Goal: Task Accomplishment & Management: Manage account settings

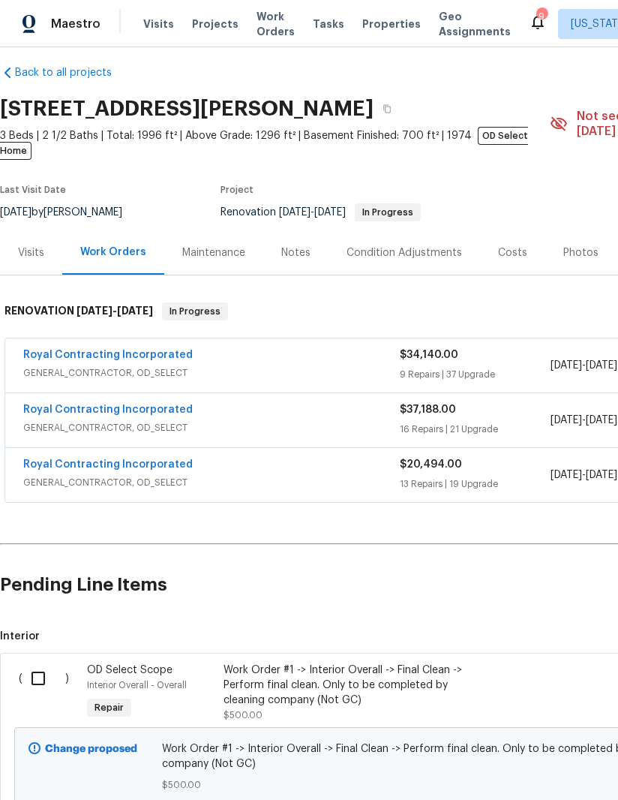
scroll to position [12, 0]
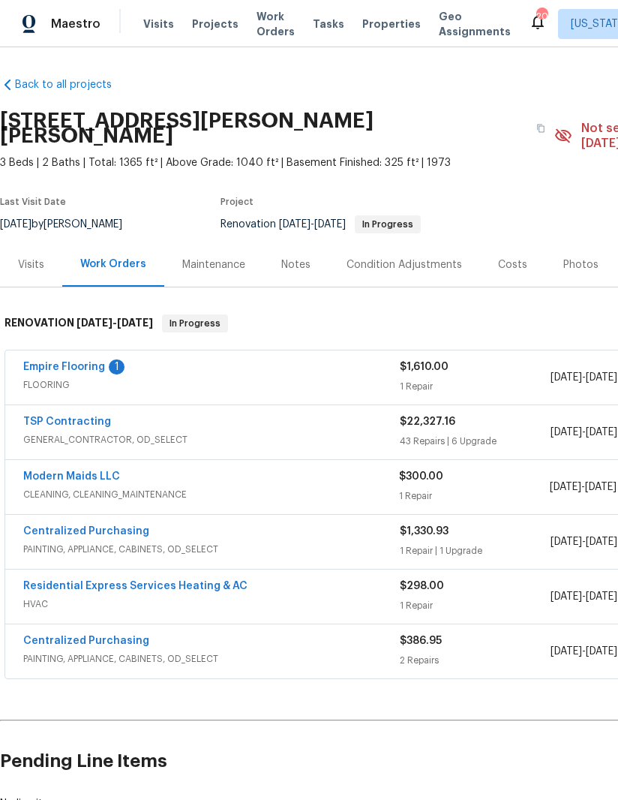
click at [50, 362] on link "Empire Flooring" at bounding box center [64, 367] width 82 height 11
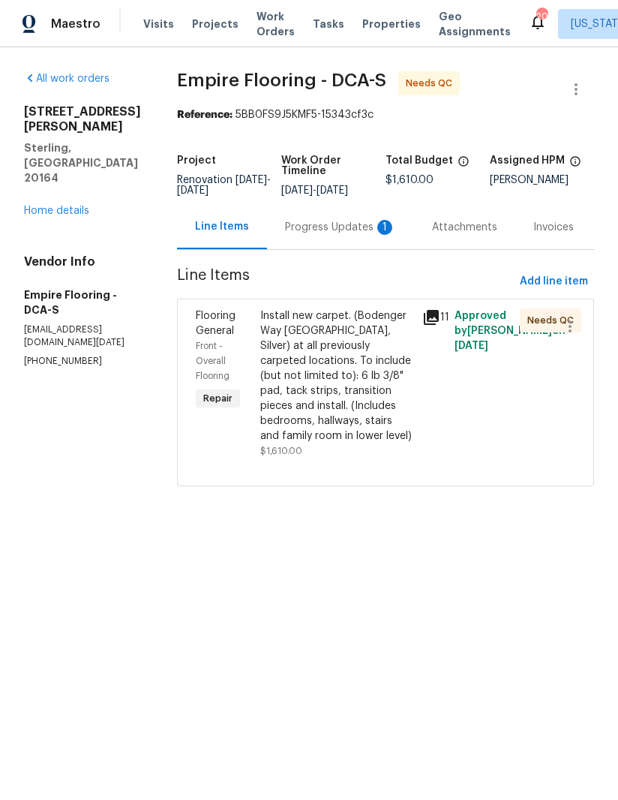
click at [347, 235] on div "Progress Updates 1" at bounding box center [340, 227] width 111 height 15
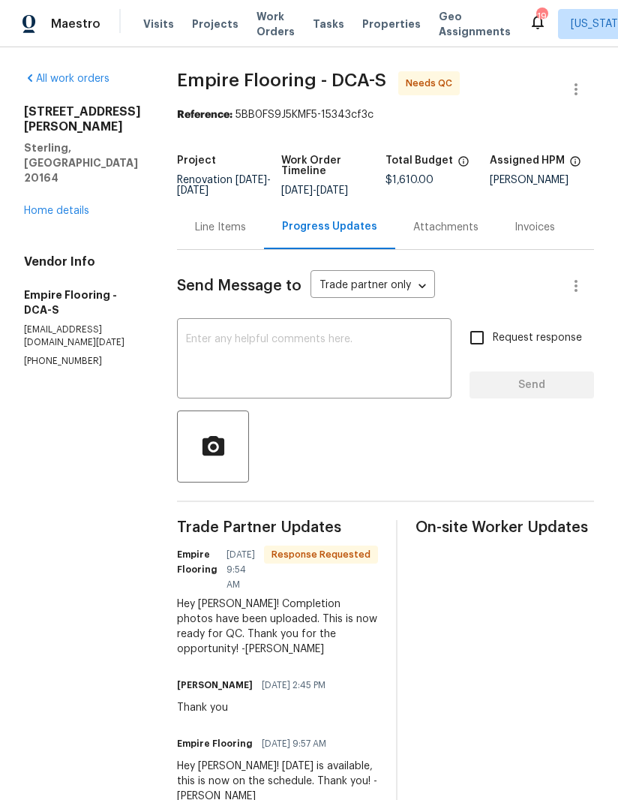
click at [242, 249] on div "Line Items" at bounding box center [220, 227] width 87 height 44
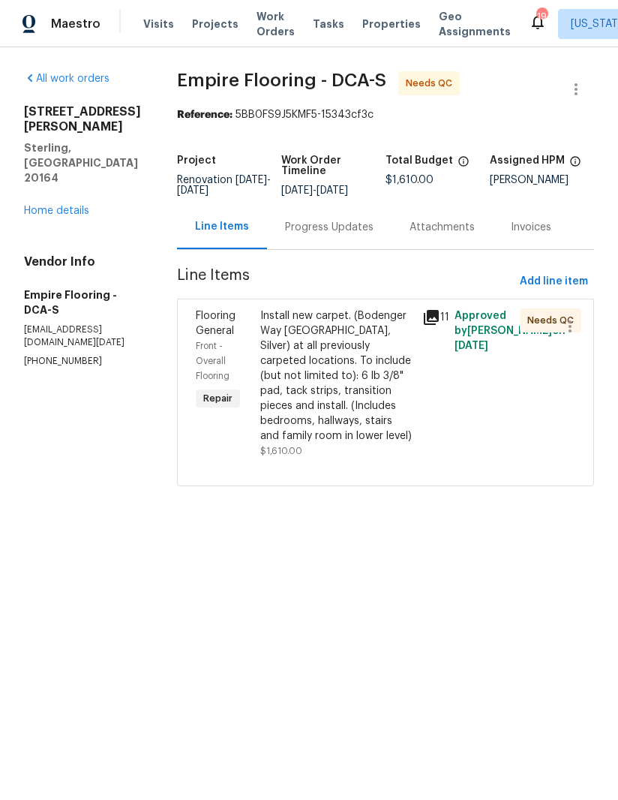
click at [343, 400] on div "Install new carpet. (Bodenger Way 945 Winter Ash, Silver) at all previously car…" at bounding box center [336, 375] width 153 height 135
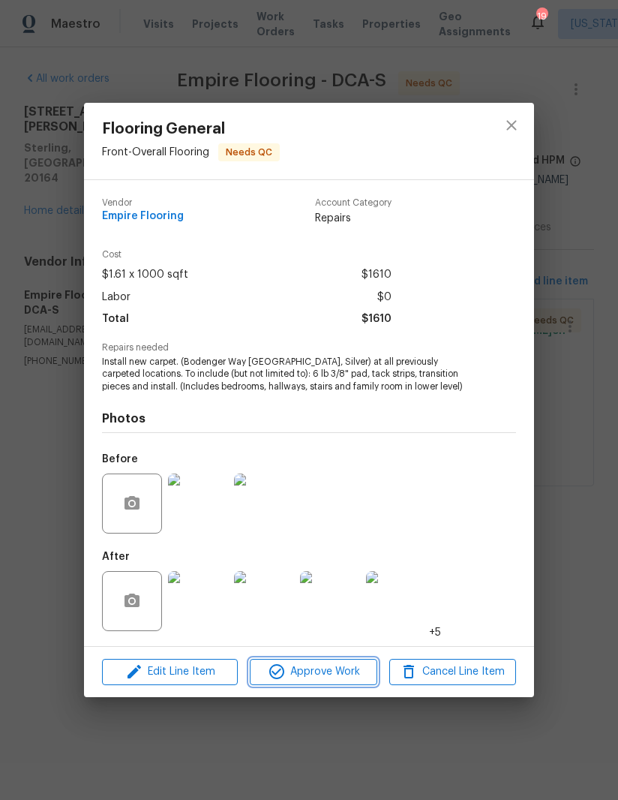
click at [314, 667] on span "Approve Work" at bounding box center [313, 671] width 118 height 19
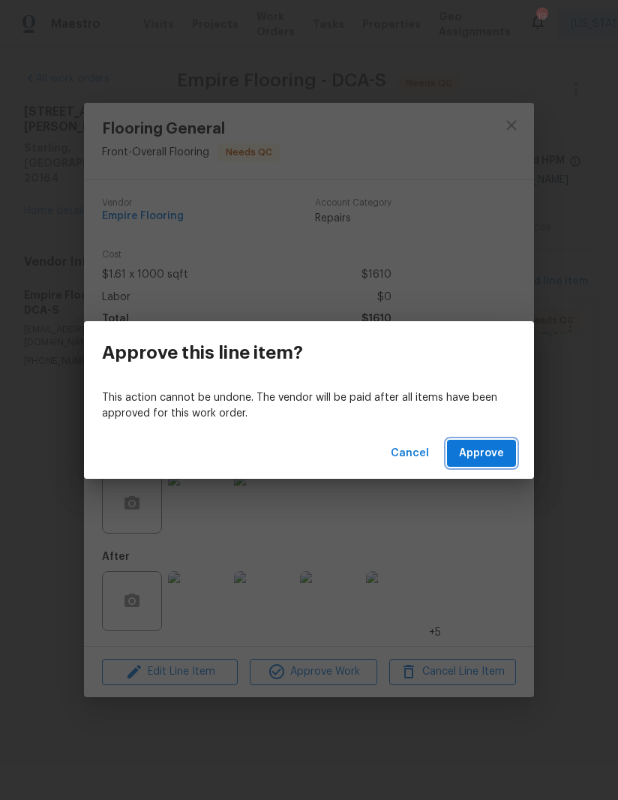
click at [487, 450] on span "Approve" at bounding box center [481, 453] width 45 height 19
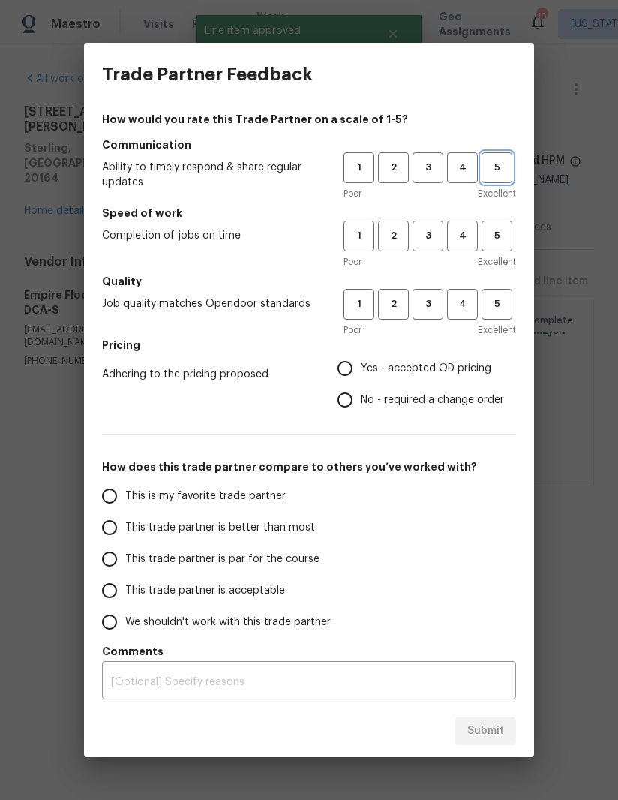
click at [497, 173] on span "5" at bounding box center [497, 167] width 28 height 17
click at [497, 261] on span "Excellent" at bounding box center [497, 261] width 38 height 15
click at [502, 318] on button "5" at bounding box center [497, 304] width 31 height 31
click at [345, 368] on input "Yes - accepted OD pricing" at bounding box center [345, 369] width 32 height 32
radio input "true"
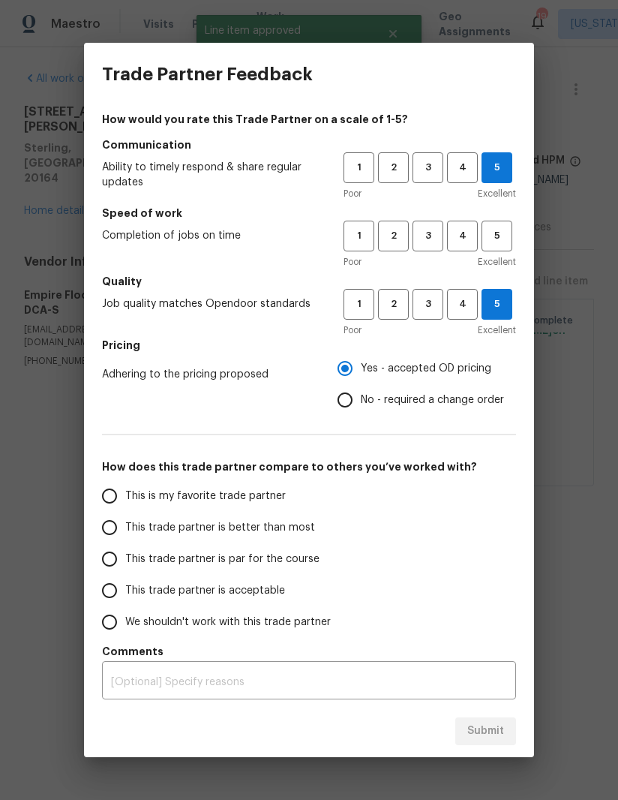
click at [116, 526] on input "This trade partner is better than most" at bounding box center [110, 528] width 32 height 32
click at [503, 236] on span "5" at bounding box center [497, 235] width 28 height 17
radio input "true"
click at [488, 733] on span "Submit" at bounding box center [485, 731] width 37 height 19
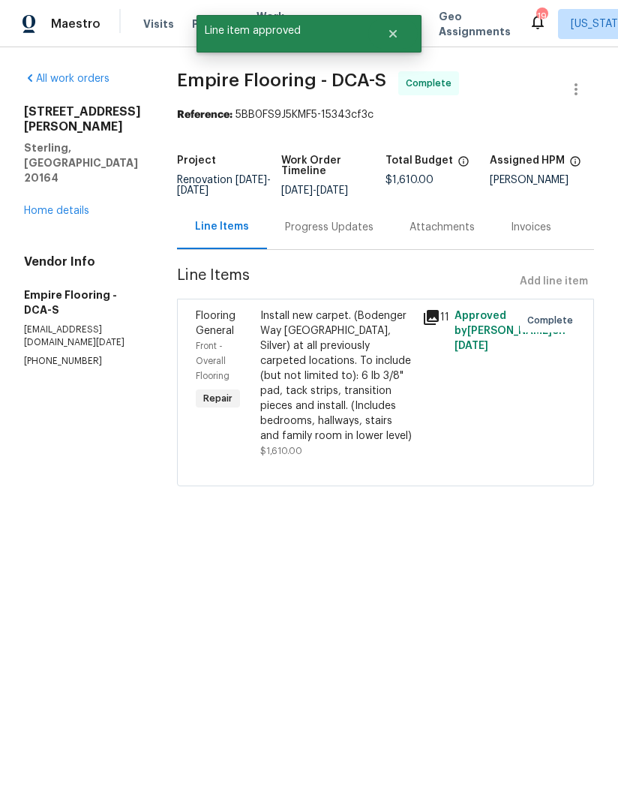
radio input "false"
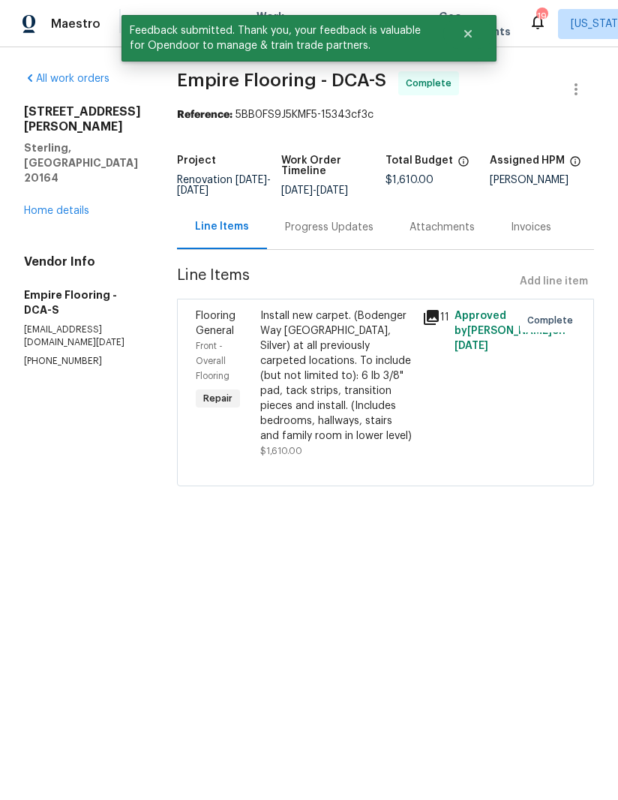
click at [38, 184] on div "All work orders 113 N Harrison Rd Sterling, VA 20164 Home details Vendor Info E…" at bounding box center [82, 219] width 117 height 296
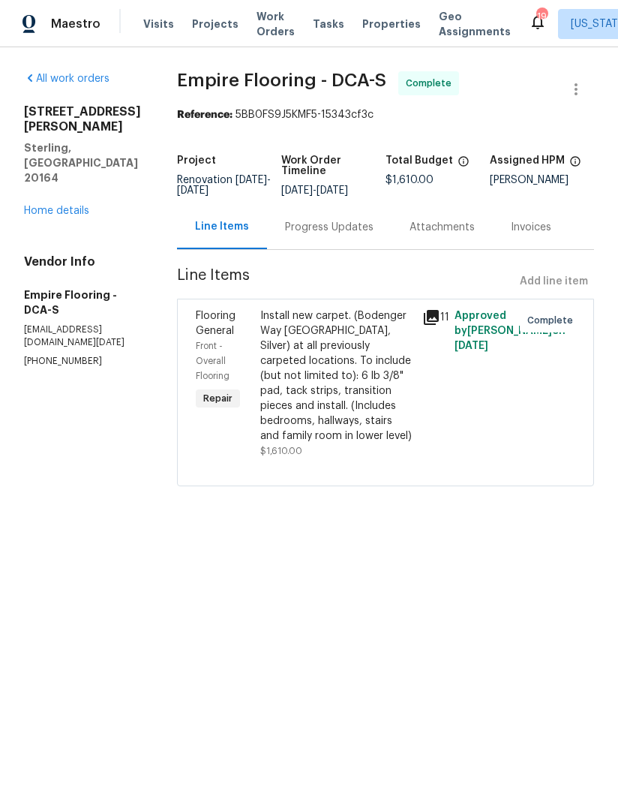
click at [39, 206] on link "Home details" at bounding box center [56, 211] width 65 height 11
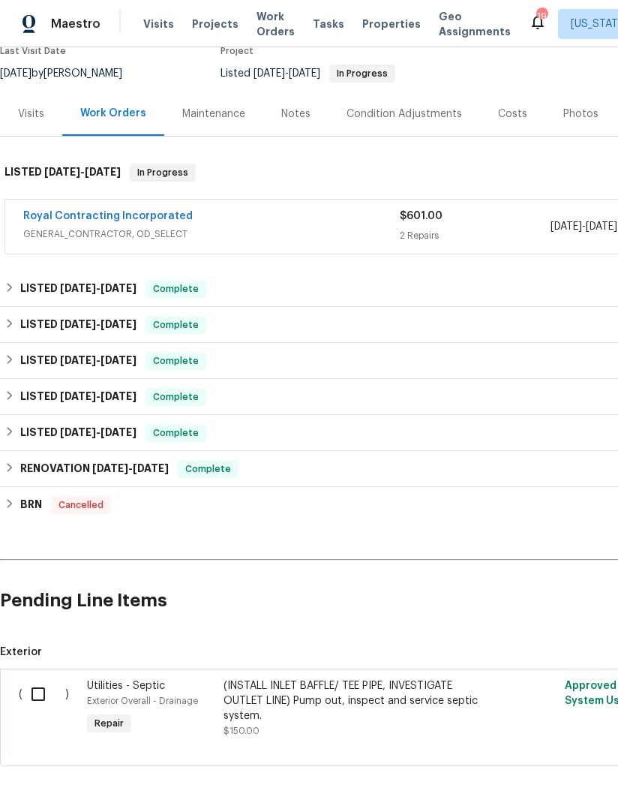
scroll to position [135, 0]
click at [35, 703] on input "checkbox" at bounding box center [44, 695] width 43 height 32
checkbox input "true"
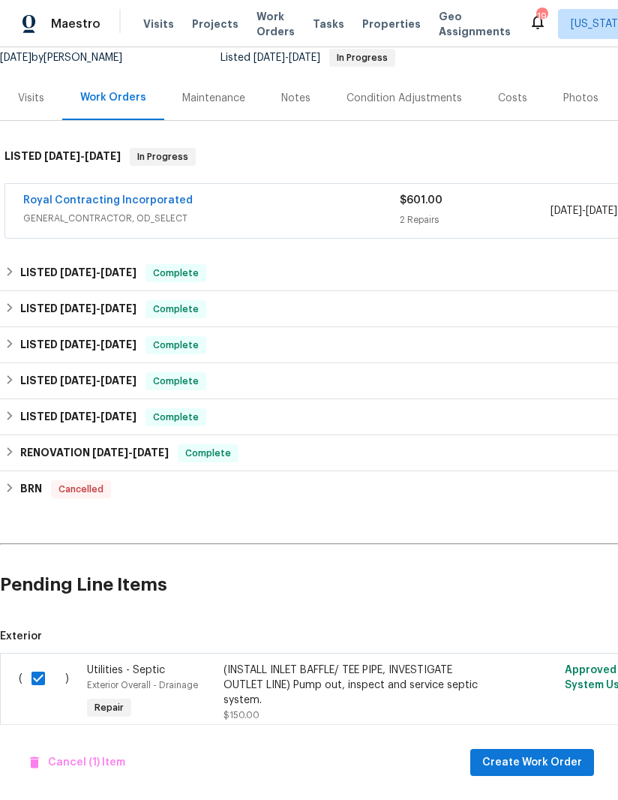
scroll to position [151, 0]
click at [33, 203] on link "Royal Contracting Incorporated" at bounding box center [108, 201] width 170 height 11
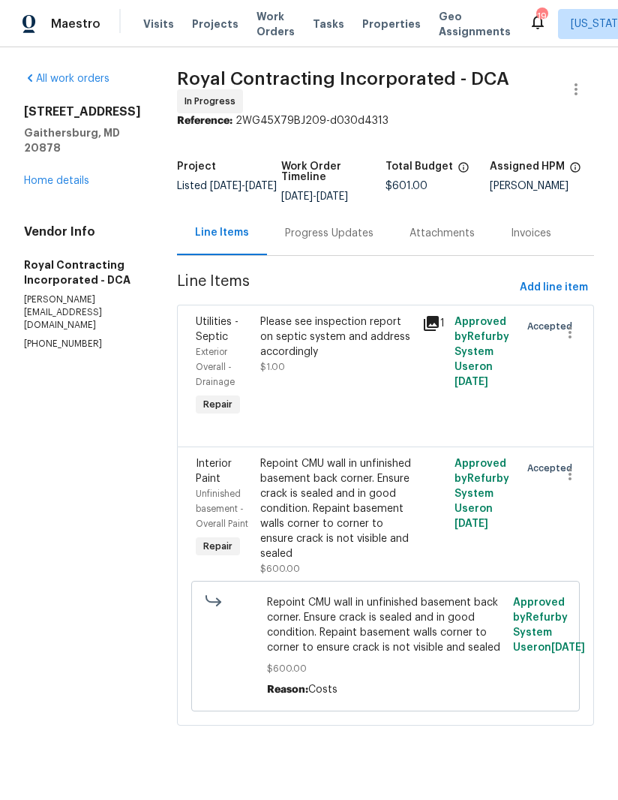
click at [23, 171] on div "All work orders 15705 White Rock Rd Gaithersburg, MD 20878 Home details Vendor …" at bounding box center [309, 407] width 618 height 720
click at [36, 176] on link "Home details" at bounding box center [56, 181] width 65 height 11
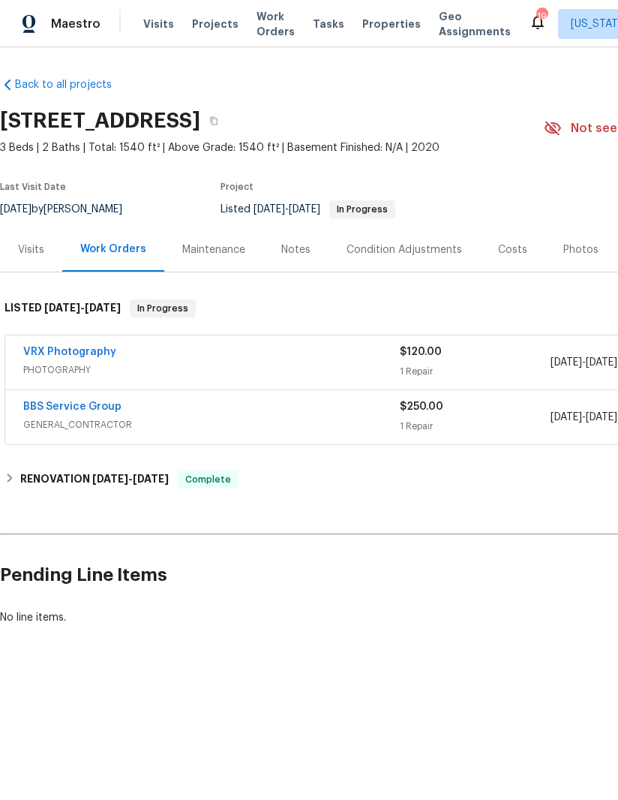
click at [39, 347] on link "VRX Photography" at bounding box center [69, 352] width 93 height 11
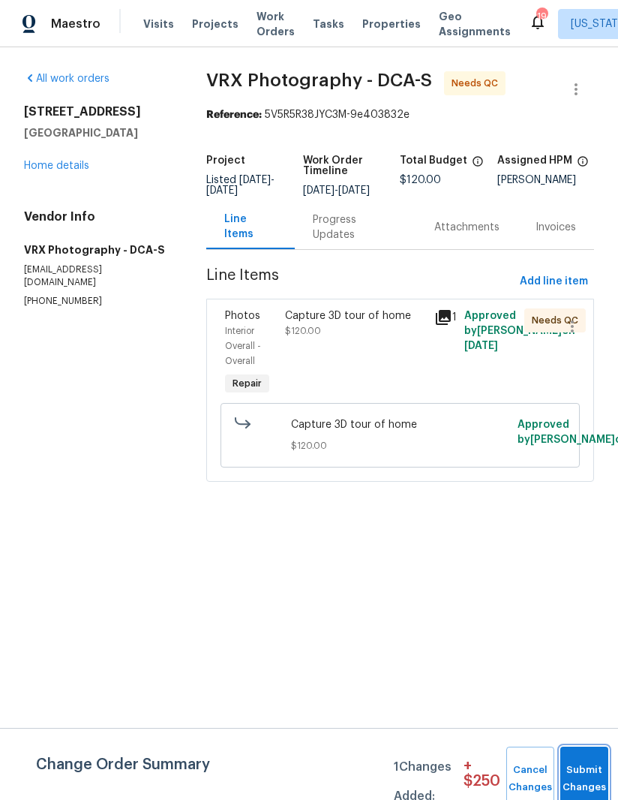
click at [589, 772] on button "Submit Changes" at bounding box center [584, 778] width 48 height 65
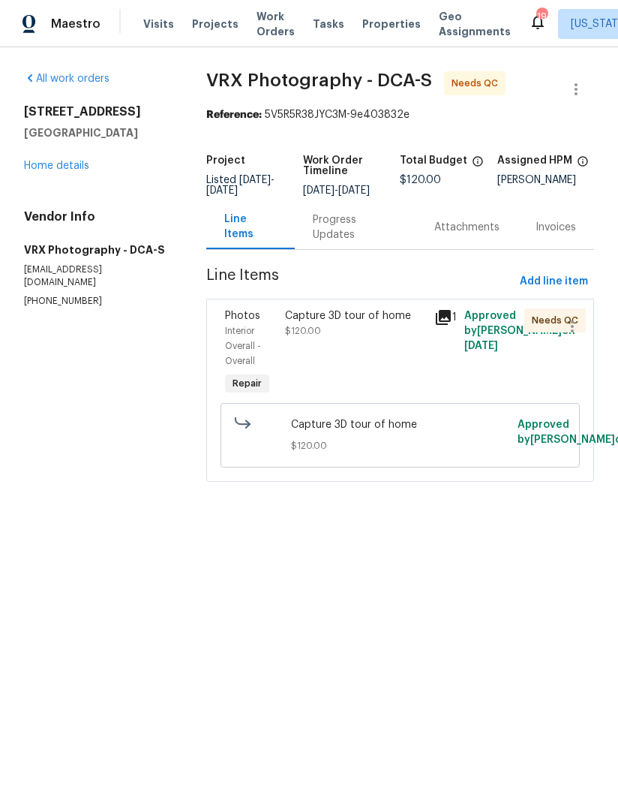
click at [356, 338] on div "Capture 3D tour of home $120.00" at bounding box center [355, 323] width 141 height 30
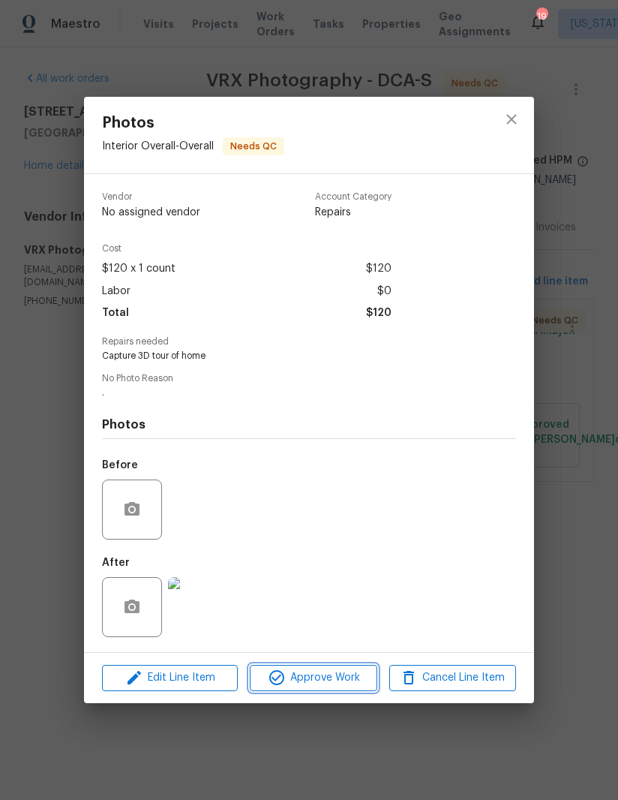
click at [324, 687] on span "Approve Work" at bounding box center [313, 677] width 118 height 19
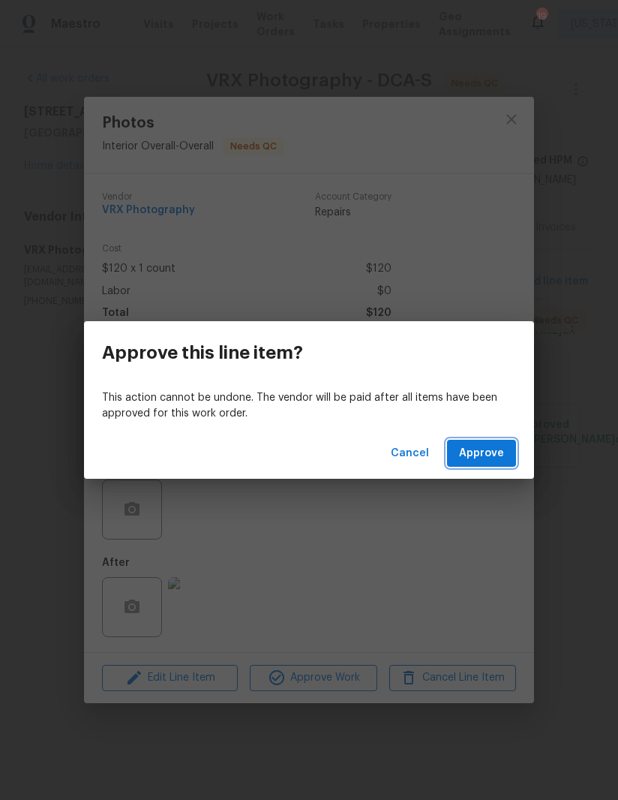
click at [483, 452] on span "Approve" at bounding box center [481, 453] width 45 height 19
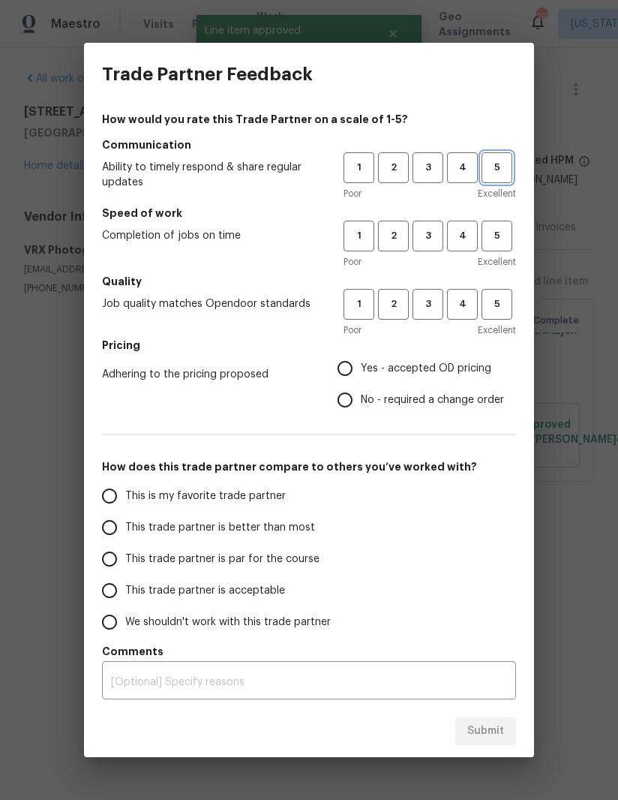
click at [488, 169] on span "5" at bounding box center [497, 167] width 28 height 17
click at [495, 233] on span "5" at bounding box center [497, 235] width 28 height 17
click at [506, 319] on button "5" at bounding box center [497, 304] width 31 height 31
click at [348, 358] on input "Yes - accepted OD pricing" at bounding box center [345, 369] width 32 height 32
radio input "true"
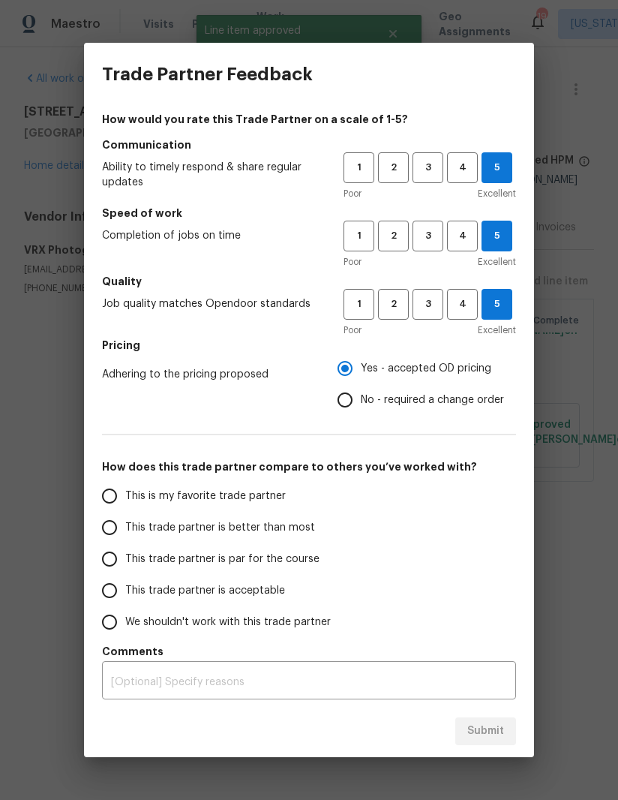
click at [107, 521] on input "This trade partner is better than most" at bounding box center [110, 528] width 32 height 32
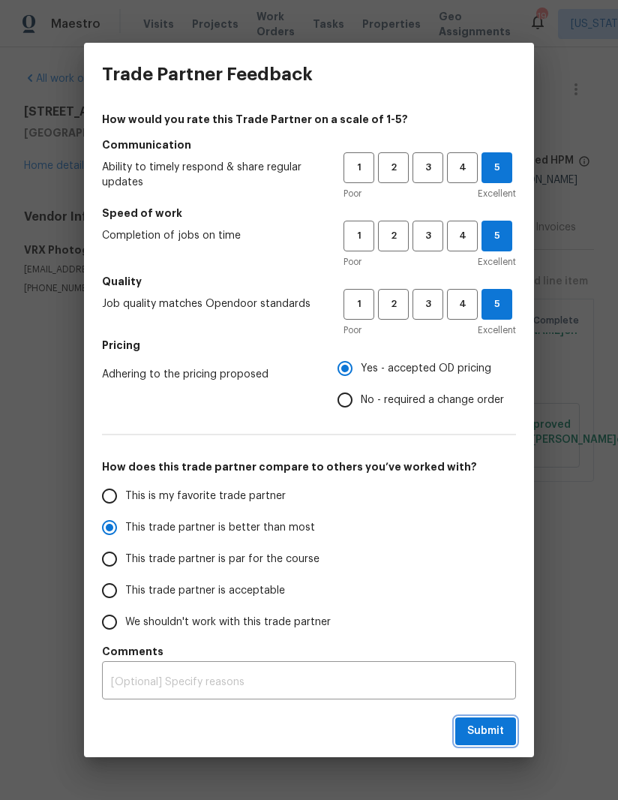
click at [484, 741] on button "Submit" at bounding box center [485, 731] width 61 height 28
radio input "true"
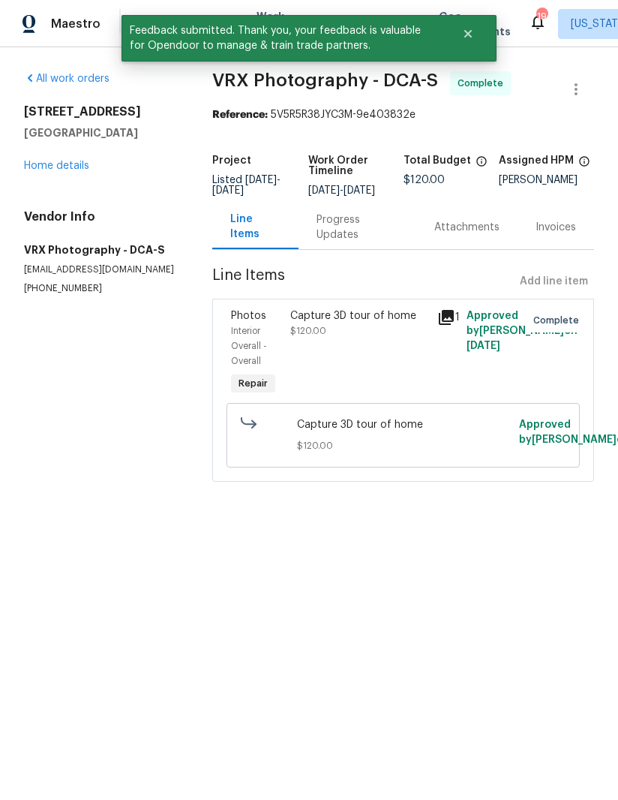
click at [29, 167] on link "Home details" at bounding box center [56, 166] width 65 height 11
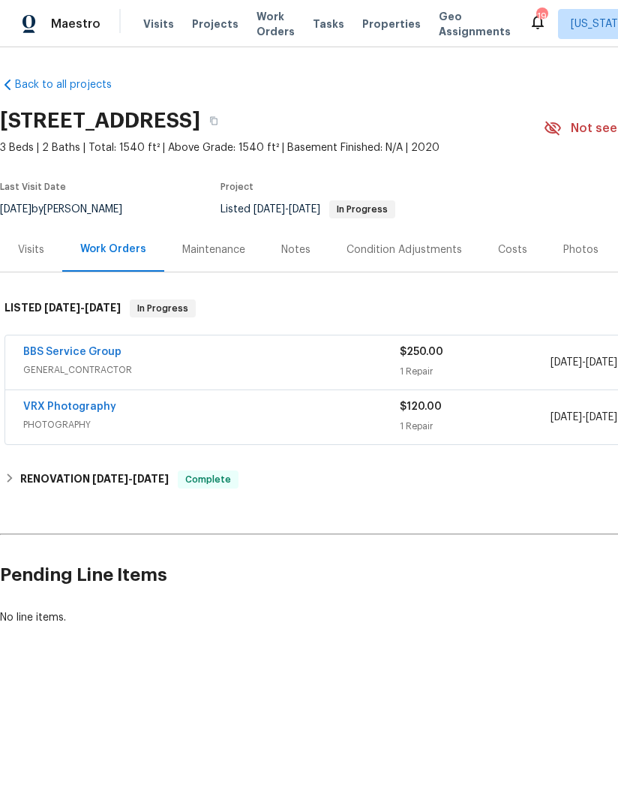
click at [45, 351] on link "BBS Service Group" at bounding box center [72, 352] width 98 height 11
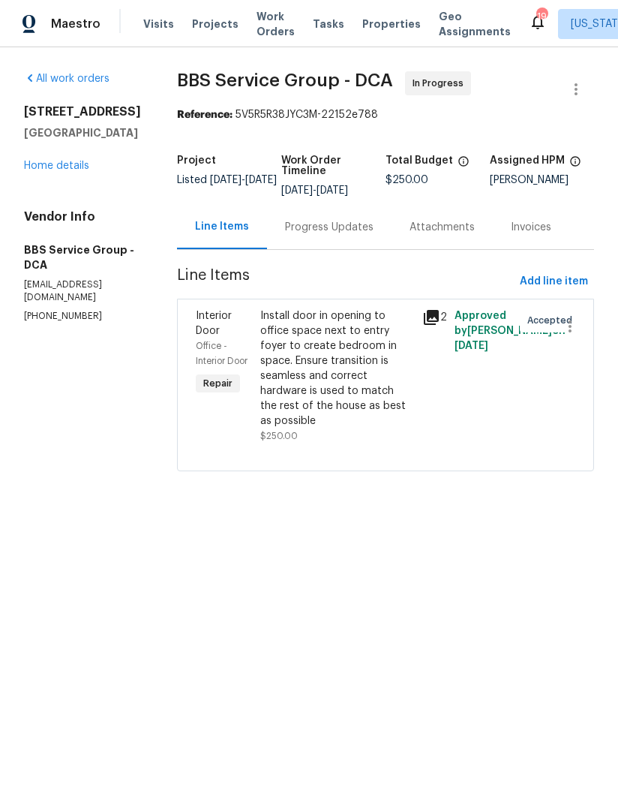
click at [32, 171] on link "Home details" at bounding box center [56, 166] width 65 height 11
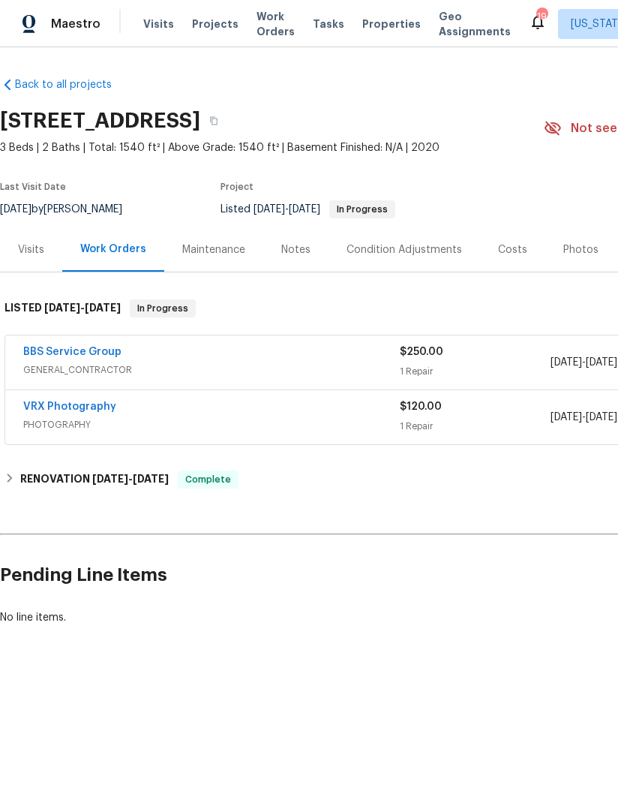
click at [47, 352] on link "BBS Service Group" at bounding box center [72, 352] width 98 height 11
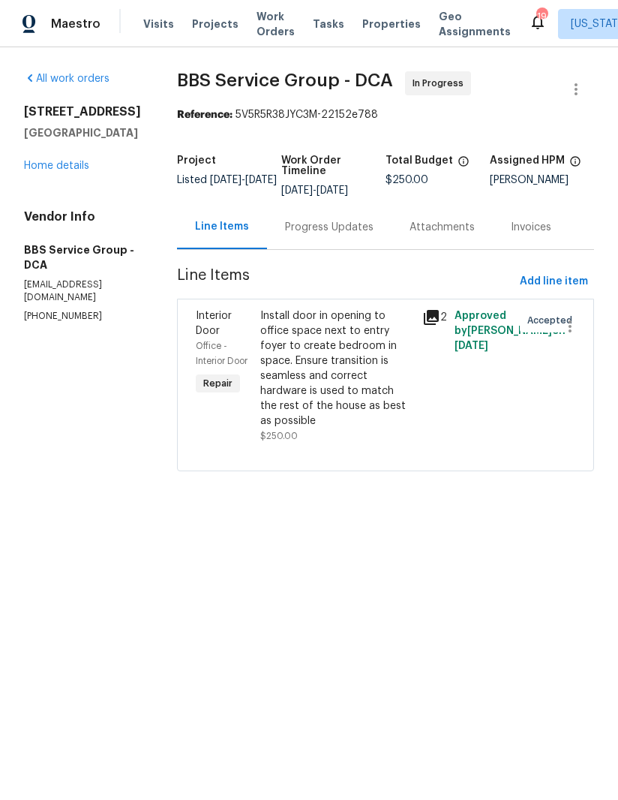
click at [424, 317] on icon at bounding box center [431, 317] width 15 height 15
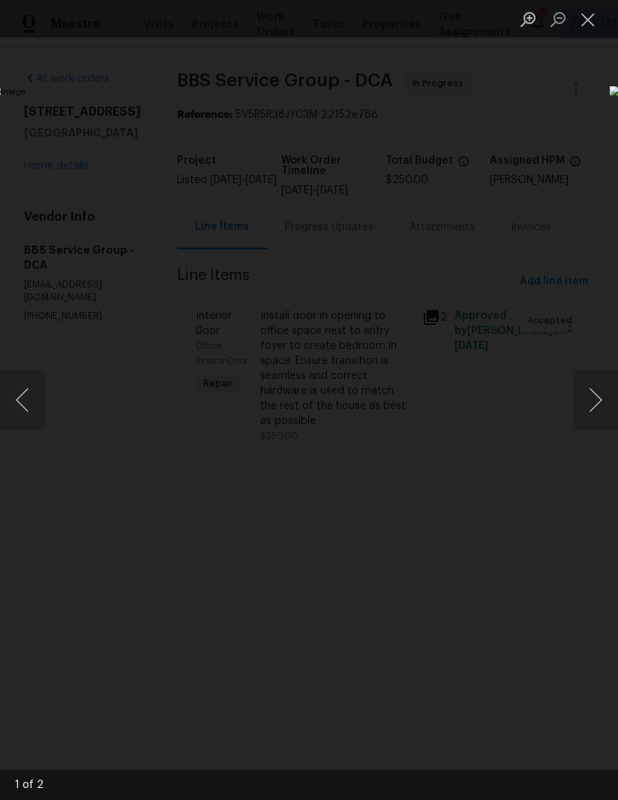
click at [580, 395] on button "Next image" at bounding box center [595, 400] width 45 height 60
click at [27, 390] on button "Previous image" at bounding box center [22, 400] width 45 height 60
click at [596, 405] on button "Next image" at bounding box center [595, 400] width 45 height 60
click at [23, 392] on button "Previous image" at bounding box center [22, 400] width 45 height 60
click at [589, 12] on button "Close lightbox" at bounding box center [588, 19] width 30 height 26
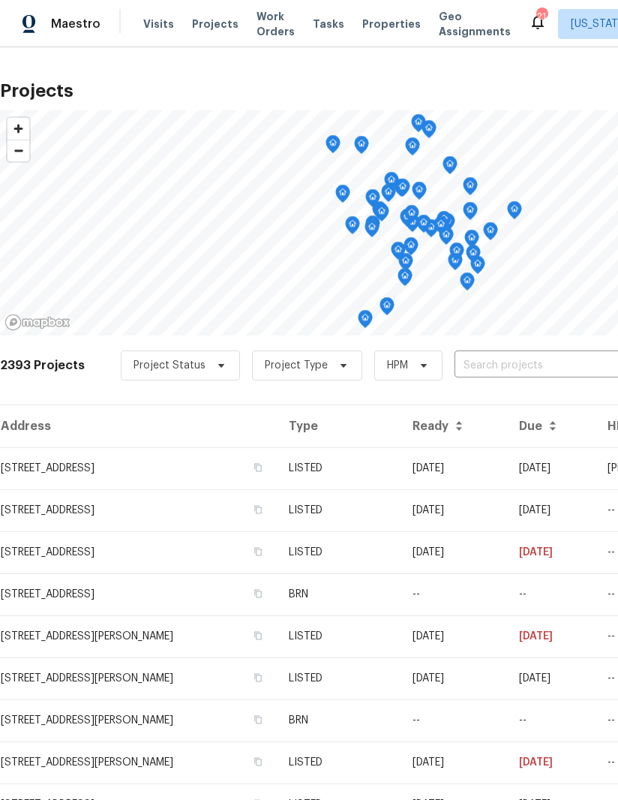
click at [527, 369] on input "text" at bounding box center [541, 365] width 172 height 23
type input "smith"
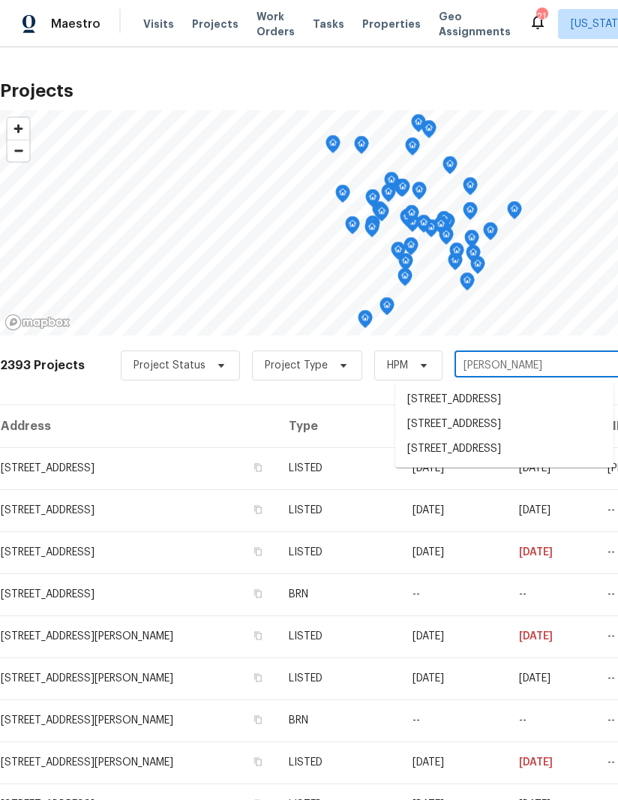
click at [524, 399] on li "20687 Smithfield Ct, Sterling, VA 20165" at bounding box center [504, 399] width 218 height 25
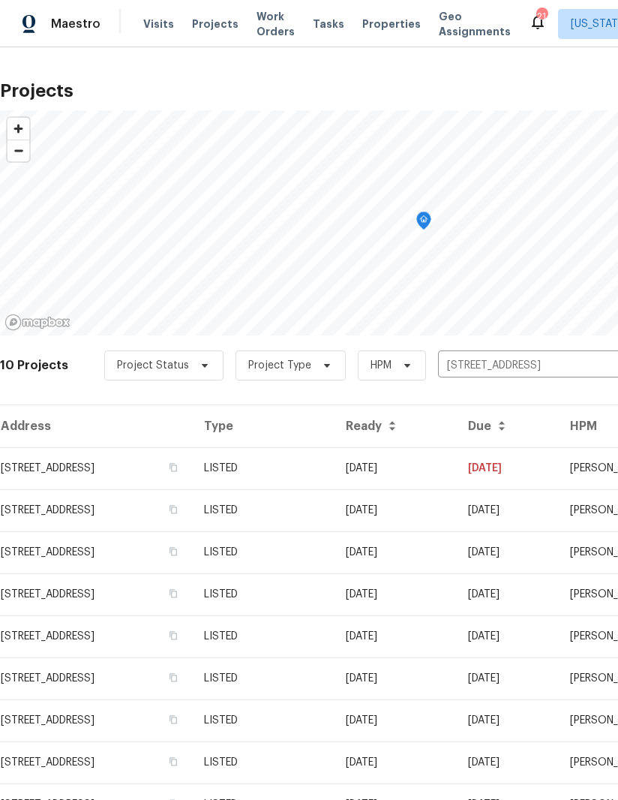
click at [35, 463] on td "20687 Smithfield Ct, Sterling, VA 20165" at bounding box center [96, 468] width 192 height 42
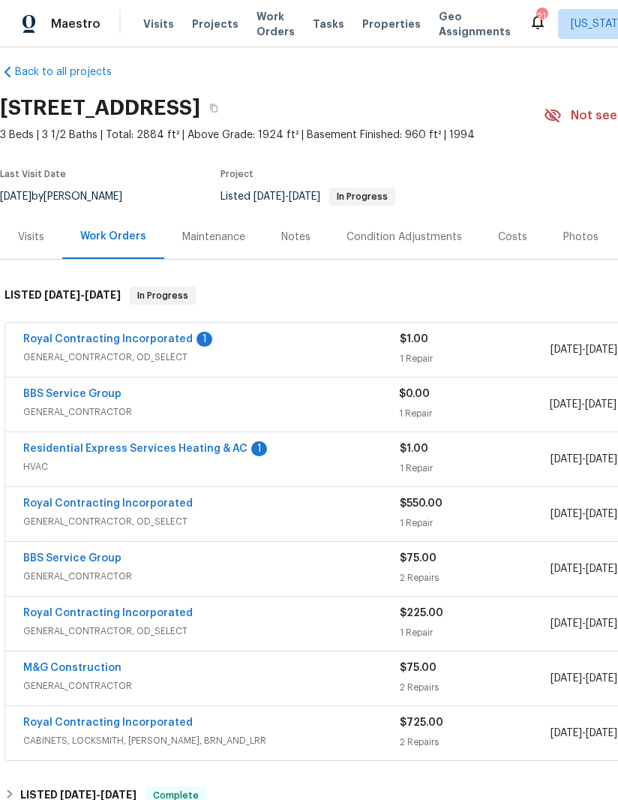
scroll to position [12, 0]
click at [39, 343] on link "Royal Contracting Incorporated" at bounding box center [108, 340] width 170 height 11
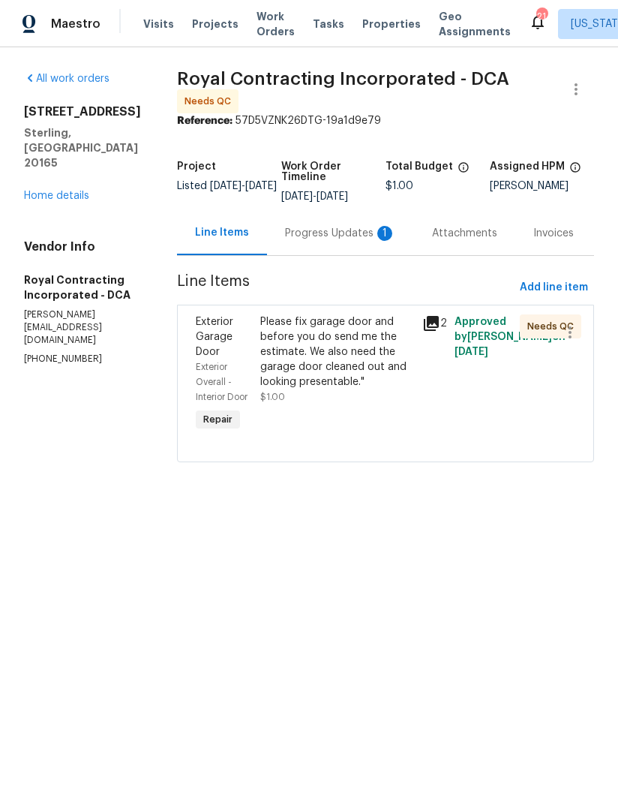
click at [341, 241] on div "Progress Updates 1" at bounding box center [340, 233] width 111 height 15
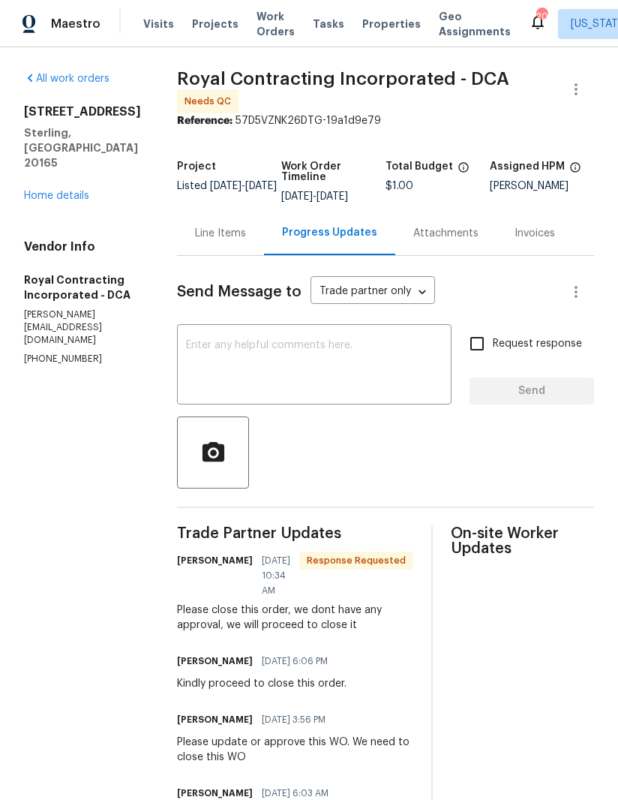
click at [46, 191] on link "Home details" at bounding box center [56, 196] width 65 height 11
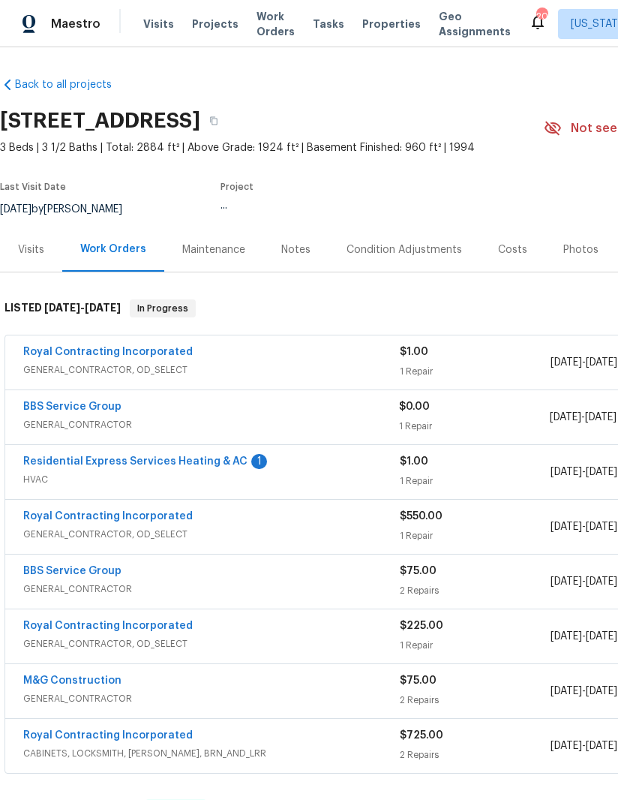
click at [68, 350] on link "Royal Contracting Incorporated" at bounding box center [108, 352] width 170 height 11
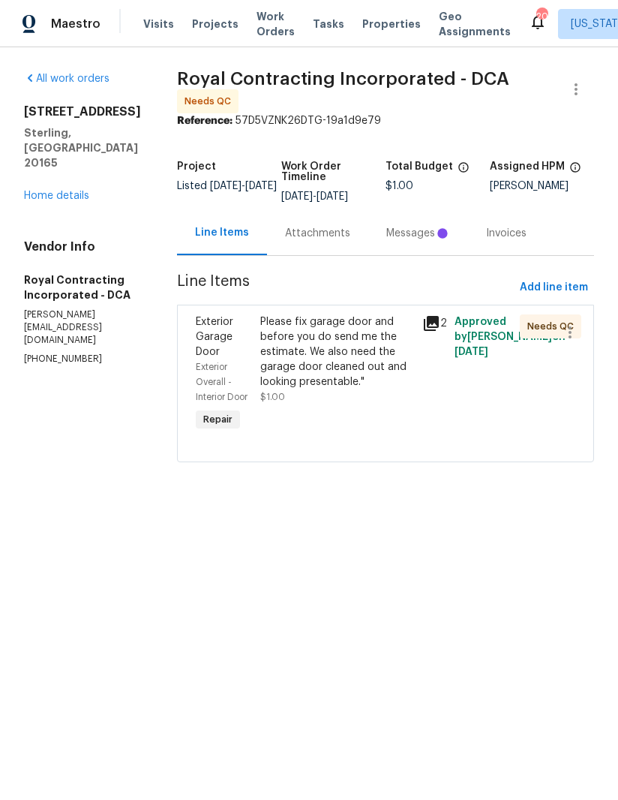
click at [332, 369] on div "Please fix garage door and before you do send me the estimate. We also need the…" at bounding box center [336, 351] width 153 height 75
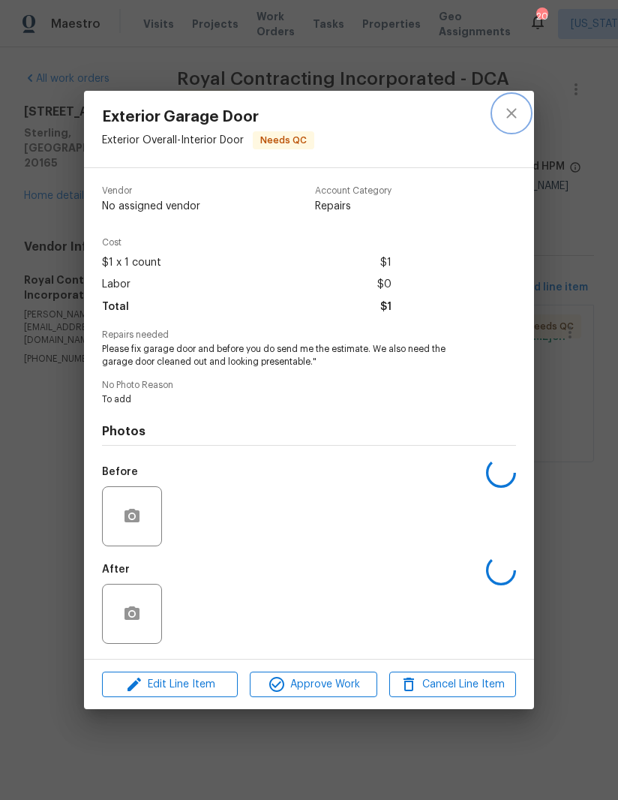
click at [509, 111] on icon "close" at bounding box center [512, 113] width 18 height 18
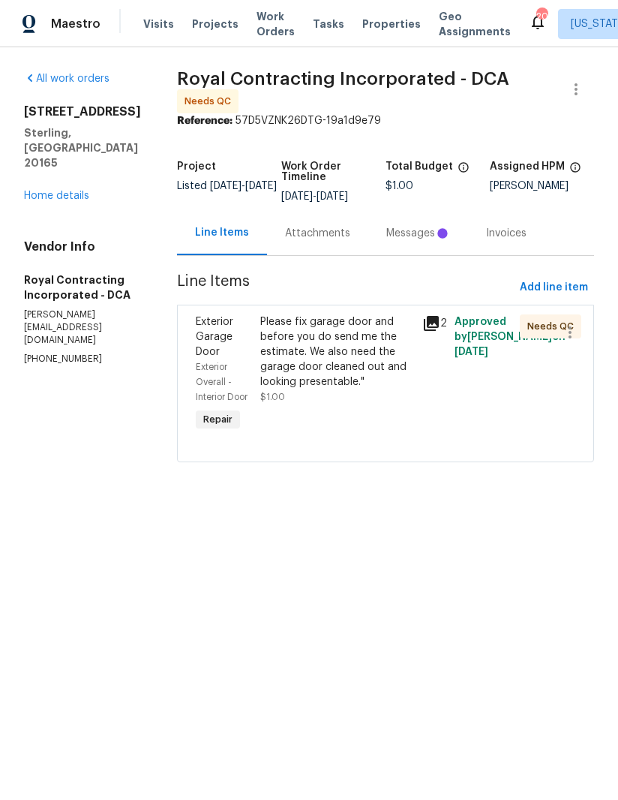
click at [331, 255] on div "Attachments" at bounding box center [317, 233] width 101 height 44
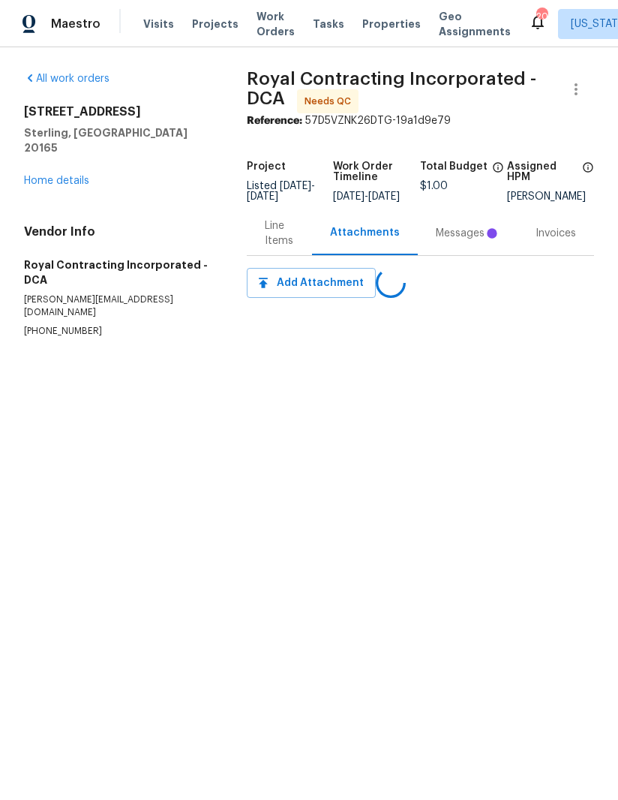
click at [471, 237] on div "Messages" at bounding box center [468, 233] width 64 height 15
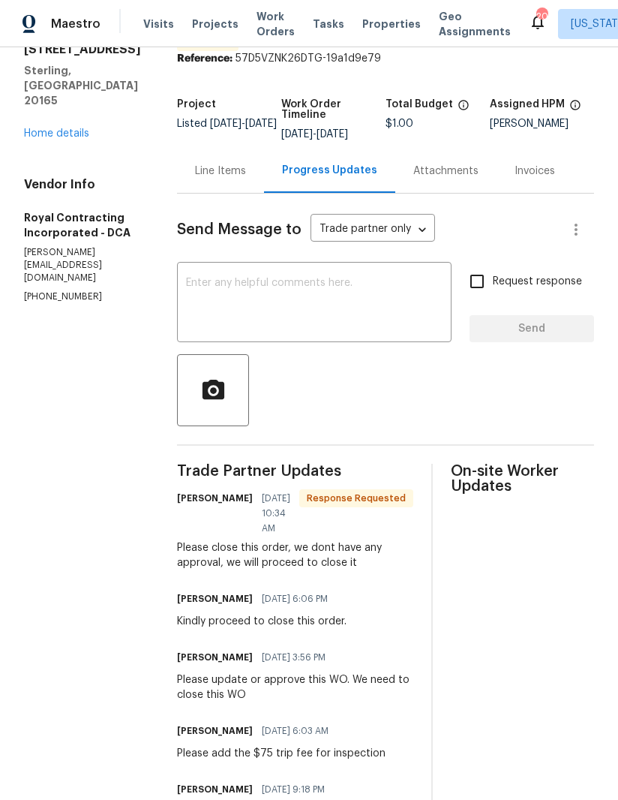
scroll to position [37, 0]
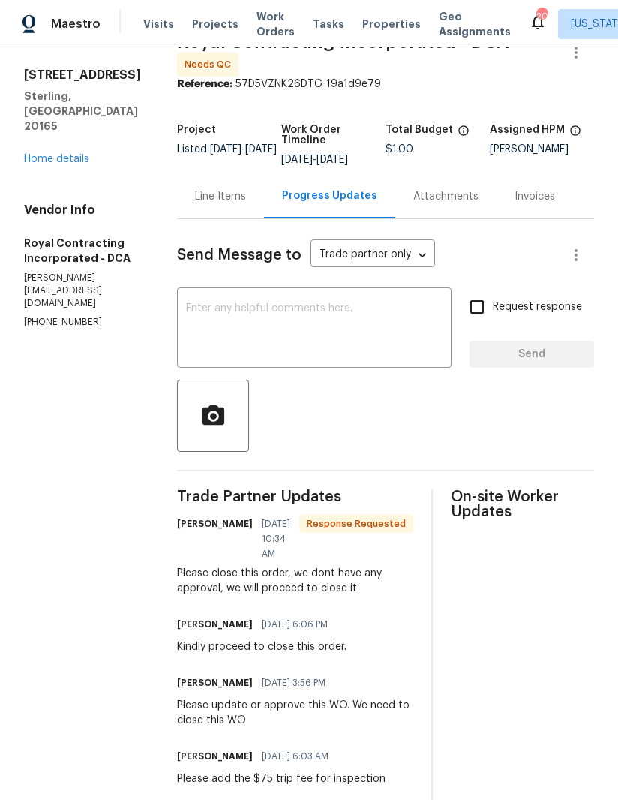
click at [41, 154] on link "Home details" at bounding box center [56, 159] width 65 height 11
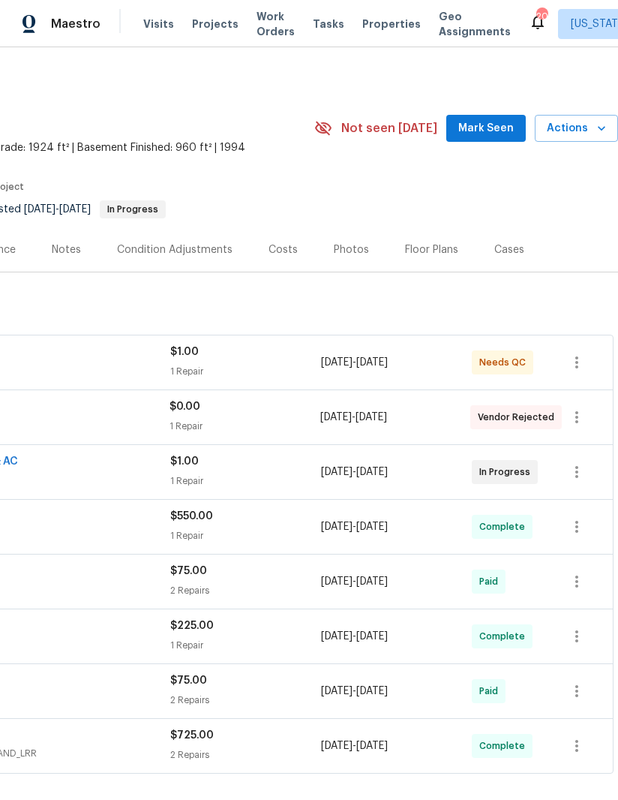
scroll to position [0, 230]
click at [584, 413] on icon "button" at bounding box center [577, 417] width 18 height 18
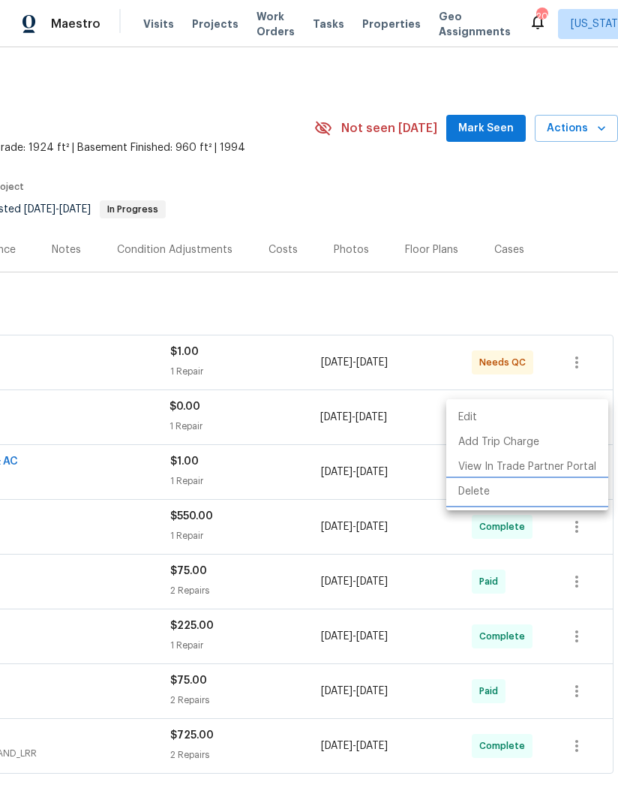
click at [486, 495] on li "Delete" at bounding box center [527, 491] width 162 height 25
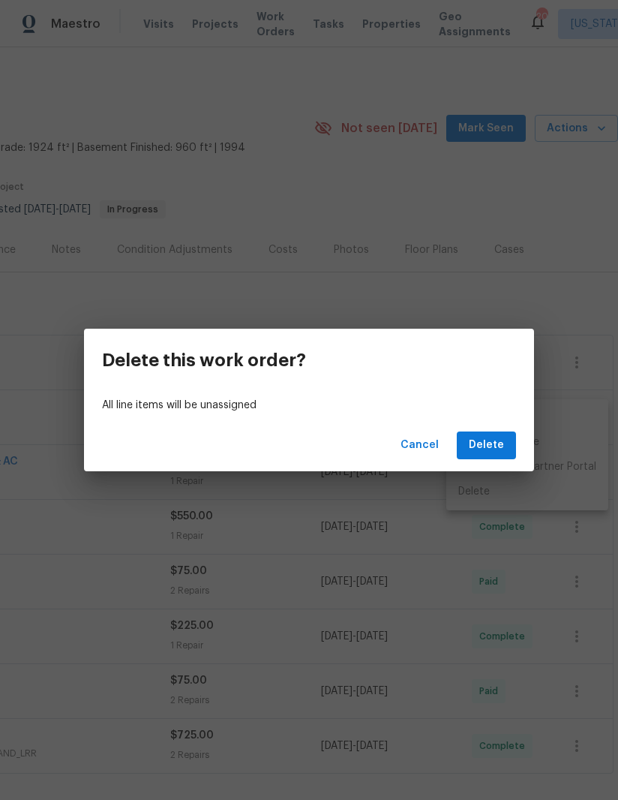
click at [493, 452] on span "Delete" at bounding box center [486, 445] width 35 height 19
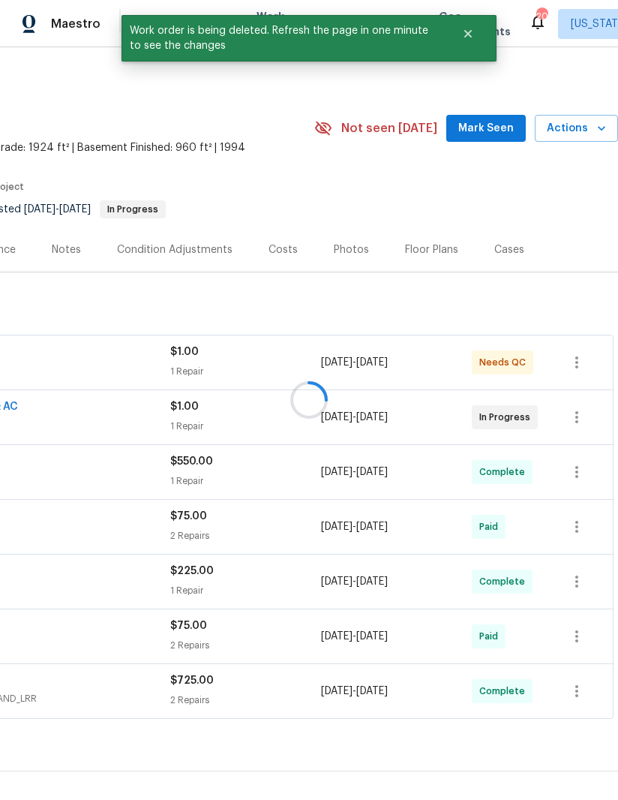
click at [380, 317] on div at bounding box center [309, 400] width 618 height 800
click at [472, 35] on icon "Close" at bounding box center [468, 34] width 12 height 12
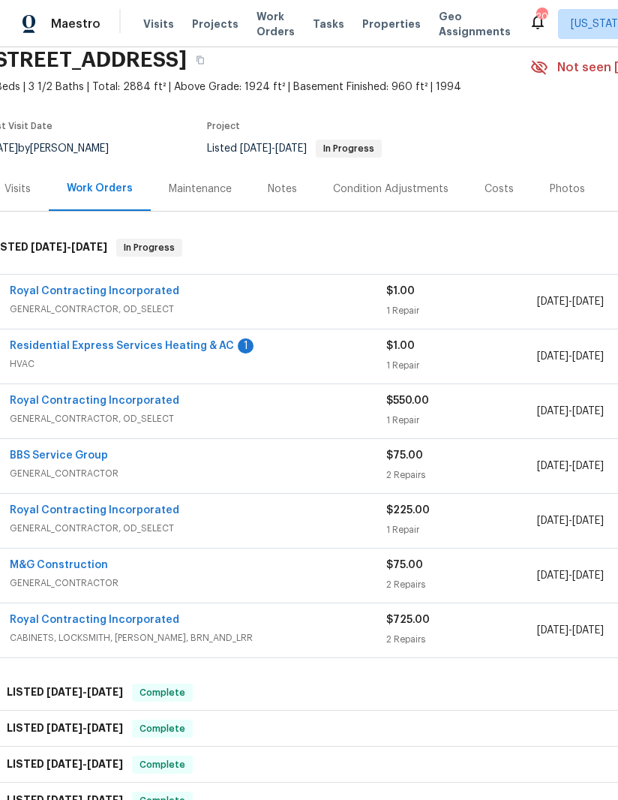
scroll to position [62, 13]
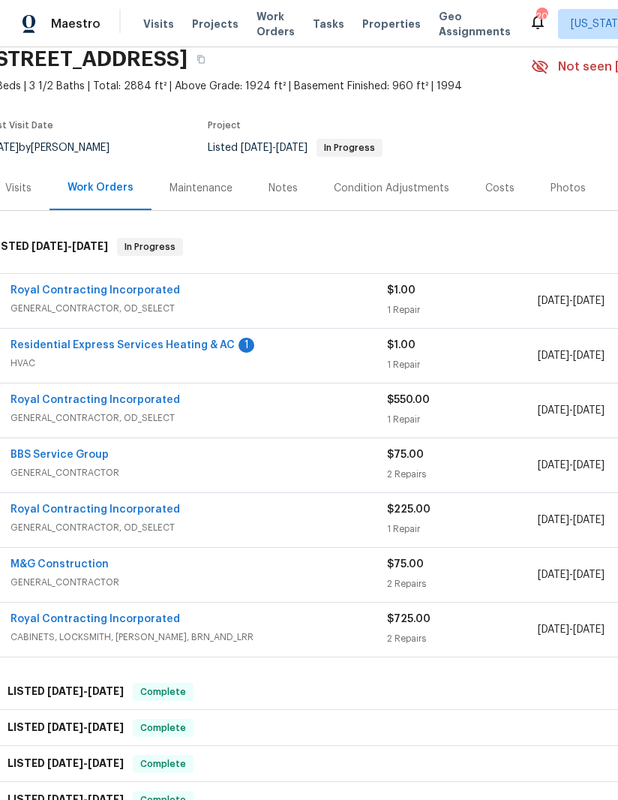
click at [196, 329] on div "Residential Express Services Heating & AC 1 HVAC $1.00 1 Repair 8/27/2025 - 8/2…" at bounding box center [410, 356] width 837 height 54
click at [182, 340] on link "Residential Express Services Heating & AC" at bounding box center [123, 345] width 224 height 11
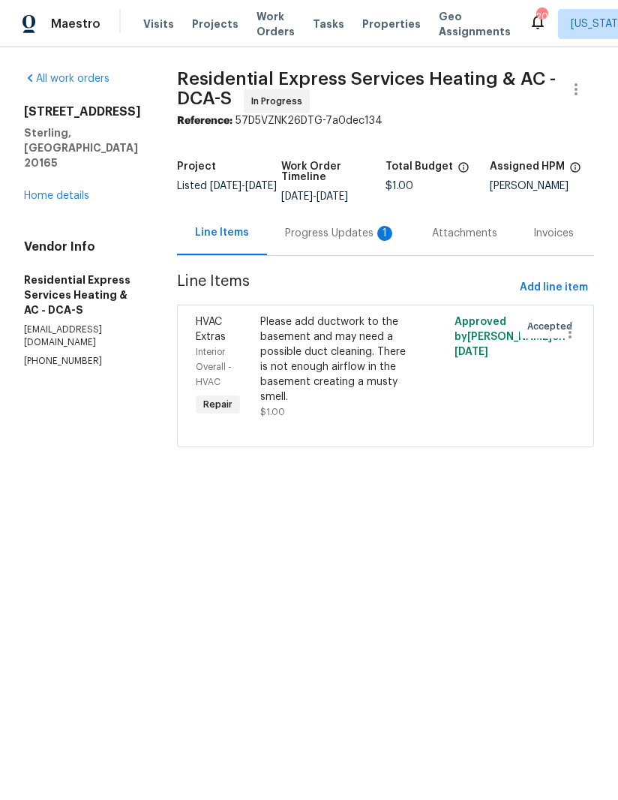
click at [373, 239] on div "Progress Updates 1" at bounding box center [340, 233] width 111 height 15
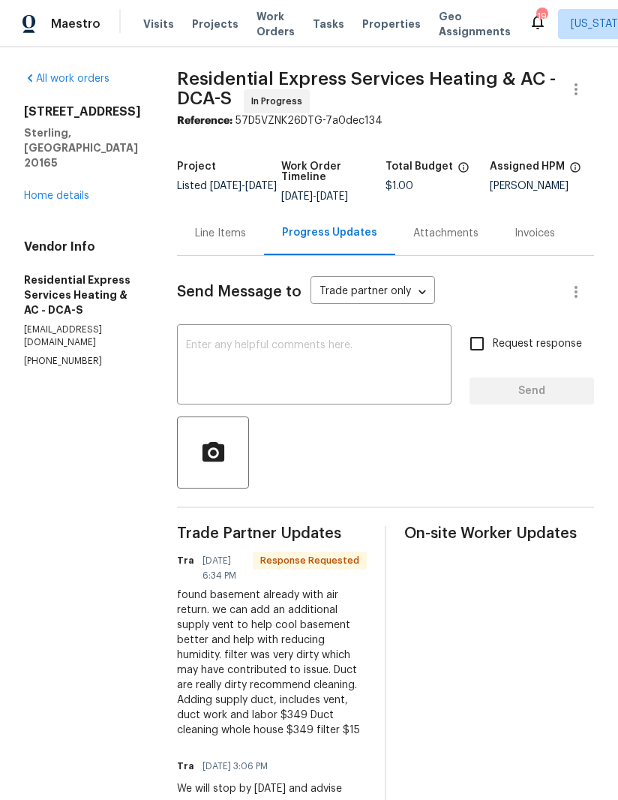
scroll to position [38, 0]
click at [332, 346] on textarea at bounding box center [314, 366] width 257 height 53
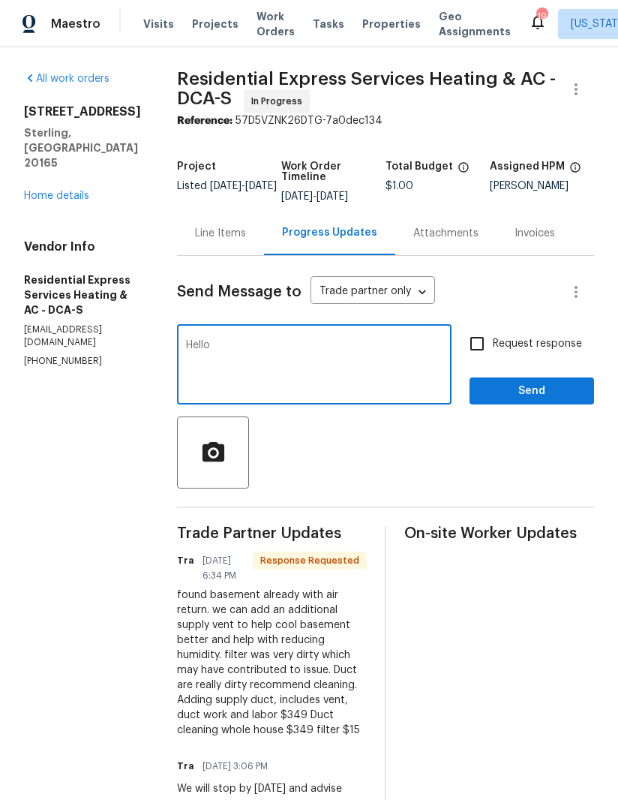
click at [344, 353] on textarea "Hello" at bounding box center [314, 366] width 257 height 53
type textarea "Hello can you please proceed with your suggested repairs"
click at [474, 328] on input "Request response" at bounding box center [477, 344] width 32 height 32
checkbox input "true"
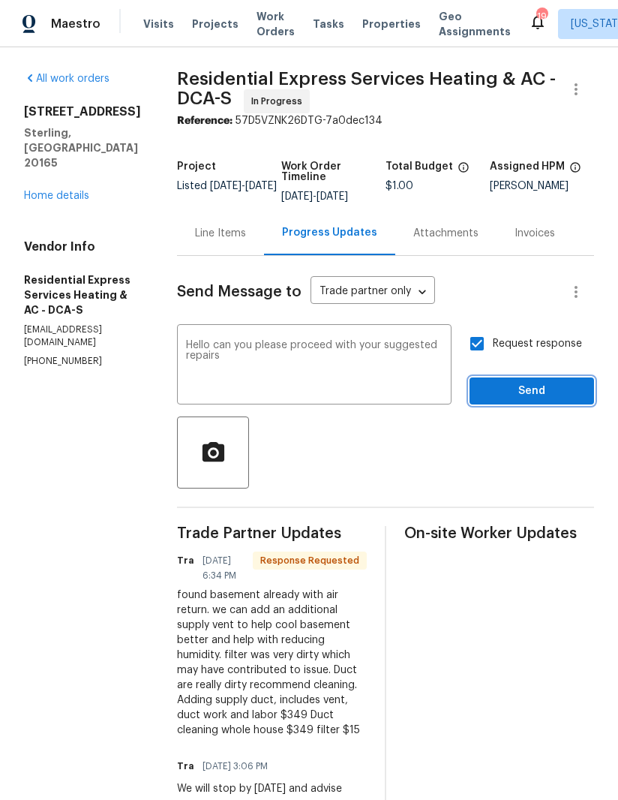
click at [555, 382] on span "Send" at bounding box center [532, 391] width 101 height 19
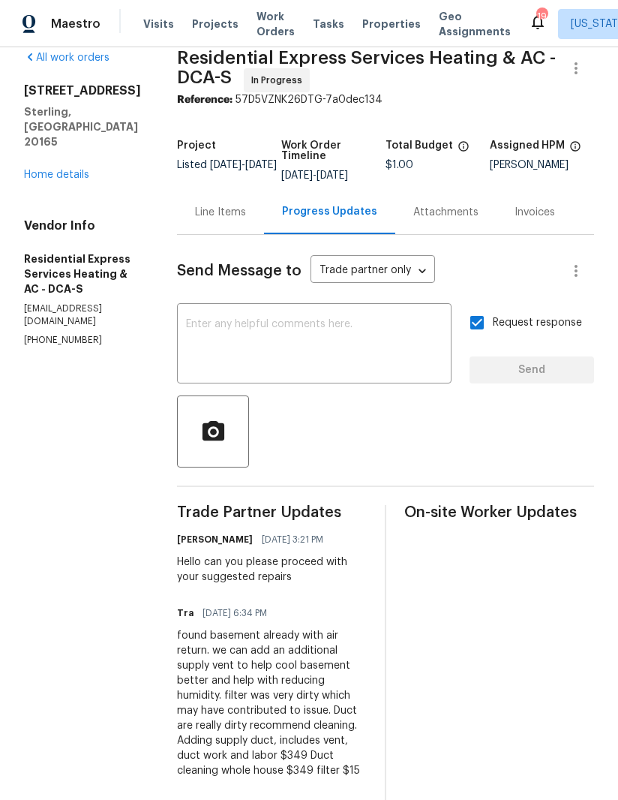
scroll to position [20, 0]
click at [202, 206] on div "Line Items" at bounding box center [220, 213] width 51 height 15
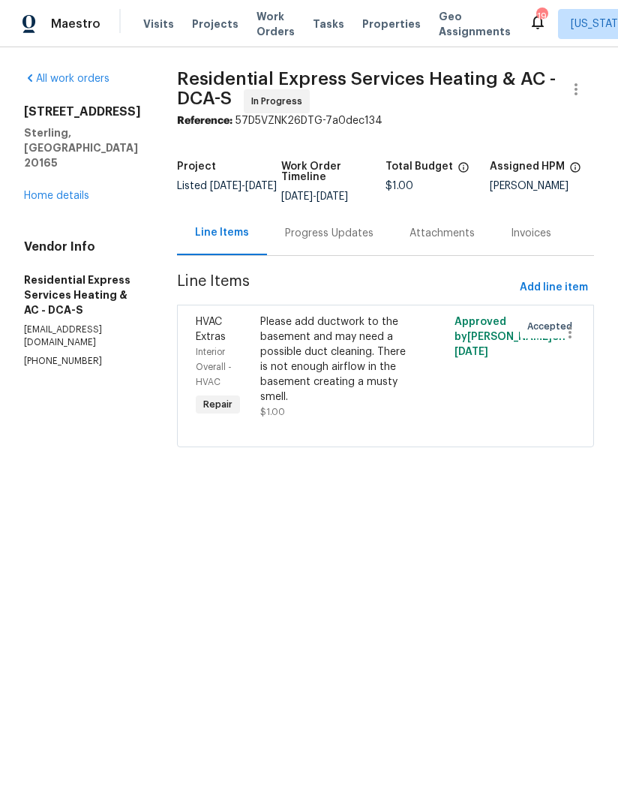
click at [323, 354] on div "Please add ductwork to the basement and may need a possible duct cleaning. Ther…" at bounding box center [336, 359] width 153 height 90
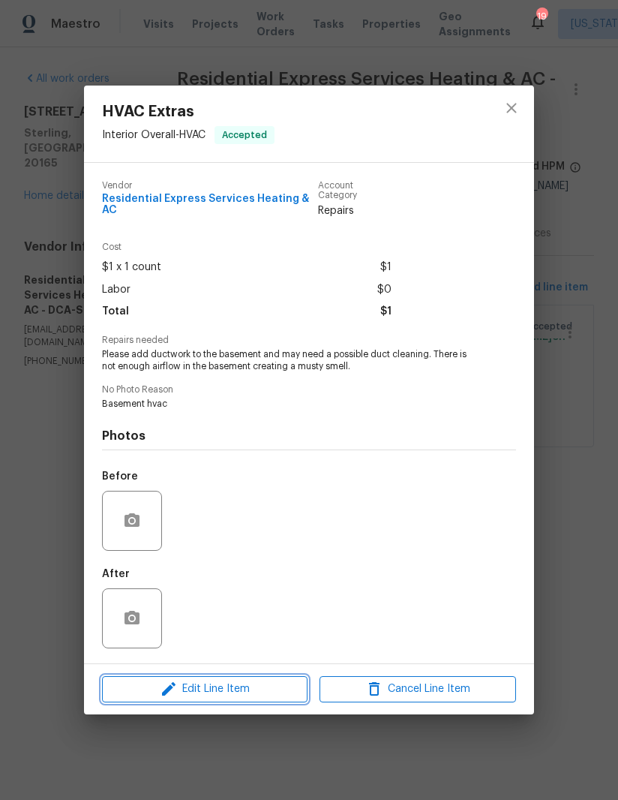
click at [248, 687] on span "Edit Line Item" at bounding box center [205, 689] width 197 height 19
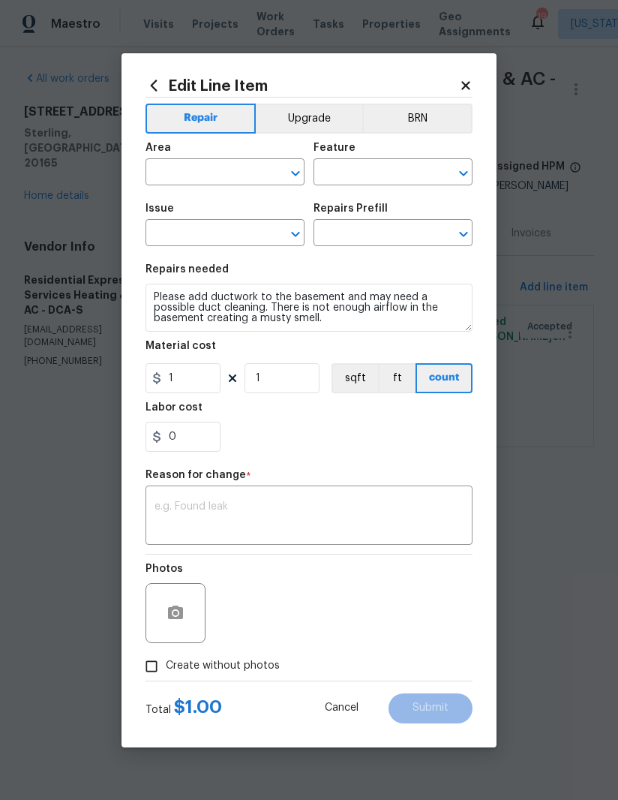
type input "Interior Overall"
type input "HVAC"
type input "HVAC Extras"
type input "Add A Task $1.00"
click at [197, 379] on input "1" at bounding box center [183, 378] width 75 height 30
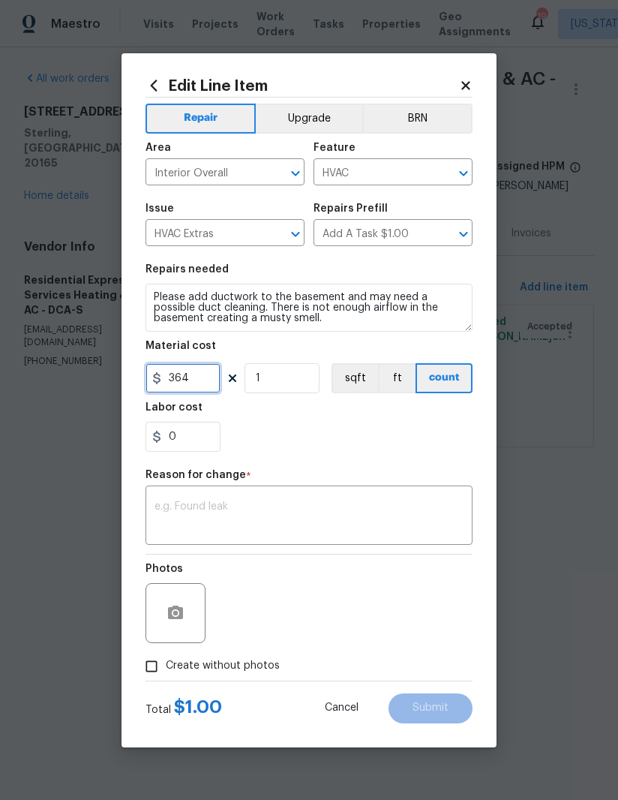
type input "364"
click at [310, 509] on textarea at bounding box center [309, 517] width 309 height 32
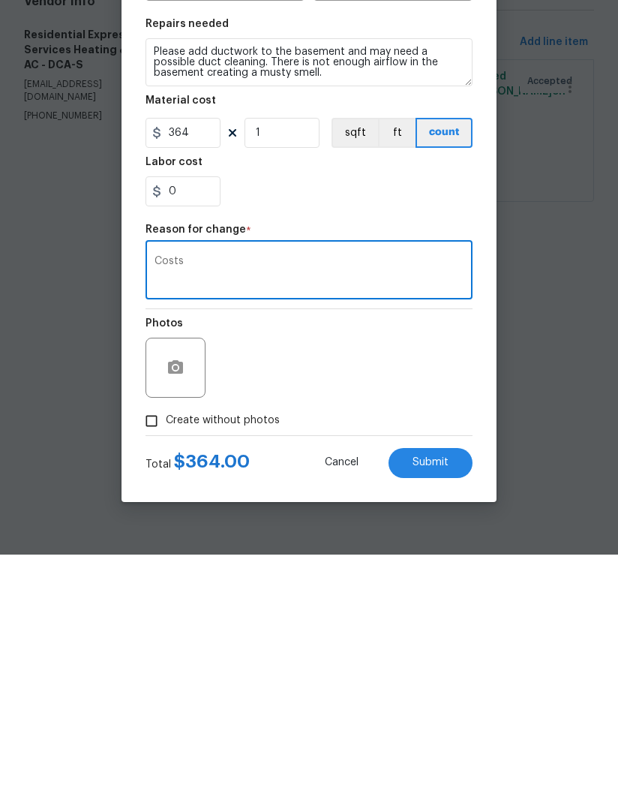
type textarea "Costs"
click at [444, 702] on span "Submit" at bounding box center [431, 707] width 36 height 11
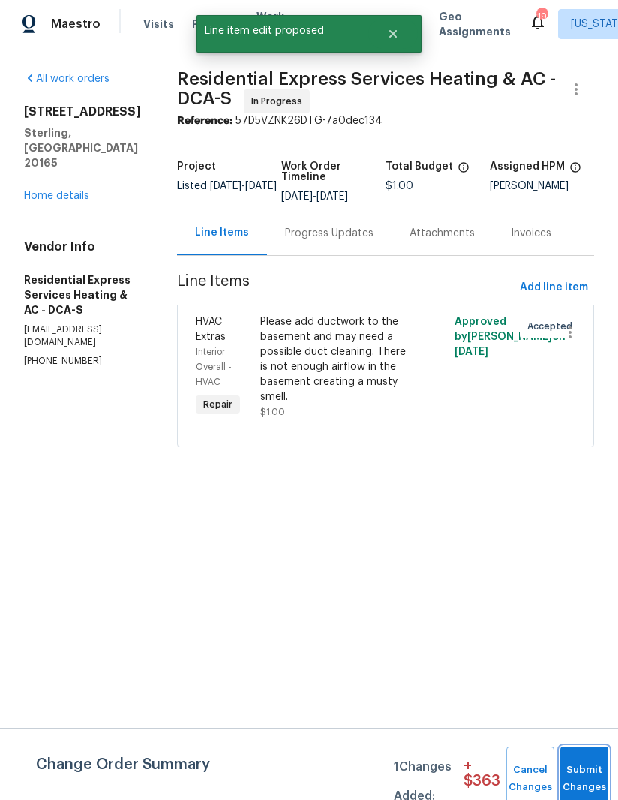
click at [594, 767] on button "Submit Changes" at bounding box center [584, 778] width 48 height 65
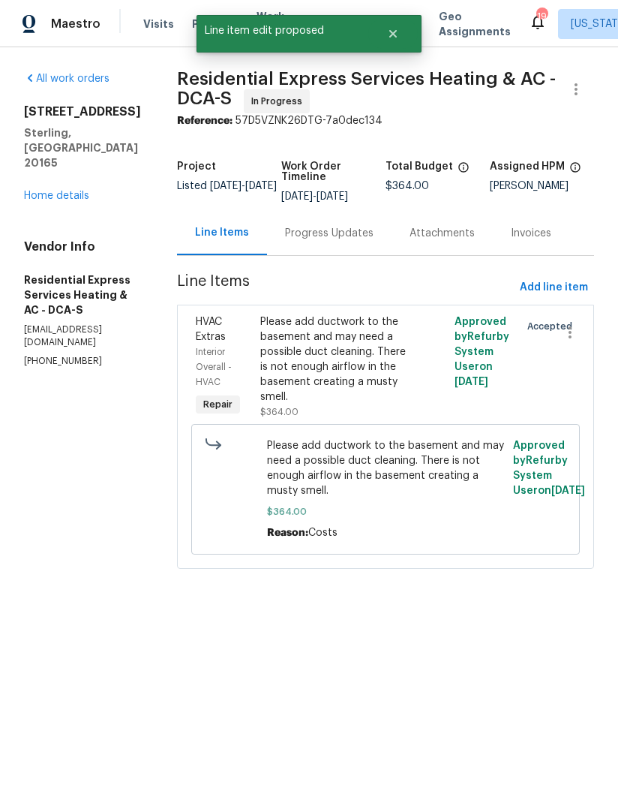
click at [44, 191] on link "Home details" at bounding box center [56, 196] width 65 height 11
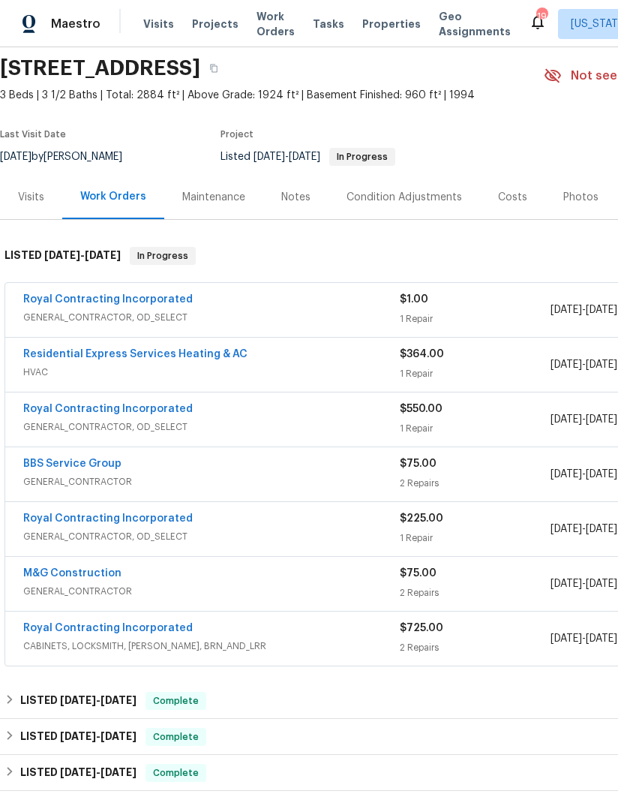
scroll to position [53, 0]
click at [240, 192] on div "Maintenance" at bounding box center [213, 196] width 63 height 15
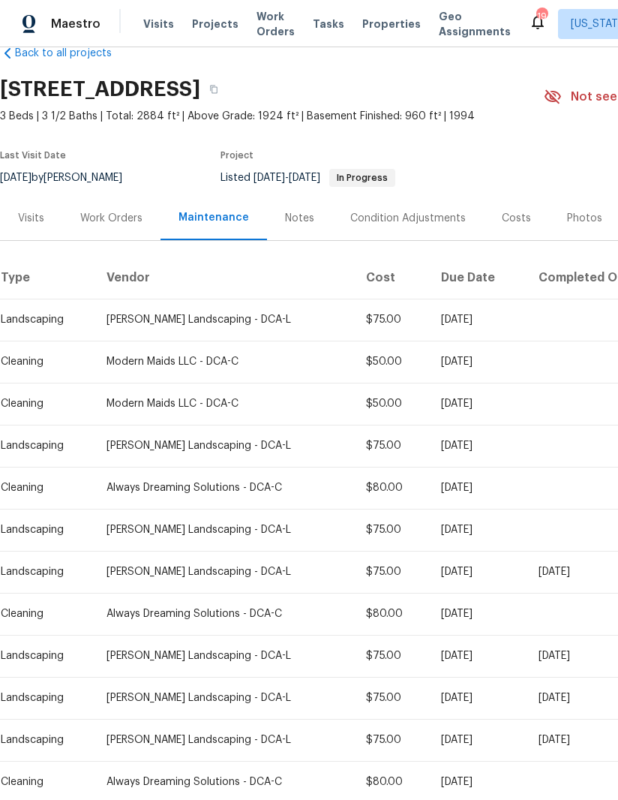
scroll to position [30, 2]
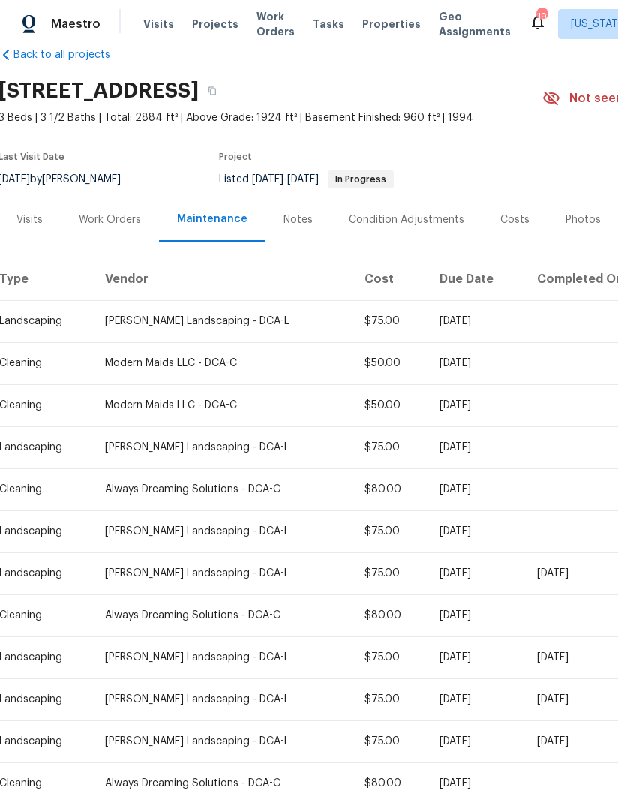
click at [112, 226] on div "Work Orders" at bounding box center [110, 219] width 62 height 15
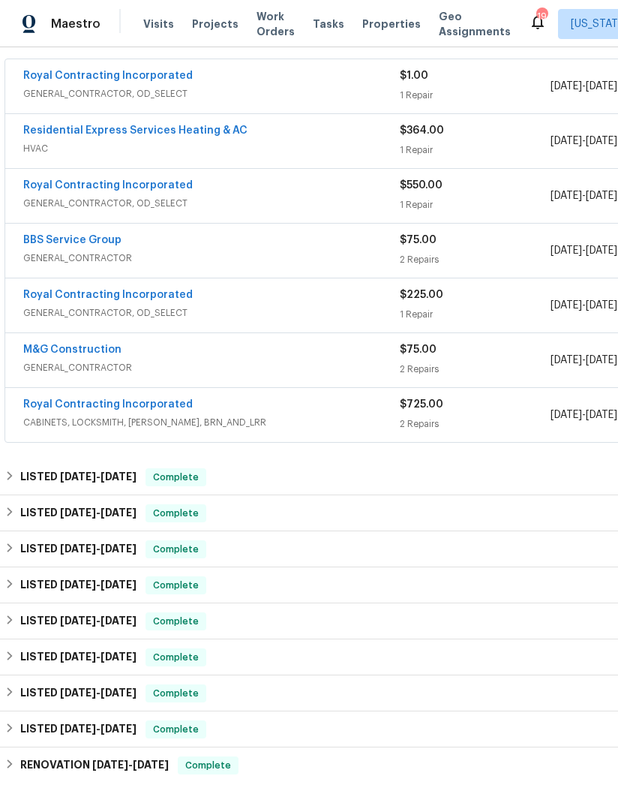
scroll to position [514, 230]
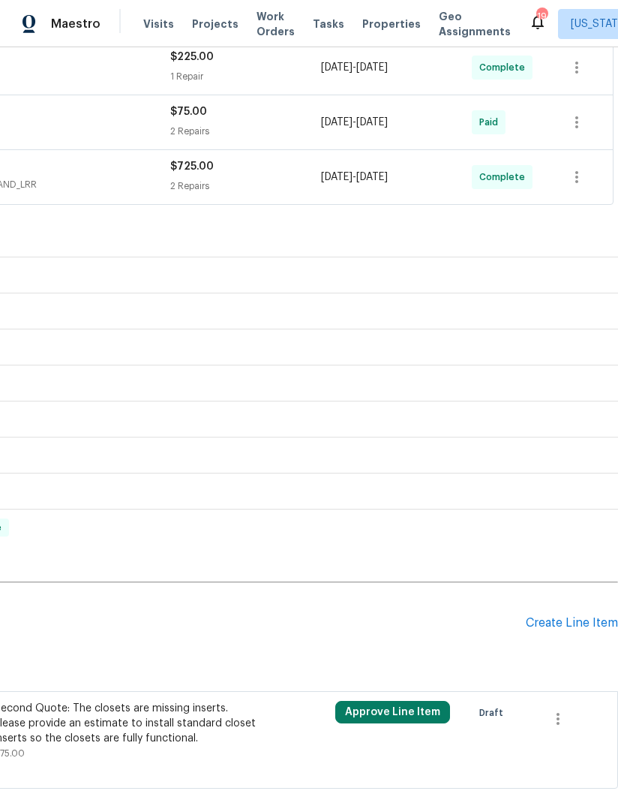
click at [564, 629] on div "Create Line Item" at bounding box center [572, 623] width 92 height 14
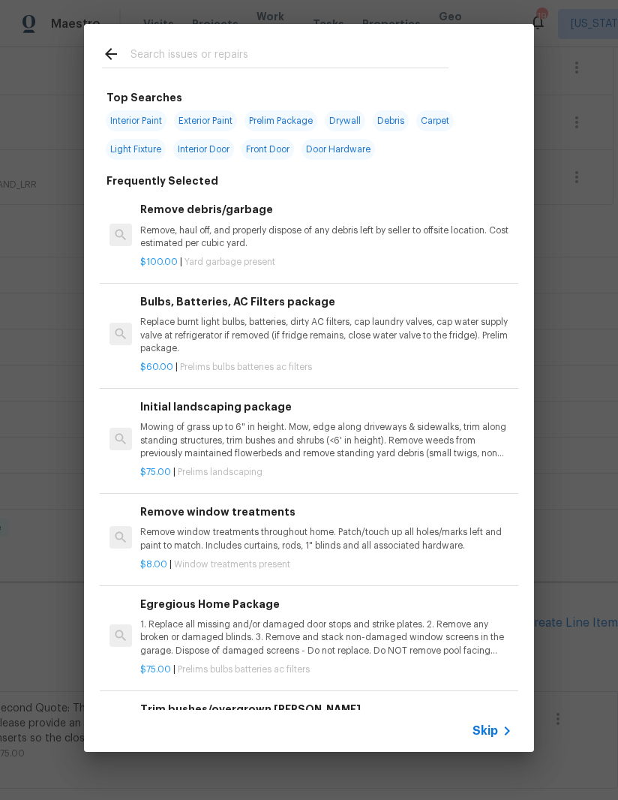
click at [259, 61] on input "text" at bounding box center [290, 56] width 318 height 23
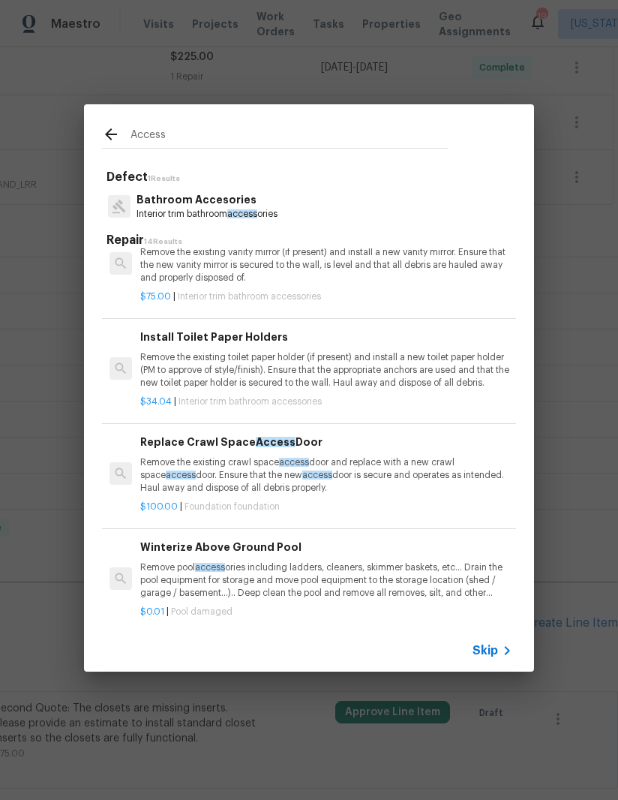
scroll to position [0, 0]
type input "A"
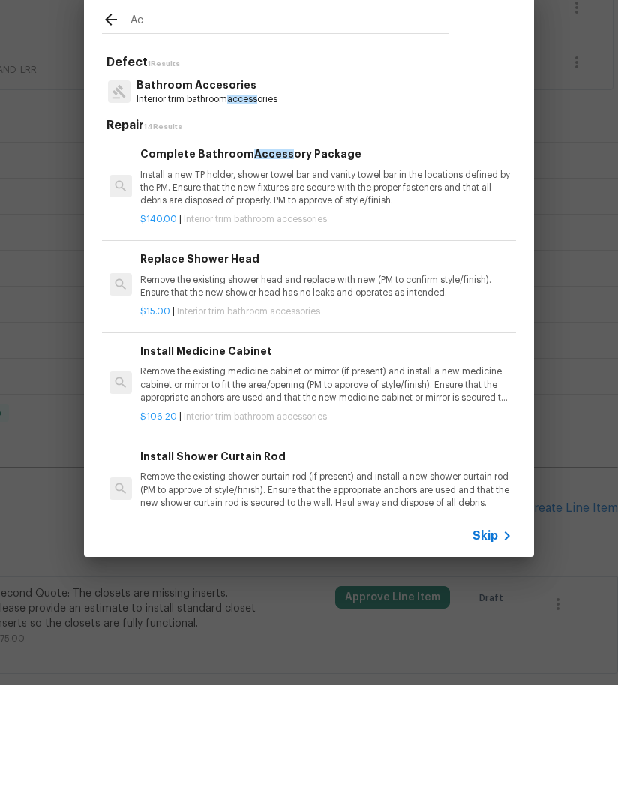
type input "A"
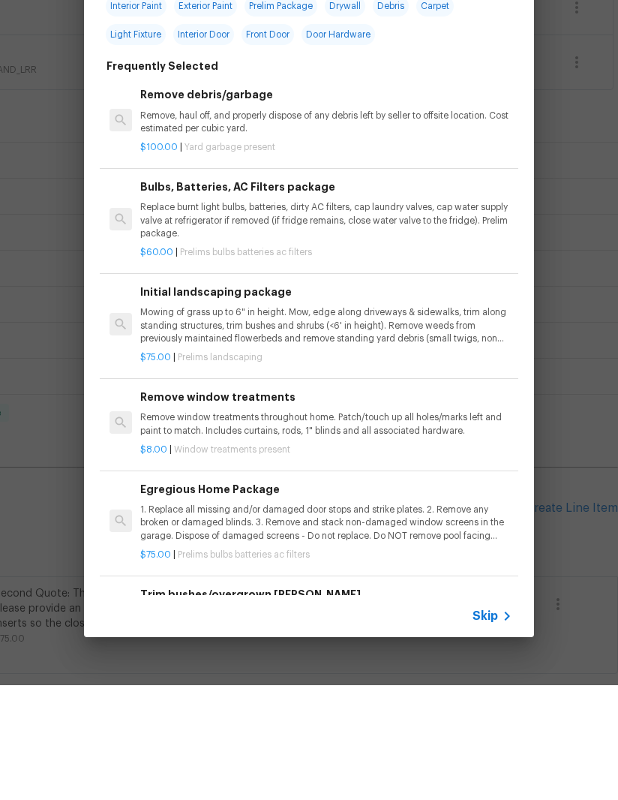
type input "Electroc"
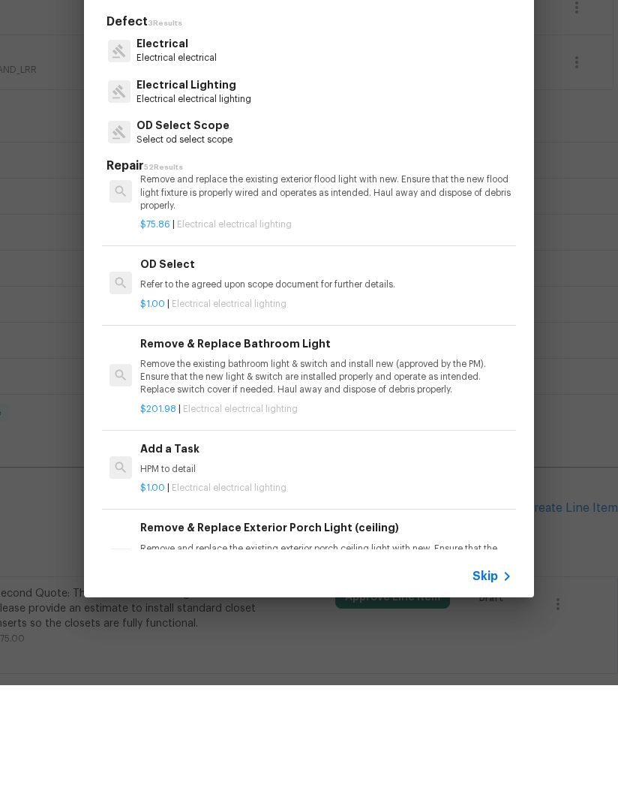
scroll to position [2548, 0]
click at [230, 577] on p "HPM to detail" at bounding box center [326, 583] width 372 height 13
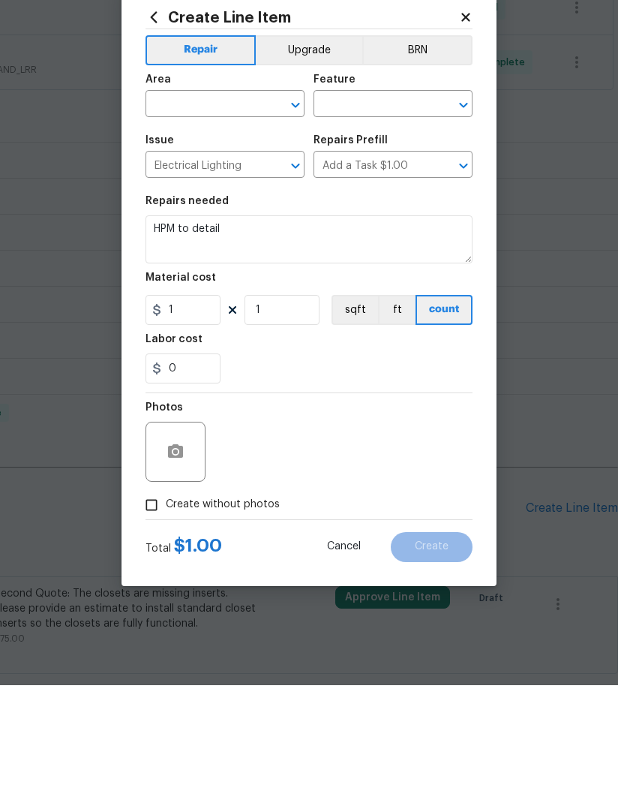
scroll to position [53, 0]
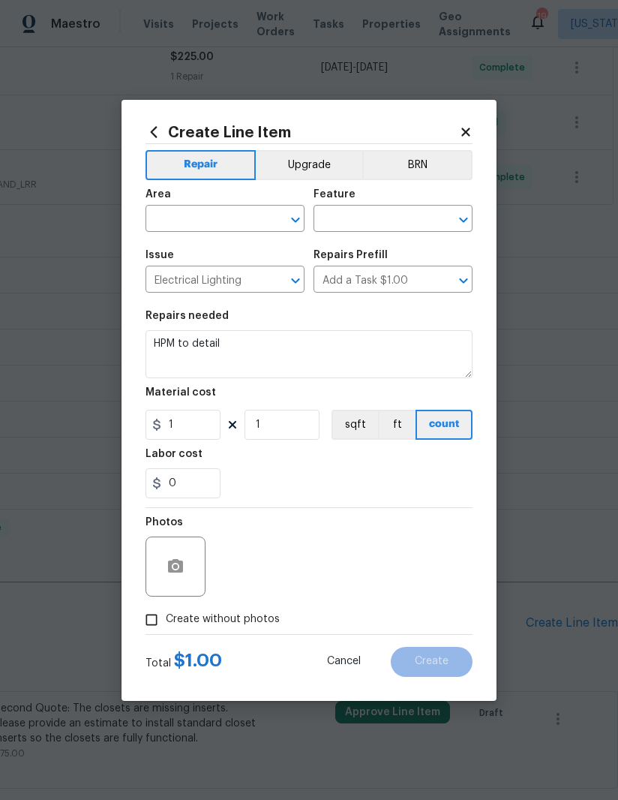
click at [197, 241] on span "Issue Electrical Lighting ​" at bounding box center [225, 271] width 159 height 61
click at [209, 223] on input "text" at bounding box center [204, 220] width 117 height 23
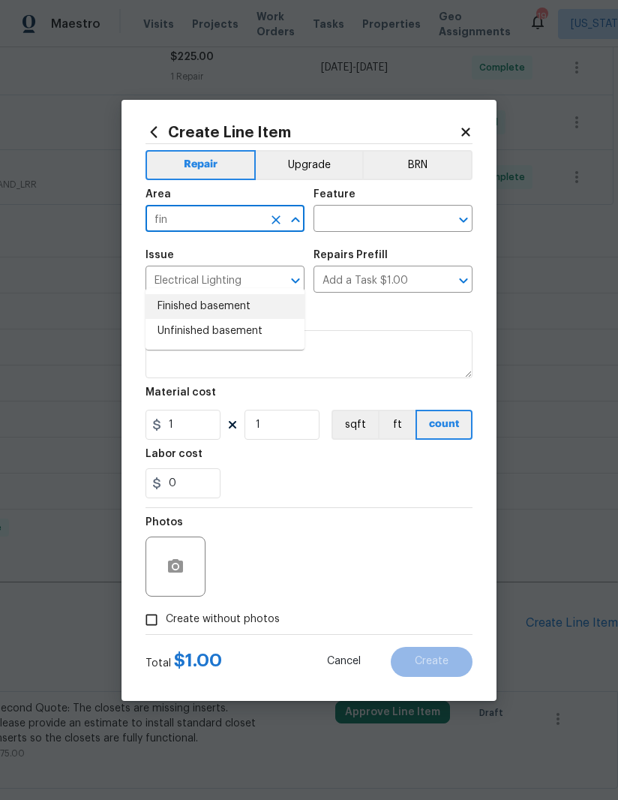
click at [225, 294] on li "Finished basement" at bounding box center [225, 306] width 159 height 25
type input "Finished basement"
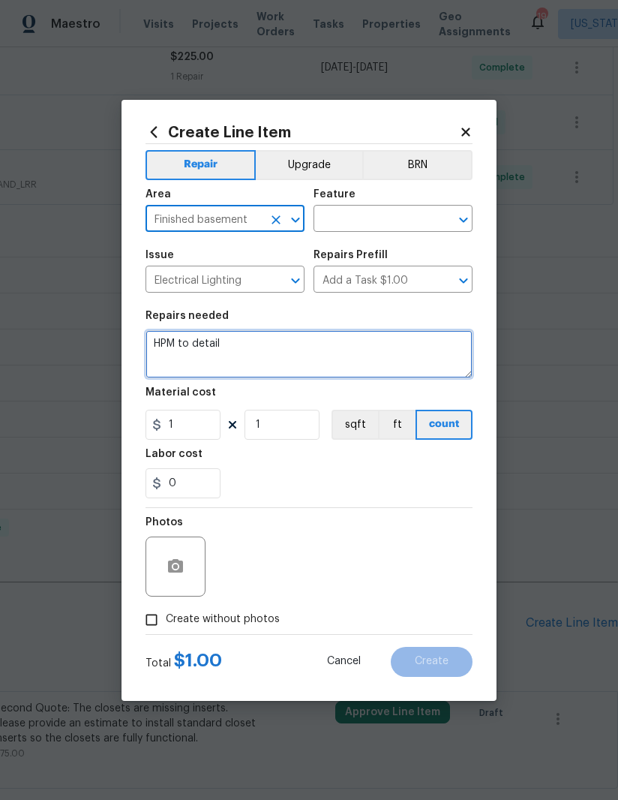
click at [227, 355] on textarea "HPM to detail" at bounding box center [309, 354] width 327 height 48
click at [227, 354] on textarea "HPM to detail" at bounding box center [309, 354] width 327 height 48
click at [211, 346] on textarea "HPM to detail" at bounding box center [309, 354] width 327 height 48
type textarea "H"
click at [214, 344] on textarea "Install a cap to opening in ceiling for wires an" at bounding box center [309, 354] width 327 height 48
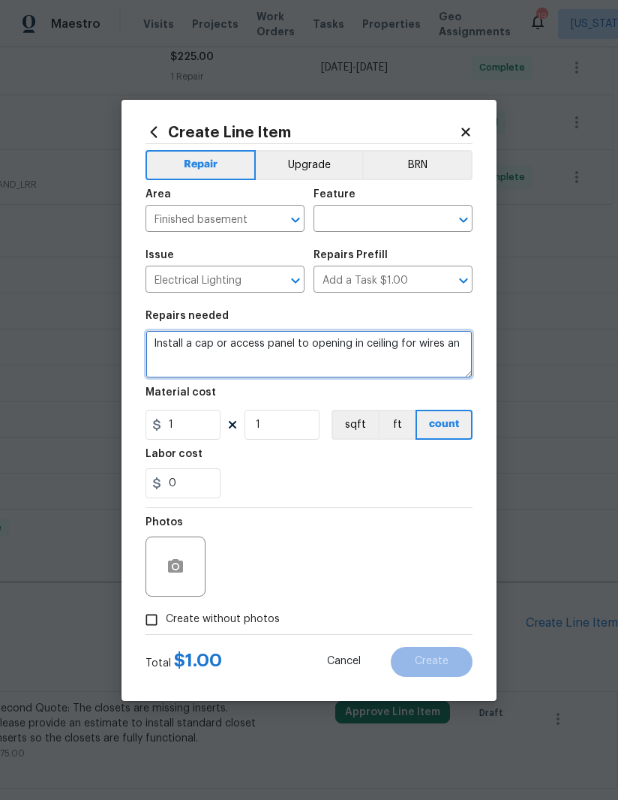
click at [467, 344] on textarea "Install a cap or access panel to opening in ceiling for wires an" at bounding box center [309, 354] width 327 height 48
type textarea "Install a cap or access panel to opening in ceiling for wires"
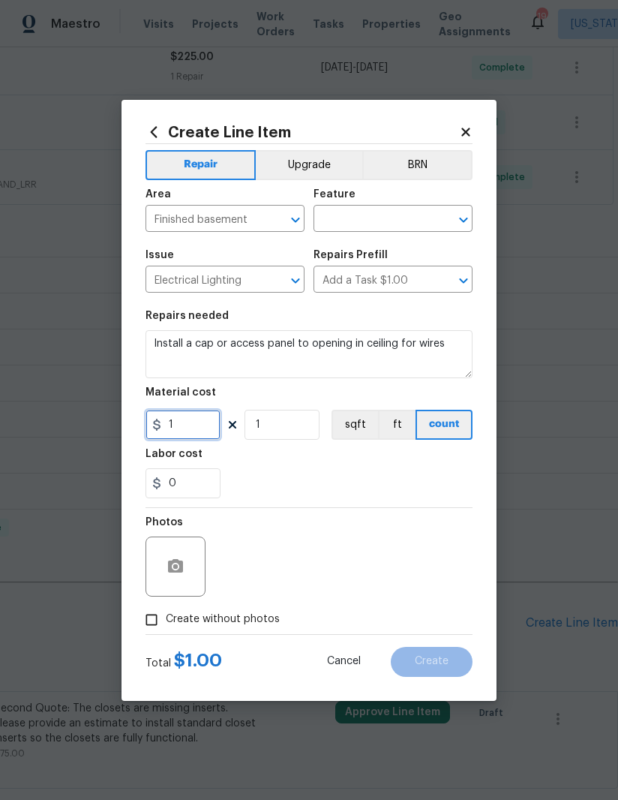
click at [191, 426] on input "1" at bounding box center [183, 425] width 75 height 30
type input "40"
click at [329, 476] on div "0" at bounding box center [309, 483] width 327 height 30
click at [178, 572] on icon "button" at bounding box center [175, 566] width 15 height 14
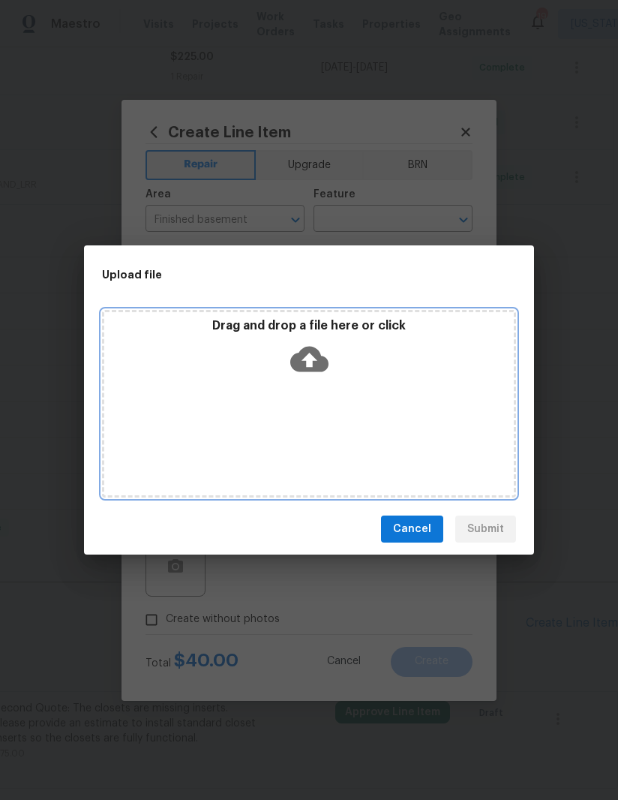
click at [315, 369] on icon at bounding box center [309, 360] width 38 height 26
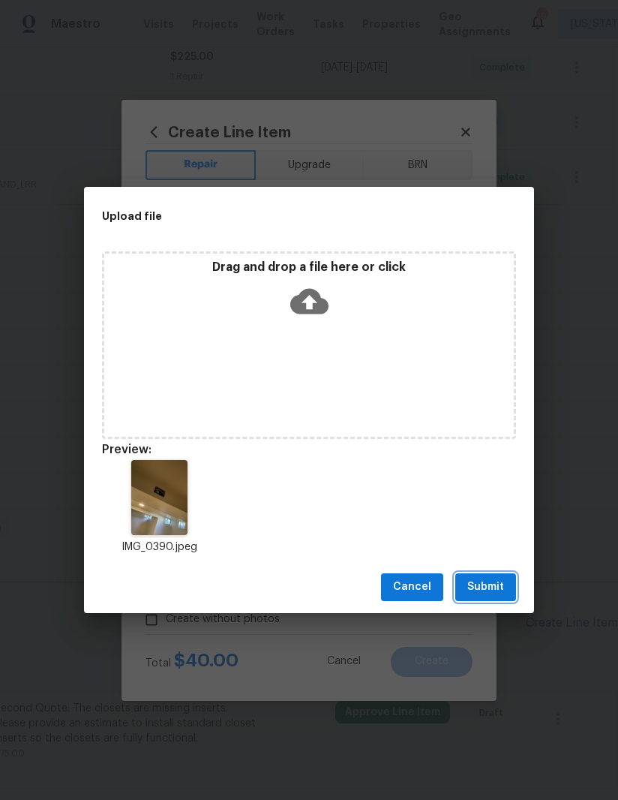
click at [483, 589] on span "Submit" at bounding box center [485, 587] width 37 height 19
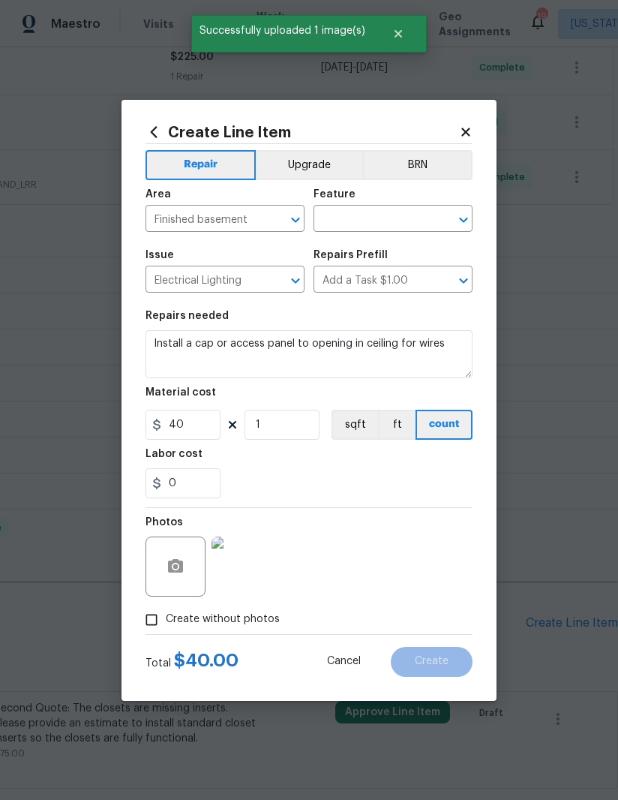
click at [402, 209] on input "text" at bounding box center [372, 220] width 117 height 23
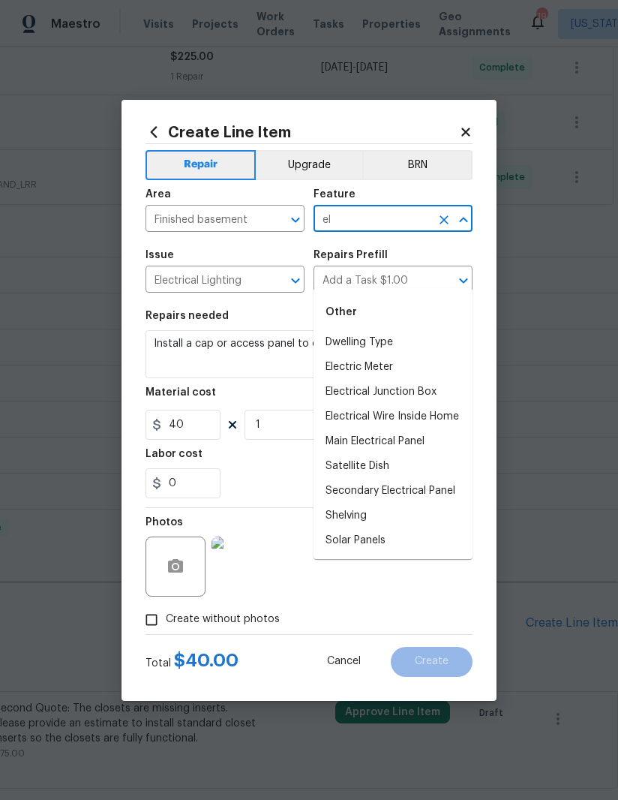
click at [427, 380] on li "Electrical Junction Box" at bounding box center [393, 392] width 159 height 25
type input "Electrical Junction Box"
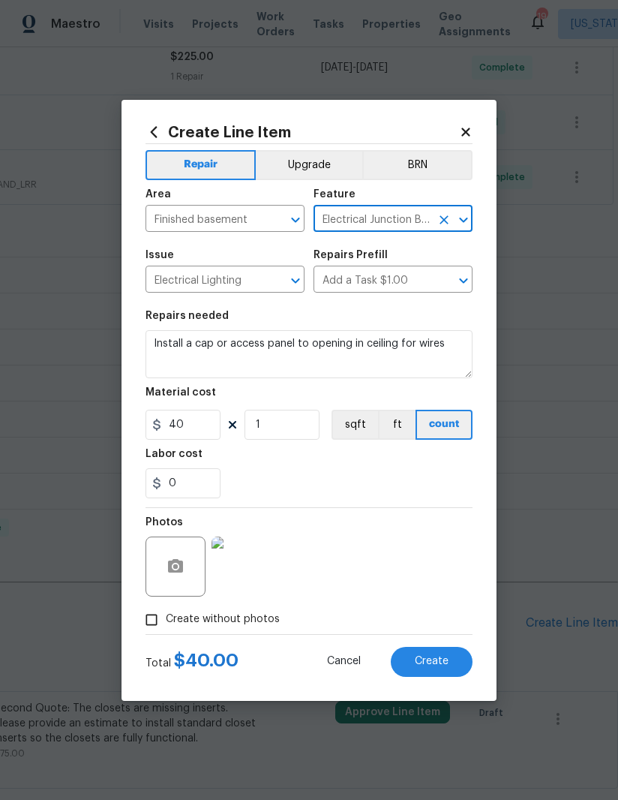
click at [419, 491] on div "0" at bounding box center [309, 483] width 327 height 30
click at [447, 664] on span "Create" at bounding box center [432, 661] width 34 height 11
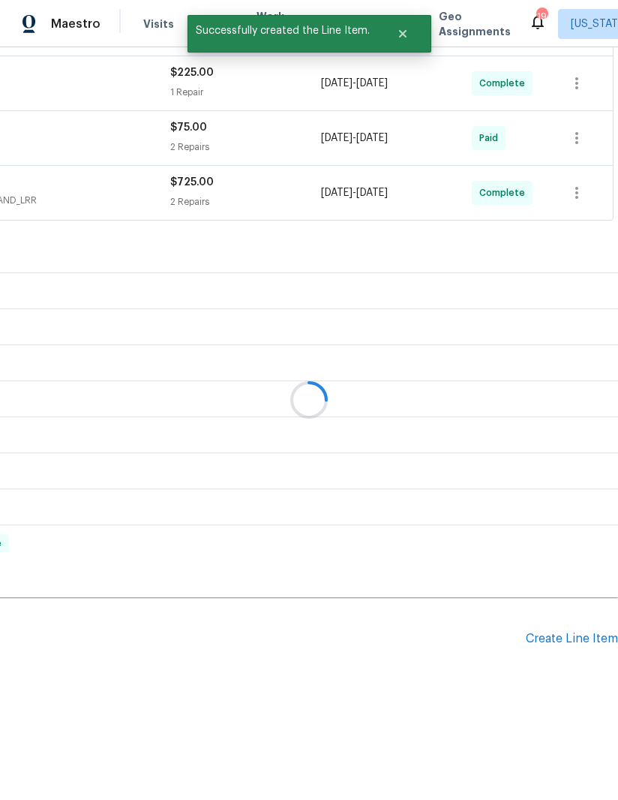
scroll to position [444, 230]
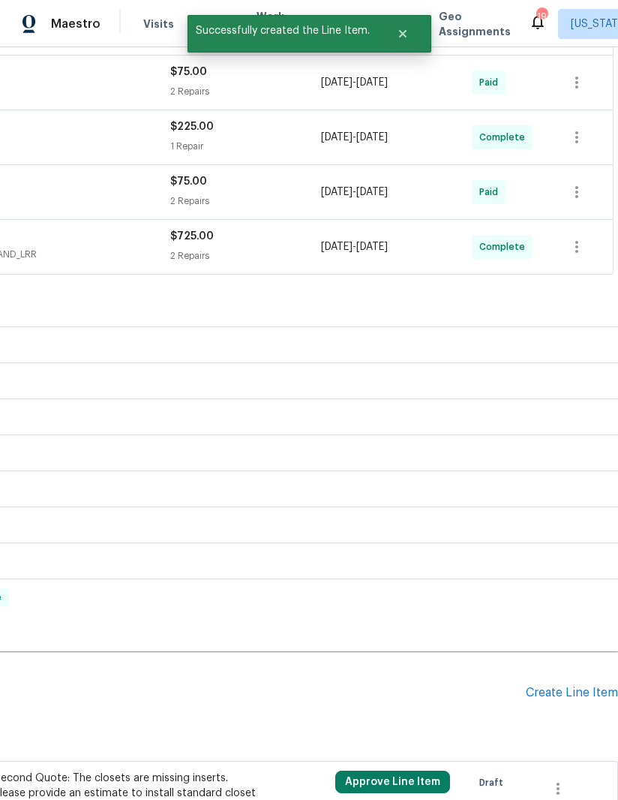
click at [572, 686] on div "Create Line Item" at bounding box center [572, 693] width 92 height 14
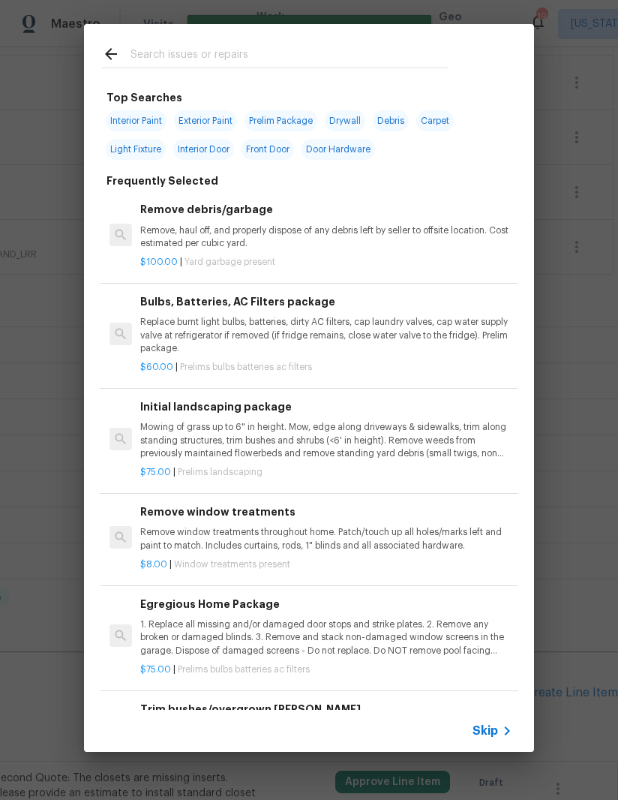
click at [326, 59] on input "text" at bounding box center [290, 56] width 318 height 23
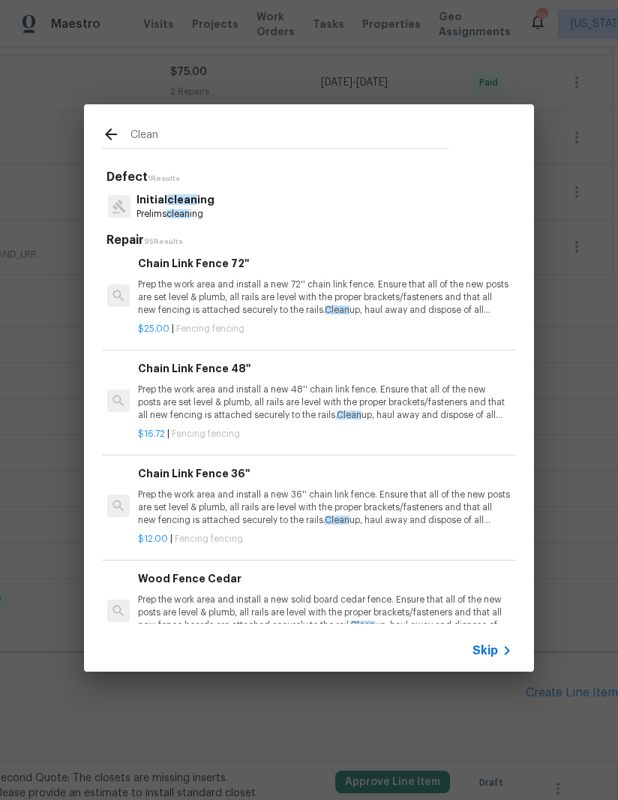
scroll to position [7156, 2]
click at [365, 129] on input "Clean" at bounding box center [290, 136] width 318 height 23
type input "C"
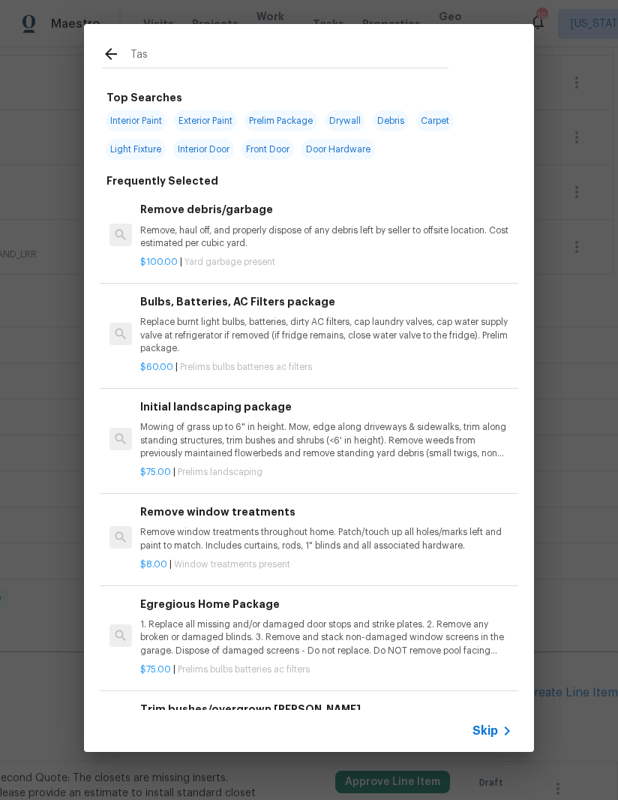
type input "Task"
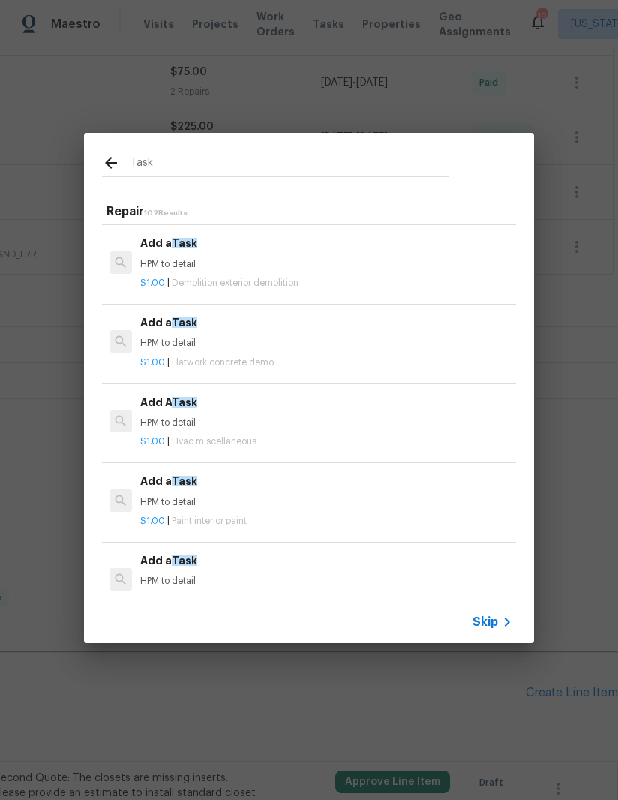
scroll to position [552, 0]
click at [225, 429] on div "$1.00 | Hvac miscellaneous" at bounding box center [326, 438] width 372 height 19
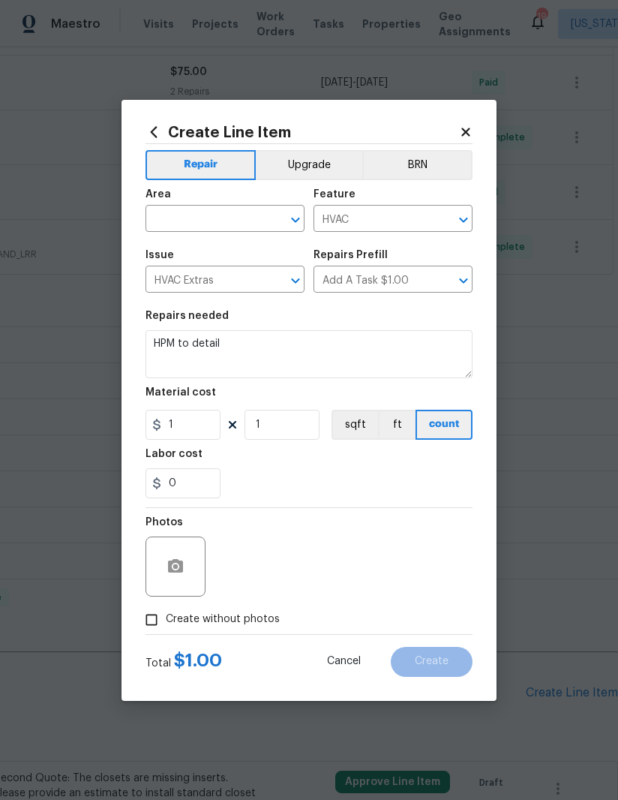
click at [228, 212] on input "text" at bounding box center [204, 220] width 117 height 23
click at [237, 294] on li "Unfinished basement" at bounding box center [225, 306] width 159 height 25
type input "Unfinished basement"
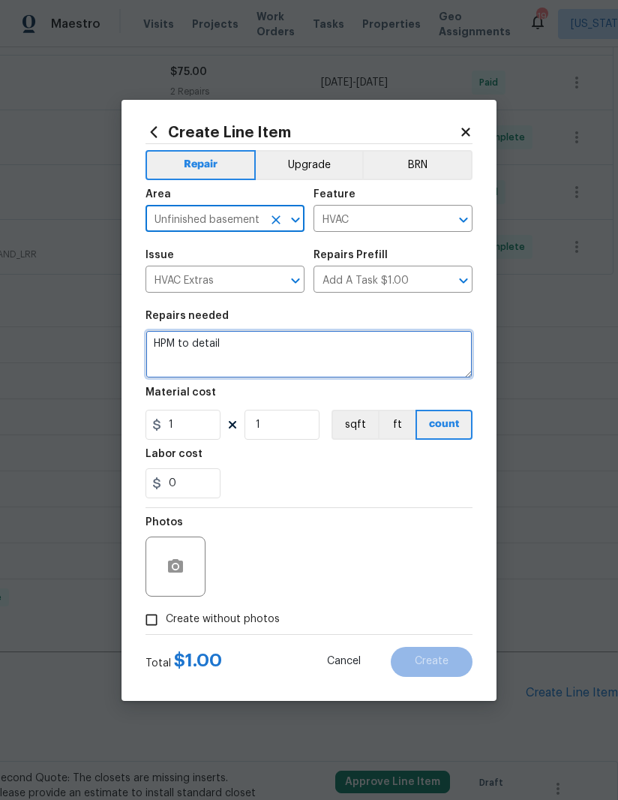
click at [218, 333] on textarea "HPM to detail" at bounding box center [309, 354] width 327 height 48
click at [218, 332] on textarea "HPM to detail" at bounding box center [309, 354] width 327 height 48
click at [211, 344] on textarea "HPM to detail" at bounding box center [309, 354] width 327 height 48
click at [210, 344] on textarea "HPM to detail" at bounding box center [309, 354] width 327 height 48
click at [212, 351] on textarea "HPM to detail" at bounding box center [309, 354] width 327 height 48
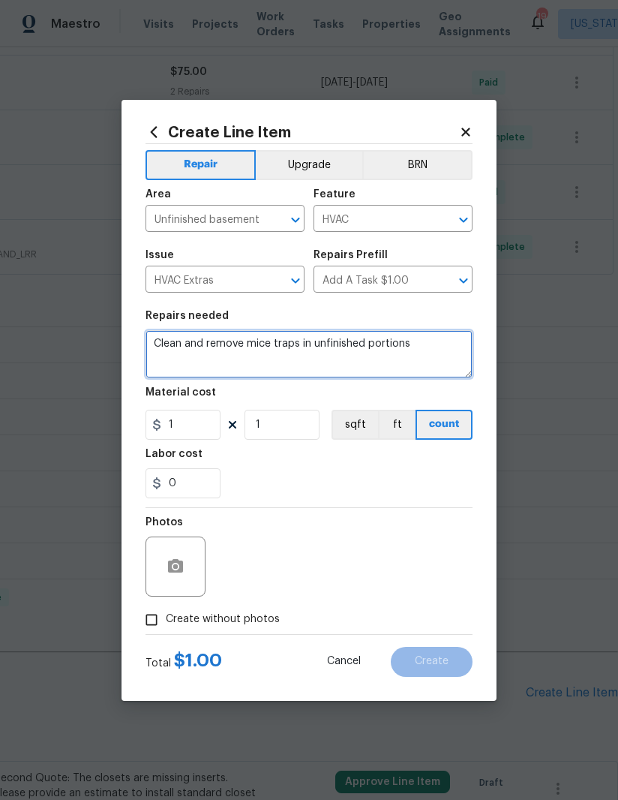
click at [247, 345] on textarea "Clean and remove mice traps in unfinished portions" at bounding box center [309, 354] width 327 height 48
click at [203, 347] on textarea "Clean and remove mice traps in unfinished portions" at bounding box center [309, 354] width 327 height 48
click at [226, 346] on textarea "Clean, remove mice traps in unfinished portions" at bounding box center [309, 354] width 327 height 48
click at [464, 347] on textarea "Clean, remove and dispose mice traps in unfinished portions" at bounding box center [309, 354] width 327 height 48
type textarea "Clean, remove and dispose mice traps in unfinished portions of basement"
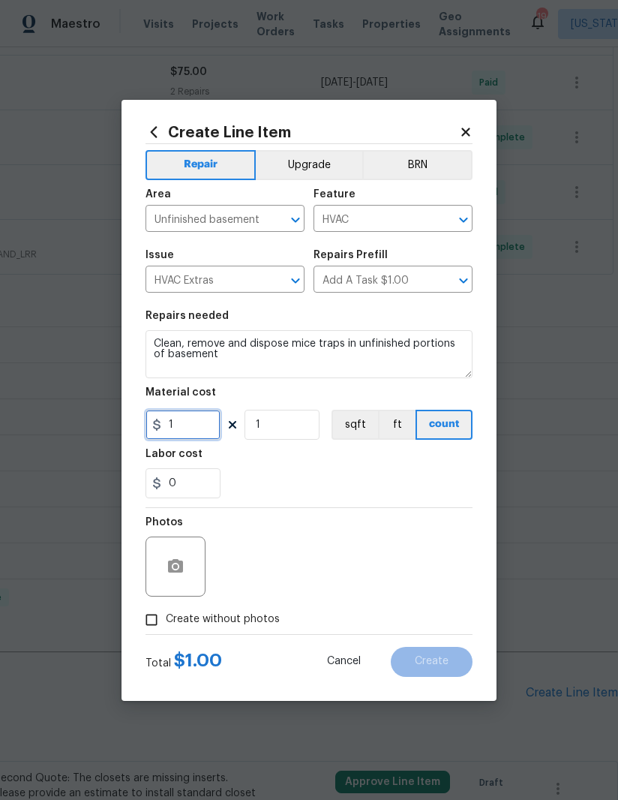
click at [194, 429] on input "1" at bounding box center [183, 425] width 75 height 30
type input "25"
click at [324, 494] on div "0" at bounding box center [309, 483] width 327 height 30
click at [138, 623] on input "Create without photos" at bounding box center [151, 619] width 29 height 29
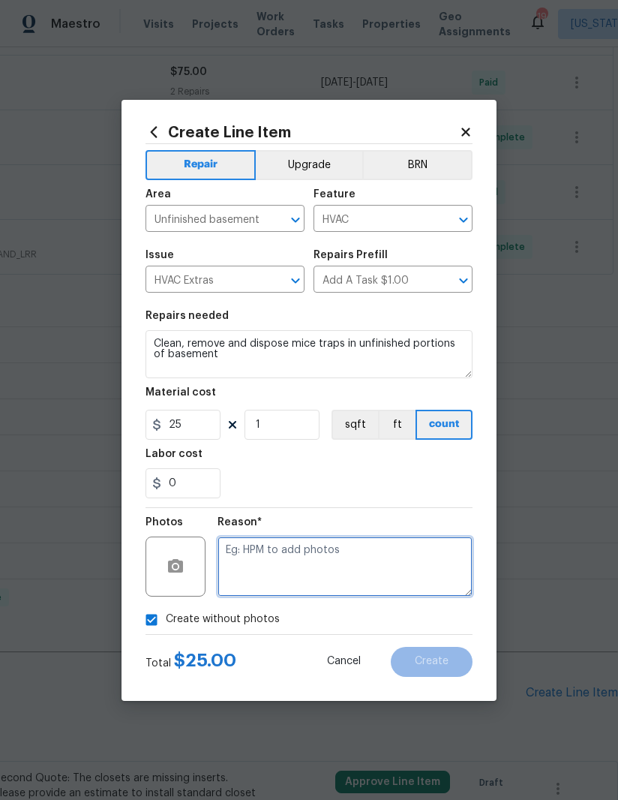
click at [350, 569] on textarea at bounding box center [345, 566] width 255 height 60
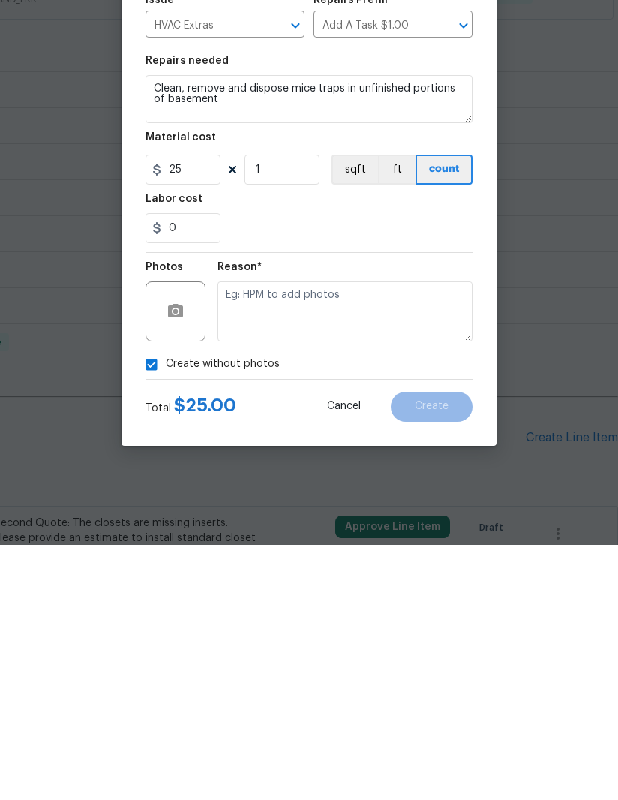
click at [164, 605] on input "Create without photos" at bounding box center [151, 619] width 29 height 29
checkbox input "false"
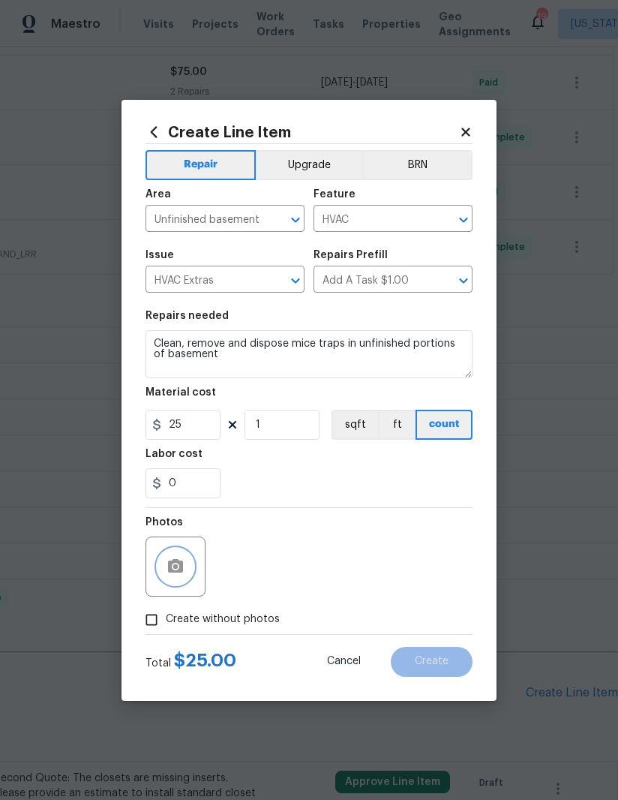
click at [188, 560] on button "button" at bounding box center [176, 566] width 36 height 36
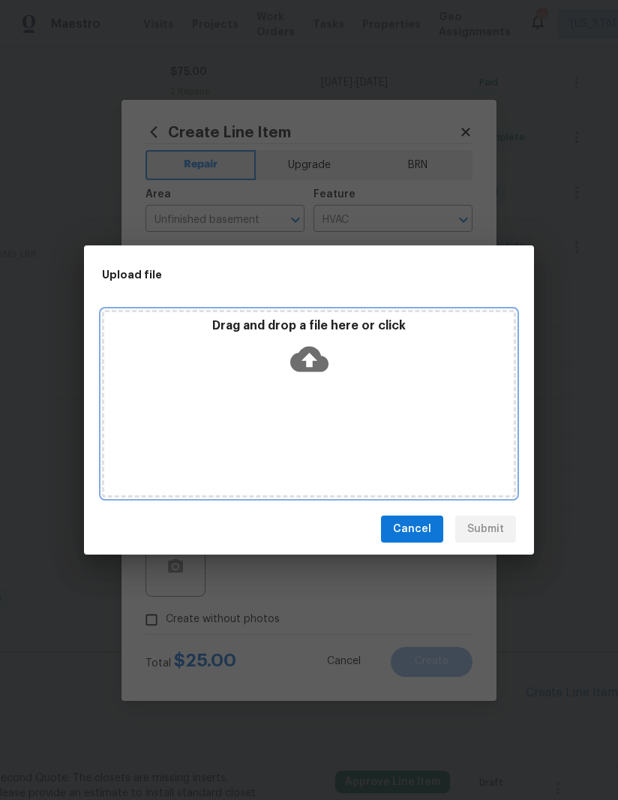
click at [337, 347] on div "Drag and drop a file here or click" at bounding box center [309, 350] width 410 height 65
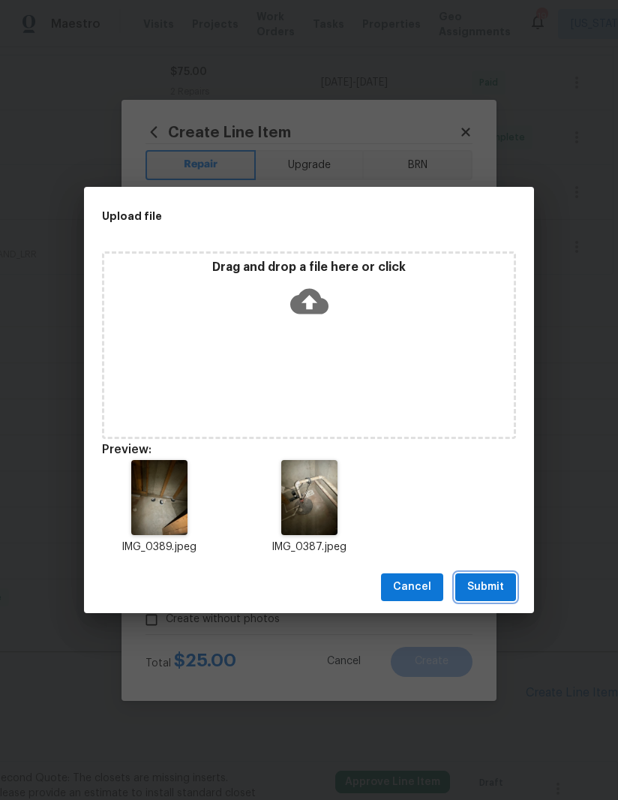
click at [494, 577] on button "Submit" at bounding box center [485, 587] width 61 height 28
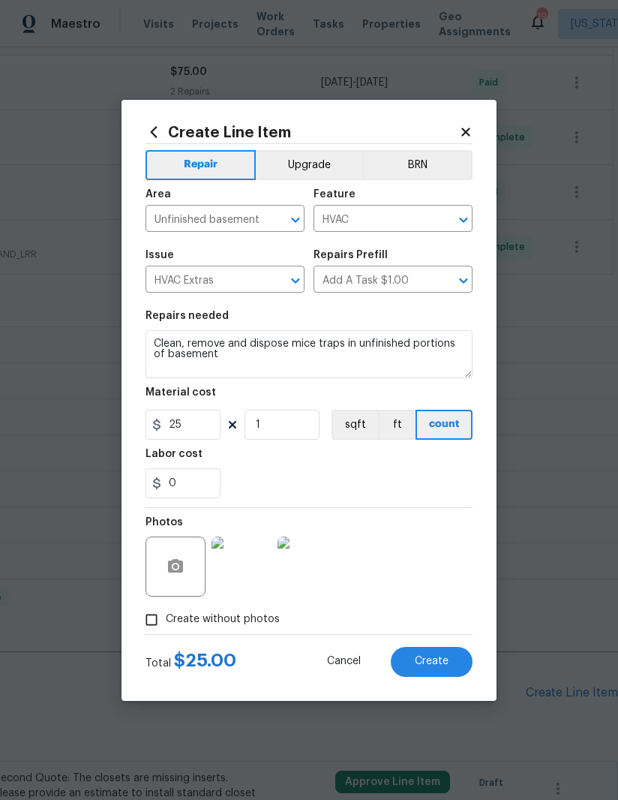
click at [452, 652] on button "Create" at bounding box center [432, 662] width 82 height 30
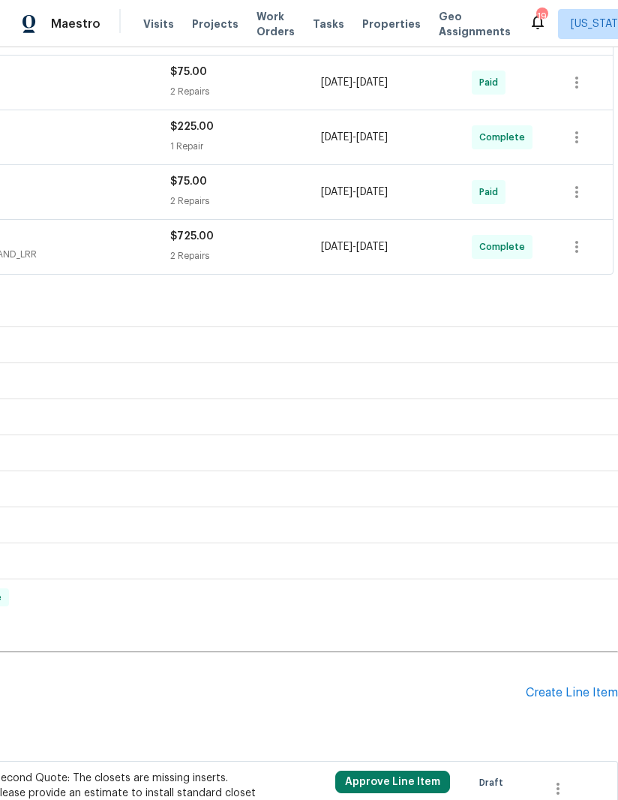
scroll to position [445, 230]
click at [571, 697] on div "Create Line Item" at bounding box center [572, 692] width 92 height 14
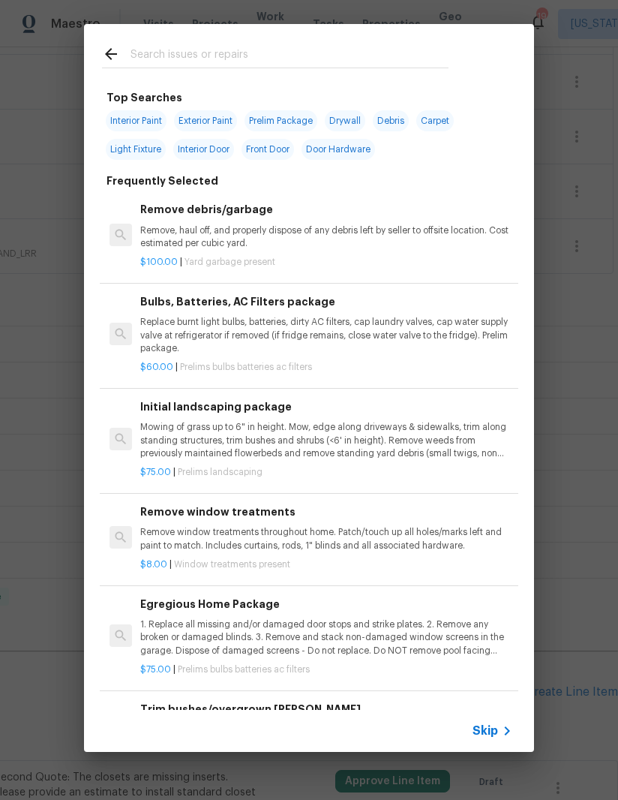
click at [375, 65] on input "text" at bounding box center [290, 56] width 318 height 23
type input "Insula"
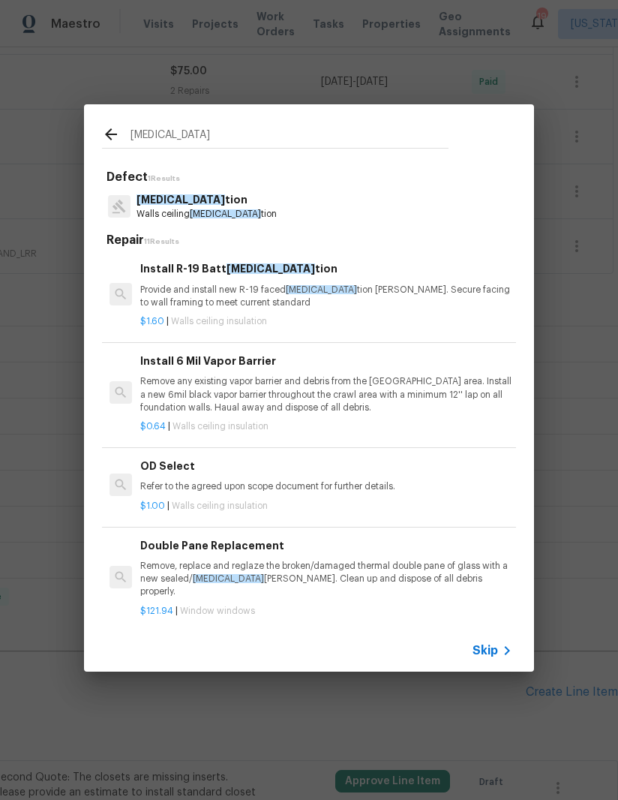
scroll to position [0, 0]
click at [299, 284] on p "Provide and install new R-19 faced insula tion batts. Secure facing to wall fra…" at bounding box center [326, 297] width 372 height 26
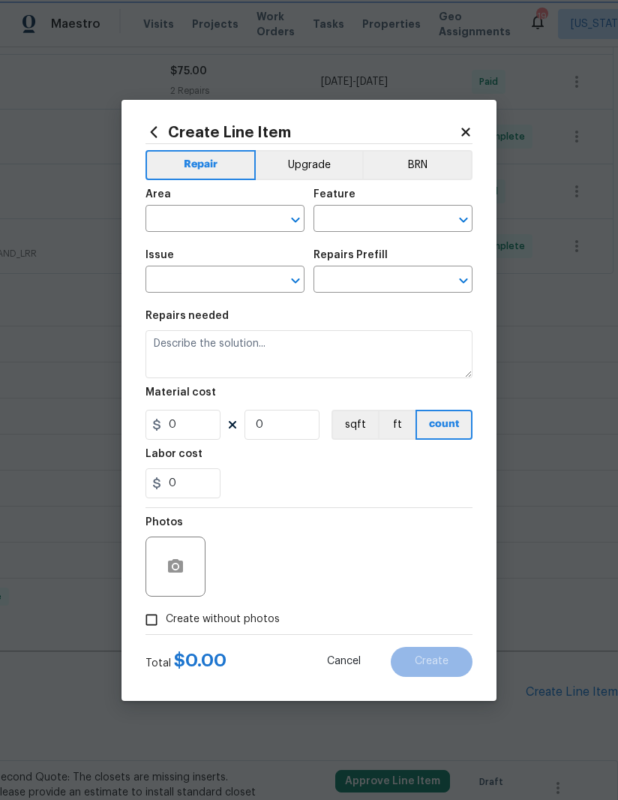
type input "Walls and Ceiling"
type input "Insulation"
type input "Install R-19 Batt Insulation $1.60"
type textarea "Provide and install new R-19 faced insulation batts. Secure facing to wall fram…"
type input "1.6"
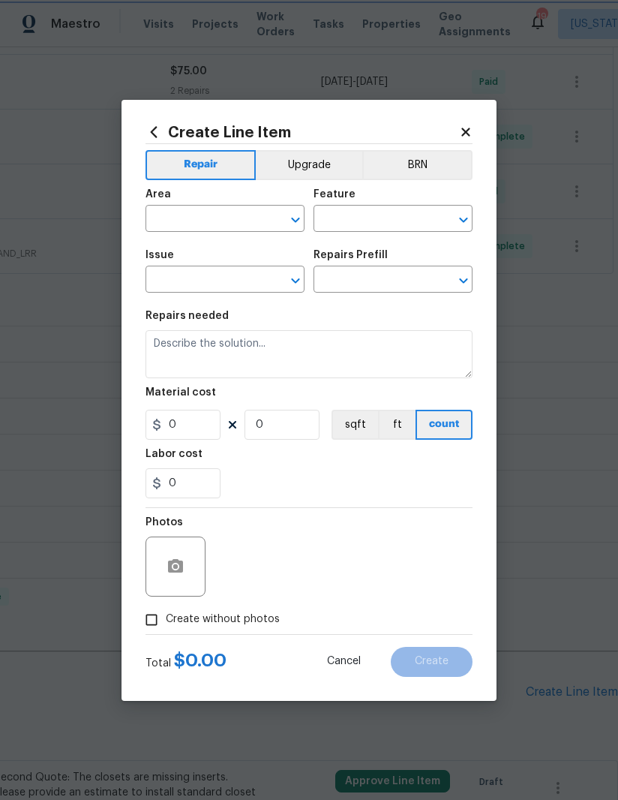
type input "1"
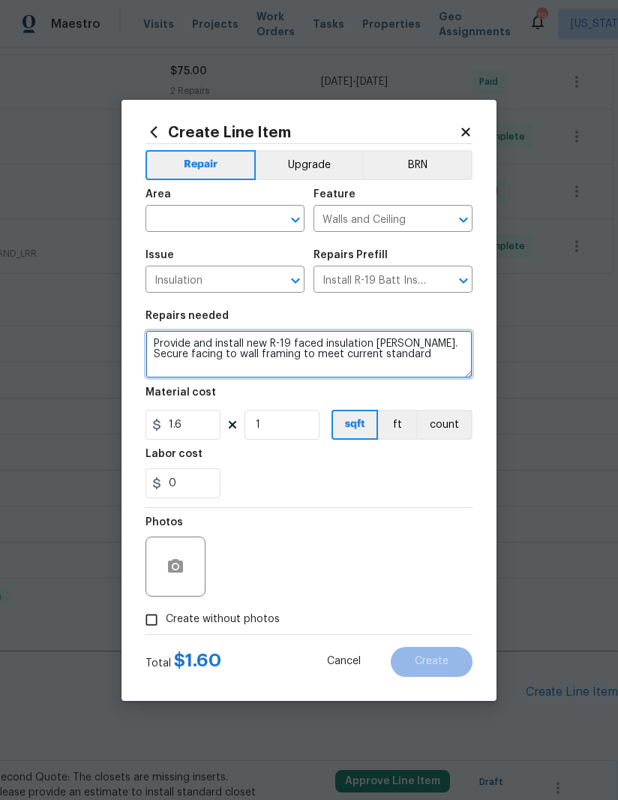
click at [249, 350] on textarea "Provide and install new R-19 faced insulation batts. Secure facing to wall fram…" at bounding box center [309, 354] width 327 height 48
click at [269, 346] on textarea "Provide and install new R-19 faced insulation batts. Secure facing to wall fram…" at bounding box center [309, 354] width 327 height 48
click at [269, 345] on textarea "Provide and install new R-19 faced insulation batts. Secure facing to wall fram…" at bounding box center [309, 354] width 327 height 48
click at [273, 352] on textarea "Provide and install new R-19 faced insulation batts. Secure facing to wall fram…" at bounding box center [309, 354] width 327 height 48
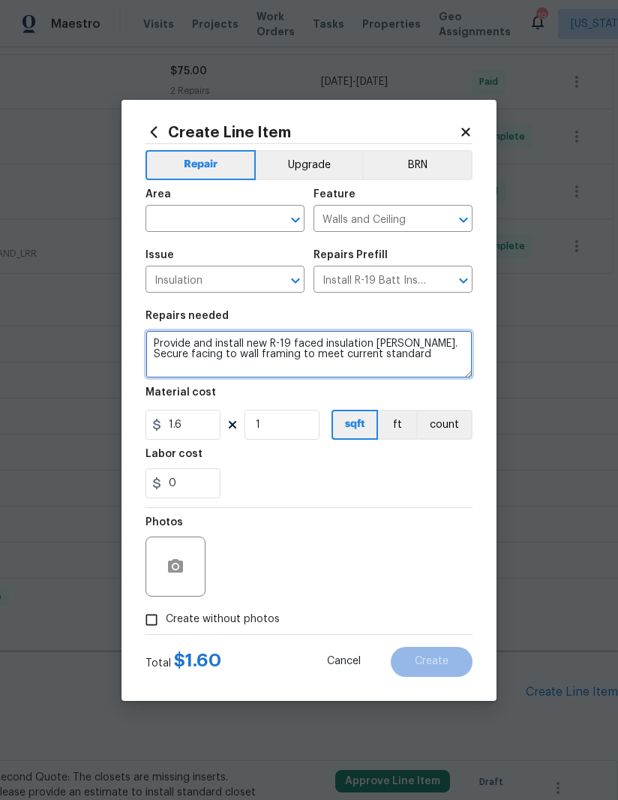
click at [273, 352] on textarea "Provide and install new R-19 faced insulation batts. Secure facing to wall fram…" at bounding box center [309, 354] width 327 height 48
click at [334, 333] on textarea "Provide and install new R-19 faced insulation batts. Secure facing to wall fram…" at bounding box center [309, 354] width 327 height 48
type textarea "Secure and install missing insulation in unfinished portions of basement walls"
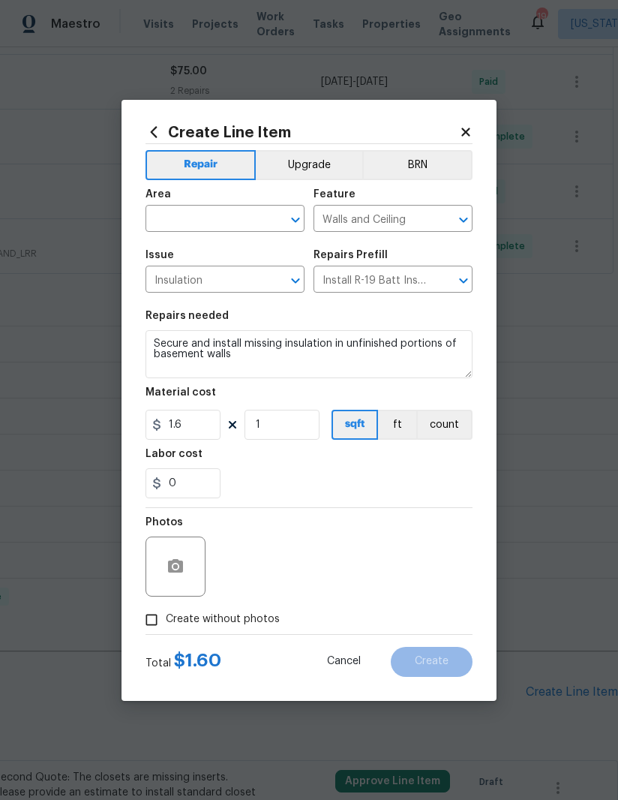
click at [209, 203] on div "Area" at bounding box center [225, 199] width 159 height 20
click at [227, 227] on input "text" at bounding box center [204, 220] width 117 height 23
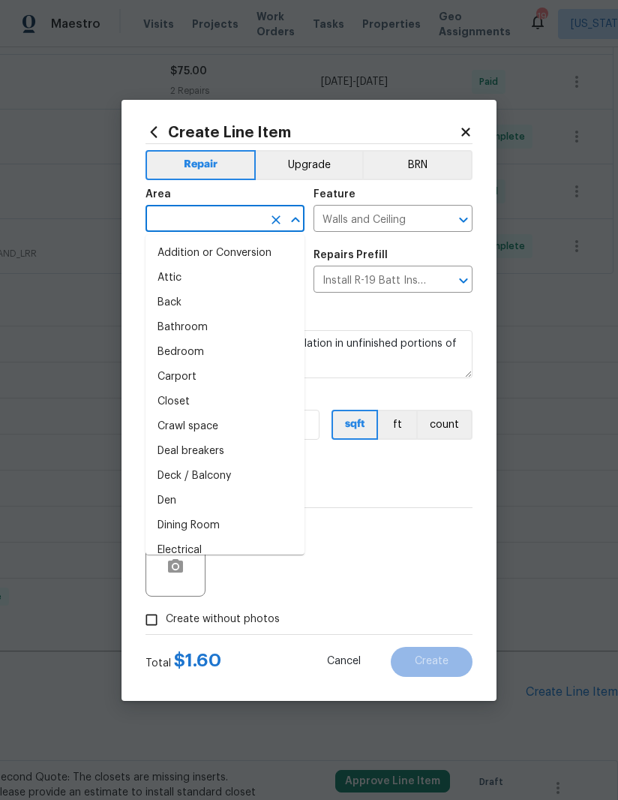
click at [227, 227] on input "text" at bounding box center [204, 220] width 117 height 23
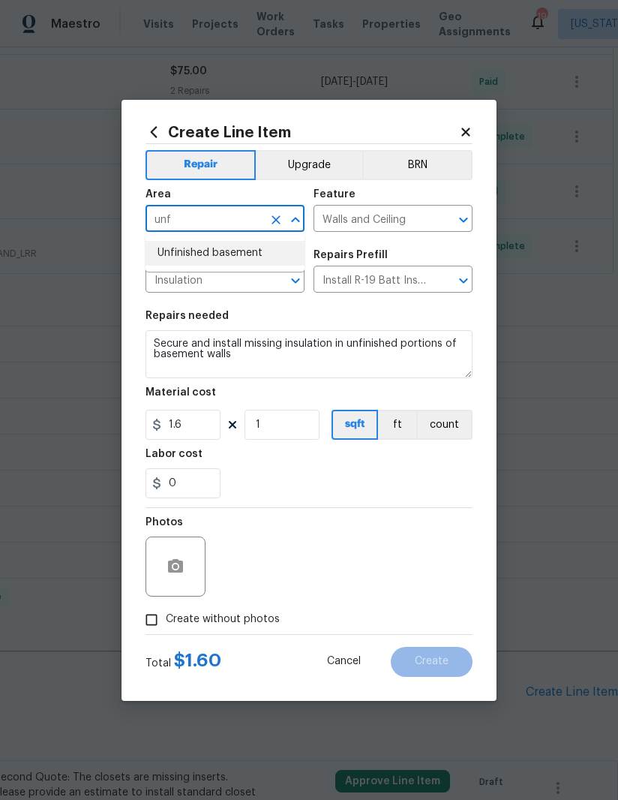
click at [251, 245] on li "Unfinished basement" at bounding box center [225, 253] width 159 height 25
type input "Unfinished basement"
click at [335, 486] on div "0" at bounding box center [309, 483] width 327 height 30
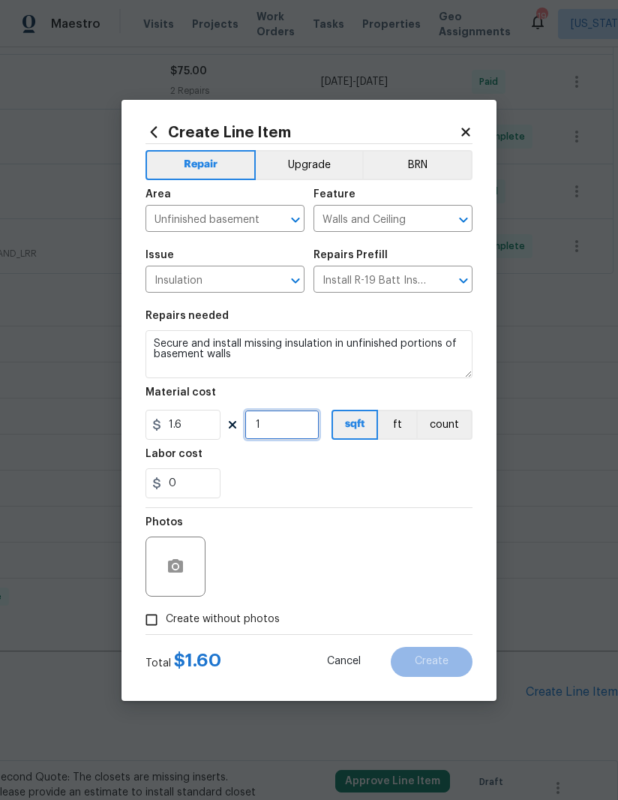
click at [287, 423] on input "1" at bounding box center [282, 425] width 75 height 30
click at [198, 427] on input "1.6" at bounding box center [183, 425] width 75 height 30
click at [197, 427] on input "1.6" at bounding box center [183, 425] width 75 height 30
click at [202, 424] on input "1.6" at bounding box center [183, 425] width 75 height 30
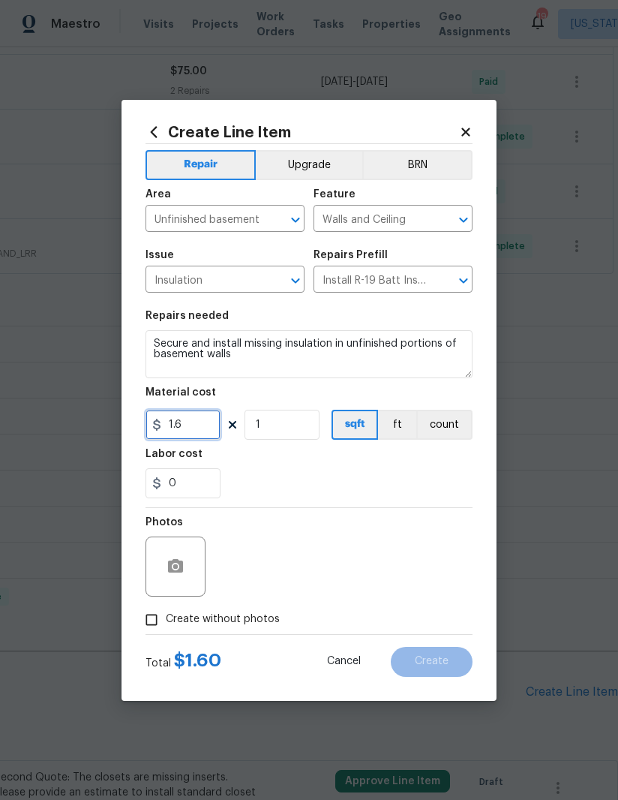
click at [200, 425] on input "1.6" at bounding box center [183, 425] width 75 height 30
type input "100"
click at [385, 479] on div "0" at bounding box center [309, 483] width 327 height 30
click at [152, 614] on input "Create without photos" at bounding box center [151, 619] width 29 height 29
checkbox input "true"
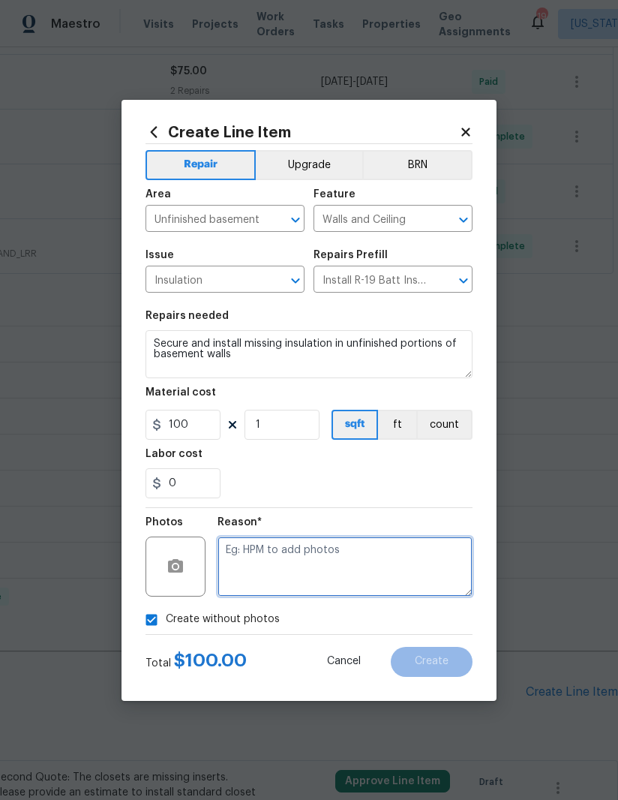
click at [347, 562] on textarea at bounding box center [345, 566] width 255 height 60
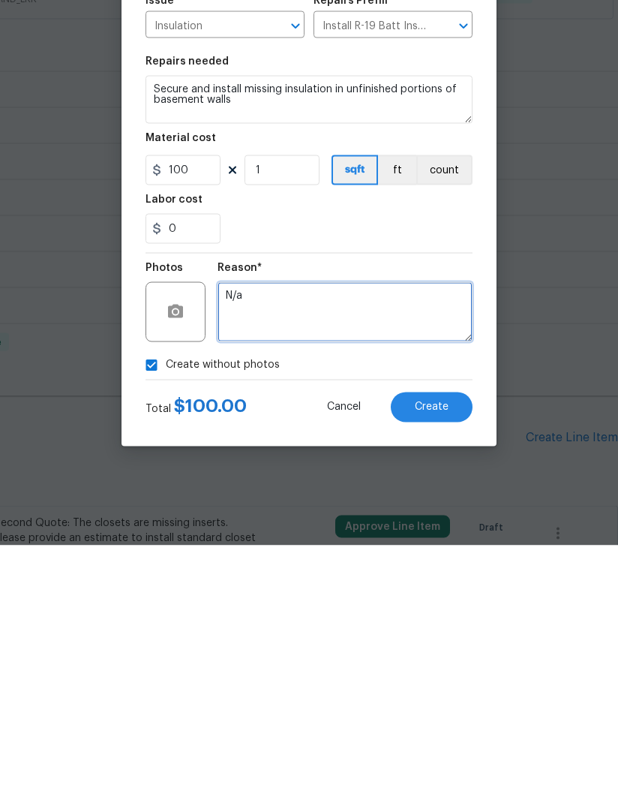
type textarea "N/a"
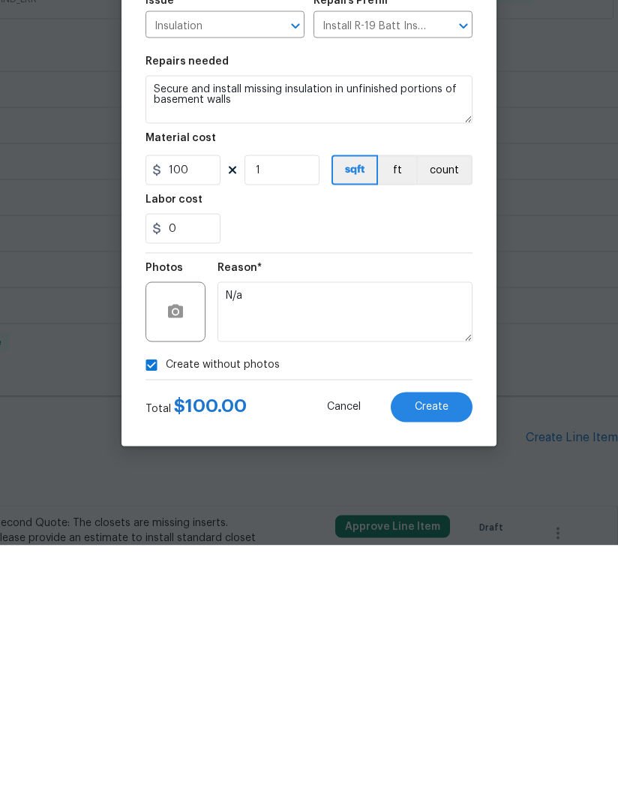
click at [443, 647] on button "Create" at bounding box center [432, 662] width 82 height 30
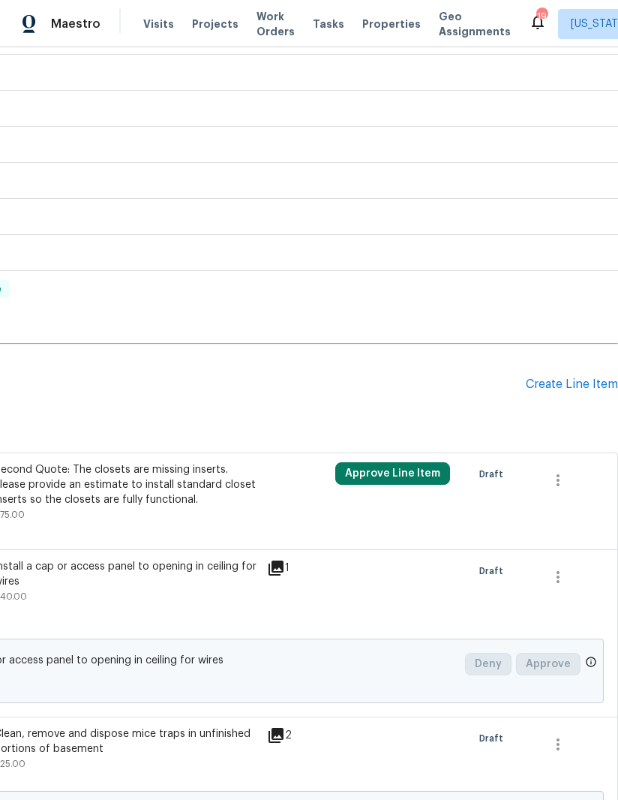
scroll to position [752, 230]
click at [563, 374] on div "Pending Line Items Create Line Item" at bounding box center [194, 385] width 848 height 70
click at [575, 386] on div "Create Line Item" at bounding box center [572, 384] width 92 height 14
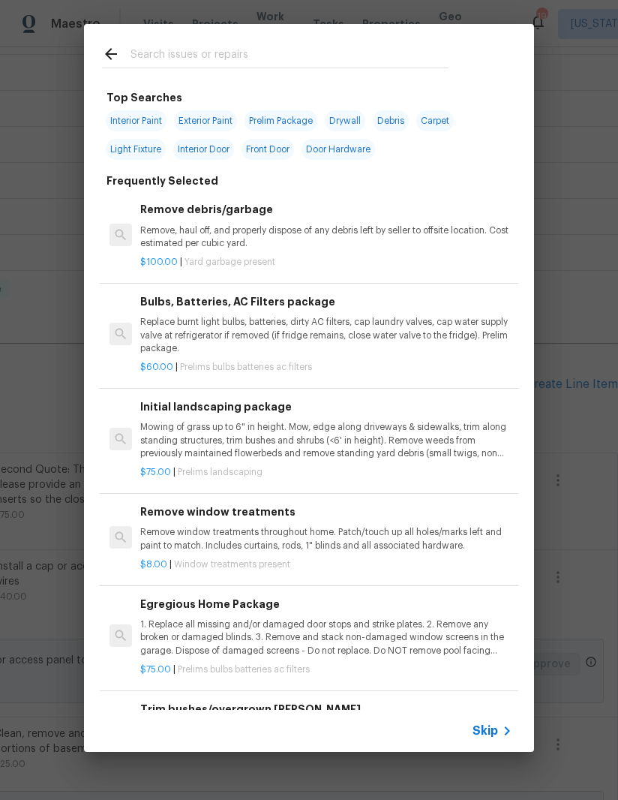
click at [347, 77] on div at bounding box center [275, 53] width 383 height 59
click at [377, 56] on input "text" at bounding box center [290, 56] width 318 height 23
type input "Light"
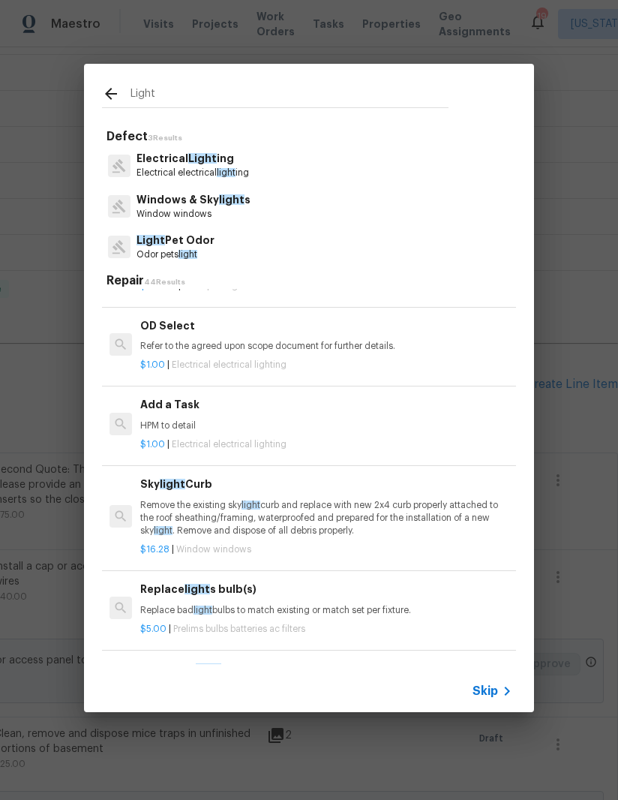
scroll to position [1494, 0]
click at [258, 435] on div "$1.00 | Electrical electrical lighting" at bounding box center [326, 442] width 372 height 19
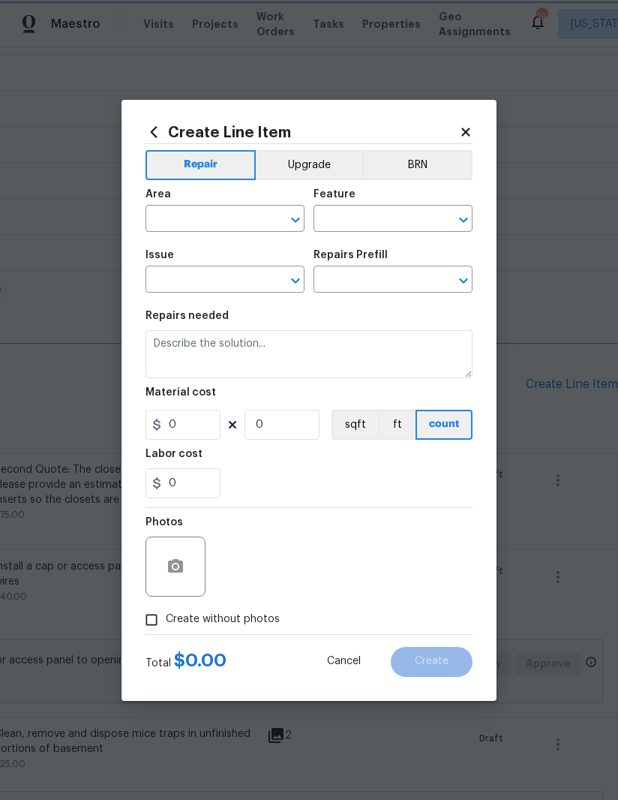
type input "Electrical Lighting"
type input "Add a Task $1.00"
type textarea "HPM to detail"
type input "1"
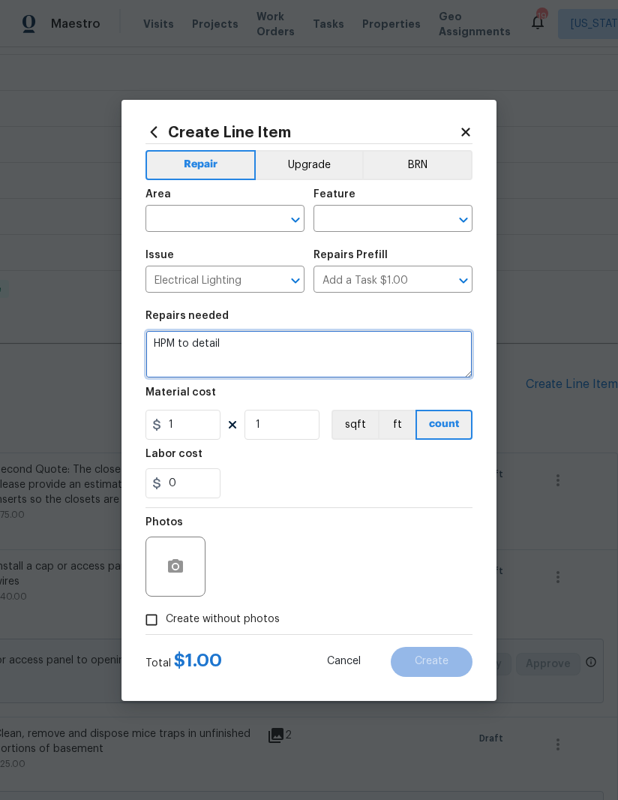
click at [226, 346] on textarea "HPM to detail" at bounding box center [309, 354] width 327 height 48
click at [225, 345] on textarea "HPM to detail" at bounding box center [309, 354] width 327 height 48
click at [201, 350] on textarea "HPM to detail" at bounding box center [309, 354] width 327 height 48
click at [200, 350] on textarea "HPM to detail" at bounding box center [309, 354] width 327 height 48
type textarea "Fix and adjust interior light of laundry room. Ensure it works with light switch"
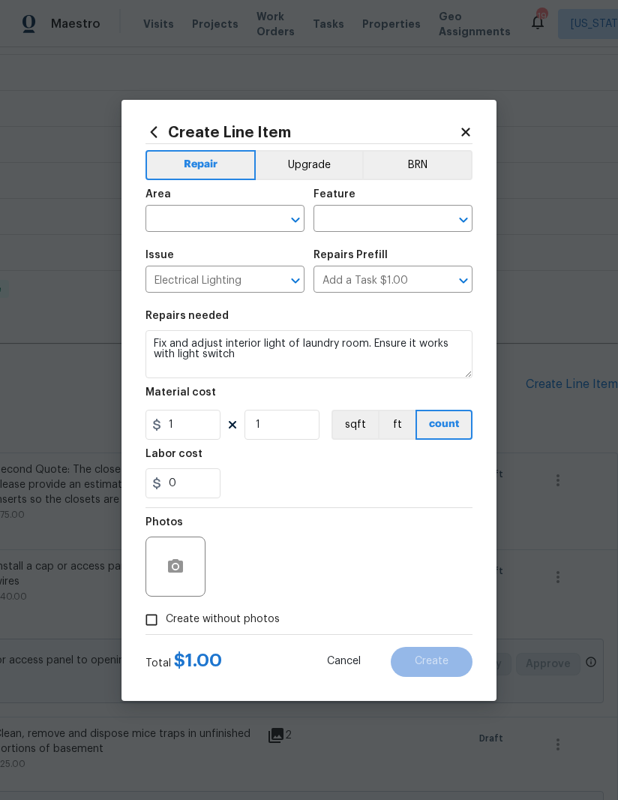
click at [188, 228] on input "text" at bounding box center [204, 220] width 117 height 23
click at [222, 256] on li "Unfinished basement" at bounding box center [225, 253] width 159 height 25
type input "Unfinished basement"
click at [374, 216] on input "text" at bounding box center [372, 220] width 117 height 23
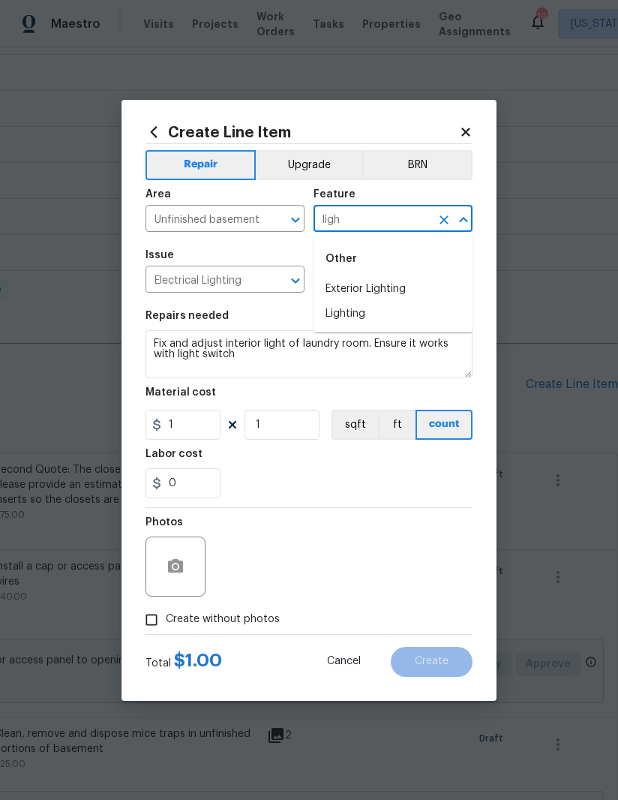
click at [383, 311] on li "Lighting" at bounding box center [393, 314] width 159 height 25
type input "Lighting"
click at [208, 428] on input "1" at bounding box center [183, 425] width 75 height 30
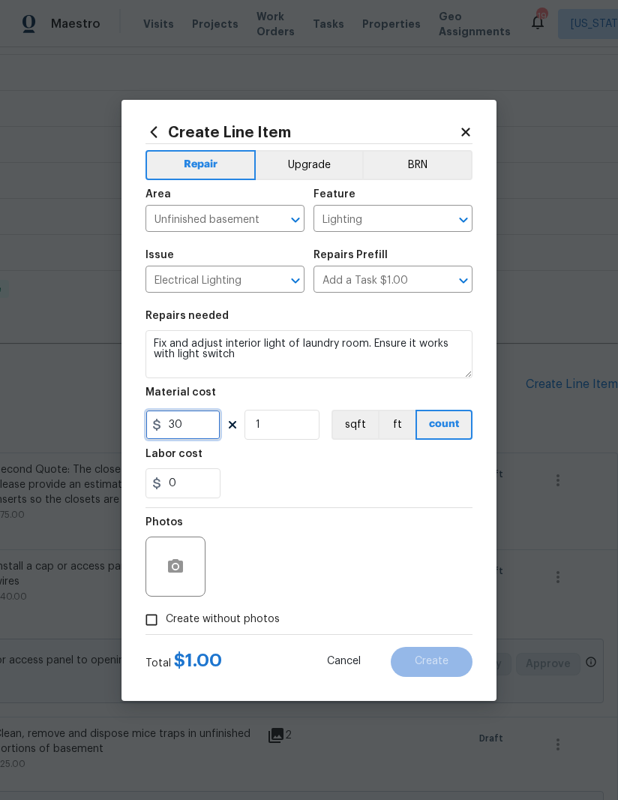
type input "30"
click at [392, 491] on div "0" at bounding box center [309, 483] width 327 height 30
click at [140, 631] on input "Create without photos" at bounding box center [151, 619] width 29 height 29
checkbox input "true"
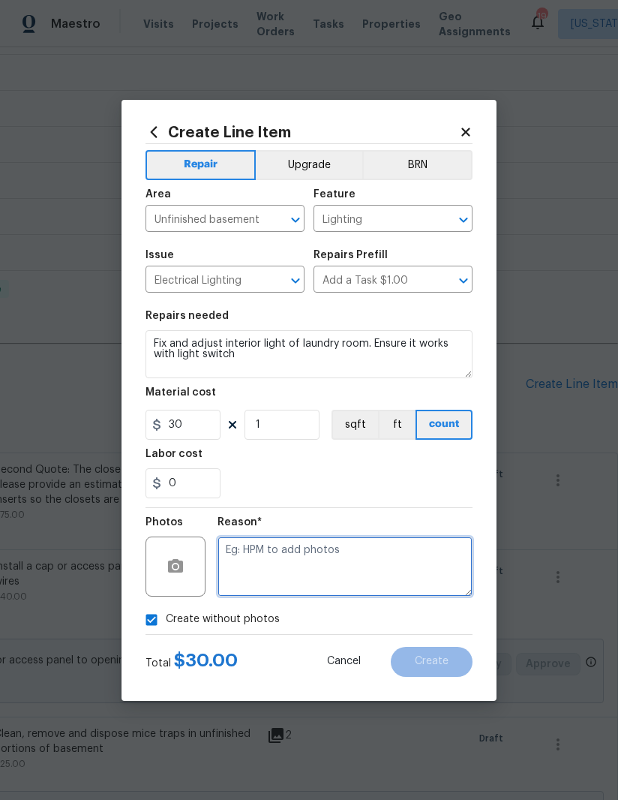
click at [388, 578] on textarea at bounding box center [345, 566] width 255 height 60
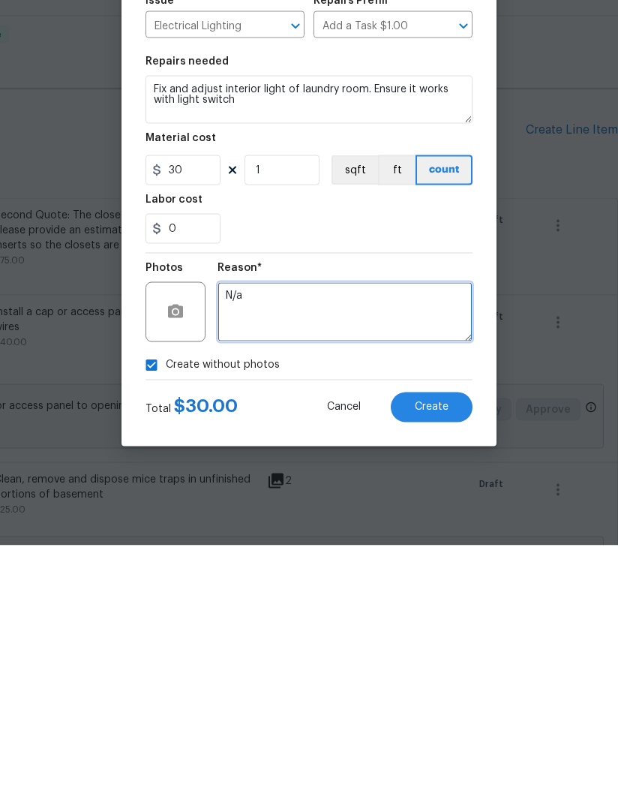
type textarea "N/a"
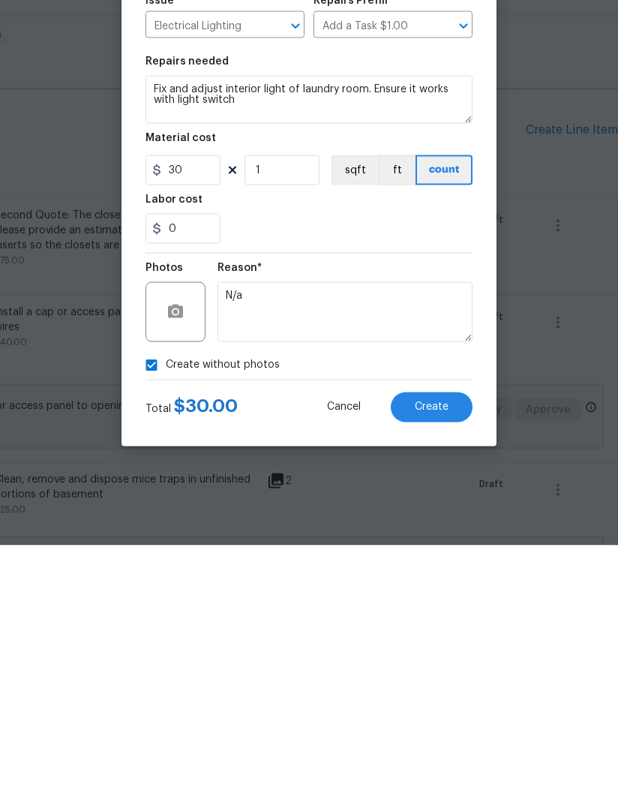
click at [440, 647] on button "Create" at bounding box center [432, 662] width 82 height 30
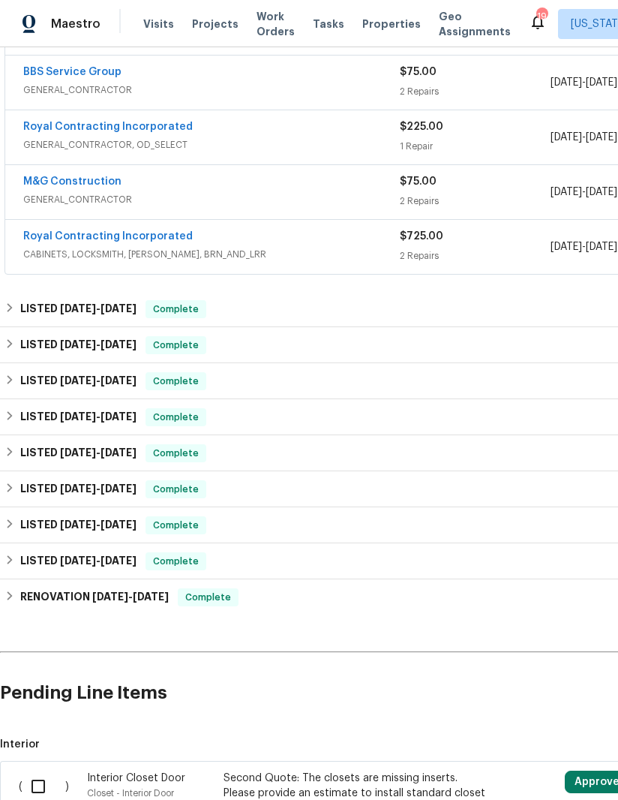
scroll to position [444, 230]
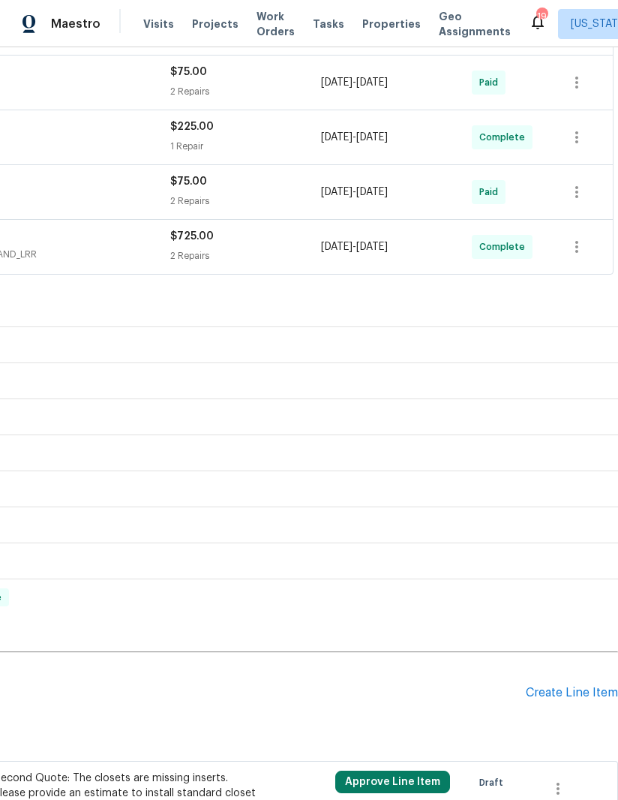
click at [575, 689] on div "Create Line Item" at bounding box center [572, 693] width 92 height 14
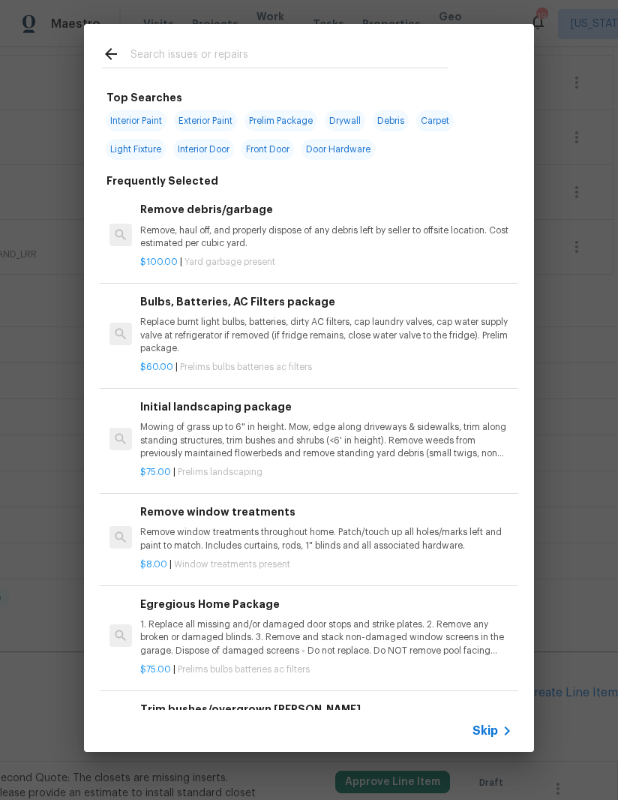
click at [280, 58] on input "text" at bounding box center [290, 56] width 318 height 23
type input "Roof"
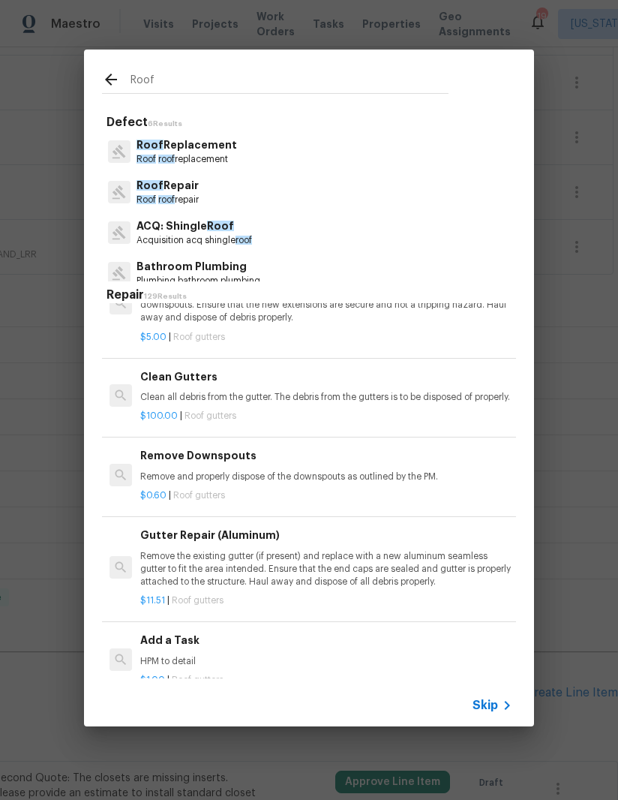
scroll to position [2206, 0]
click at [260, 391] on p "Clean all debris from the gutter. The debris from the gutters is to be disposed…" at bounding box center [326, 397] width 372 height 13
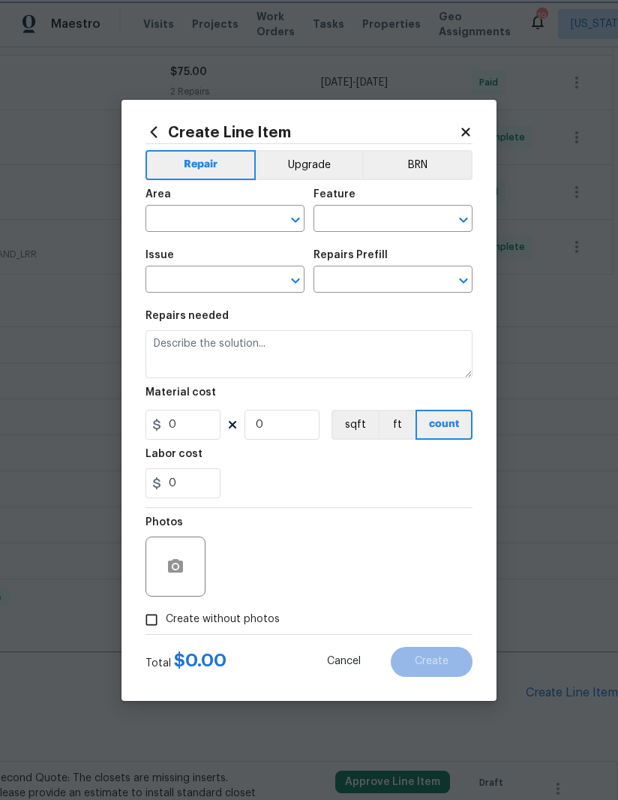
type input "Eaves and Trim"
type input "Gutters"
type input "Clean Gutters $100.00"
type textarea "Clean all debris from the gutter. The debris from the gutters is to be disposed…"
type input "100"
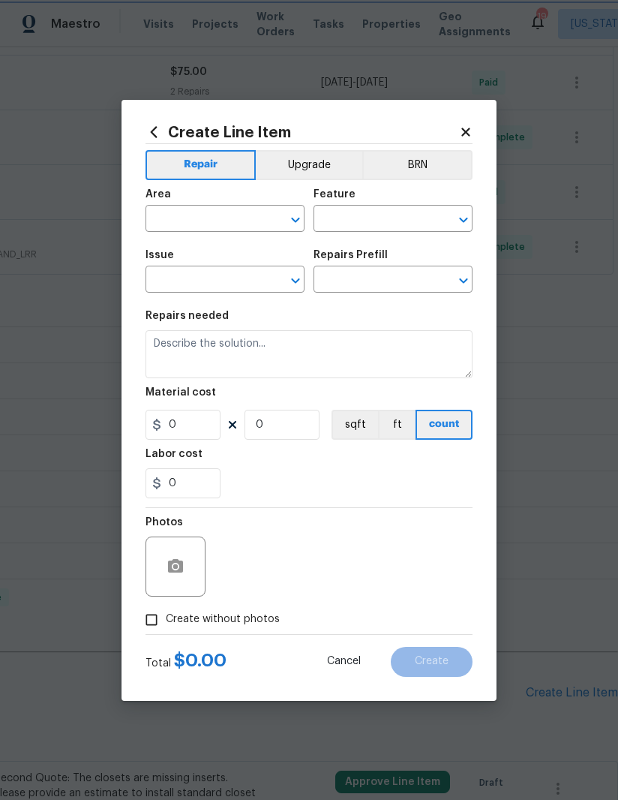
type input "1"
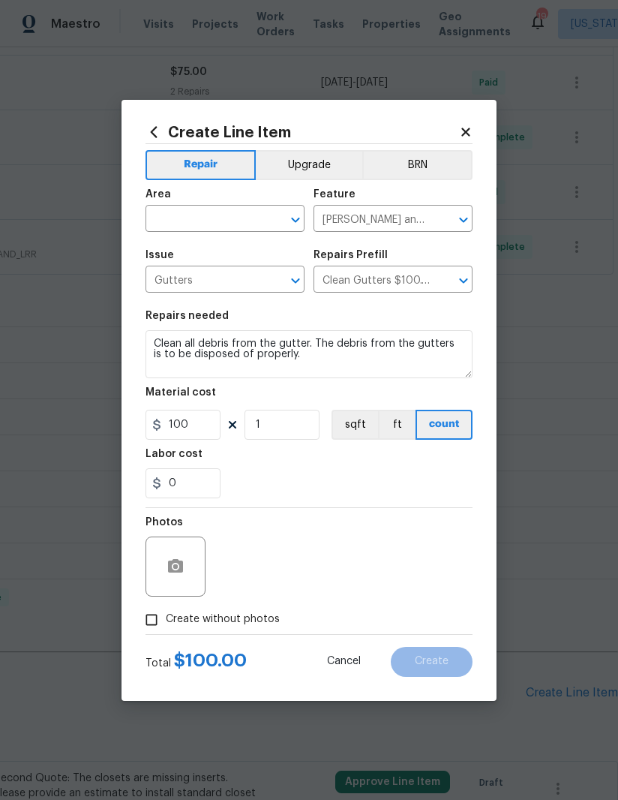
click at [214, 214] on input "text" at bounding box center [204, 220] width 117 height 23
click at [248, 279] on li "Exterior Overall" at bounding box center [225, 278] width 159 height 25
type input "Exterior Overall"
click at [371, 485] on div "0" at bounding box center [309, 483] width 327 height 30
click at [288, 431] on input "1" at bounding box center [282, 425] width 75 height 30
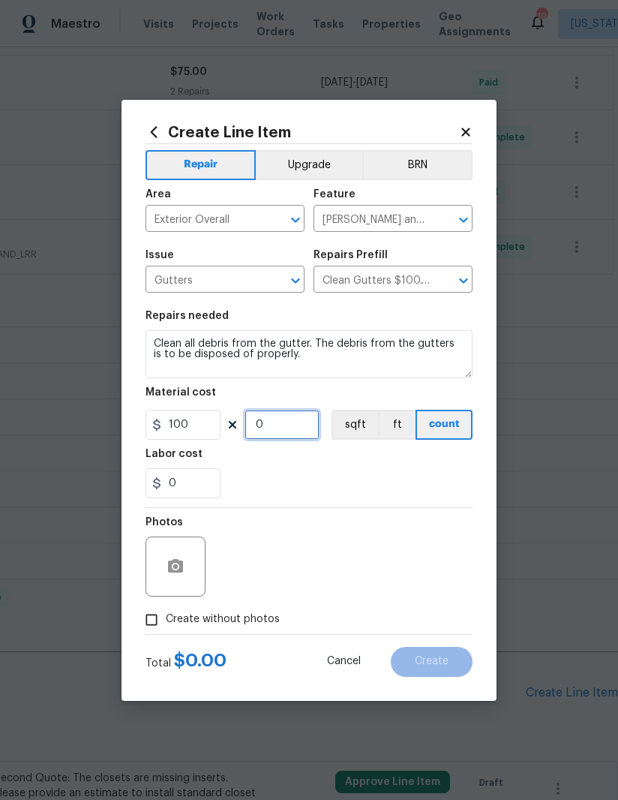
type input "2"
click at [379, 494] on div "0" at bounding box center [309, 483] width 327 height 30
click at [155, 617] on input "Create without photos" at bounding box center [151, 619] width 29 height 29
checkbox input "true"
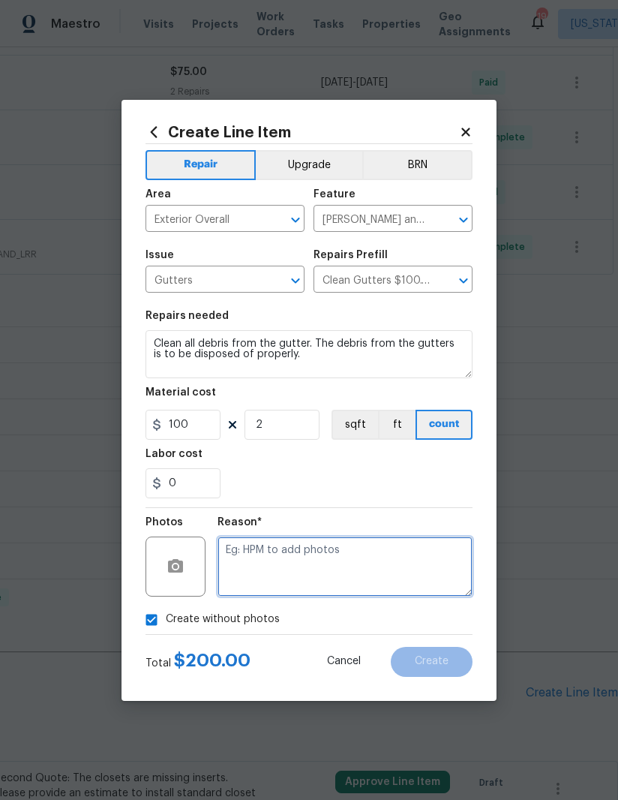
click at [366, 571] on textarea at bounding box center [345, 566] width 255 height 60
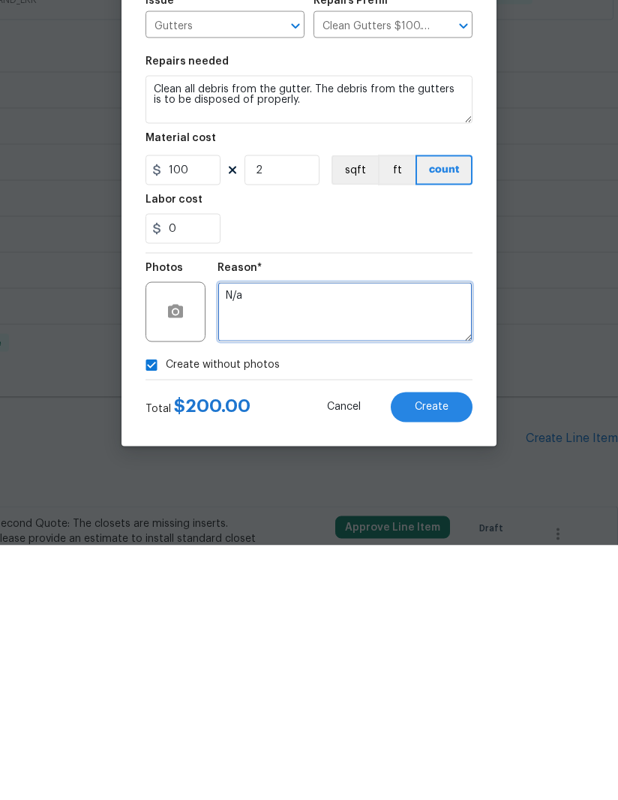
type textarea "N/a"
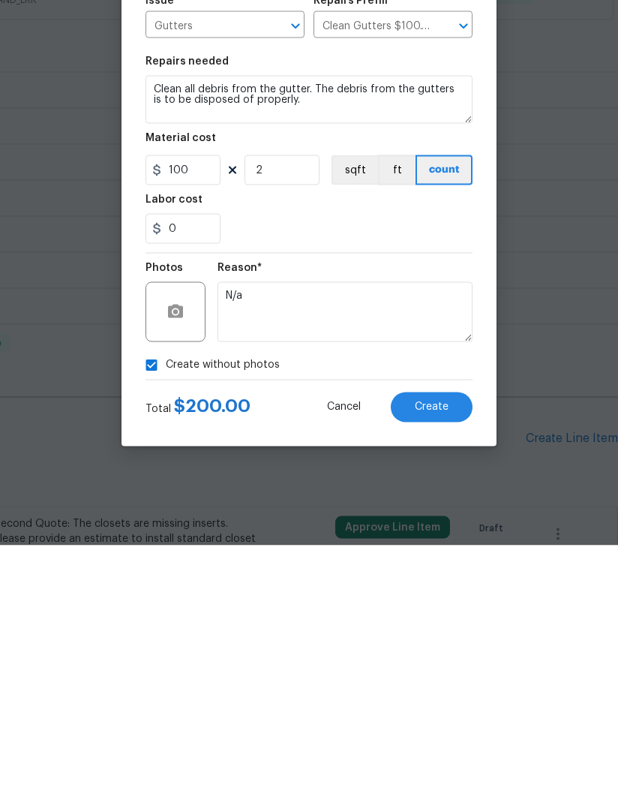
click at [447, 656] on span "Create" at bounding box center [432, 661] width 34 height 11
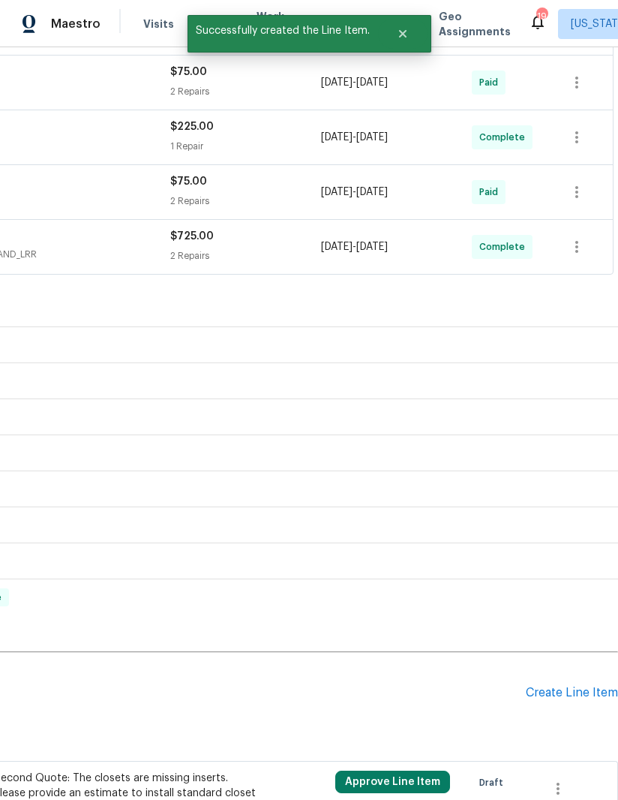
click at [583, 686] on div "Create Line Item" at bounding box center [572, 693] width 92 height 14
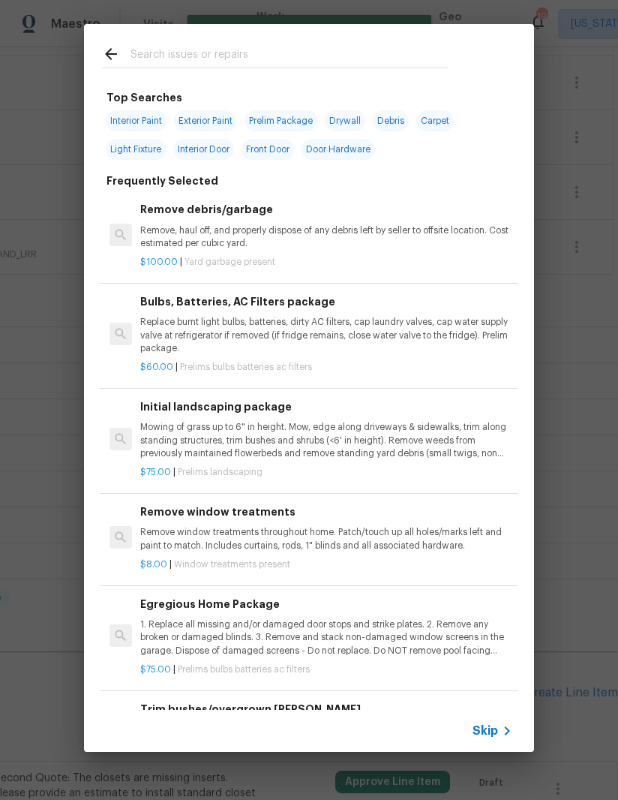
click at [286, 47] on input "text" at bounding box center [290, 56] width 318 height 23
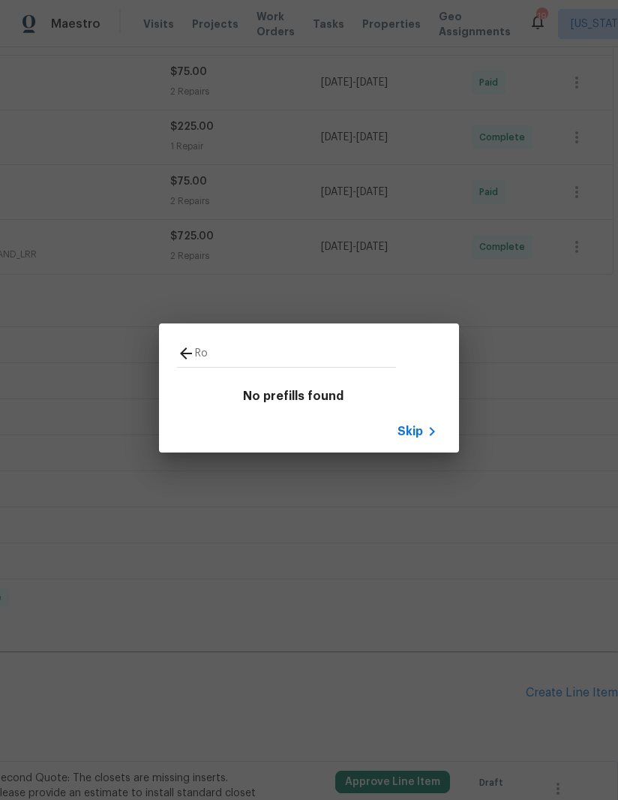
type input "R"
type input "Task"
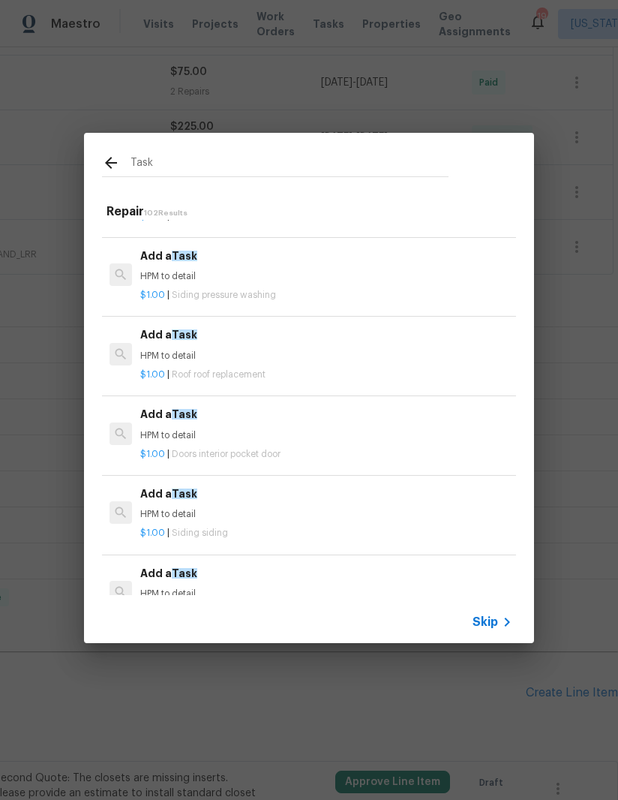
scroll to position [143, 0]
click at [254, 364] on div "$1.00 | Roof roof replacement" at bounding box center [326, 371] width 372 height 19
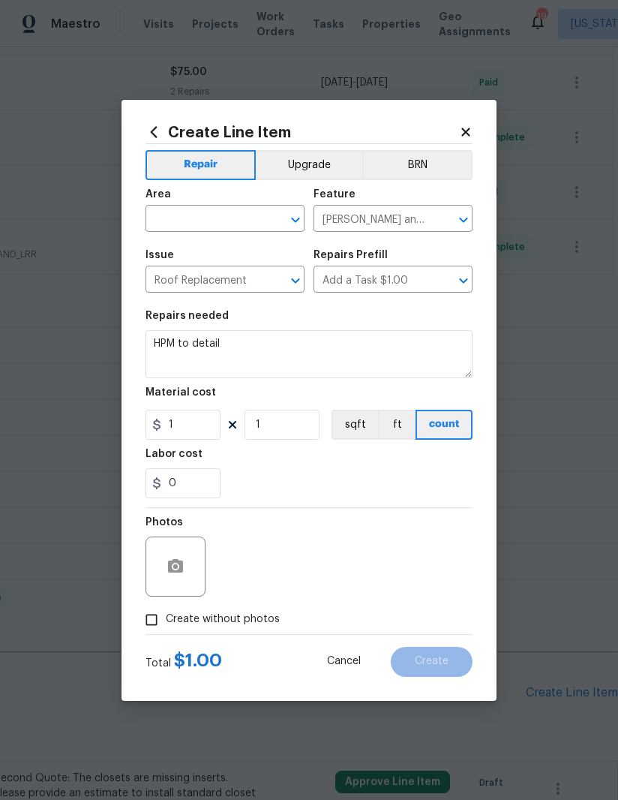
click at [191, 213] on input "text" at bounding box center [204, 220] width 117 height 23
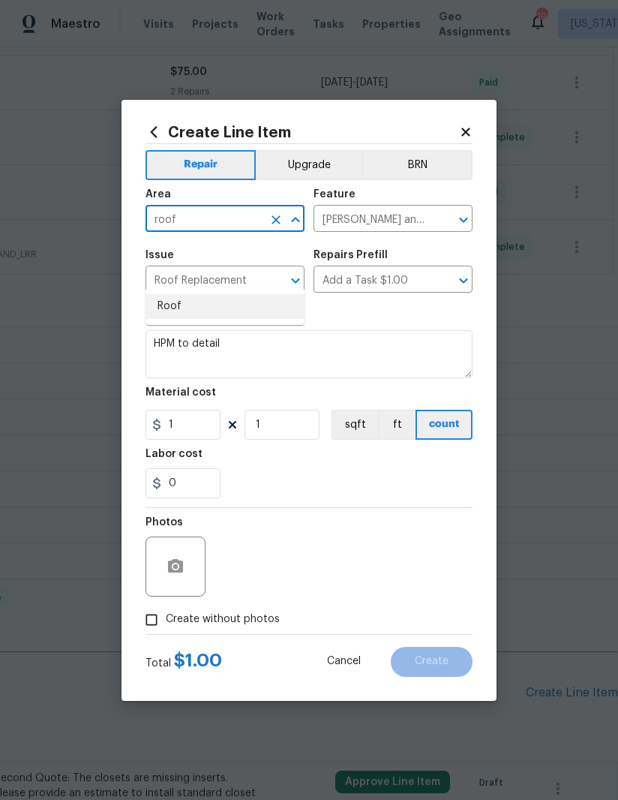
click at [212, 294] on li "Roof" at bounding box center [225, 306] width 159 height 25
type input "Roof"
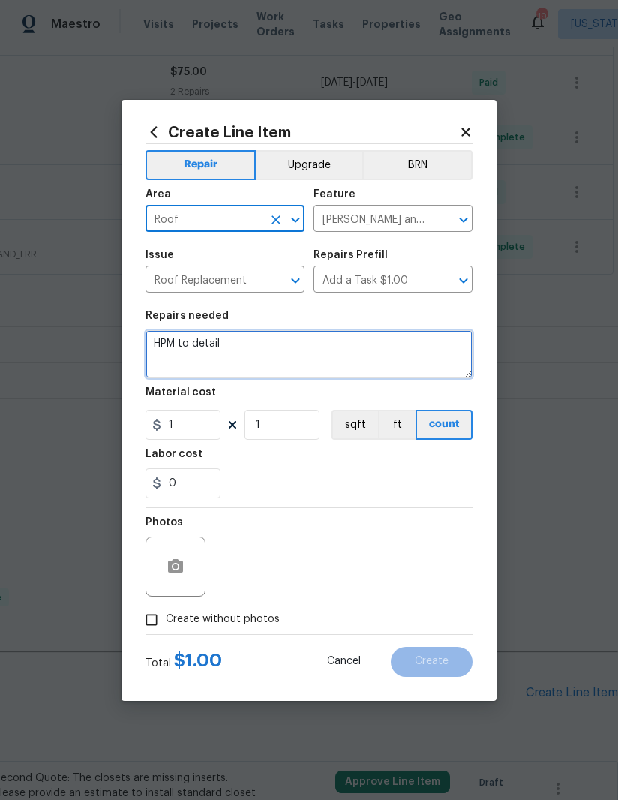
click at [207, 346] on textarea "HPM to detail" at bounding box center [309, 354] width 327 height 48
click at [207, 345] on textarea "HPM to detail" at bounding box center [309, 354] width 327 height 48
click at [210, 347] on textarea "HPM to detail" at bounding box center [309, 354] width 327 height 48
type textarea "Clean roof and remove debris and leaves from roof"
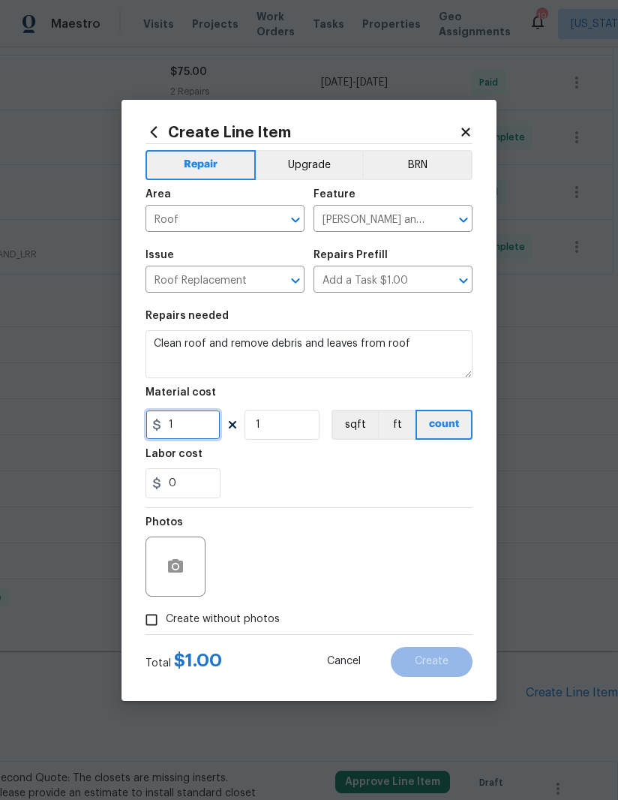
click at [208, 425] on input "1" at bounding box center [183, 425] width 75 height 30
type input "150"
click at [374, 494] on div "0" at bounding box center [309, 483] width 327 height 30
click at [152, 616] on input "Create without photos" at bounding box center [151, 619] width 29 height 29
checkbox input "true"
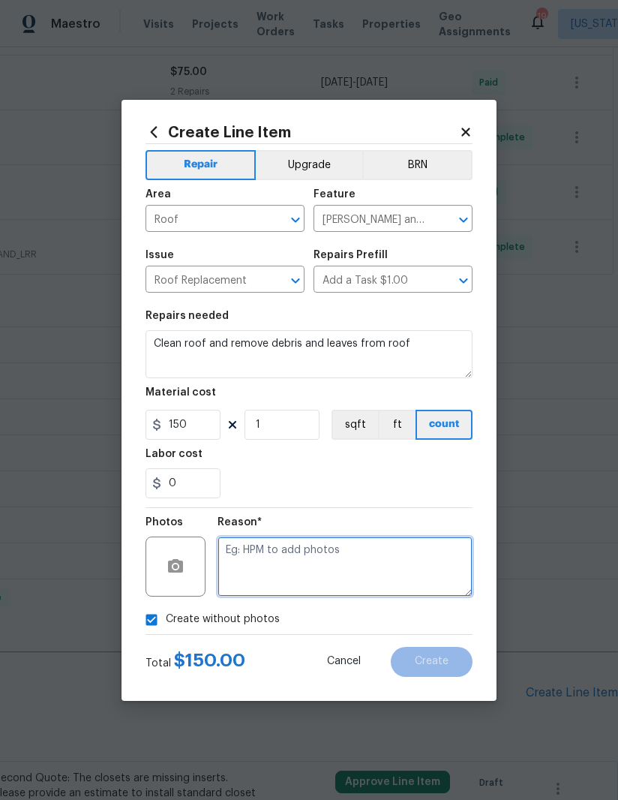
click at [377, 565] on textarea at bounding box center [345, 566] width 255 height 60
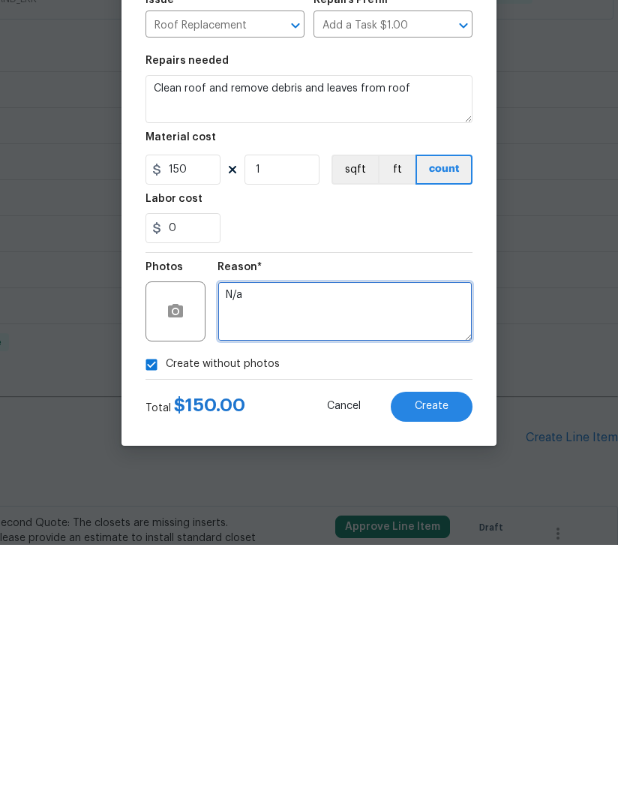
type textarea "N/a"
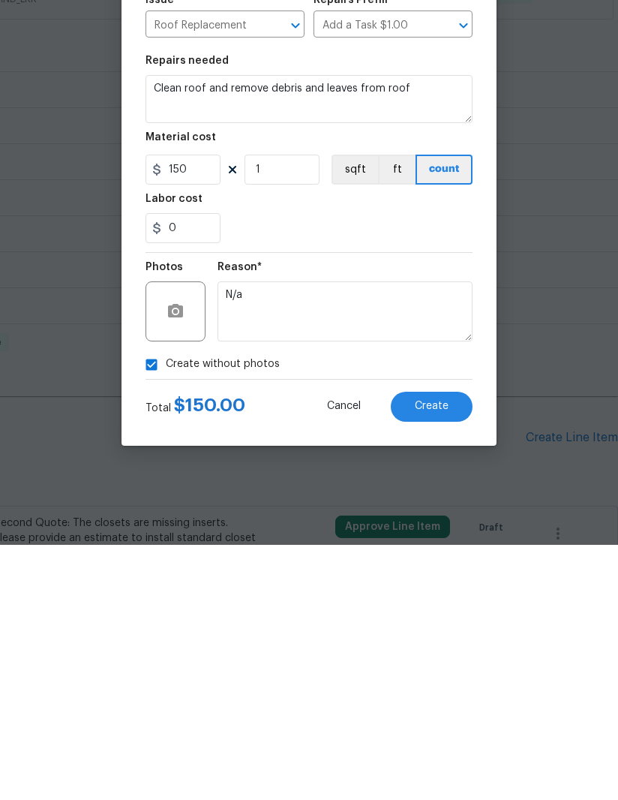
click at [452, 647] on button "Create" at bounding box center [432, 662] width 82 height 30
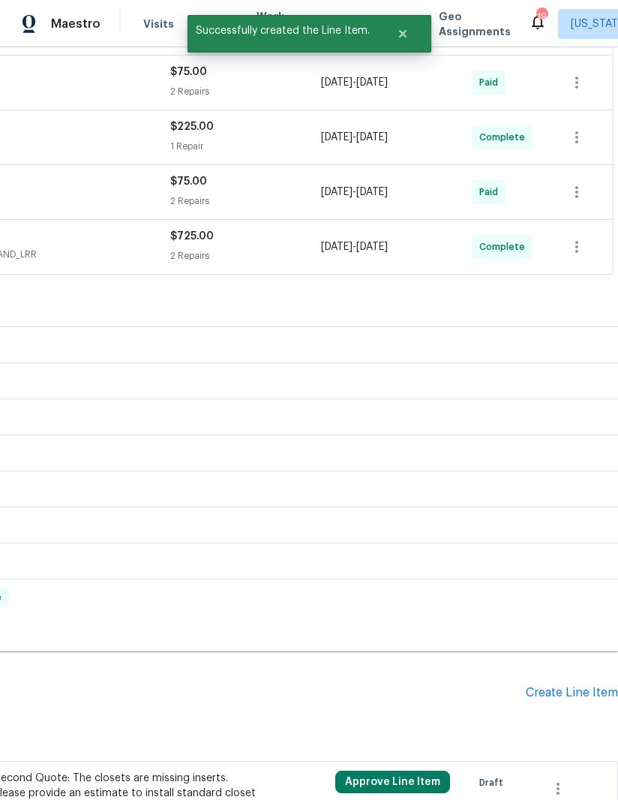
scroll to position [444, 0]
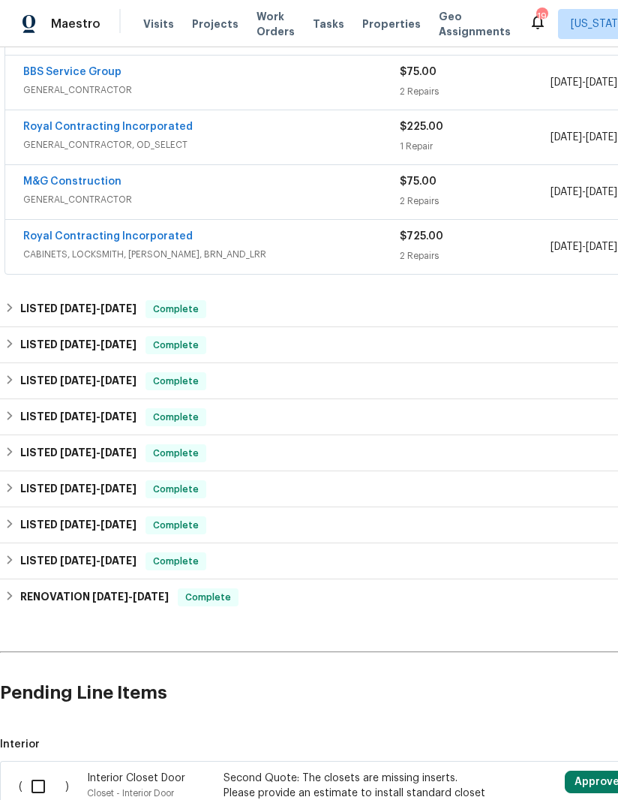
click at [576, 686] on h2 "Pending Line Items" at bounding box center [377, 693] width 755 height 70
click at [575, 698] on h2 "Pending Line Items" at bounding box center [377, 693] width 755 height 70
click at [569, 697] on h2 "Pending Line Items" at bounding box center [377, 693] width 755 height 70
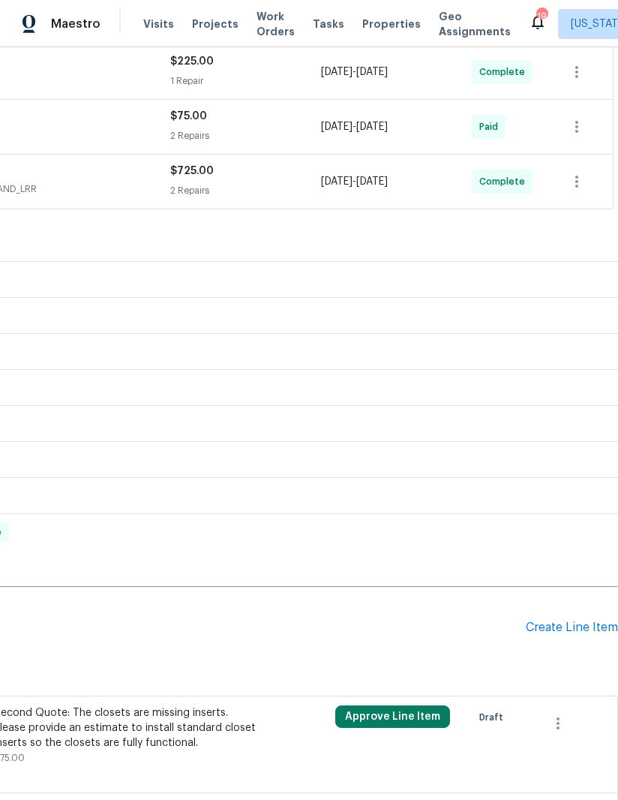
scroll to position [549, 223]
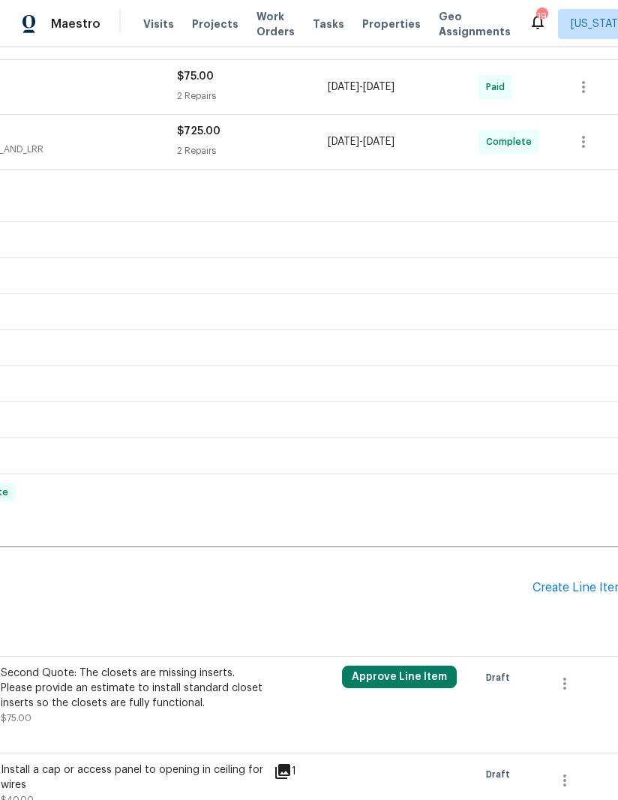
click at [581, 590] on div "Create Line Item" at bounding box center [579, 588] width 92 height 14
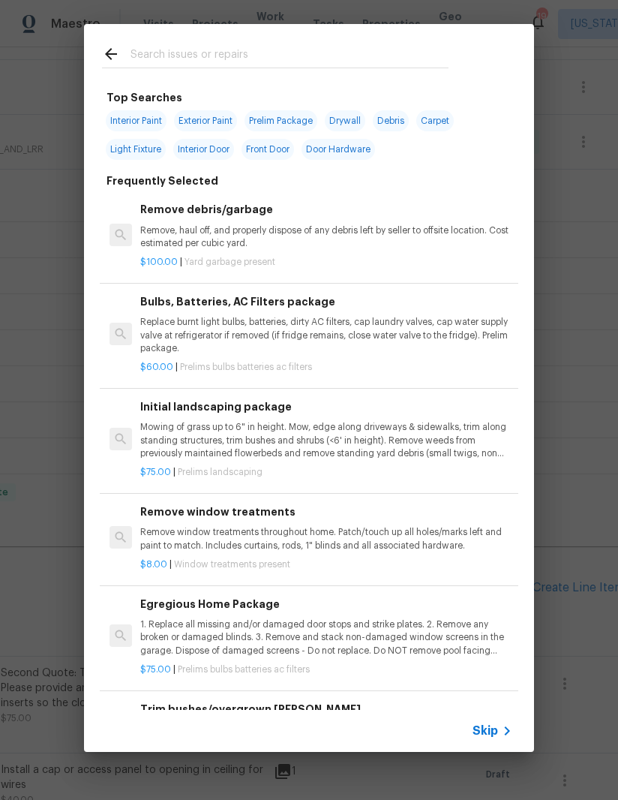
click at [287, 62] on input "text" at bounding box center [290, 56] width 318 height 23
type input "Medici"
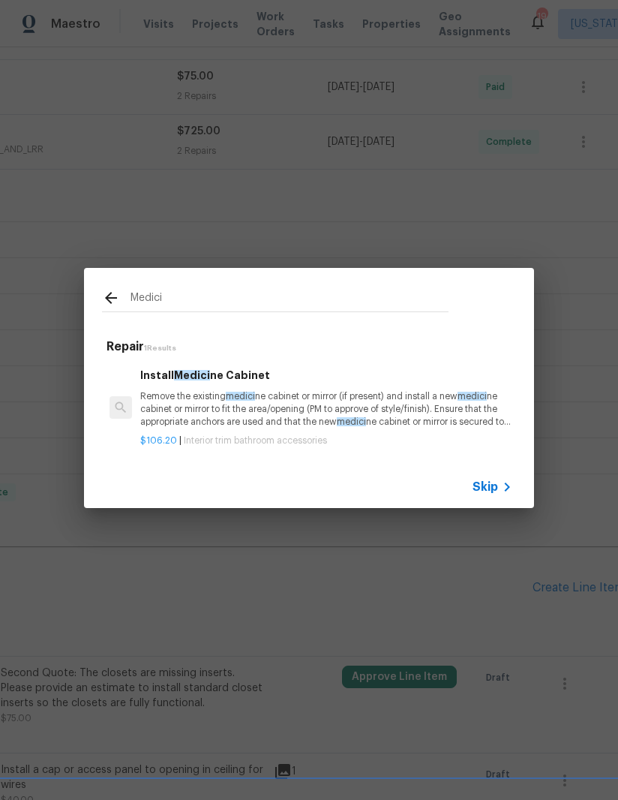
click at [264, 399] on p "Remove the existing medici ne cabinet or mirror (if present) and install a new …" at bounding box center [326, 409] width 372 height 38
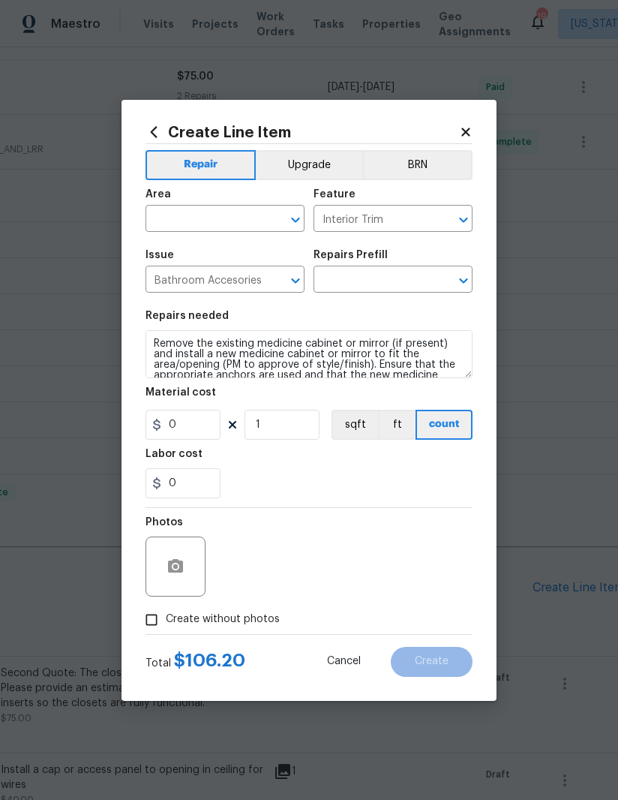
type input "Install Medicine Cabinet $106.20"
click at [203, 426] on input "106.2" at bounding box center [183, 425] width 75 height 30
type input "110"
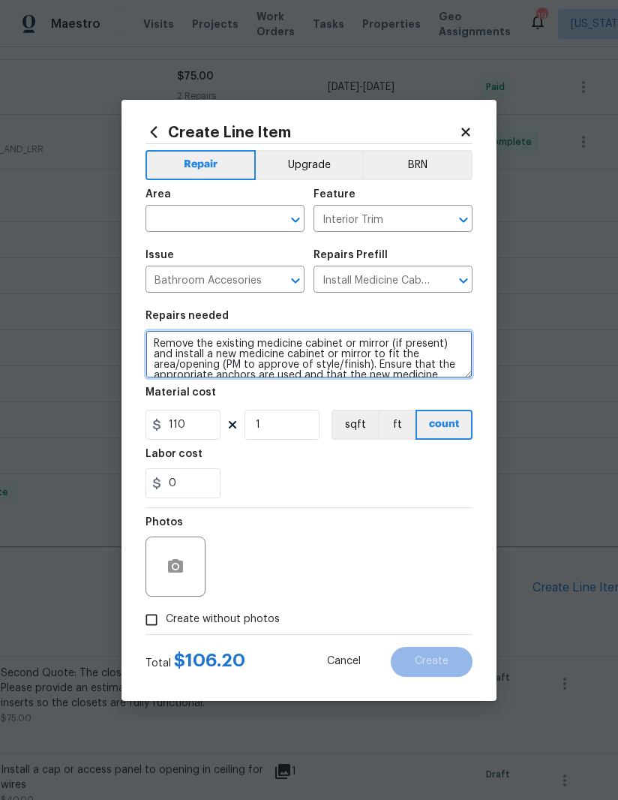
click at [152, 345] on textarea "Remove the existing medicine cabinet or mirror (if present) and install a new m…" at bounding box center [309, 354] width 327 height 48
type textarea "(Secondary hall bathroom upstairs) Remove the existing medicine cabinet or mirr…"
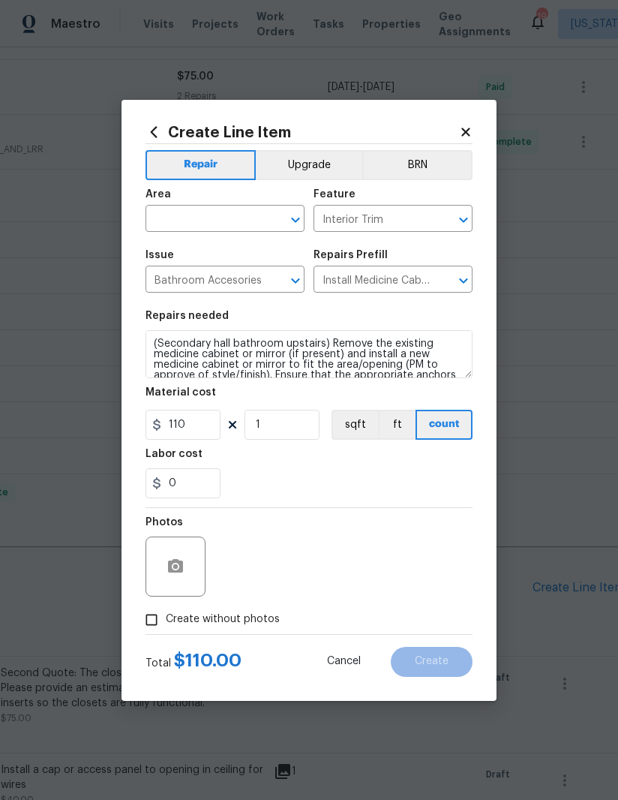
click at [206, 227] on input "text" at bounding box center [204, 220] width 117 height 23
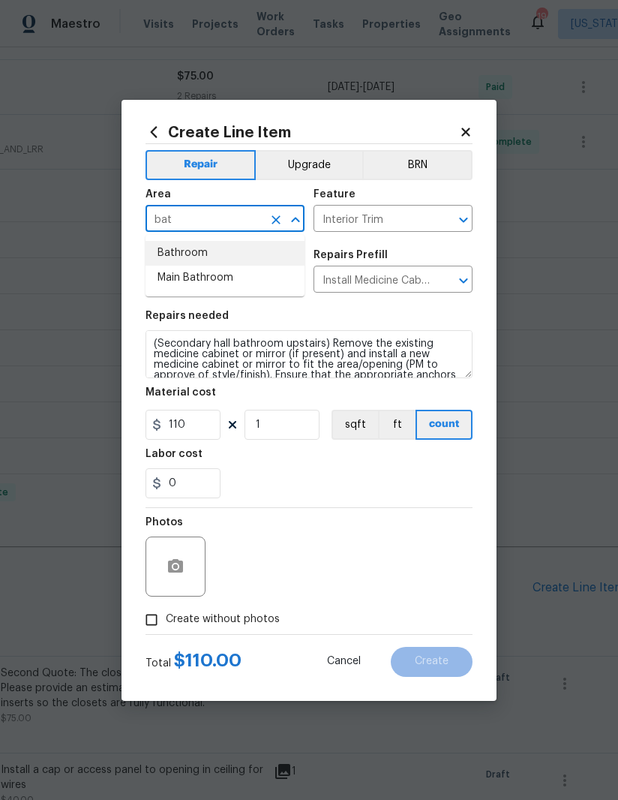
click at [218, 251] on li "Bathroom" at bounding box center [225, 253] width 159 height 25
type input "Bathroom"
click at [344, 486] on div "0" at bounding box center [309, 483] width 327 height 30
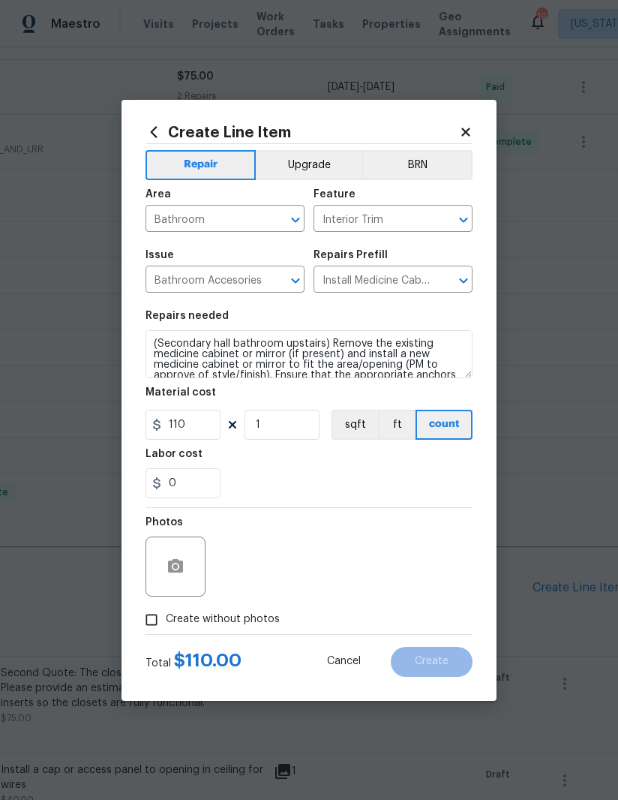
click at [157, 620] on input "Create without photos" at bounding box center [151, 619] width 29 height 29
checkbox input "true"
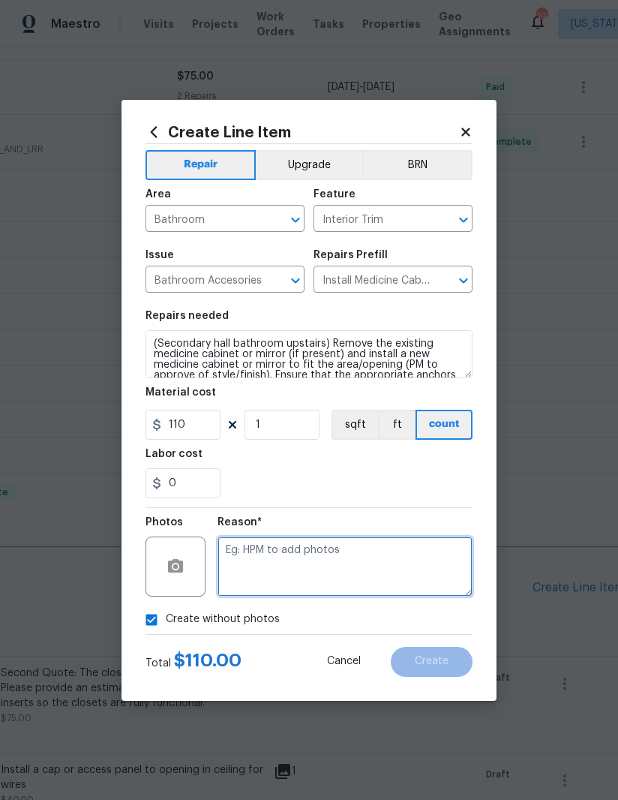
click at [377, 572] on textarea at bounding box center [345, 566] width 255 height 60
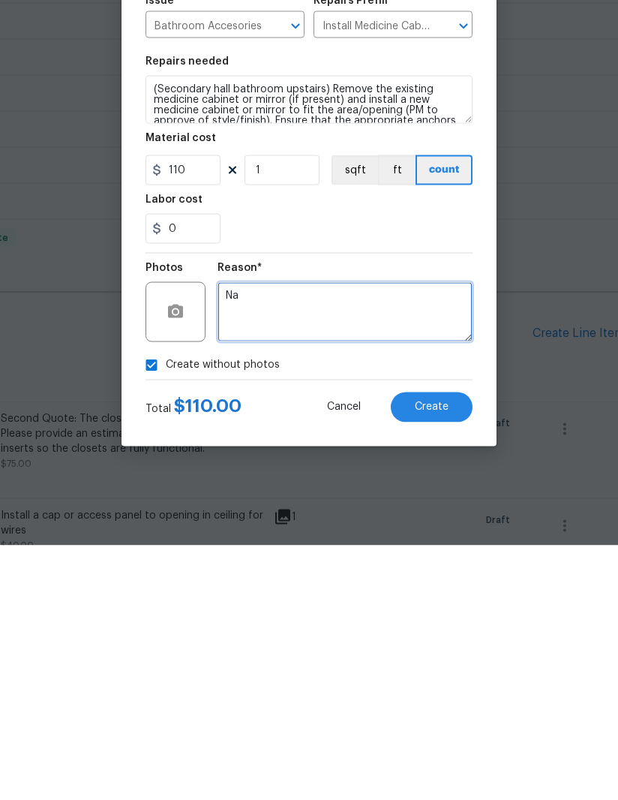
type textarea "Na"
click at [435, 656] on span "Create" at bounding box center [432, 661] width 34 height 11
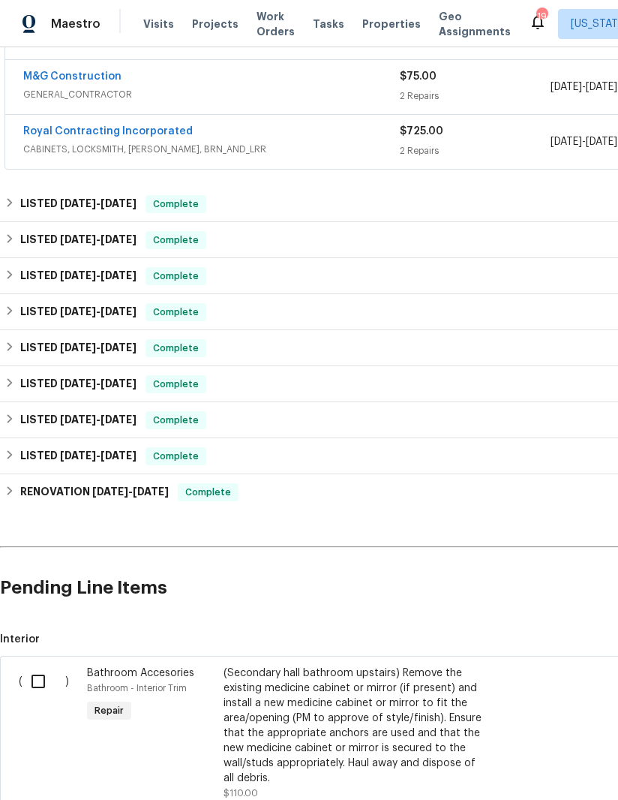
scroll to position [549, 223]
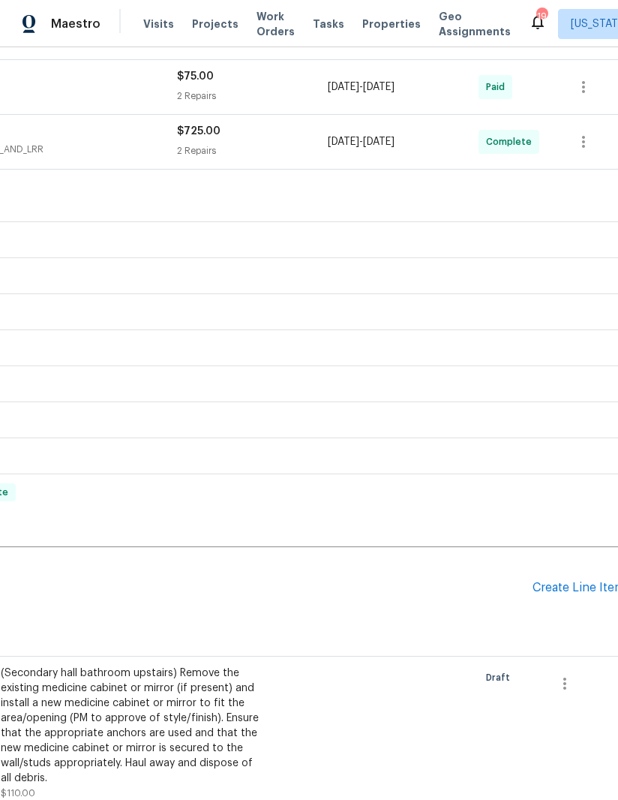
click at [581, 586] on div "Create Line Item" at bounding box center [579, 588] width 92 height 14
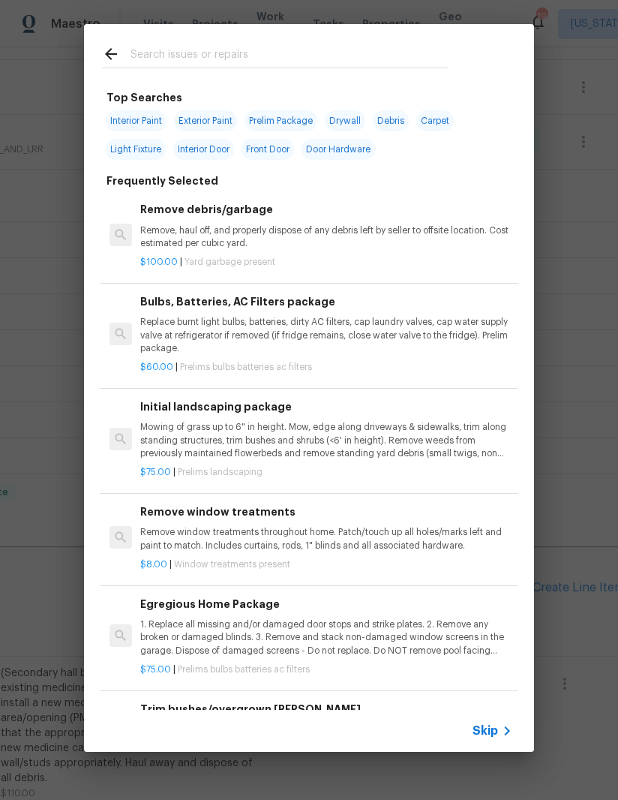
click at [317, 46] on input "text" at bounding box center [290, 56] width 318 height 23
type input "Screen"
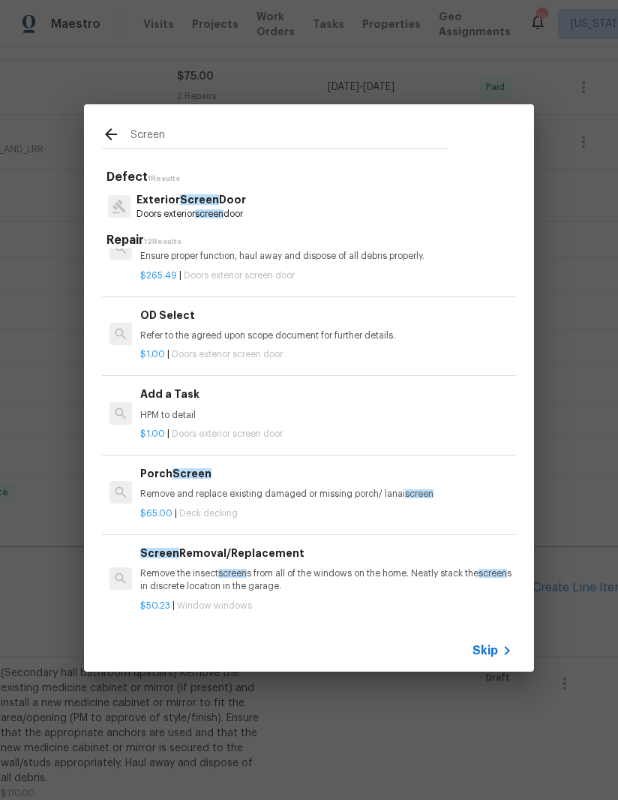
scroll to position [232, 0]
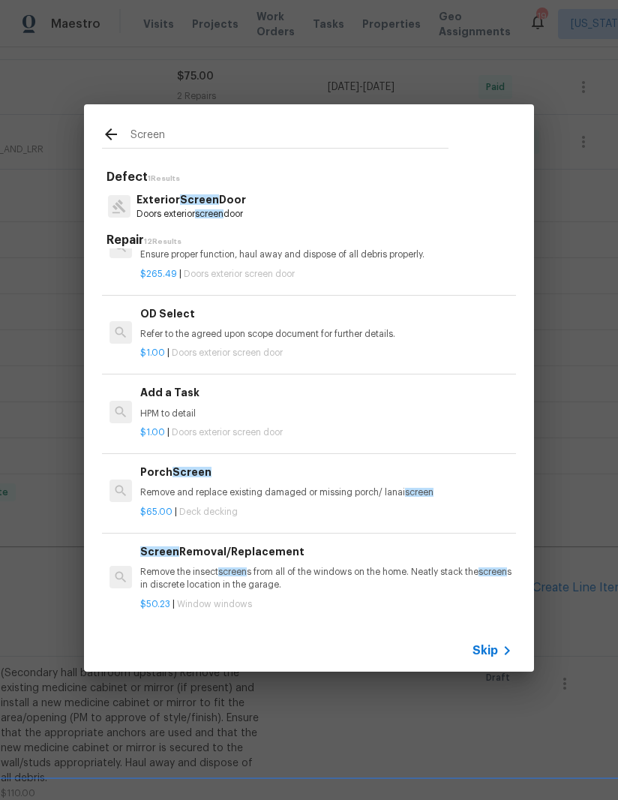
click at [285, 426] on p "$1.00 | Doors exterior screen door" at bounding box center [326, 432] width 372 height 13
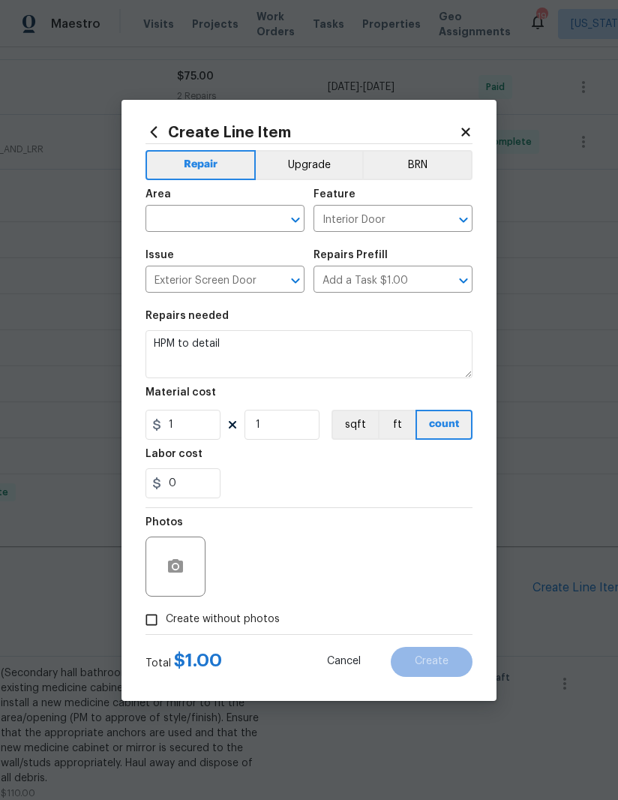
click at [206, 224] on input "text" at bounding box center [204, 220] width 117 height 23
click at [226, 258] on li "Bathroom" at bounding box center [225, 253] width 159 height 25
type input "Bathroom"
click at [477, 121] on div "Create Line Item Repair Upgrade BRN Area Bathroom ​ Feature Interior Door ​ Iss…" at bounding box center [309, 400] width 375 height 601
click at [466, 128] on icon at bounding box center [466, 132] width 14 height 14
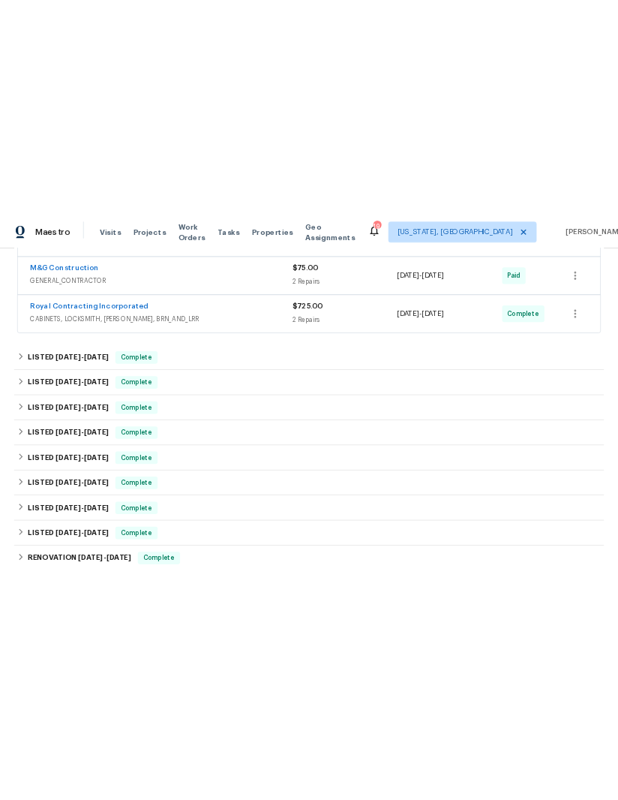
scroll to position [549, 0]
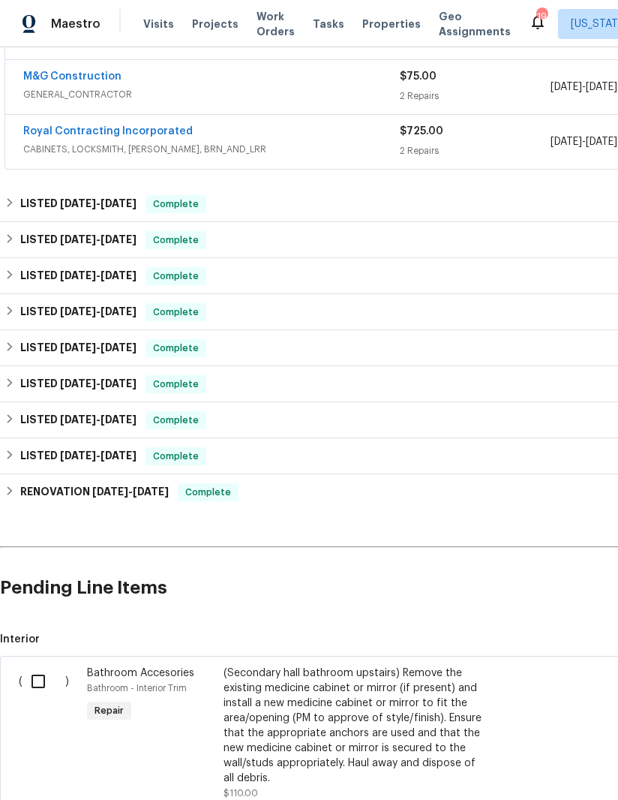
click at [582, 594] on h2 "Pending Line Items" at bounding box center [377, 588] width 755 height 70
click at [586, 581] on h2 "Pending Line Items" at bounding box center [377, 588] width 755 height 70
click at [574, 592] on h2 "Pending Line Items" at bounding box center [377, 588] width 755 height 70
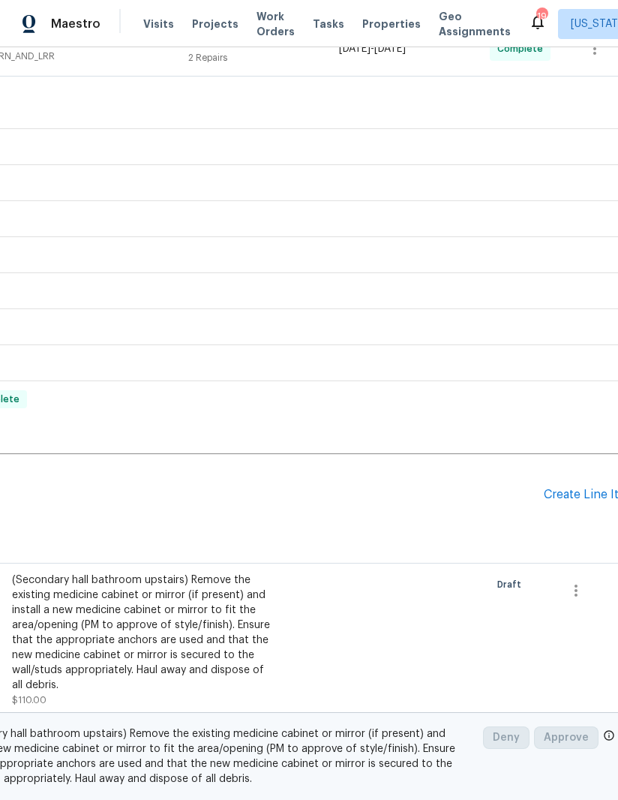
scroll to position [643, 215]
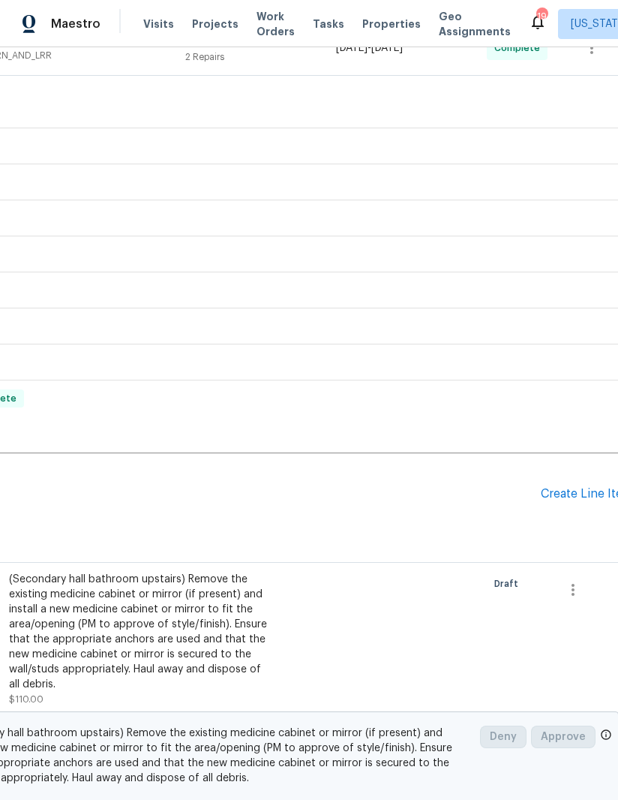
click at [585, 490] on div "Create Line Item" at bounding box center [587, 494] width 92 height 14
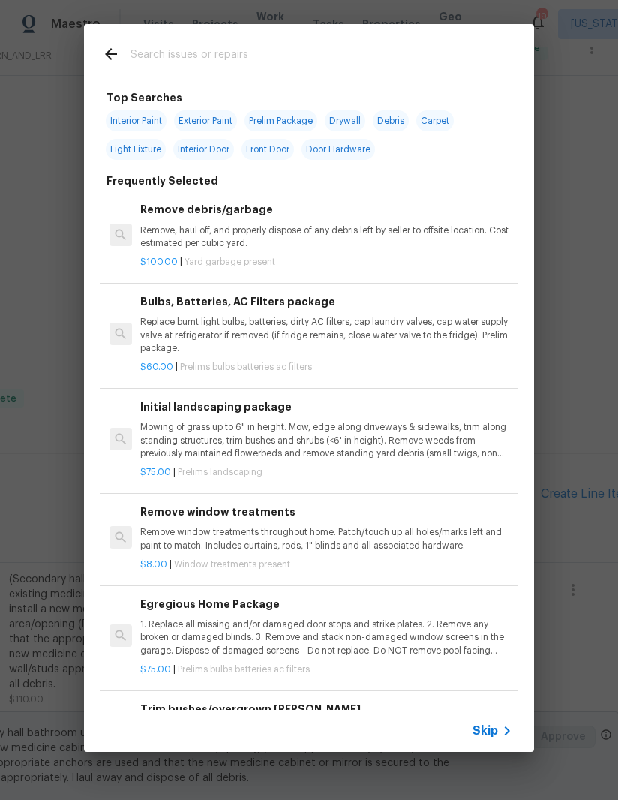
click at [316, 53] on input "text" at bounding box center [290, 56] width 318 height 23
type input "Shower"
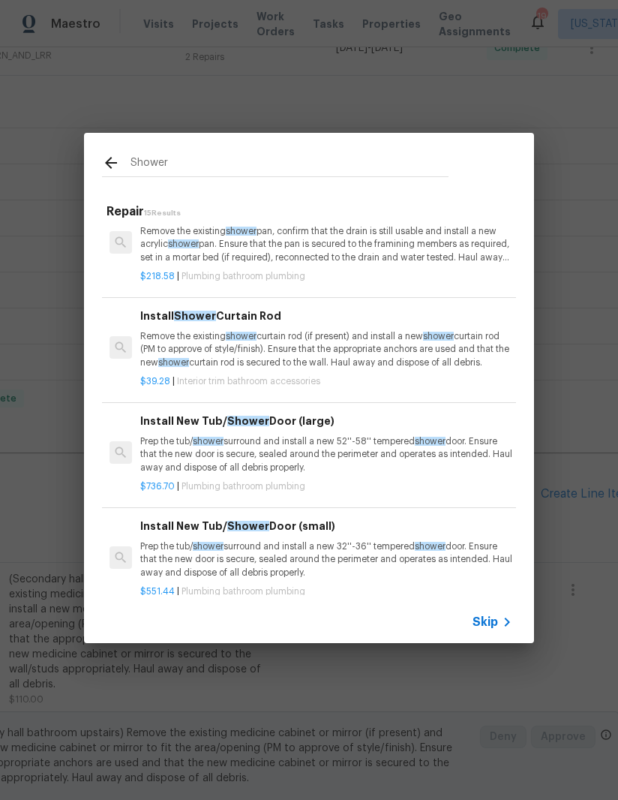
scroll to position [495, 0]
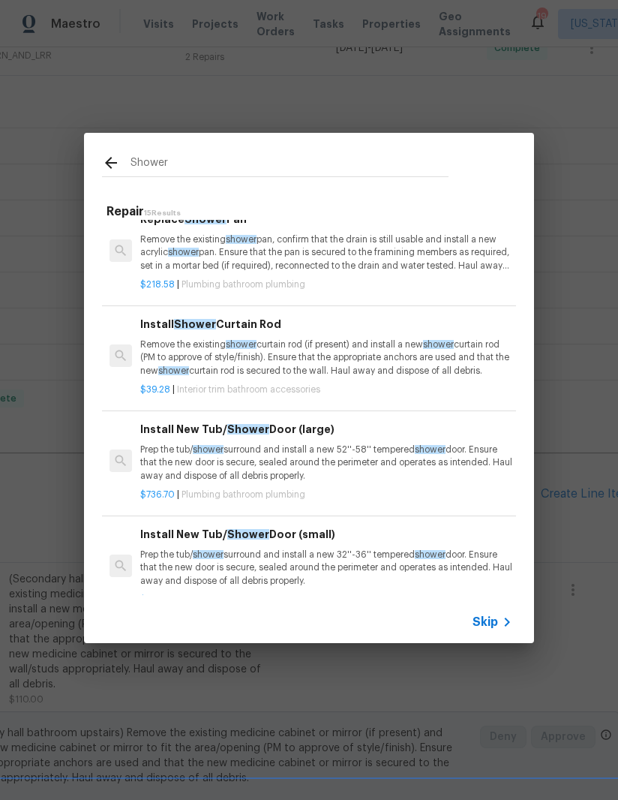
click at [304, 354] on p "Remove the existing shower curtain rod (if present) and install a new shower cu…" at bounding box center [326, 357] width 372 height 38
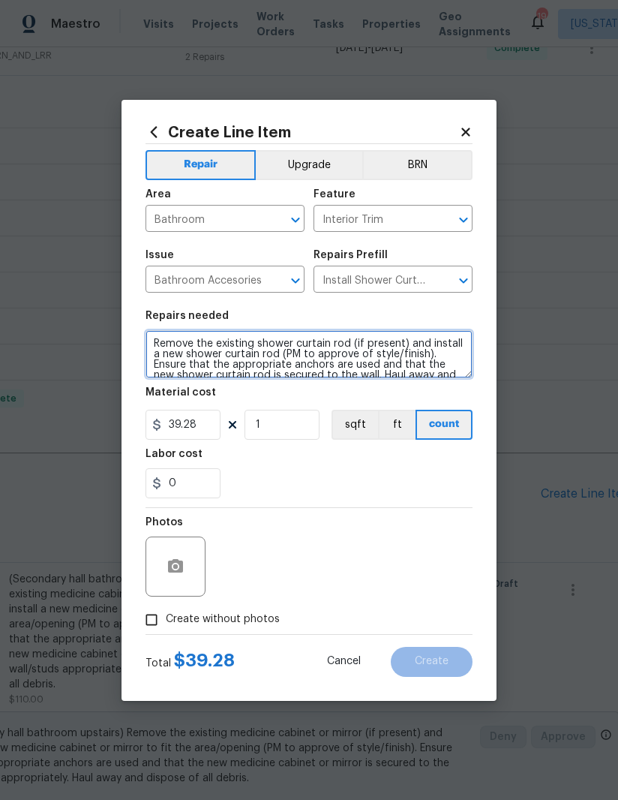
click at [149, 347] on textarea "Remove the existing shower curtain rod (if present) and install a new shower cu…" at bounding box center [309, 354] width 327 height 48
type textarea "(Secondary bathroom upstairs) Remove the existing shower curtain rod (if presen…"
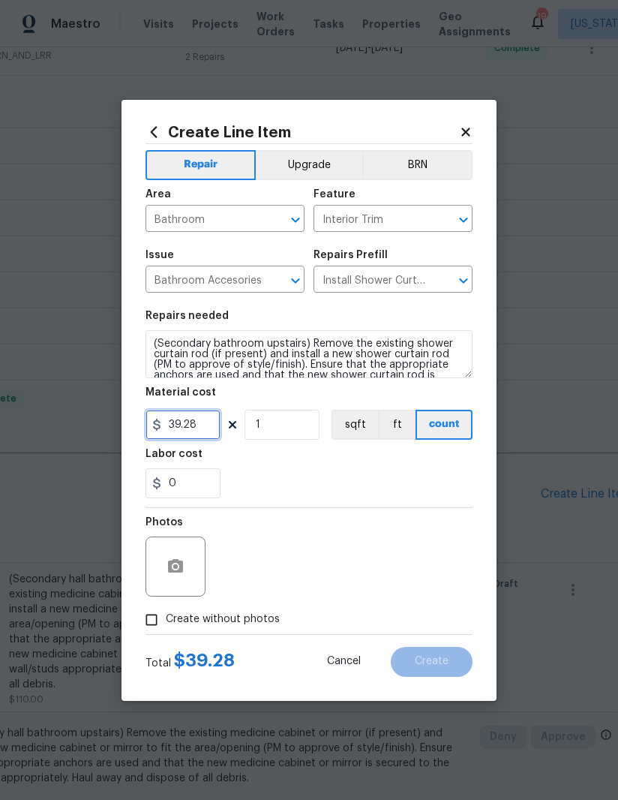
click at [192, 425] on input "39.28" at bounding box center [183, 425] width 75 height 30
click at [186, 434] on input "39.28" at bounding box center [183, 425] width 75 height 30
click at [185, 434] on input "39.28" at bounding box center [183, 425] width 75 height 30
click at [188, 431] on input "39.28" at bounding box center [183, 425] width 75 height 30
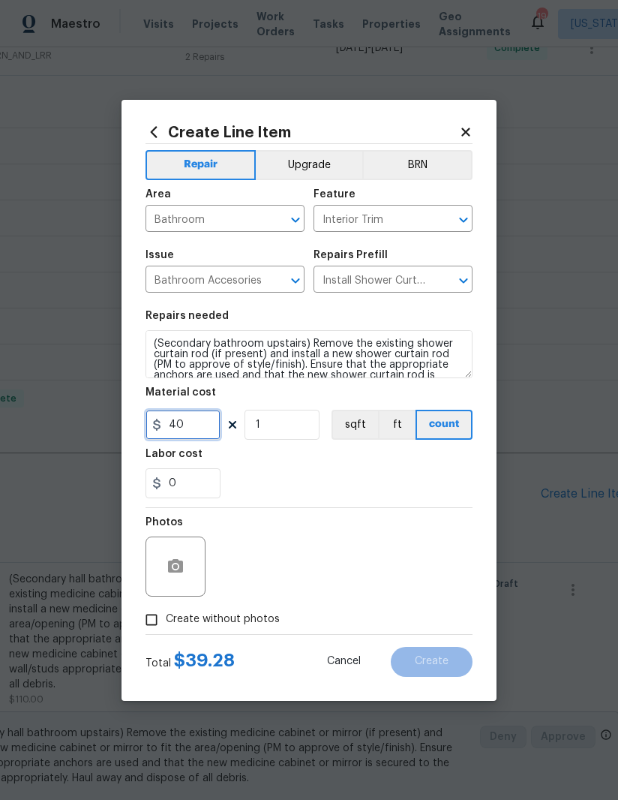
type input "40"
click at [406, 486] on div "0" at bounding box center [309, 483] width 327 height 30
click at [143, 627] on input "Create without photos" at bounding box center [151, 619] width 29 height 29
checkbox input "true"
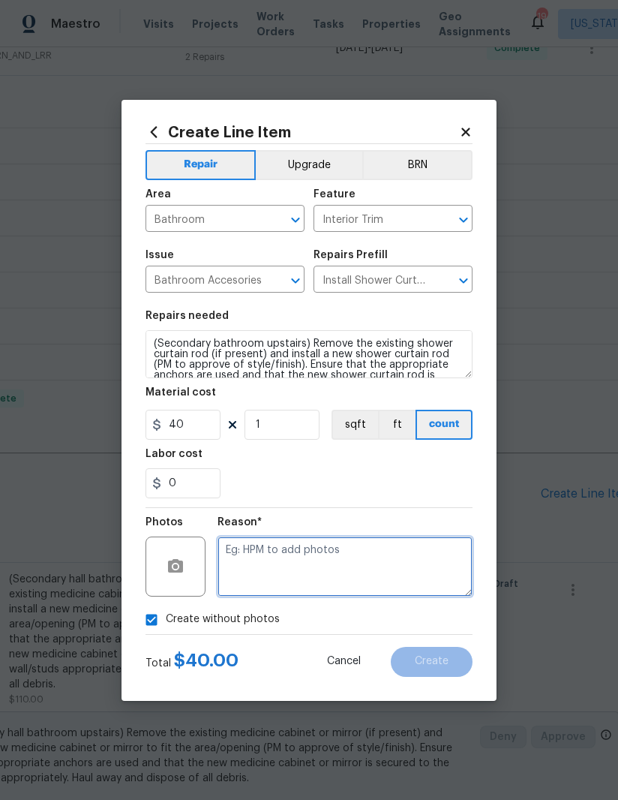
click at [389, 563] on textarea at bounding box center [345, 566] width 255 height 60
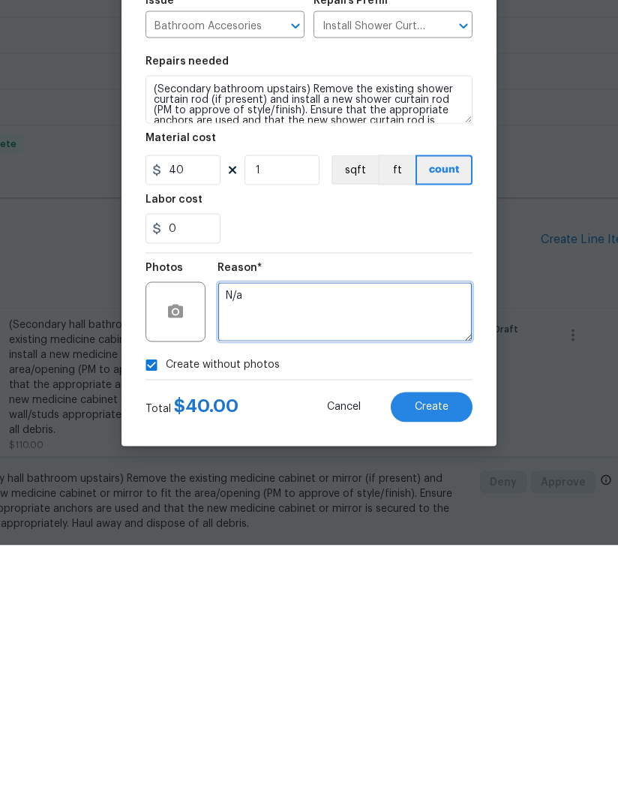
type textarea "N/a"
click at [446, 656] on span "Create" at bounding box center [432, 661] width 34 height 11
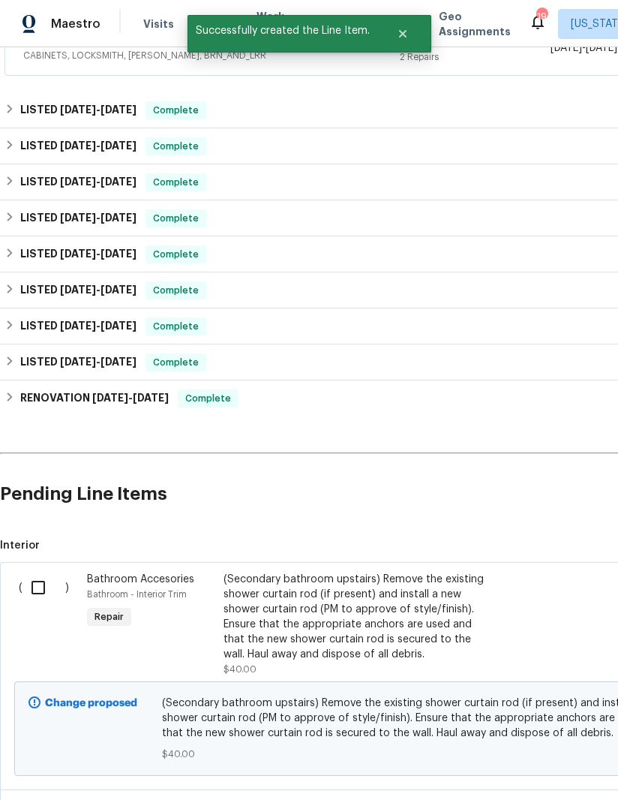
scroll to position [643, 215]
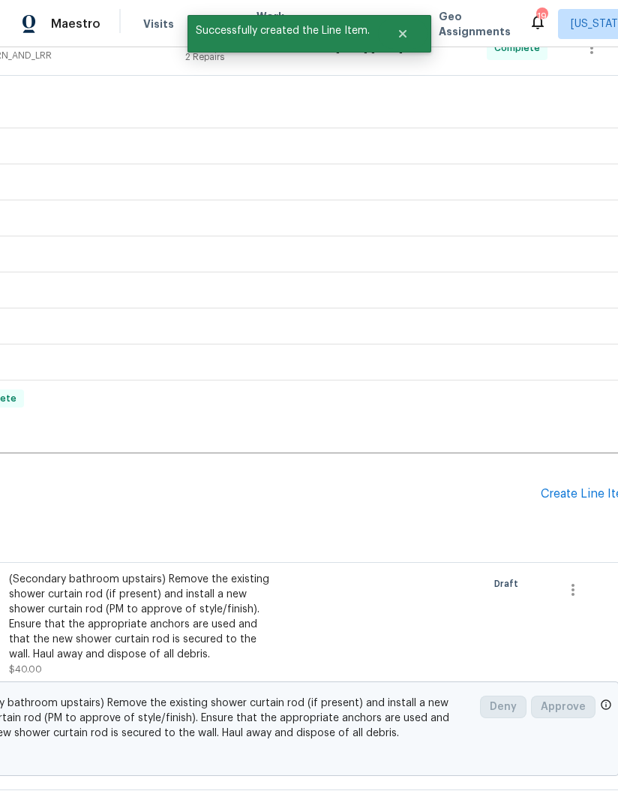
click at [583, 496] on div "Create Line Item" at bounding box center [587, 494] width 92 height 14
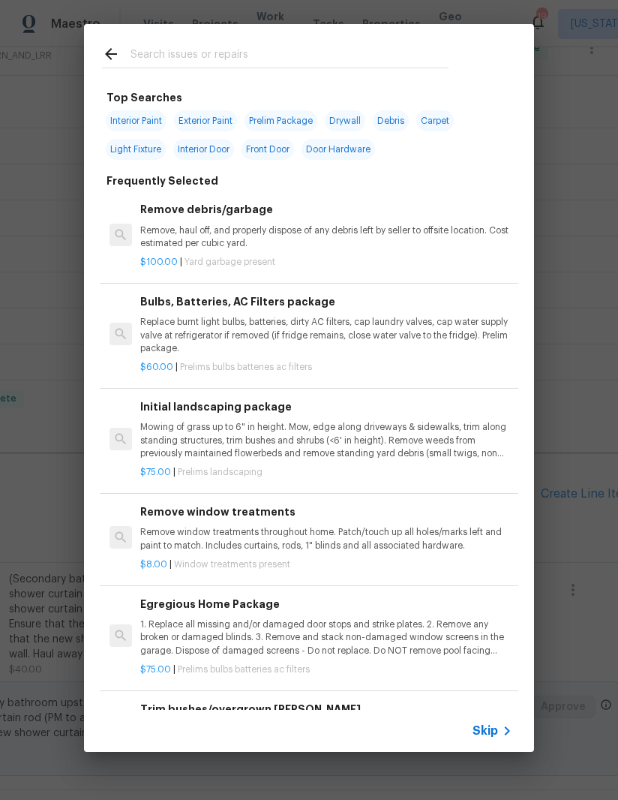
click at [278, 56] on input "text" at bounding box center [290, 56] width 318 height 23
type input "Vanity"
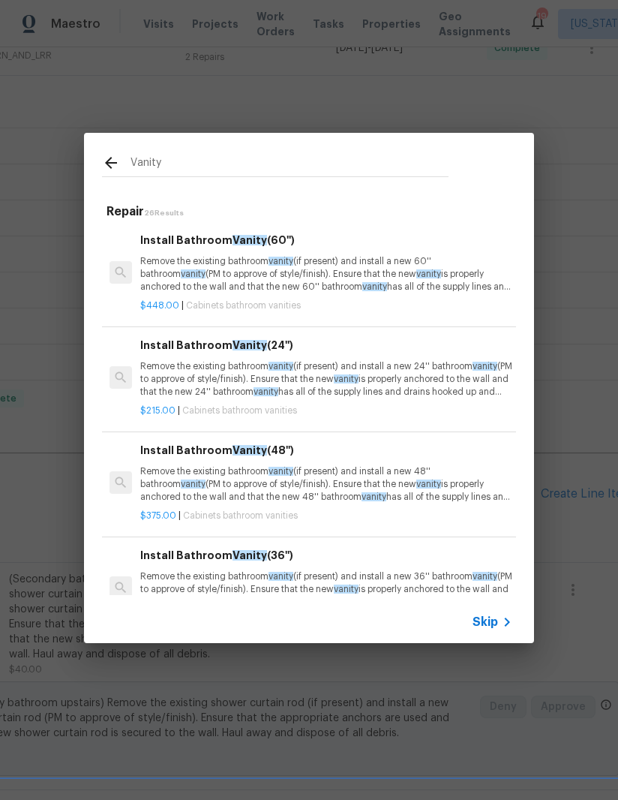
click at [328, 278] on p "Remove the existing bathroom vanity (if present) and install a new 60'' bathroo…" at bounding box center [326, 274] width 372 height 38
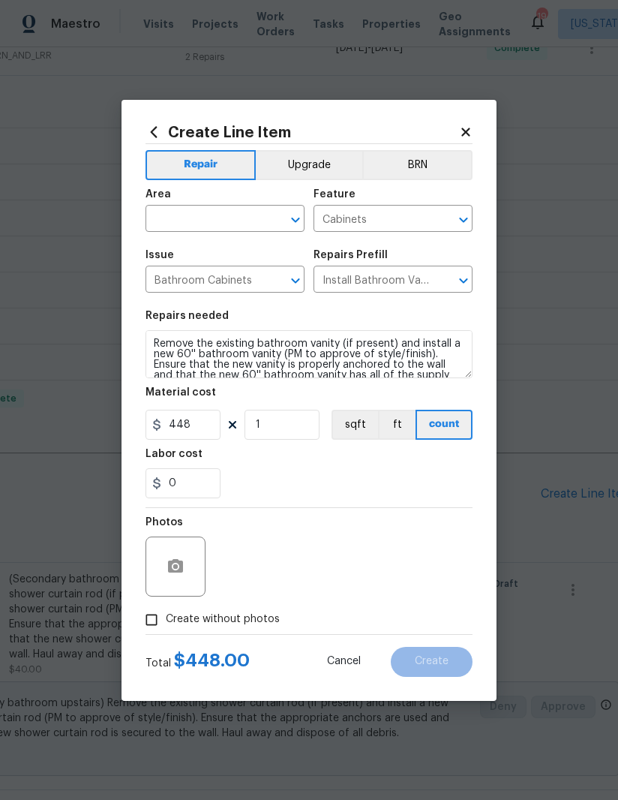
click at [149, 136] on icon at bounding box center [154, 132] width 17 height 17
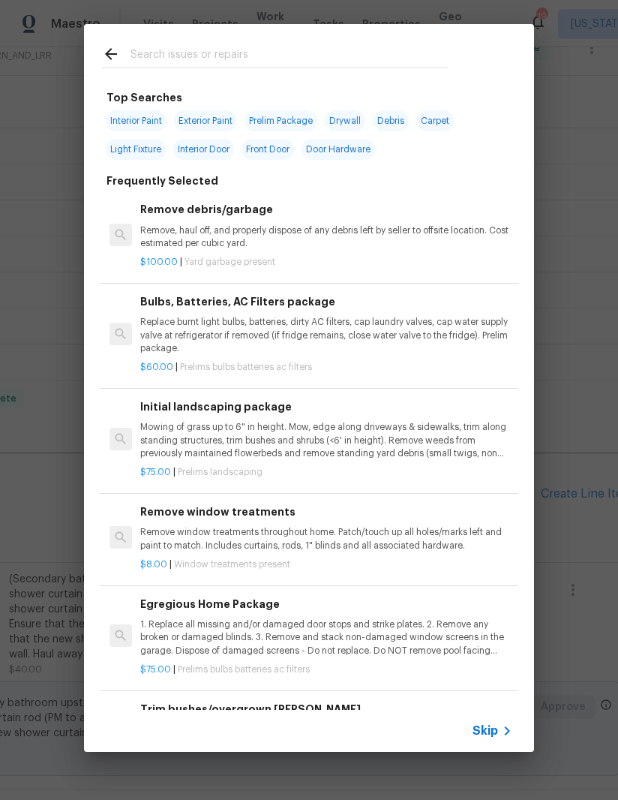
click at [320, 60] on input "text" at bounding box center [290, 56] width 318 height 23
type input "Vanity"
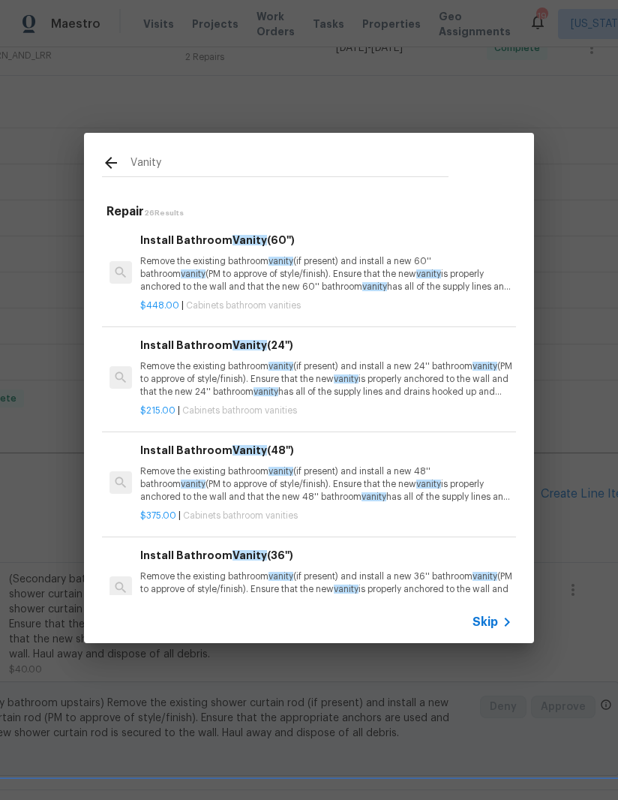
click at [354, 482] on p "Remove the existing bathroom vanity (if present) and install a new 48'' bathroo…" at bounding box center [326, 484] width 372 height 38
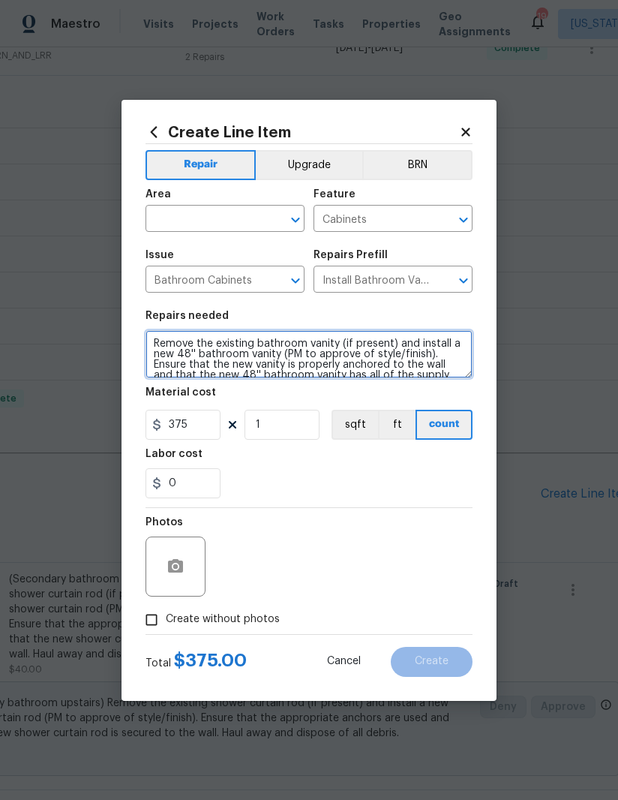
click at [257, 356] on textarea "Remove the existing bathroom vanity (if present) and install a new 48'' bathroo…" at bounding box center [309, 354] width 327 height 48
click at [276, 358] on textarea "Remove the existing bathroom vanity (if present) and install a new 48'' bathroo…" at bounding box center [309, 354] width 327 height 48
click at [196, 218] on input "text" at bounding box center [204, 220] width 117 height 23
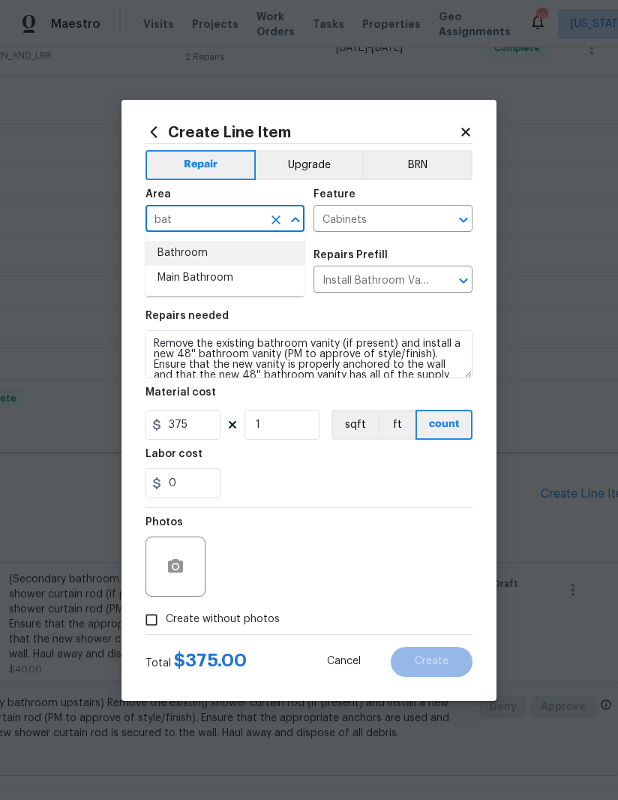
click at [218, 255] on li "Bathroom" at bounding box center [225, 253] width 159 height 25
type input "Bathroom"
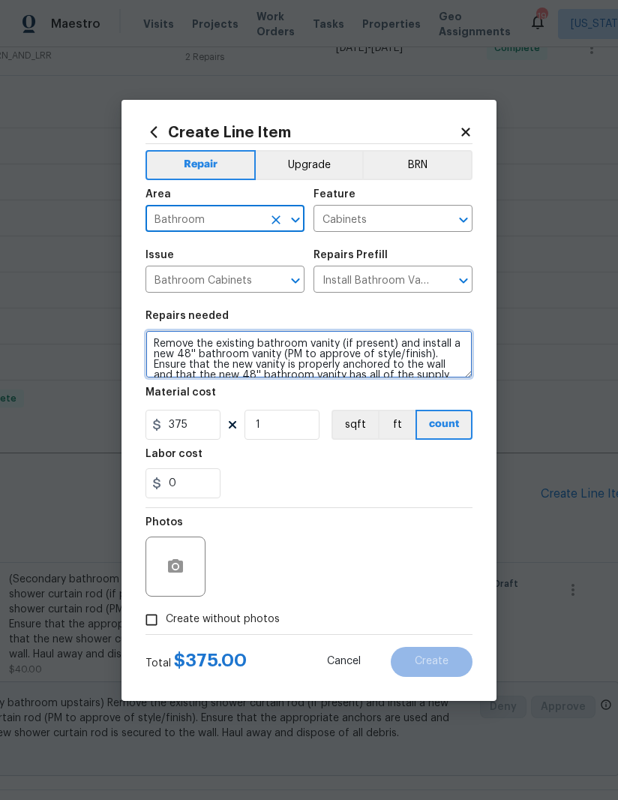
click at [151, 346] on textarea "Remove the existing bathroom vanity (if present) and install a new 48'' bathroo…" at bounding box center [309, 354] width 327 height 48
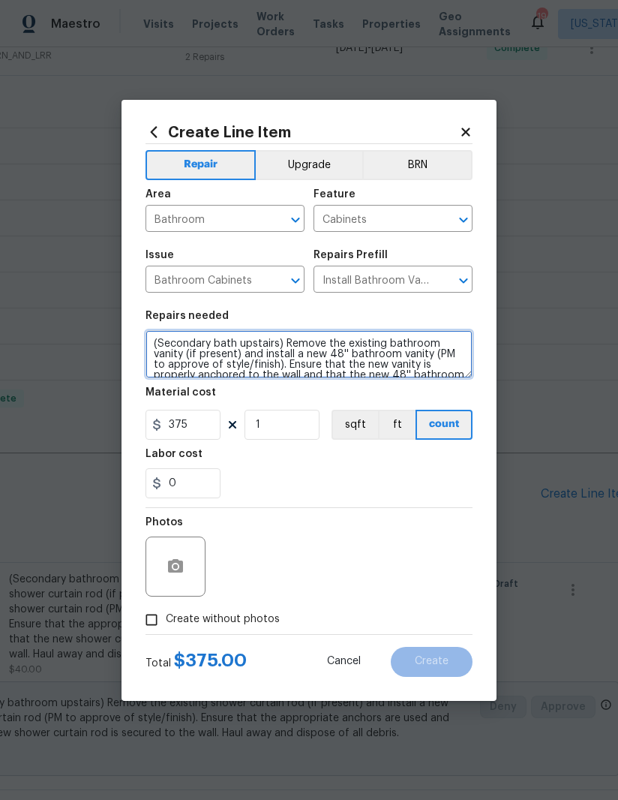
type textarea "(Secondary bath upstairs) Remove the existing bathroom vanity (if present) and …"
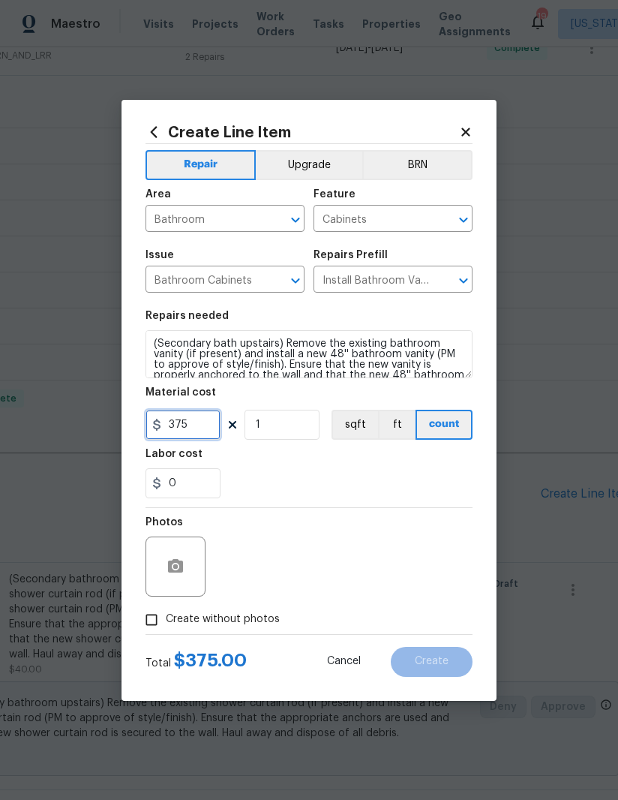
click at [203, 422] on input "375" at bounding box center [183, 425] width 75 height 30
type input "450"
click at [386, 494] on div "0" at bounding box center [309, 483] width 327 height 30
click at [149, 622] on input "Create without photos" at bounding box center [151, 619] width 29 height 29
checkbox input "true"
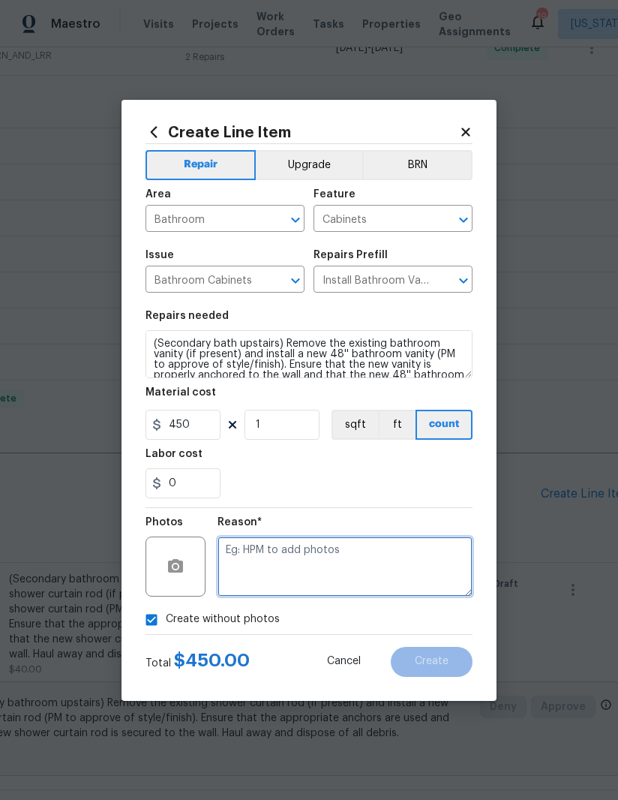
click at [394, 566] on textarea at bounding box center [345, 566] width 255 height 60
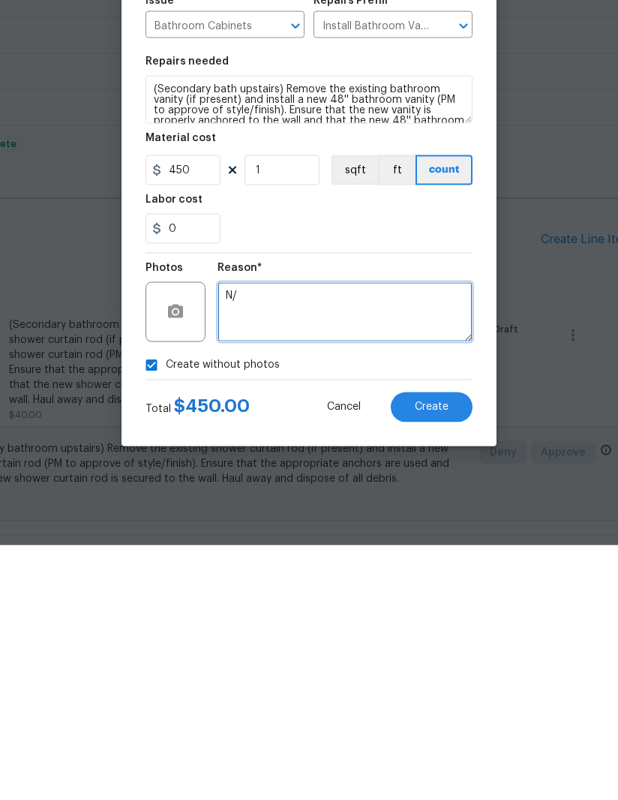
type textarea "N"
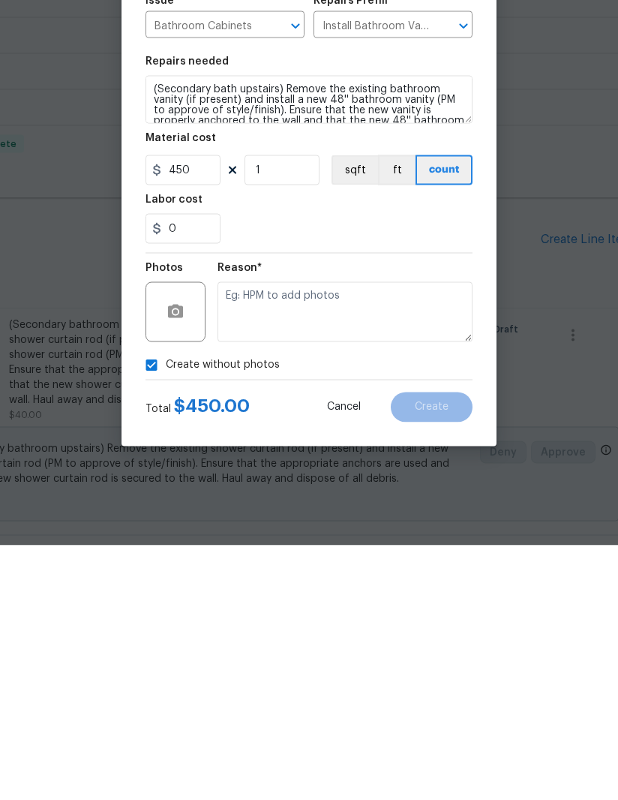
click at [148, 605] on input "Create without photos" at bounding box center [151, 619] width 29 height 29
checkbox input "false"
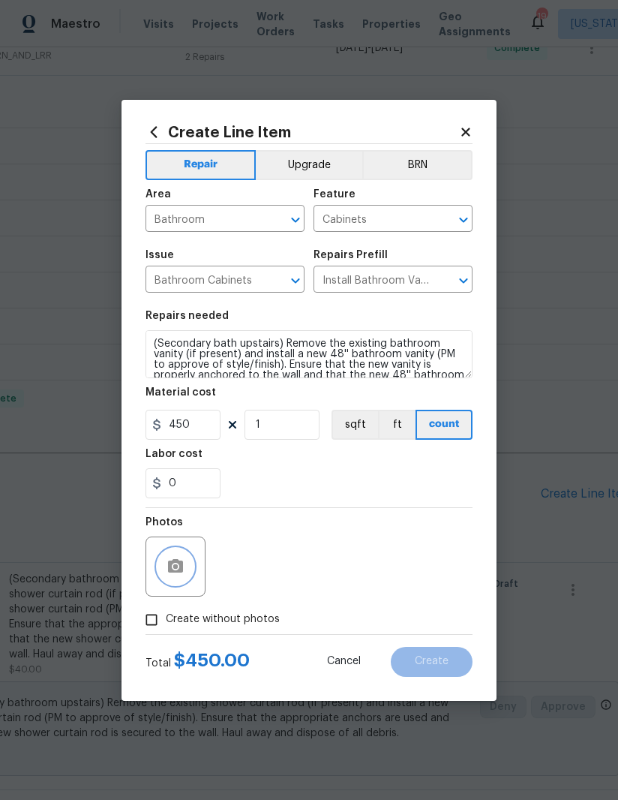
click at [172, 572] on icon "button" at bounding box center [175, 566] width 15 height 14
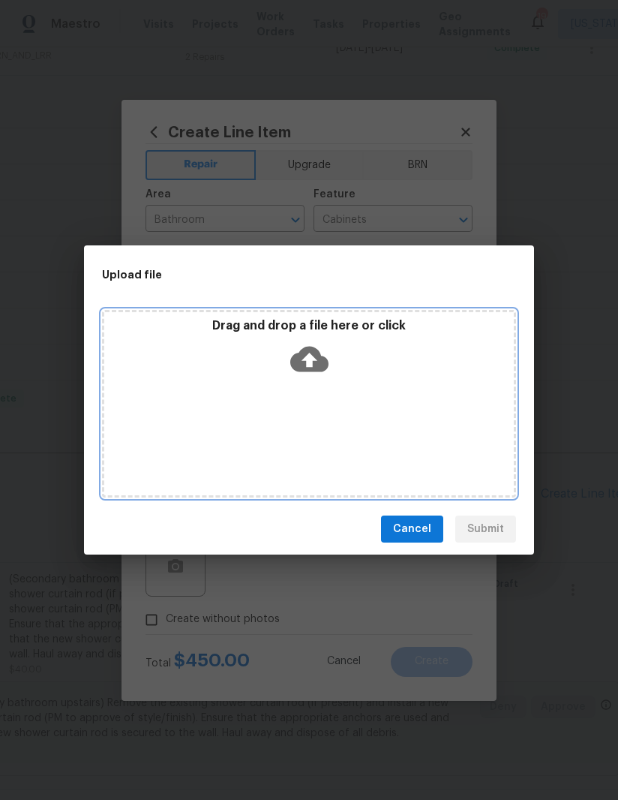
click at [348, 375] on div "Drag and drop a file here or click" at bounding box center [309, 350] width 410 height 65
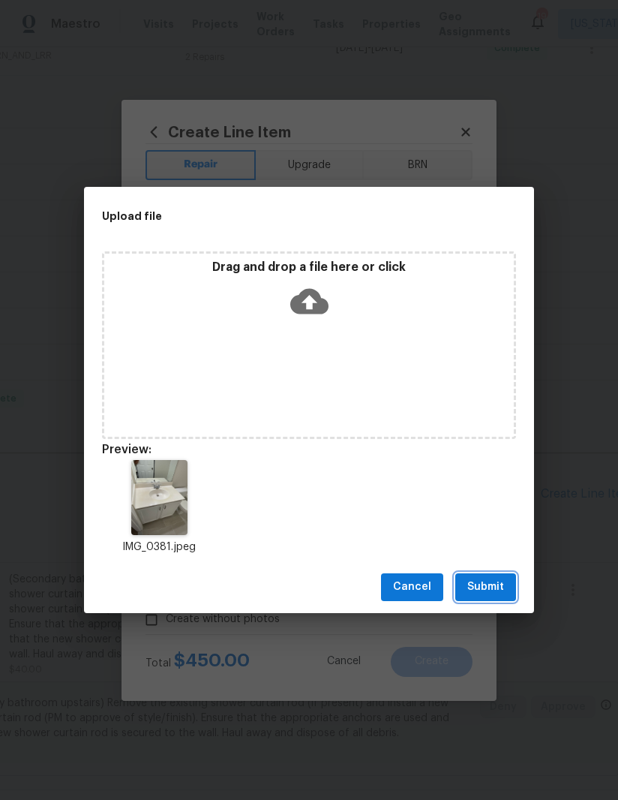
click at [490, 581] on span "Submit" at bounding box center [485, 587] width 37 height 19
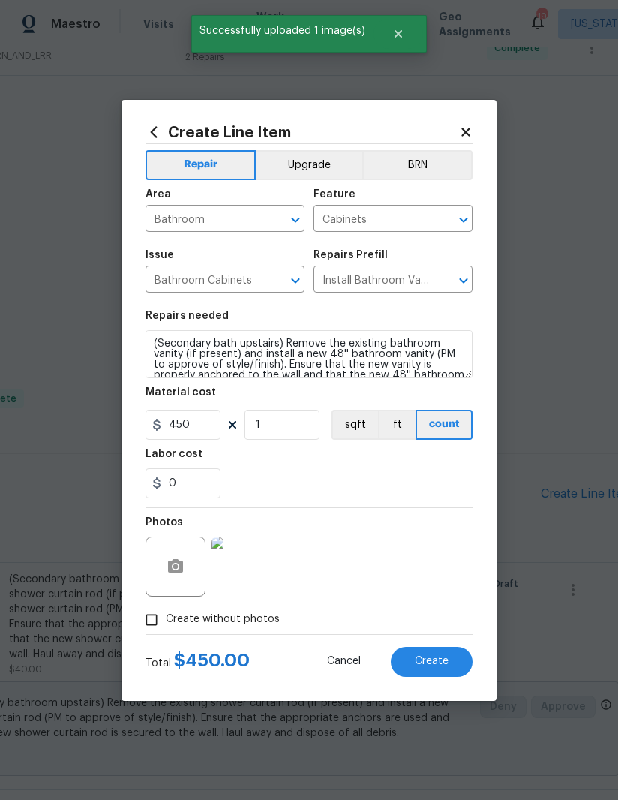
click at [421, 665] on span "Create" at bounding box center [432, 661] width 34 height 11
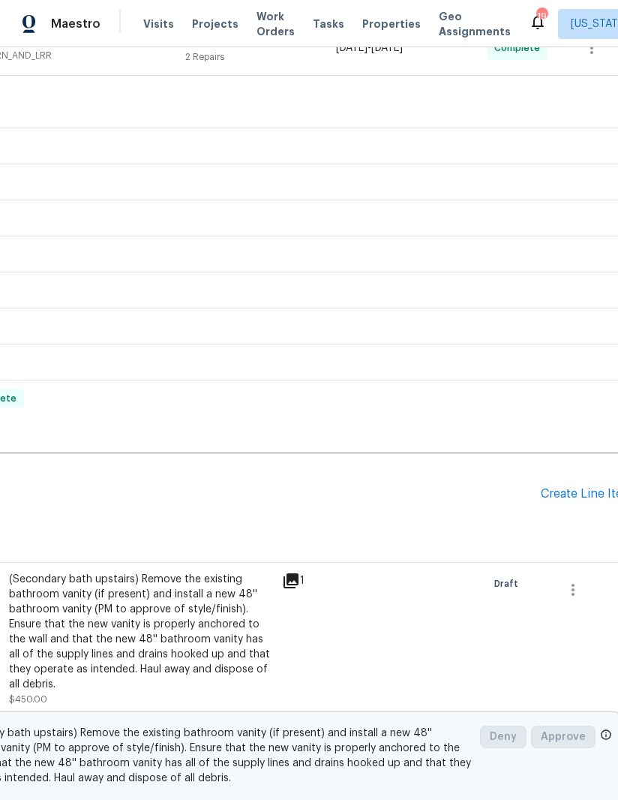
scroll to position [643, 0]
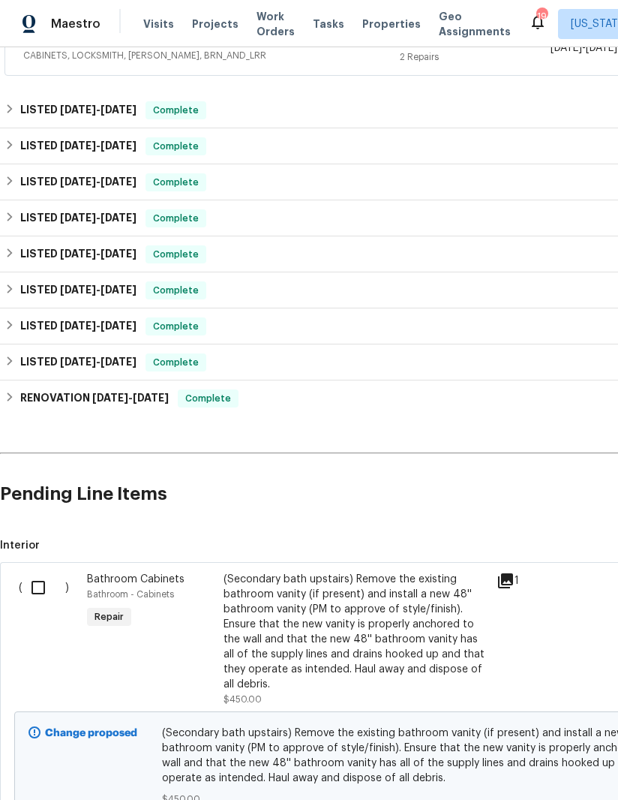
click at [581, 500] on h2 "Pending Line Items" at bounding box center [377, 494] width 755 height 70
click at [578, 497] on h2 "Pending Line Items" at bounding box center [377, 494] width 755 height 70
click at [573, 490] on h2 "Pending Line Items" at bounding box center [377, 494] width 755 height 70
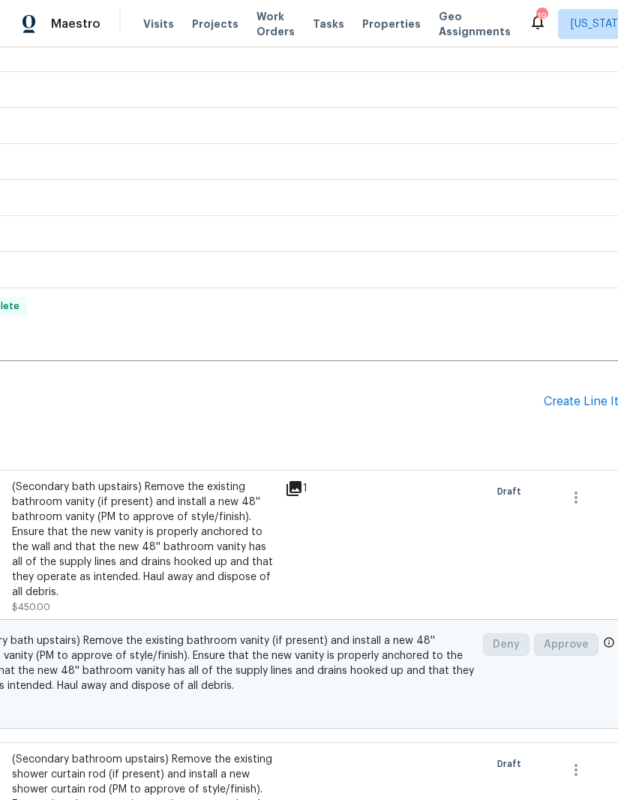
scroll to position [755, 210]
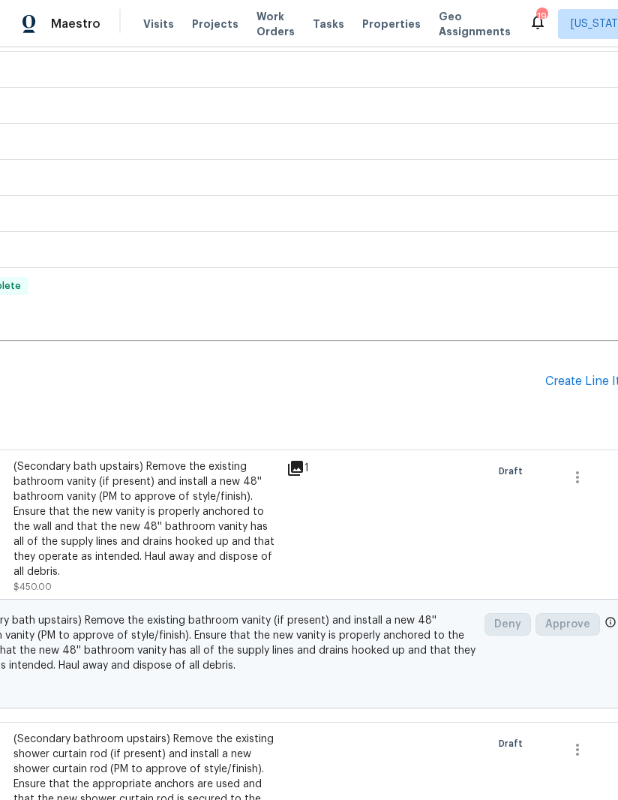
click at [586, 374] on div "Create Line Item" at bounding box center [591, 381] width 92 height 14
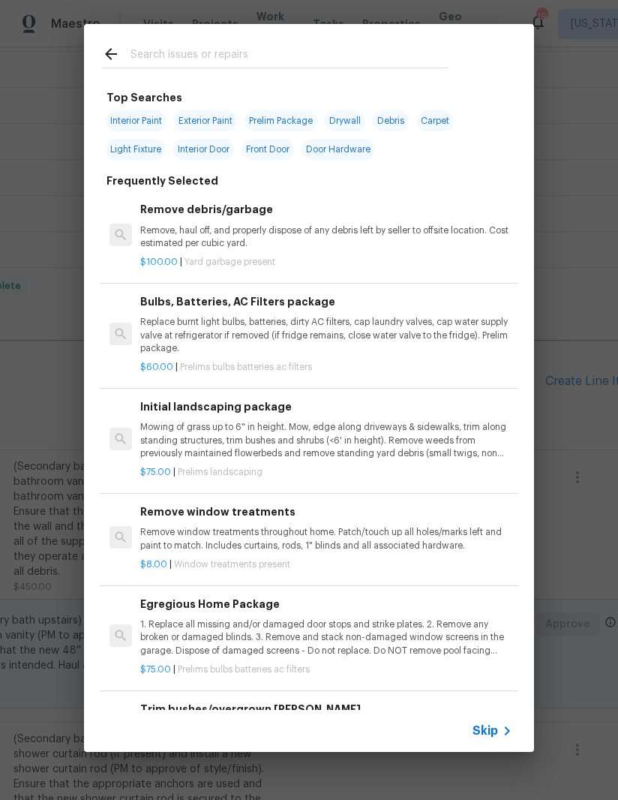
click at [292, 46] on input "text" at bounding box center [290, 56] width 318 height 23
type input "Fan"
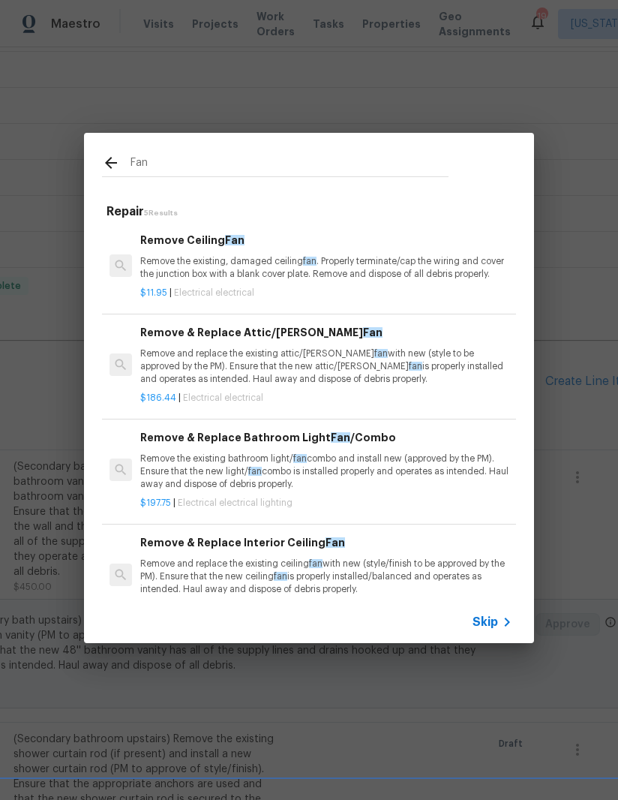
click at [245, 257] on p "Remove the existing, damaged ceiling fan . Properly terminate/cap the wiring an…" at bounding box center [326, 268] width 372 height 26
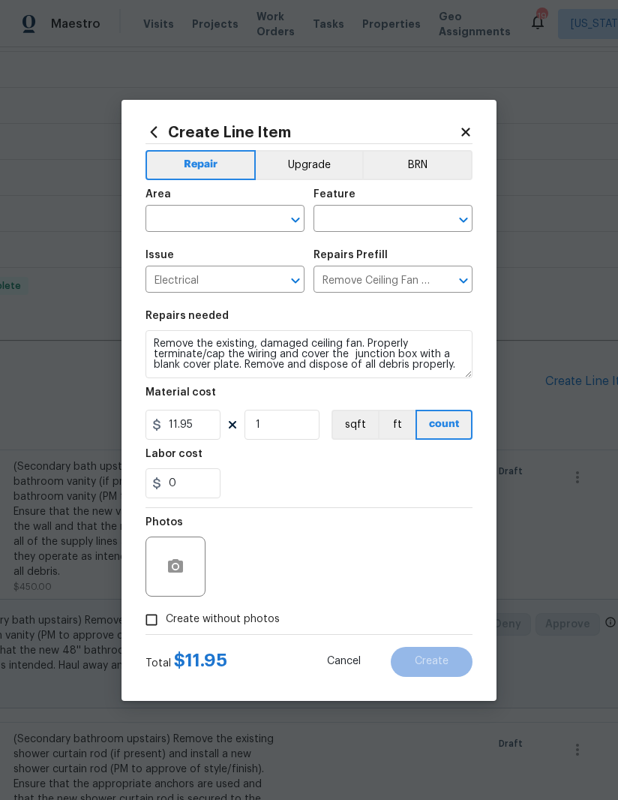
click at [150, 130] on icon at bounding box center [154, 132] width 17 height 17
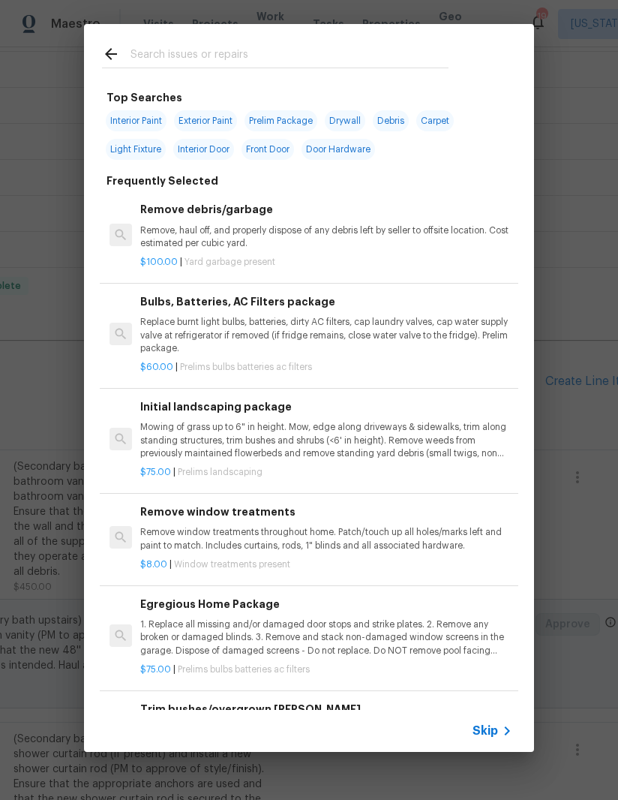
click at [309, 49] on input "text" at bounding box center [290, 56] width 318 height 23
type input "Fan"
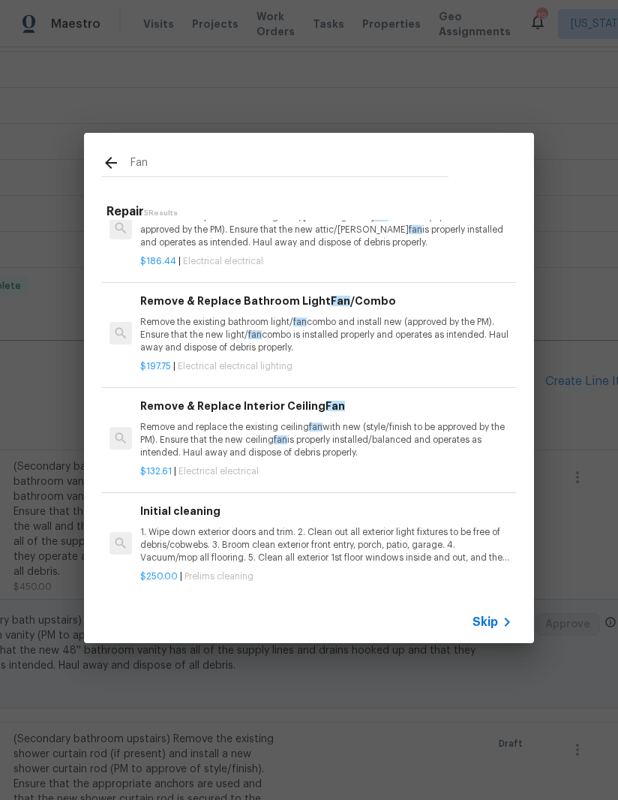
scroll to position [136, 0]
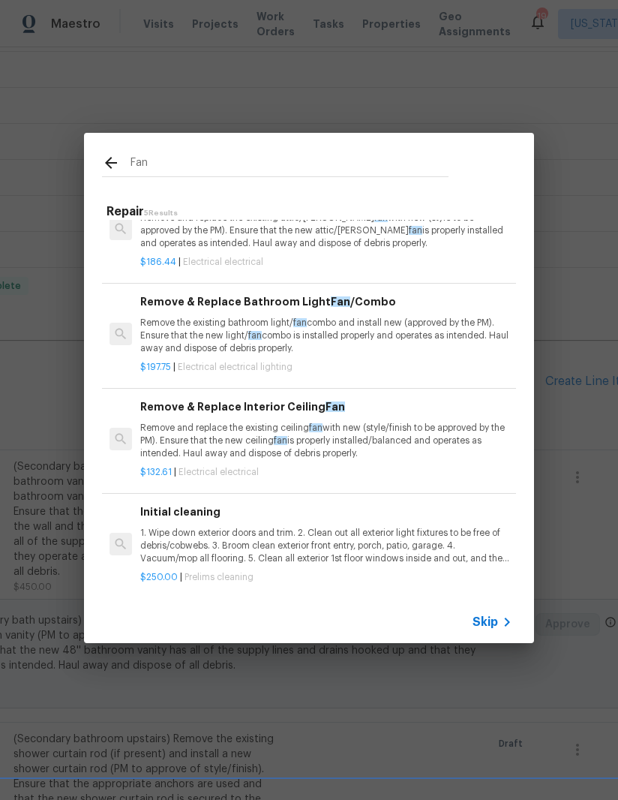
click at [294, 428] on p "Remove and replace the existing ceiling fan with new (style/finish to be approv…" at bounding box center [326, 441] width 372 height 38
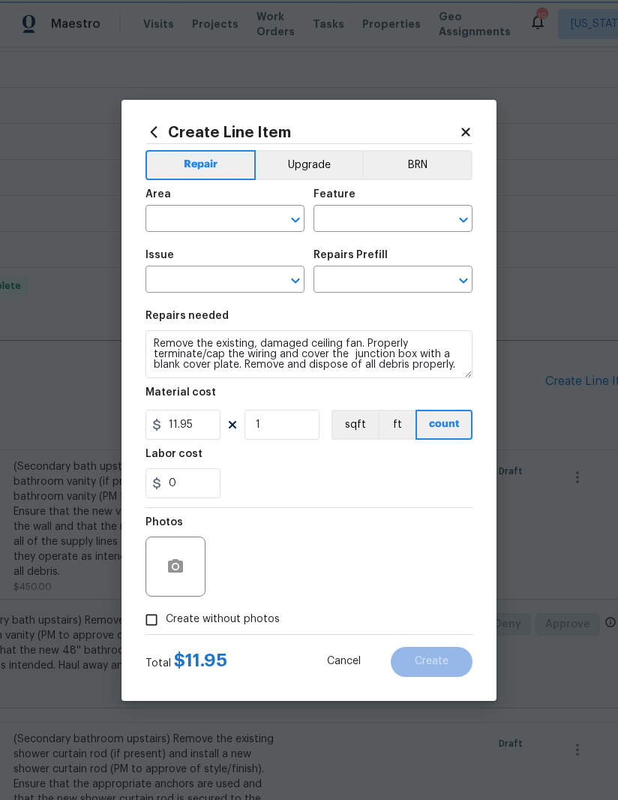
type input "Electrical"
type input "Remove & Replace Interior Ceiling Fan $132.61"
type textarea "Remove and replace the existing ceiling fan with new (style/finish to be approv…"
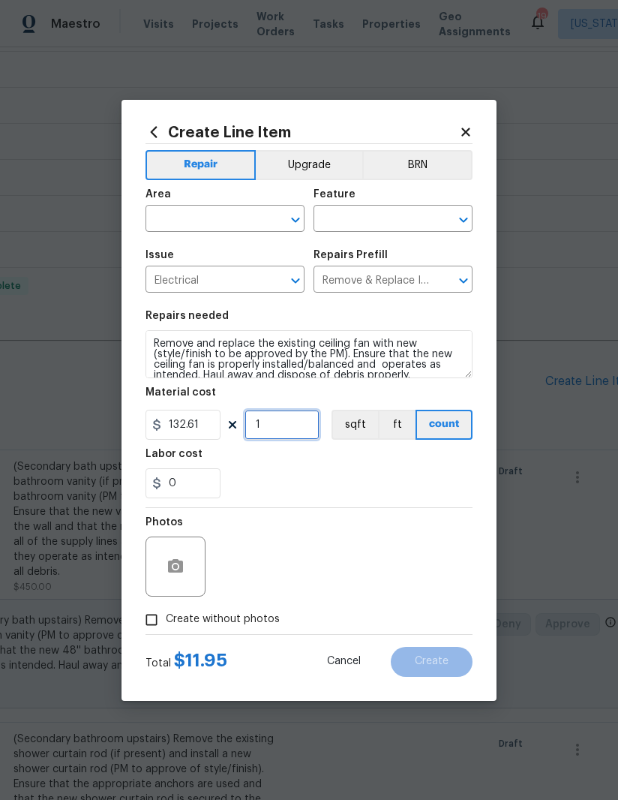
click at [294, 427] on input "1" at bounding box center [282, 425] width 75 height 30
click at [201, 423] on input "132.61" at bounding box center [183, 425] width 75 height 30
click at [200, 423] on input "132.61" at bounding box center [183, 425] width 75 height 30
type input "135"
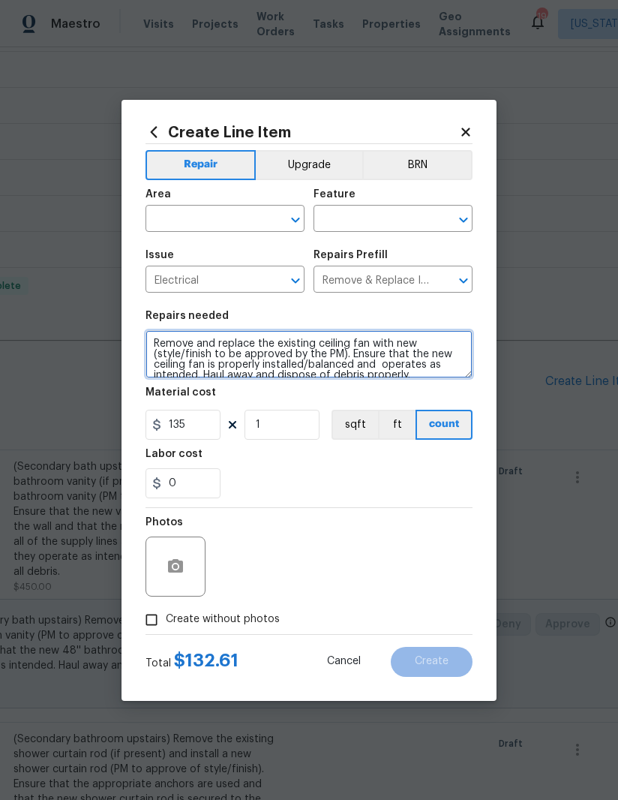
click at [150, 348] on textarea "Remove and replace the existing ceiling fan with new (style/finish to be approv…" at bounding box center [309, 354] width 327 height 48
type textarea "(Living room) Remove and replace the existing ceiling fan with new (style/finis…"
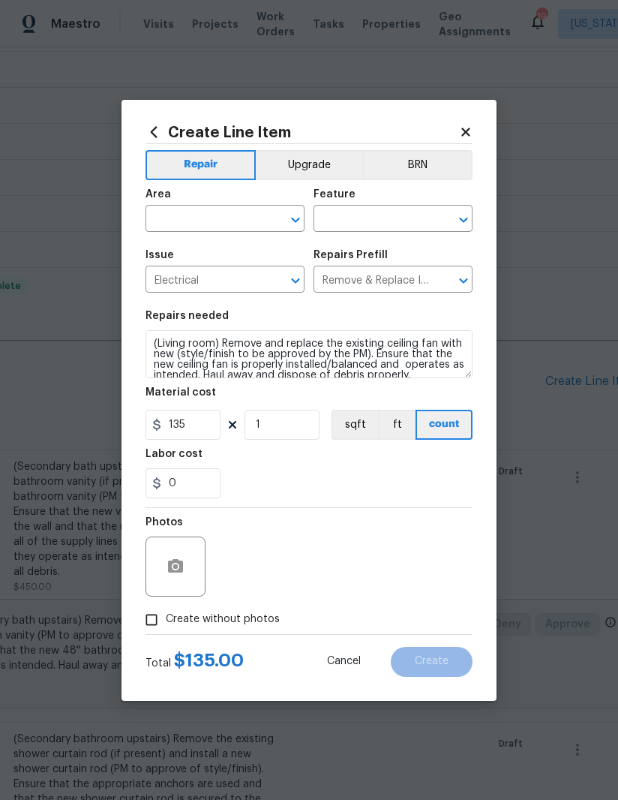
click at [210, 212] on input "text" at bounding box center [204, 220] width 117 height 23
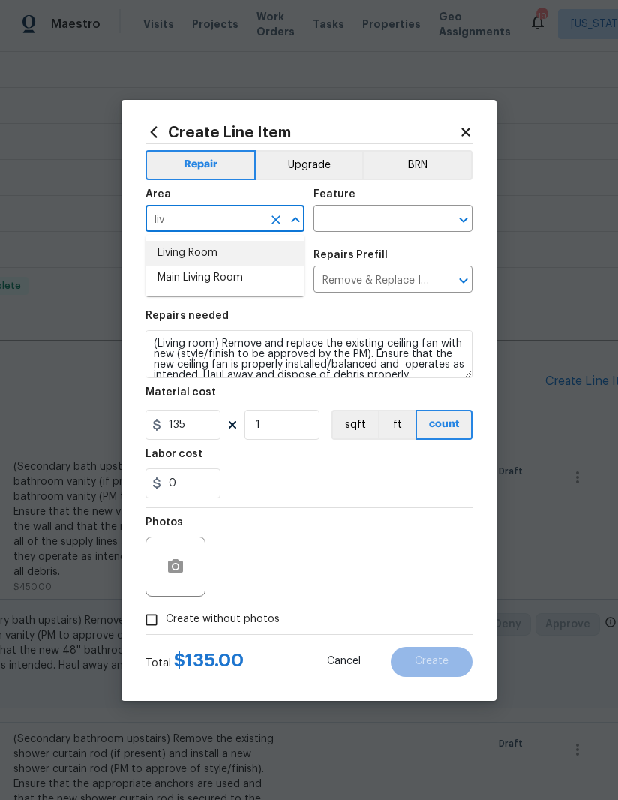
click at [223, 254] on li "Living Room" at bounding box center [225, 253] width 159 height 25
type input "Living Room"
click at [278, 216] on icon "Clear" at bounding box center [276, 219] width 9 height 9
type input "f"
click at [235, 248] on li "Living Room" at bounding box center [225, 253] width 159 height 25
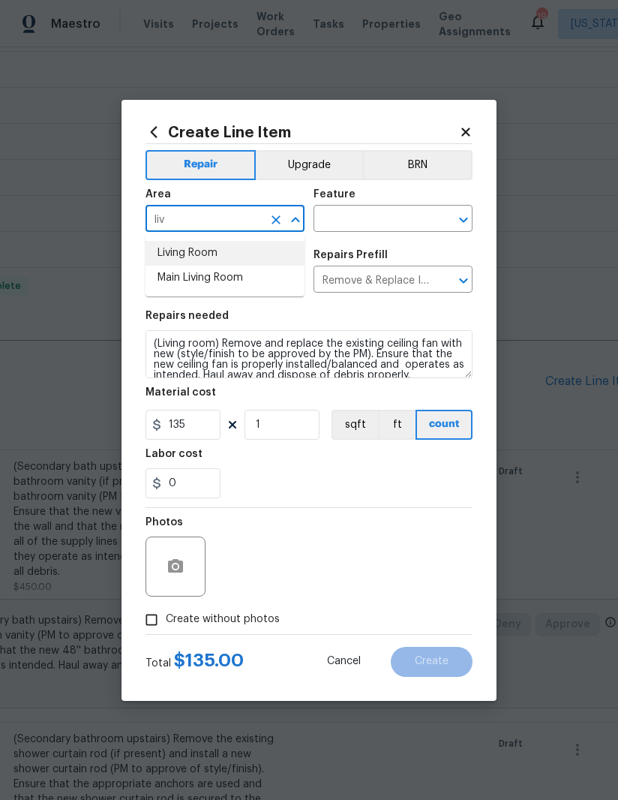
type input "Living Room"
click at [372, 227] on input "text" at bounding box center [372, 220] width 117 height 23
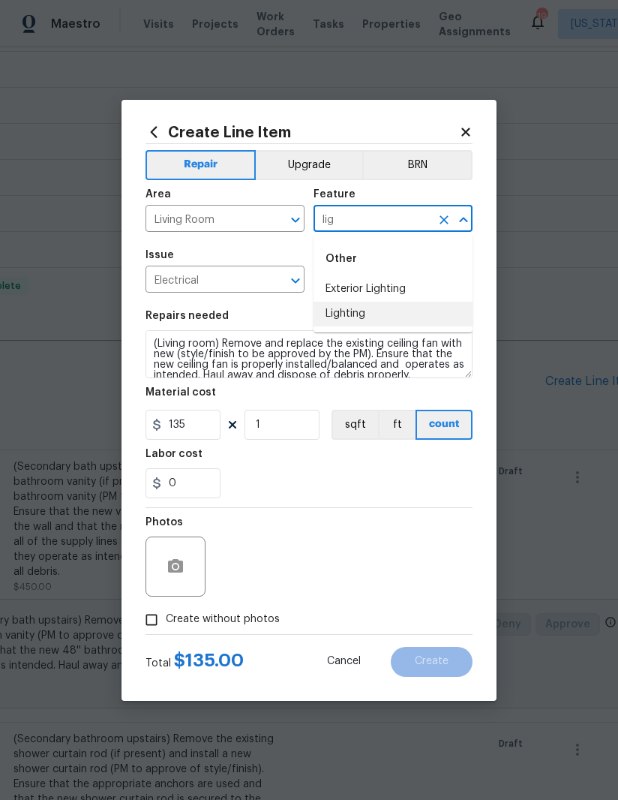
click at [384, 313] on li "Lighting" at bounding box center [393, 314] width 159 height 25
type input "Lighting"
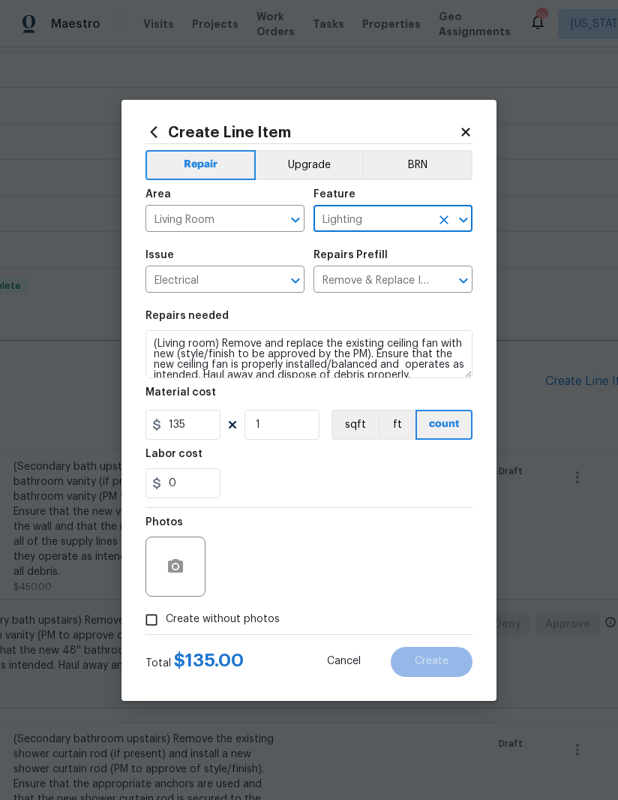
click at [353, 478] on div "0" at bounding box center [309, 483] width 327 height 30
click at [192, 567] on button "button" at bounding box center [176, 566] width 36 height 36
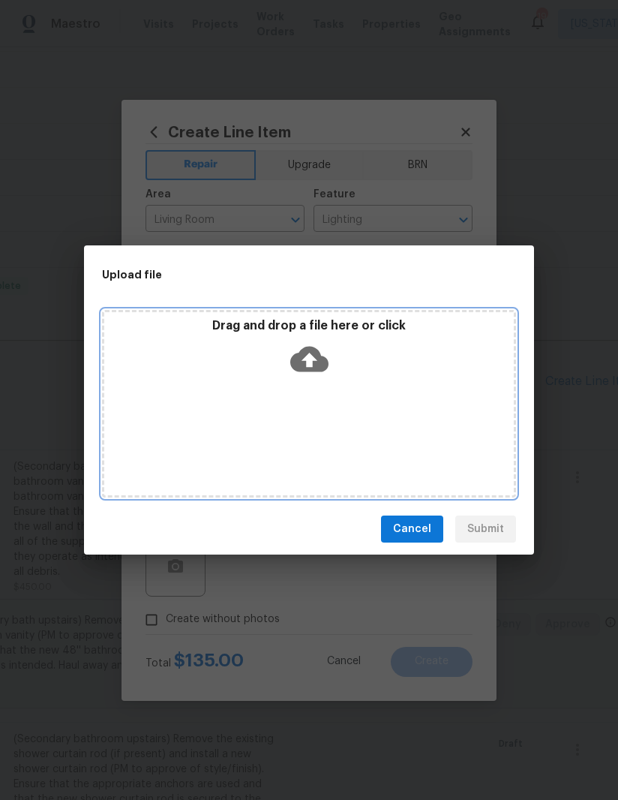
click at [347, 384] on div "Drag and drop a file here or click" at bounding box center [309, 404] width 414 height 188
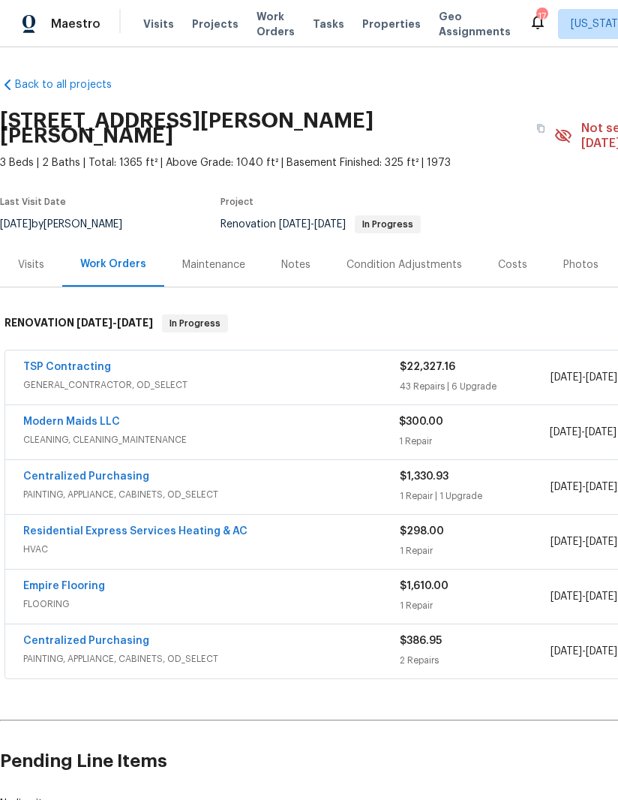
click at [86, 362] on link "TSP Contracting" at bounding box center [67, 367] width 88 height 11
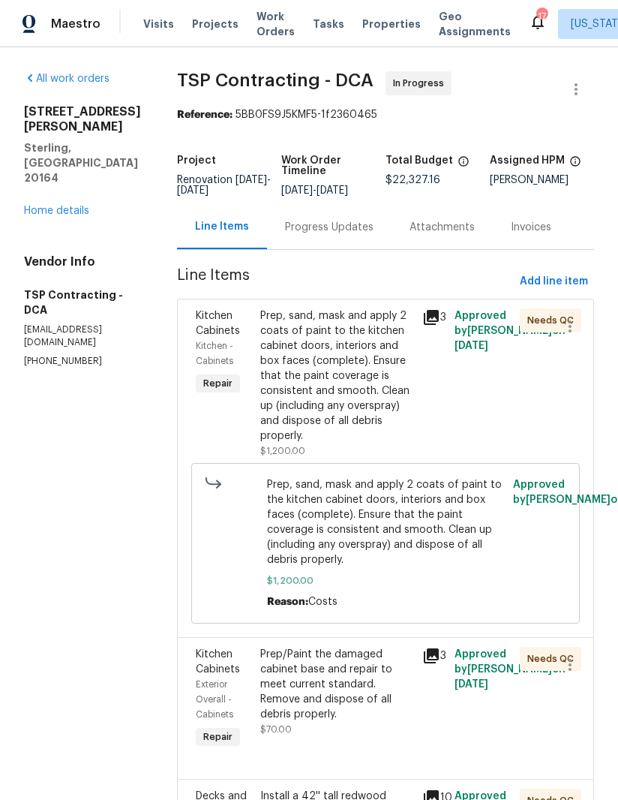
click at [332, 383] on div "Prep, sand, mask and apply 2 coats of paint to the kitchen cabinet doors, inter…" at bounding box center [336, 375] width 153 height 135
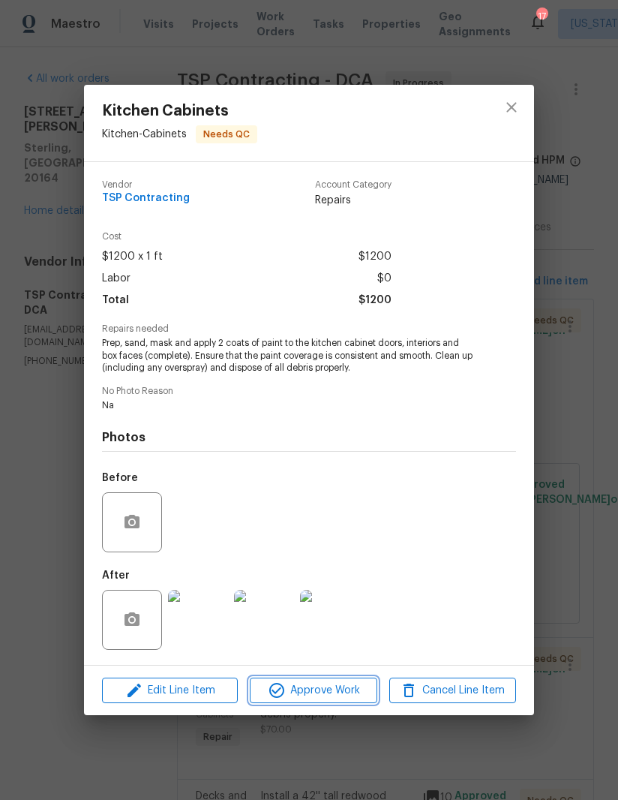
click at [304, 689] on span "Approve Work" at bounding box center [313, 690] width 118 height 19
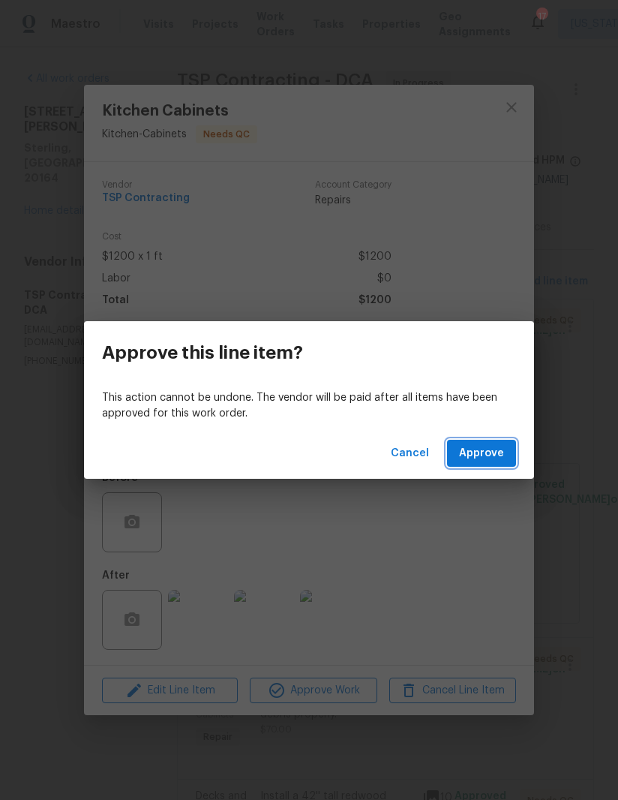
click at [482, 466] on button "Approve" at bounding box center [481, 454] width 69 height 28
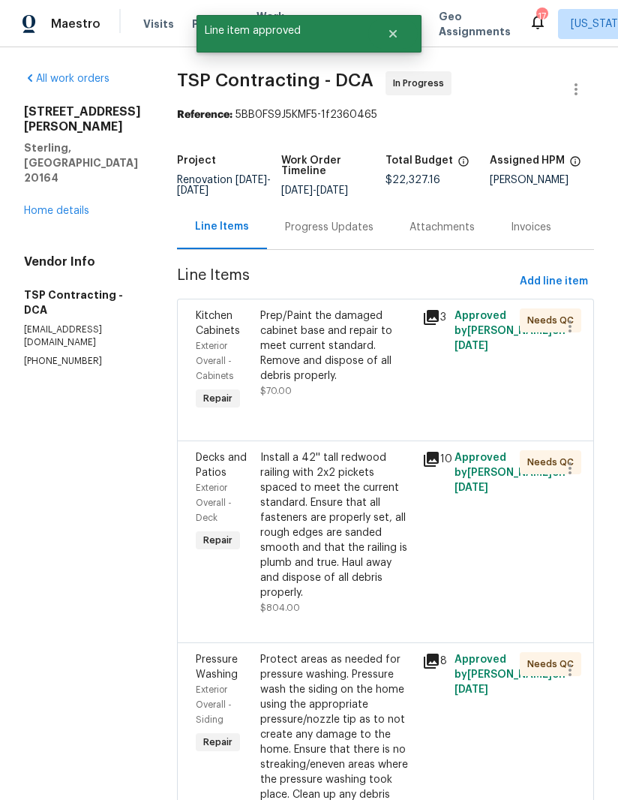
click at [314, 363] on div "Prep/Paint the damaged cabinet base and repair to meet current standard. Remove…" at bounding box center [336, 345] width 153 height 75
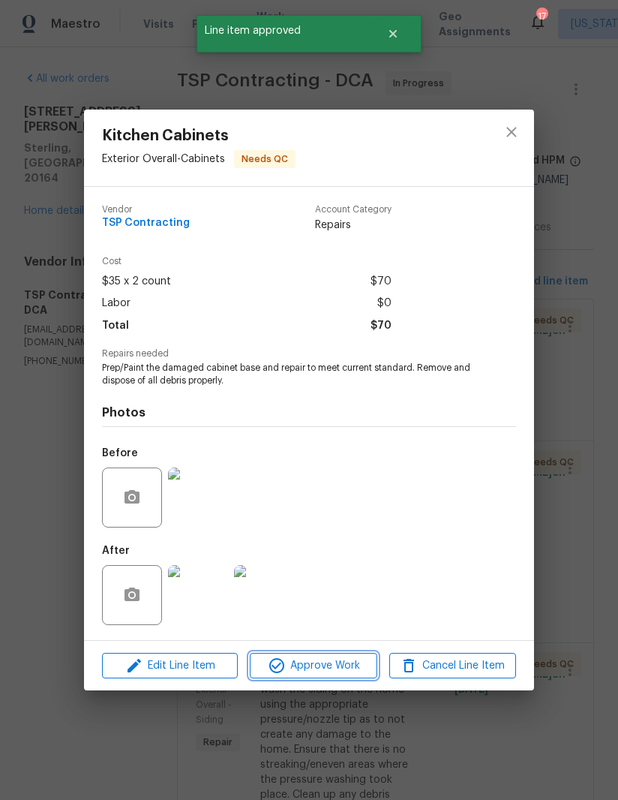
click at [305, 668] on span "Approve Work" at bounding box center [313, 665] width 118 height 19
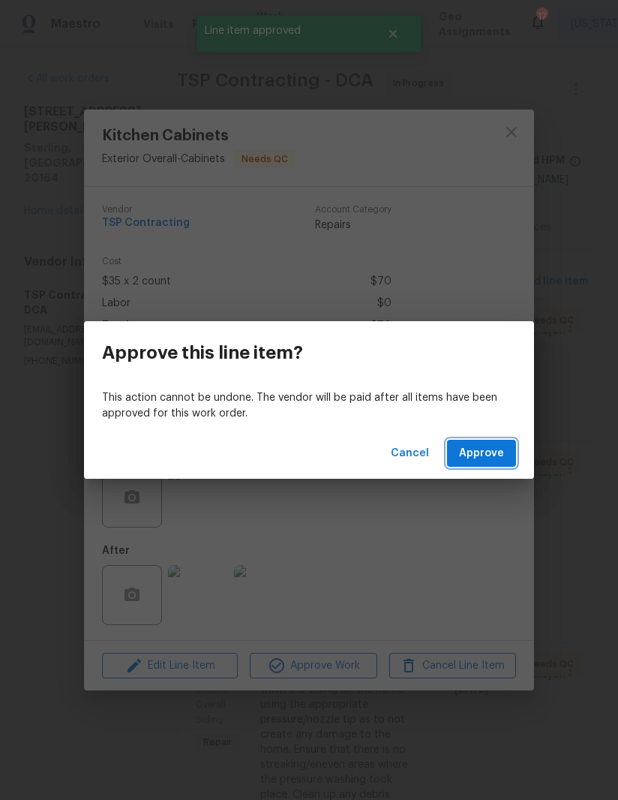
click at [491, 449] on span "Approve" at bounding box center [481, 453] width 45 height 19
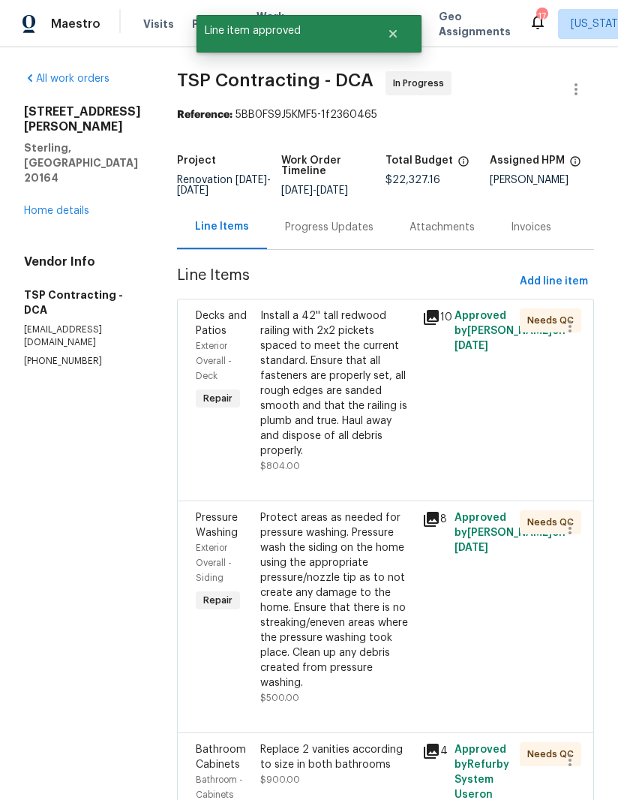
click at [327, 384] on div "Install a 42'' tall redwood railing with 2x2 pickets spaced to meet the current…" at bounding box center [336, 383] width 153 height 150
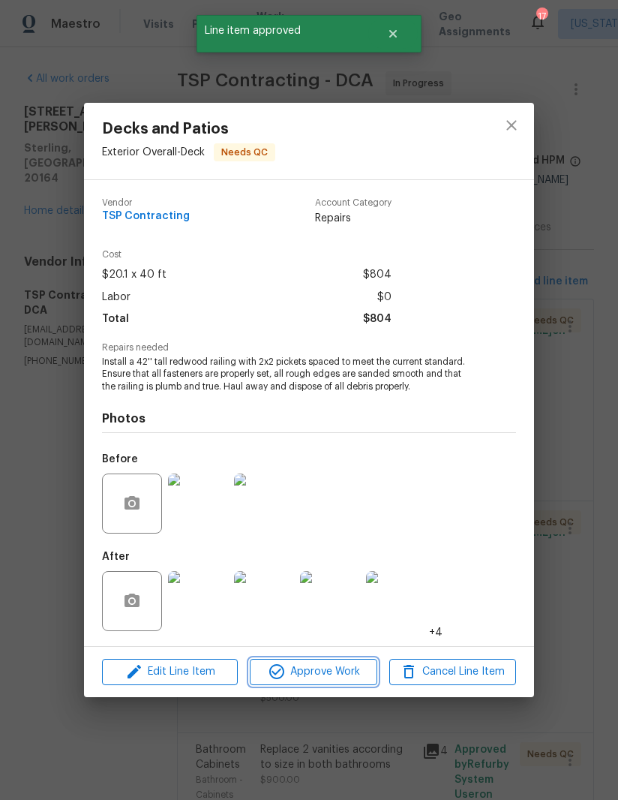
click at [308, 671] on span "Approve Work" at bounding box center [313, 671] width 118 height 19
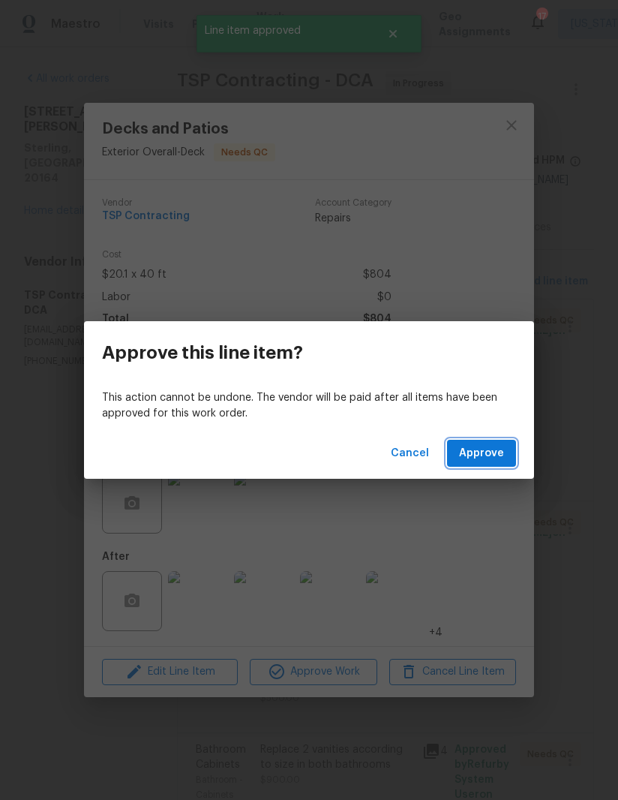
click at [487, 463] on button "Approve" at bounding box center [481, 454] width 69 height 28
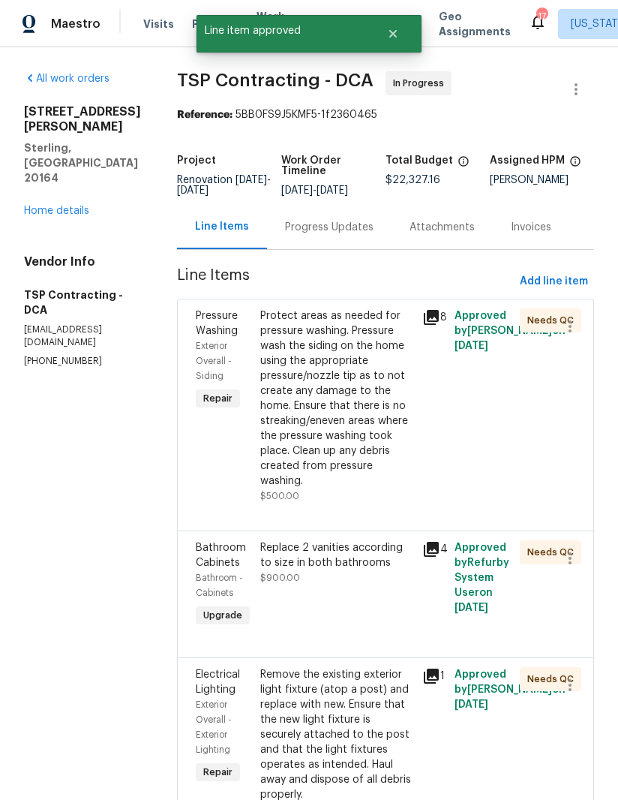
click at [325, 399] on div "Protect areas as needed for pressure washing. Pressure wash the siding on the h…" at bounding box center [336, 398] width 153 height 180
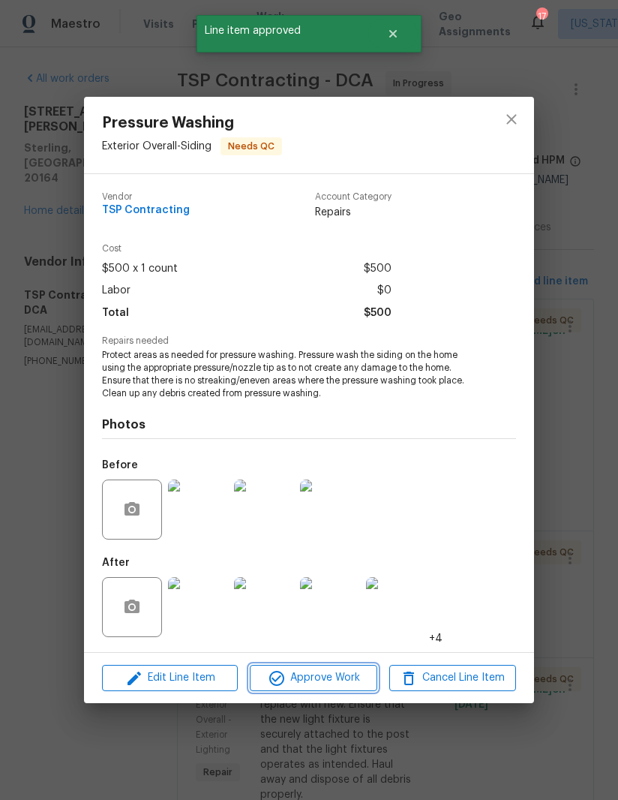
click at [311, 685] on span "Approve Work" at bounding box center [313, 677] width 118 height 19
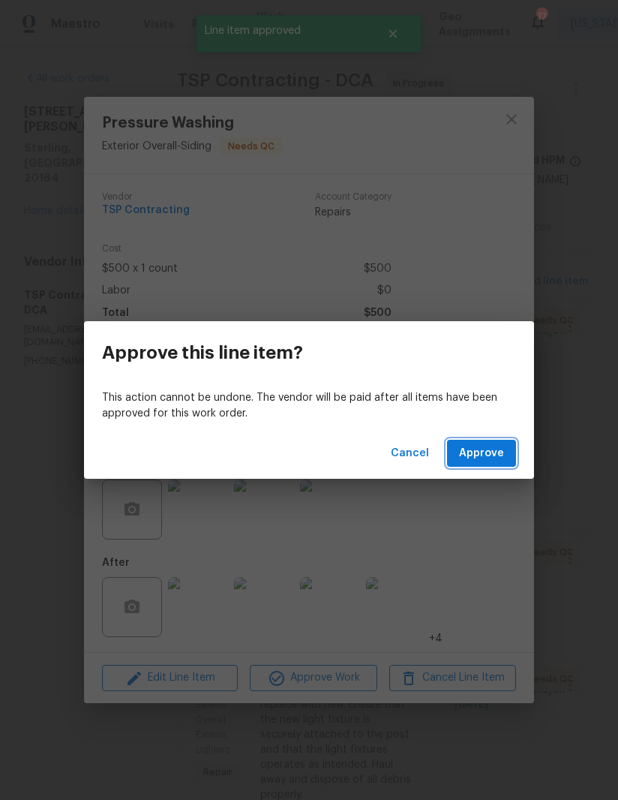
click at [496, 450] on span "Approve" at bounding box center [481, 453] width 45 height 19
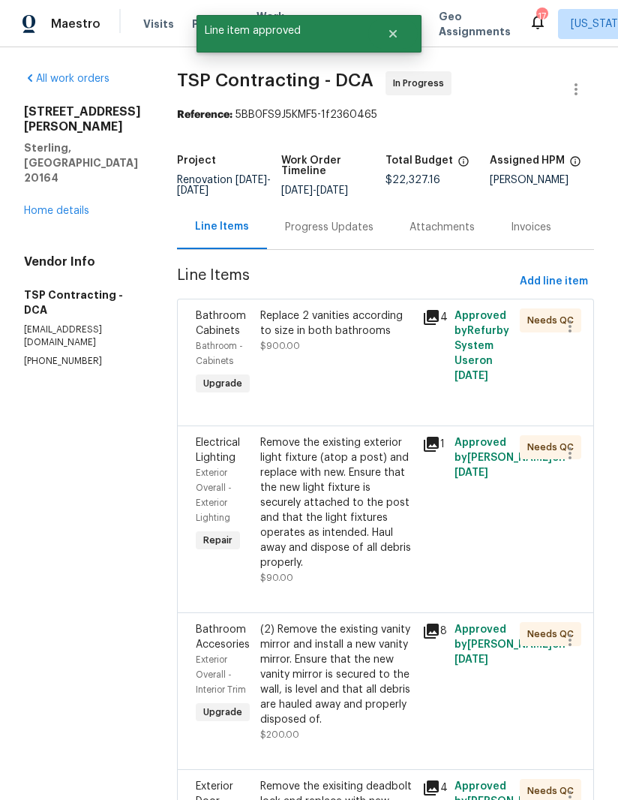
click at [332, 338] on div "Replace 2 vanities according to size in both bathrooms" at bounding box center [336, 323] width 153 height 30
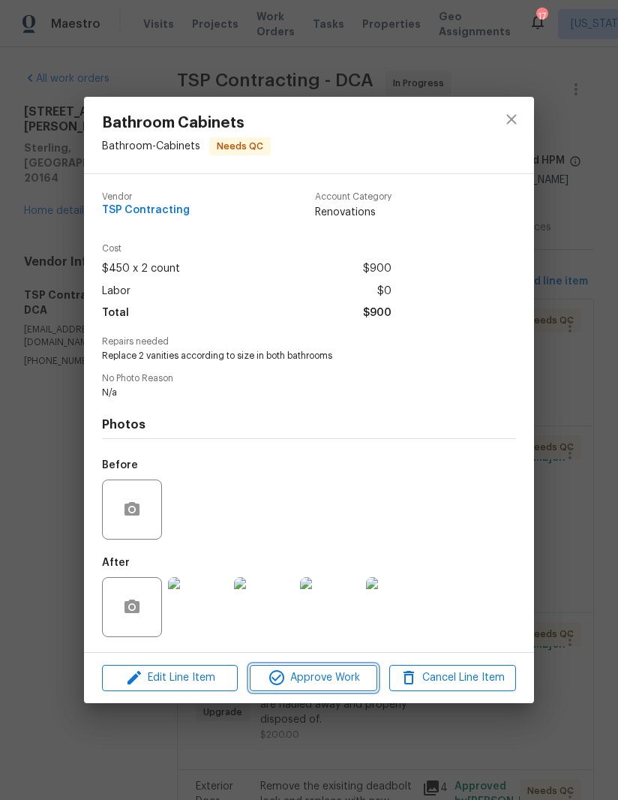
click at [317, 673] on span "Approve Work" at bounding box center [313, 677] width 118 height 19
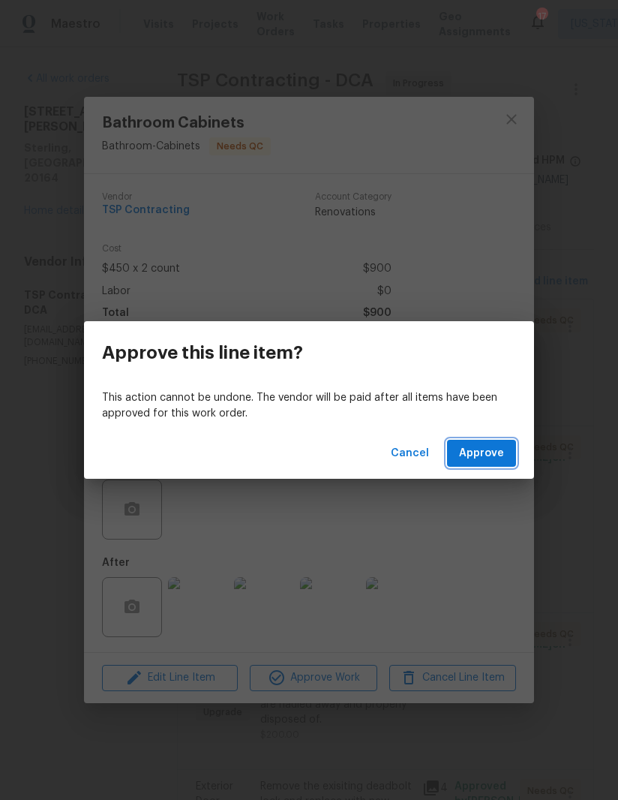
click at [498, 452] on span "Approve" at bounding box center [481, 453] width 45 height 19
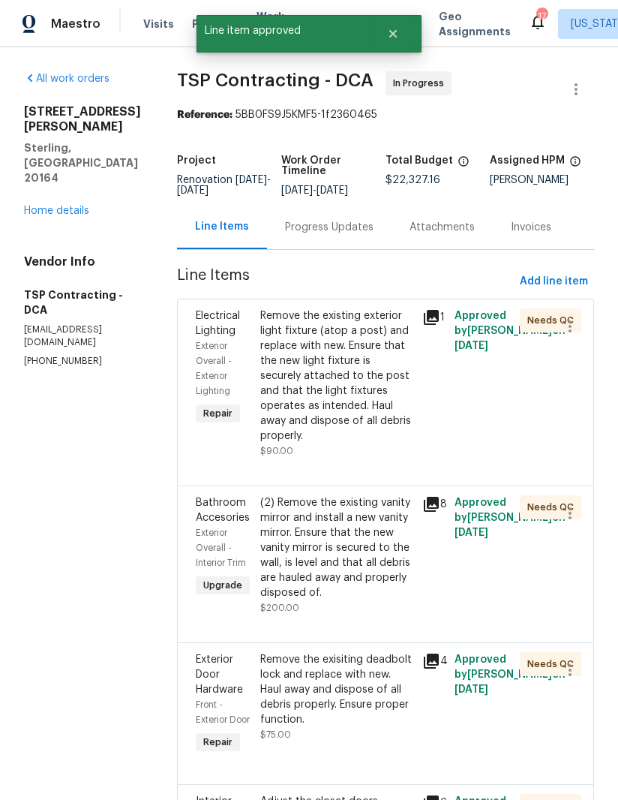
click at [327, 394] on div "Remove the existing exterior light fixture (atop a post) and replace with new. …" at bounding box center [336, 375] width 153 height 135
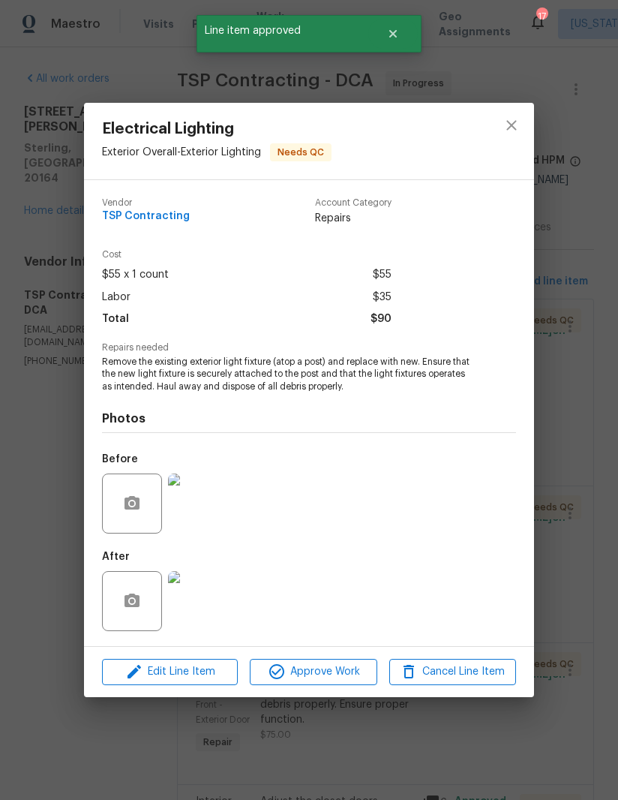
click at [201, 604] on img at bounding box center [198, 601] width 60 height 60
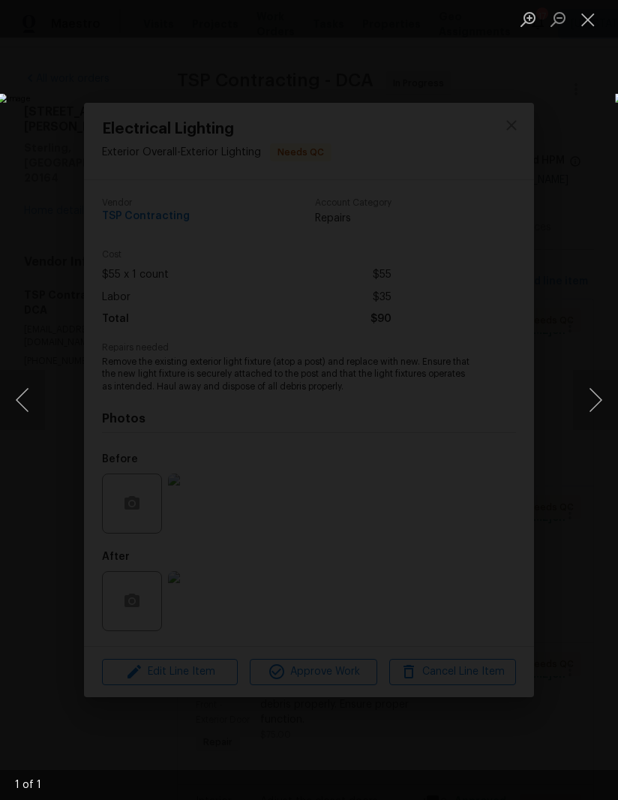
click at [599, 21] on button "Close lightbox" at bounding box center [588, 19] width 30 height 26
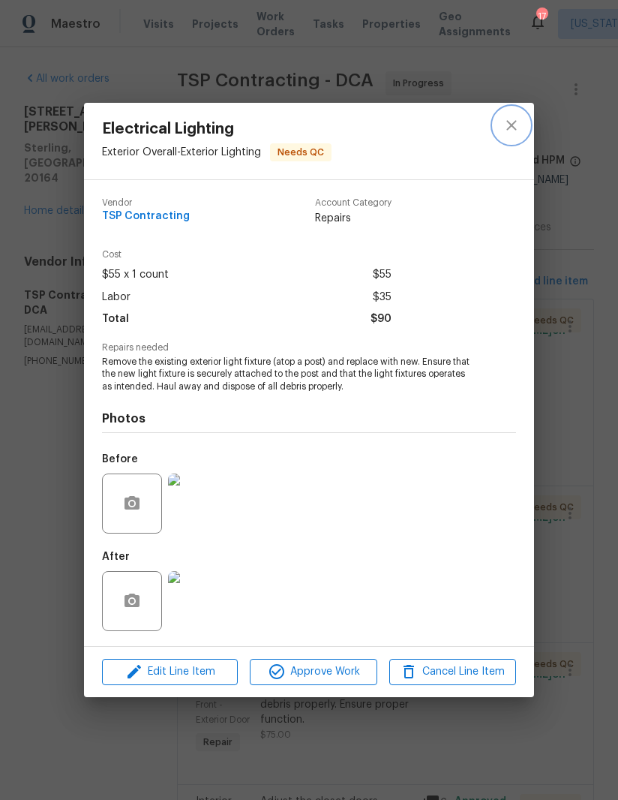
click at [517, 128] on icon "close" at bounding box center [512, 125] width 18 height 18
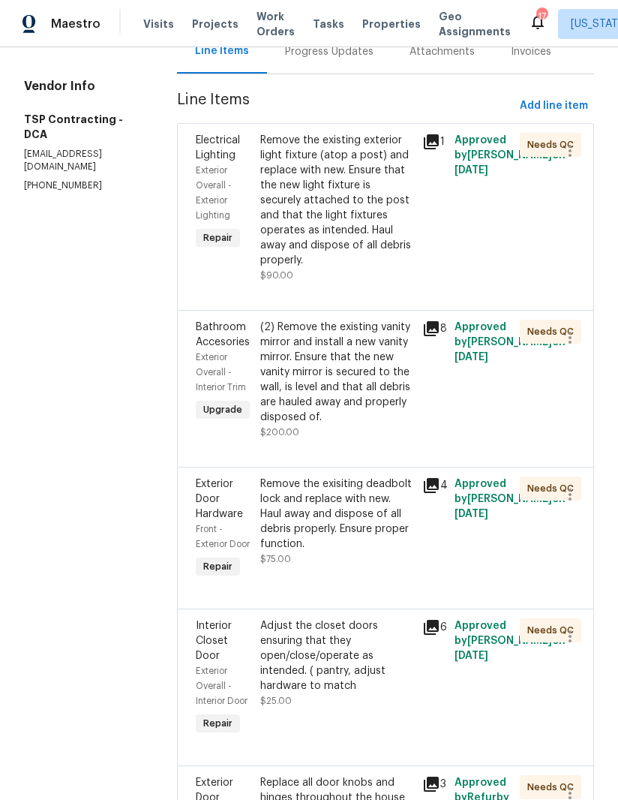
scroll to position [175, 0]
click at [328, 376] on div "(2) Remove the existing vanity mirror and install a new vanity mirror. Ensure t…" at bounding box center [336, 372] width 153 height 105
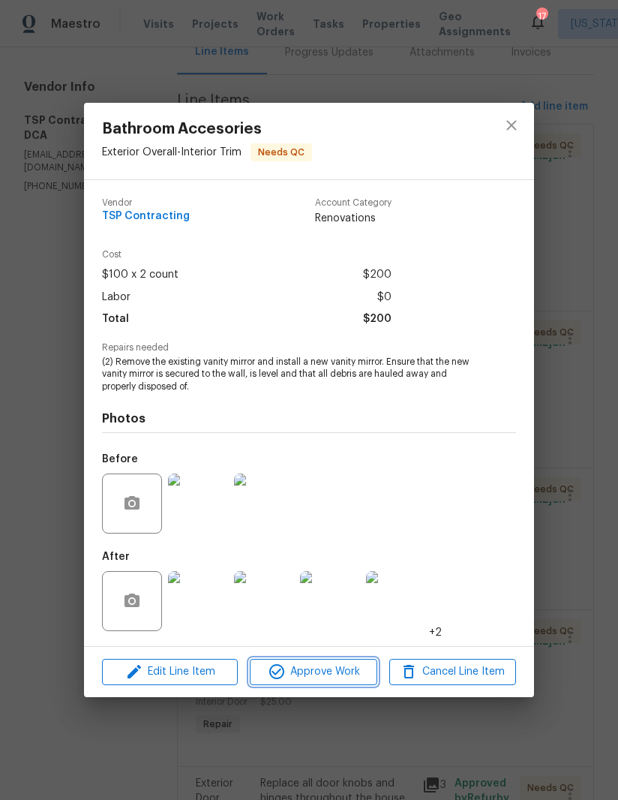
click at [304, 677] on span "Approve Work" at bounding box center [313, 671] width 118 height 19
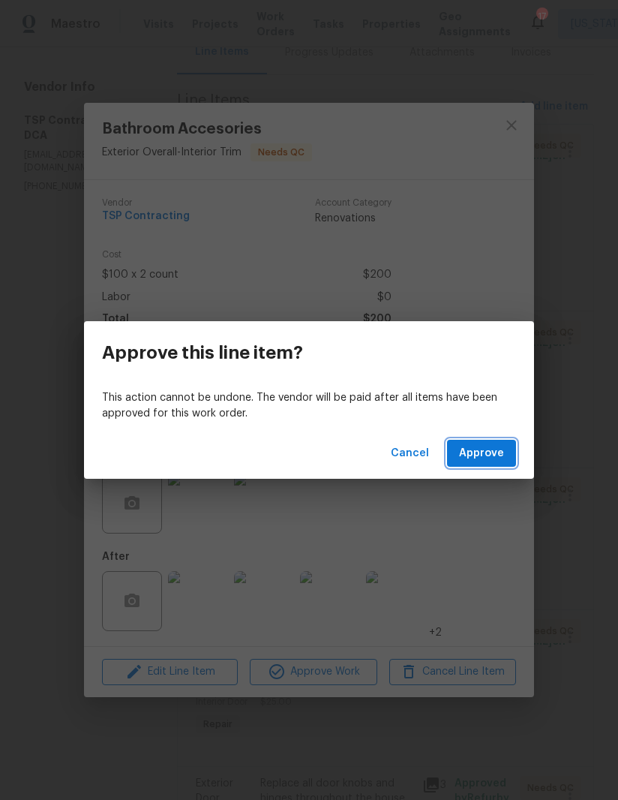
click at [476, 464] on button "Approve" at bounding box center [481, 454] width 69 height 28
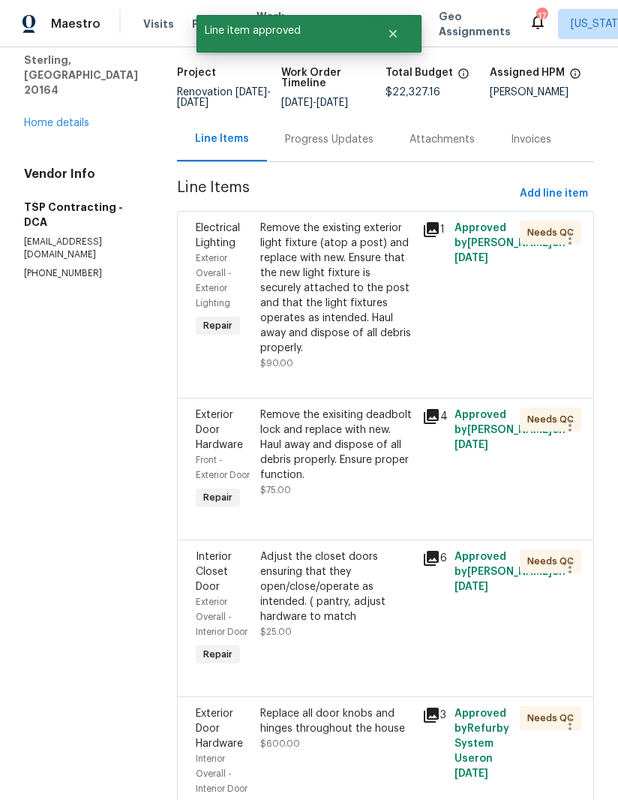
scroll to position [100, 0]
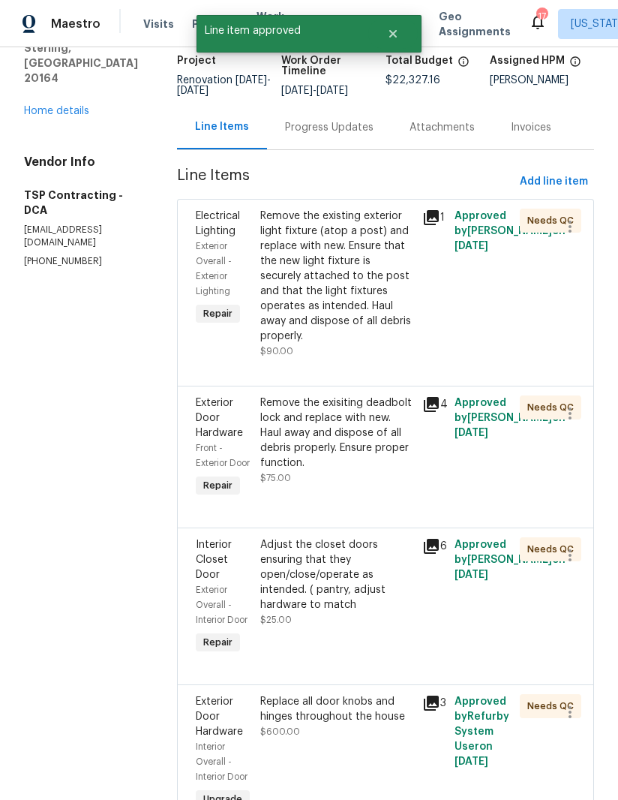
click at [323, 431] on div "Remove the exisiting deadbolt lock and replace with new. Haul away and dispose …" at bounding box center [336, 432] width 153 height 75
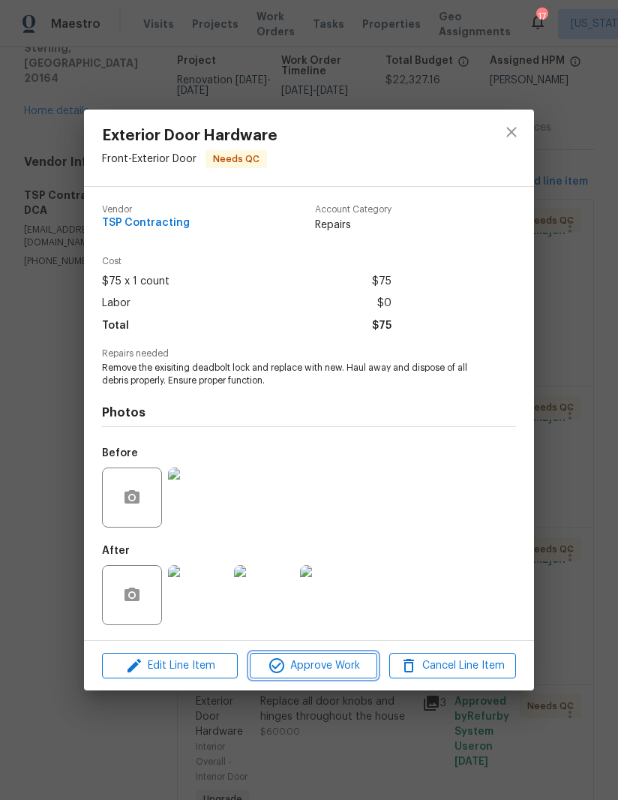
click at [314, 673] on span "Approve Work" at bounding box center [313, 665] width 118 height 19
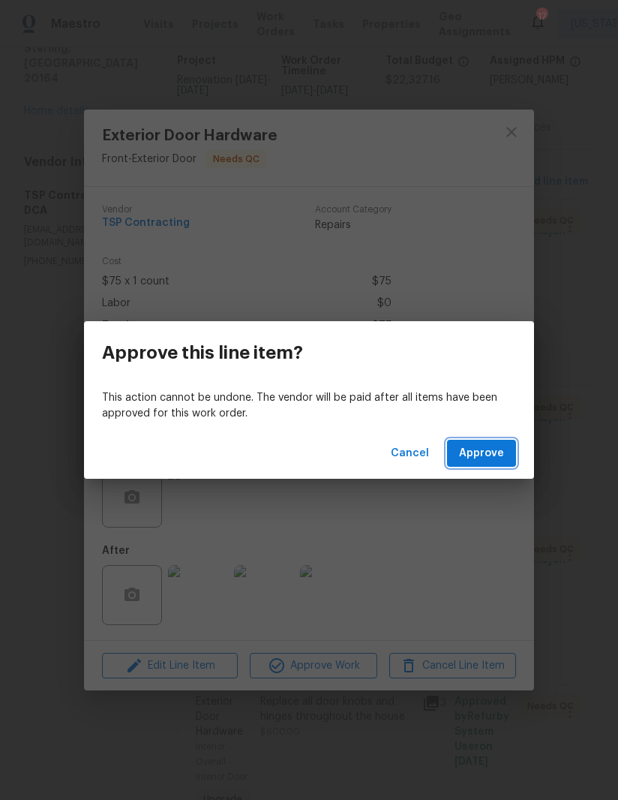
click at [473, 461] on span "Approve" at bounding box center [481, 453] width 45 height 19
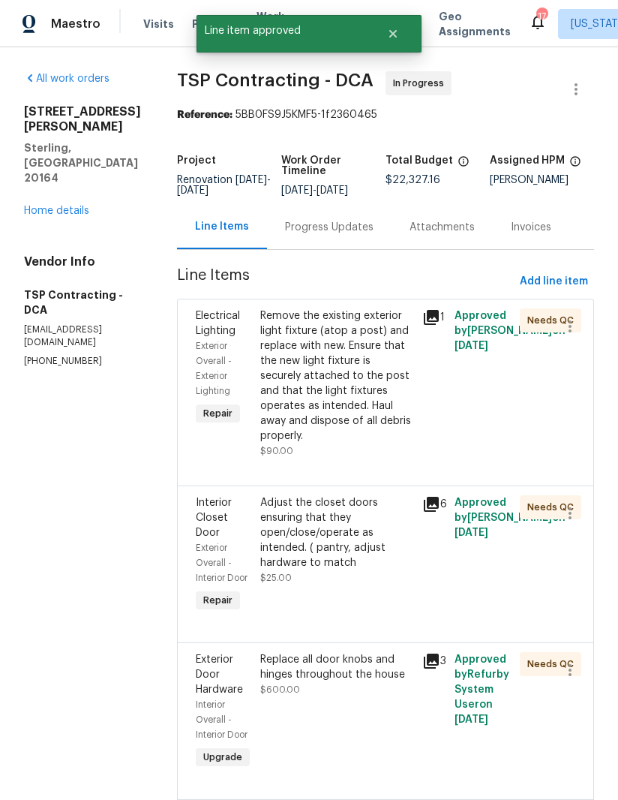
scroll to position [92, 0]
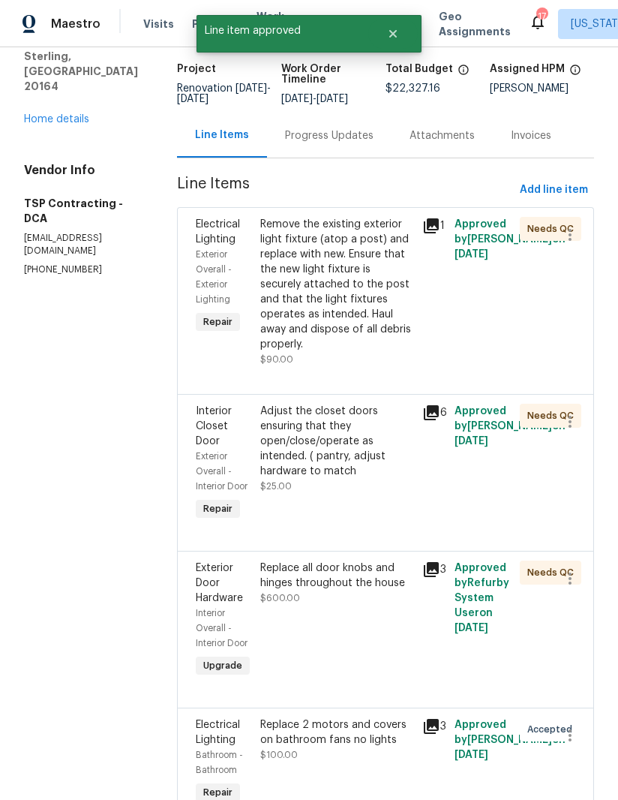
click at [325, 438] on div "Adjust the closet doors ensuring that they open/close/operate as intended. ( pa…" at bounding box center [336, 441] width 153 height 75
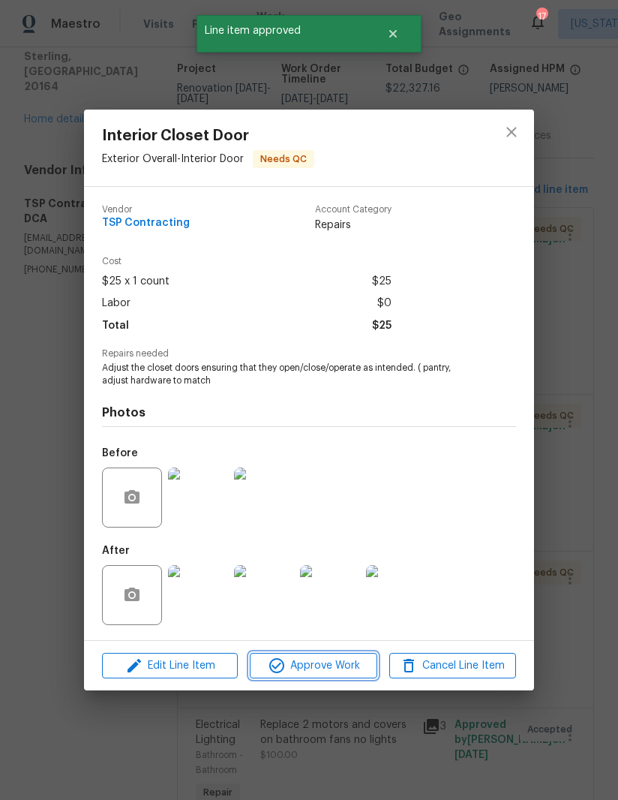
click at [316, 668] on span "Approve Work" at bounding box center [313, 665] width 118 height 19
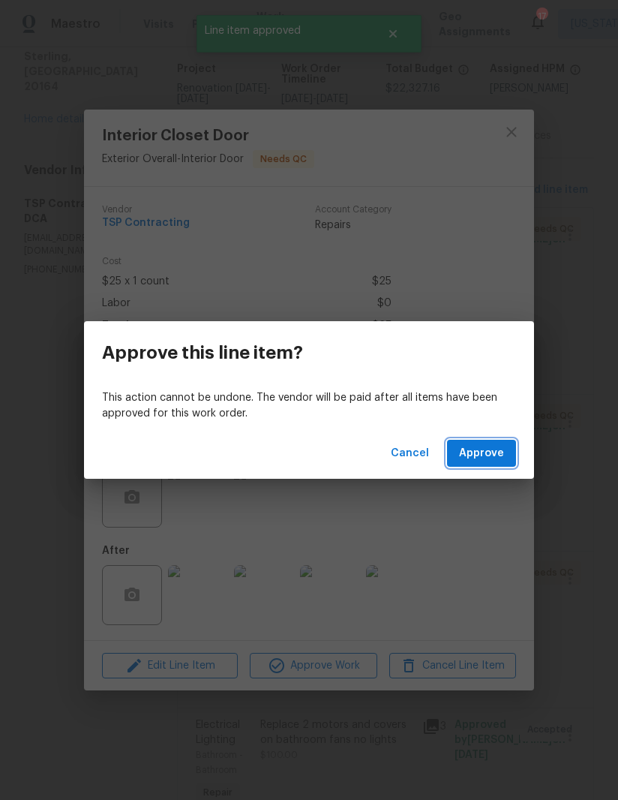
click at [490, 447] on span "Approve" at bounding box center [481, 453] width 45 height 19
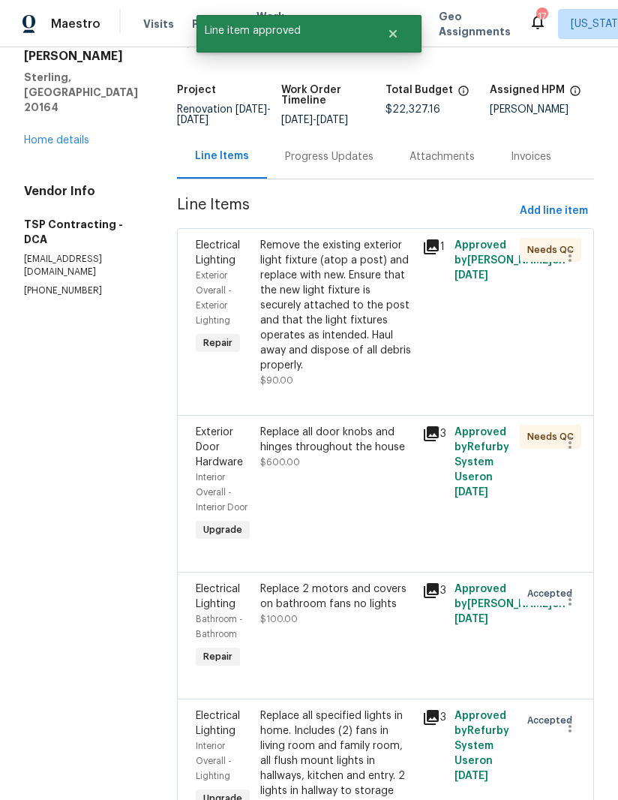
scroll to position [93, 0]
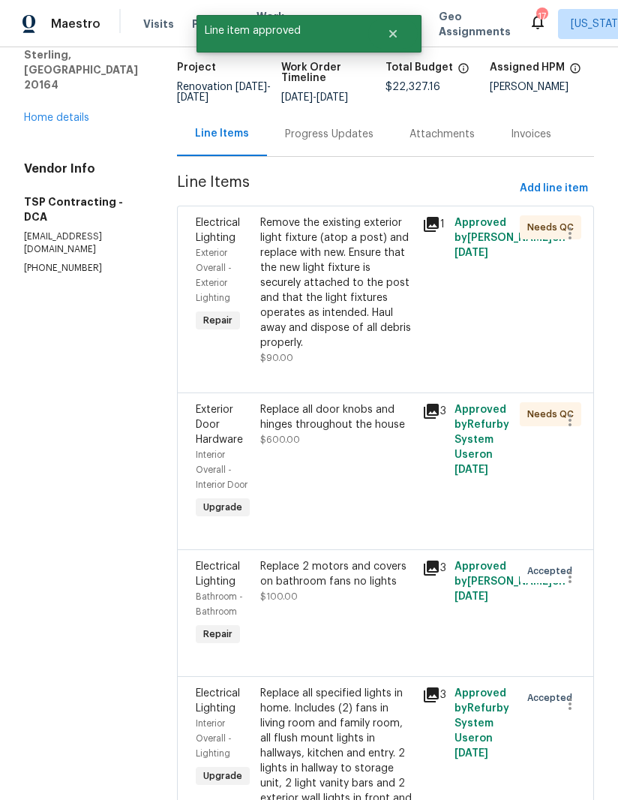
click at [318, 433] on div "Replace all door knobs and hinges throughout the house $600.00" at bounding box center [336, 424] width 153 height 45
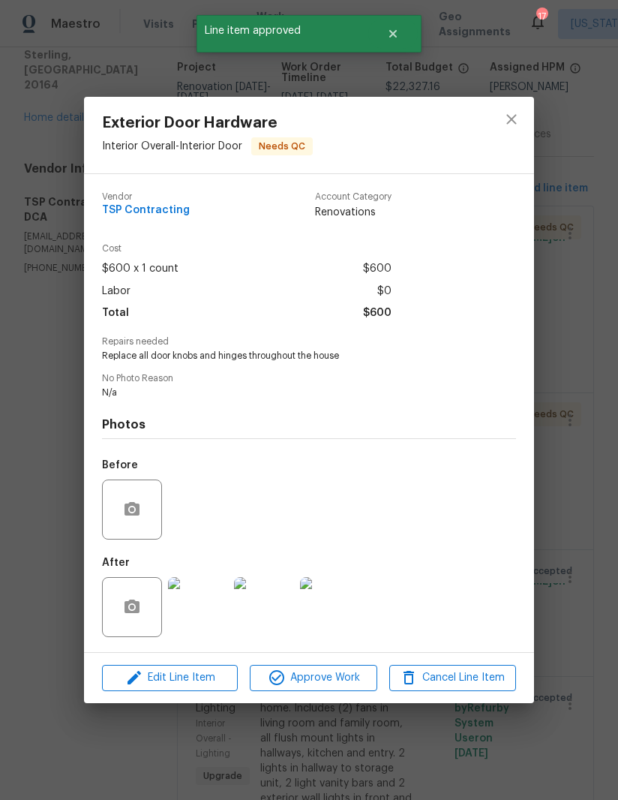
click at [308, 685] on span "Approve Work" at bounding box center [313, 677] width 118 height 19
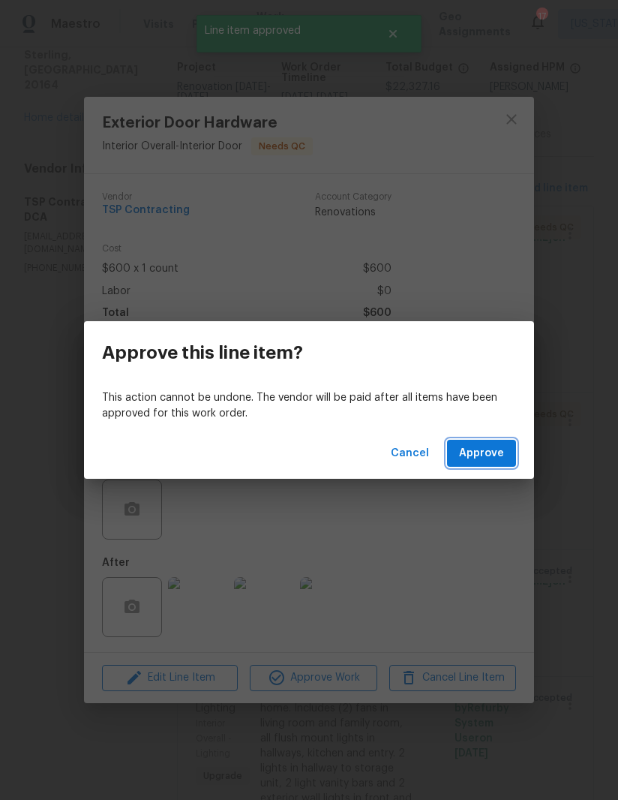
click at [483, 464] on button "Approve" at bounding box center [481, 454] width 69 height 28
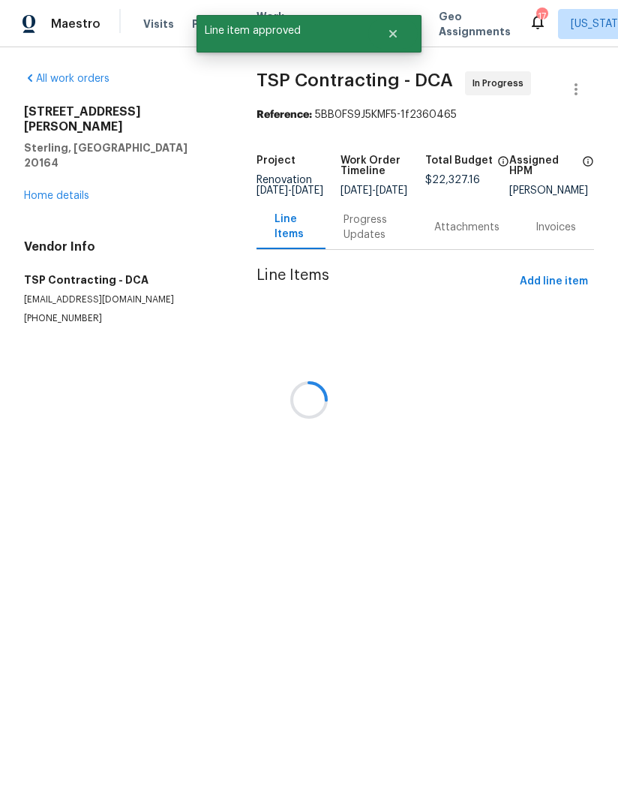
scroll to position [0, 0]
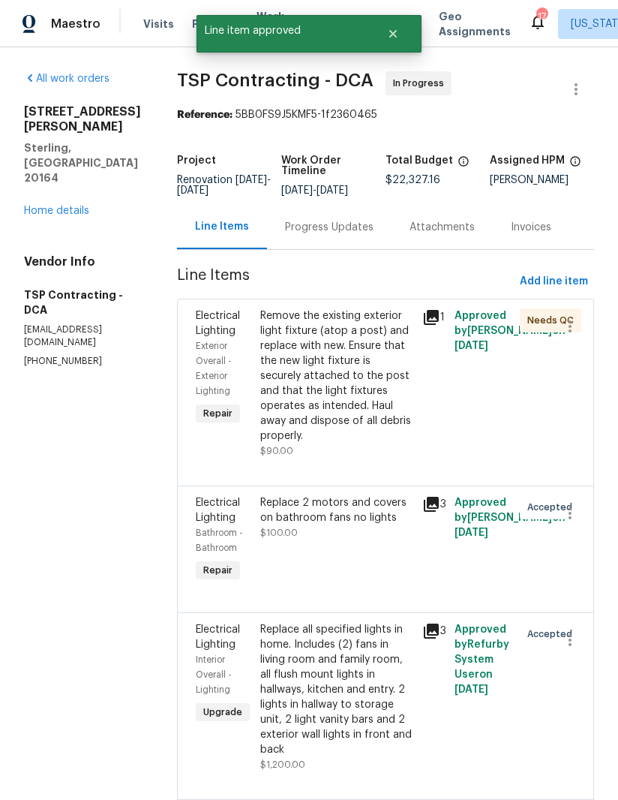
click at [319, 512] on div "Replace 2 motors and covers on bathroom fans no lights $100.00" at bounding box center [336, 517] width 153 height 45
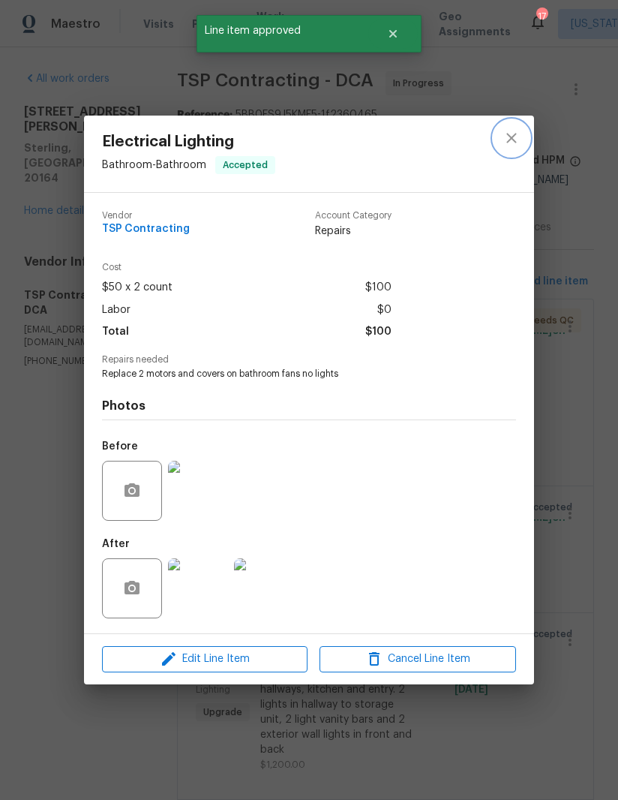
click at [518, 139] on icon "close" at bounding box center [512, 138] width 18 height 18
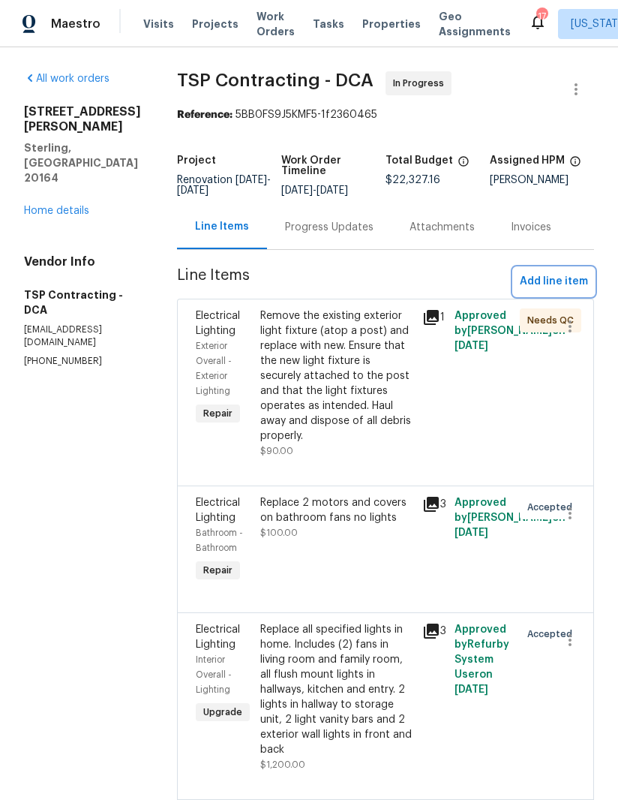
click at [563, 284] on span "Add line item" at bounding box center [554, 281] width 68 height 19
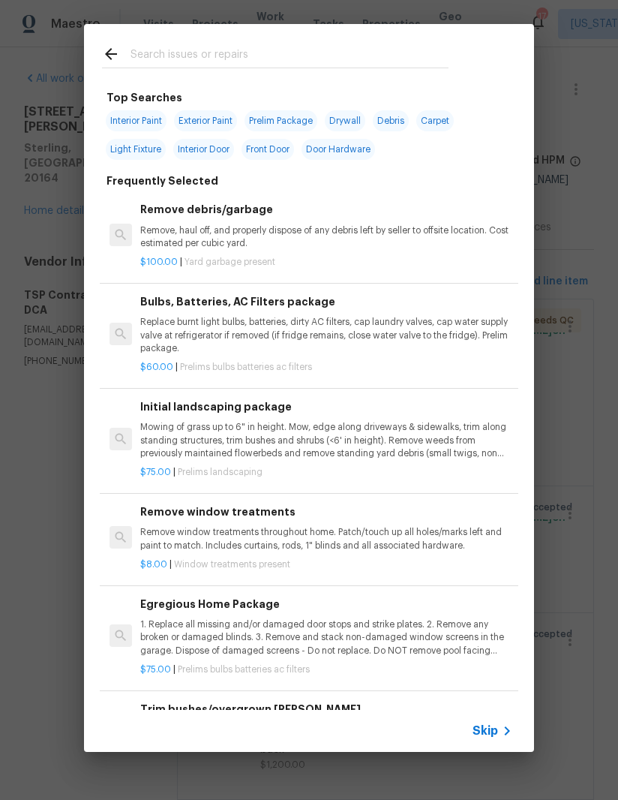
click at [240, 47] on input "text" at bounding box center [290, 56] width 318 height 23
type input "I"
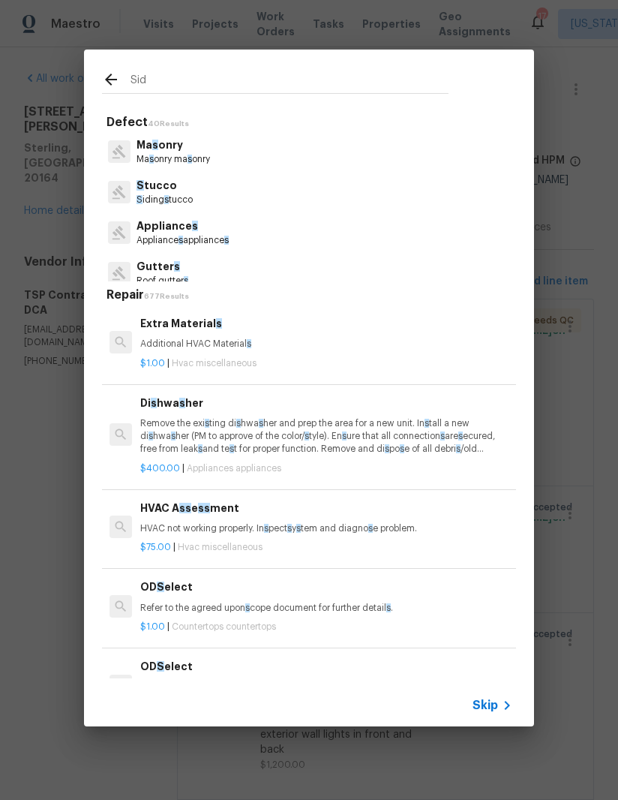
type input "Sidi"
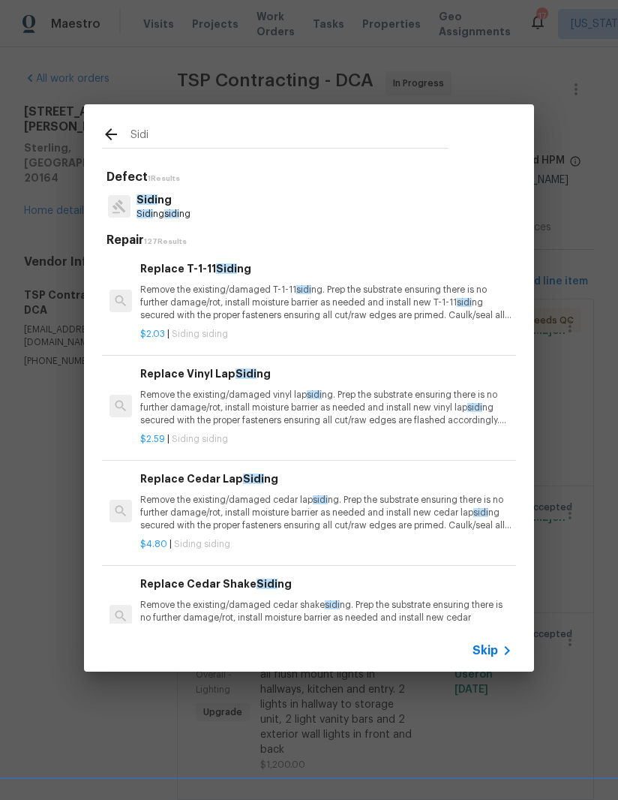
click at [162, 204] on p "Sidi ng" at bounding box center [164, 200] width 54 height 16
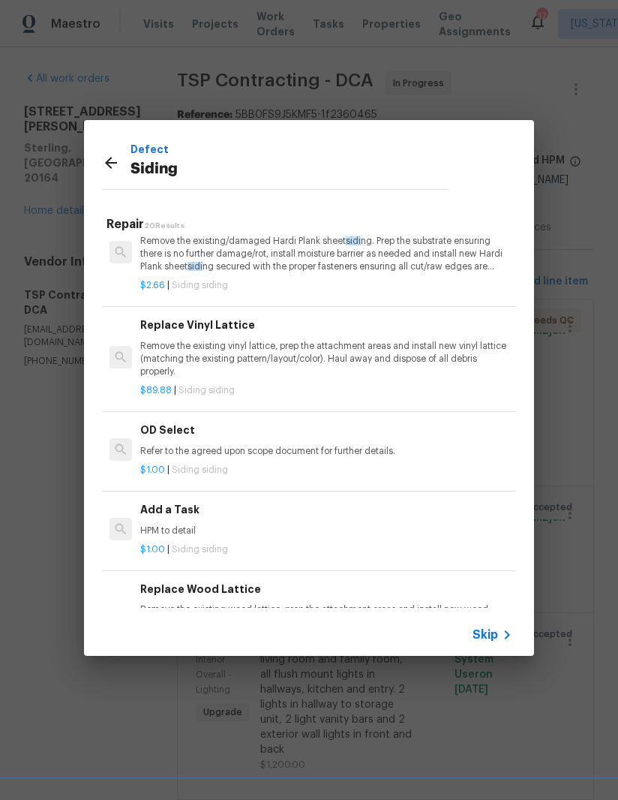
scroll to position [663, 0]
click at [336, 524] on p "HPM to detail" at bounding box center [326, 530] width 372 height 13
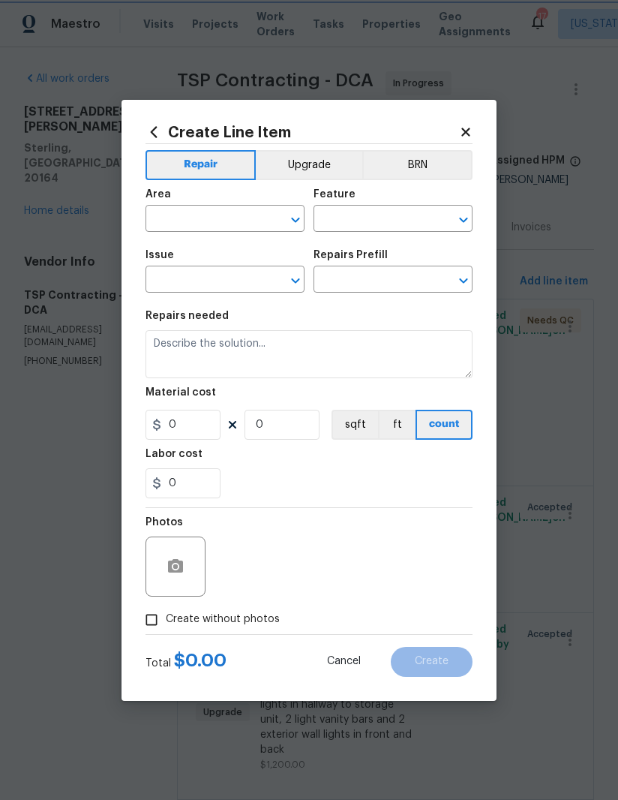
type input "Siding"
type input "Add a Task $1.00"
type textarea "HPM to detail"
type input "1"
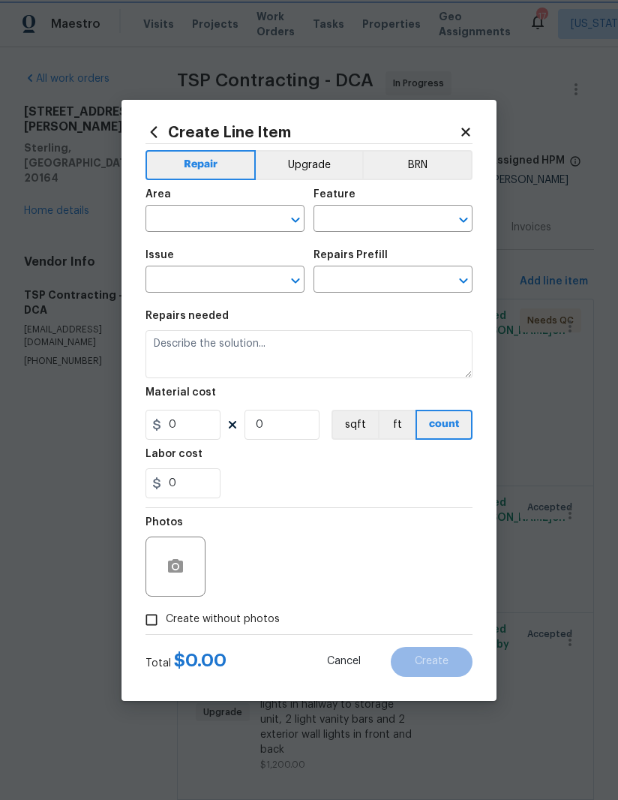
type input "1"
click at [183, 437] on input "1" at bounding box center [183, 425] width 75 height 30
click at [182, 437] on input "1" at bounding box center [183, 425] width 75 height 30
type input "500"
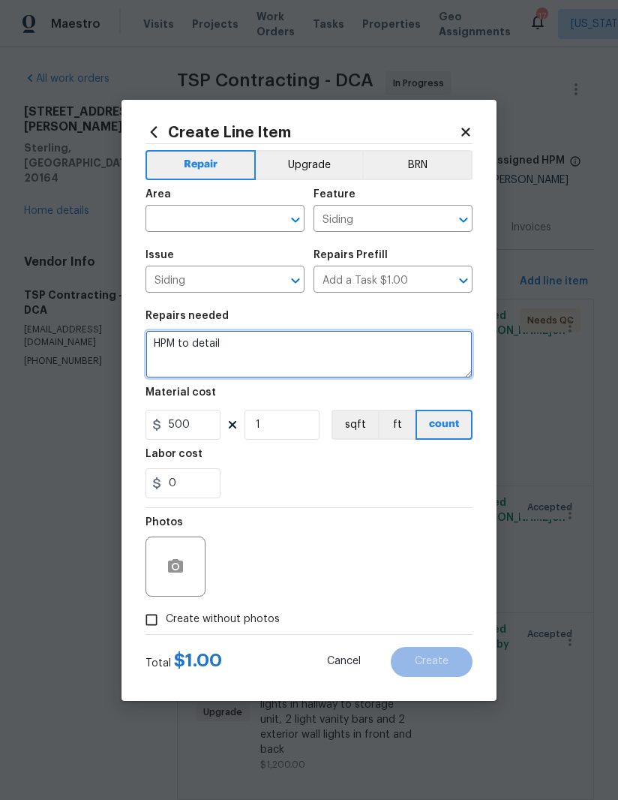
click at [249, 342] on textarea "HPM to detail" at bounding box center [309, 354] width 327 height 48
click at [249, 341] on textarea "HPM to detail" at bounding box center [309, 354] width 327 height 48
click at [206, 353] on textarea "HPM to detail" at bounding box center [309, 354] width 327 height 48
click at [411, 356] on textarea "Replace areas of siding damaged by removing chimeney. Ensure to" at bounding box center [309, 354] width 327 height 48
click at [413, 346] on textarea "Replace areas of siding damaged by removing chimeney. Ensure to" at bounding box center [309, 354] width 327 height 48
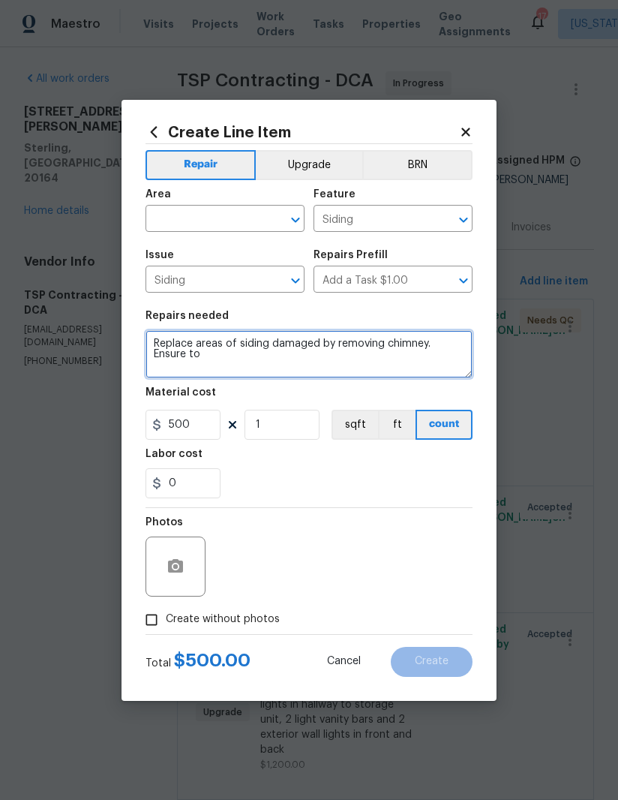
click at [373, 358] on textarea "Replace areas of siding damaged by removing chimney. Ensure to" at bounding box center [309, 354] width 327 height 48
type textarea "Replace areas of siding damaged by removing chimney. Ensure to match color and …"
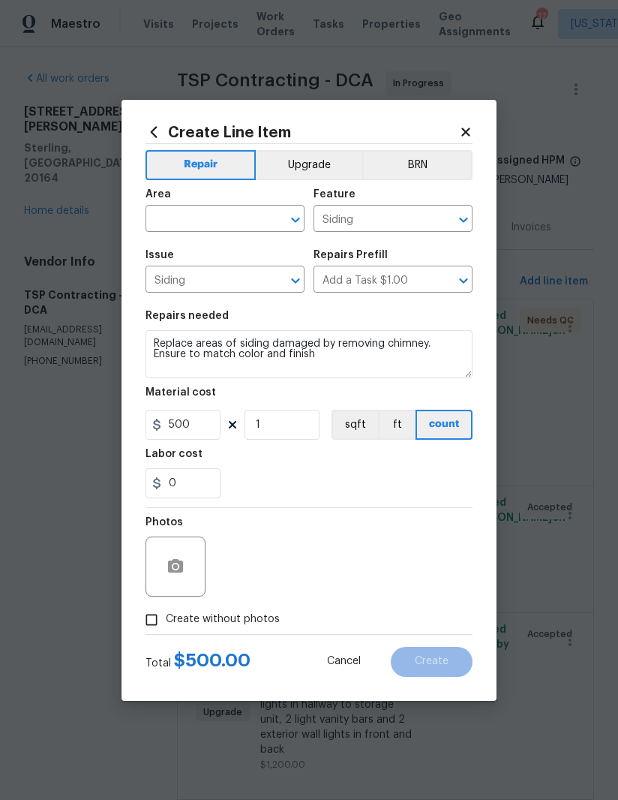
click at [152, 227] on input "text" at bounding box center [204, 220] width 117 height 23
click at [182, 282] on li "Exterior Overall" at bounding box center [225, 278] width 159 height 25
type input "Exterior Overall"
click at [420, 473] on div "0" at bounding box center [309, 483] width 327 height 30
click at [158, 632] on input "Create without photos" at bounding box center [151, 619] width 29 height 29
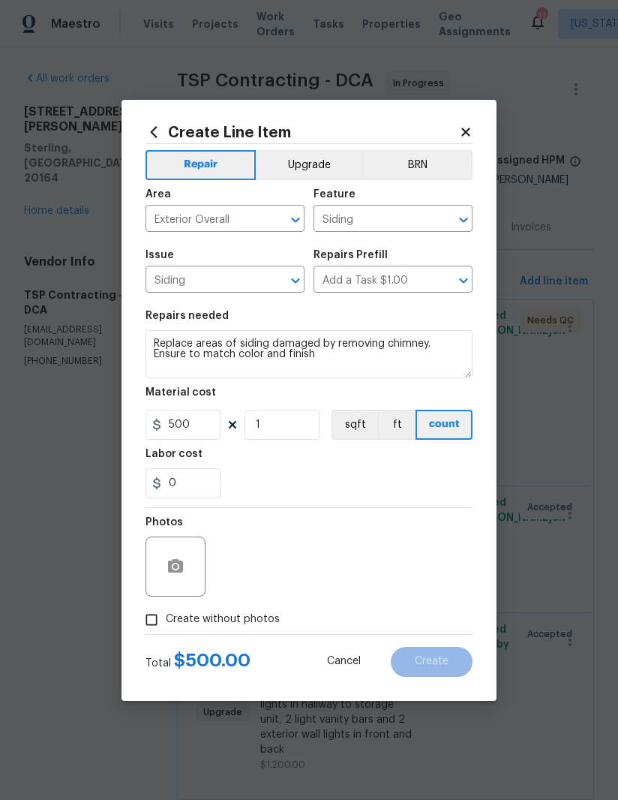
checkbox input "true"
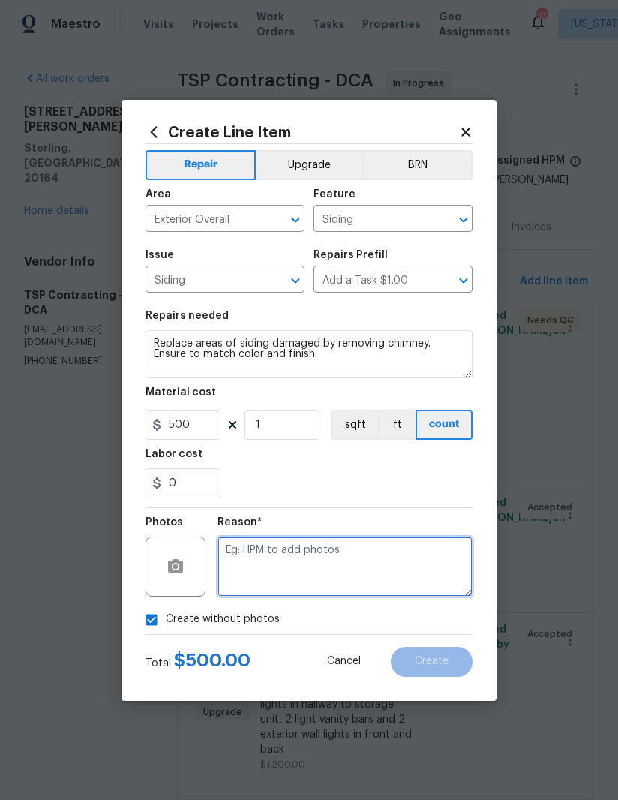
click at [399, 558] on textarea at bounding box center [345, 566] width 255 height 60
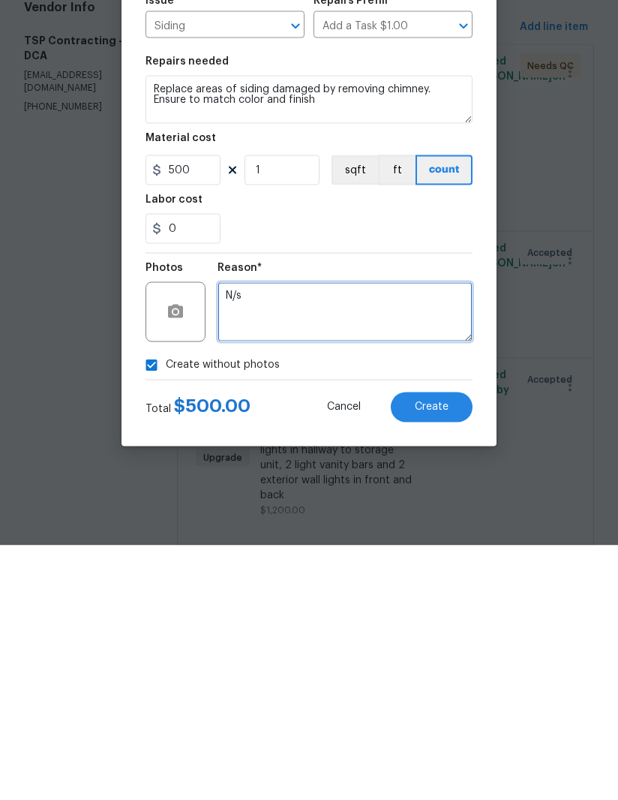
type textarea "N/s"
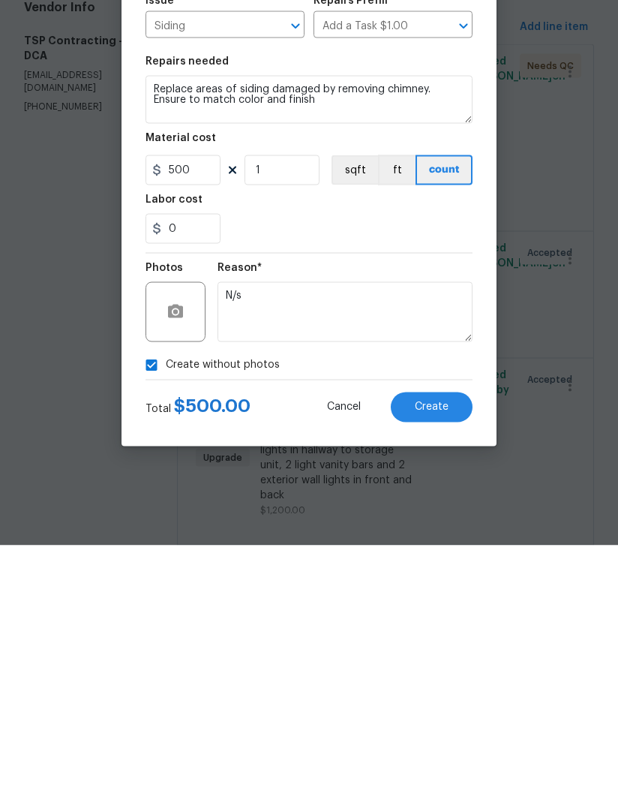
click at [437, 656] on span "Create" at bounding box center [432, 661] width 34 height 11
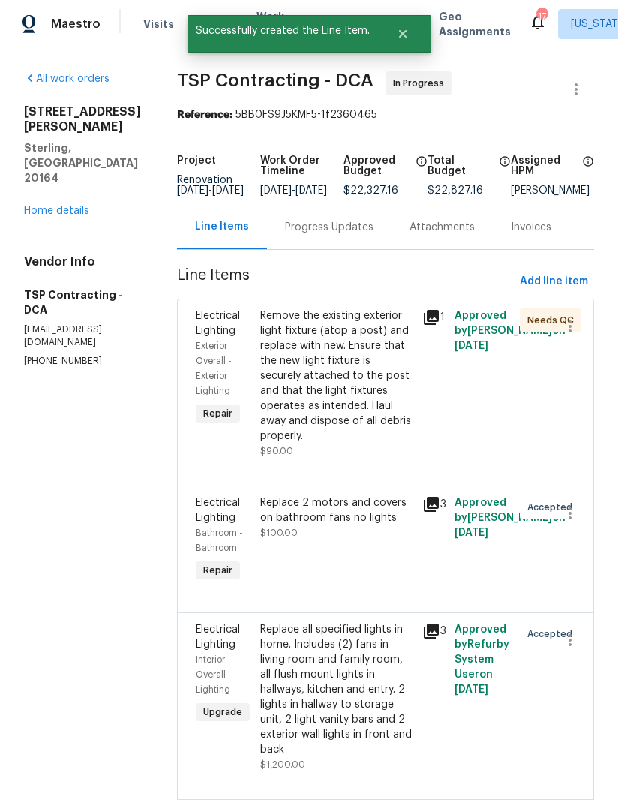
scroll to position [0, 0]
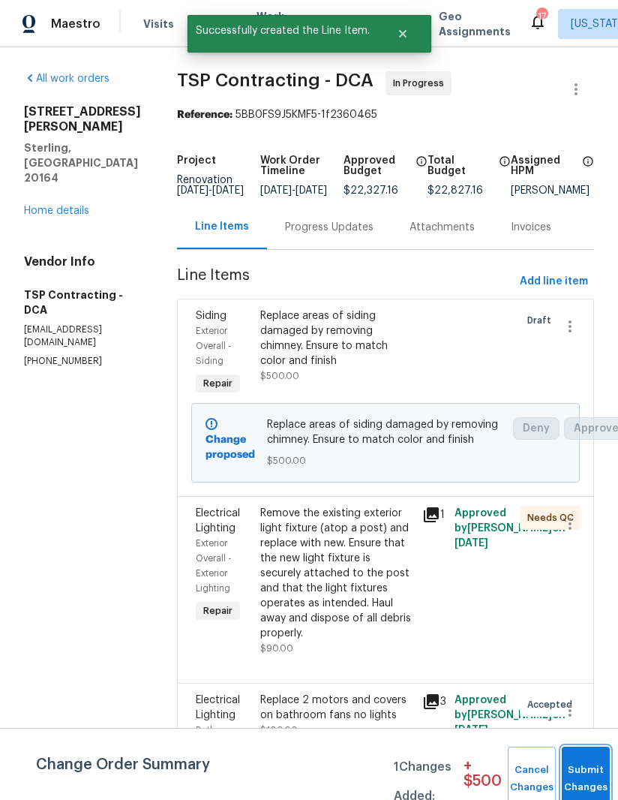
click at [587, 758] on button "Submit Changes" at bounding box center [586, 778] width 48 height 65
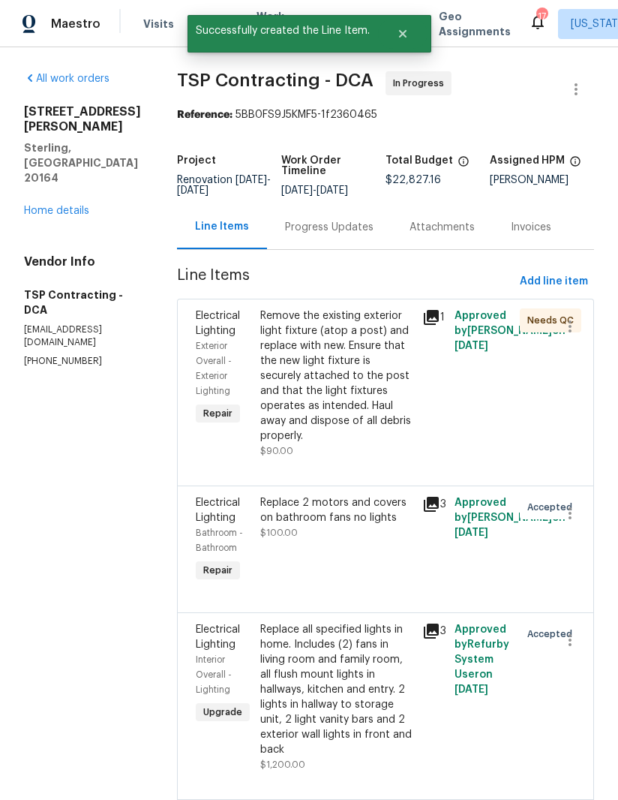
click at [35, 206] on link "Home details" at bounding box center [56, 211] width 65 height 11
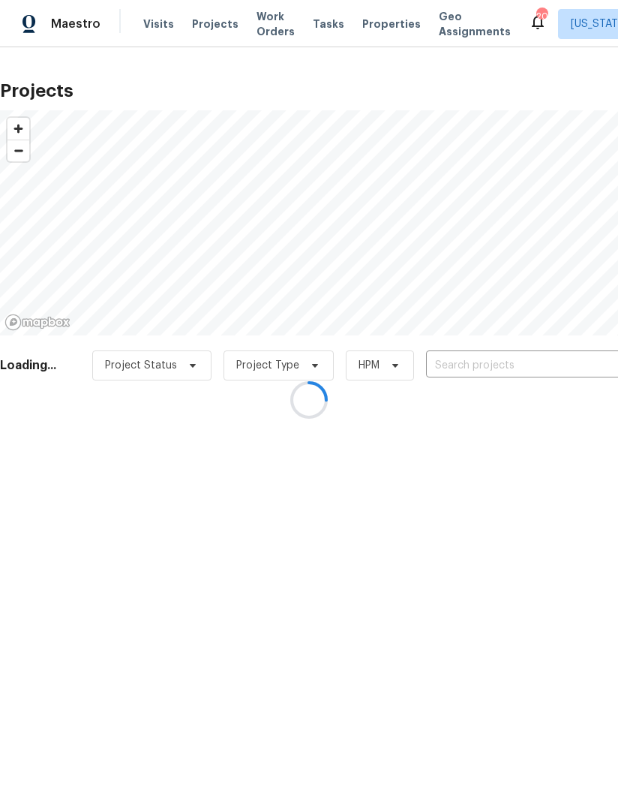
click at [143, 11] on div at bounding box center [309, 400] width 618 height 800
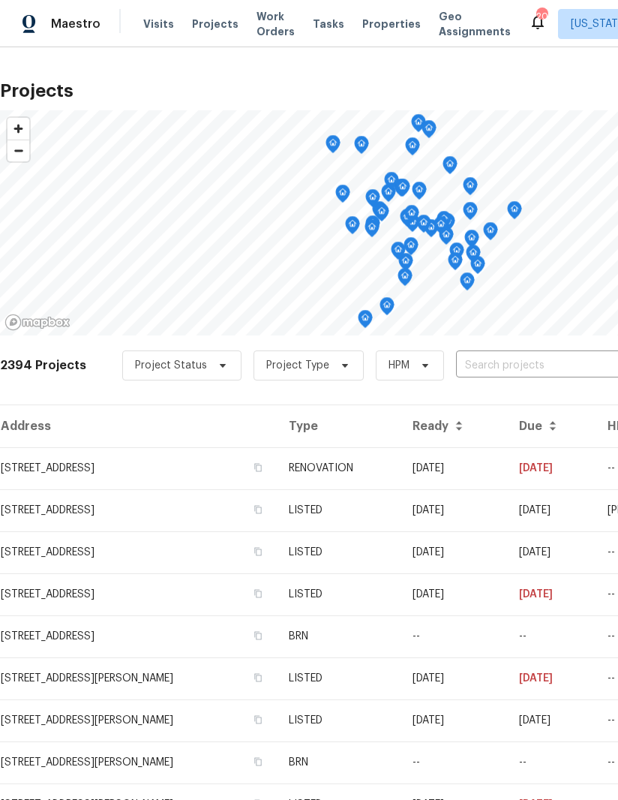
click at [212, 17] on span "Projects" at bounding box center [215, 24] width 47 height 15
click at [144, 22] on span "Visits" at bounding box center [158, 24] width 31 height 15
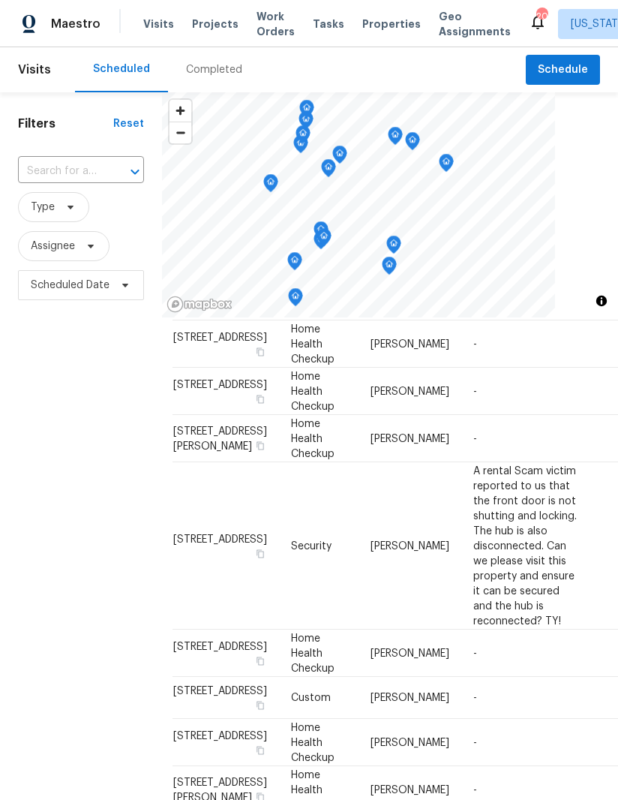
scroll to position [194, 8]
click at [0, 0] on icon at bounding box center [0, 0] width 0 height 0
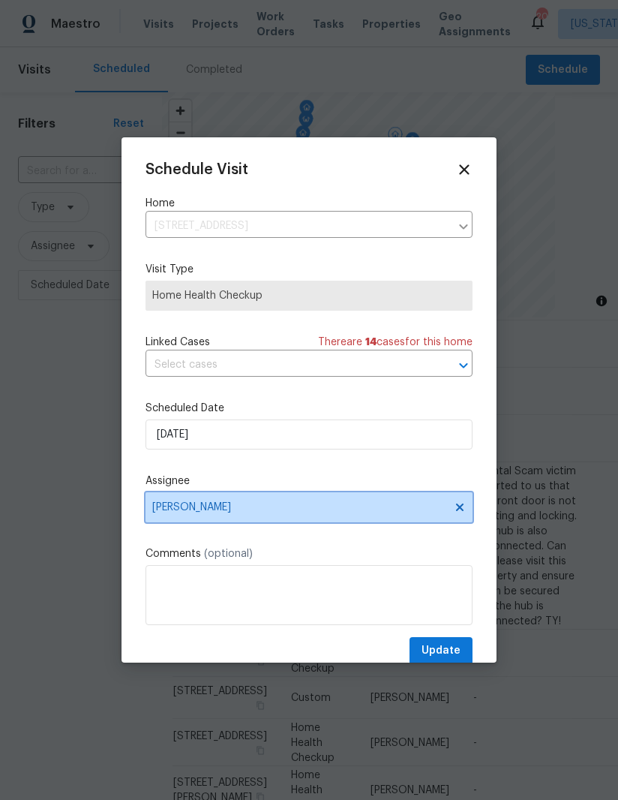
click at [465, 508] on icon at bounding box center [460, 507] width 12 height 12
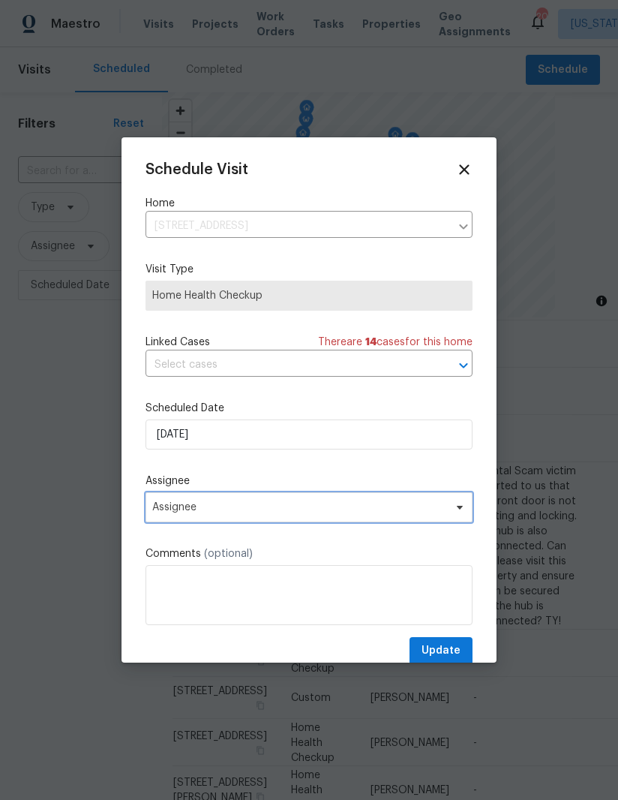
click at [285, 509] on span "Assignee" at bounding box center [299, 507] width 294 height 12
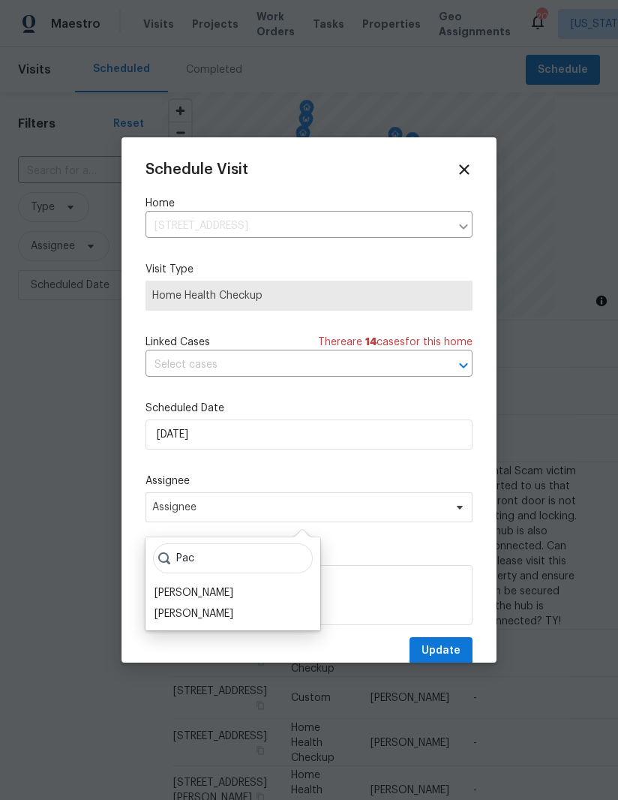
scroll to position [31, 0]
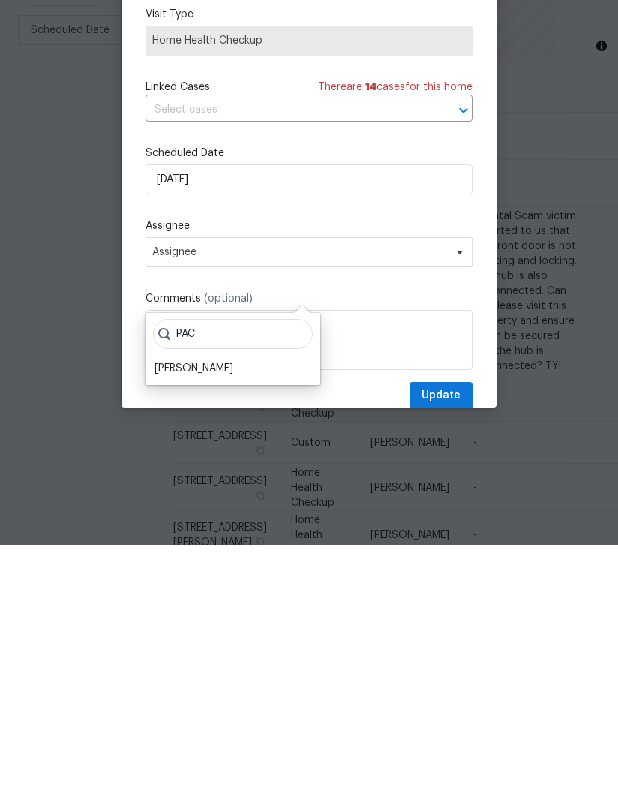
click at [250, 574] on input "PAC" at bounding box center [233, 589] width 160 height 30
type input "PAC"
click at [252, 568] on div "PAC Christopher Pace" at bounding box center [233, 604] width 175 height 72
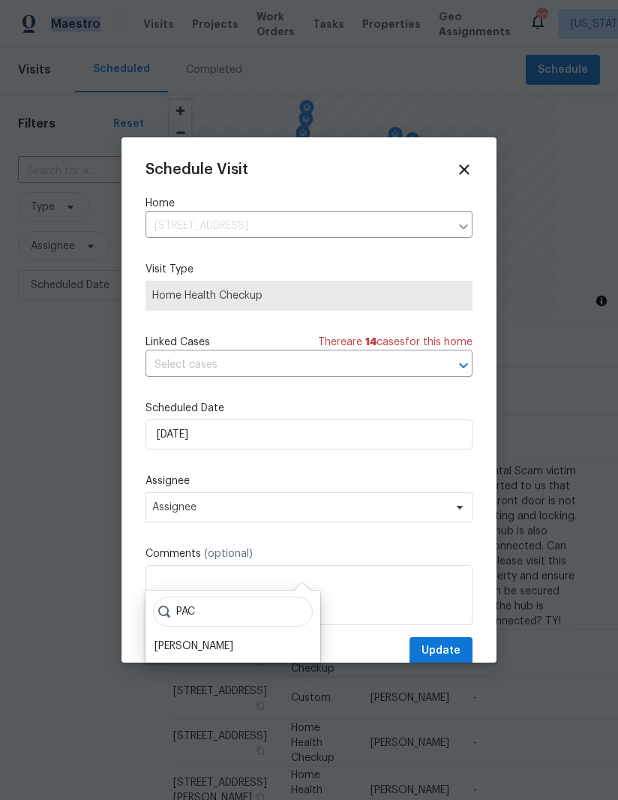
click at [218, 638] on div "[PERSON_NAME]" at bounding box center [194, 645] width 79 height 15
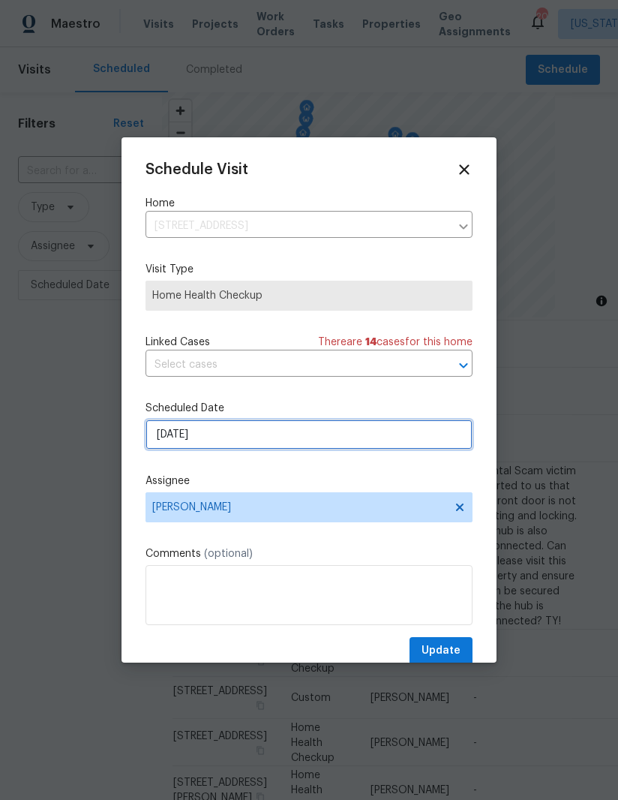
click at [269, 441] on input "9/18/2025" at bounding box center [309, 434] width 327 height 30
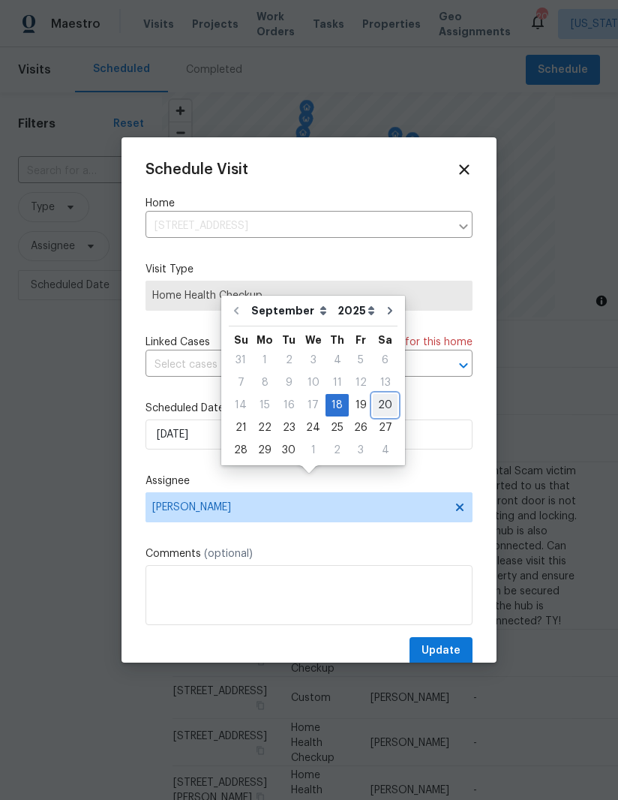
click at [380, 395] on div "20" at bounding box center [385, 405] width 25 height 21
type input "9/20/2025"
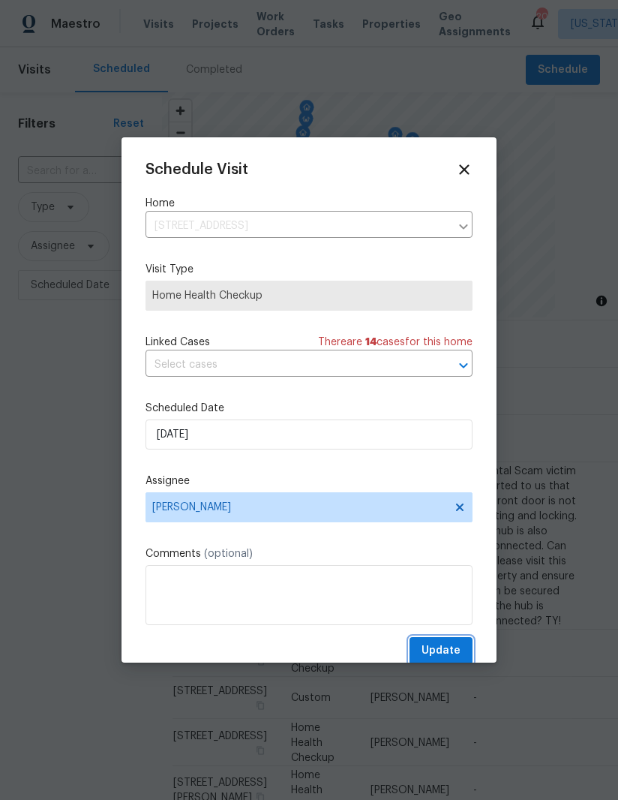
click at [440, 653] on span "Update" at bounding box center [441, 650] width 39 height 19
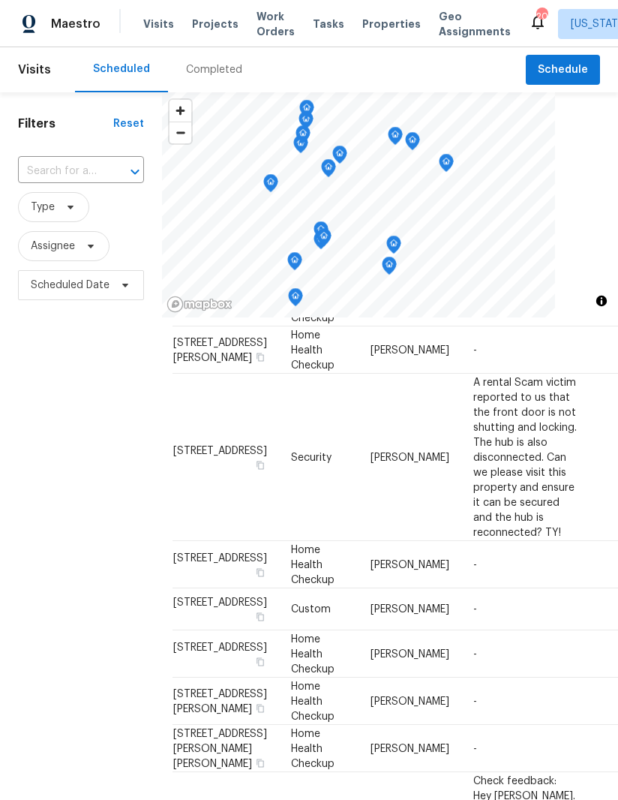
scroll to position [236, 8]
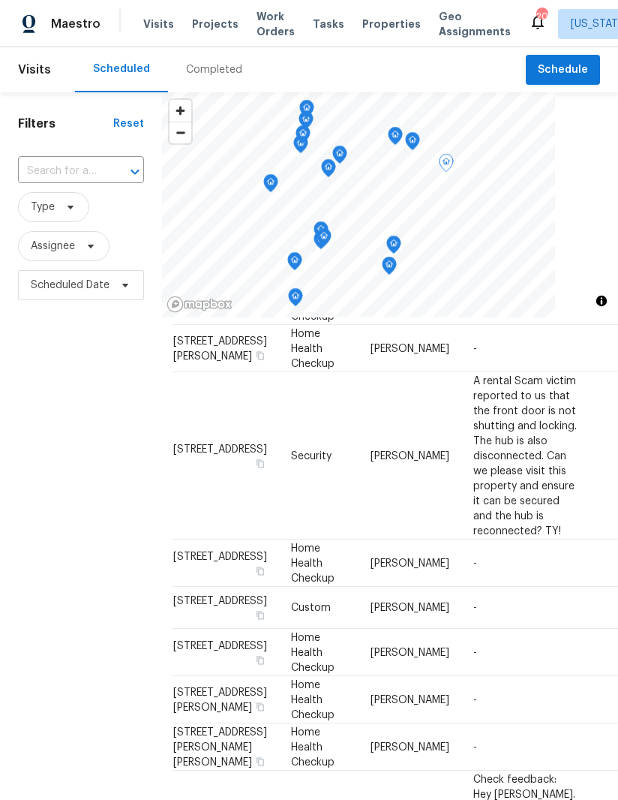
click at [0, 0] on span at bounding box center [0, 0] width 0 height 0
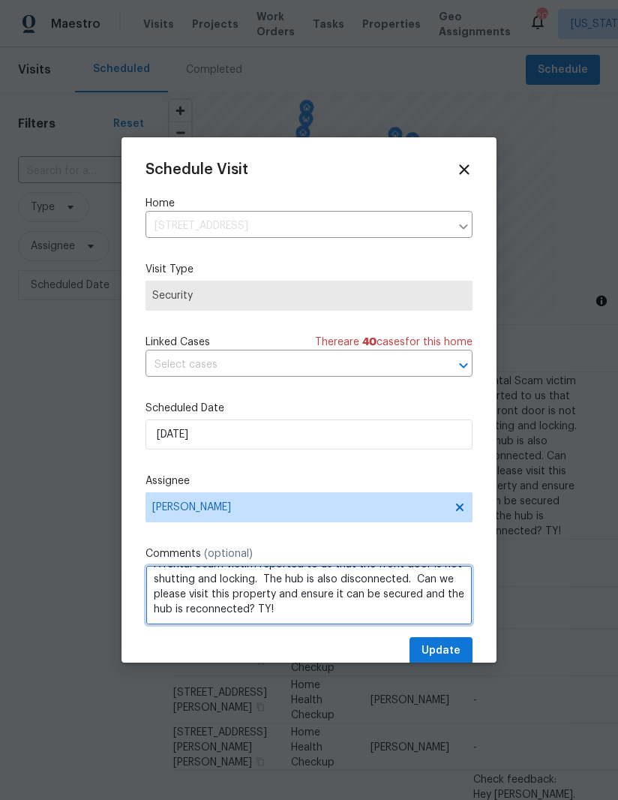
click at [314, 614] on textarea "A rental Scam victim reported to us that the front door is not shutting and loc…" at bounding box center [309, 595] width 327 height 60
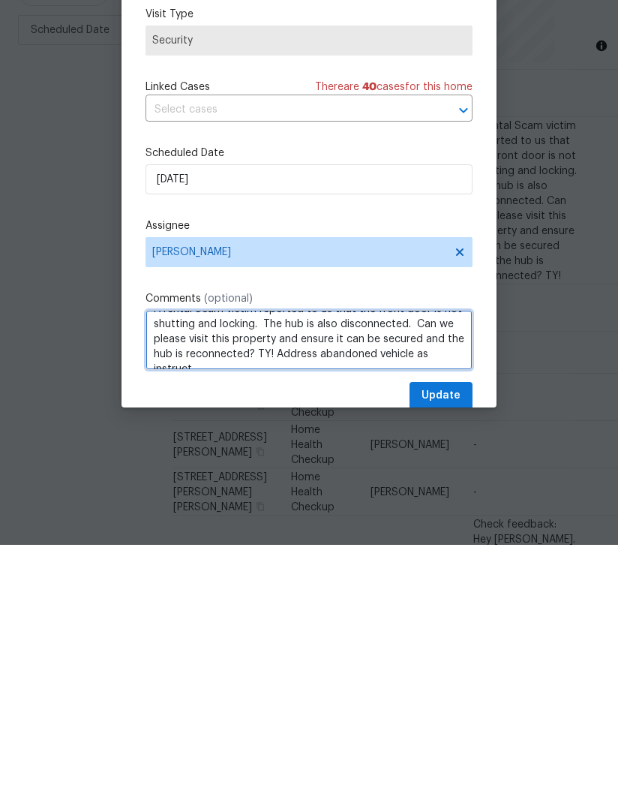
scroll to position [22, 0]
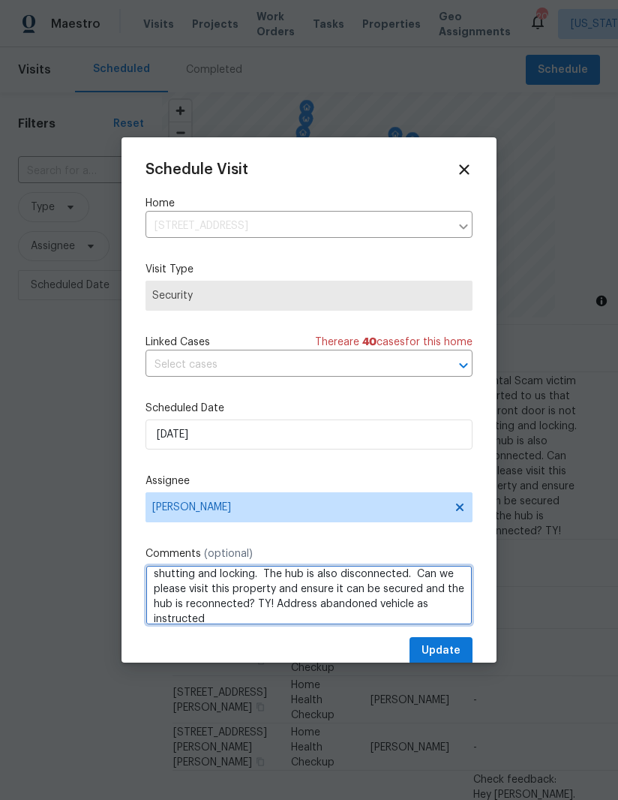
type textarea "A rental Scam victim reported to us that the front door is not shutting and loc…"
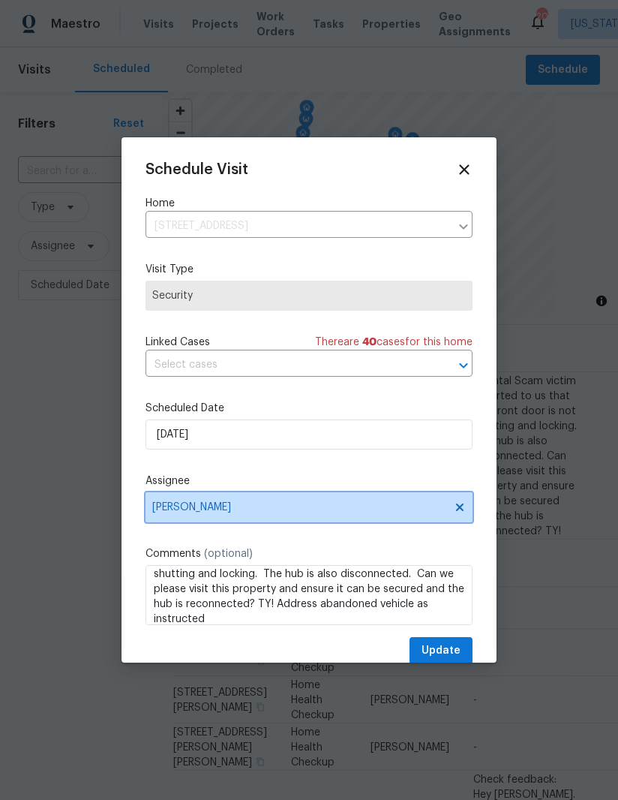
click at [458, 513] on icon at bounding box center [460, 507] width 12 height 12
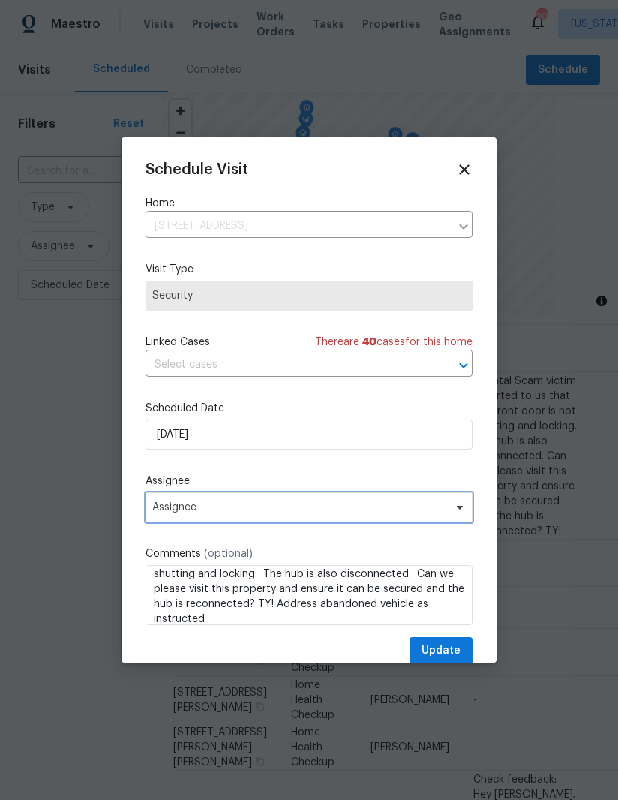
click at [278, 506] on span "Assignee" at bounding box center [299, 507] width 294 height 12
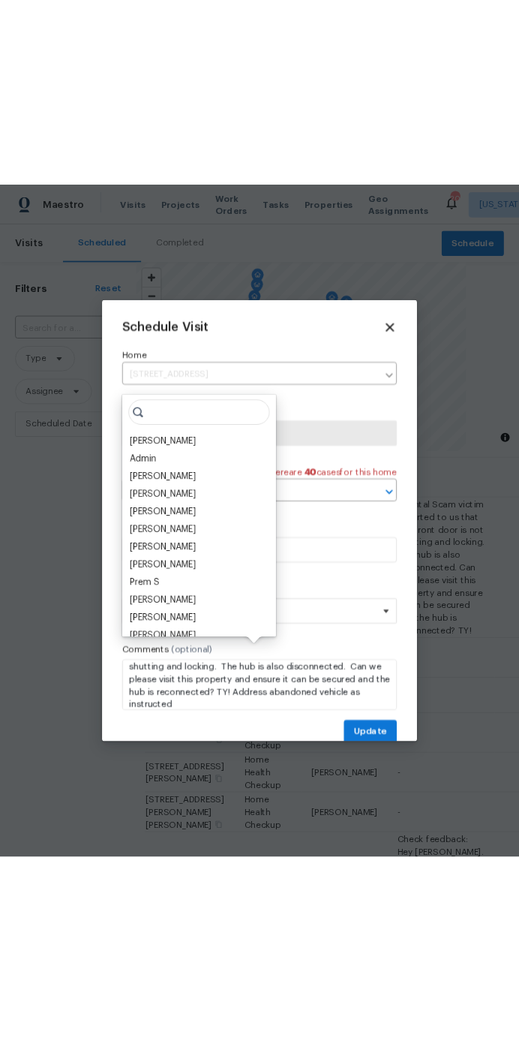
scroll to position [0, 0]
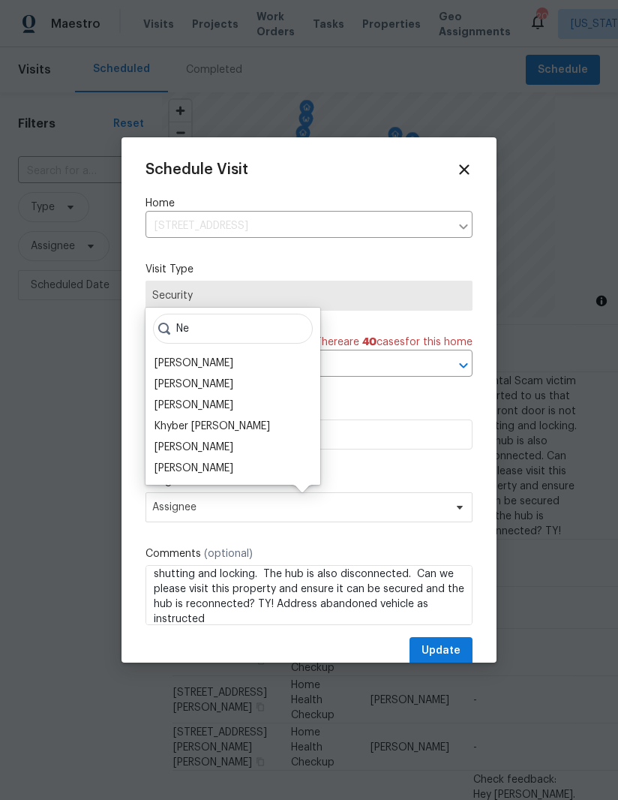
type input "Ne"
click at [231, 463] on div "Nelson Flores" at bounding box center [233, 468] width 166 height 21
click at [248, 464] on div "Nelson Flores" at bounding box center [233, 468] width 166 height 21
click at [218, 468] on div "Nelson Flores" at bounding box center [194, 468] width 79 height 15
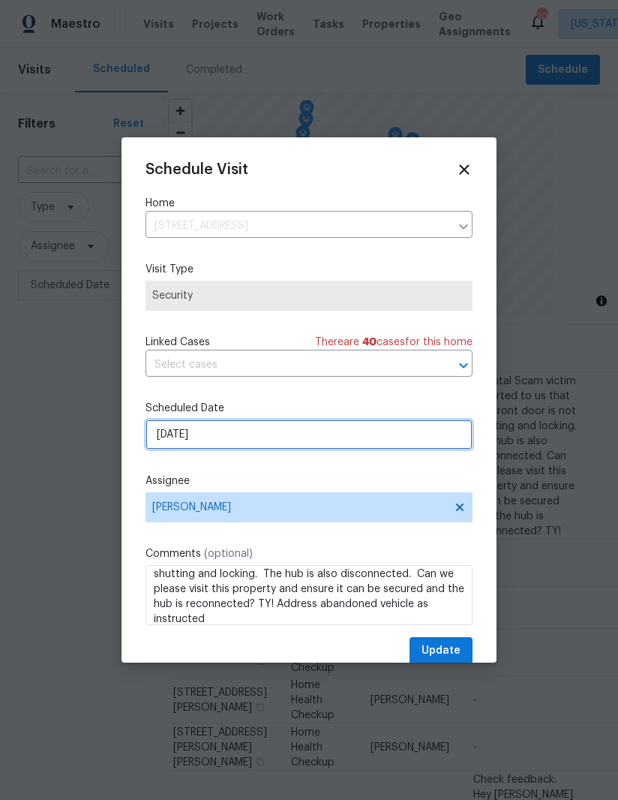
click at [326, 437] on input "9/18/2025" at bounding box center [309, 434] width 327 height 30
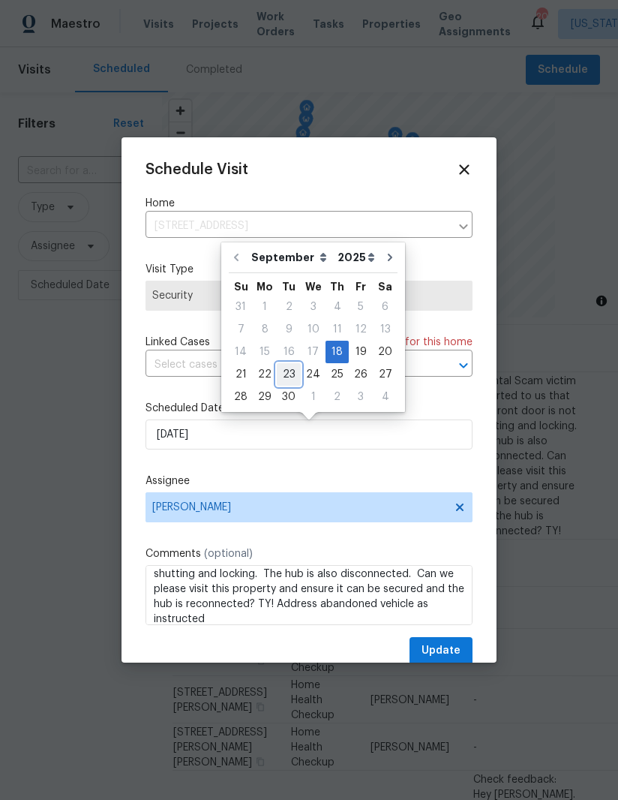
click at [285, 382] on div "23" at bounding box center [289, 374] width 24 height 21
type input "9/23/2025"
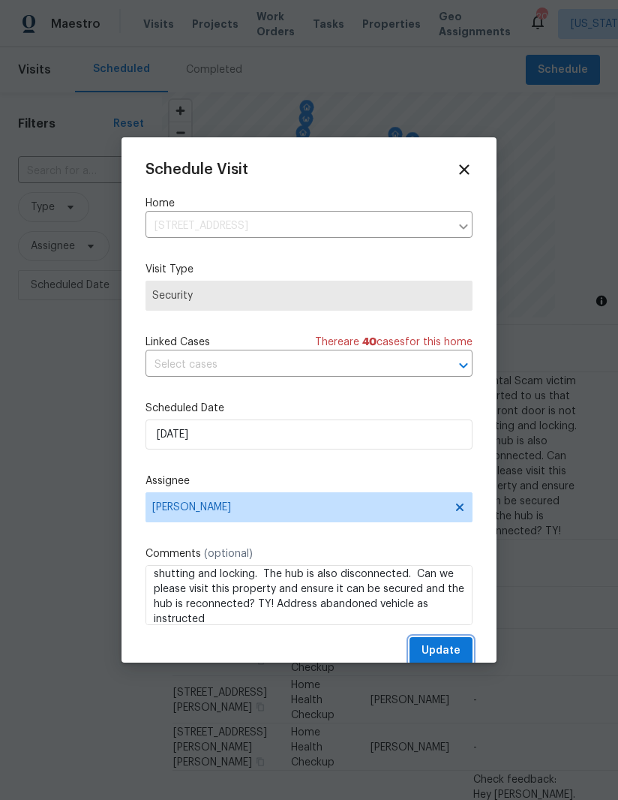
click at [444, 651] on span "Update" at bounding box center [441, 650] width 39 height 19
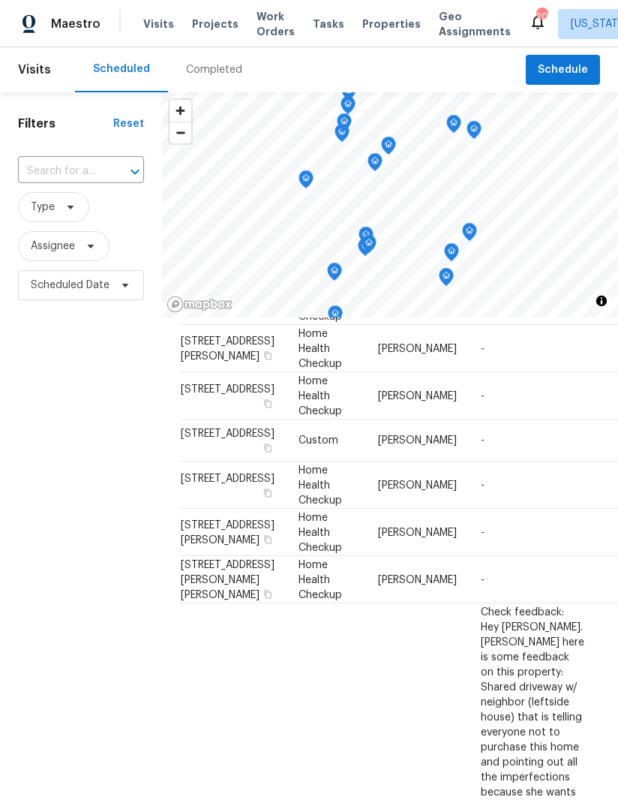
scroll to position [236, 8]
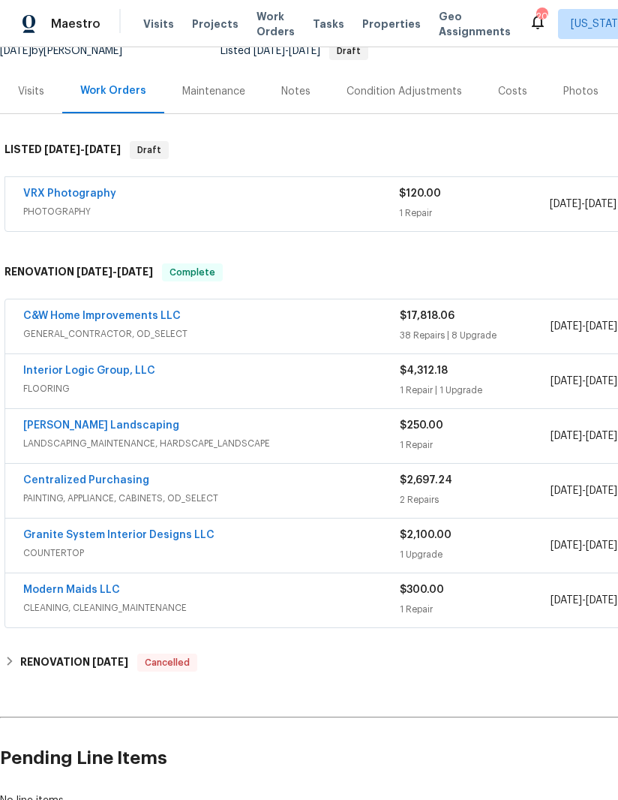
scroll to position [158, 0]
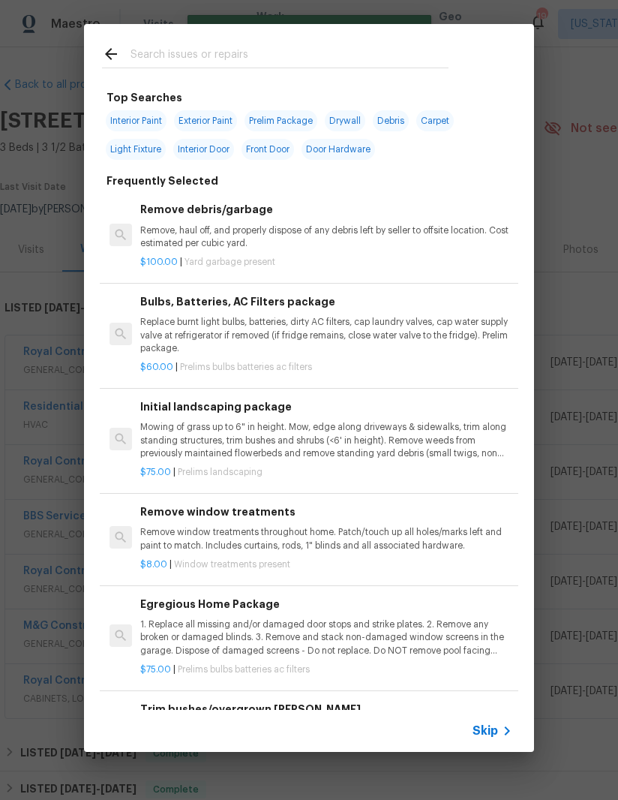
scroll to position [755, 210]
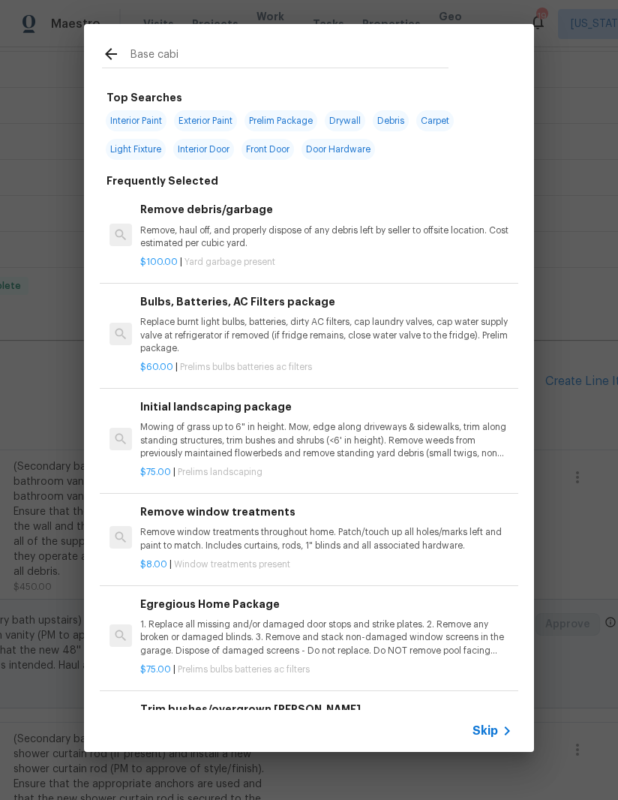
type input "Base cabin"
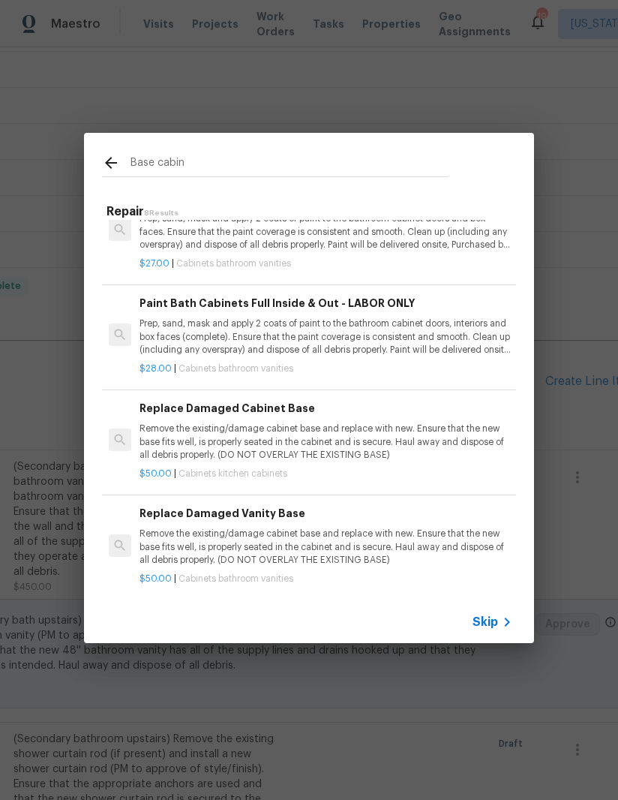
scroll to position [423, 1]
click at [315, 432] on p "Remove the existing/damage cabinet base and replace with new. Ensure that the n…" at bounding box center [326, 442] width 372 height 38
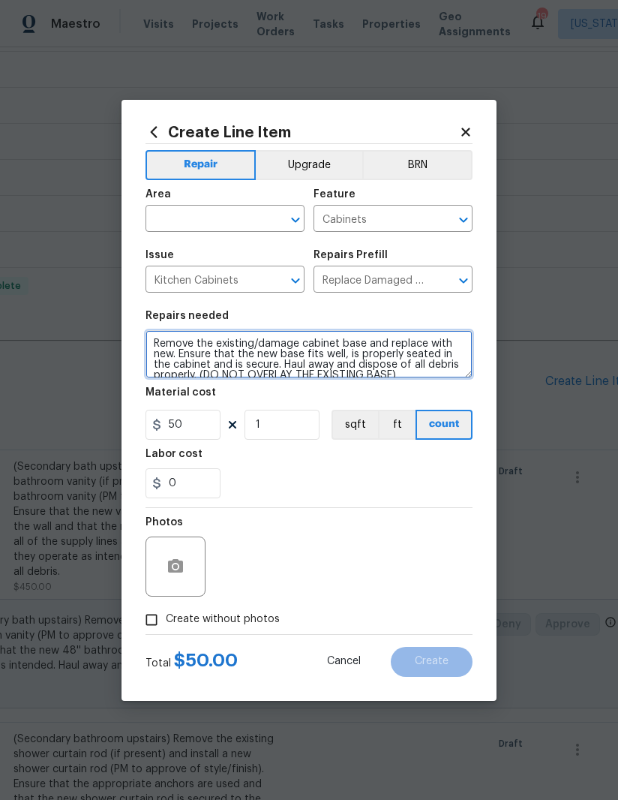
click at [150, 341] on textarea "Remove the existing/damage cabinet base and replace with new. Ensure that the n…" at bounding box center [309, 354] width 327 height 48
click at [195, 219] on input "text" at bounding box center [204, 220] width 117 height 23
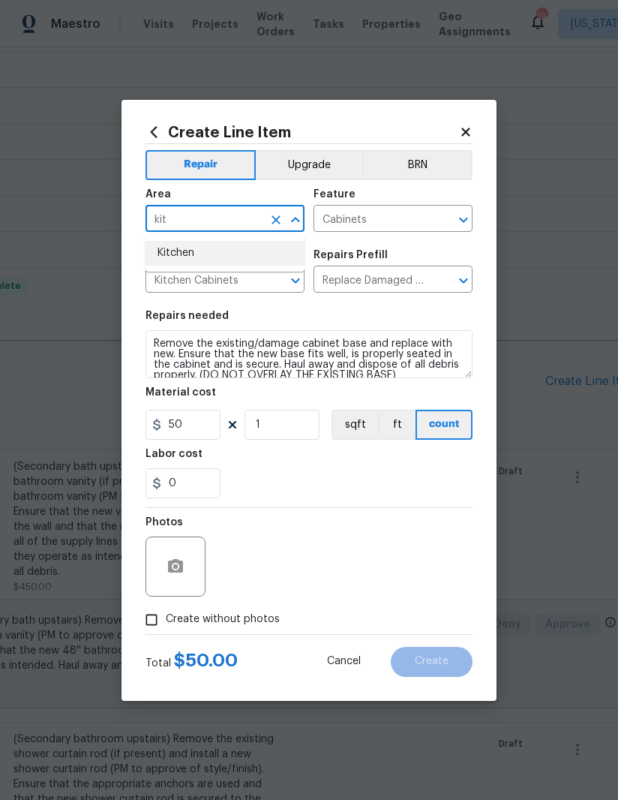
click at [220, 263] on li "Kitchen" at bounding box center [225, 253] width 159 height 25
type input "Kitchen"
click at [311, 471] on div "0" at bounding box center [309, 483] width 327 height 30
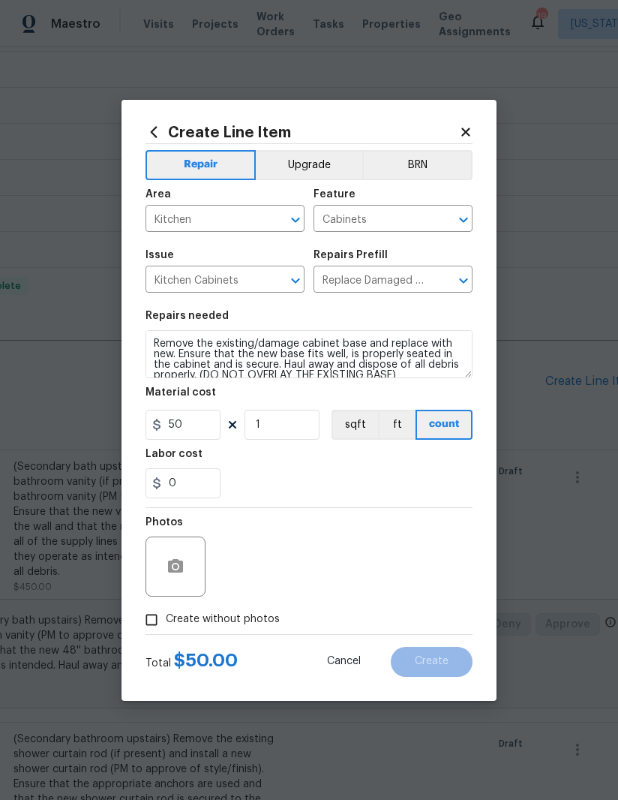
click at [155, 619] on input "Create without photos" at bounding box center [151, 619] width 29 height 29
checkbox input "true"
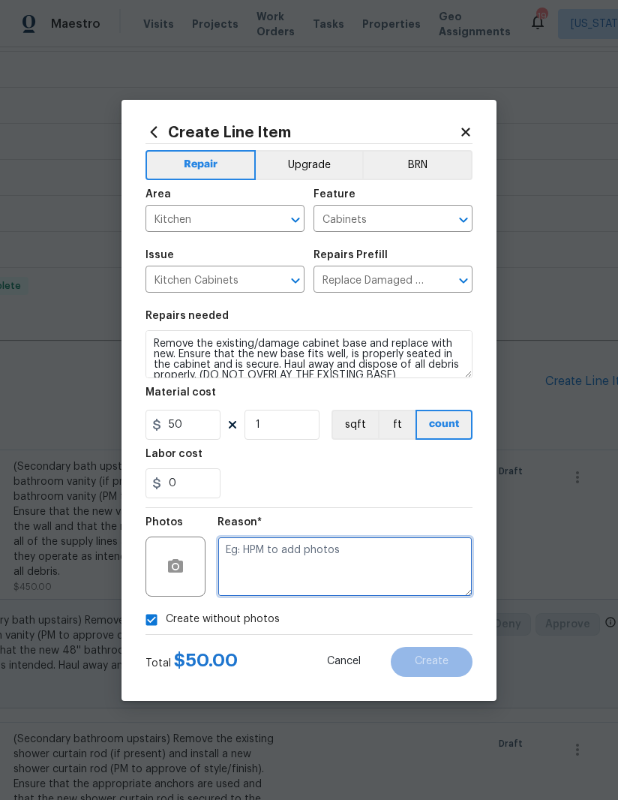
click at [348, 562] on textarea at bounding box center [345, 566] width 255 height 60
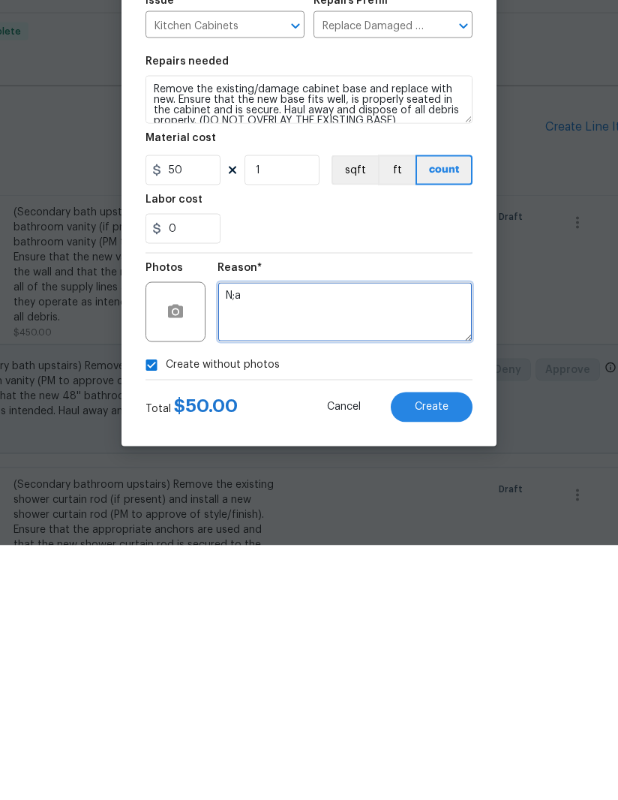
type textarea "N;a"
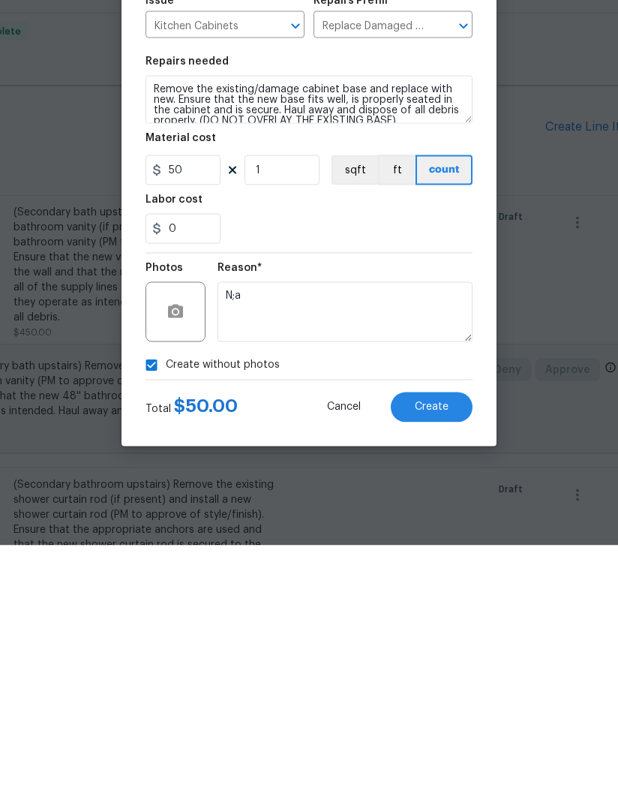
click at [436, 656] on span "Create" at bounding box center [432, 661] width 34 height 11
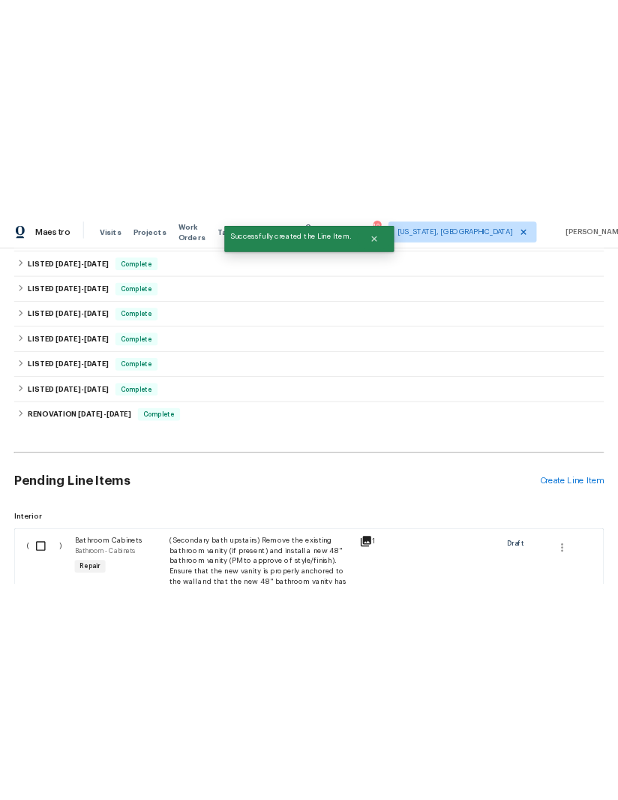
scroll to position [755, 0]
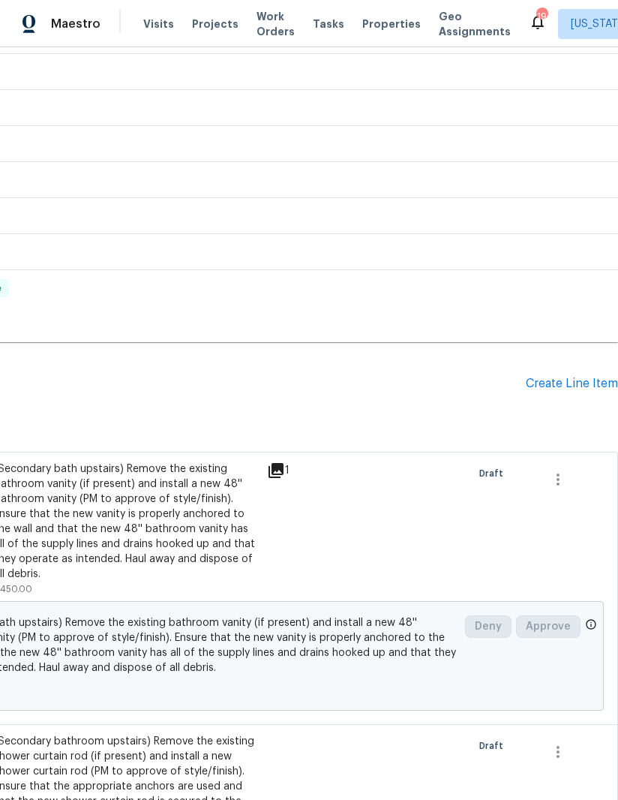
click at [566, 377] on div "Create Line Item" at bounding box center [572, 384] width 92 height 14
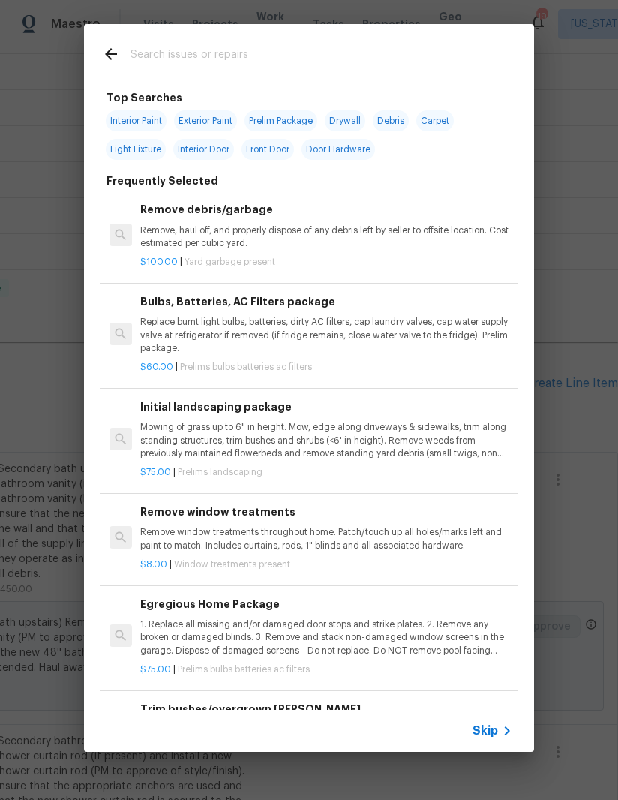
click at [383, 64] on input "text" at bounding box center [290, 56] width 318 height 23
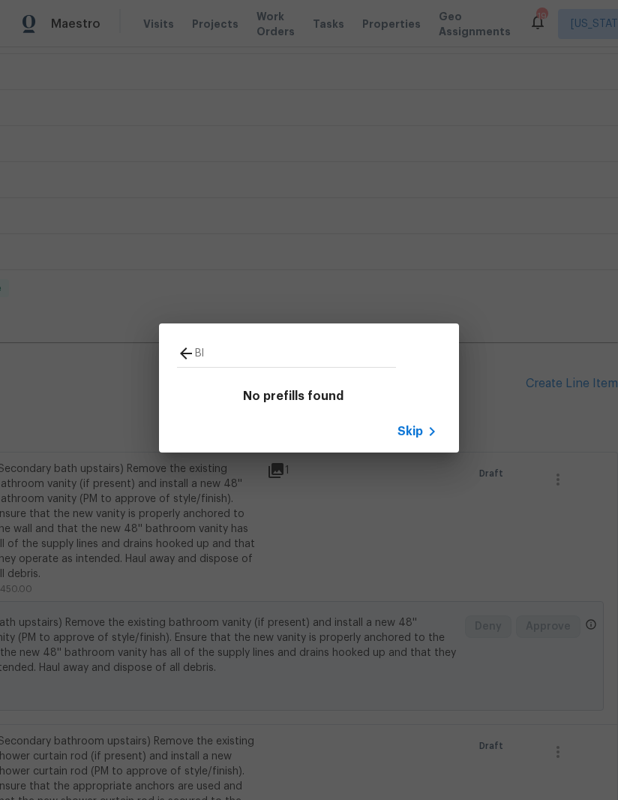
type input "B"
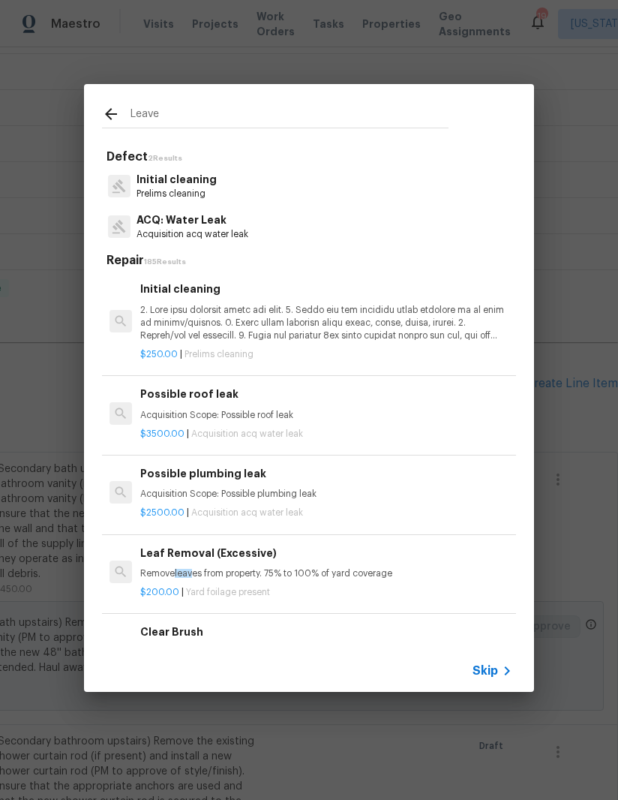
type input "Leaves"
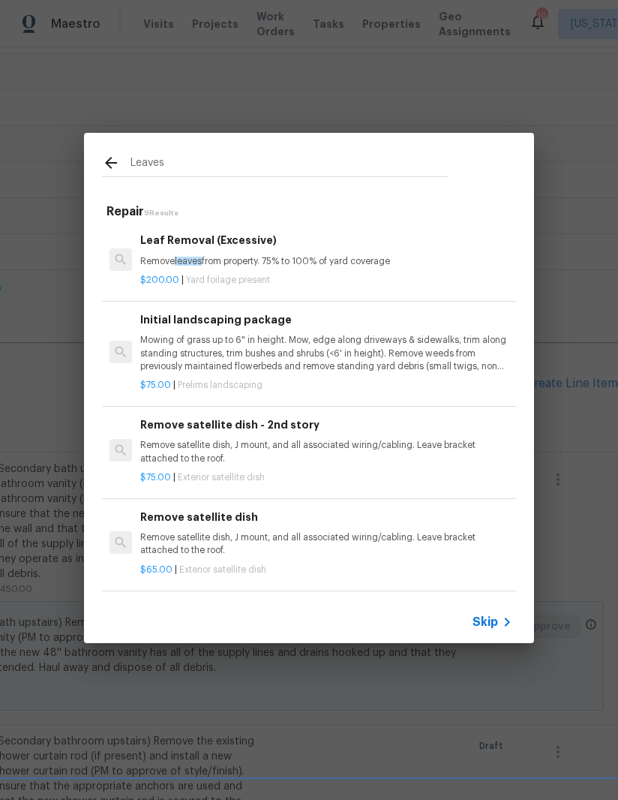
click at [359, 260] on p "Remove leaves from property. 75% to 100% of yard coverage" at bounding box center [326, 261] width 372 height 13
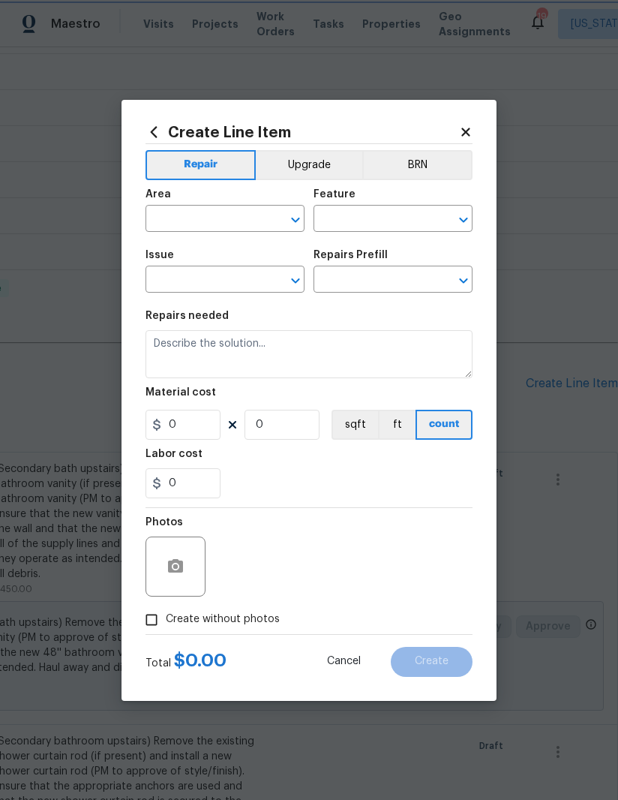
type input "Dead/overgrown tree or foliage"
type input "Leaf Removal (Excessive) $200.00"
type textarea "Remove leaves from property. 75% to 100% of yard coverage"
type input "200"
type input "1"
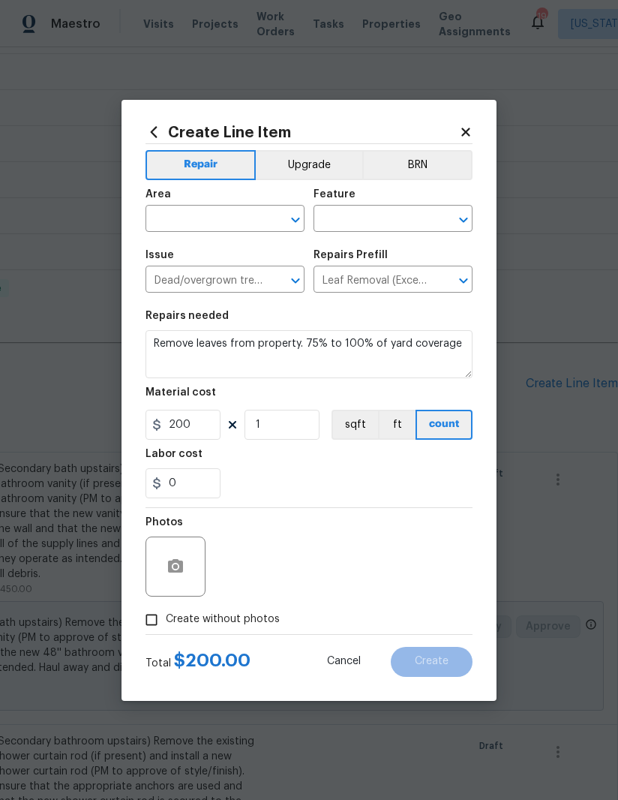
click at [215, 220] on input "text" at bounding box center [204, 220] width 117 height 23
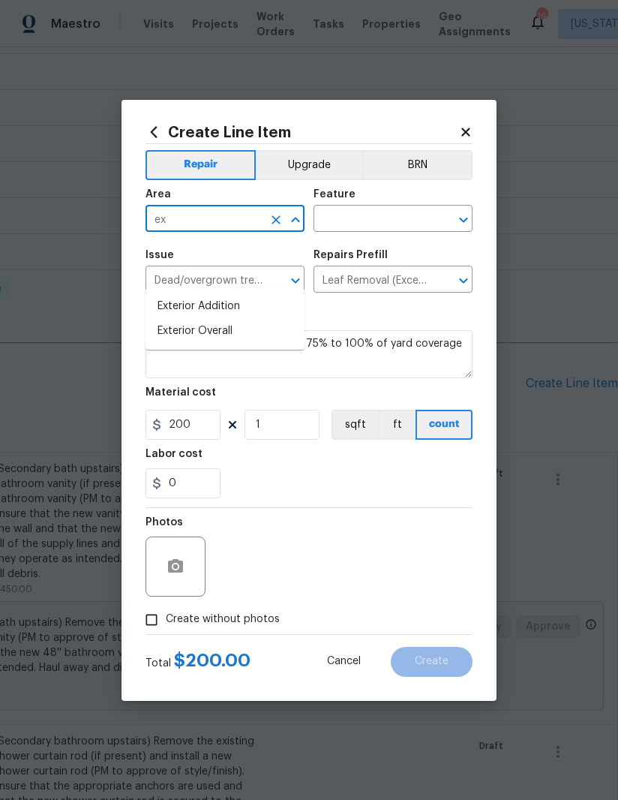
click at [248, 319] on li "Exterior Overall" at bounding box center [225, 331] width 159 height 25
type input "Exterior Overall"
click at [377, 212] on input "text" at bounding box center [372, 220] width 117 height 23
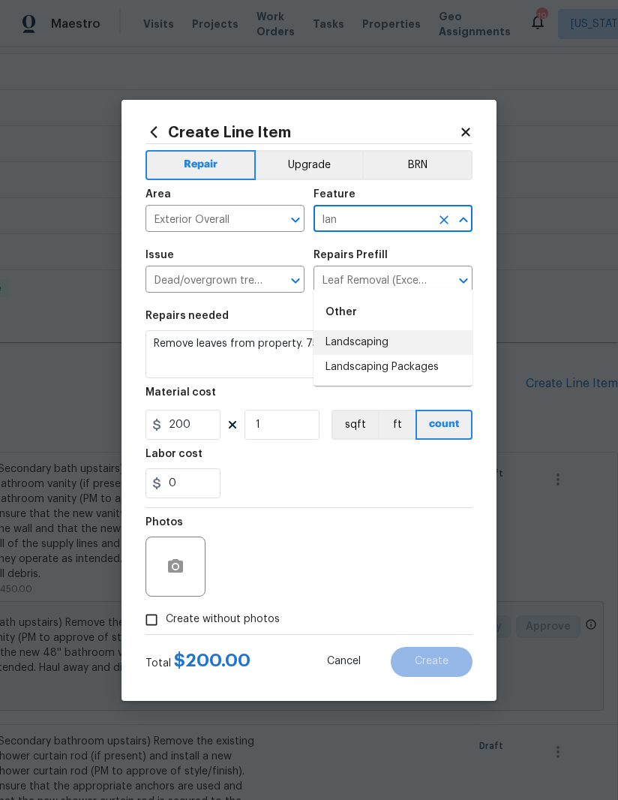
click at [409, 330] on li "Landscaping" at bounding box center [393, 342] width 159 height 25
type input "Landscaping"
click at [375, 490] on div "0" at bounding box center [309, 483] width 327 height 30
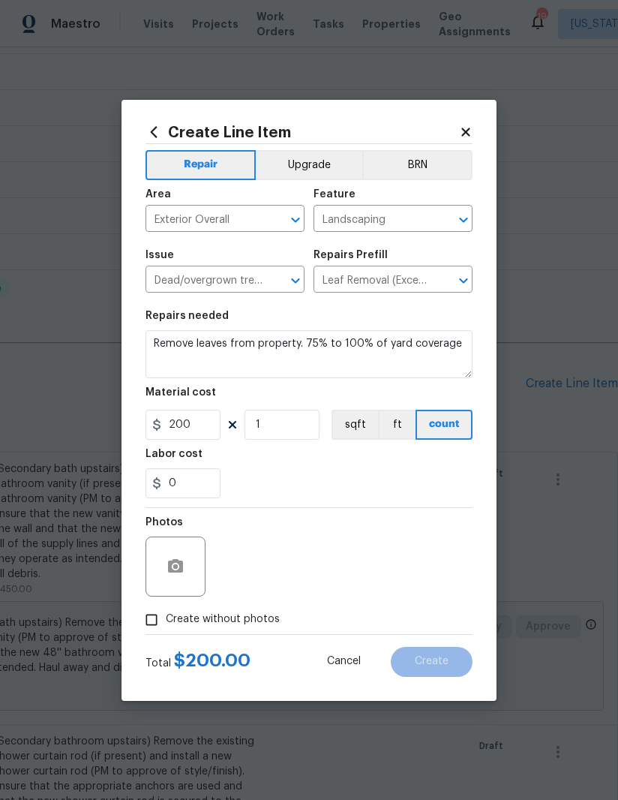
click at [143, 632] on input "Create without photos" at bounding box center [151, 619] width 29 height 29
checkbox input "true"
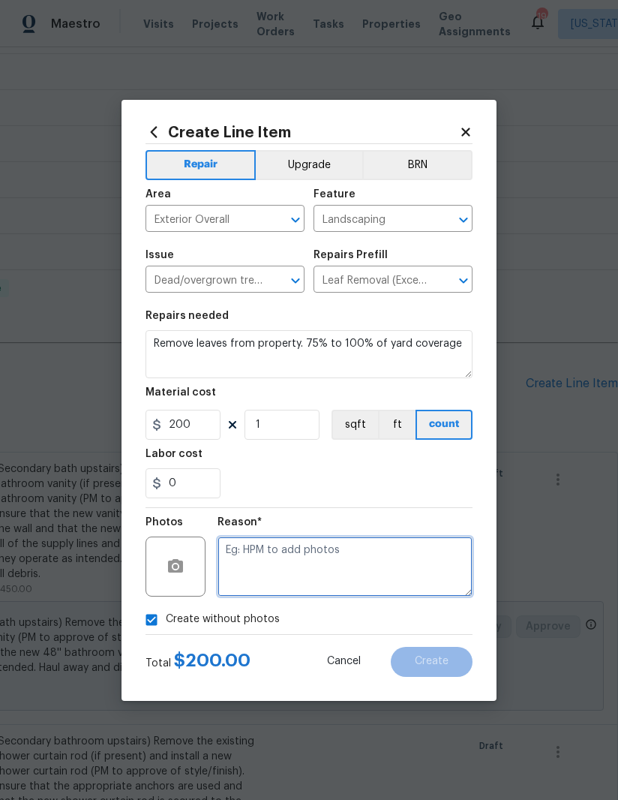
click at [374, 582] on textarea at bounding box center [345, 566] width 255 height 60
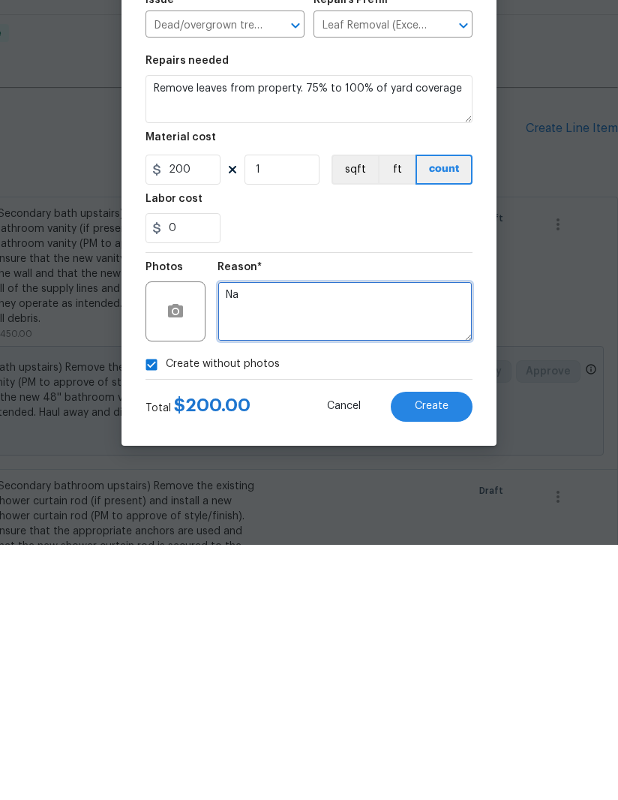
type textarea "Na"
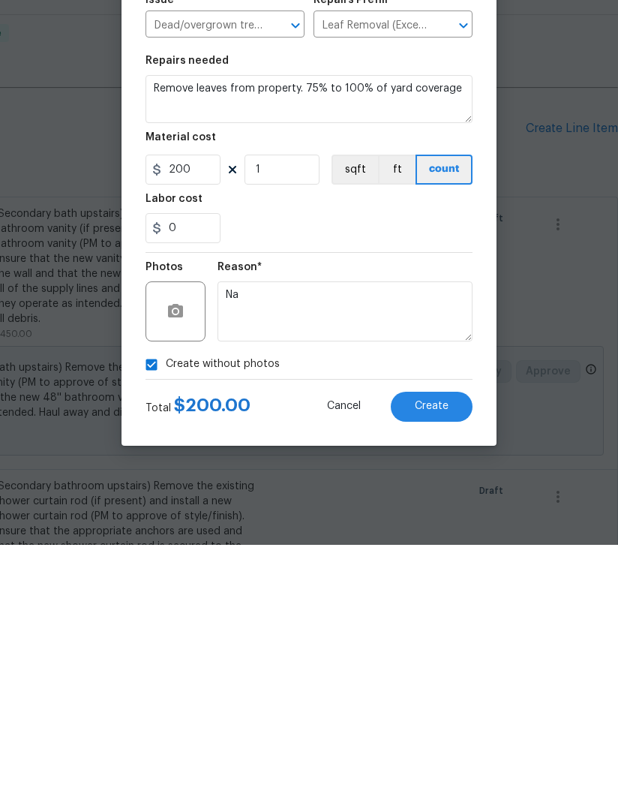
click at [445, 656] on span "Create" at bounding box center [432, 661] width 34 height 11
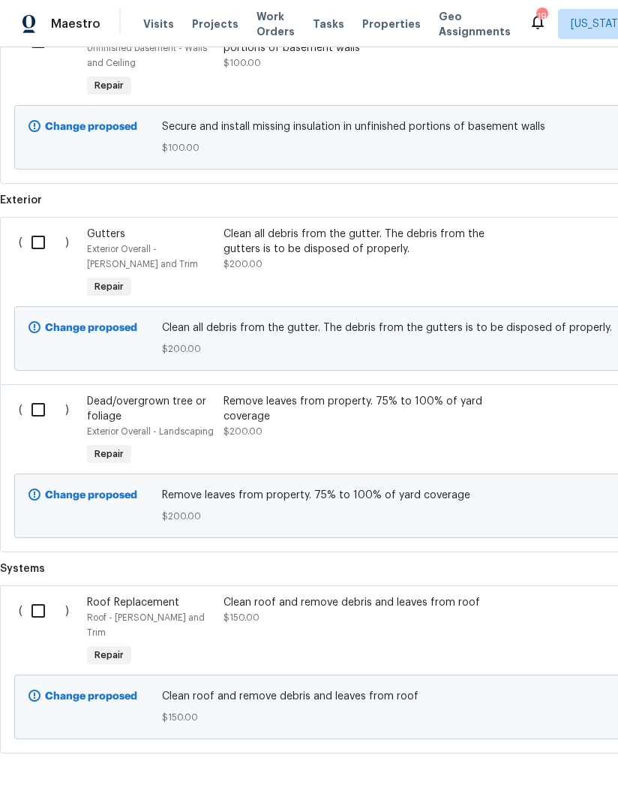
scroll to position [2969, 0]
click at [335, 227] on div "Clean all debris from the gutter. The debris from the gutters is to be disposed…" at bounding box center [356, 242] width 264 height 30
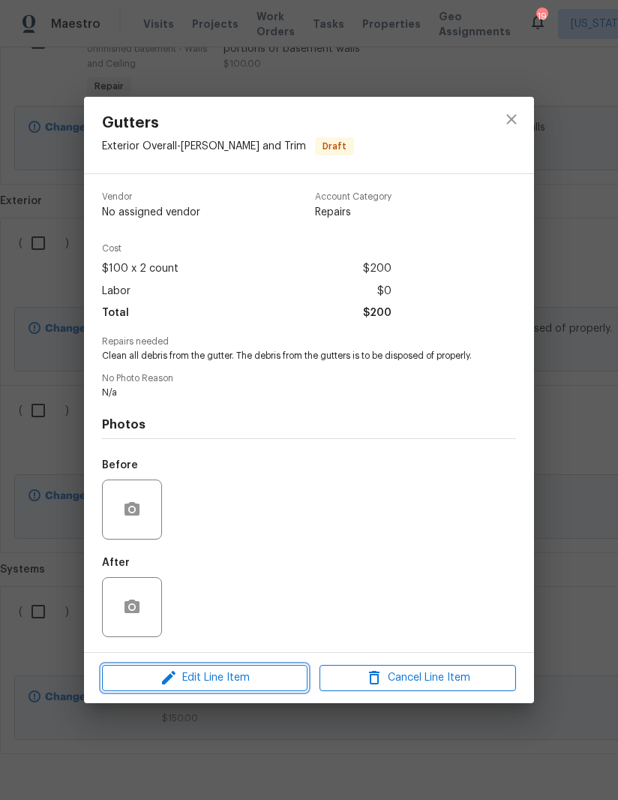
click at [233, 687] on span "Edit Line Item" at bounding box center [205, 677] width 197 height 19
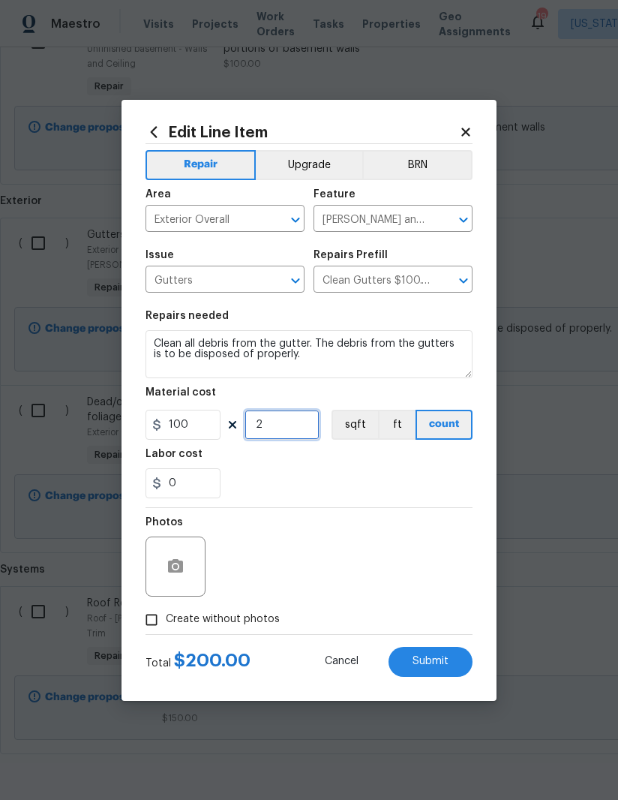
click at [290, 431] on input "2" at bounding box center [282, 425] width 75 height 30
type input "1"
click at [395, 473] on div "0" at bounding box center [309, 483] width 327 height 30
click at [149, 625] on input "Create without photos" at bounding box center [151, 619] width 29 height 29
checkbox input "true"
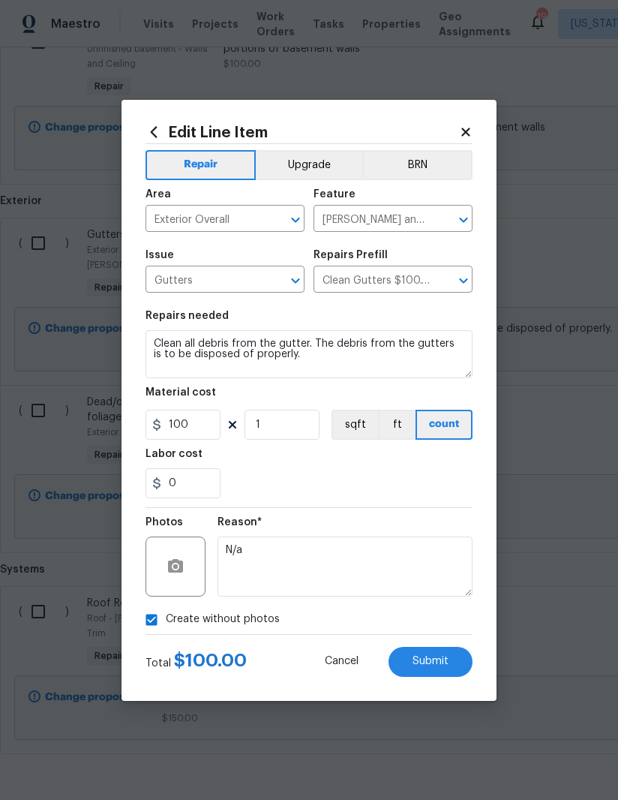
click at [442, 668] on button "Submit" at bounding box center [431, 662] width 84 height 30
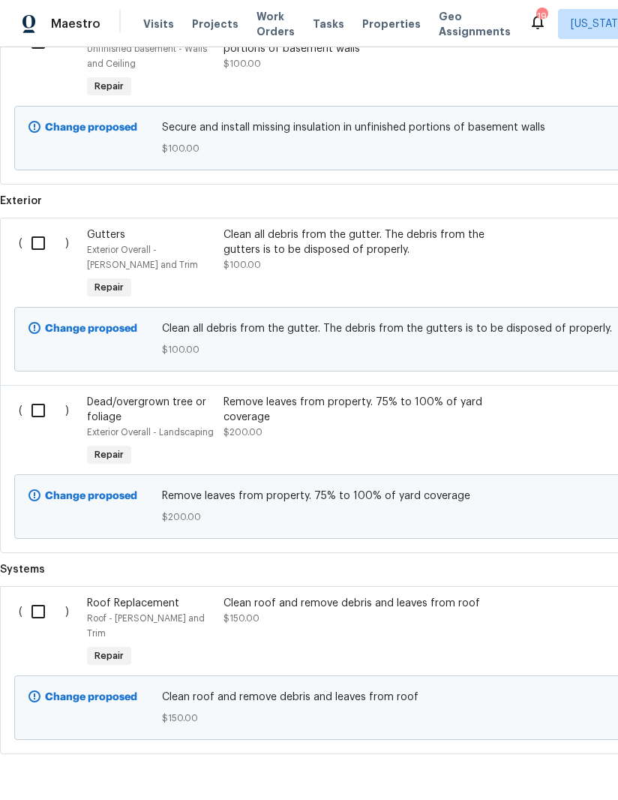
click at [32, 596] on input "checkbox" at bounding box center [44, 612] width 43 height 32
checkbox input "true"
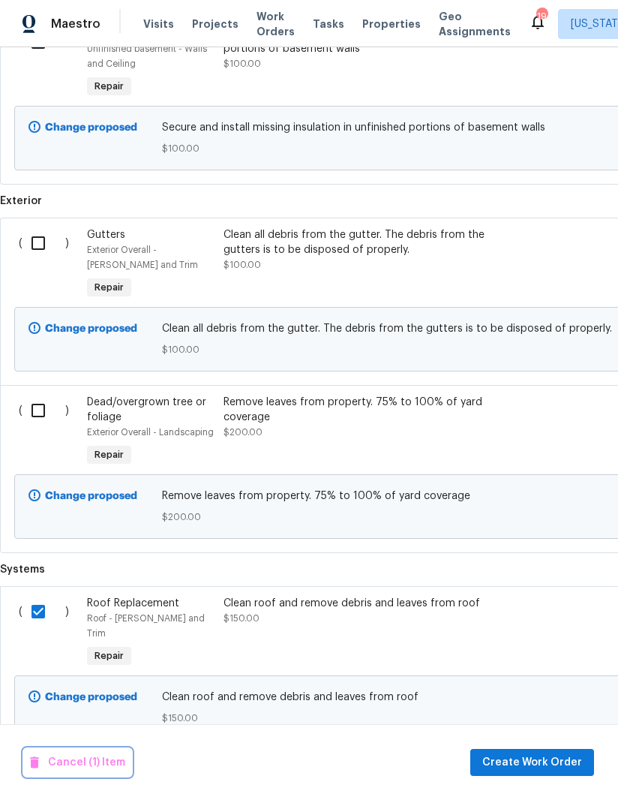
click at [74, 761] on span "Cancel (1) Item" at bounding box center [77, 762] width 95 height 19
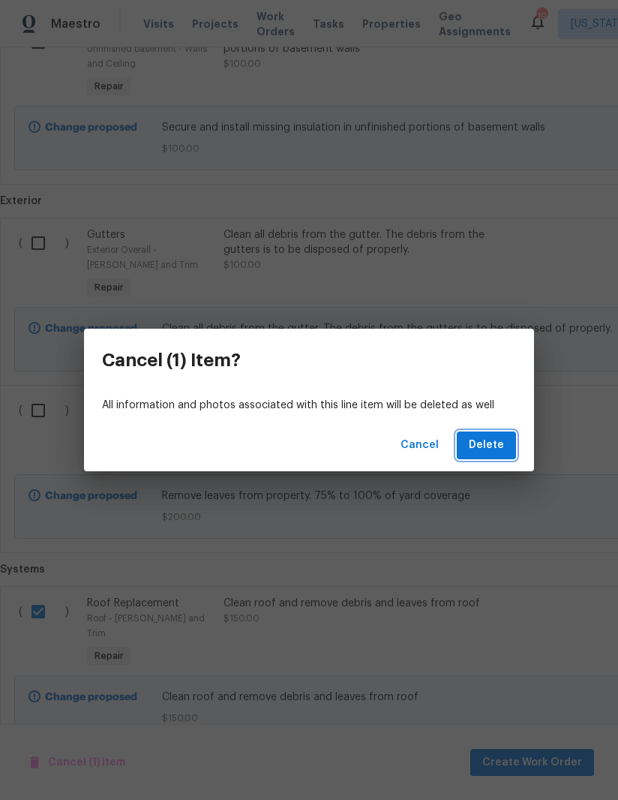
click at [499, 431] on button "Delete" at bounding box center [486, 445] width 59 height 28
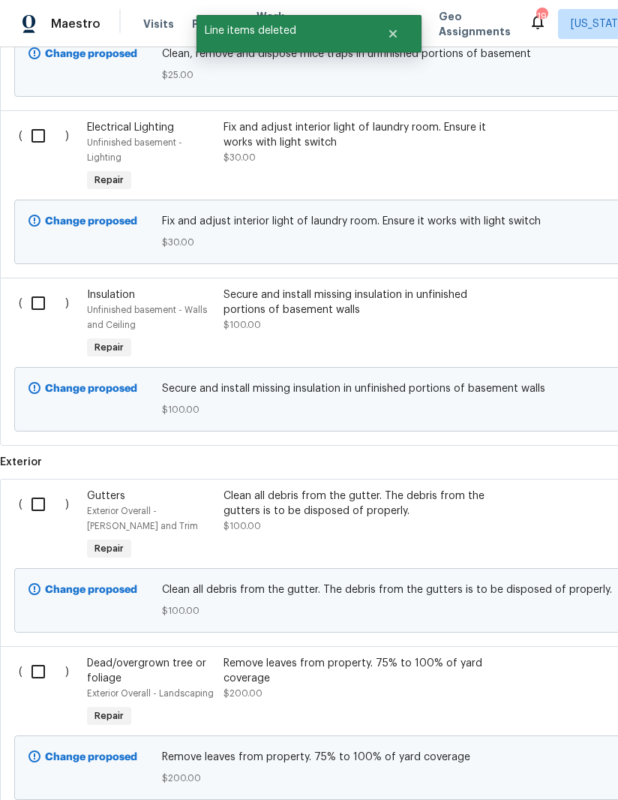
scroll to position [2711, 0]
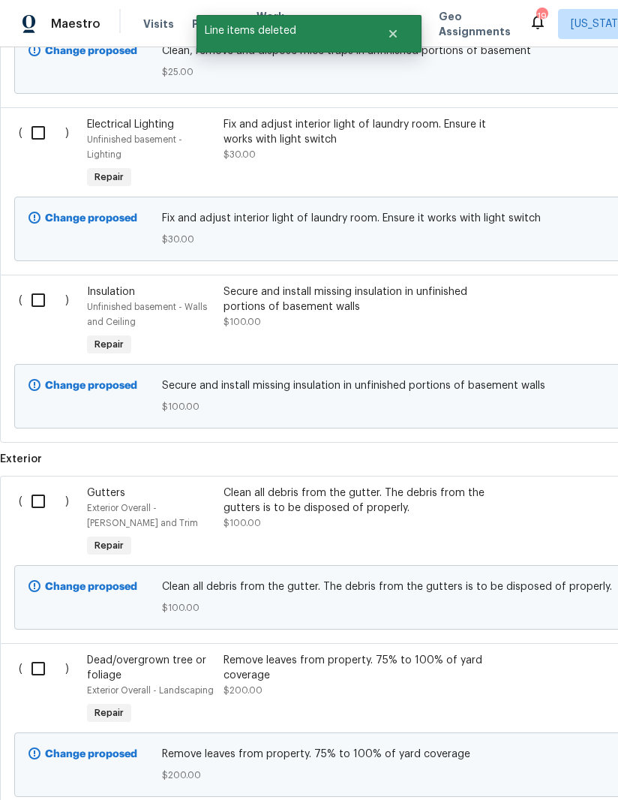
click at [316, 485] on div "Clean all debris from the gutter. The debris from the gutters is to be disposed…" at bounding box center [356, 500] width 264 height 30
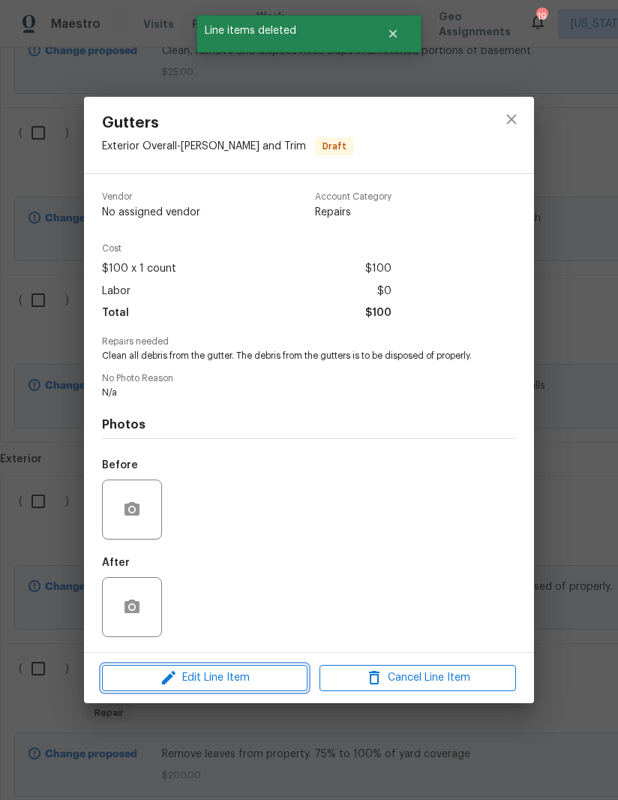
click at [238, 687] on span "Edit Line Item" at bounding box center [205, 677] width 197 height 19
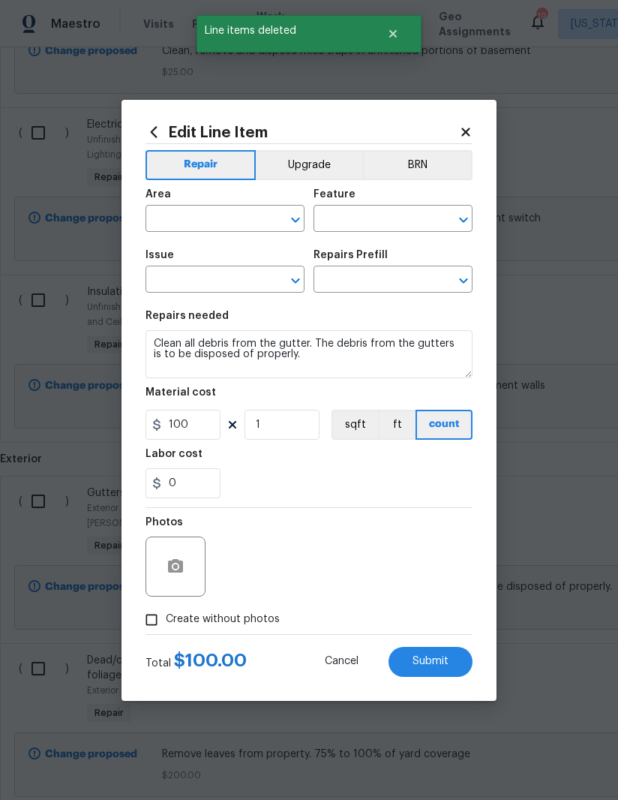
type input "Exterior Overall"
type input "Eaves and Trim"
type input "Gutters"
type input "Clean Gutters $100.00"
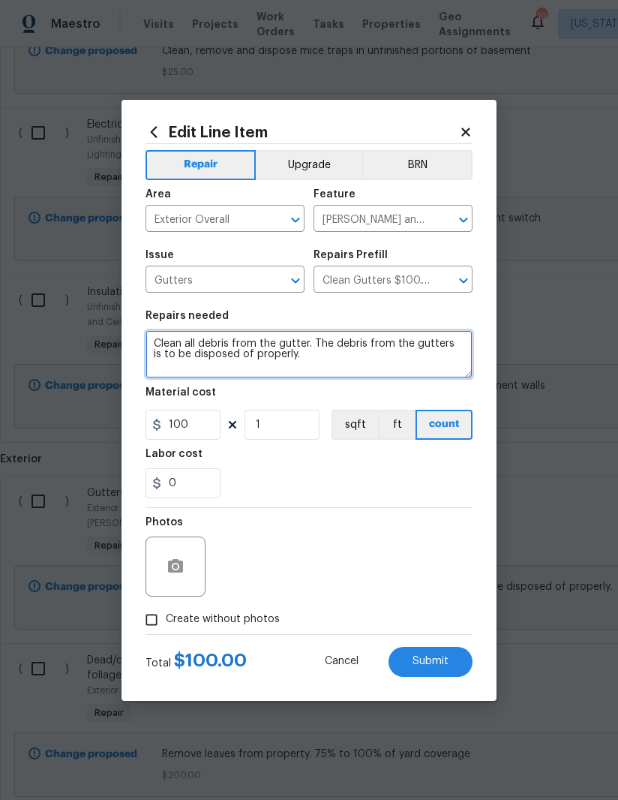
click at [298, 342] on textarea "Clean all debris from the gutter. The debris from the gutters is to be disposed…" at bounding box center [309, 354] width 327 height 48
click at [365, 359] on textarea "Clean all debris from the gutter and roof. The debris from the gutters is to be…" at bounding box center [309, 354] width 327 height 48
type textarea "Clean all debris from the gutter and roof. The debris from the gutters is to be…"
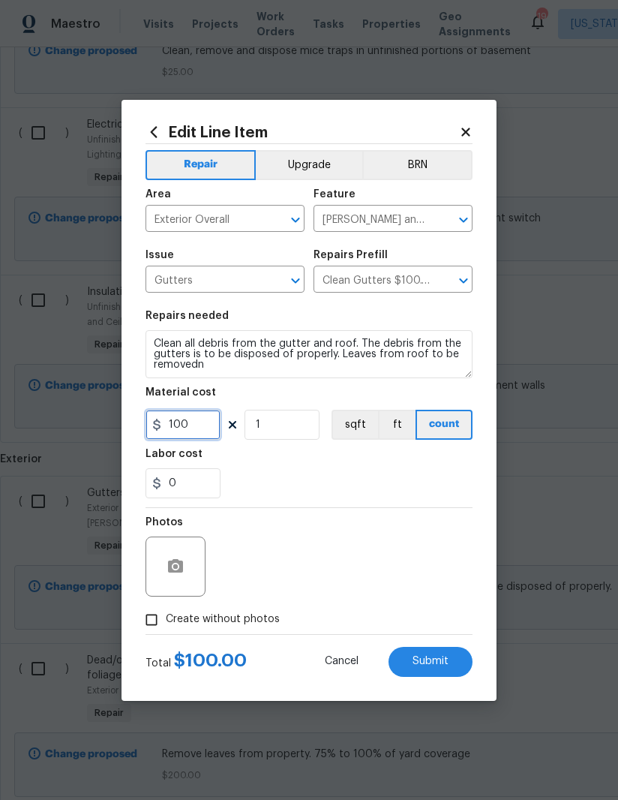
click at [198, 416] on input "100" at bounding box center [183, 425] width 75 height 30
click at [206, 422] on input "100" at bounding box center [183, 425] width 75 height 30
type input "150"
click at [362, 452] on div "Labor cost" at bounding box center [309, 459] width 327 height 20
click at [143, 620] on input "Create without photos" at bounding box center [151, 619] width 29 height 29
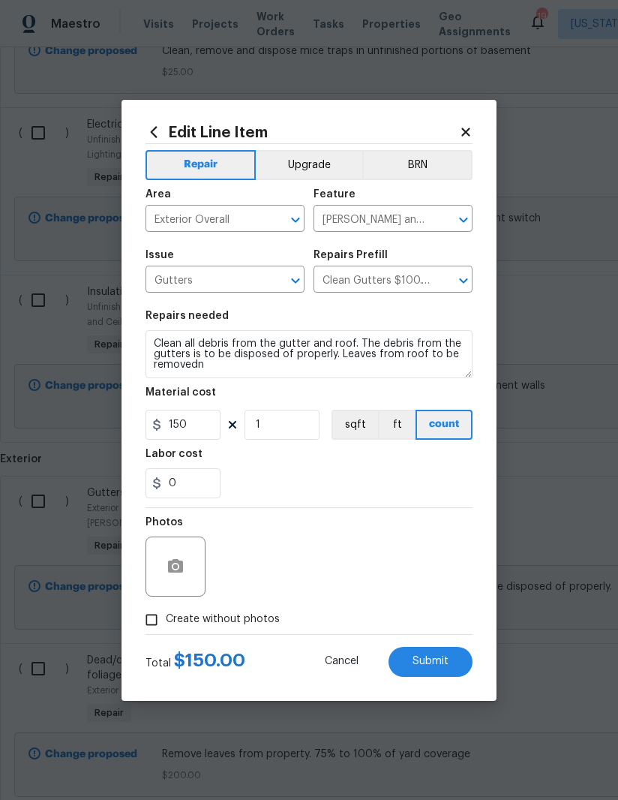
checkbox input "true"
click at [379, 568] on textarea "N/a" at bounding box center [345, 566] width 255 height 60
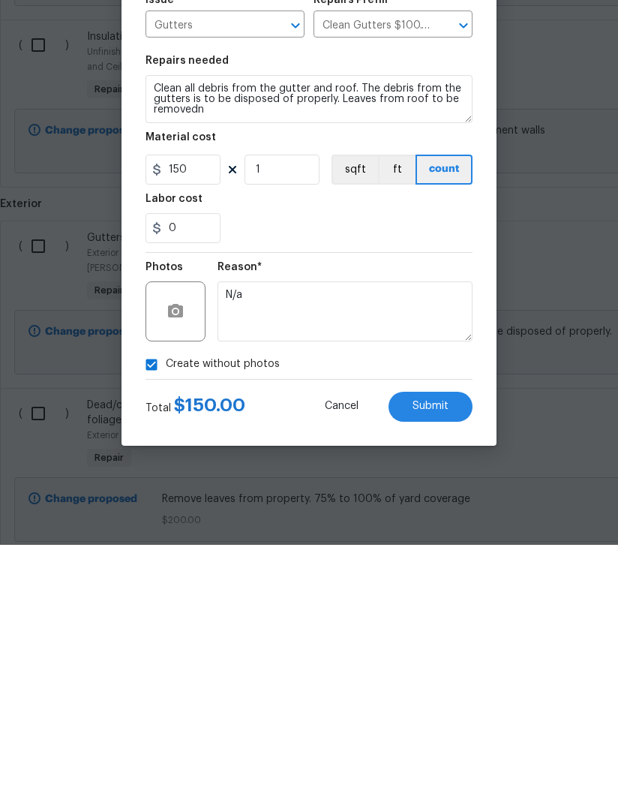
click at [446, 656] on span "Submit" at bounding box center [431, 661] width 36 height 11
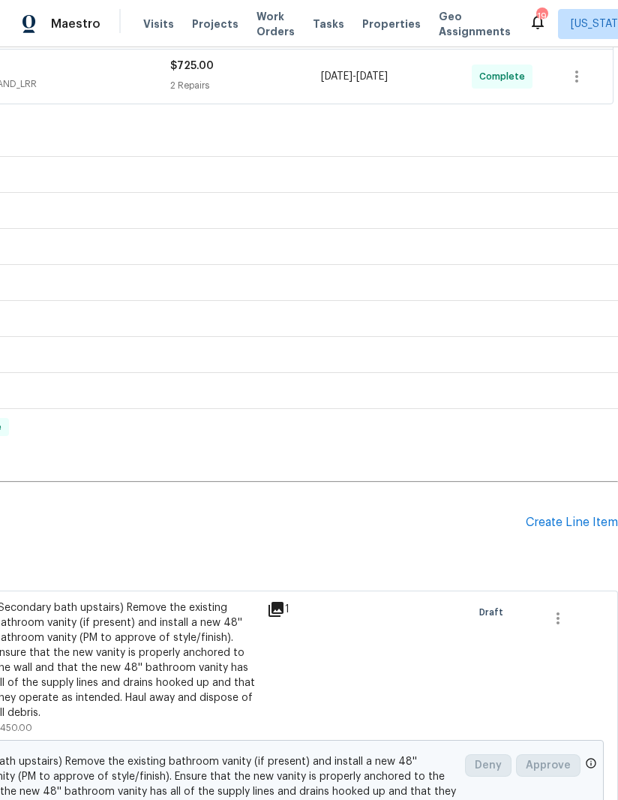
scroll to position [614, 230]
click at [571, 515] on div "Create Line Item" at bounding box center [572, 522] width 92 height 14
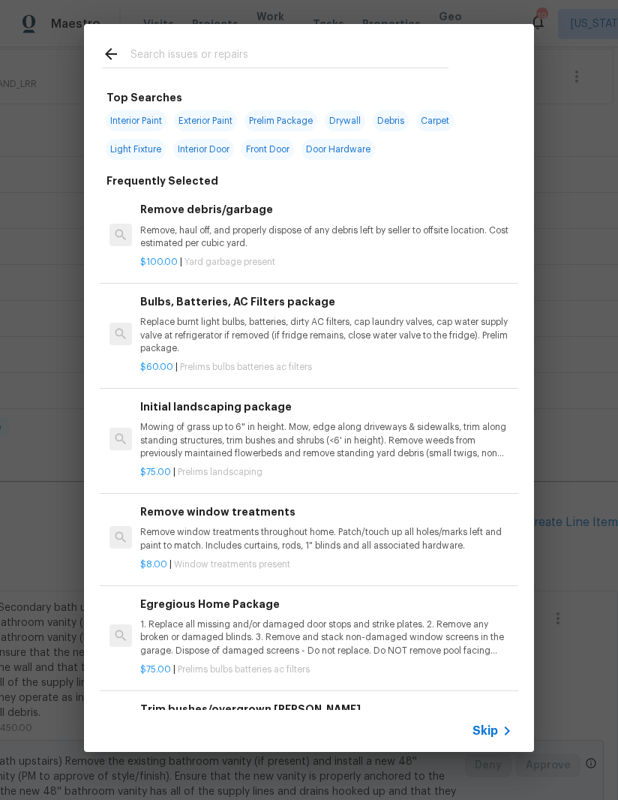
click at [317, 47] on input "text" at bounding box center [290, 56] width 318 height 23
type input "Garage"
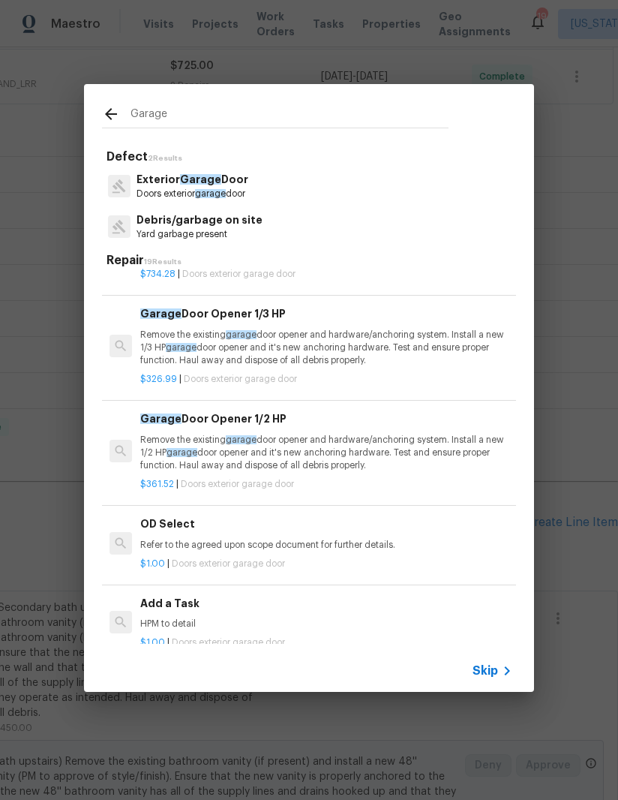
scroll to position [593, 0]
click at [326, 452] on p "Remove the existing garage door opener and hardware/anchoring system. Install a…" at bounding box center [326, 452] width 372 height 38
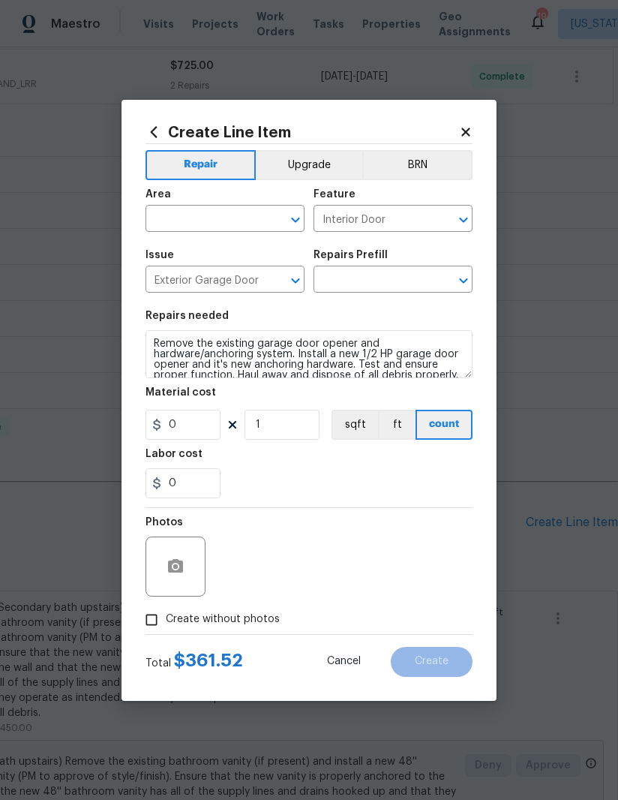
type input "Garage Door Opener 1/2 HP $361.52"
type input "361.52"
click at [240, 226] on input "text" at bounding box center [204, 220] width 117 height 23
click at [225, 294] on li "Garage" at bounding box center [225, 306] width 159 height 25
type input "Garage"
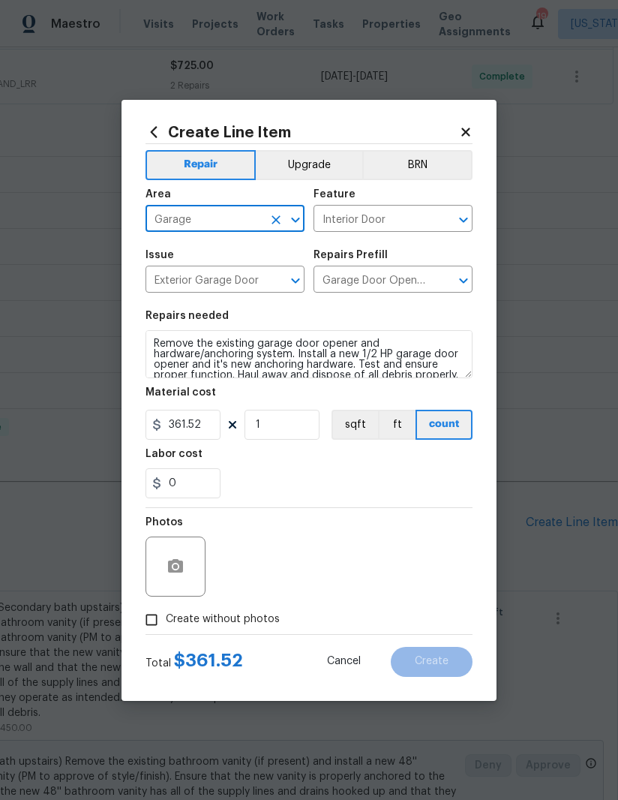
click at [373, 505] on section "Repairs needed Remove the existing garage door opener and hardware/anchoring sy…" at bounding box center [309, 405] width 327 height 206
click at [152, 621] on input "Create without photos" at bounding box center [151, 619] width 29 height 29
checkbox input "true"
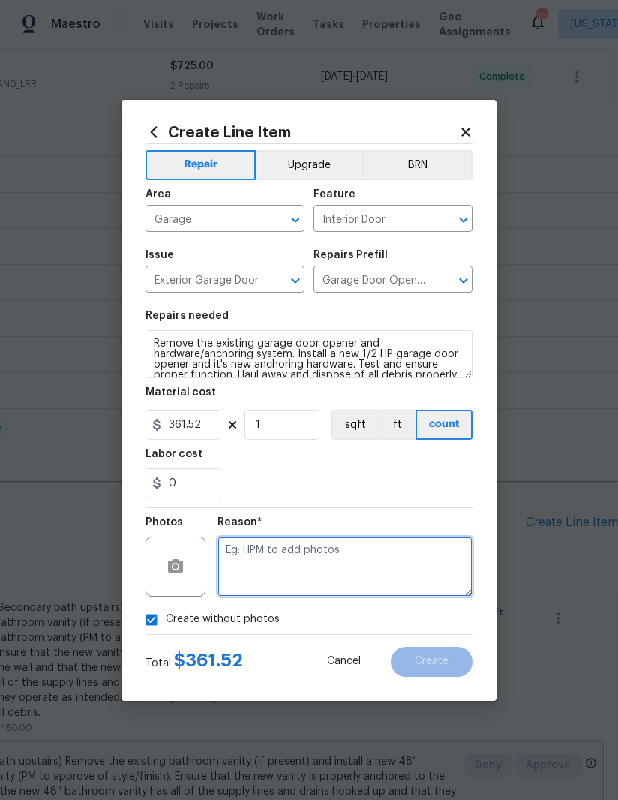
click at [366, 565] on textarea at bounding box center [345, 566] width 255 height 60
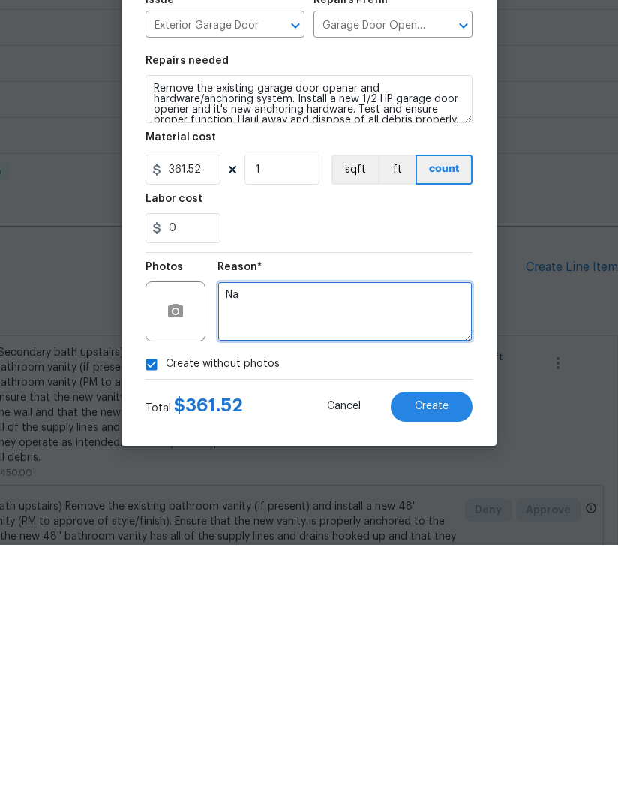
type textarea "Na"
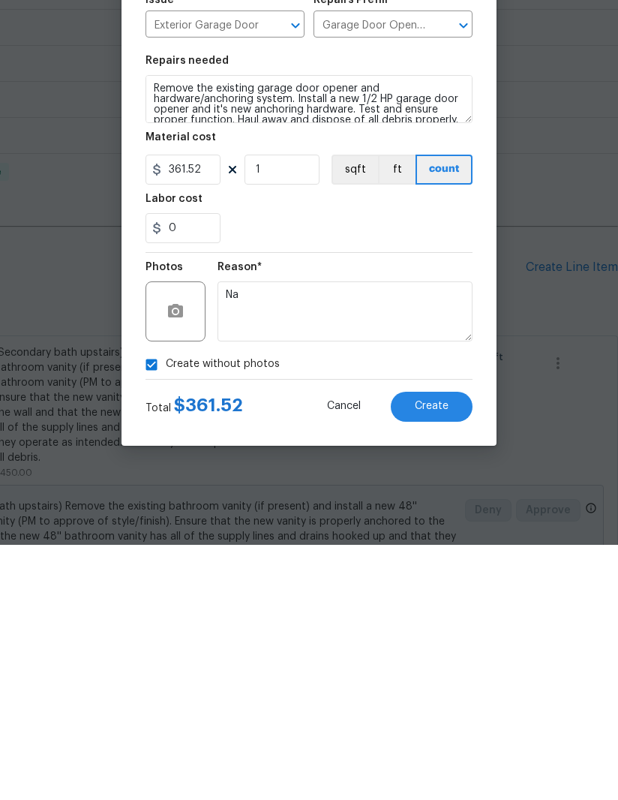
click at [451, 647] on button "Create" at bounding box center [432, 662] width 82 height 30
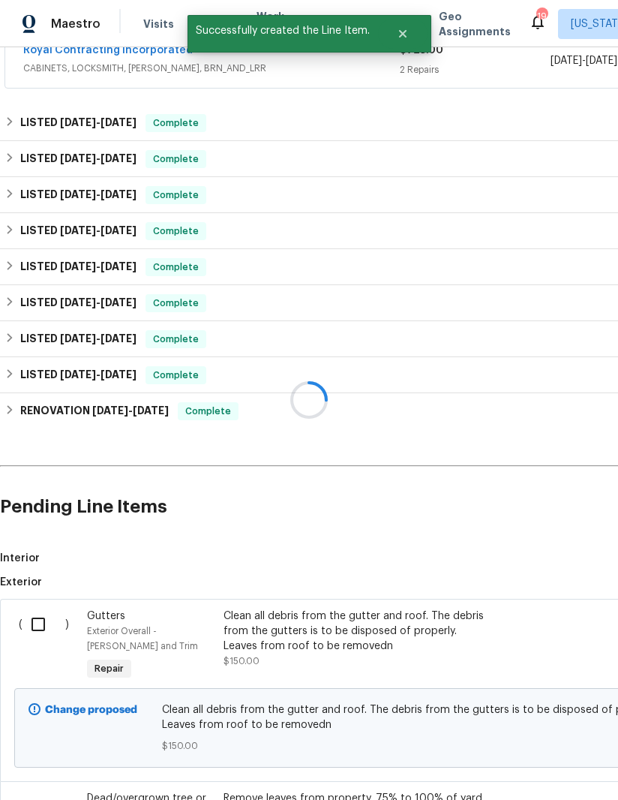
scroll to position [630, 0]
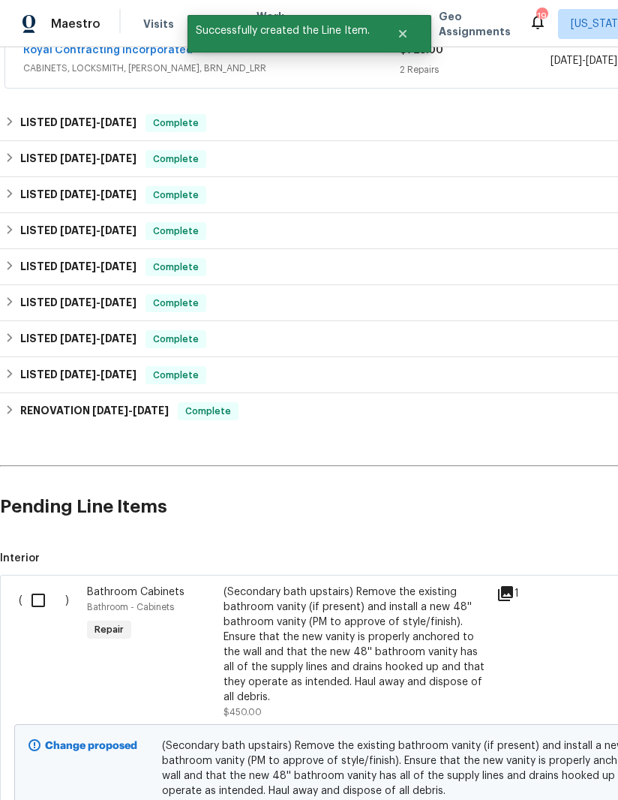
click at [38, 584] on input "checkbox" at bounding box center [44, 600] width 43 height 32
checkbox input "true"
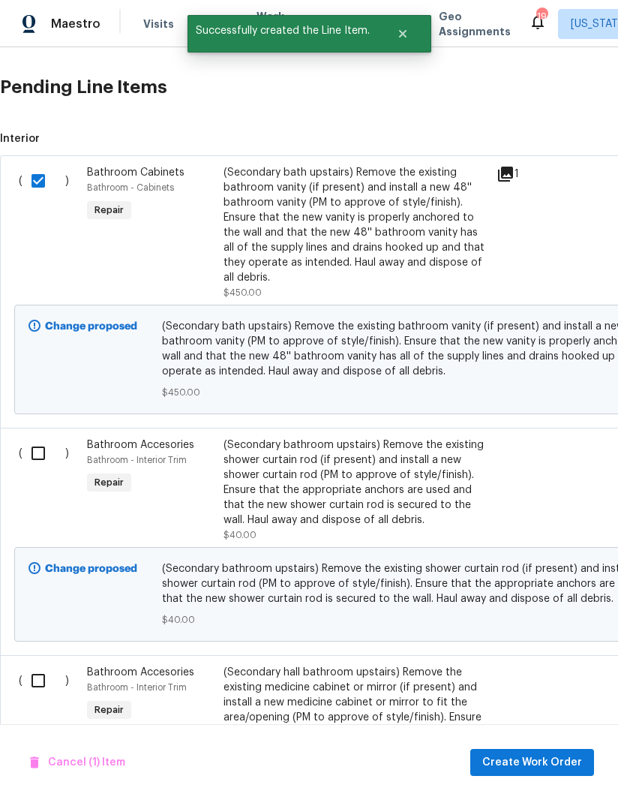
scroll to position [1049, 0]
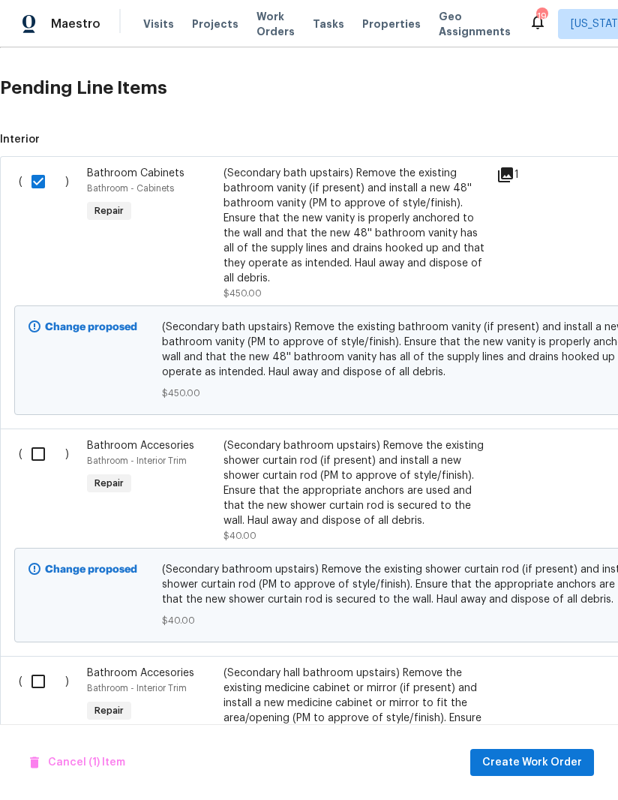
click at [33, 438] on input "checkbox" at bounding box center [44, 454] width 43 height 32
checkbox input "true"
click at [36, 665] on input "checkbox" at bounding box center [44, 681] width 43 height 32
checkbox input "true"
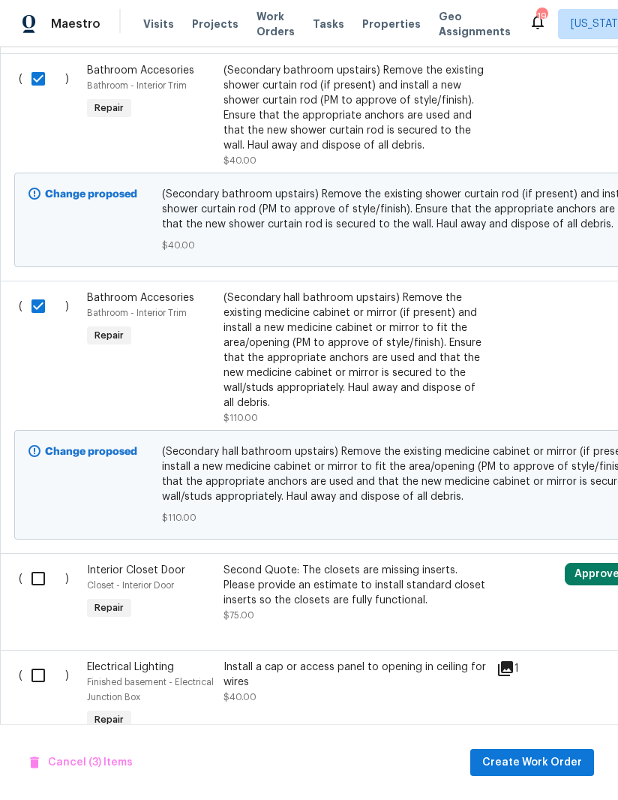
scroll to position [1424, 0]
click at [32, 563] on input "checkbox" at bounding box center [44, 579] width 43 height 32
checkbox input "true"
click at [35, 659] on input "checkbox" at bounding box center [44, 675] width 43 height 32
checkbox input "true"
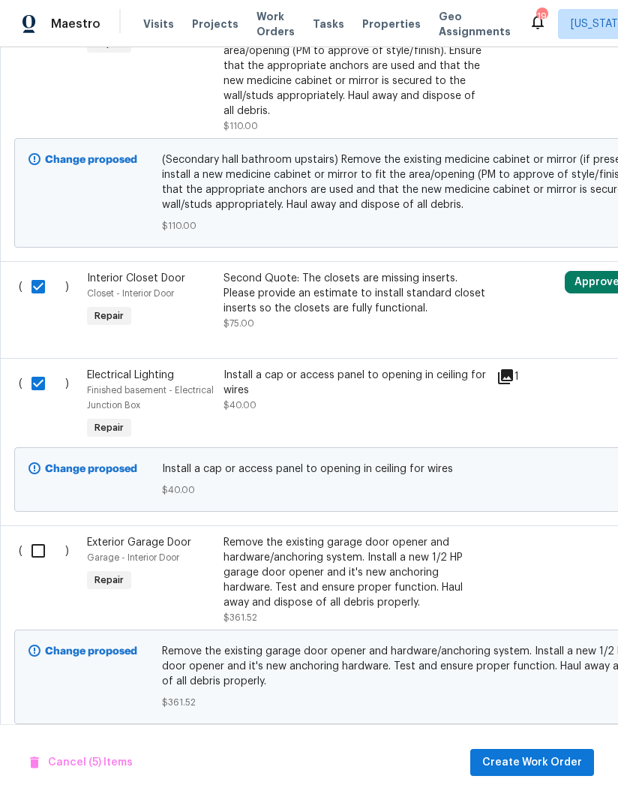
scroll to position [1716, 0]
click at [28, 535] on input "checkbox" at bounding box center [44, 551] width 43 height 32
checkbox input "true"
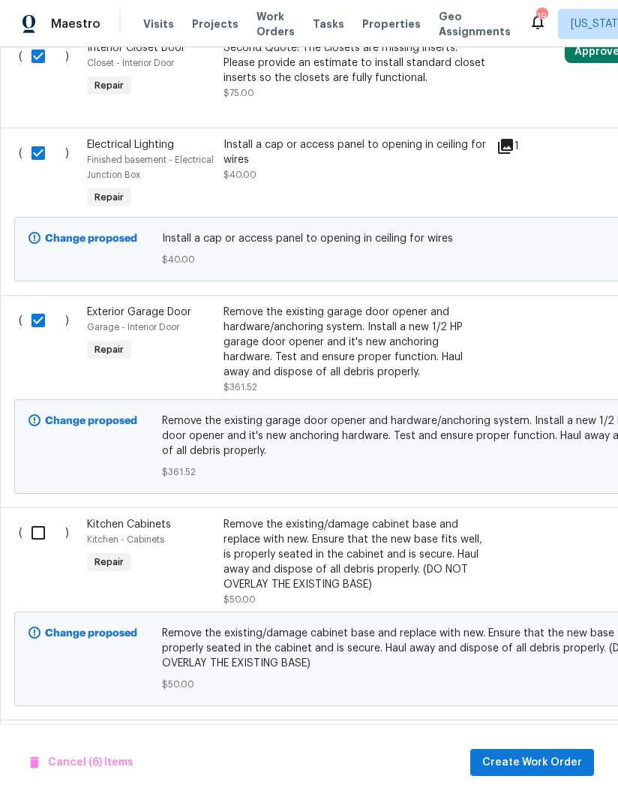
scroll to position [1940, 0]
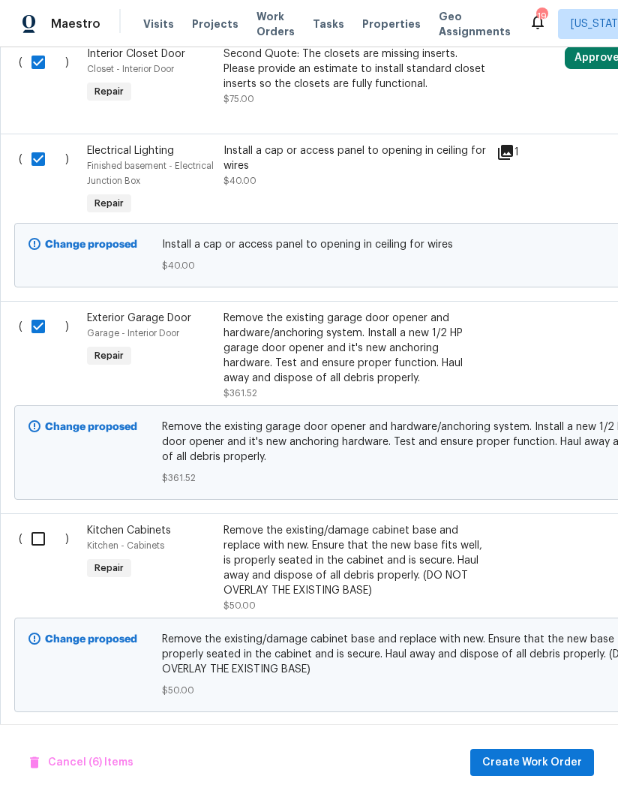
click at [35, 523] on input "checkbox" at bounding box center [44, 539] width 43 height 32
checkbox input "true"
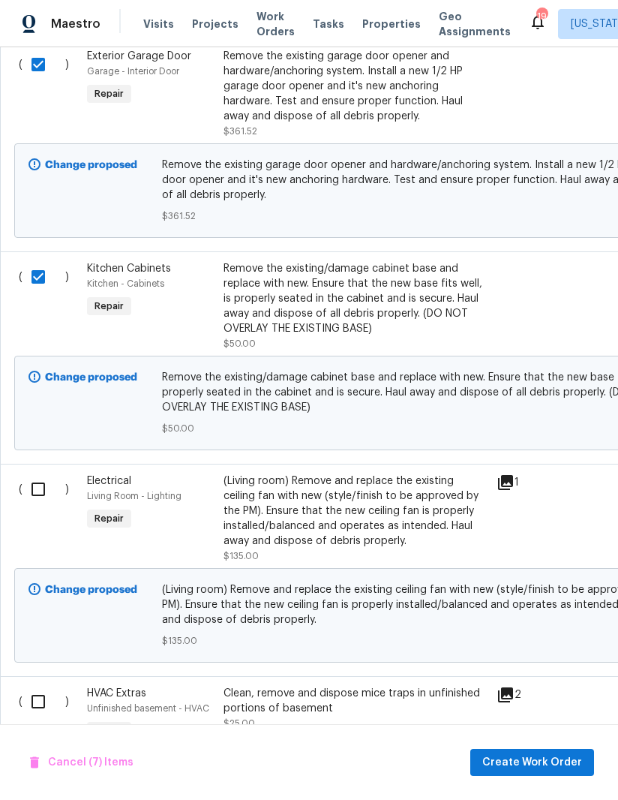
scroll to position [2202, 0]
click at [26, 473] on input "checkbox" at bounding box center [44, 489] width 43 height 32
checkbox input "true"
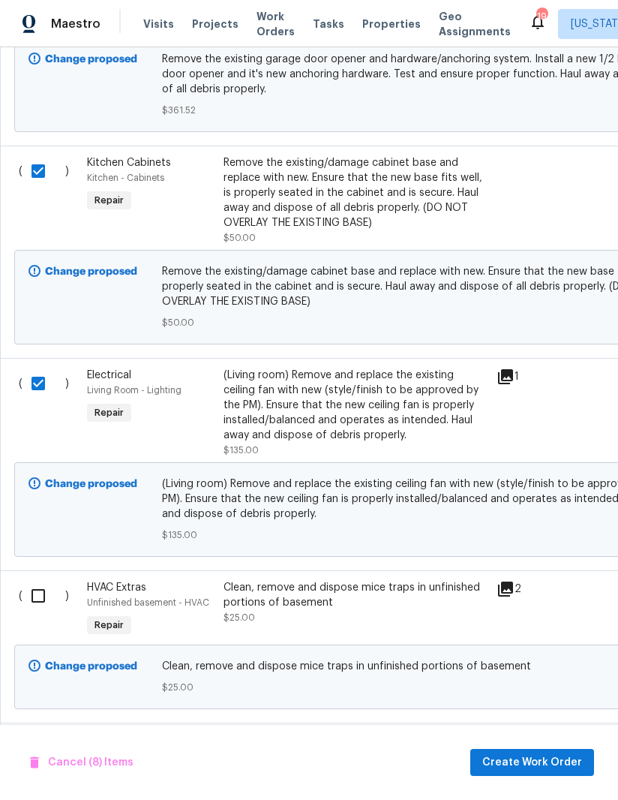
scroll to position [2310, 0]
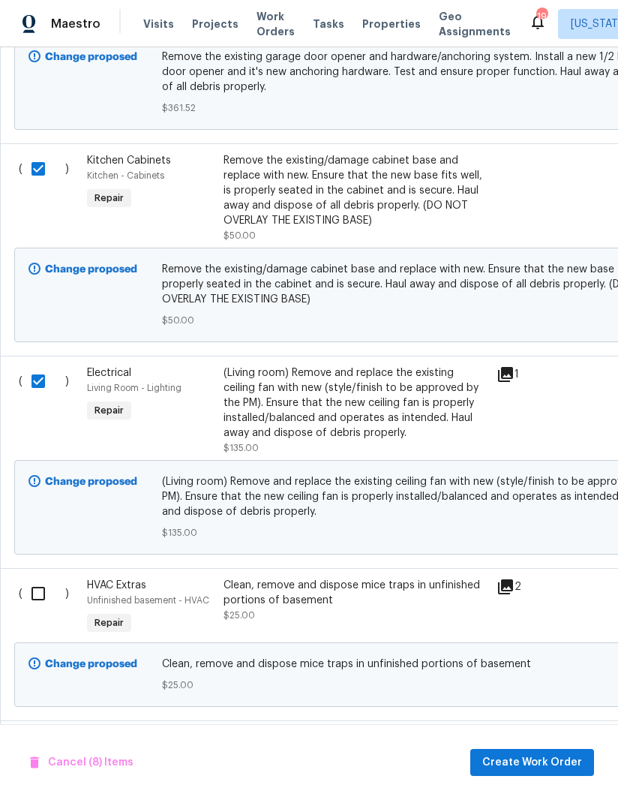
click at [32, 578] on input "checkbox" at bounding box center [44, 594] width 43 height 32
checkbox input "true"
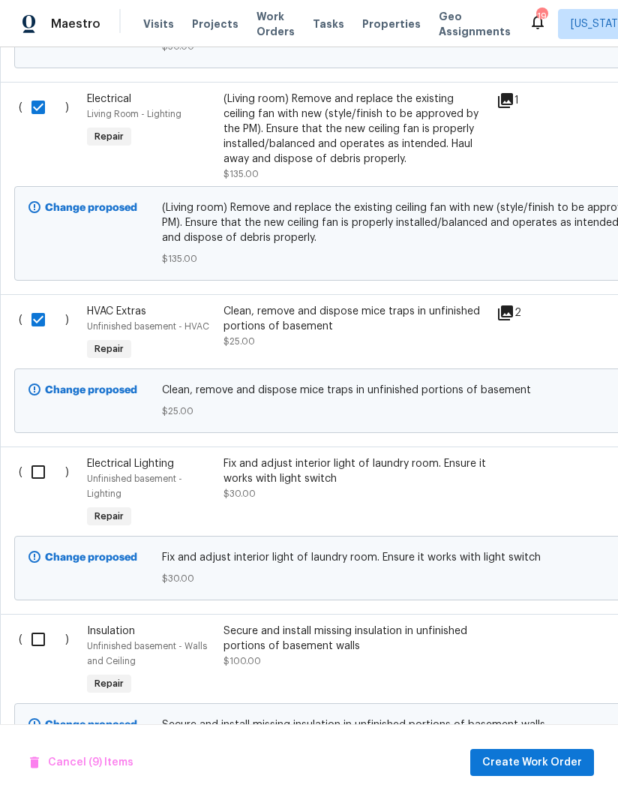
scroll to position [2584, 0]
click at [26, 456] on input "checkbox" at bounding box center [44, 472] width 43 height 32
checkbox input "true"
click at [32, 623] on input "checkbox" at bounding box center [44, 639] width 43 height 32
checkbox input "true"
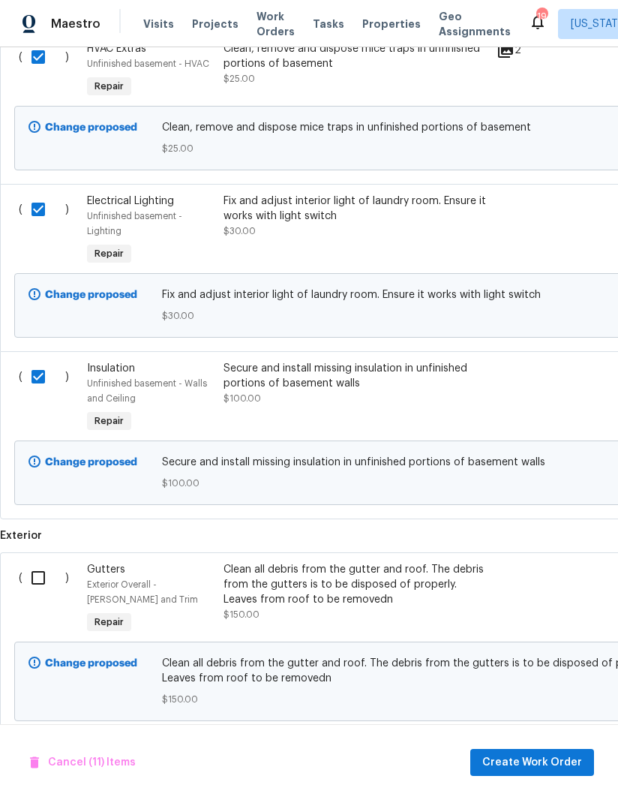
scroll to position [2846, 0]
click at [27, 562] on input "checkbox" at bounding box center [44, 578] width 43 height 32
checkbox input "true"
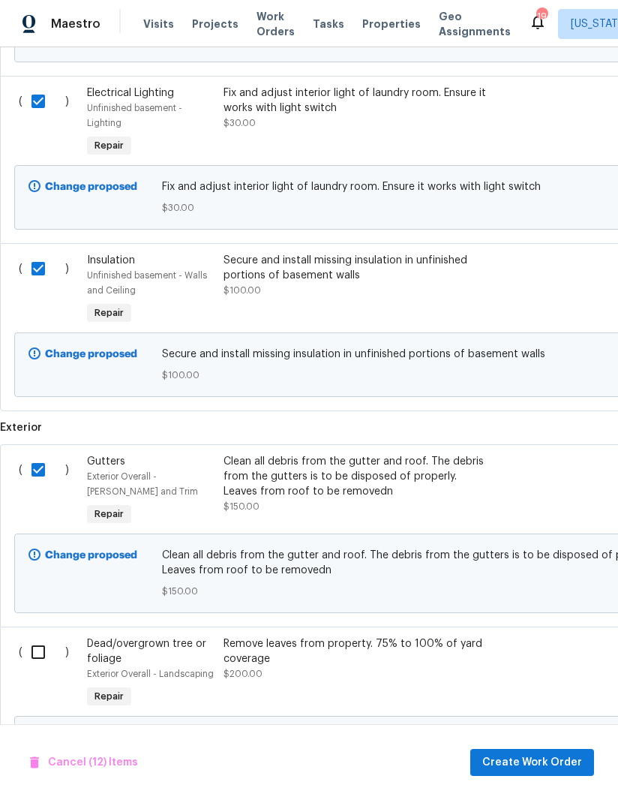
scroll to position [0, 0]
click at [33, 636] on input "checkbox" at bounding box center [44, 652] width 43 height 32
checkbox input "true"
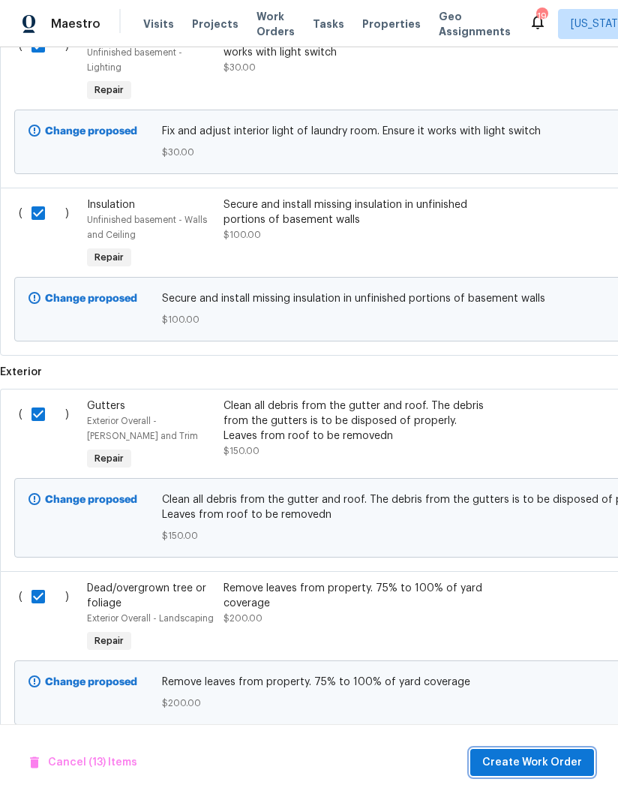
click at [555, 761] on span "Create Work Order" at bounding box center [532, 762] width 100 height 19
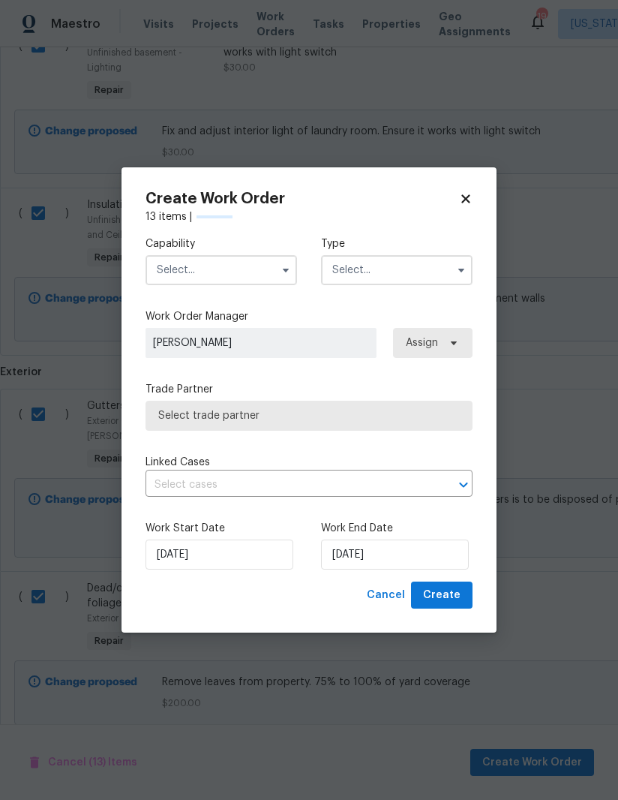
checkbox input "false"
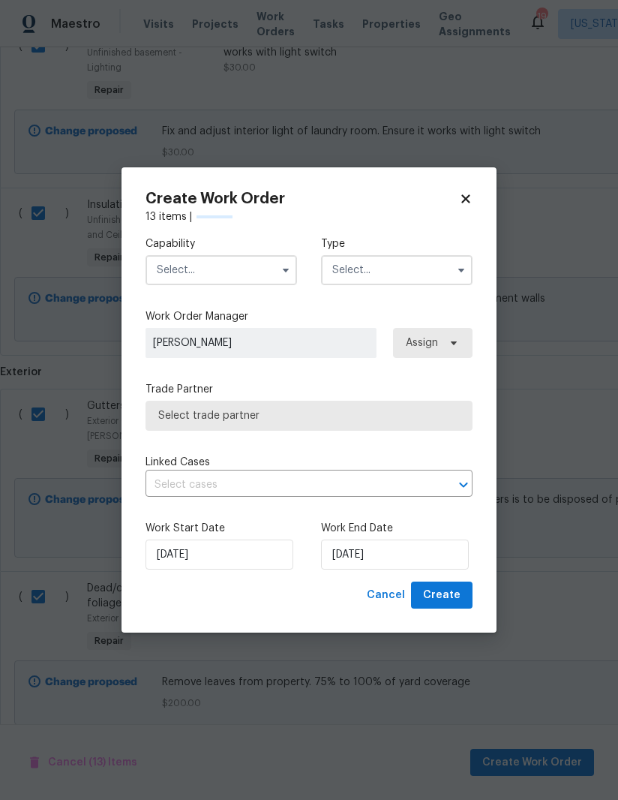
checkbox input "false"
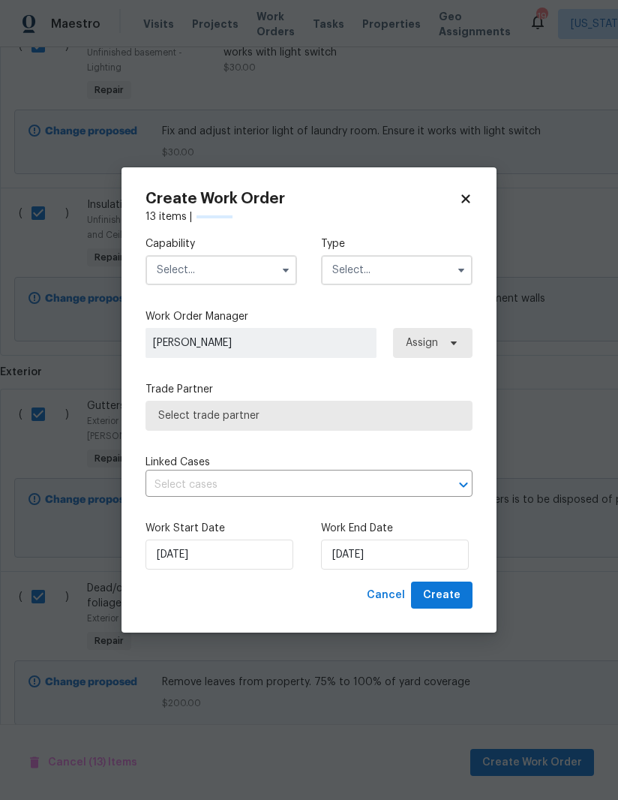
checkbox input "false"
click at [257, 275] on input "text" at bounding box center [222, 270] width 152 height 30
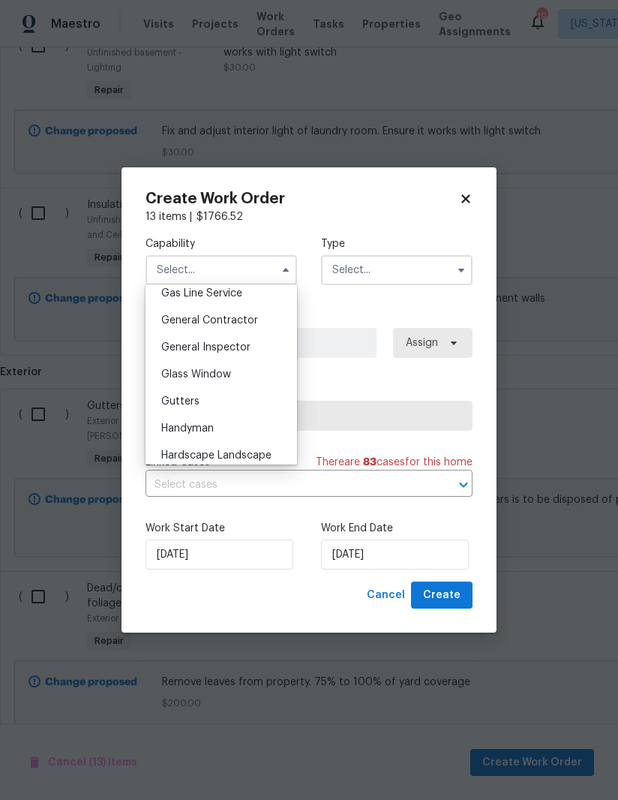
click at [240, 323] on span "General Contractor" at bounding box center [209, 320] width 97 height 11
type input "General Contractor"
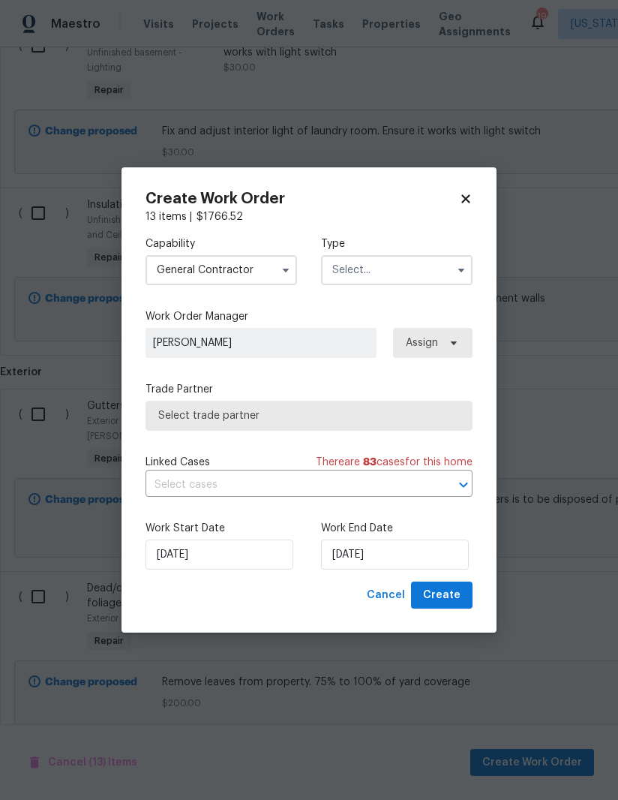
click at [427, 263] on input "text" at bounding box center [397, 270] width 152 height 30
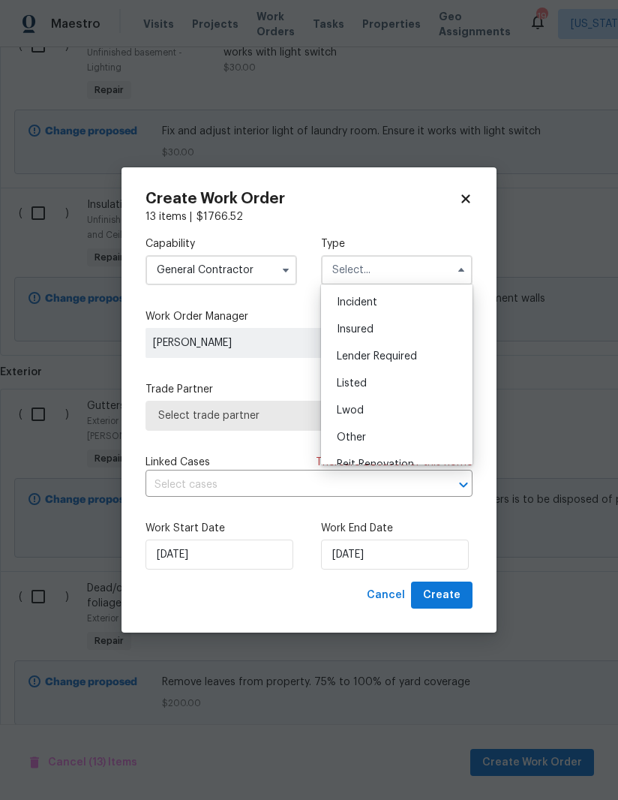
click at [388, 386] on div "Listed" at bounding box center [397, 383] width 144 height 27
type input "Listed"
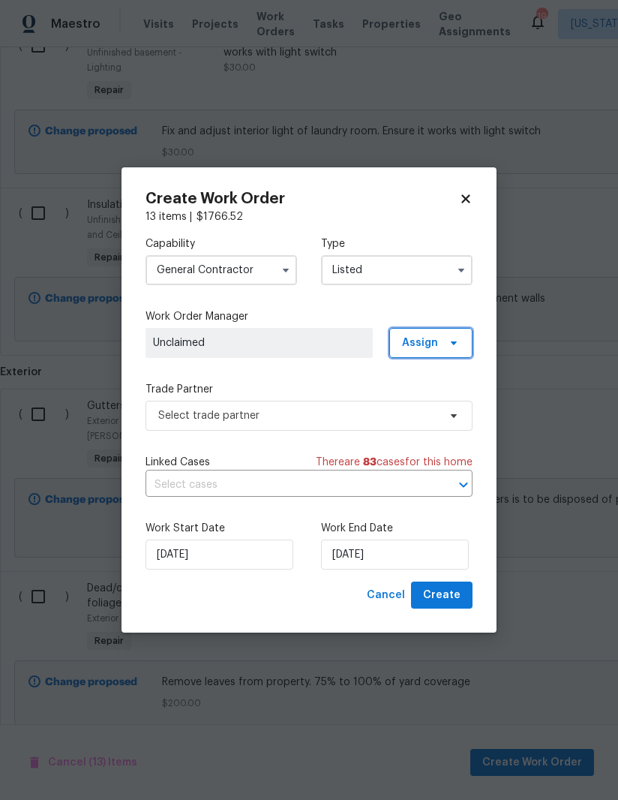
click at [449, 333] on span "Assign" at bounding box center [430, 343] width 83 height 30
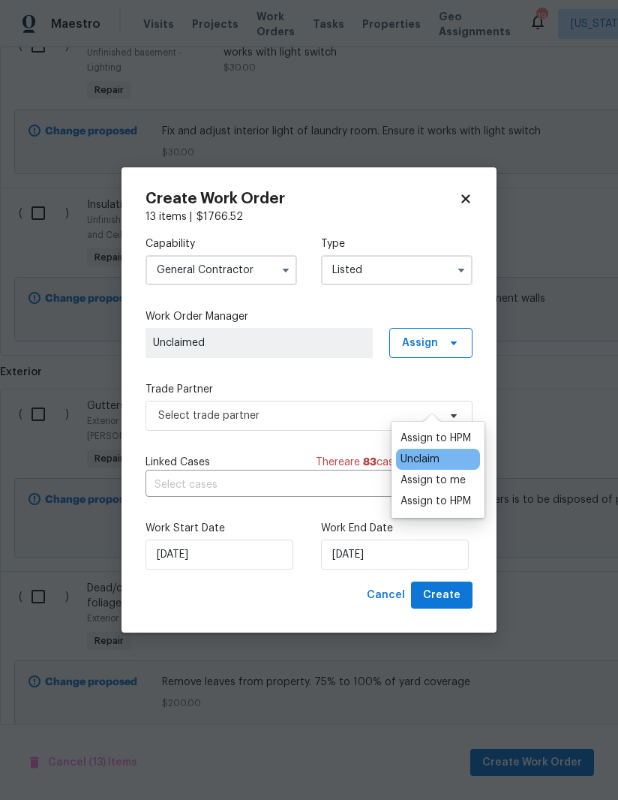
click at [451, 473] on div "Assign to me" at bounding box center [433, 480] width 65 height 15
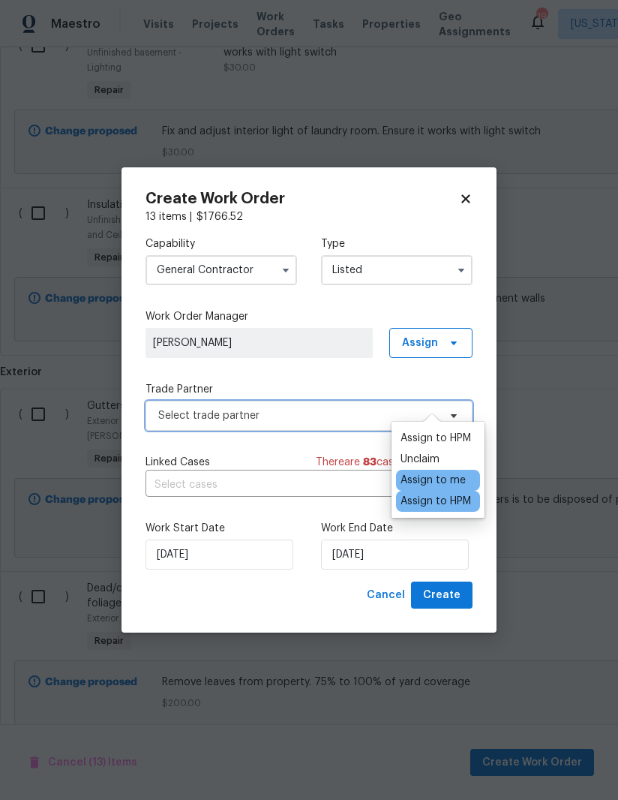
click at [320, 421] on span "Select trade partner" at bounding box center [298, 415] width 280 height 15
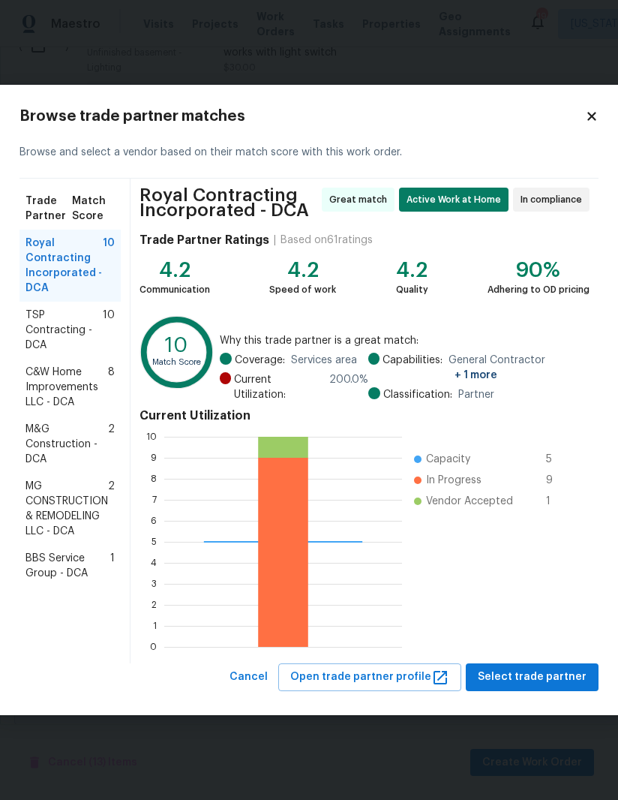
click at [49, 568] on span "BBS Service Group - DCA" at bounding box center [68, 566] width 85 height 30
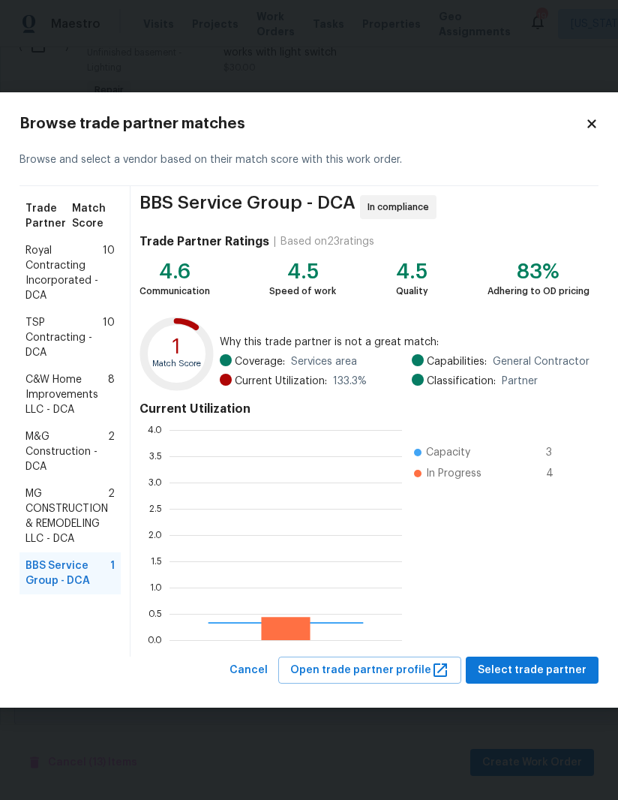
scroll to position [2, 2]
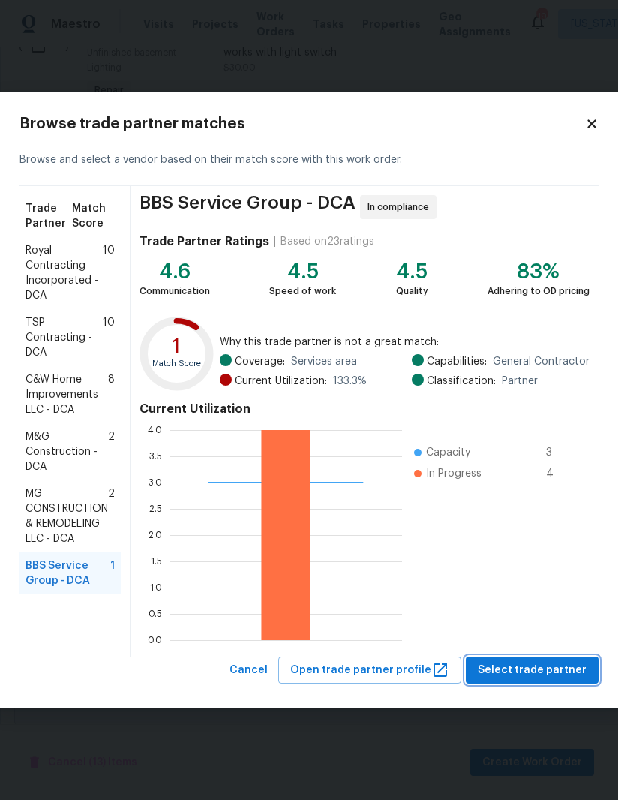
click at [553, 665] on span "Select trade partner" at bounding box center [532, 670] width 109 height 19
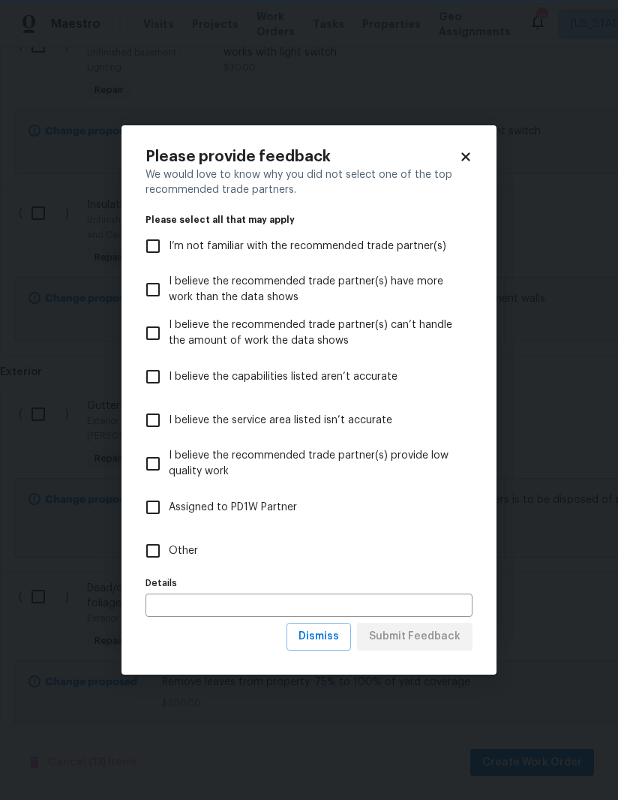
click at [158, 549] on input "Other" at bounding box center [153, 551] width 32 height 32
checkbox input "true"
click at [451, 636] on span "Submit Feedback" at bounding box center [415, 636] width 92 height 19
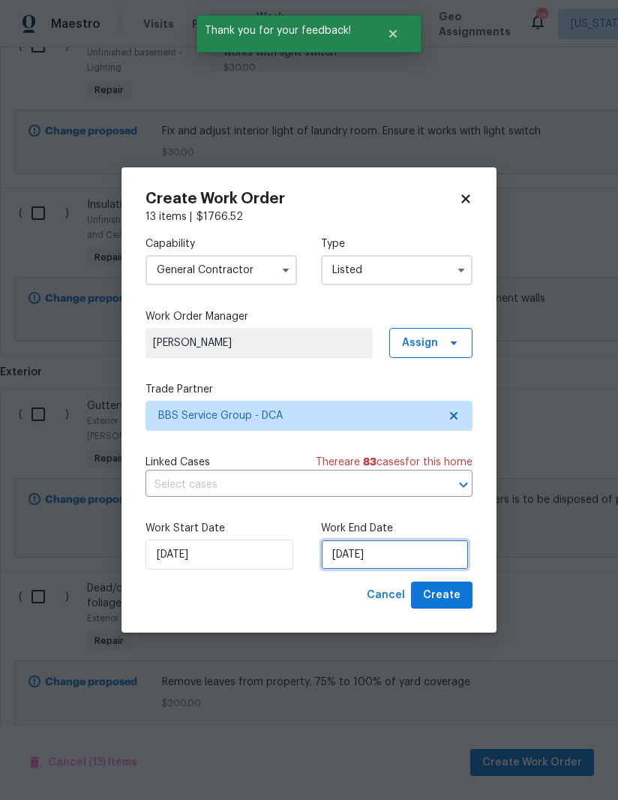
click at [388, 555] on input "[DATE]" at bounding box center [395, 554] width 148 height 30
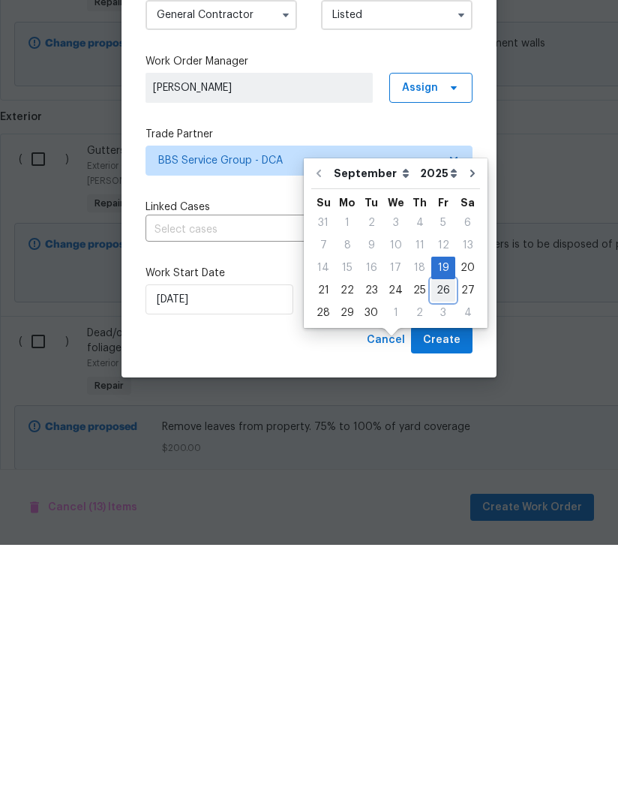
click at [444, 535] on div "26" at bounding box center [443, 545] width 24 height 21
type input "9/26/2025"
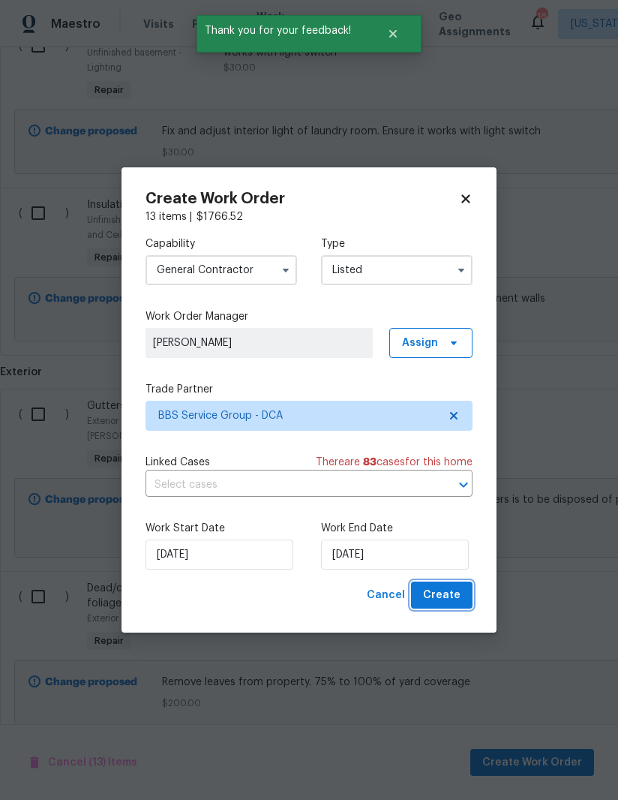
click at [461, 602] on button "Create" at bounding box center [442, 595] width 62 height 28
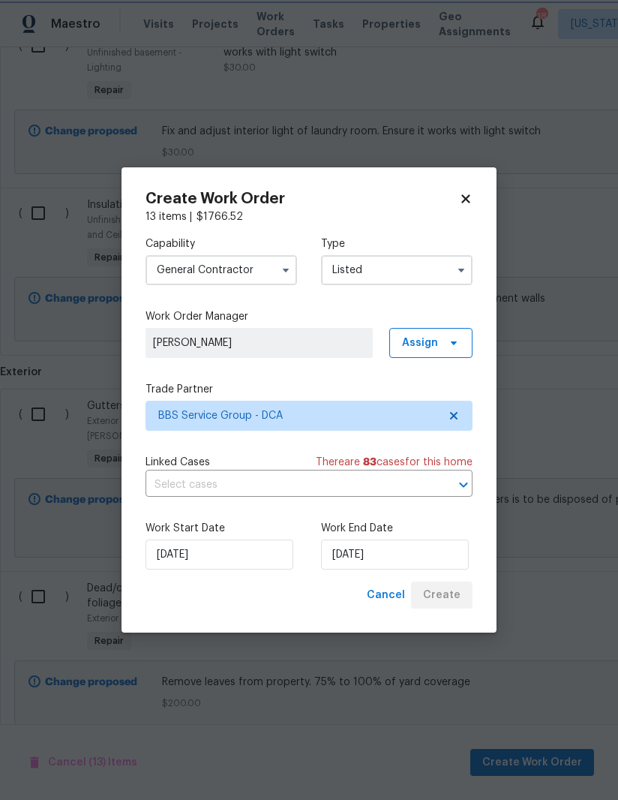
checkbox input "false"
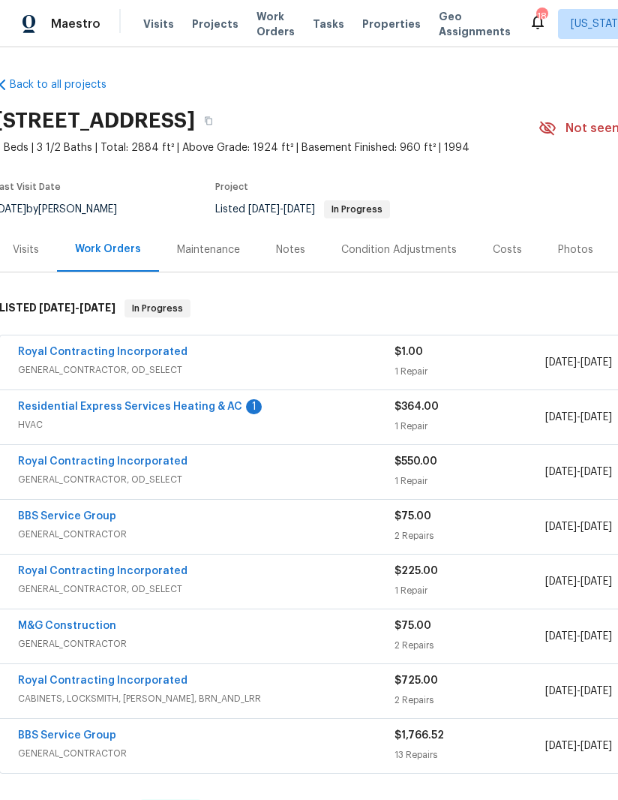
scroll to position [0, 5]
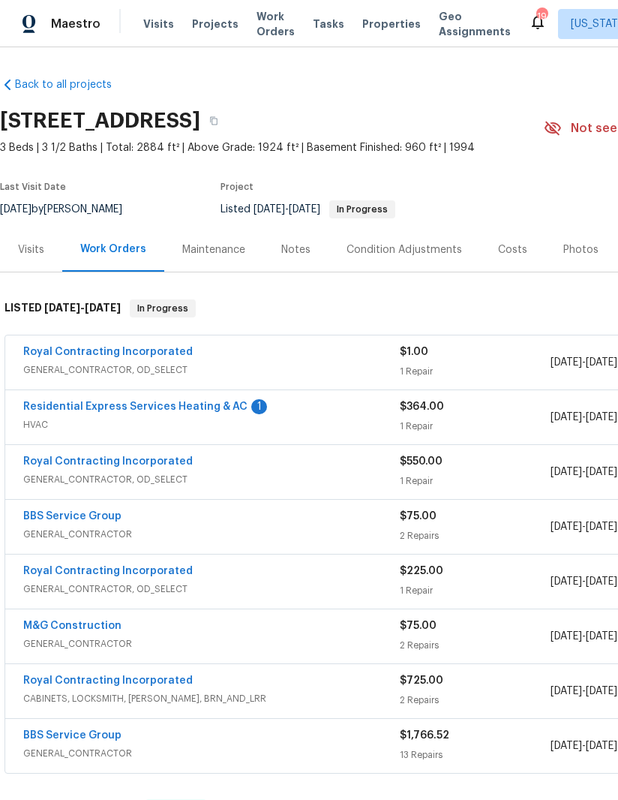
click at [62, 354] on link "Royal Contracting Incorporated" at bounding box center [108, 352] width 170 height 11
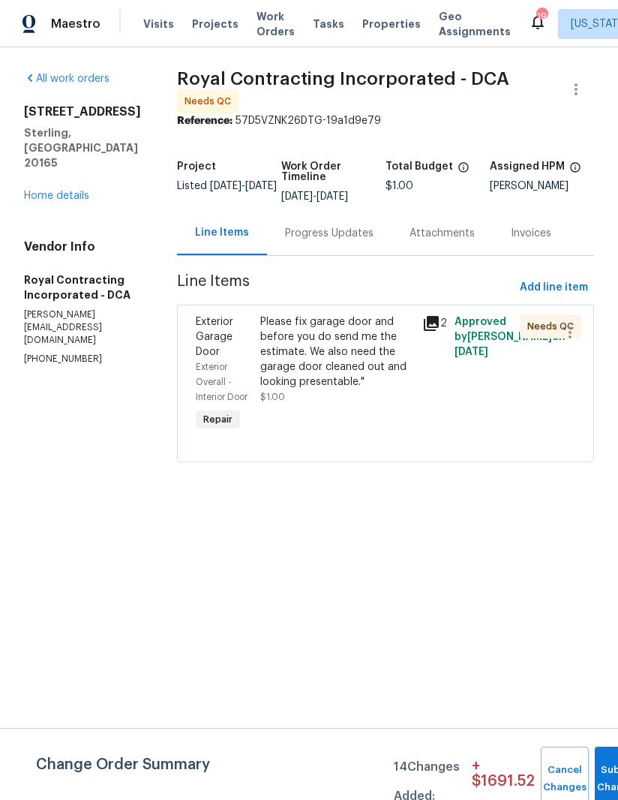
click at [331, 370] on div "Please fix garage door and before you do send me the estimate. We also need the…" at bounding box center [336, 351] width 153 height 75
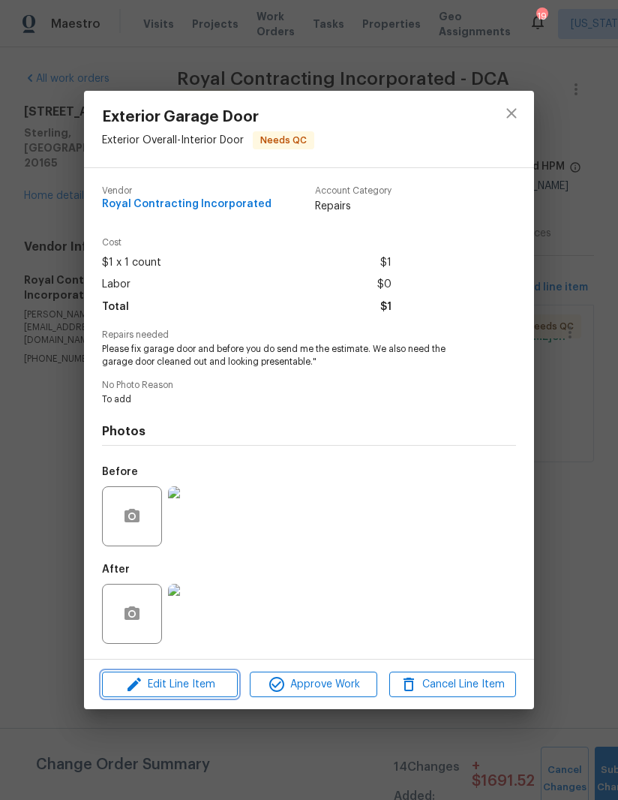
click at [206, 686] on span "Edit Line Item" at bounding box center [170, 684] width 127 height 19
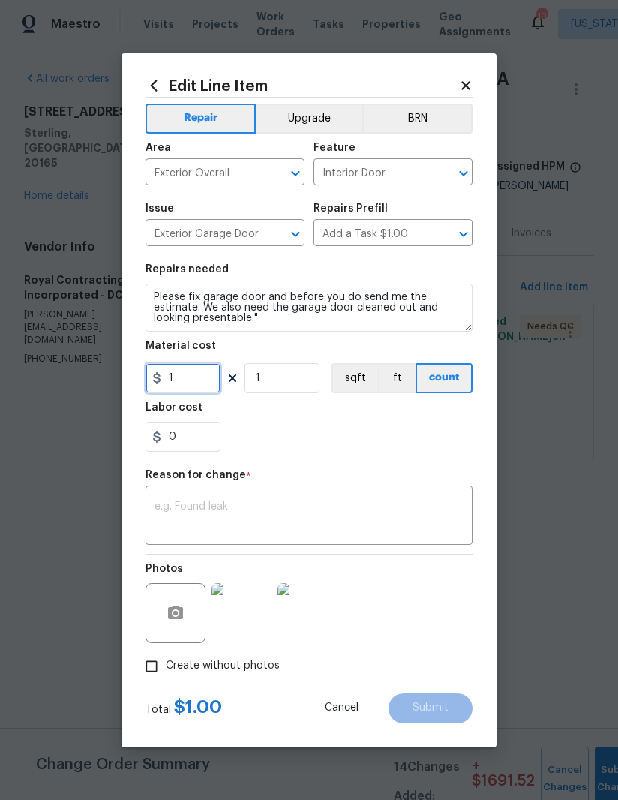
click at [213, 378] on input "1" at bounding box center [183, 378] width 75 height 30
type input "75"
click at [334, 515] on textarea at bounding box center [309, 517] width 309 height 32
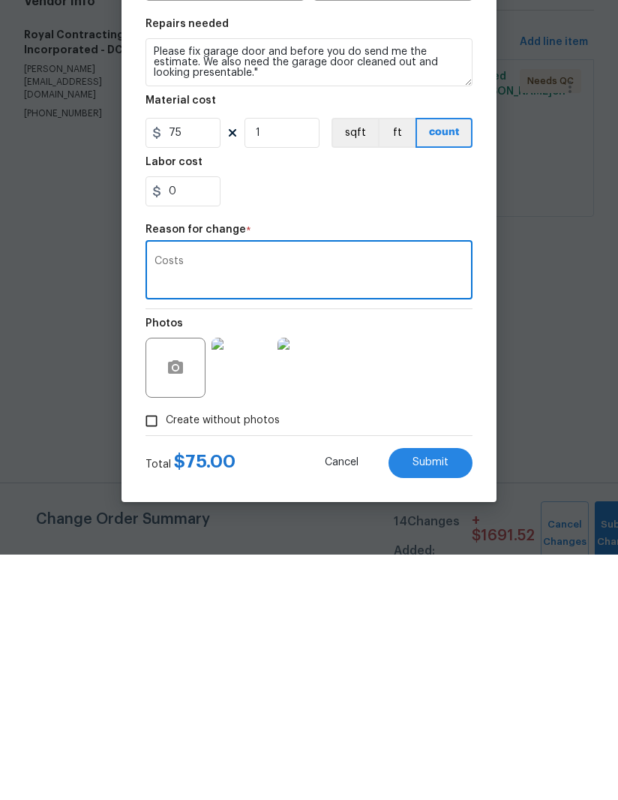
type textarea "Costs"
click at [438, 693] on button "Submit" at bounding box center [431, 708] width 84 height 30
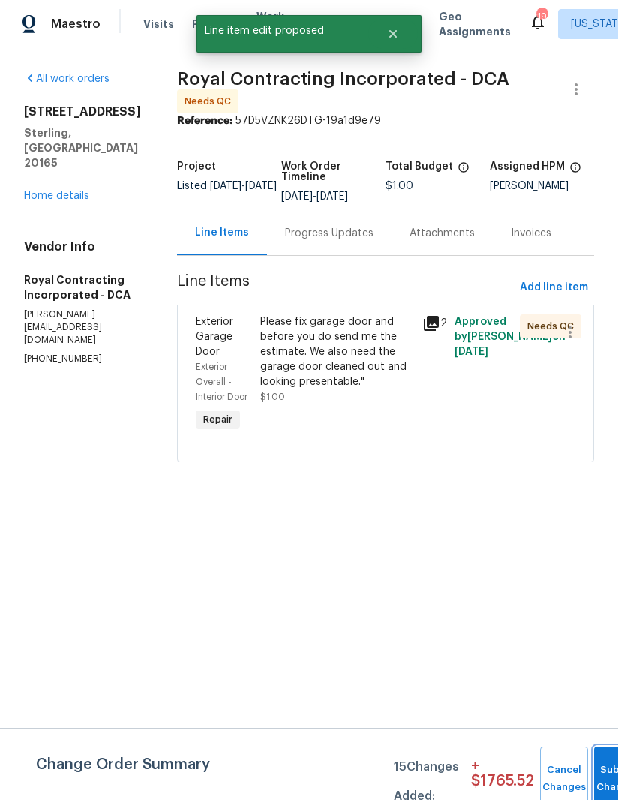
click at [602, 774] on button "Submit Changes" at bounding box center [618, 778] width 48 height 65
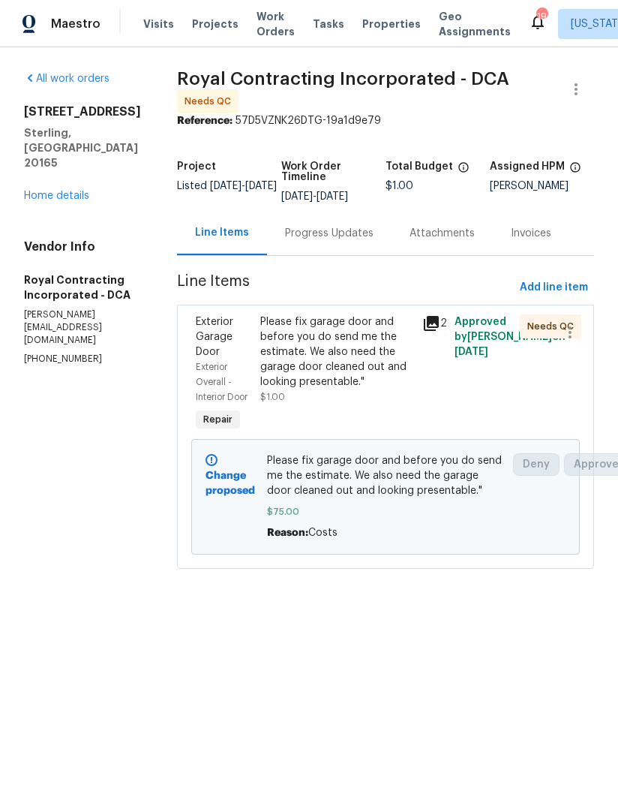
click at [335, 377] on div "Please fix garage door and before you do send me the estimate. We also need the…" at bounding box center [336, 351] width 153 height 75
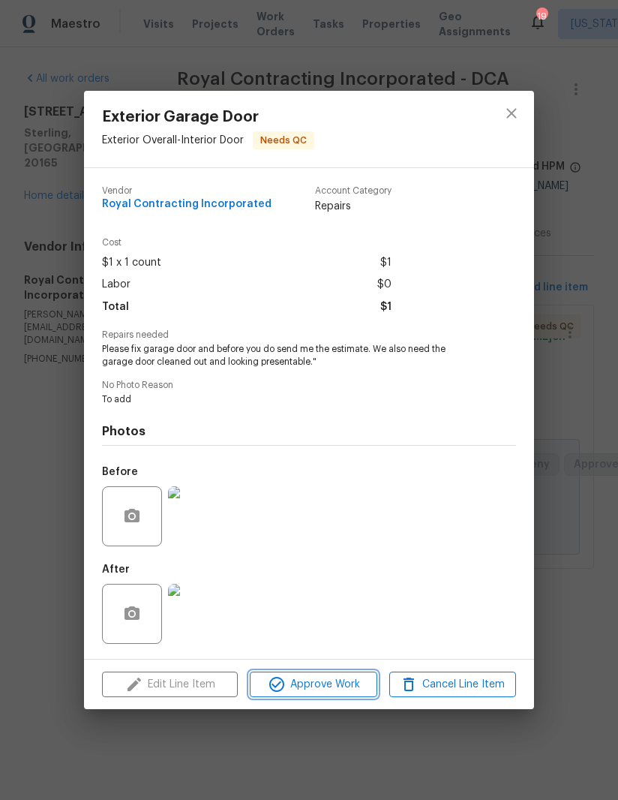
click at [332, 674] on button "Approve Work" at bounding box center [313, 684] width 127 height 26
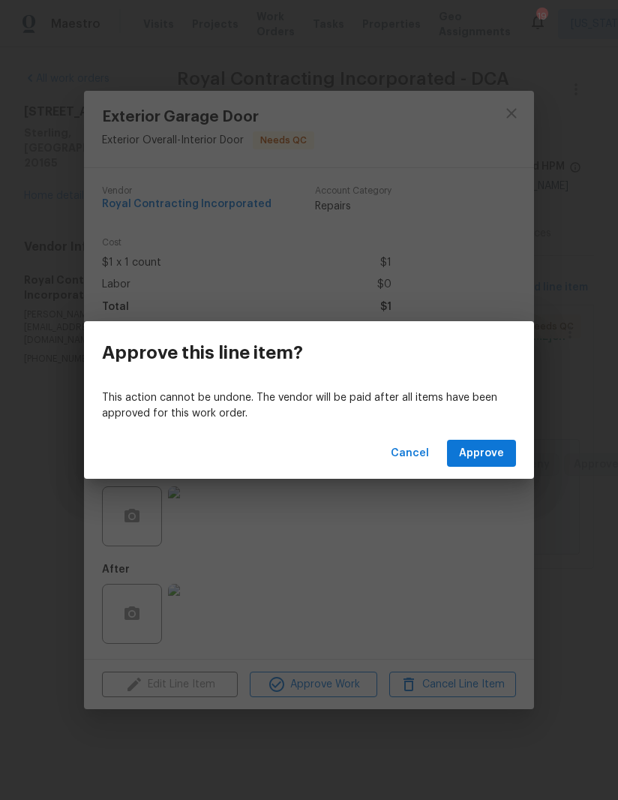
click at [487, 435] on div "Cancel Approve" at bounding box center [309, 454] width 450 height 52
click at [486, 435] on div "Cancel Approve" at bounding box center [309, 454] width 450 height 52
click at [493, 454] on span "Approve" at bounding box center [481, 453] width 45 height 19
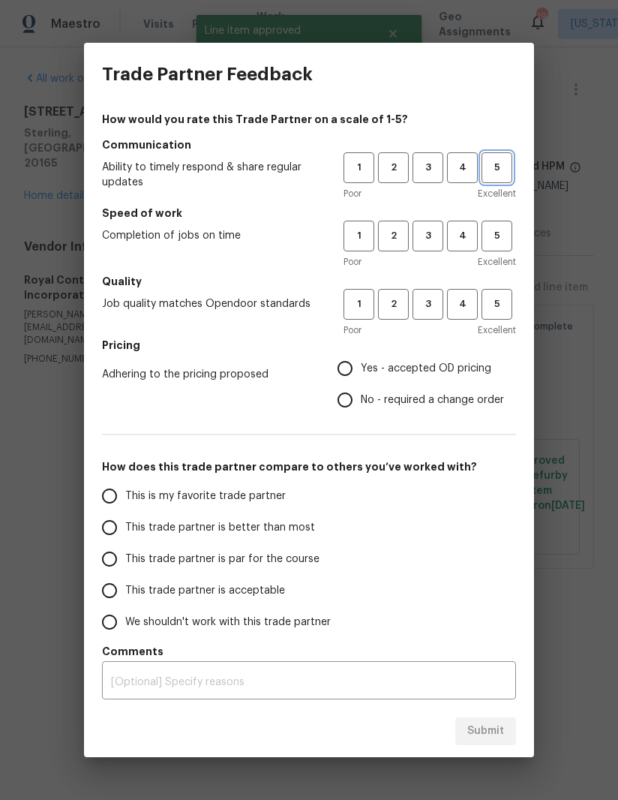
click at [499, 171] on span "5" at bounding box center [497, 167] width 28 height 17
click at [508, 245] on button "5" at bounding box center [497, 236] width 31 height 31
click at [503, 309] on span "5" at bounding box center [497, 304] width 28 height 17
click at [347, 357] on input "Yes - accepted OD pricing" at bounding box center [345, 369] width 32 height 32
radio input "true"
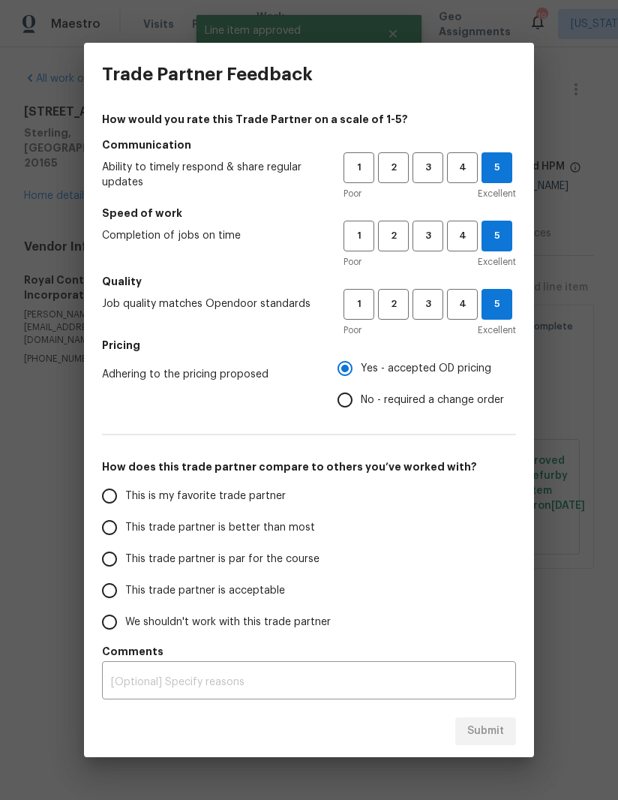
click at [118, 488] on input "This is my favorite trade partner" at bounding box center [110, 496] width 32 height 32
radio input "true"
click at [499, 728] on span "Submit" at bounding box center [485, 731] width 37 height 19
radio input "false"
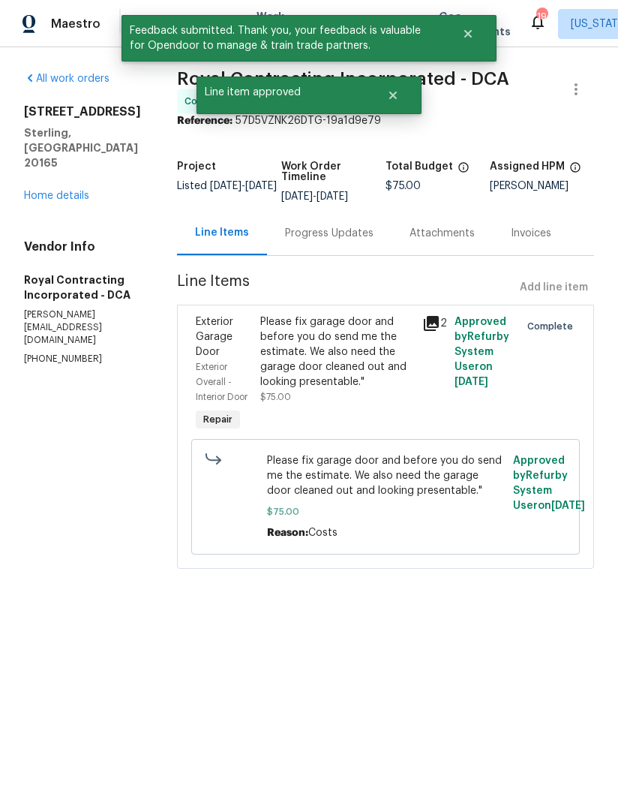
click at [41, 191] on link "Home details" at bounding box center [56, 196] width 65 height 11
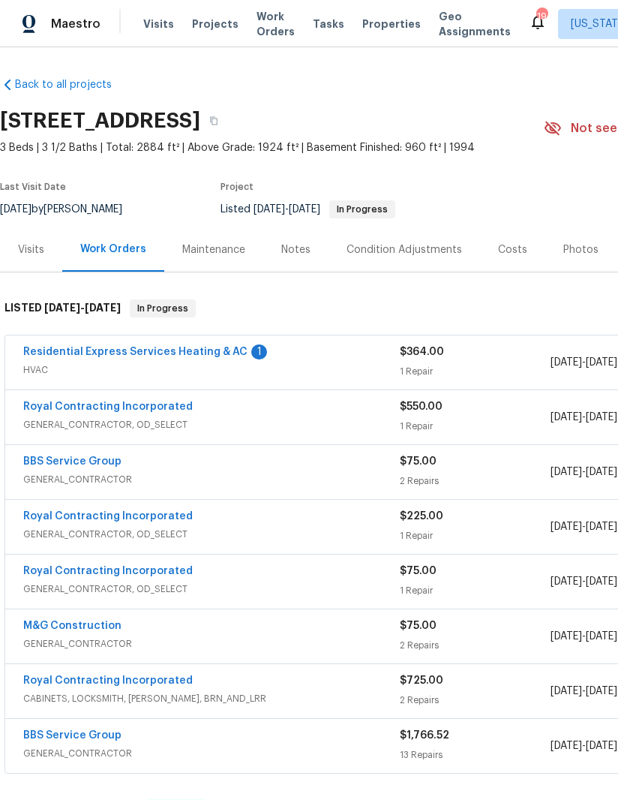
click at [71, 356] on link "Residential Express Services Heating & AC" at bounding box center [135, 352] width 224 height 11
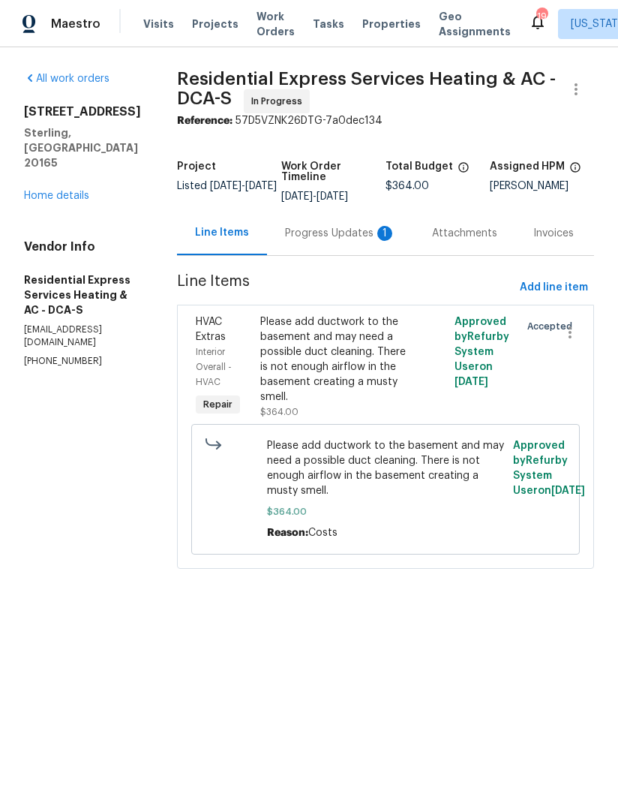
click at [317, 245] on div "Progress Updates 1" at bounding box center [340, 233] width 147 height 44
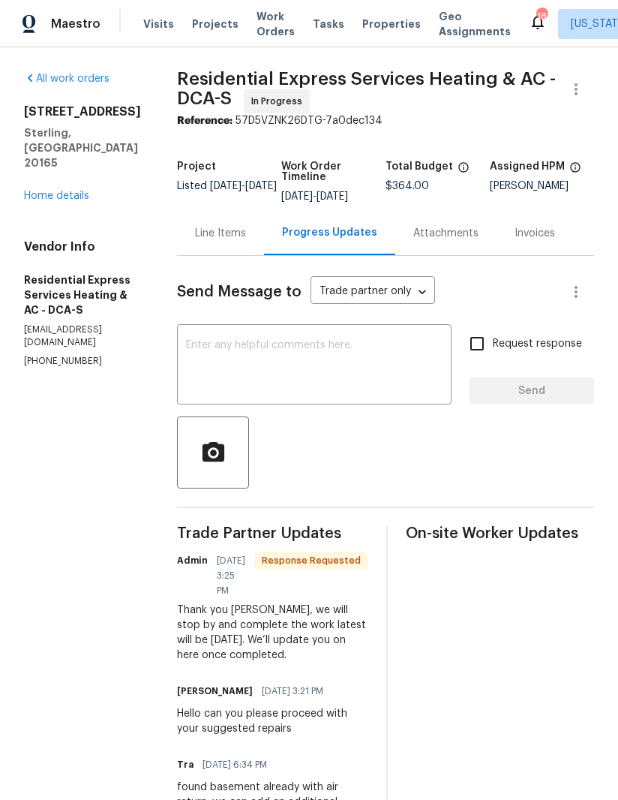
click at [31, 191] on link "Home details" at bounding box center [56, 196] width 65 height 11
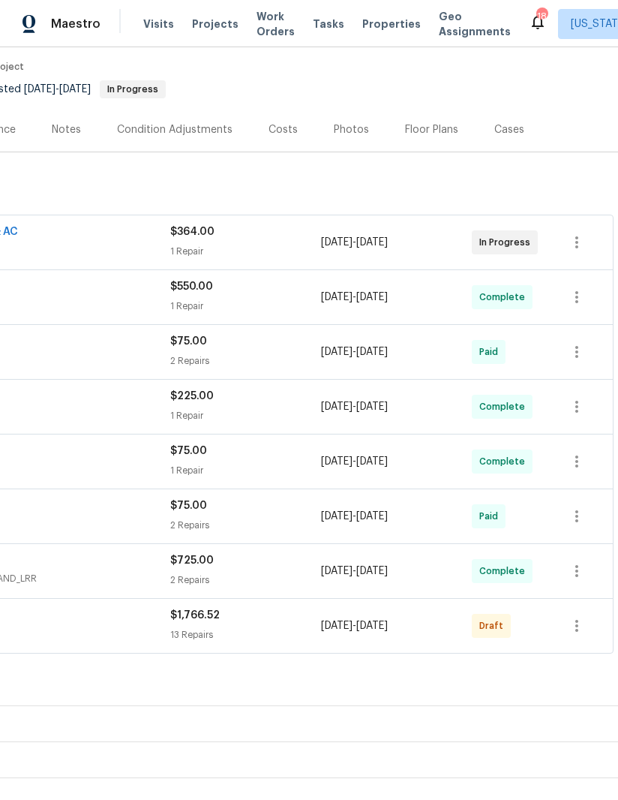
scroll to position [120, 230]
click at [578, 622] on icon "button" at bounding box center [576, 626] width 3 height 12
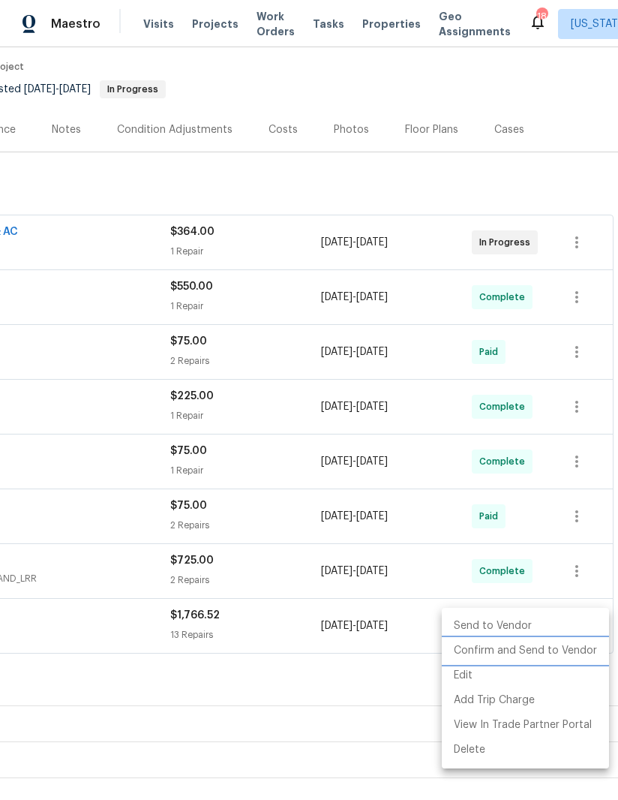
click at [538, 652] on li "Confirm and Send to Vendor" at bounding box center [525, 650] width 167 height 25
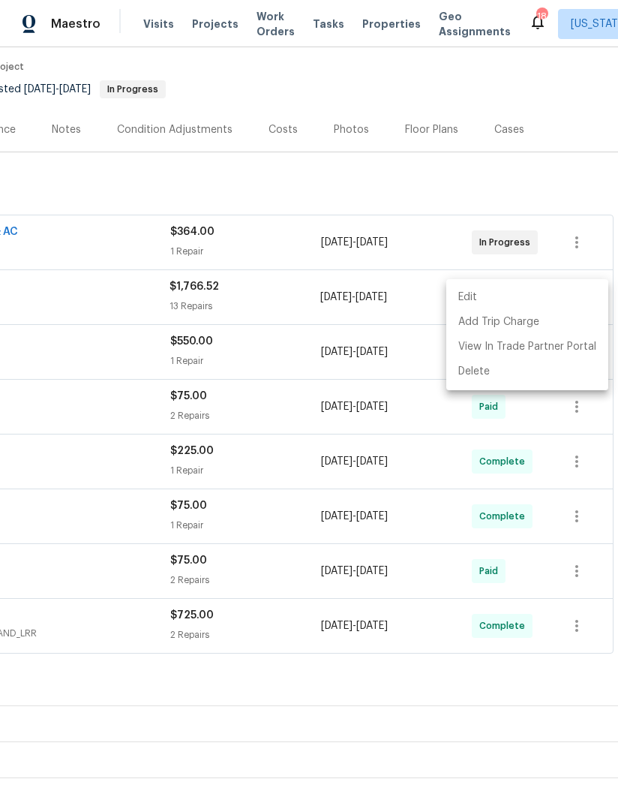
click at [414, 742] on div at bounding box center [309, 400] width 618 height 800
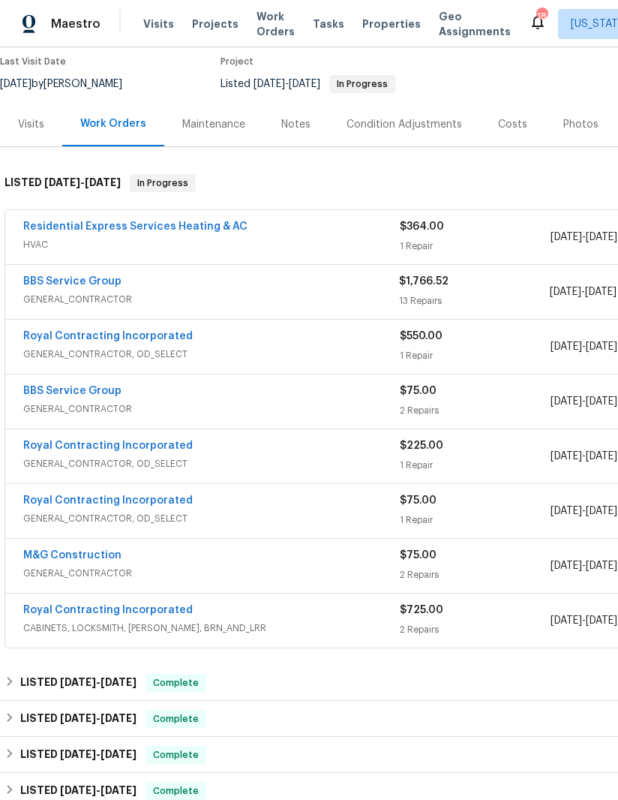
scroll to position [125, 0]
click at [52, 285] on link "BBS Service Group" at bounding box center [72, 281] width 98 height 11
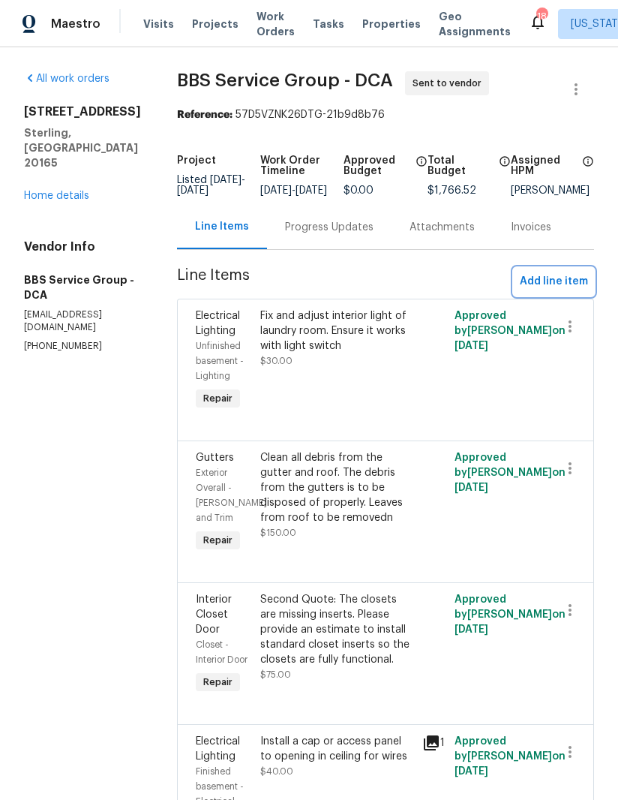
click at [566, 291] on span "Add line item" at bounding box center [554, 281] width 68 height 19
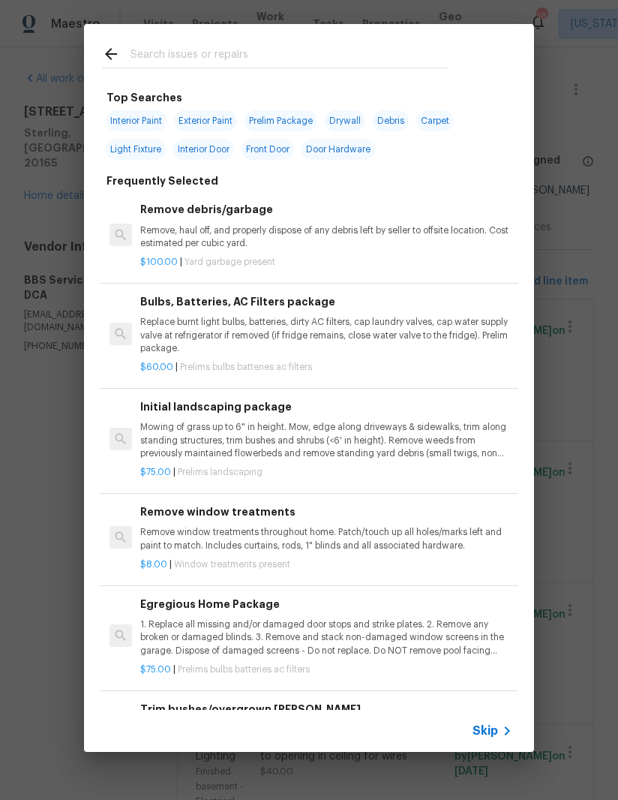
click at [230, 60] on input "text" at bounding box center [290, 56] width 318 height 23
type input "Paint"
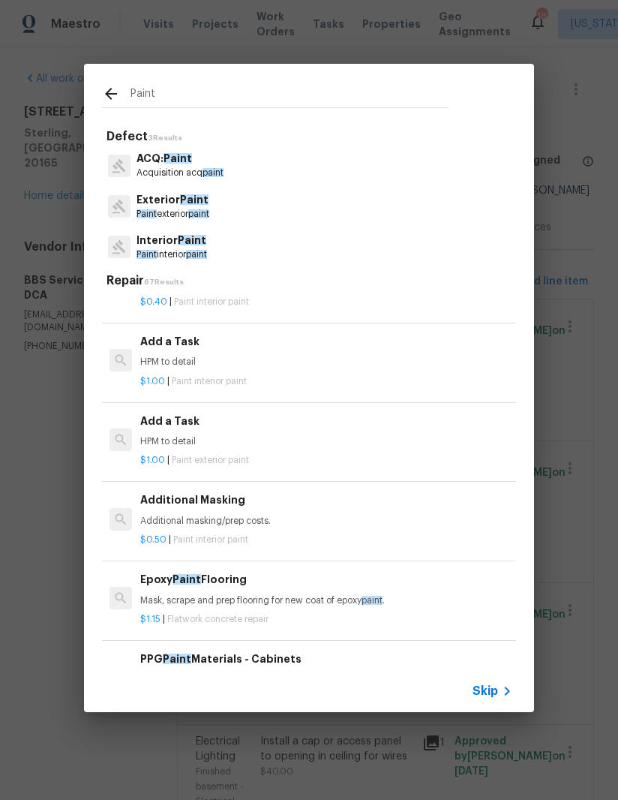
scroll to position [1338, 0]
click at [285, 453] on p "$1.00 | Paint exterior paint" at bounding box center [326, 459] width 372 height 13
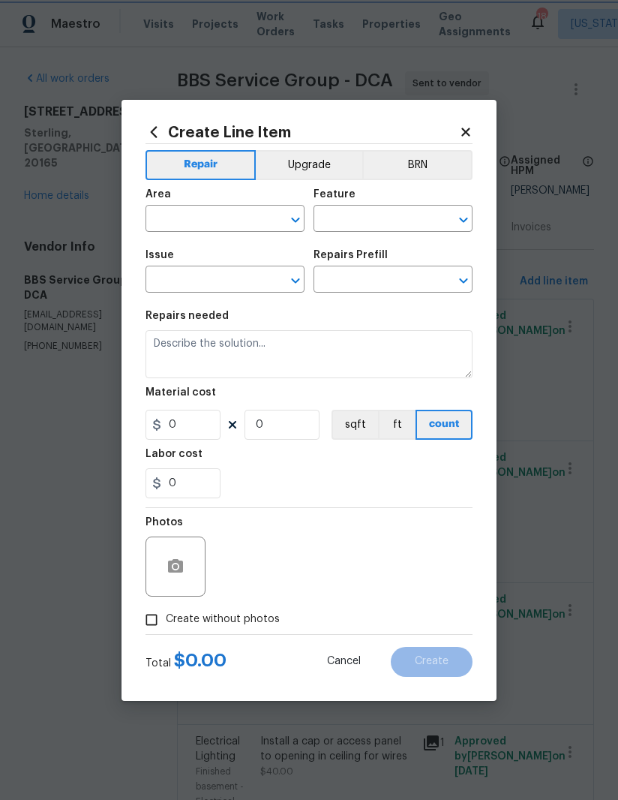
type input "Overall Paint"
type input "Exterior Paint"
type input "Add a Task $1.00"
type textarea "HPM to detail"
type input "1"
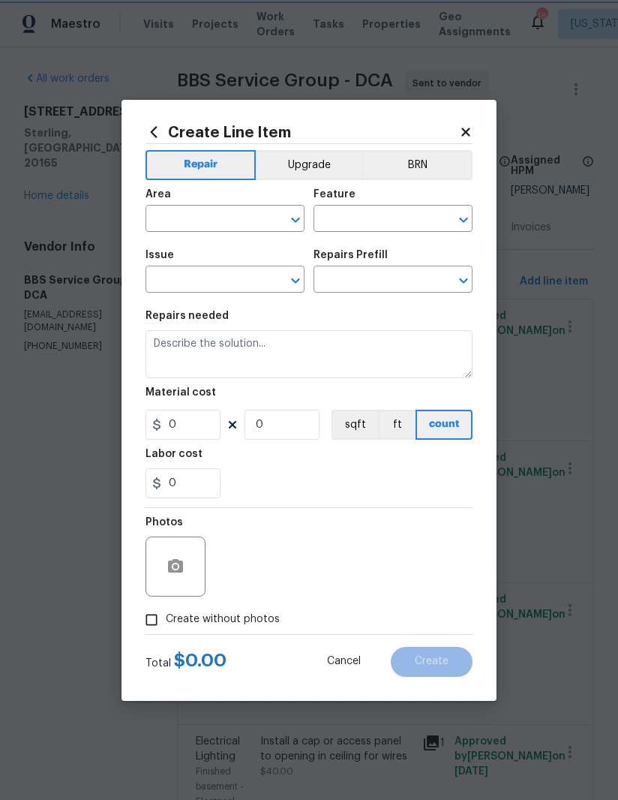
type input "1"
click at [231, 224] on input "text" at bounding box center [204, 220] width 117 height 23
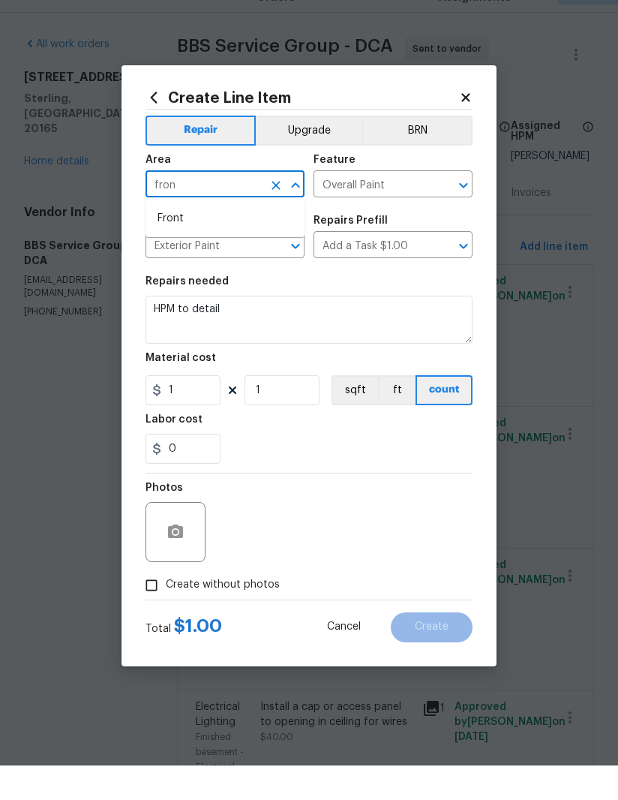
click at [218, 241] on li "Front" at bounding box center [225, 253] width 159 height 25
type input "Front"
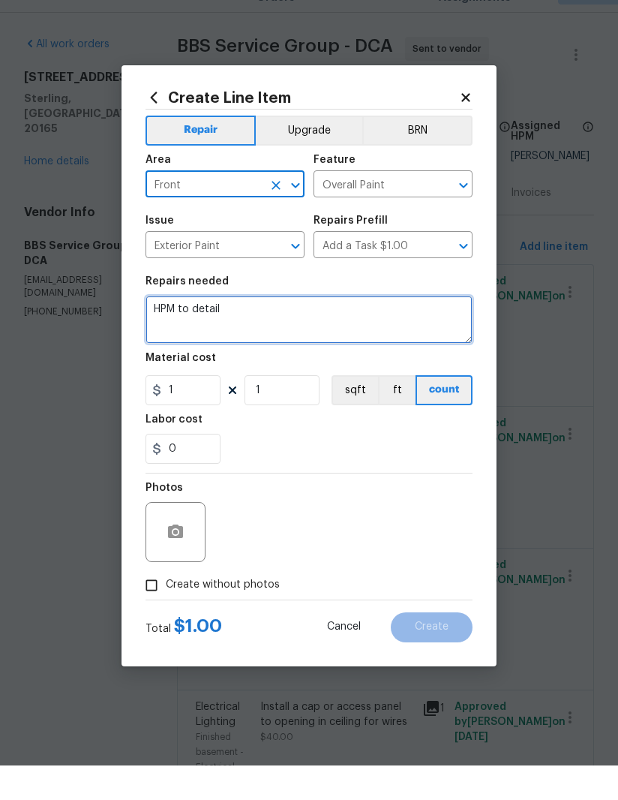
click at [216, 330] on textarea "HPM to detail" at bounding box center [309, 354] width 327 height 48
click at [210, 330] on textarea "HPM to detail" at bounding box center [309, 354] width 327 height 48
click at [211, 330] on textarea "HPM to detail" at bounding box center [309, 354] width 327 height 48
click at [204, 330] on textarea "HPM to detail" at bounding box center [309, 354] width 327 height 48
type textarea "H"
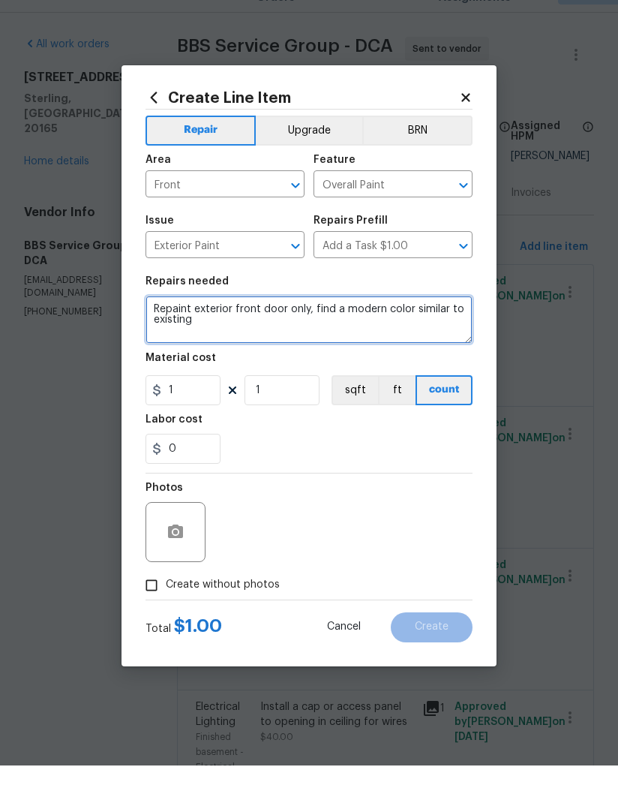
type textarea "Repaint exterior front door only, find a modern color similar to existing"
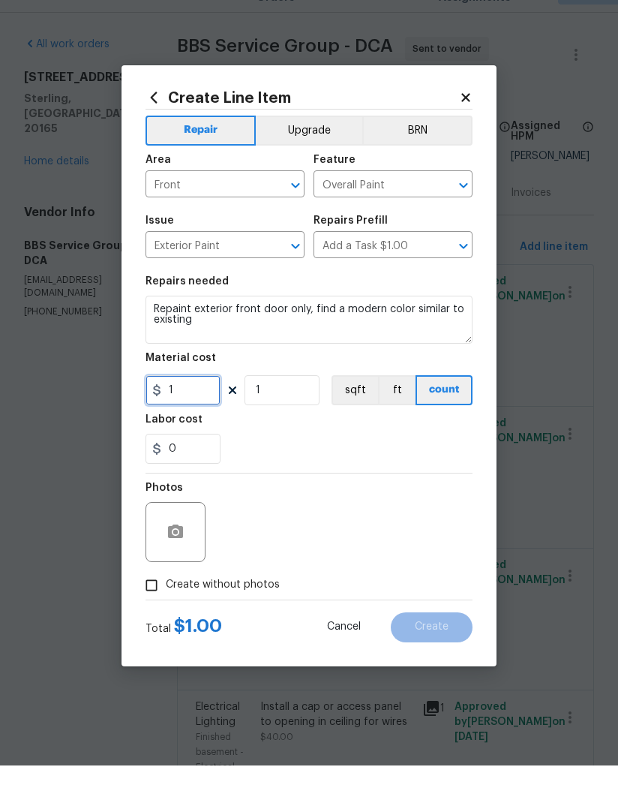
click at [209, 410] on input "1" at bounding box center [183, 425] width 75 height 30
type input "200"
click at [398, 468] on div "0" at bounding box center [309, 483] width 327 height 30
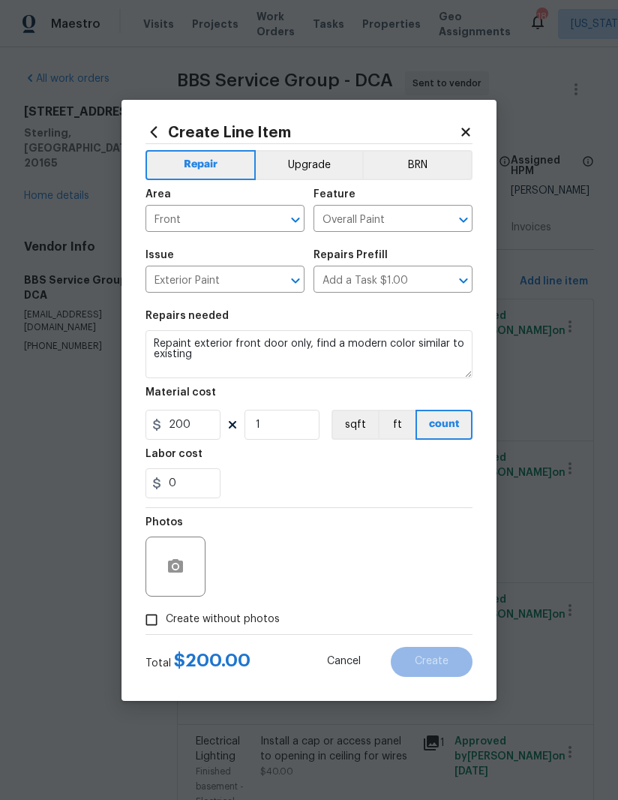
click at [149, 626] on input "Create without photos" at bounding box center [151, 619] width 29 height 29
checkbox input "true"
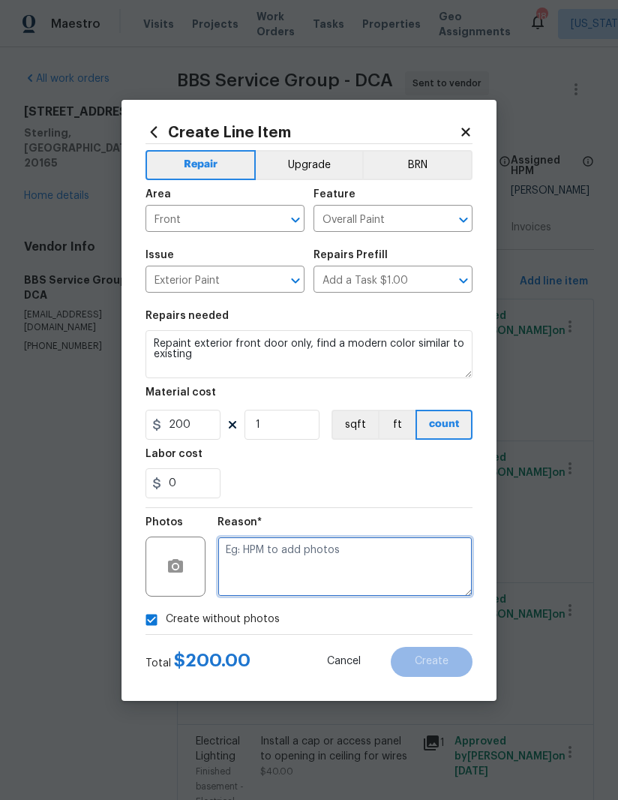
click at [389, 573] on textarea at bounding box center [345, 566] width 255 height 60
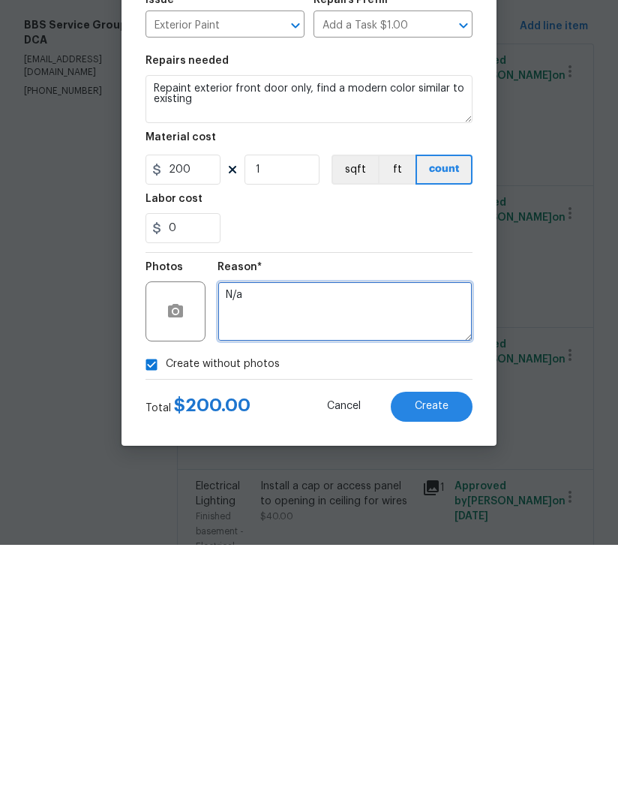
type textarea "N/a"
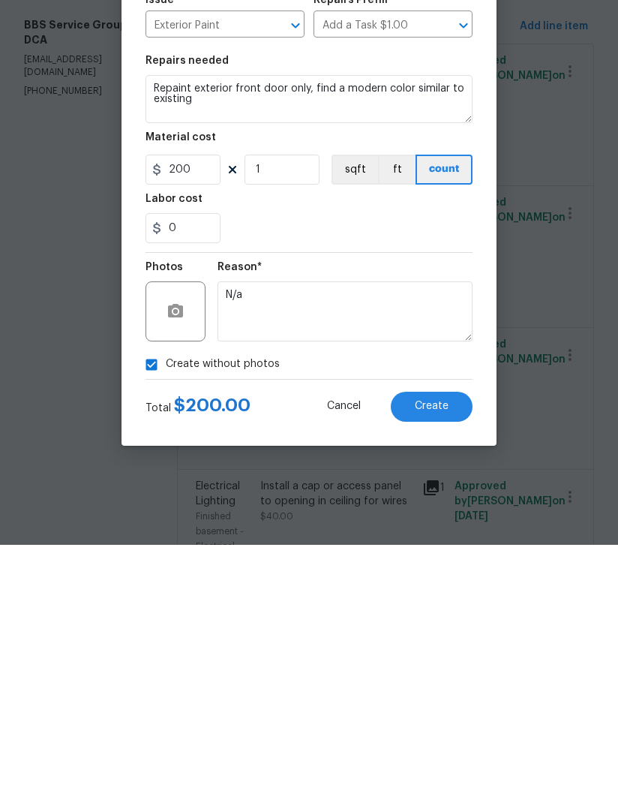
click at [451, 647] on button "Create" at bounding box center [432, 662] width 82 height 30
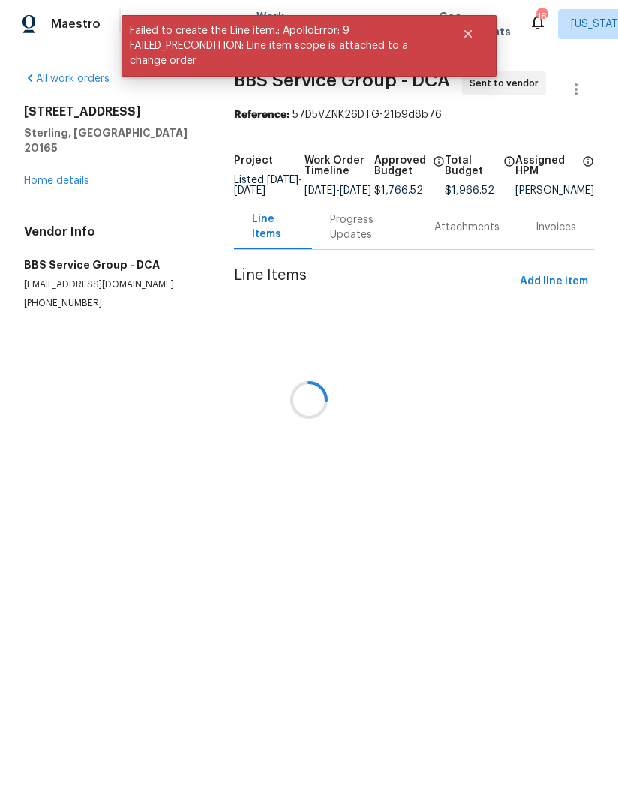
scroll to position [0, 0]
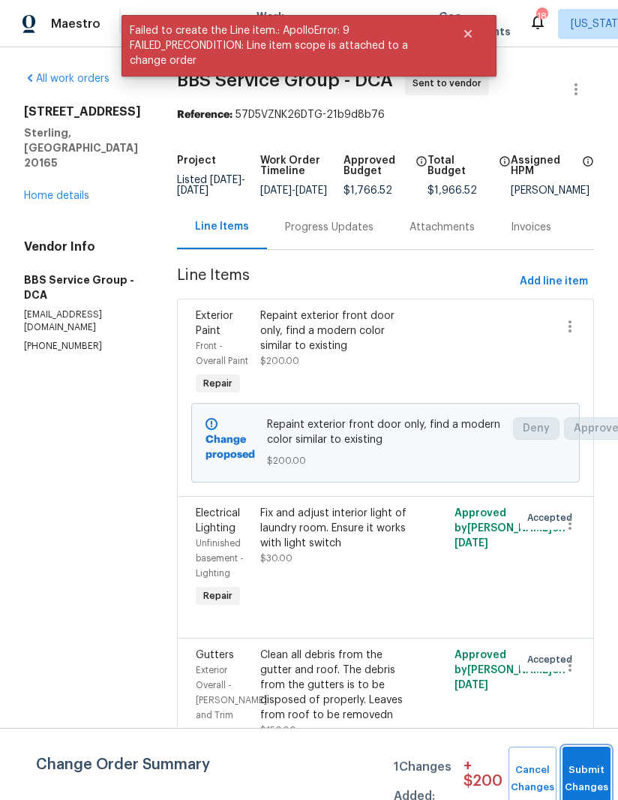
click at [584, 759] on button "Submit Changes" at bounding box center [587, 778] width 48 height 65
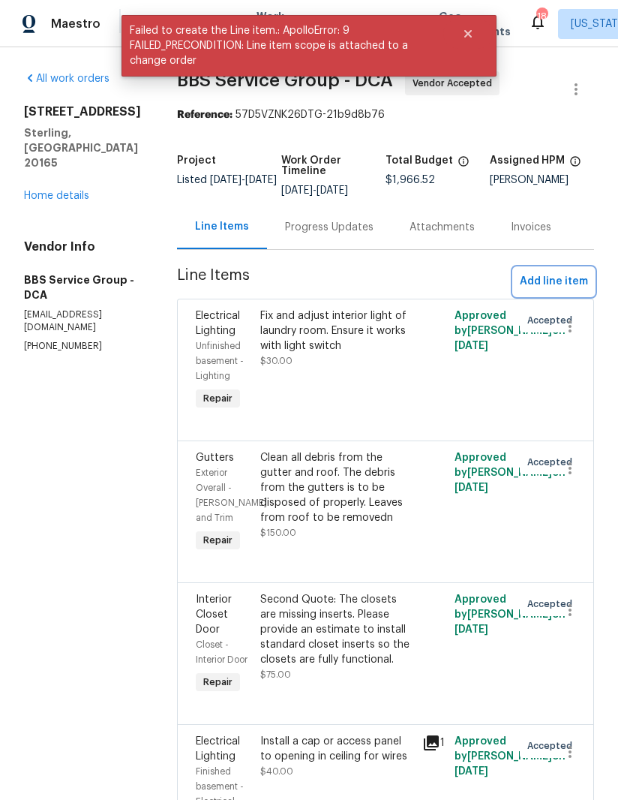
click at [564, 294] on button "Add line item" at bounding box center [554, 282] width 80 height 28
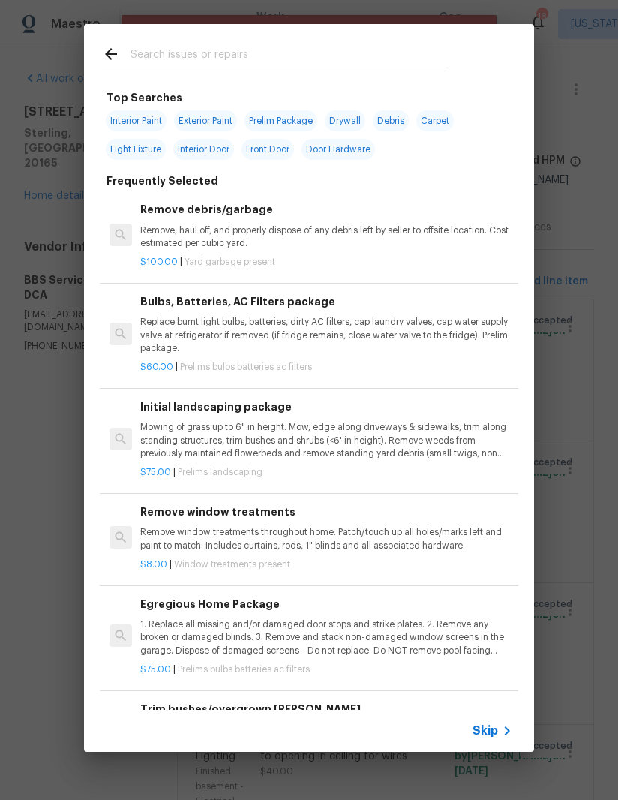
click at [365, 47] on input "text" at bounding box center [290, 56] width 318 height 23
type input "Shutter"
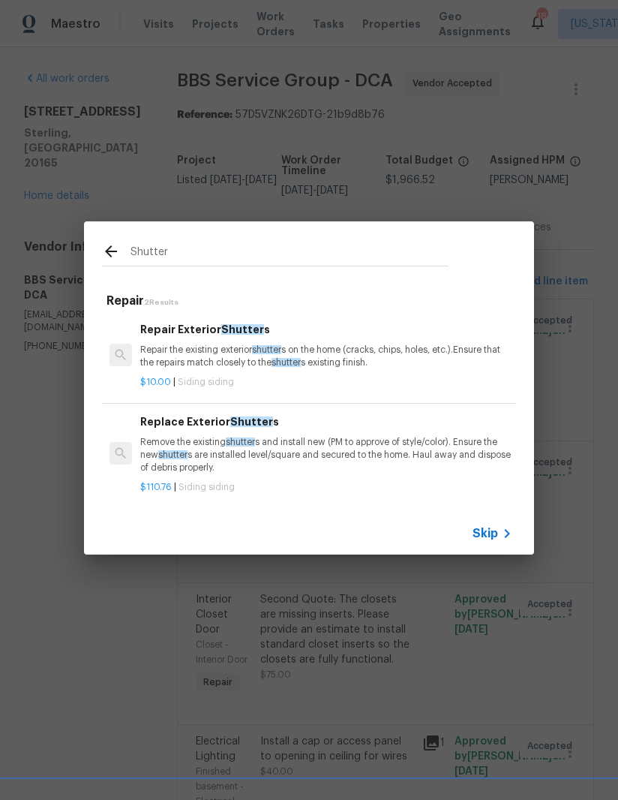
click at [326, 346] on p "Repair the existing exterior shutter s on the home (cracks, chips, holes, etc.)…" at bounding box center [326, 357] width 372 height 26
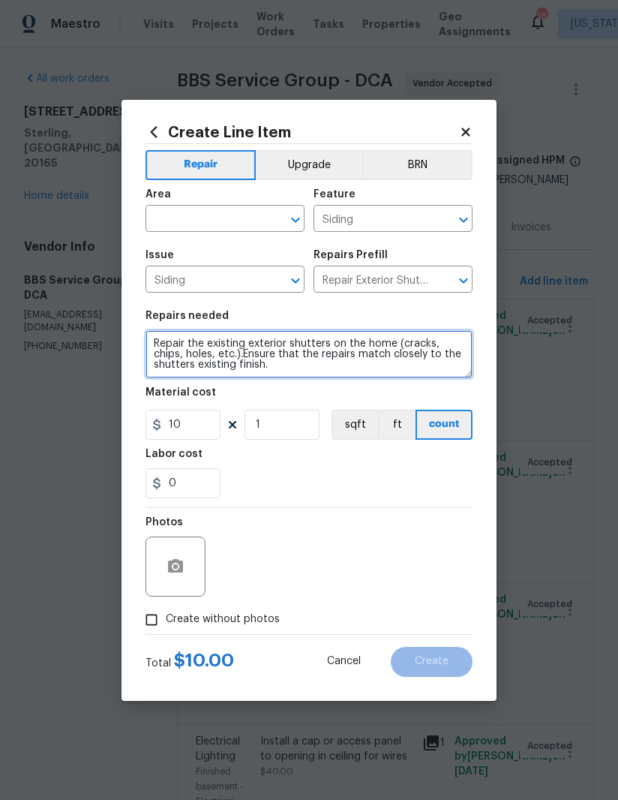
click at [295, 350] on textarea "Repair the existing exterior shutters on the home (cracks, chips, holes, etc.).…" at bounding box center [309, 354] width 327 height 48
click at [294, 349] on textarea "Repair the existing exterior shutters on the home (cracks, chips, holes, etc.).…" at bounding box center [309, 354] width 327 height 48
click at [281, 353] on textarea "Repair the existing exterior shutters on the home (cracks, chips, holes, etc.).…" at bounding box center [309, 354] width 327 height 48
click at [275, 347] on textarea "Repair the existing exterior shutters on the home (cracks, chips, holes, etc.).…" at bounding box center [309, 354] width 327 height 48
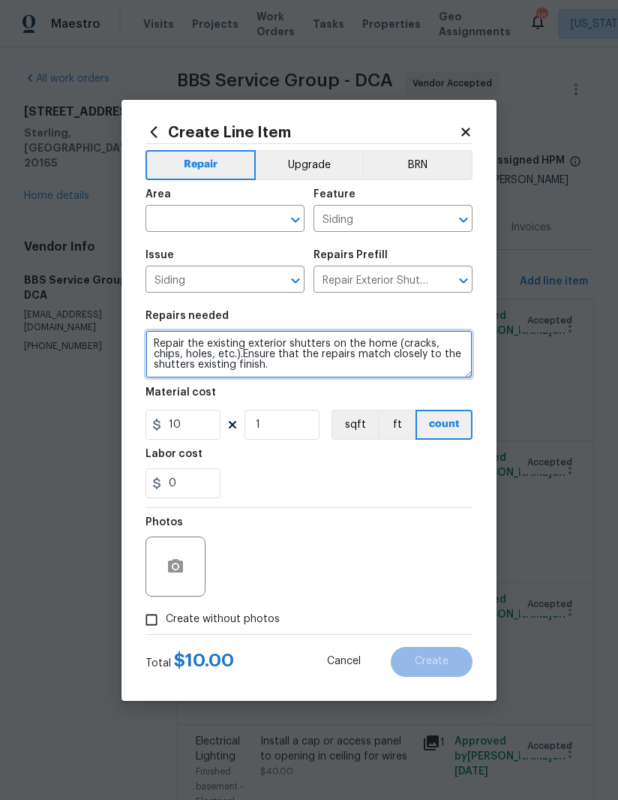
click at [275, 347] on textarea "Repair the existing exterior shutters on the home (cracks, chips, holes, etc.).…" at bounding box center [309, 354] width 327 height 48
type textarea "Repaint exterior shutters of front of house to match front door new color"
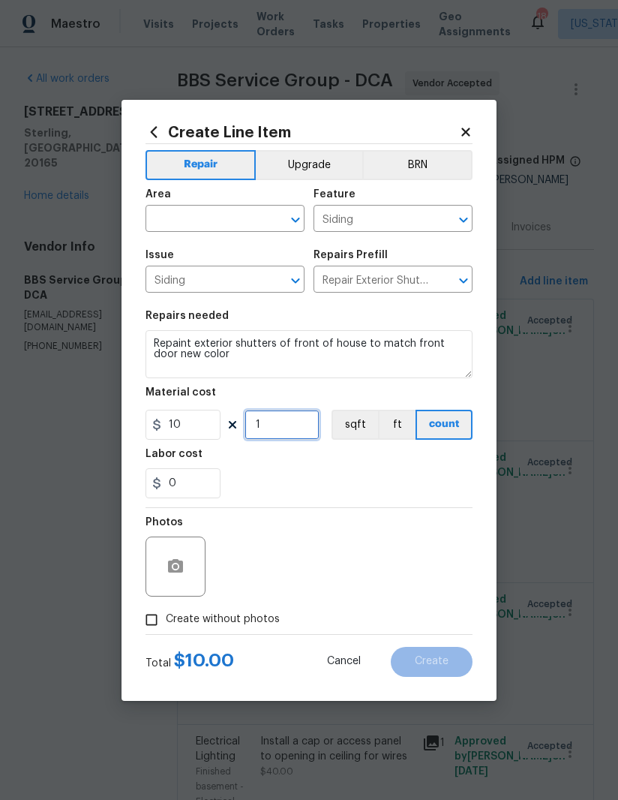
click at [282, 433] on input "1" at bounding box center [282, 425] width 75 height 30
type input "18"
click at [359, 498] on div "0" at bounding box center [309, 483] width 327 height 30
click at [237, 218] on input "text" at bounding box center [204, 220] width 117 height 23
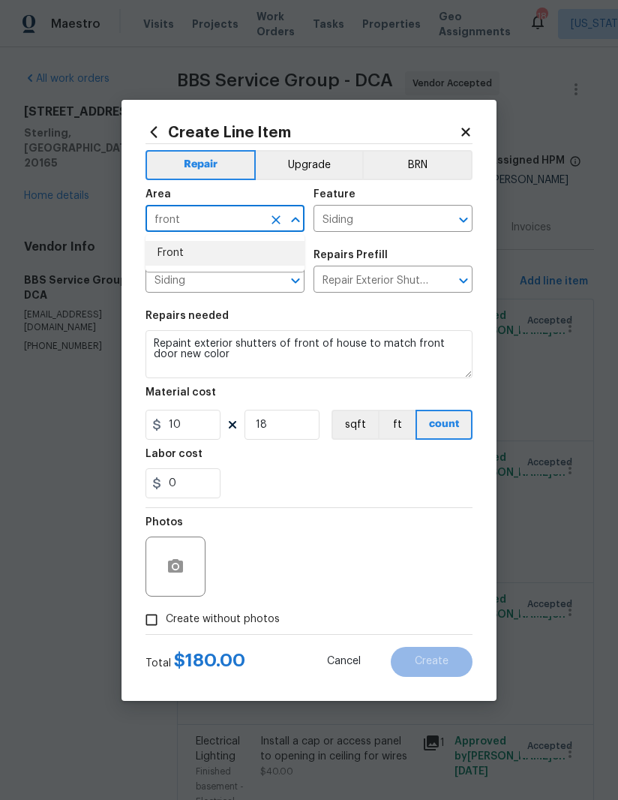
click at [253, 242] on li "Front" at bounding box center [225, 253] width 159 height 25
type input "Front"
click at [403, 500] on section "Repairs needed Repaint exterior shutters of front of house to match front door …" at bounding box center [309, 405] width 327 height 206
click at [152, 629] on input "Create without photos" at bounding box center [151, 619] width 29 height 29
checkbox input "true"
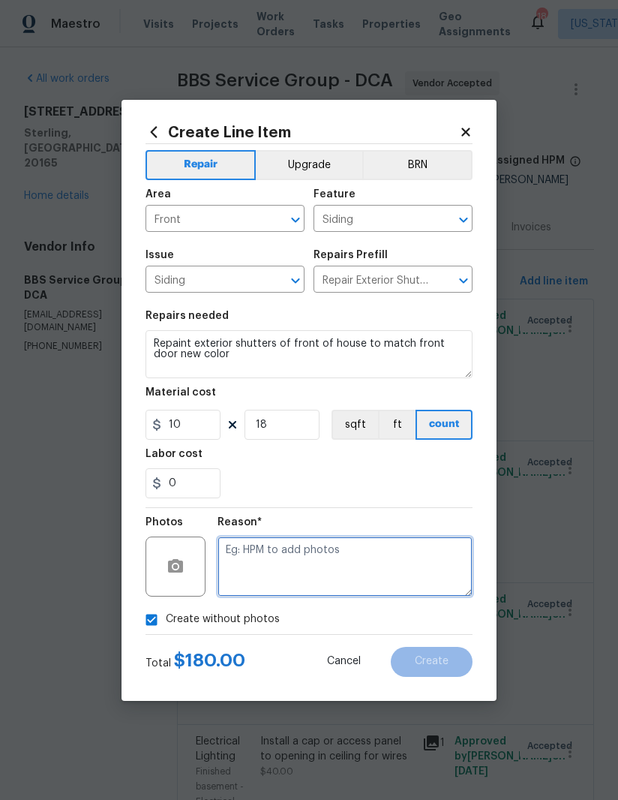
click at [382, 567] on textarea at bounding box center [345, 566] width 255 height 60
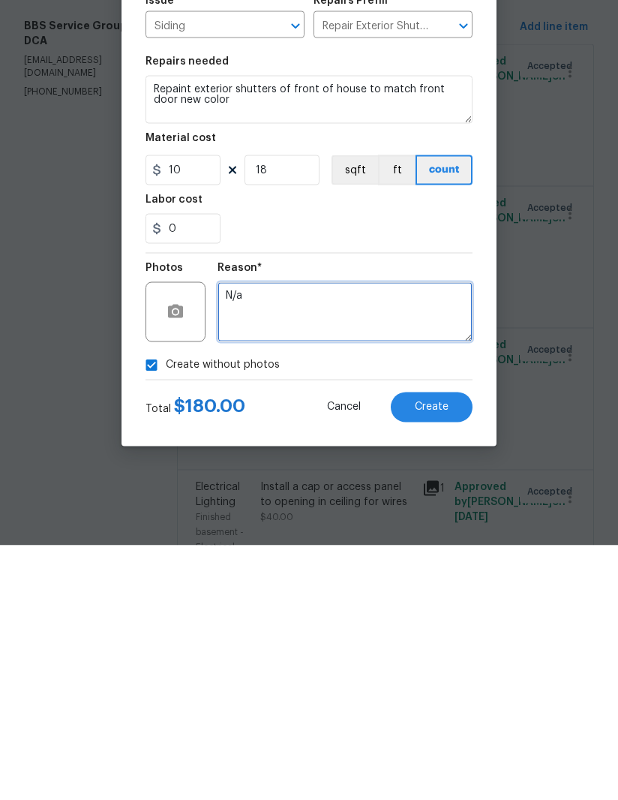
type textarea "N/a"
click at [451, 647] on button "Create" at bounding box center [432, 662] width 82 height 30
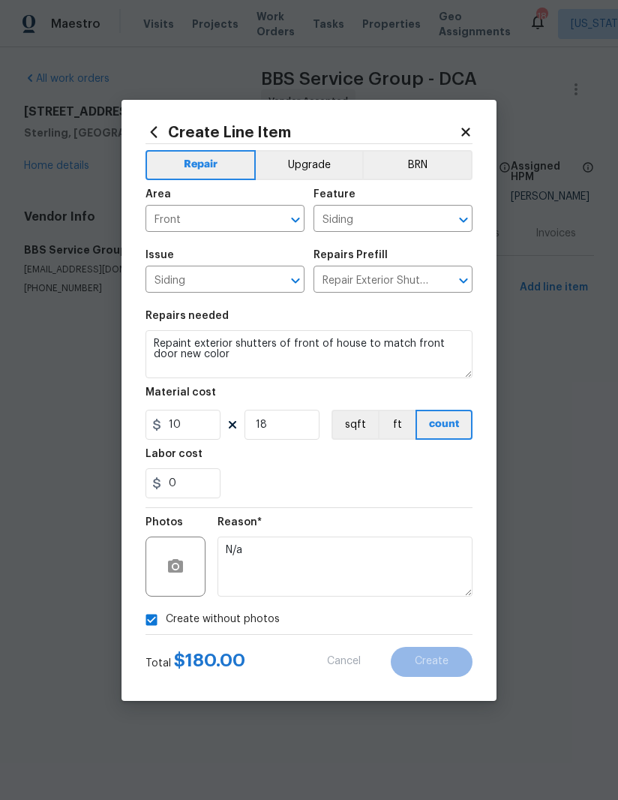
scroll to position [0, 0]
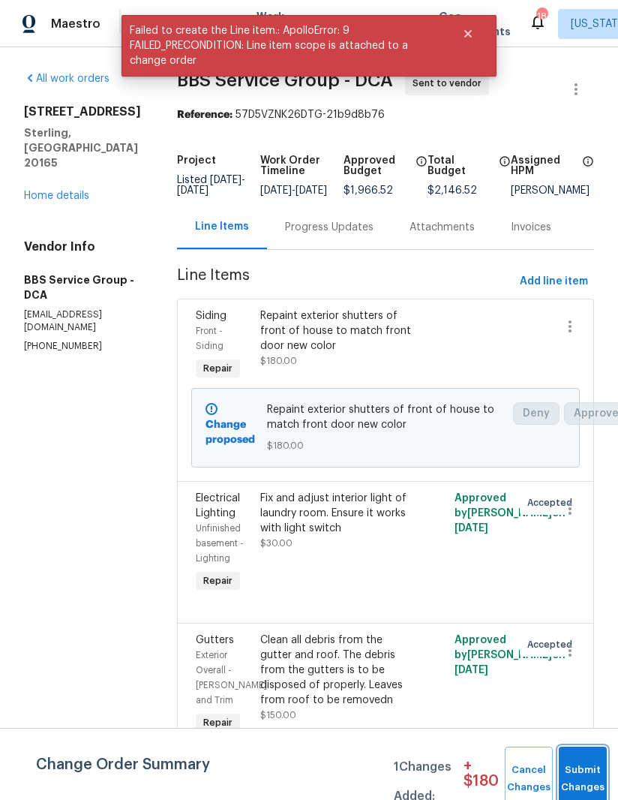
click at [584, 770] on button "Submit Changes" at bounding box center [583, 778] width 48 height 65
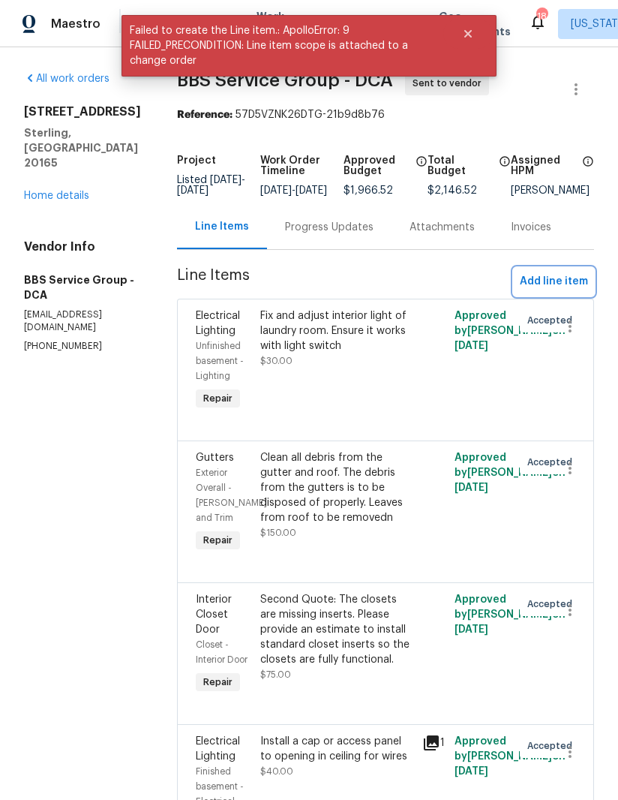
click at [557, 295] on button "Add line item" at bounding box center [554, 282] width 80 height 28
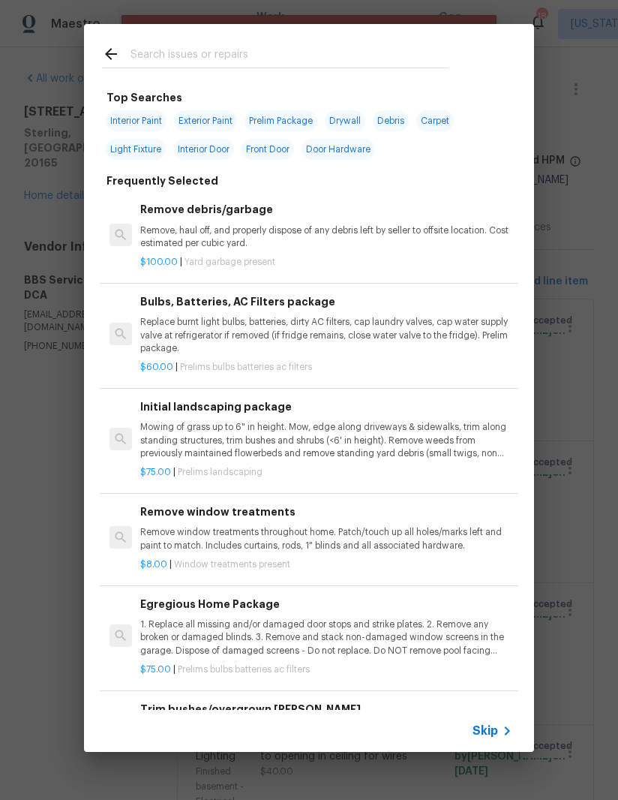
click at [399, 45] on input "text" at bounding box center [290, 56] width 318 height 23
type input "Pressu"
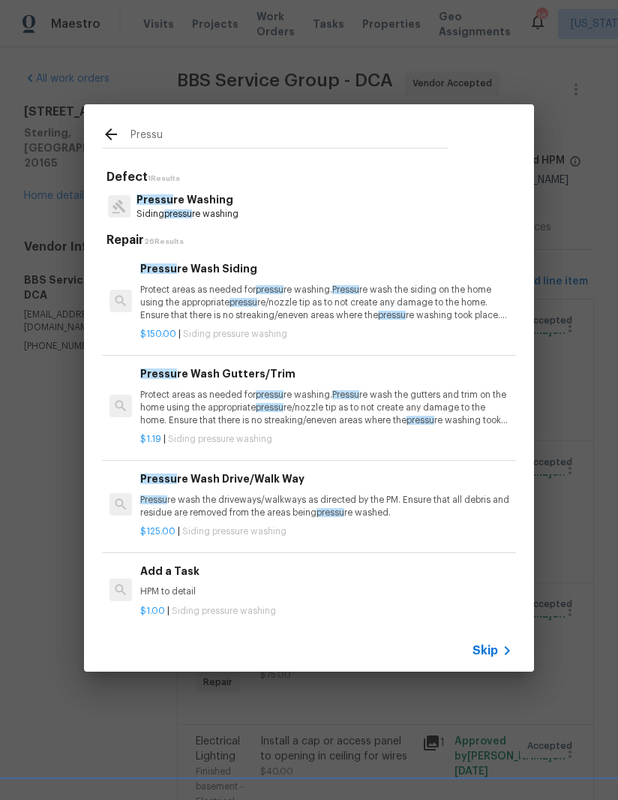
click at [403, 302] on p "Protect areas as needed for pressu re washing. Pressu re wash the siding on the…" at bounding box center [326, 303] width 372 height 38
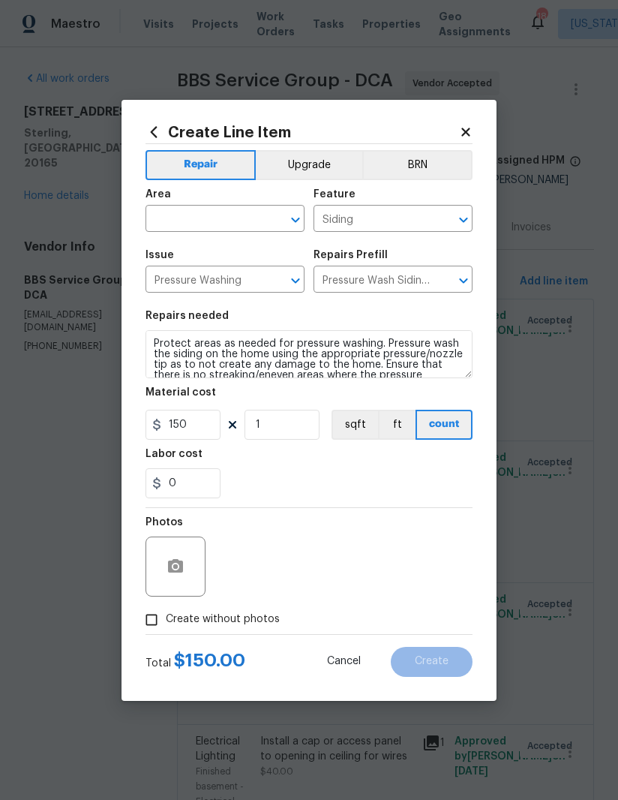
click at [245, 210] on input "text" at bounding box center [204, 220] width 117 height 23
type input "f"
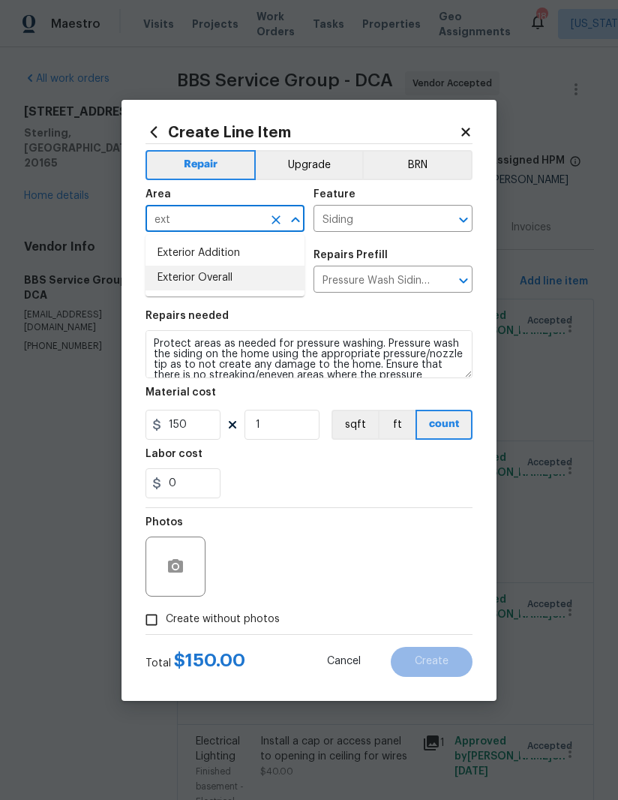
click at [244, 279] on li "Exterior Overall" at bounding box center [225, 278] width 159 height 25
type input "Exterior Overall"
click at [203, 424] on input "150" at bounding box center [183, 425] width 75 height 30
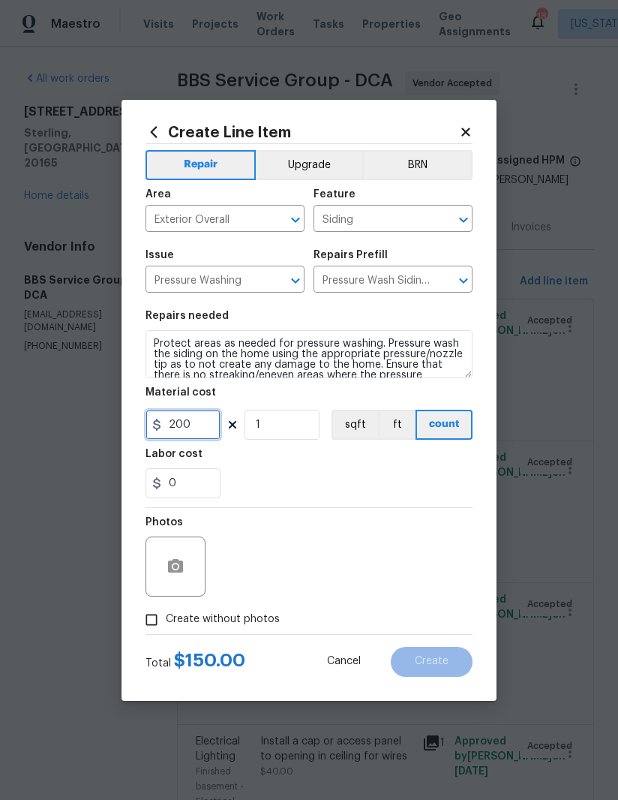
type input "200"
click at [374, 473] on div "0" at bounding box center [309, 483] width 327 height 30
click at [152, 629] on input "Create without photos" at bounding box center [151, 619] width 29 height 29
checkbox input "true"
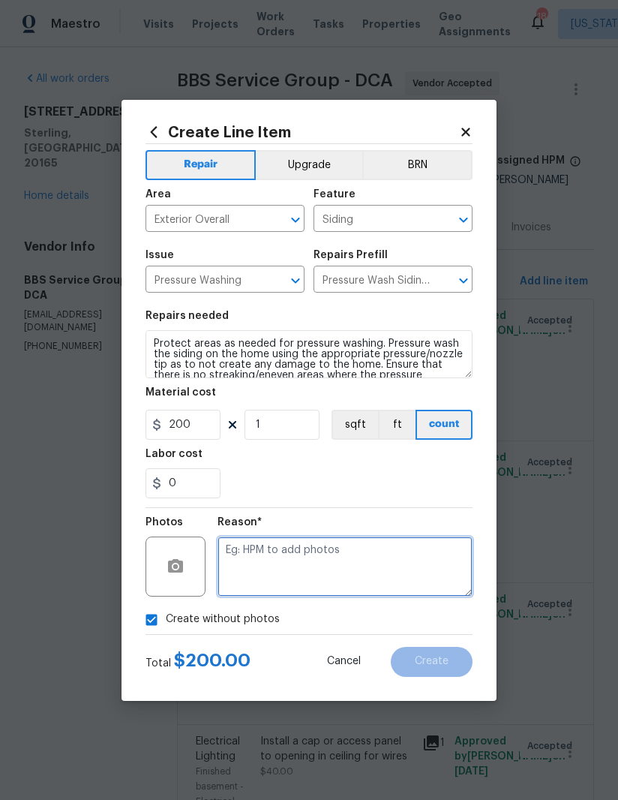
click at [372, 561] on textarea at bounding box center [345, 566] width 255 height 60
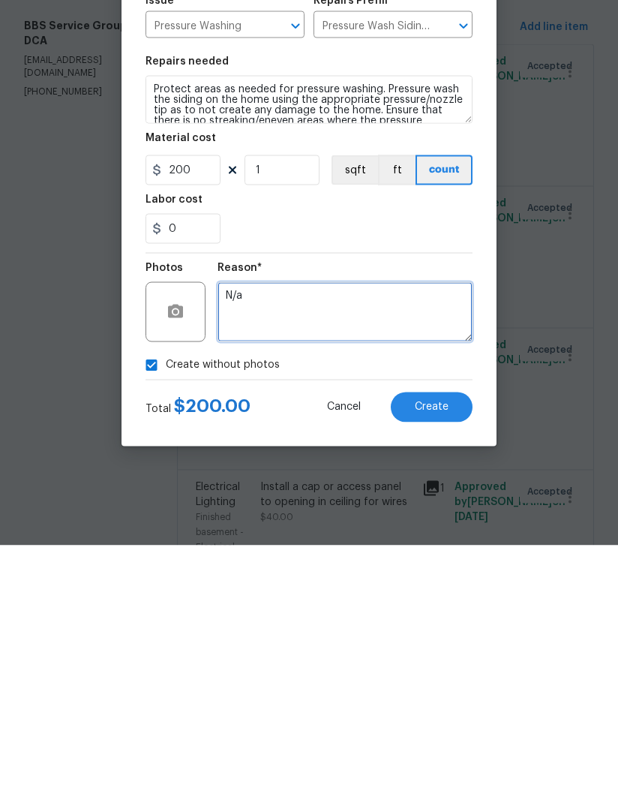
type textarea "N/a"
click at [443, 647] on button "Create" at bounding box center [432, 662] width 82 height 30
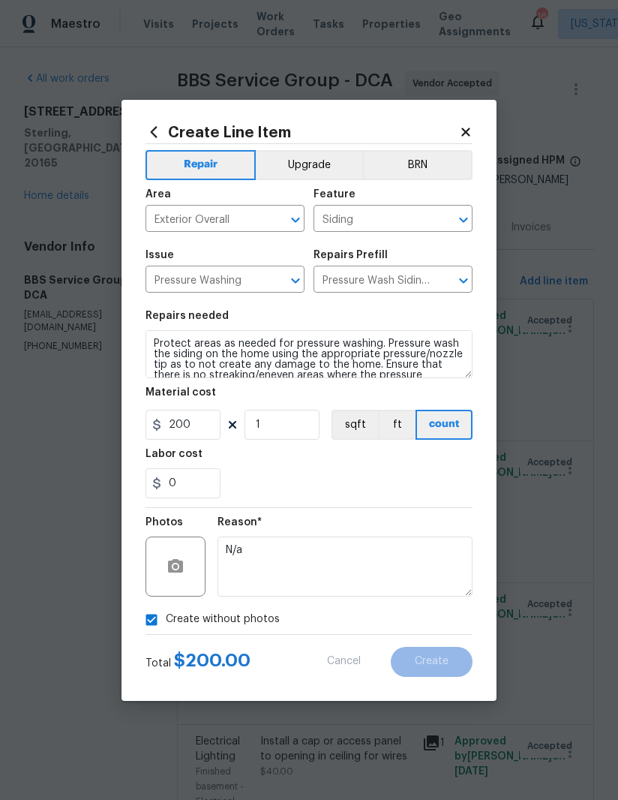
scroll to position [0, 0]
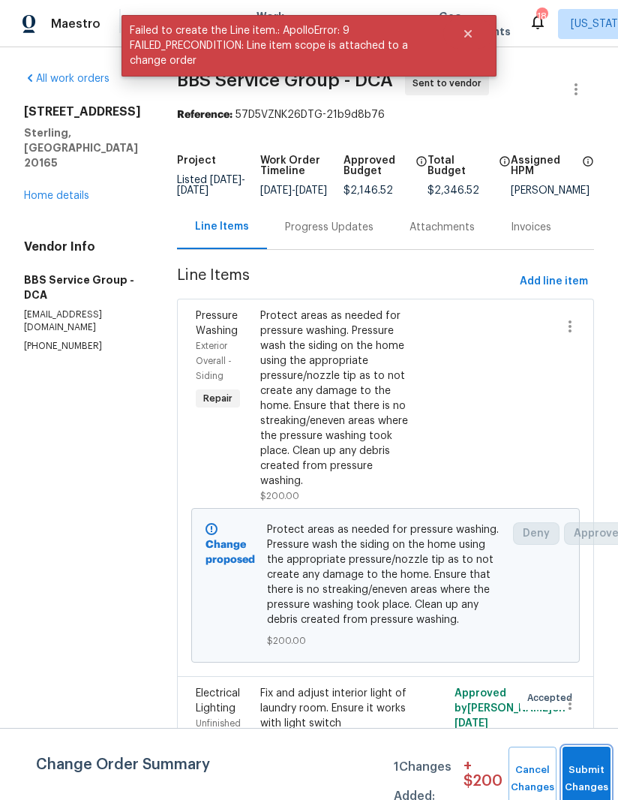
click at [586, 758] on button "Submit Changes" at bounding box center [587, 778] width 48 height 65
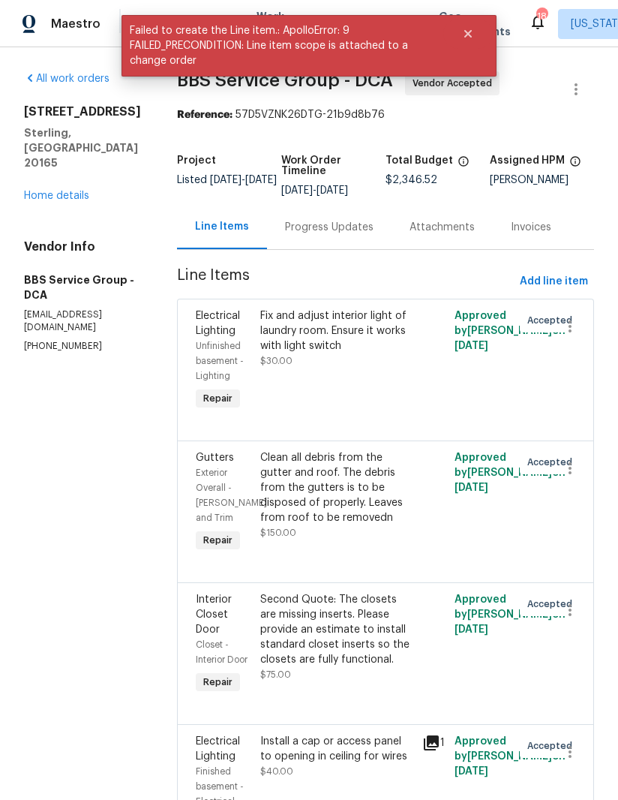
click at [44, 191] on link "Home details" at bounding box center [56, 196] width 65 height 11
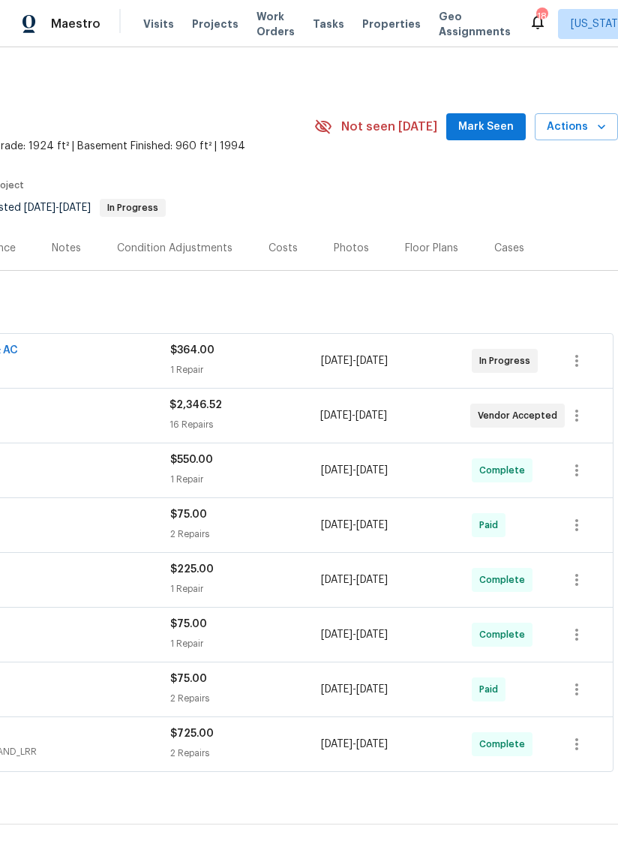
scroll to position [2, 230]
click at [448, 394] on div "BBS Service Group GENERAL_CONTRACTOR $2,346.52 16 Repairs [DATE] - [DATE] Vendo…" at bounding box center [194, 416] width 837 height 54
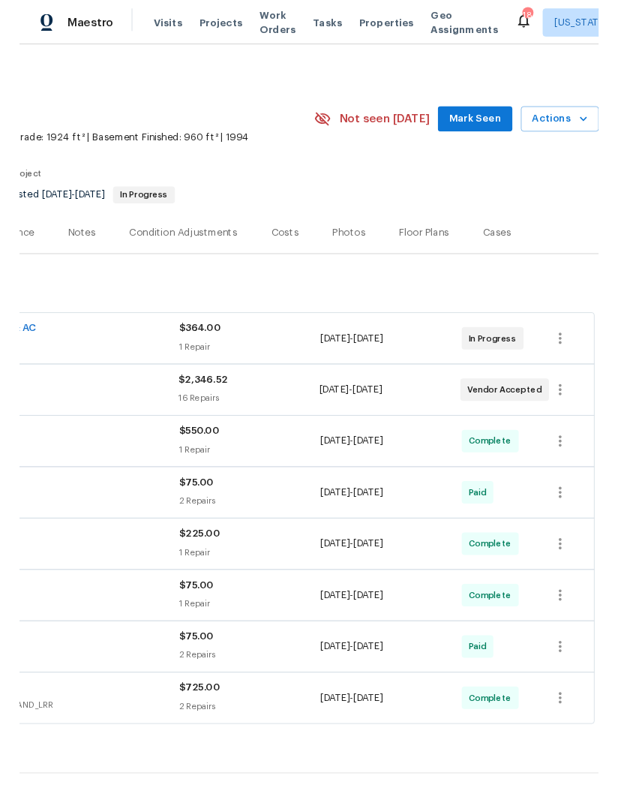
scroll to position [53, 0]
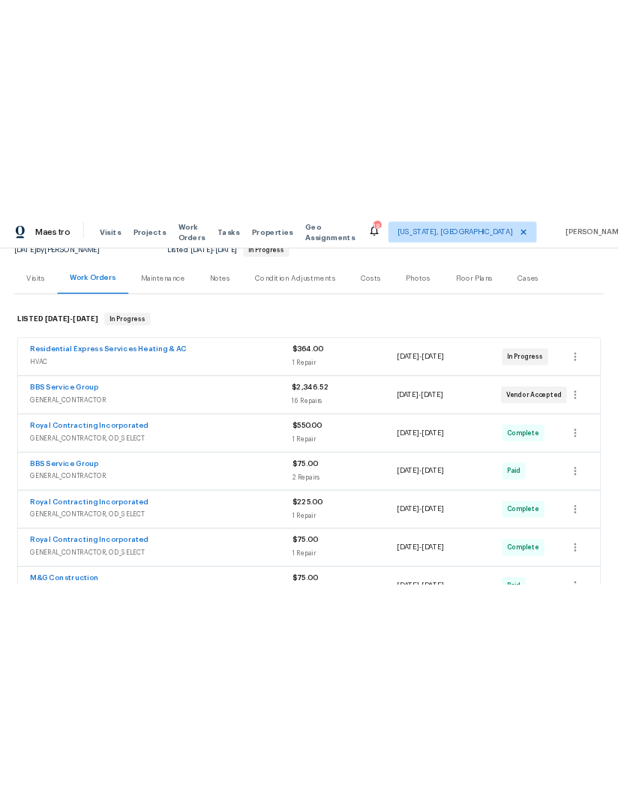
scroll to position [159, 230]
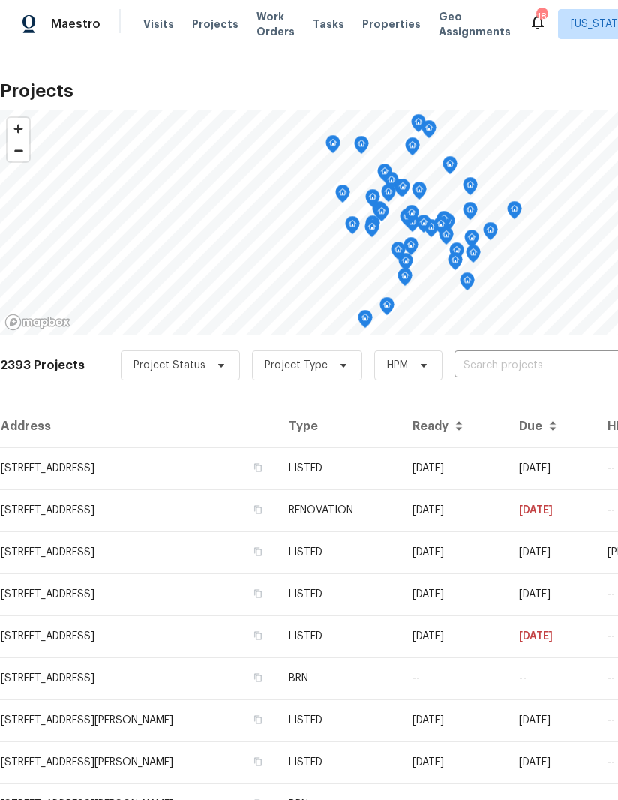
click at [216, 31] on span "Projects" at bounding box center [215, 24] width 47 height 15
click at [523, 360] on input "text" at bounding box center [541, 365] width 172 height 23
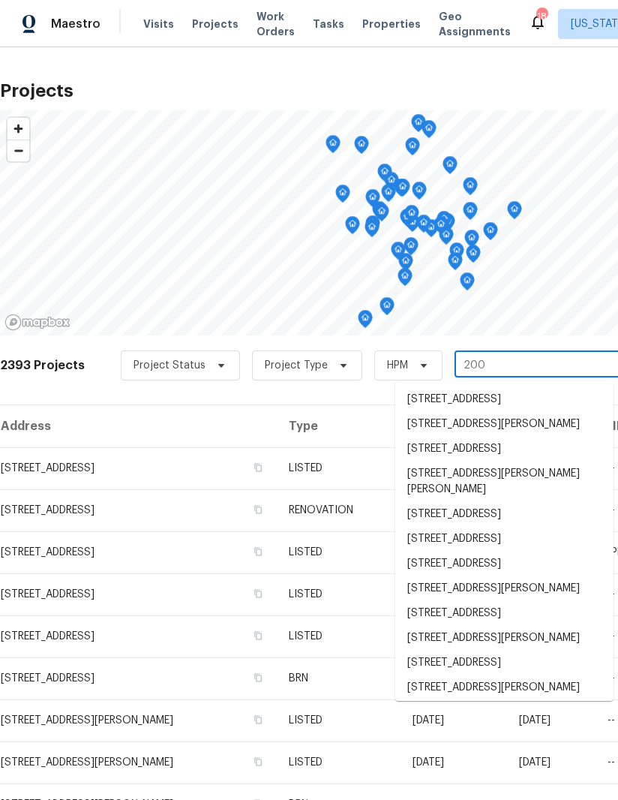
type input "2007"
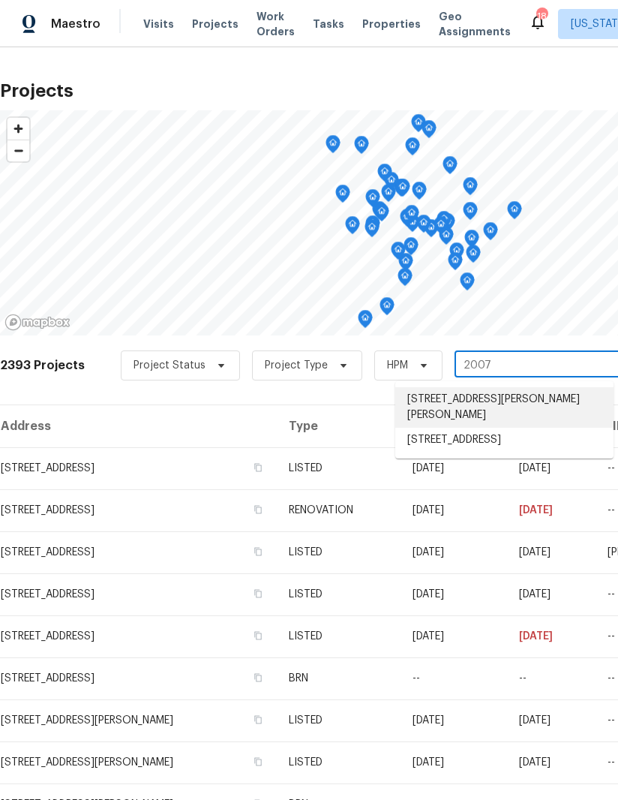
click at [540, 398] on li "[STREET_ADDRESS][PERSON_NAME][PERSON_NAME]" at bounding box center [504, 407] width 218 height 41
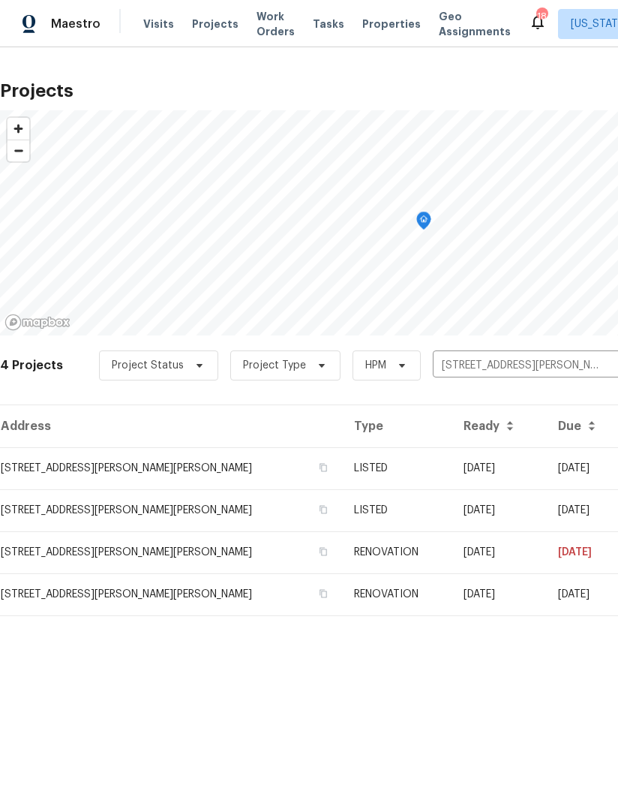
click at [60, 465] on td "[STREET_ADDRESS][PERSON_NAME][PERSON_NAME]" at bounding box center [171, 468] width 342 height 42
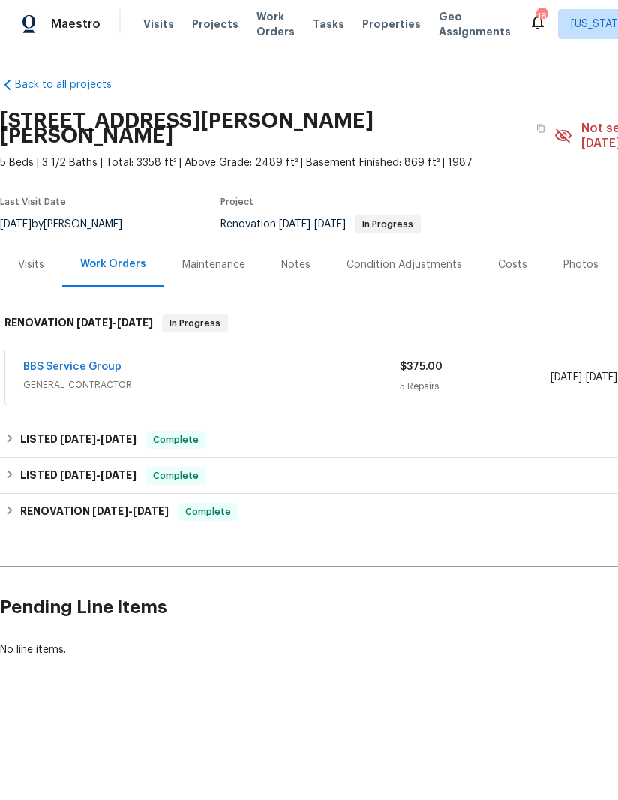
click at [45, 362] on link "BBS Service Group" at bounding box center [72, 367] width 98 height 11
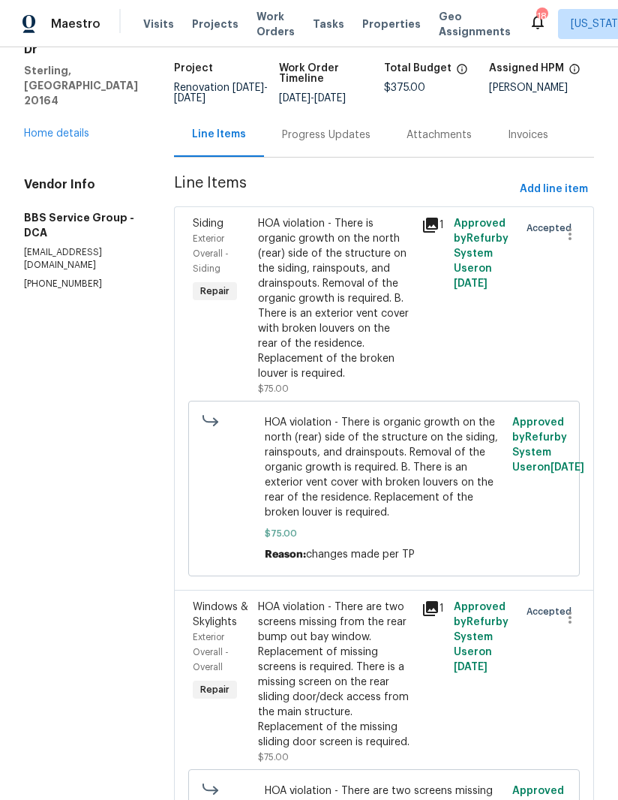
scroll to position [94, 0]
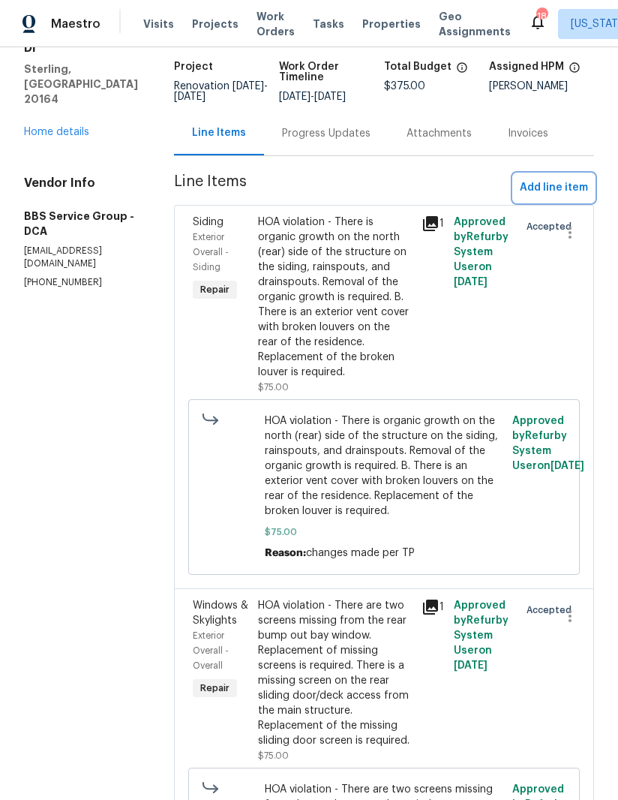
click at [562, 188] on span "Add line item" at bounding box center [554, 188] width 68 height 19
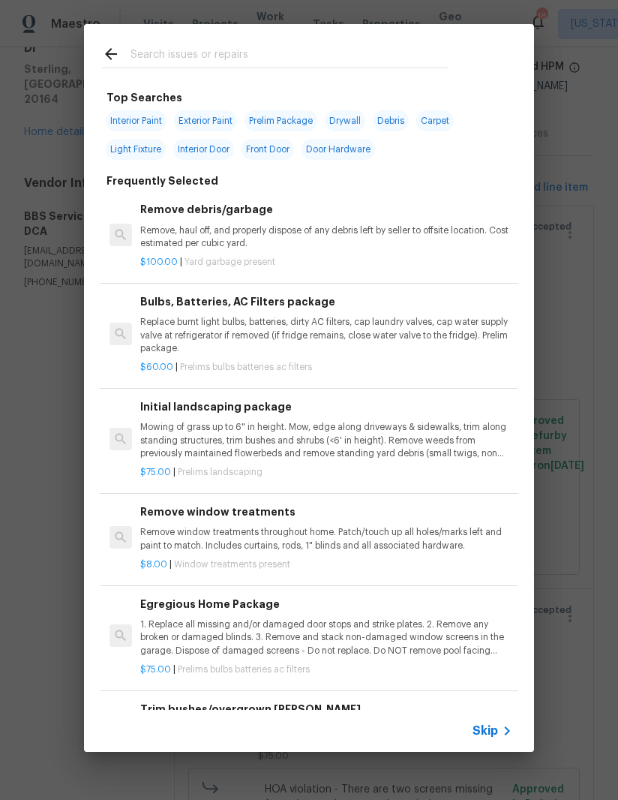
click at [344, 66] on input "text" at bounding box center [290, 56] width 318 height 23
type input "Smoje"
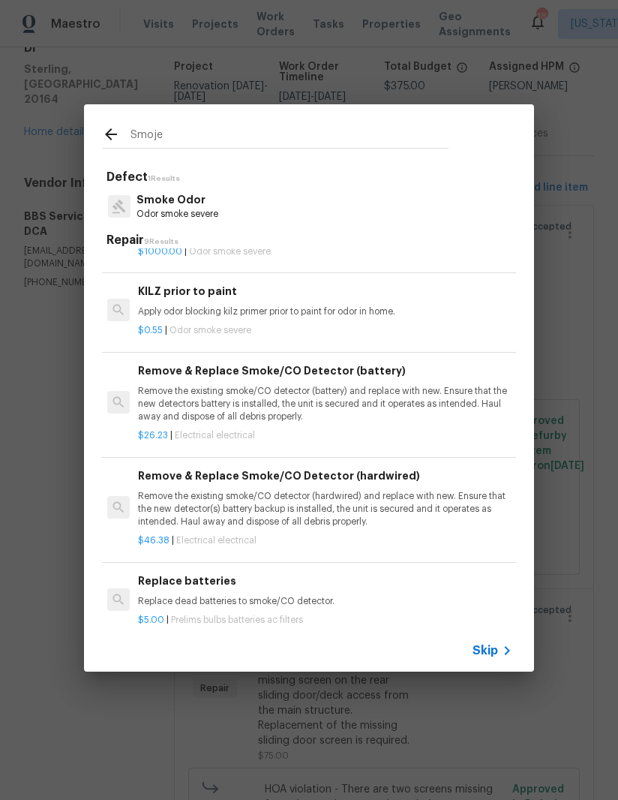
scroll to position [162, 2]
click at [317, 395] on p "Remove the existing smoke/CO detector (battery) and replace with new. Ensure th…" at bounding box center [324, 404] width 372 height 38
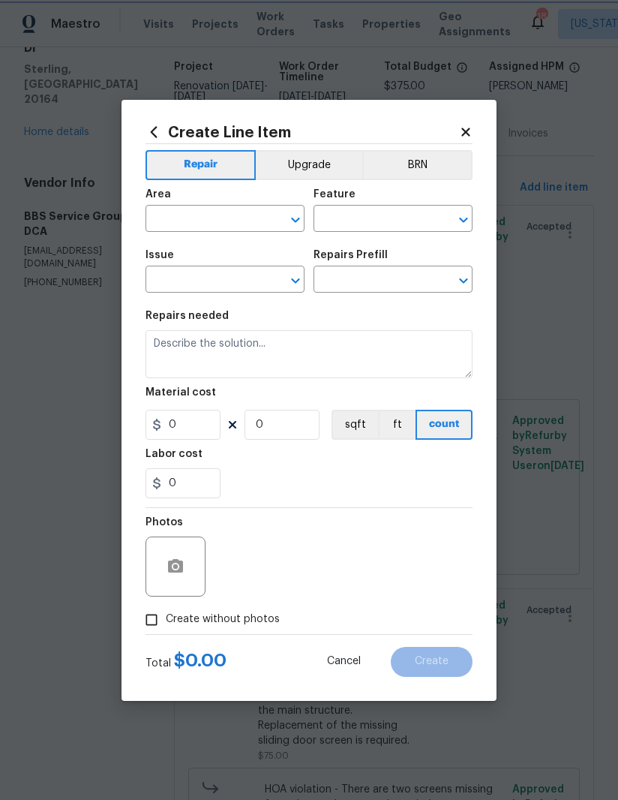
type input "Electrical"
type input "Remove & Replace Smoke/CO Detector (battery) $26.23"
type textarea "Remove the existing smoke/CO detector (battery) and replace with new. Ensure th…"
type input "26.23"
type input "1"
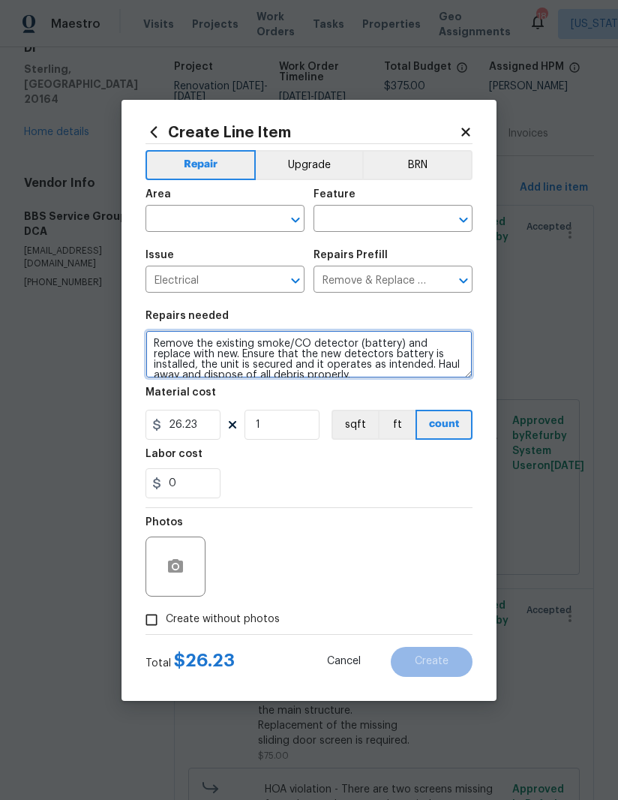
click at [200, 350] on textarea "Remove the existing smoke/CO detector (battery) and replace with new. Ensure th…" at bounding box center [309, 354] width 327 height 48
click at [199, 351] on textarea "Remove the existing smoke/CO detector (battery) and replace with new. Ensure th…" at bounding box center [309, 354] width 327 height 48
click at [199, 350] on textarea "Remove the existing smoke/CO detector (battery) and replace with new. Ensure th…" at bounding box center [309, 354] width 327 height 48
click at [203, 353] on textarea "Remove the existing smoke/CO detector (battery) and replace with new. Ensure th…" at bounding box center [309, 354] width 327 height 48
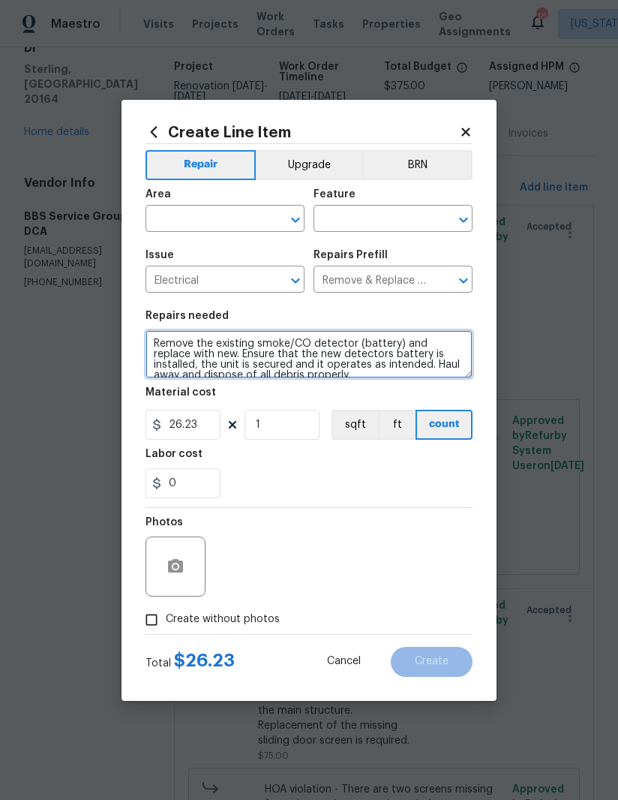
click at [203, 352] on textarea "Remove the existing smoke/CO detector (battery) and replace with new. Ensure th…" at bounding box center [309, 354] width 327 height 48
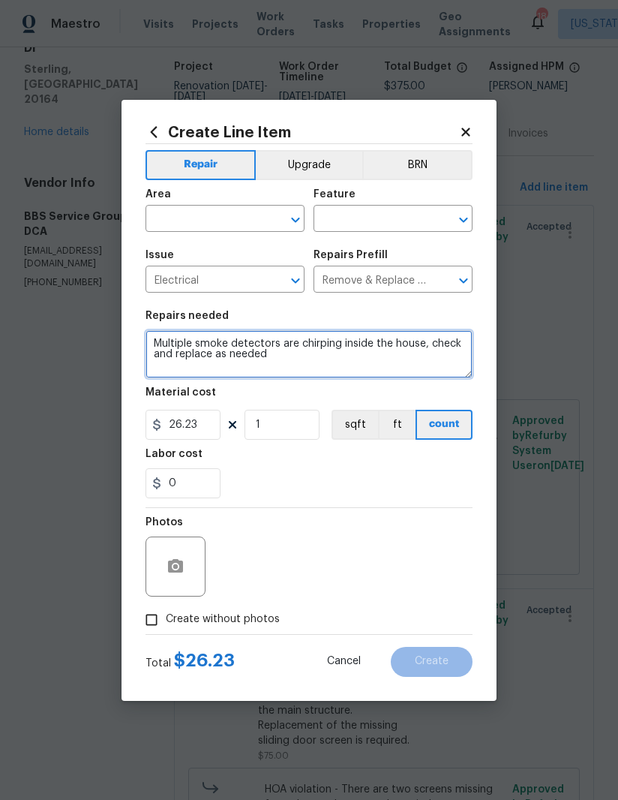
type textarea "Multiple smoke detectors are chirping inside the house, check and replace as ne…"
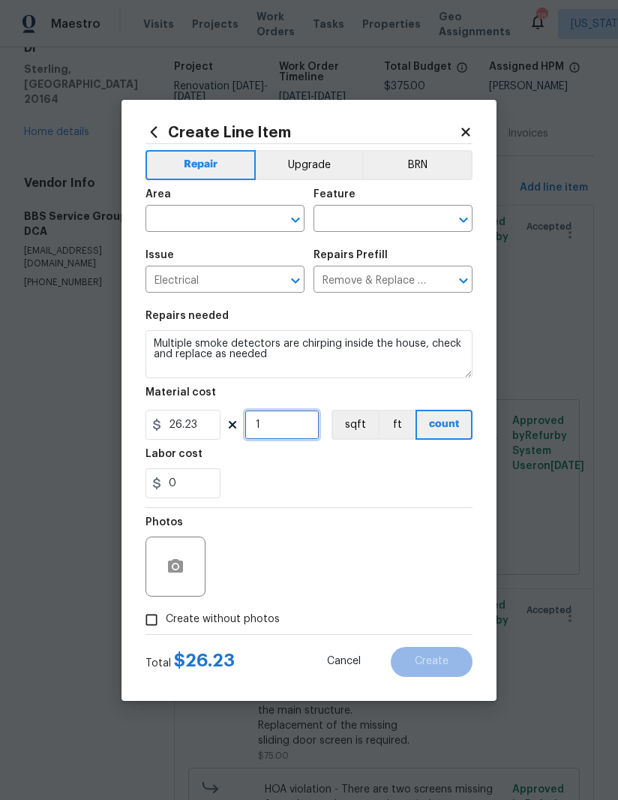
click at [291, 419] on input "1" at bounding box center [282, 425] width 75 height 30
click at [294, 425] on input "1" at bounding box center [282, 425] width 75 height 30
type input "3"
click at [386, 479] on div "0" at bounding box center [309, 483] width 327 height 30
click at [145, 622] on input "Create without photos" at bounding box center [151, 619] width 29 height 29
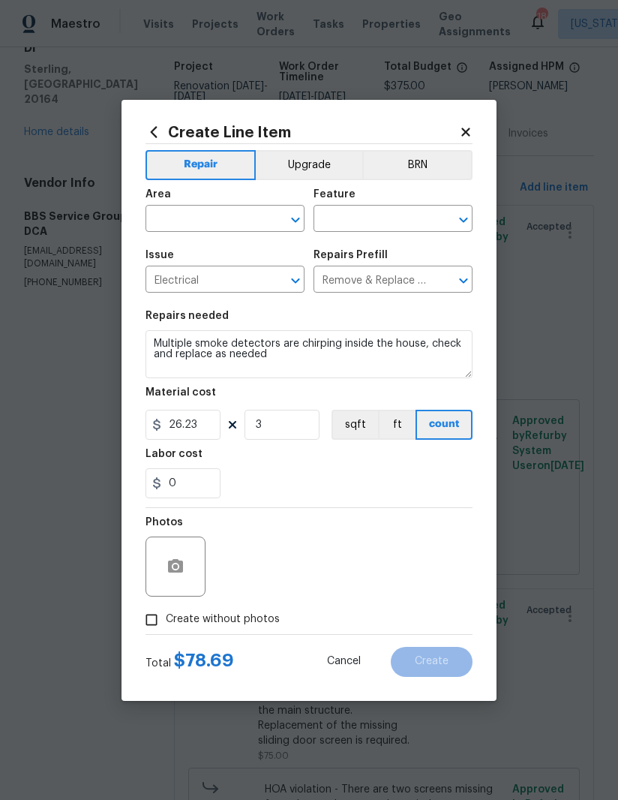
checkbox input "true"
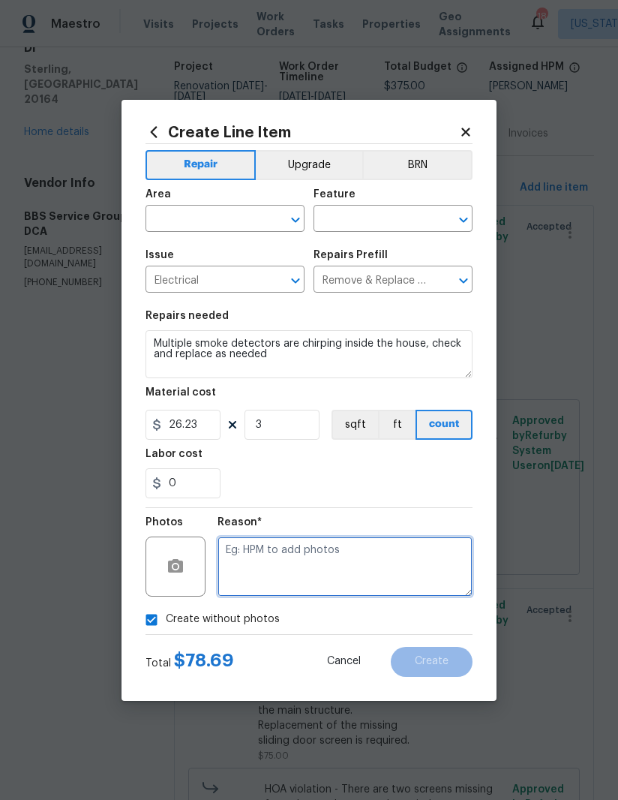
click at [370, 581] on textarea at bounding box center [345, 566] width 255 height 60
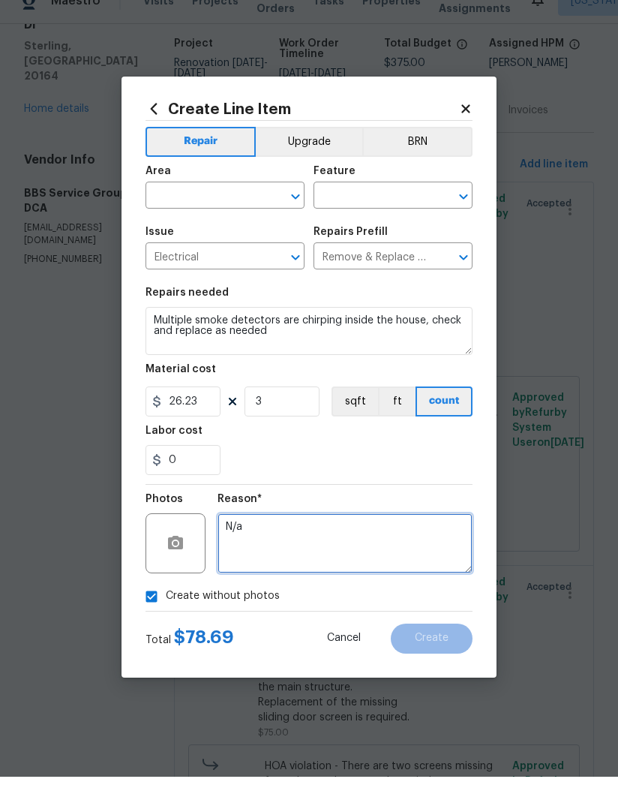
type textarea "N/a"
click at [225, 209] on input "text" at bounding box center [204, 220] width 117 height 23
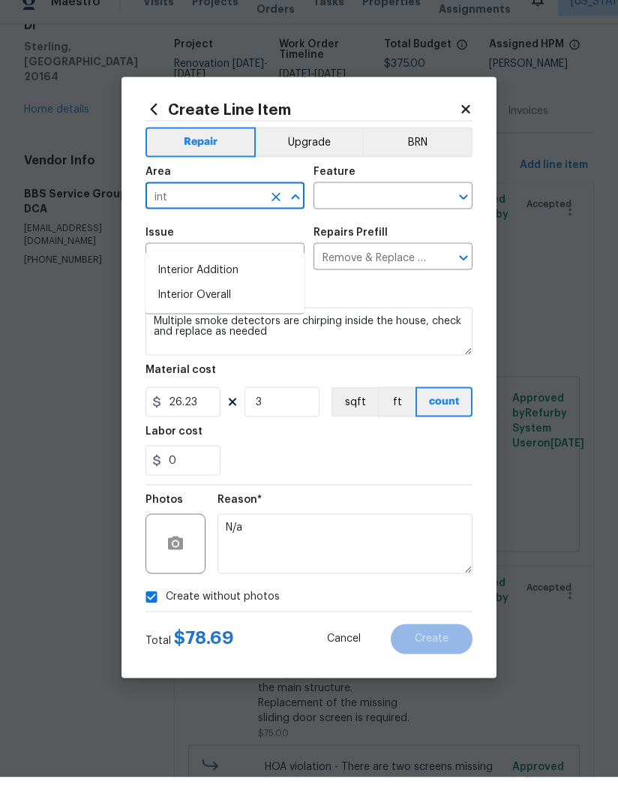
click at [249, 305] on li "Interior Overall" at bounding box center [225, 317] width 159 height 25
type input "Interior Overall"
click at [369, 209] on input "text" at bounding box center [372, 220] width 117 height 23
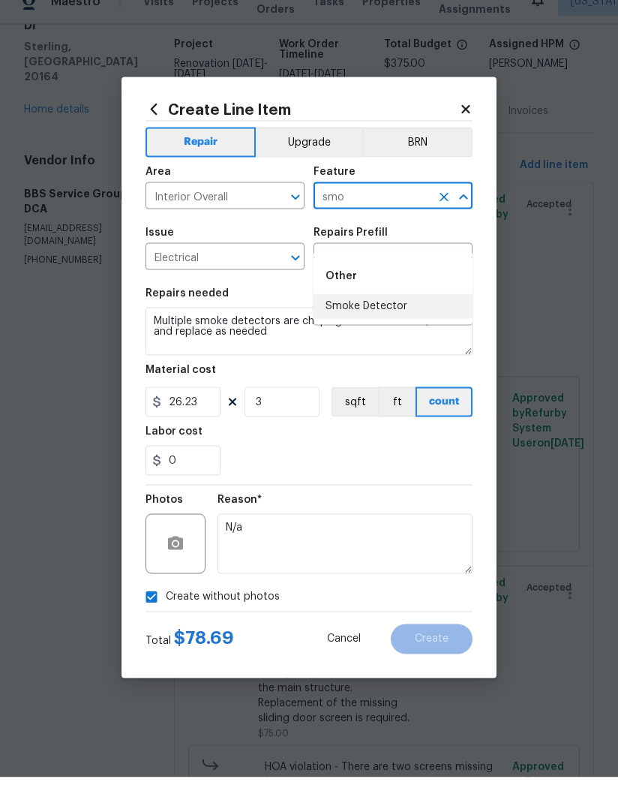
click at [401, 317] on li "Smoke Detector" at bounding box center [393, 329] width 159 height 25
type input "Smoke Detector"
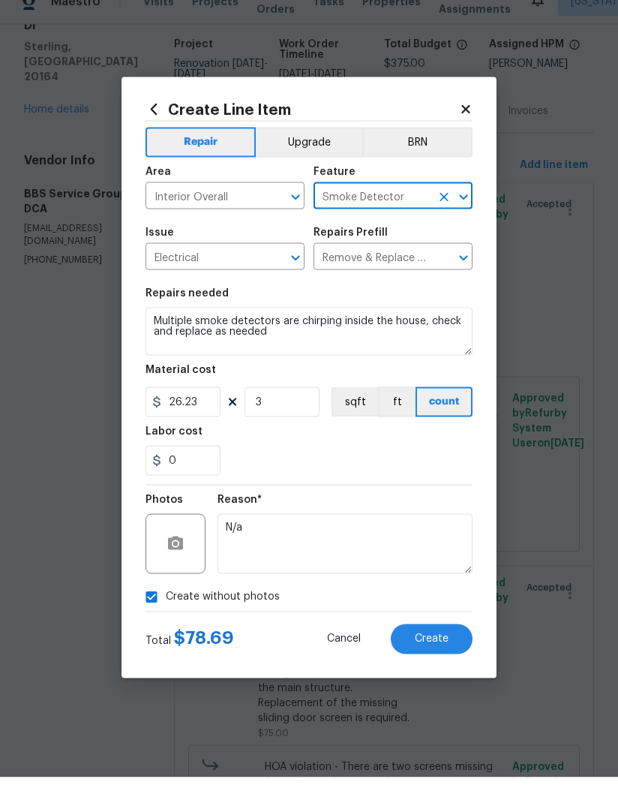
click at [392, 449] on div "Labor cost" at bounding box center [309, 459] width 327 height 20
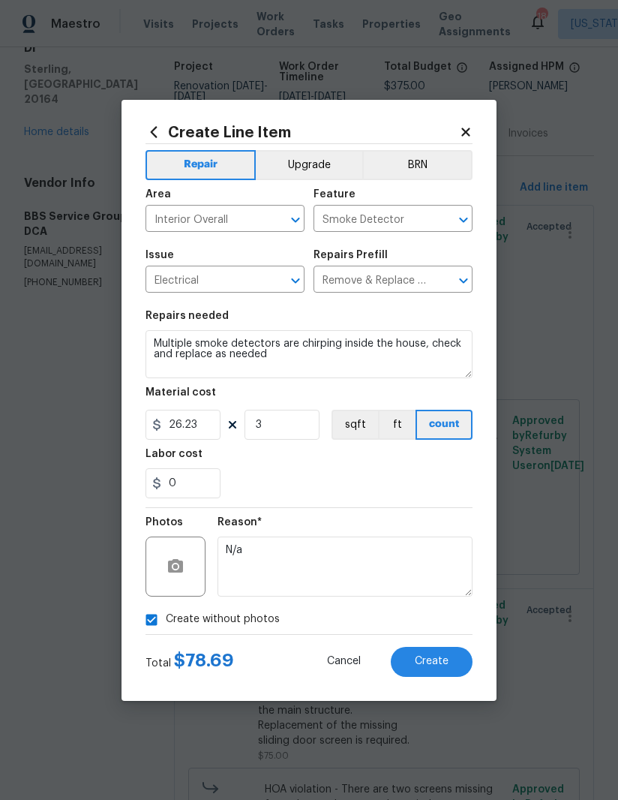
click at [443, 659] on span "Create" at bounding box center [432, 661] width 34 height 11
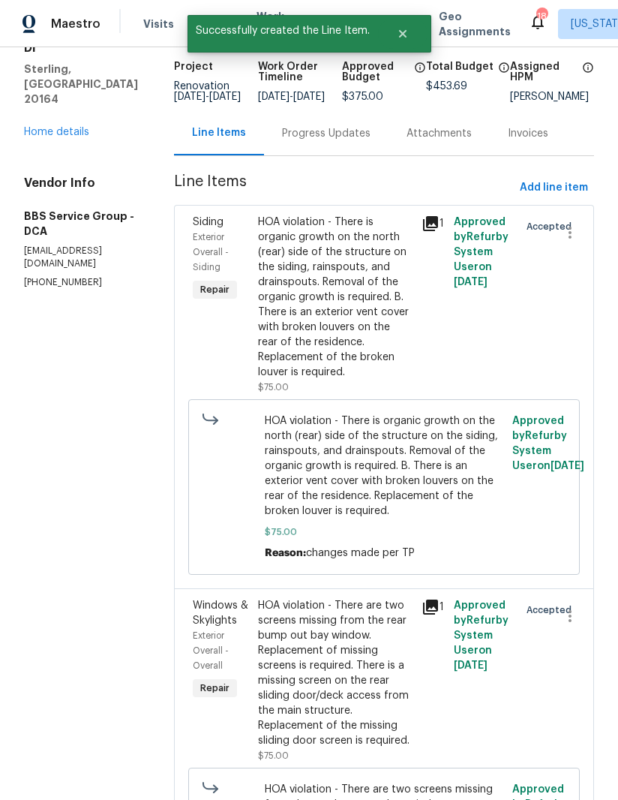
scroll to position [0, 0]
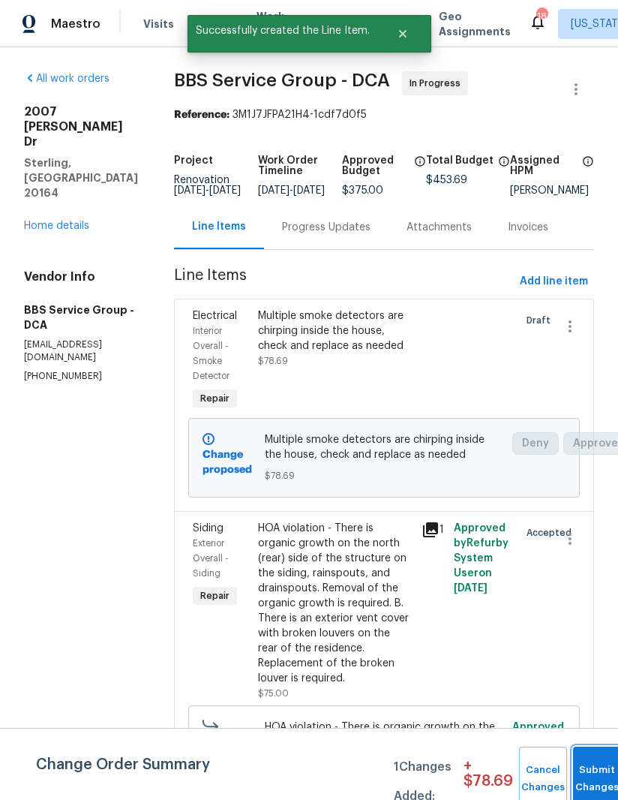
click at [581, 757] on button "Submit Changes" at bounding box center [597, 778] width 48 height 65
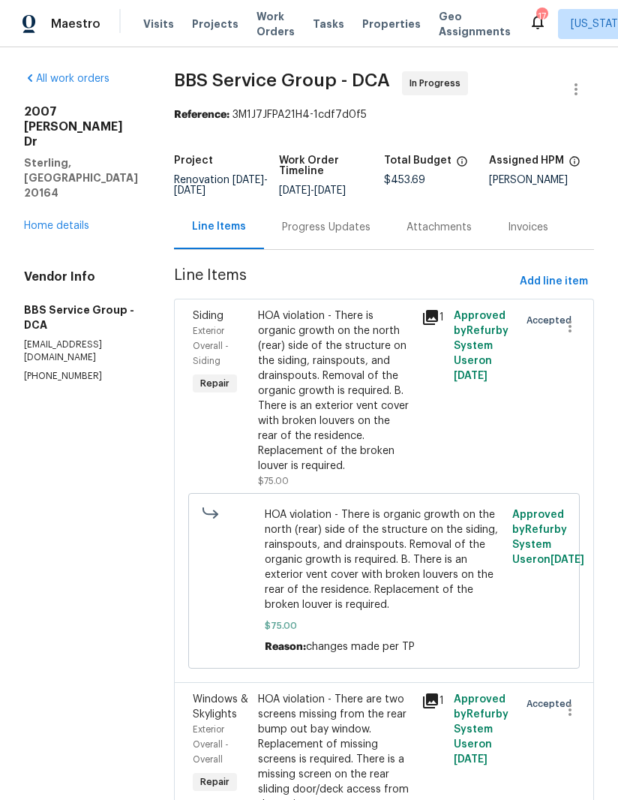
click at [34, 221] on link "Home details" at bounding box center [56, 226] width 65 height 11
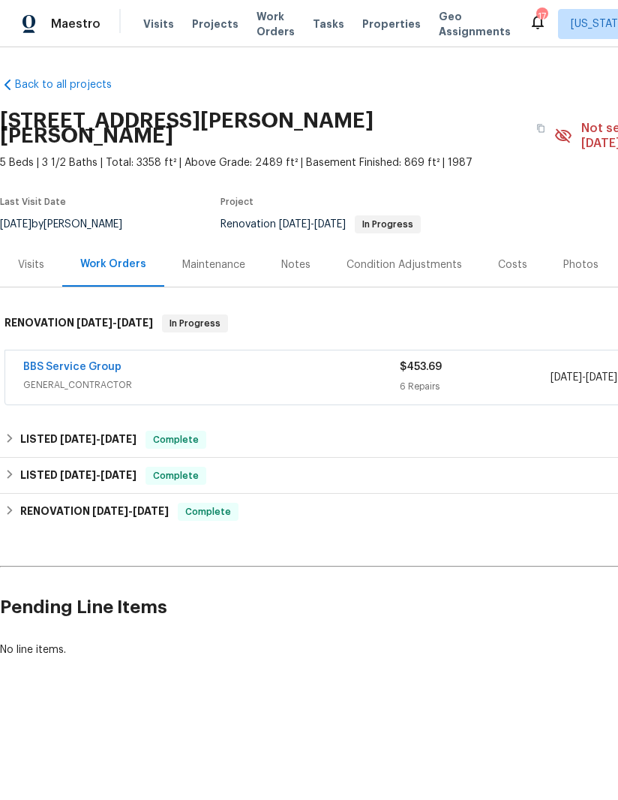
click at [60, 362] on link "BBS Service Group" at bounding box center [72, 367] width 98 height 11
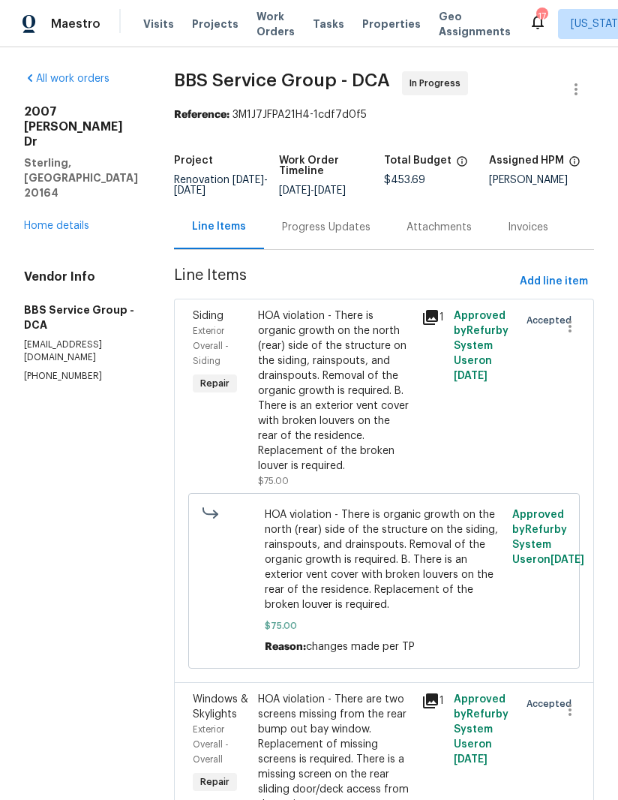
click at [26, 221] on link "Home details" at bounding box center [56, 226] width 65 height 11
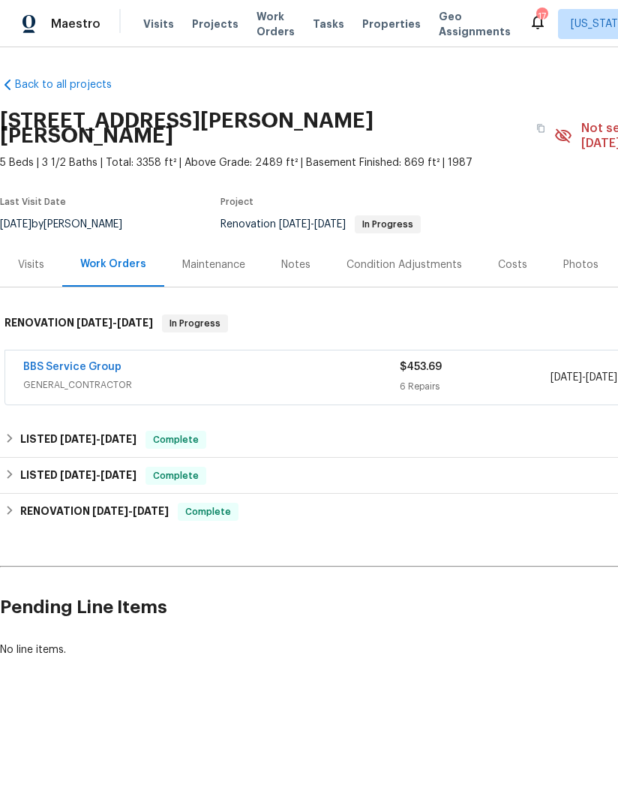
click at [24, 259] on div "Visits" at bounding box center [31, 264] width 62 height 44
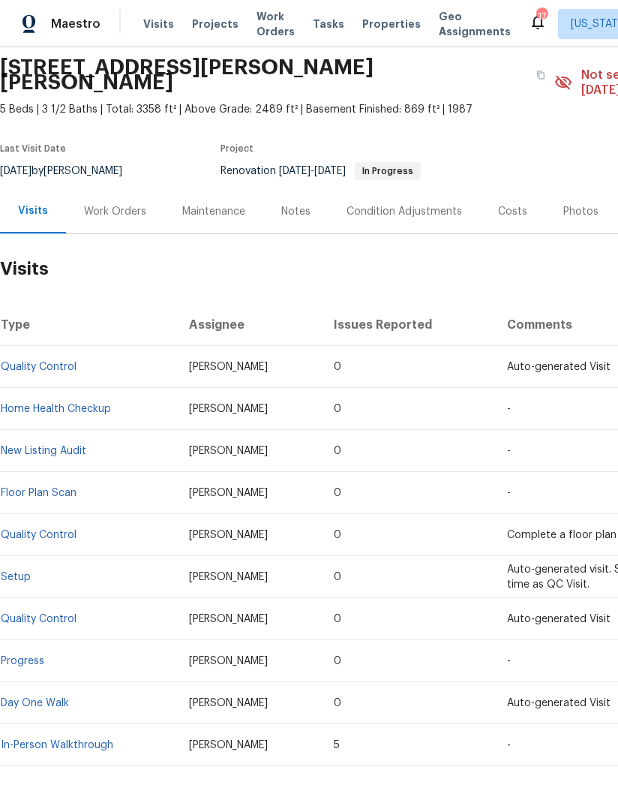
scroll to position [53, 0]
click at [93, 204] on div "Work Orders" at bounding box center [115, 211] width 62 height 15
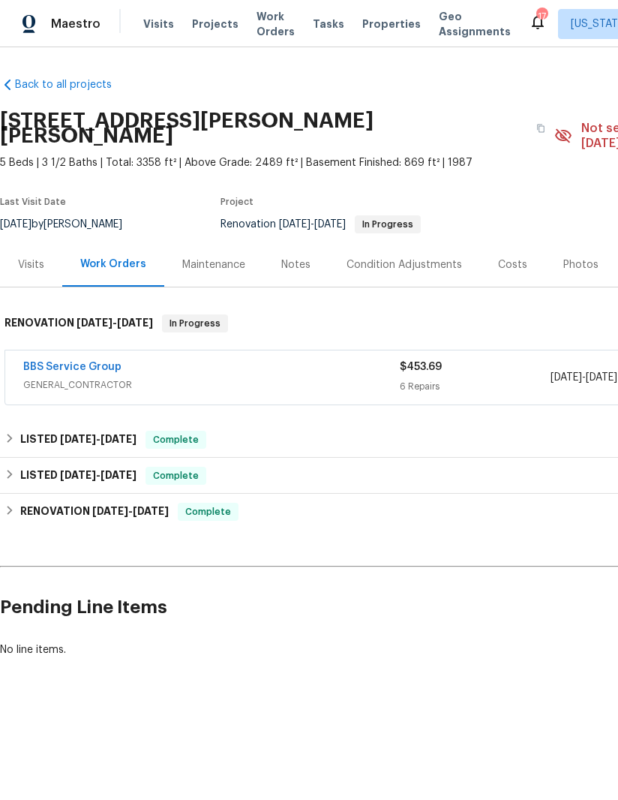
click at [29, 362] on link "BBS Service Group" at bounding box center [72, 367] width 98 height 11
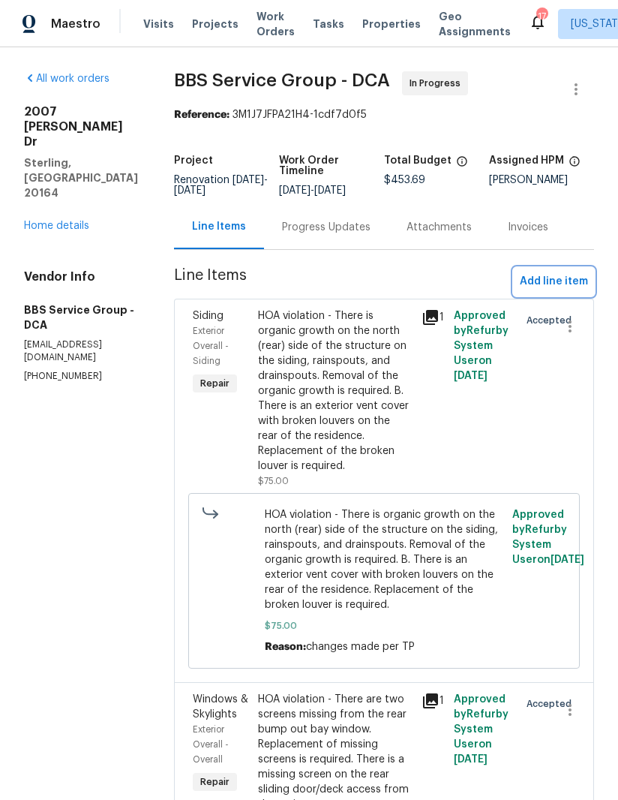
click at [569, 290] on span "Add line item" at bounding box center [554, 281] width 68 height 19
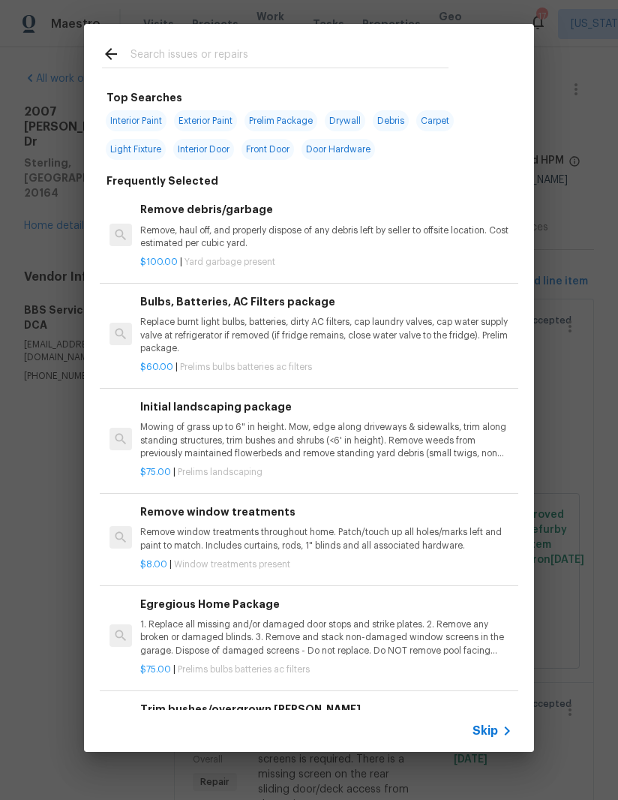
click at [370, 60] on input "text" at bounding box center [290, 56] width 318 height 23
type input "Bulb"
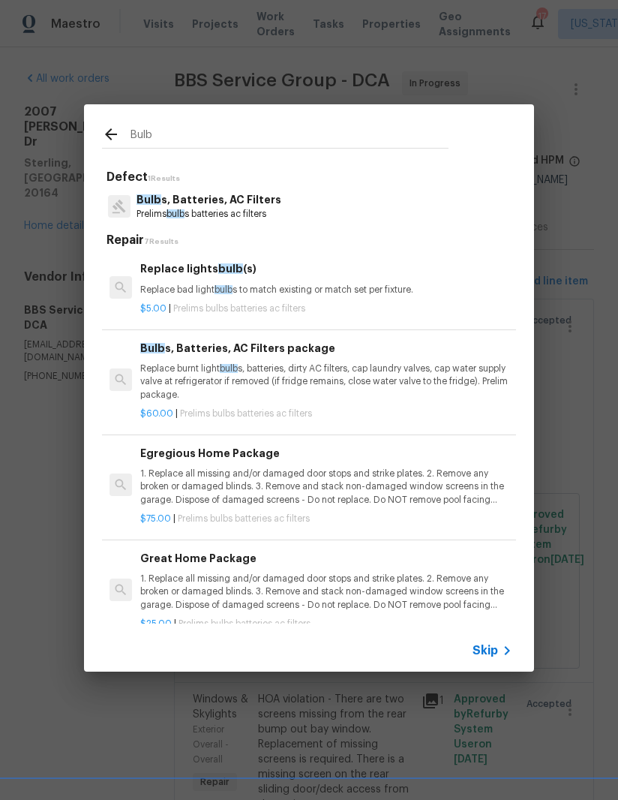
click at [341, 293] on p "Replace bad light bulb s to match existing or match set per fixture." at bounding box center [326, 290] width 372 height 13
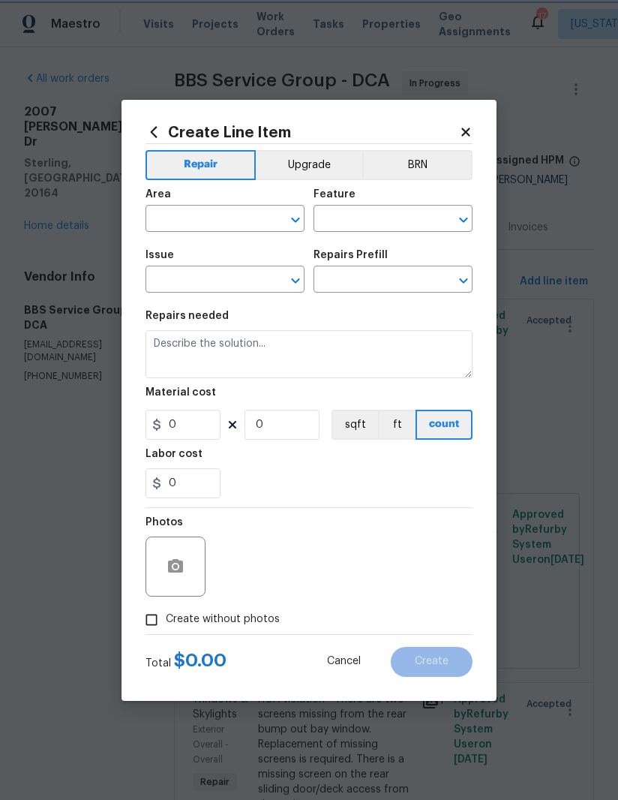
type input "Home Readiness Packages"
type input "Bulbs, Batteries, AC Filters"
type input "Replace lights bulb(s) $5.00"
type textarea "Replace bad light bulbs to match existing or match set per fixture."
type input "5"
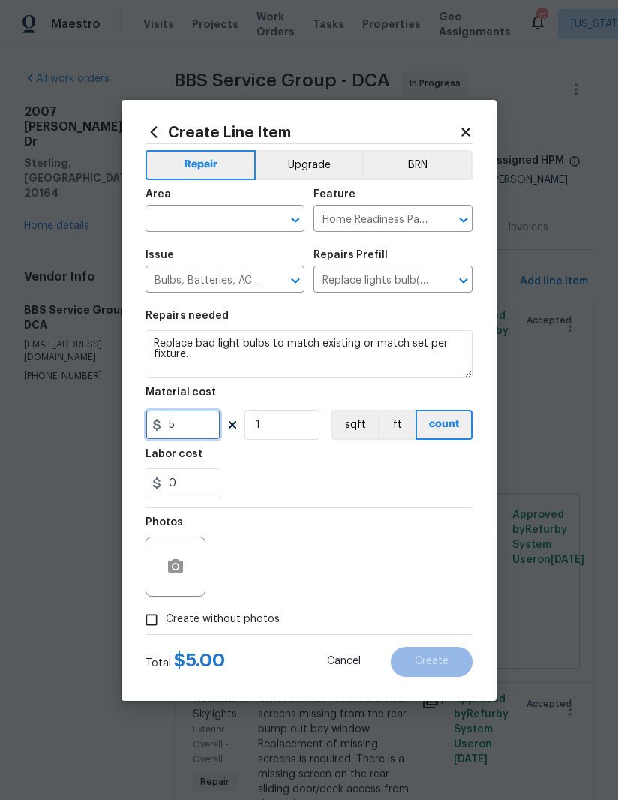
click at [200, 421] on input "5" at bounding box center [183, 425] width 75 height 30
click at [299, 432] on input "1" at bounding box center [282, 425] width 75 height 30
type input "2"
click at [291, 482] on div "0" at bounding box center [309, 483] width 327 height 30
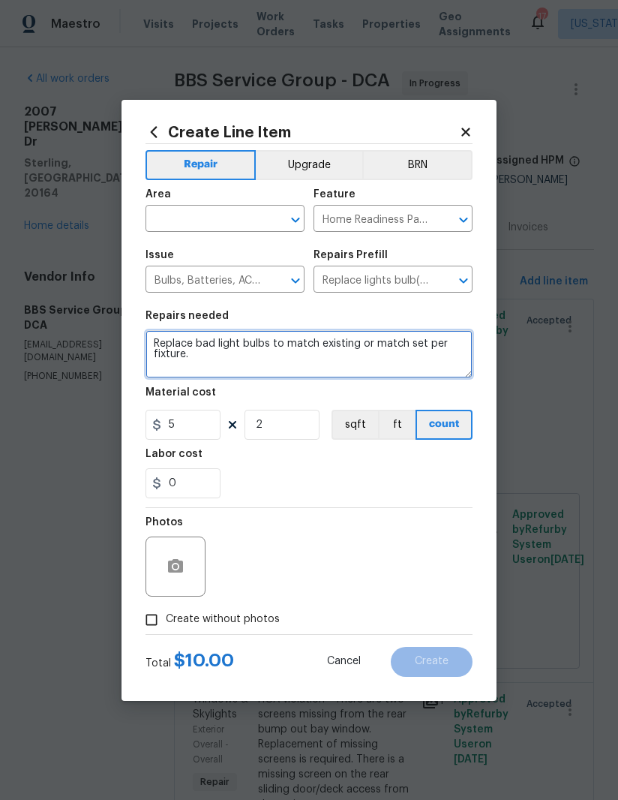
click at [278, 364] on textarea "Replace bad light bulbs to match existing or match set per fixture." at bounding box center [309, 354] width 327 height 48
type textarea "Replace bad light bulbs to match existing or match set per fixture. (Vanity bat…"
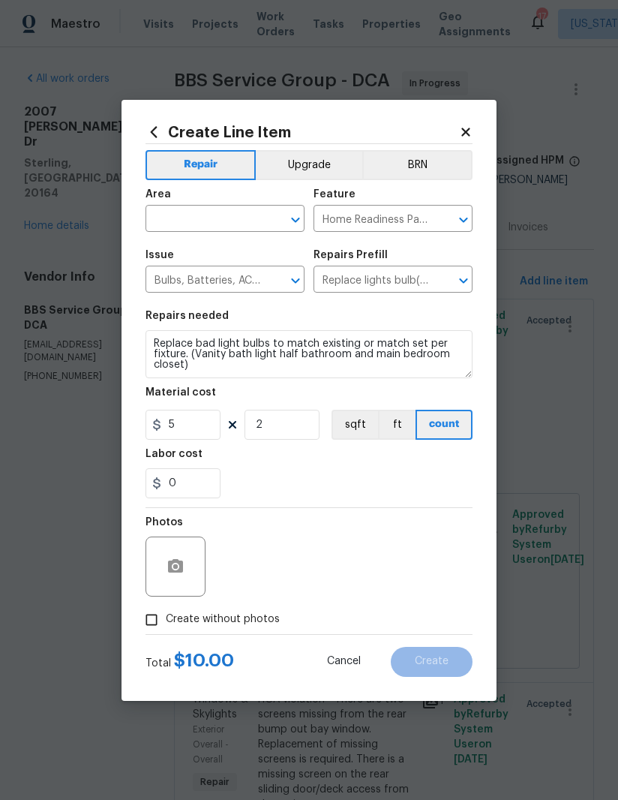
click at [369, 481] on div "0" at bounding box center [309, 483] width 327 height 30
click at [224, 228] on input "text" at bounding box center [204, 220] width 117 height 23
click at [245, 278] on li "Interior Overall" at bounding box center [225, 278] width 159 height 25
type input "Interior Overall"
click at [366, 488] on div "0" at bounding box center [309, 483] width 327 height 30
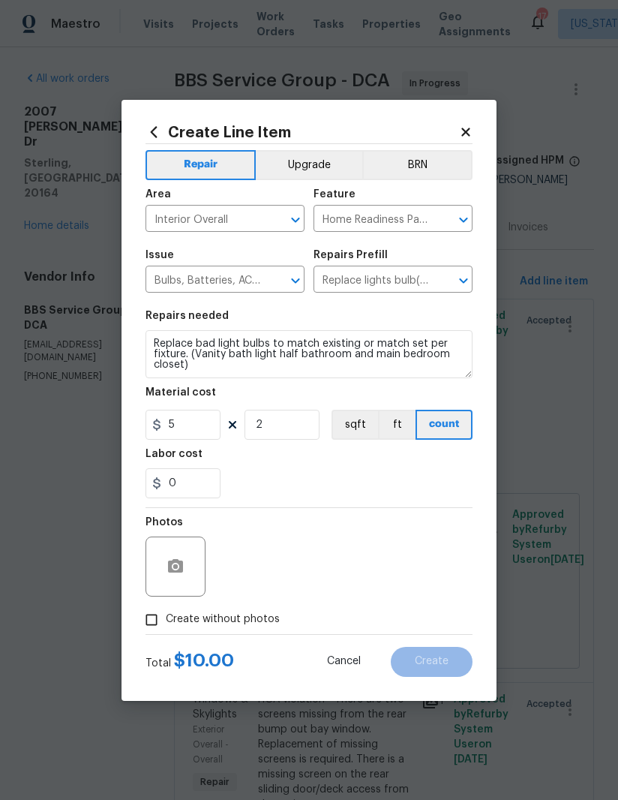
click at [147, 623] on input "Create without photos" at bounding box center [151, 619] width 29 height 29
checkbox input "true"
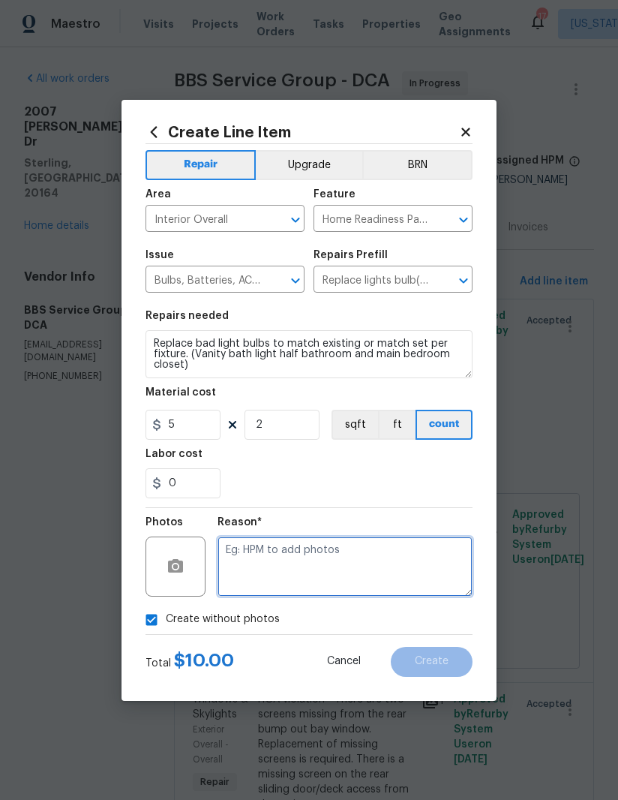
click at [368, 557] on textarea at bounding box center [345, 566] width 255 height 60
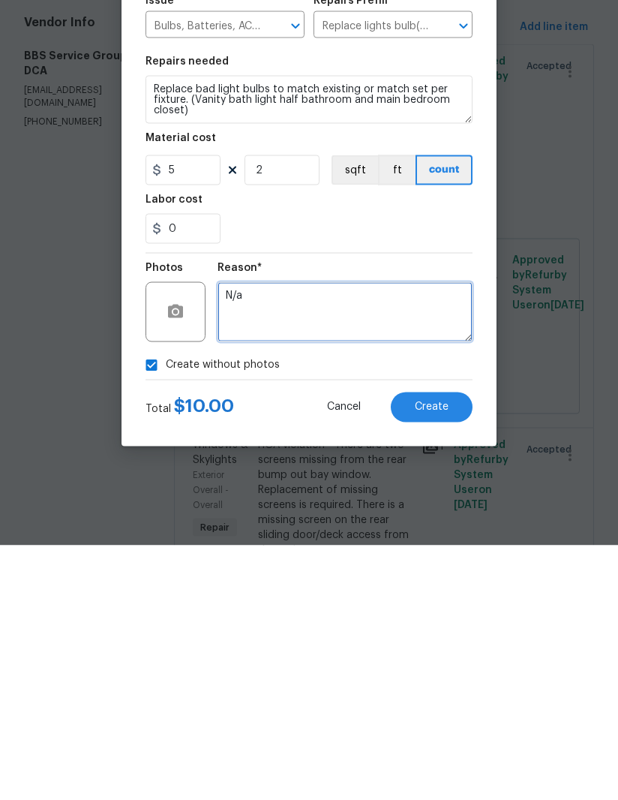
type textarea "N/a"
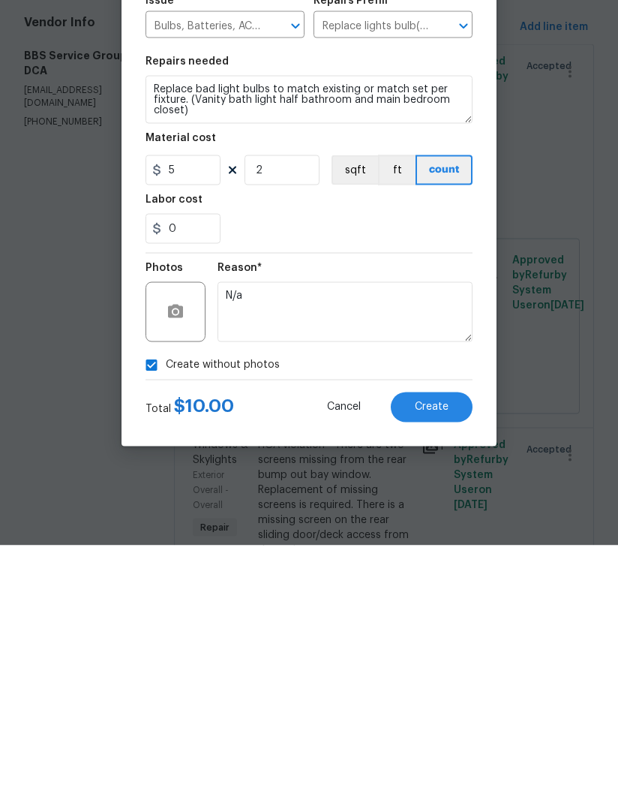
click at [446, 656] on span "Create" at bounding box center [432, 661] width 34 height 11
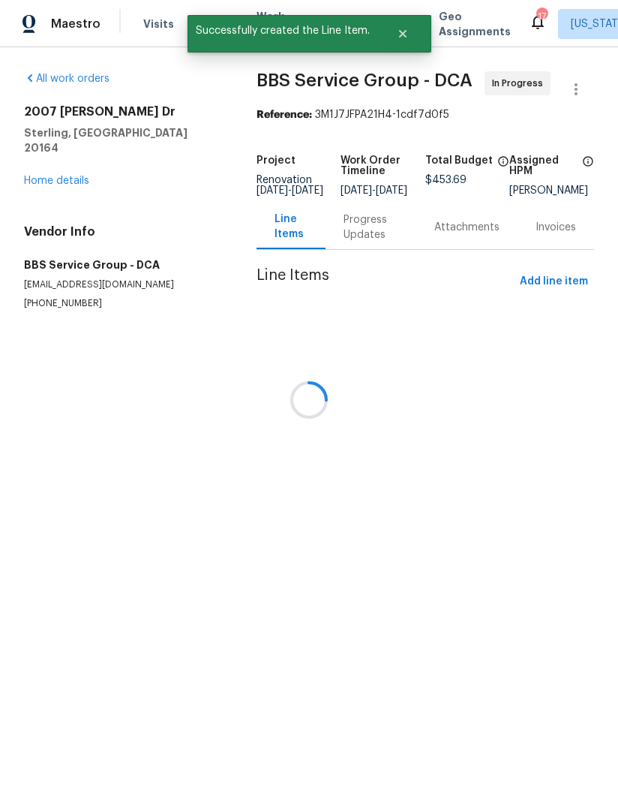
scroll to position [0, 0]
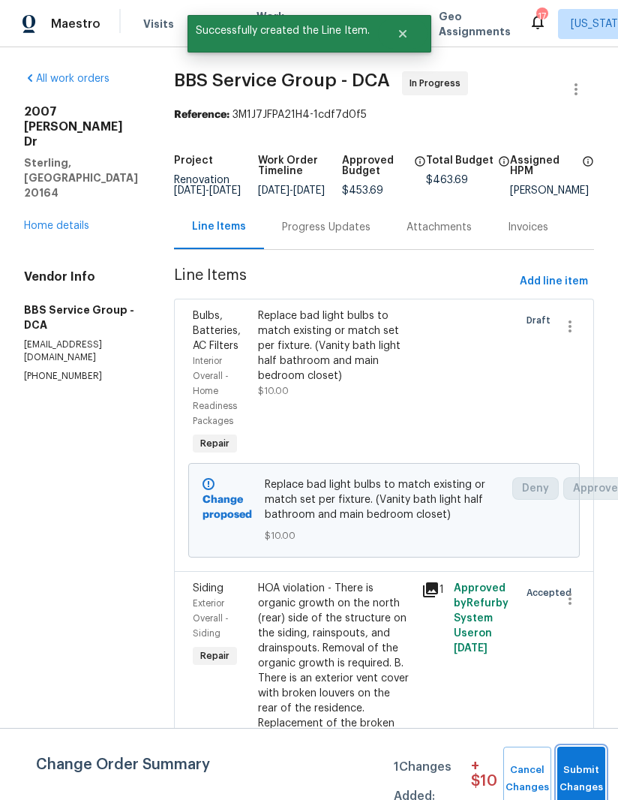
click at [598, 764] on span "Submit Changes" at bounding box center [581, 778] width 33 height 35
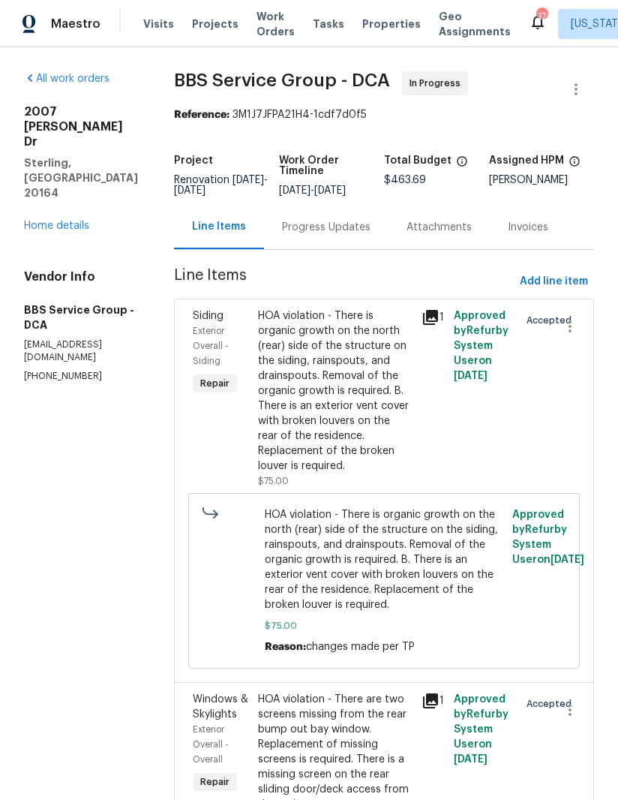
click at [45, 221] on link "Home details" at bounding box center [56, 226] width 65 height 11
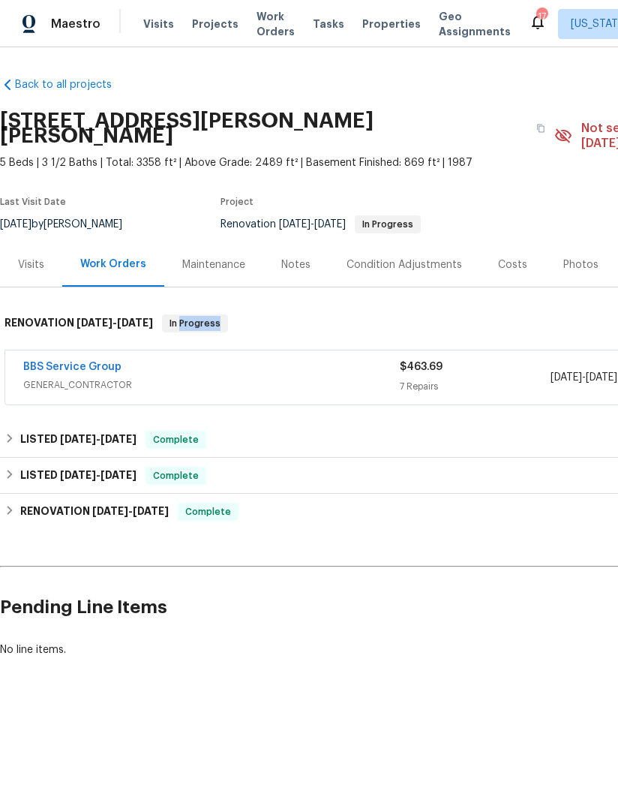
click at [290, 242] on div "Notes" at bounding box center [295, 264] width 65 height 44
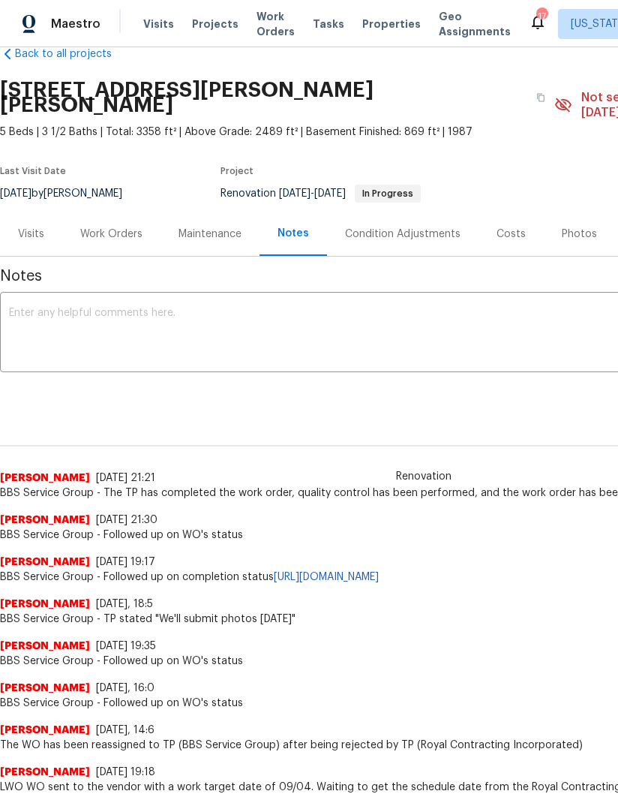
scroll to position [31, 0]
click at [116, 227] on div "Work Orders" at bounding box center [111, 234] width 62 height 15
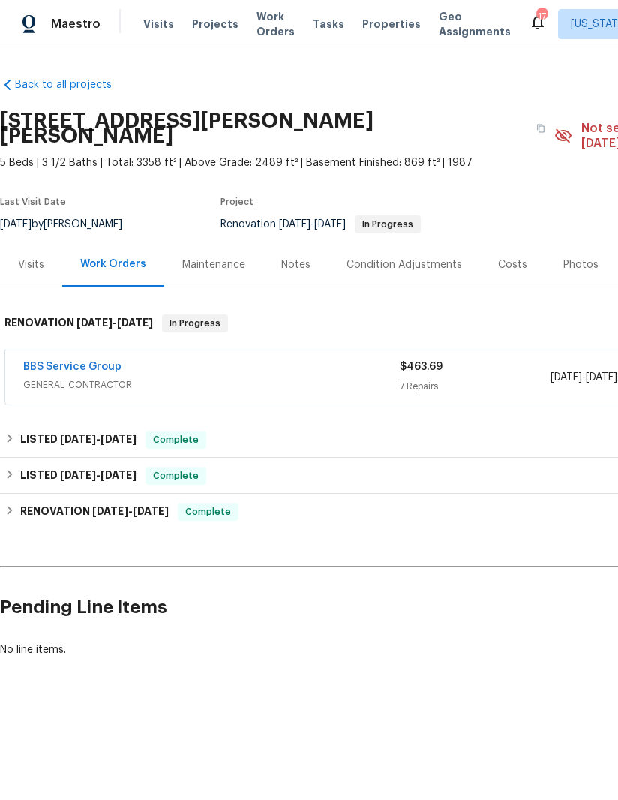
click at [62, 362] on link "BBS Service Group" at bounding box center [72, 367] width 98 height 11
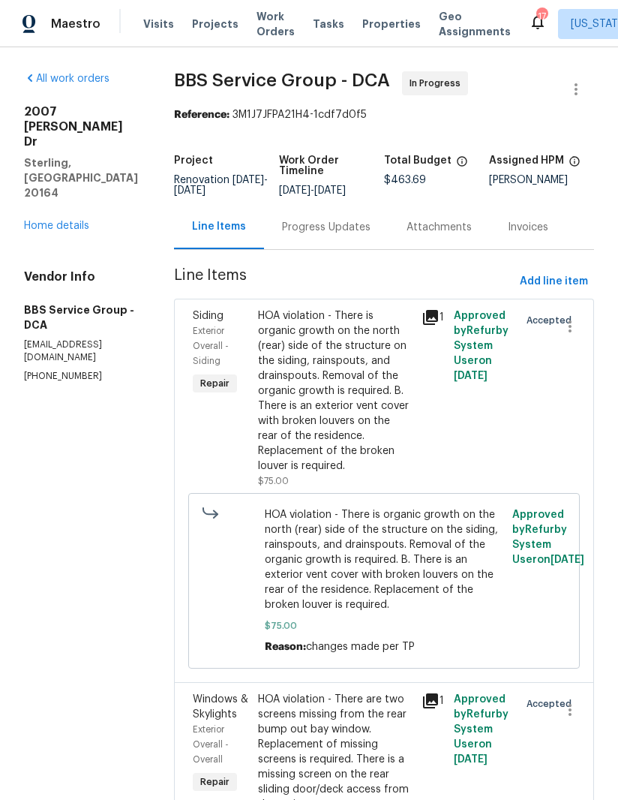
click at [326, 242] on div "Progress Updates" at bounding box center [326, 227] width 125 height 44
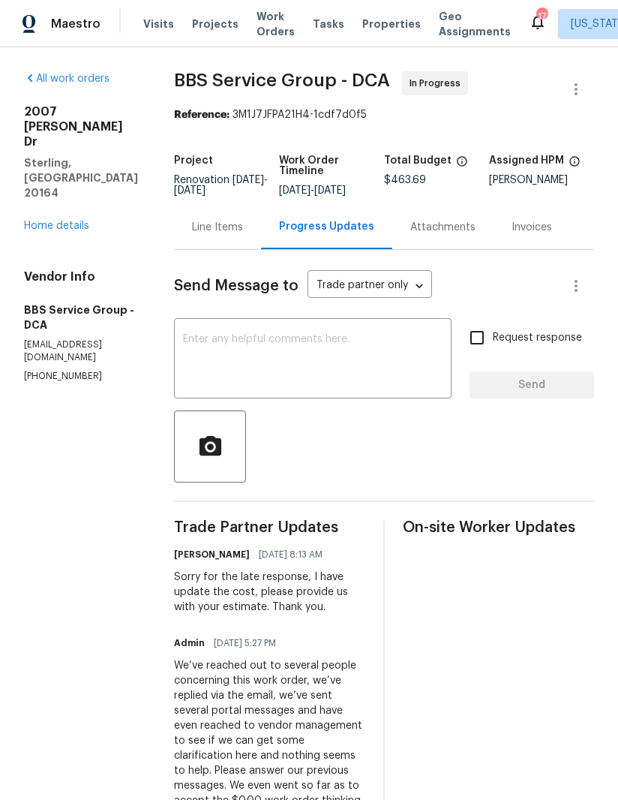
click at [210, 220] on div "Line Items" at bounding box center [217, 227] width 51 height 15
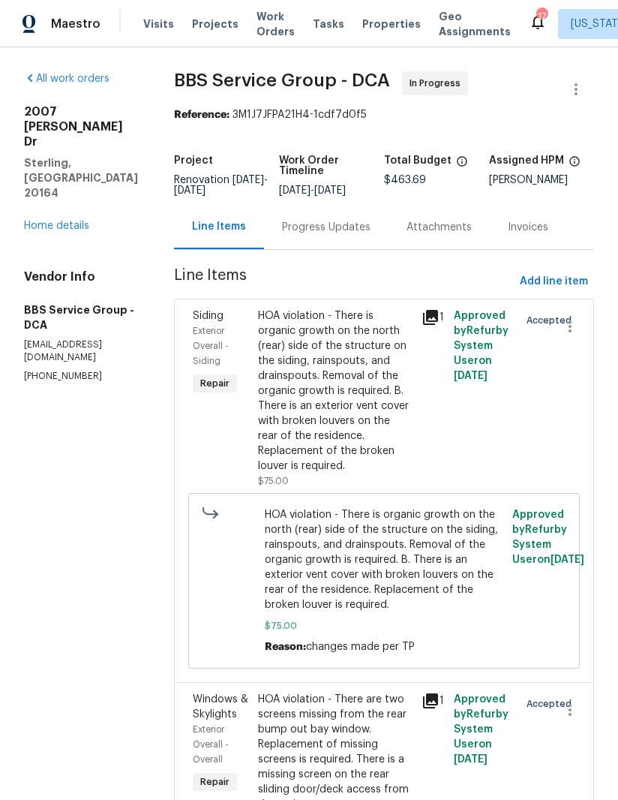
click at [328, 376] on div "HOA violation - There is organic growth on the north (rear) side of the structu…" at bounding box center [335, 390] width 155 height 165
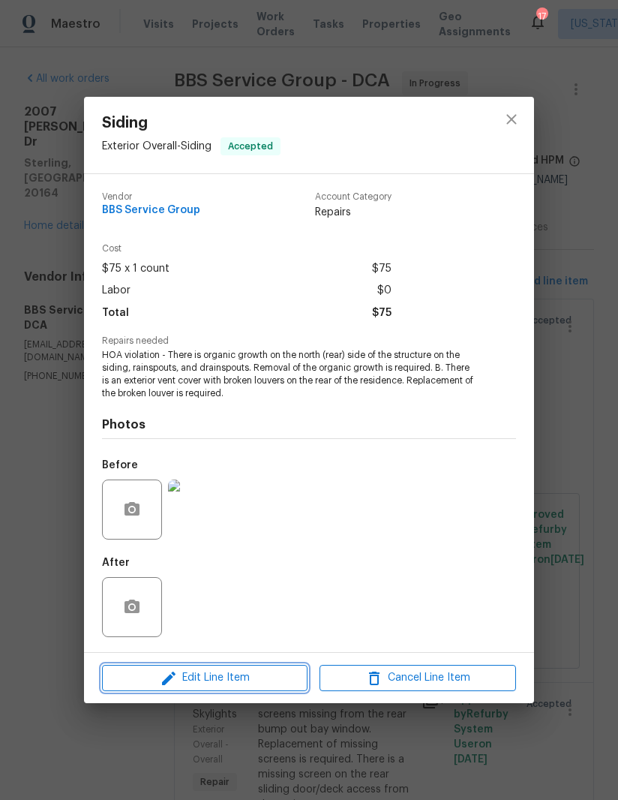
click at [214, 675] on span "Edit Line Item" at bounding box center [205, 677] width 197 height 19
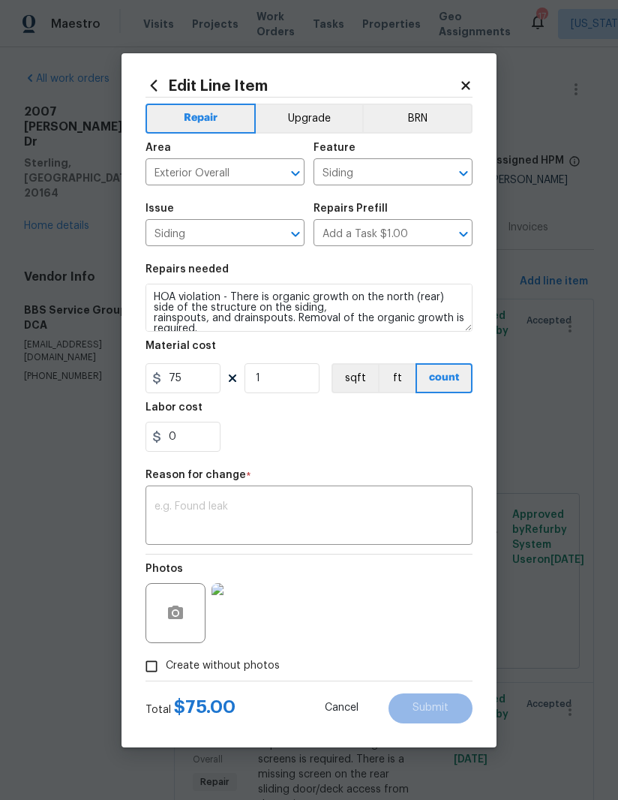
click at [257, 610] on img at bounding box center [242, 613] width 60 height 60
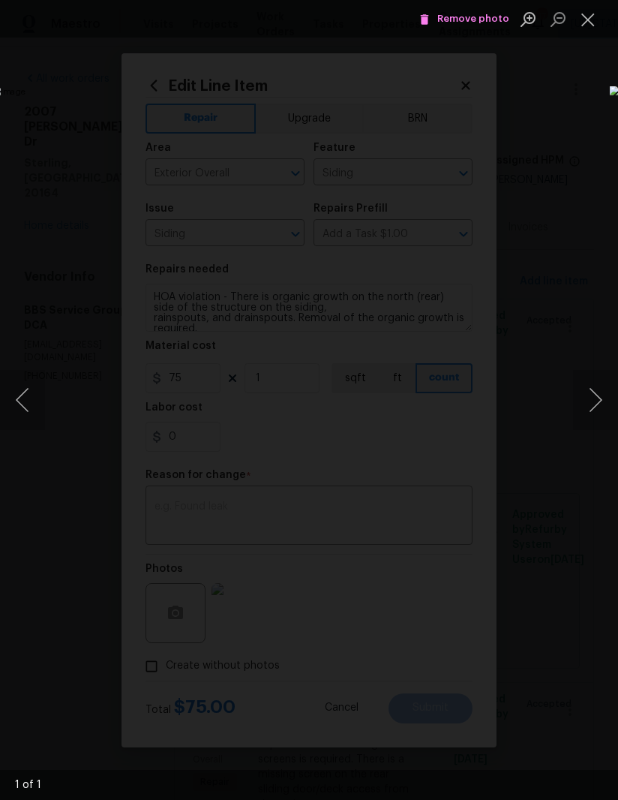
click at [596, 20] on button "Close lightbox" at bounding box center [588, 19] width 30 height 26
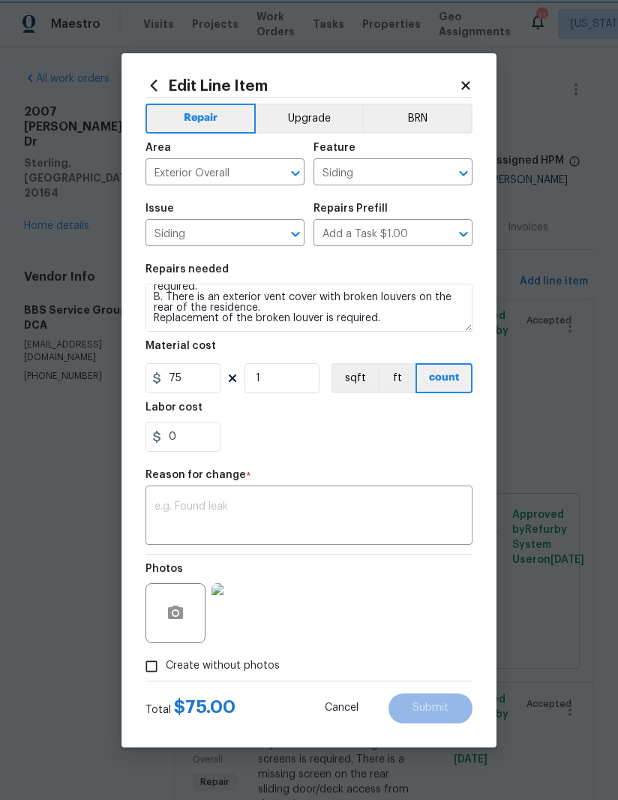
scroll to position [42, 0]
click at [200, 388] on input "75" at bounding box center [183, 378] width 75 height 30
click at [167, 366] on input "75" at bounding box center [183, 378] width 75 height 30
click at [298, 423] on div "0" at bounding box center [309, 437] width 327 height 30
click at [180, 380] on input "275" at bounding box center [183, 378] width 75 height 30
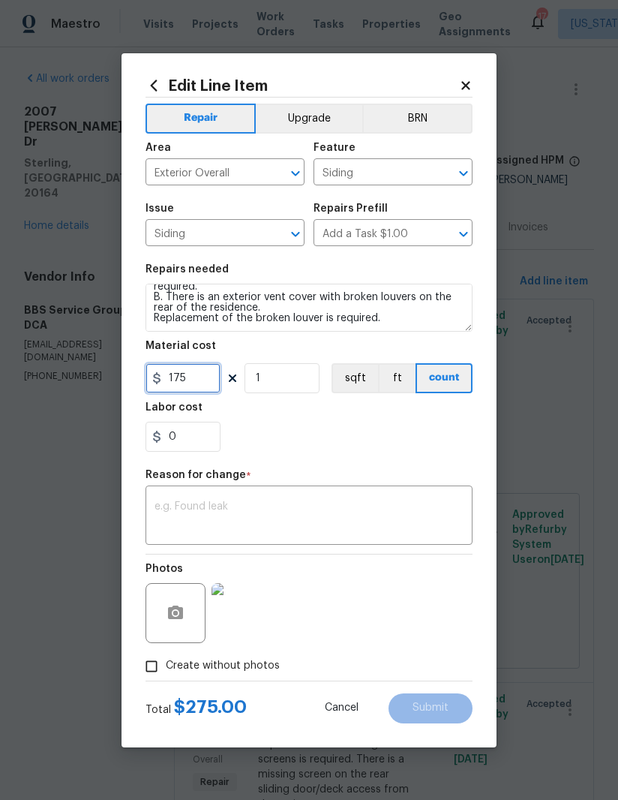
type input "175"
click at [332, 422] on div "0" at bounding box center [309, 437] width 327 height 30
click at [266, 515] on textarea at bounding box center [309, 517] width 309 height 32
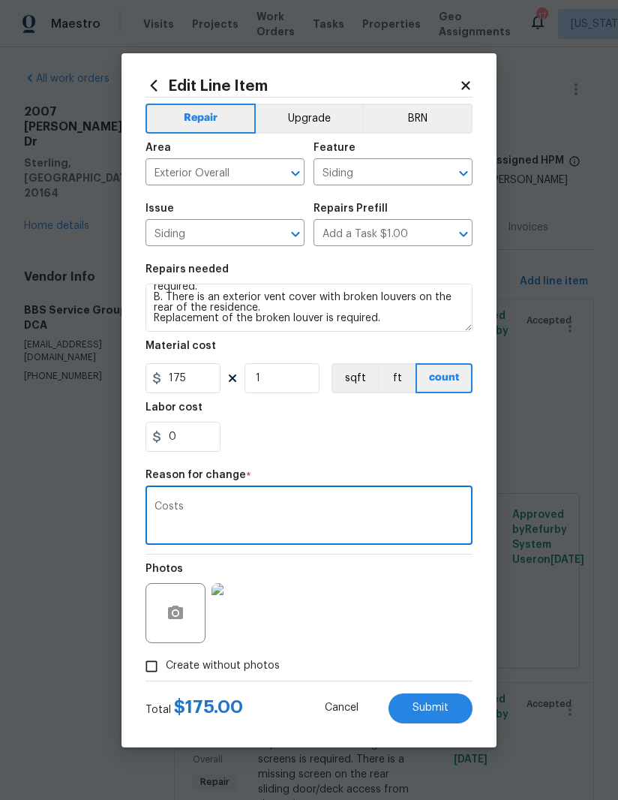
type textarea "Costs"
click at [443, 447] on div "0" at bounding box center [309, 437] width 327 height 30
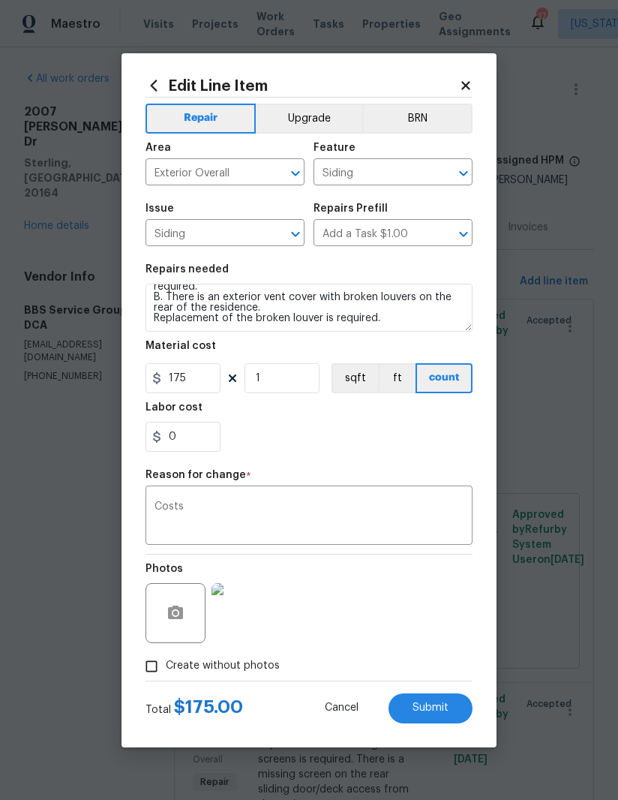
click at [434, 723] on button "Submit" at bounding box center [431, 708] width 84 height 30
type input "75"
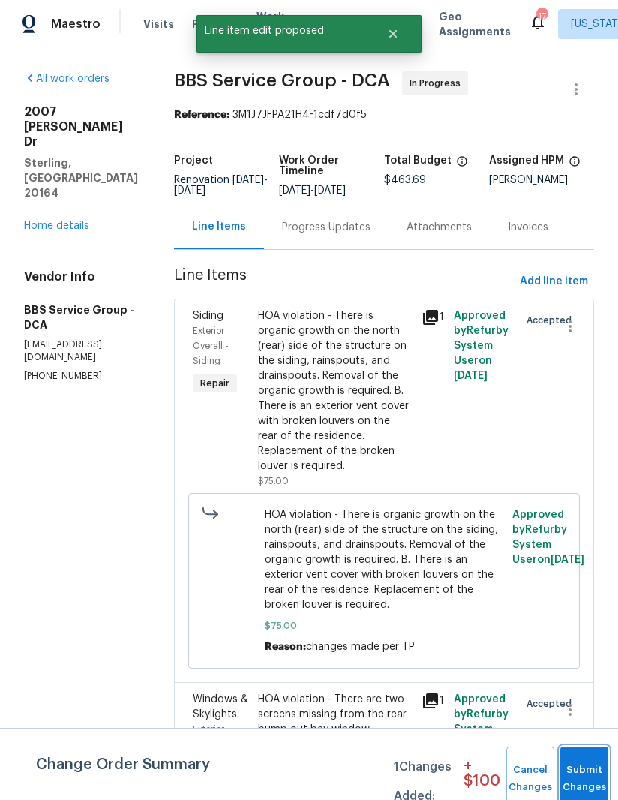
click at [571, 765] on button "Submit Changes" at bounding box center [584, 778] width 48 height 65
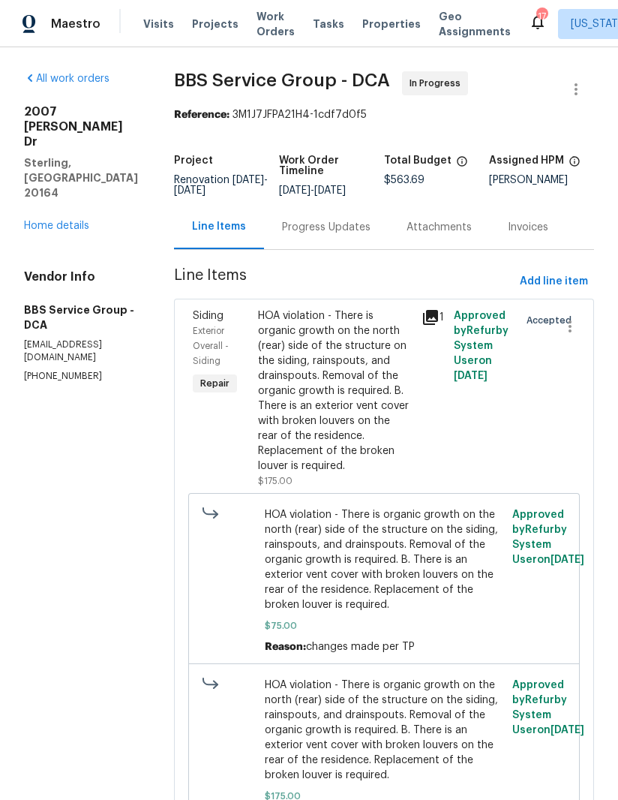
scroll to position [0, 0]
click at [332, 220] on div "Progress Updates" at bounding box center [326, 227] width 89 height 15
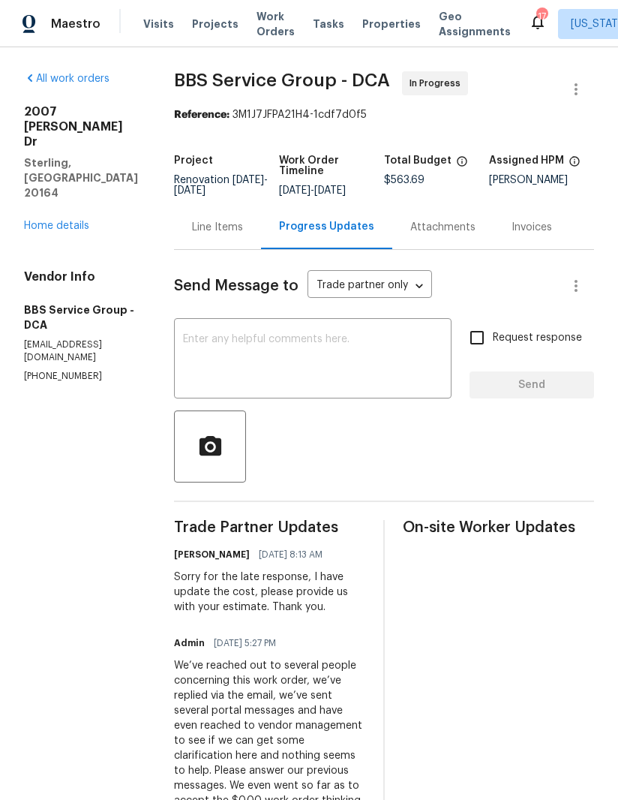
click at [389, 362] on textarea at bounding box center [313, 360] width 260 height 53
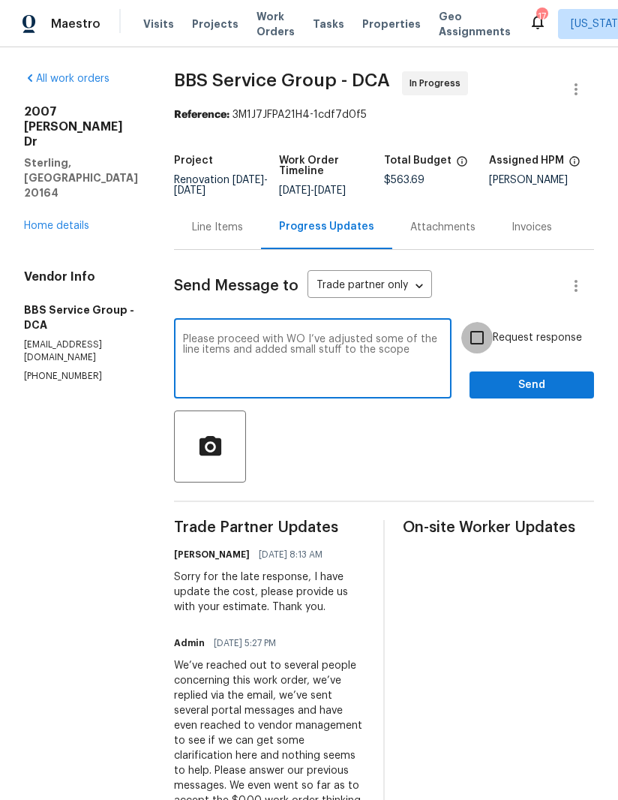
type textarea "Please proceed with WO I’ve adjusted some of the line items and added small stu…"
click at [477, 344] on input "Request response" at bounding box center [477, 338] width 32 height 32
checkbox input "true"
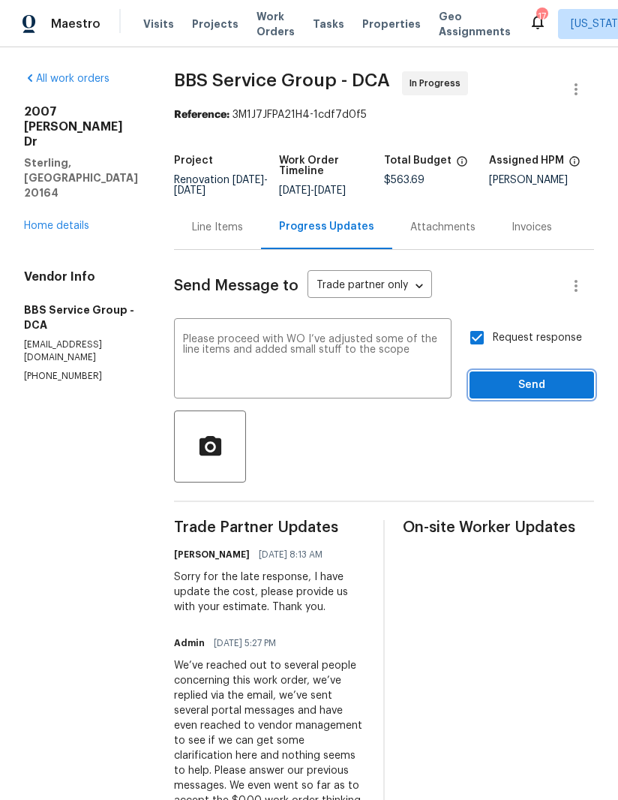
click at [540, 377] on span "Send" at bounding box center [532, 385] width 101 height 19
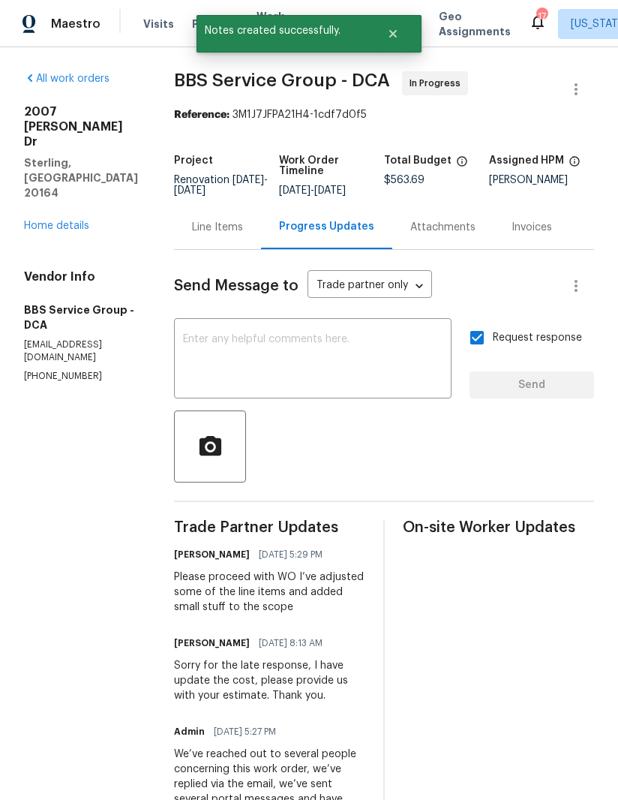
click at [35, 209] on div "All work orders 2007 Jonathan Dr Sterling, VA 20164 Home details Vendor Info BB…" at bounding box center [81, 226] width 114 height 311
click at [40, 221] on link "Home details" at bounding box center [56, 226] width 65 height 11
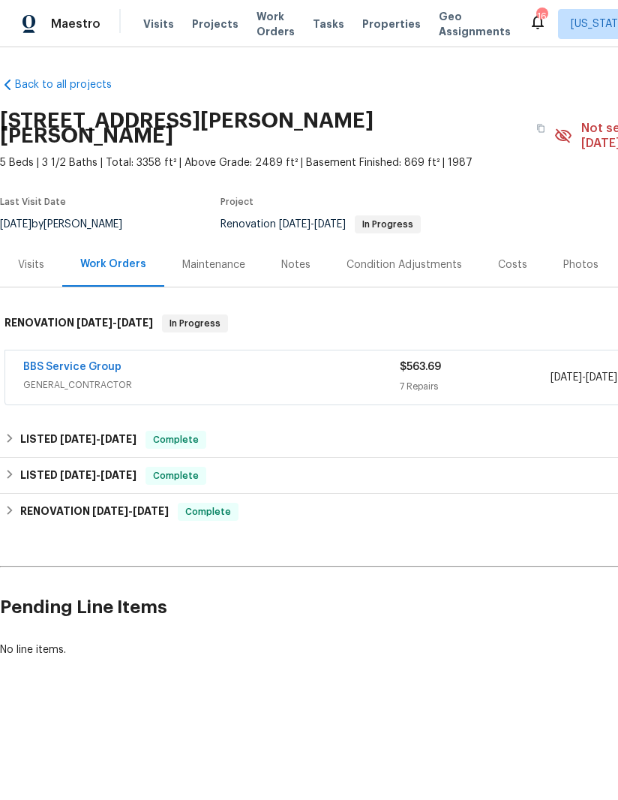
click at [54, 362] on link "BBS Service Group" at bounding box center [72, 367] width 98 height 11
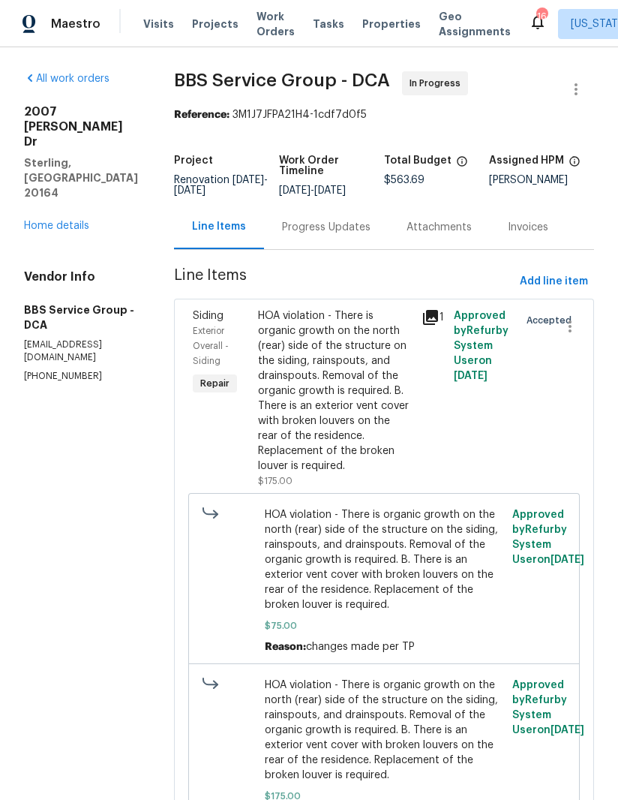
click at [44, 221] on link "Home details" at bounding box center [56, 226] width 65 height 11
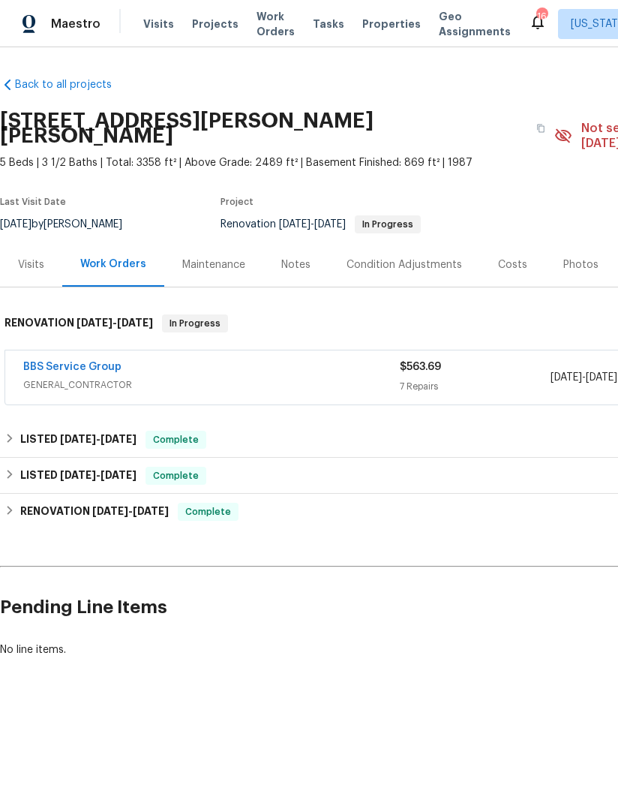
click at [307, 257] on div "Notes" at bounding box center [295, 264] width 29 height 15
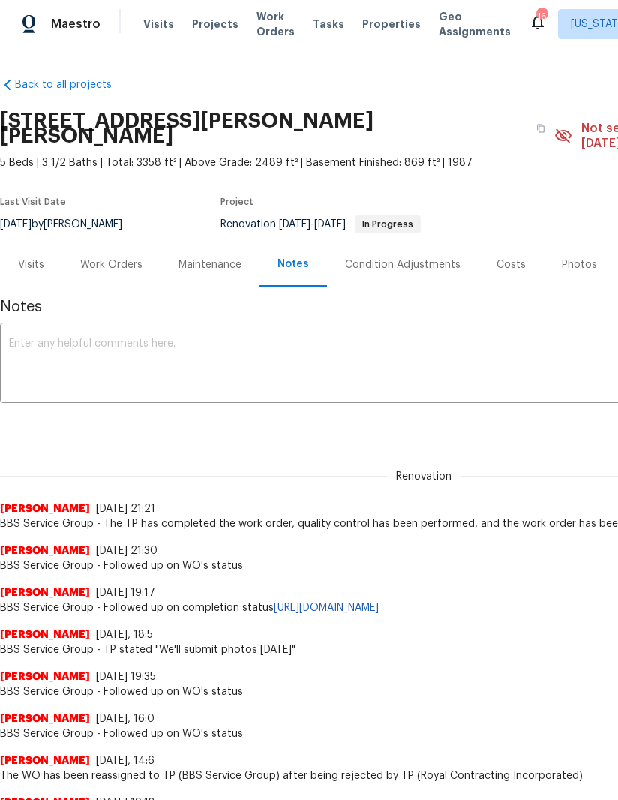
click at [49, 355] on textarea at bounding box center [424, 364] width 830 height 53
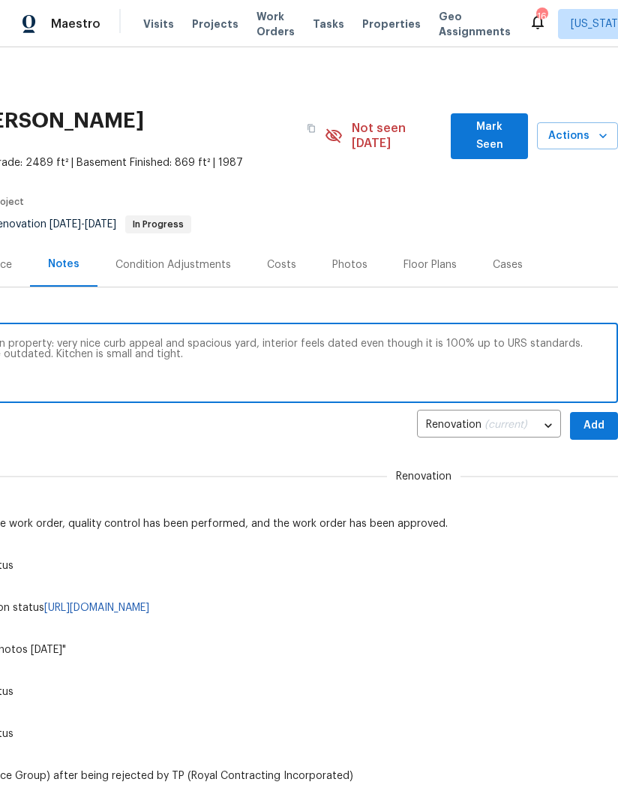
scroll to position [0, 230]
type textarea "If property sits for long here are my notes on property: very nice curb appeal …"
click at [588, 416] on span "Add" at bounding box center [594, 425] width 24 height 19
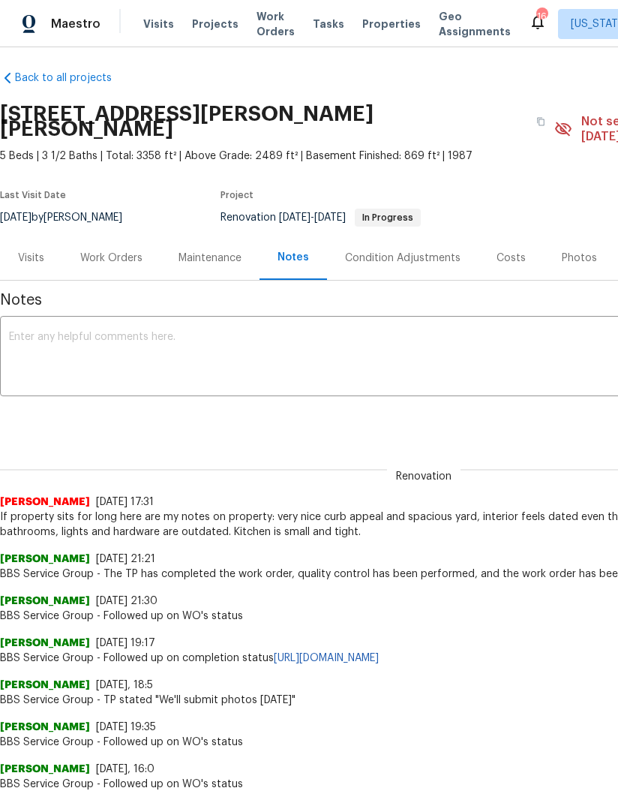
scroll to position [8, 0]
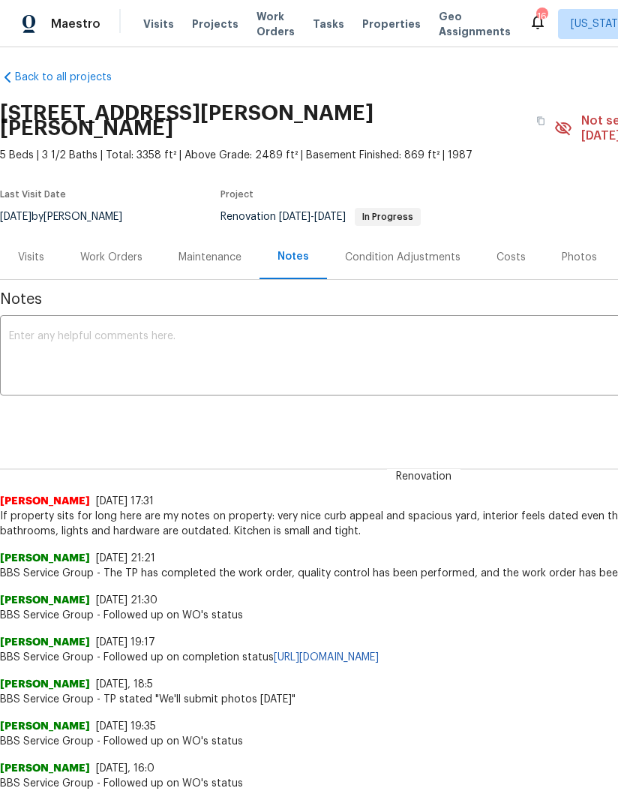
click at [92, 250] on div "Work Orders" at bounding box center [111, 257] width 62 height 15
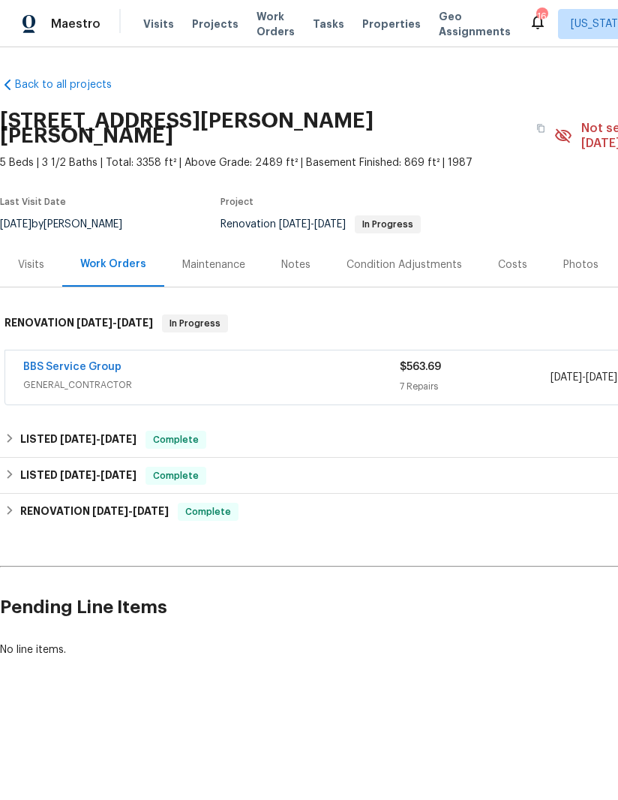
click at [53, 362] on link "BBS Service Group" at bounding box center [72, 367] width 98 height 11
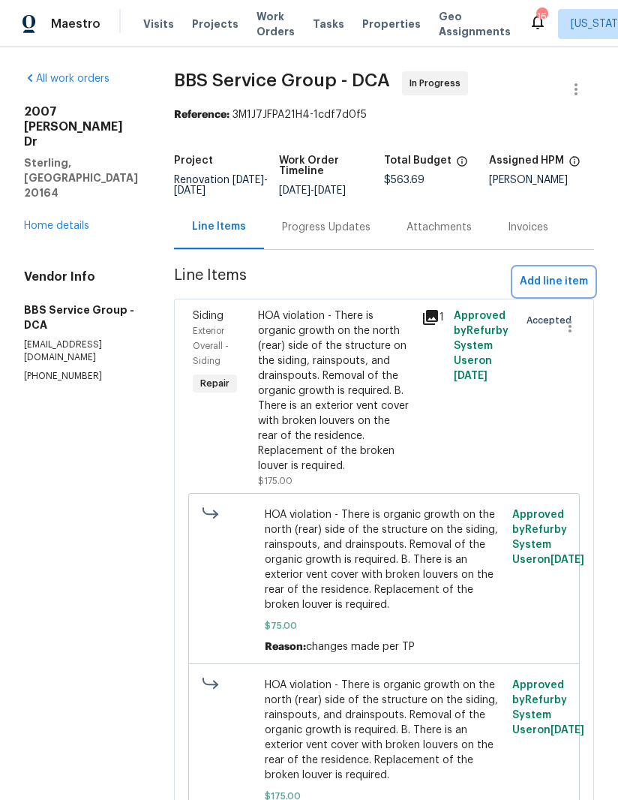
click at [560, 284] on span "Add line item" at bounding box center [554, 281] width 68 height 19
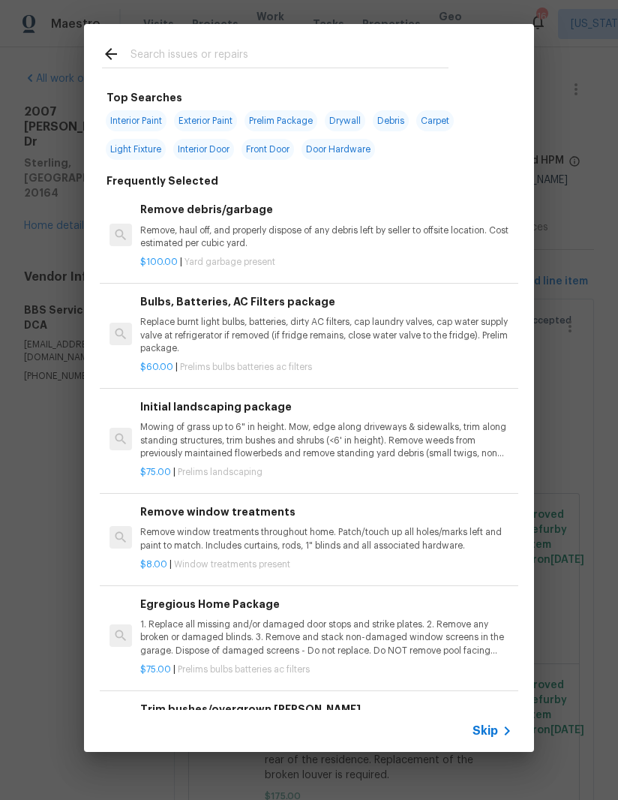
click at [411, 59] on input "text" at bounding box center [290, 56] width 318 height 23
type input "Grout"
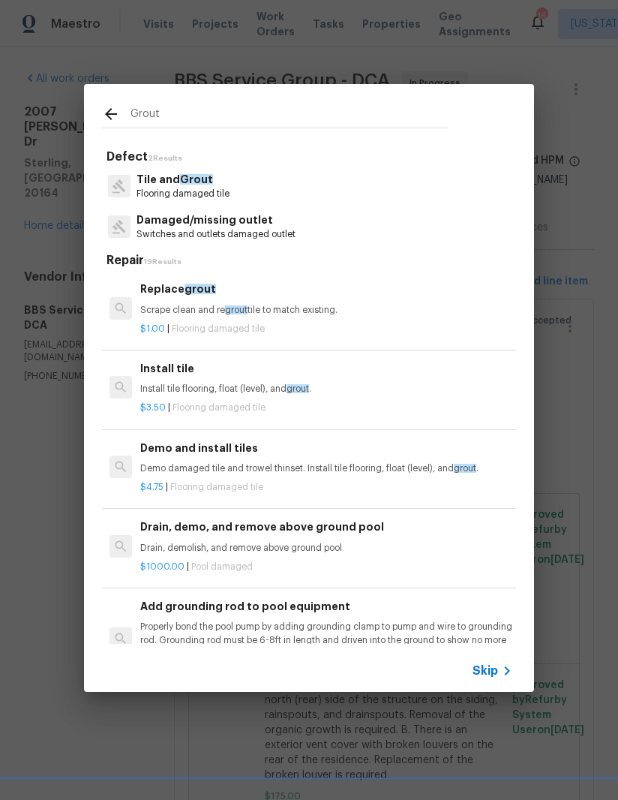
click at [325, 311] on p "Scrape clean and re grout tile to match existing." at bounding box center [326, 310] width 372 height 13
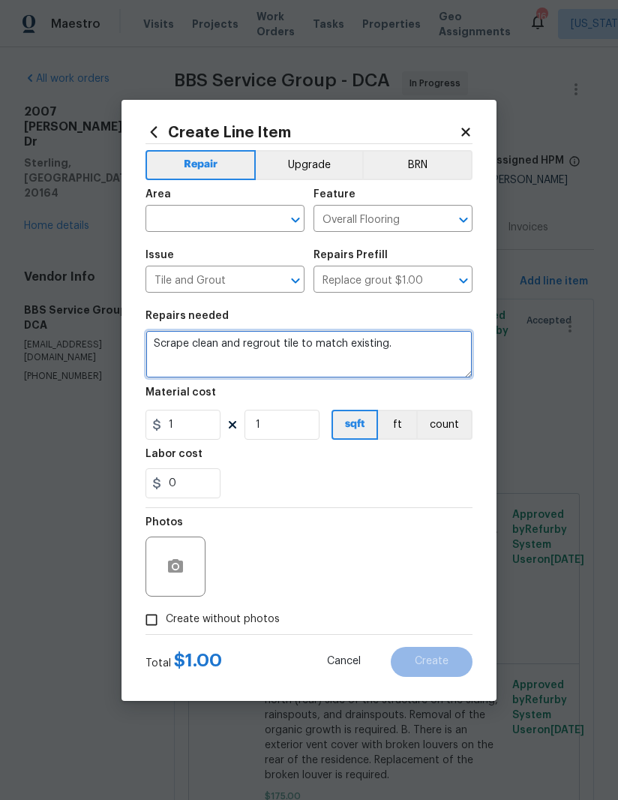
click at [397, 343] on textarea "Scrape clean and regrout tile to match existing." at bounding box center [309, 354] width 327 height 48
type textarea "Scrape clean and regrout tile in shower surround of both upstairs bathrooms. Ca…"
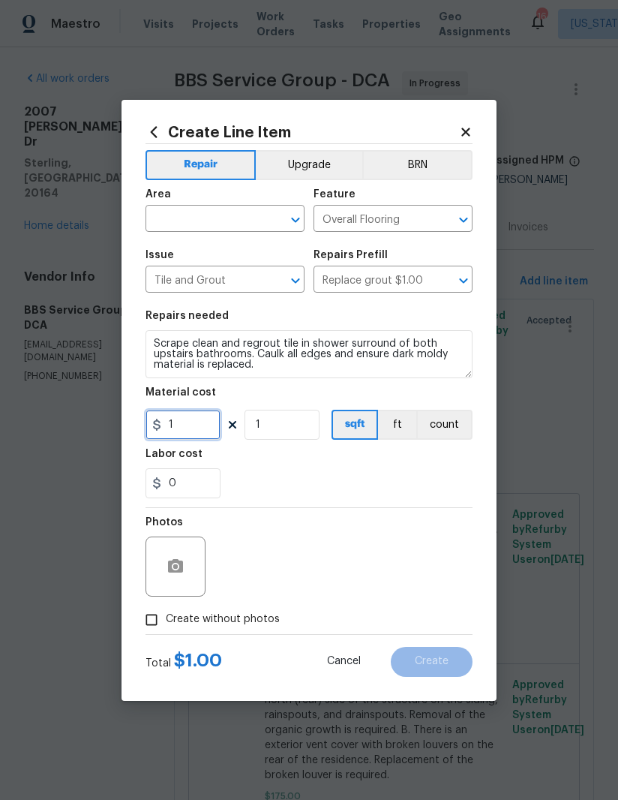
click at [201, 428] on input "1" at bounding box center [183, 425] width 75 height 30
type input "400"
click at [385, 470] on div "0" at bounding box center [309, 483] width 327 height 30
click at [299, 437] on input "1" at bounding box center [282, 425] width 75 height 30
click at [217, 216] on input "text" at bounding box center [204, 220] width 117 height 23
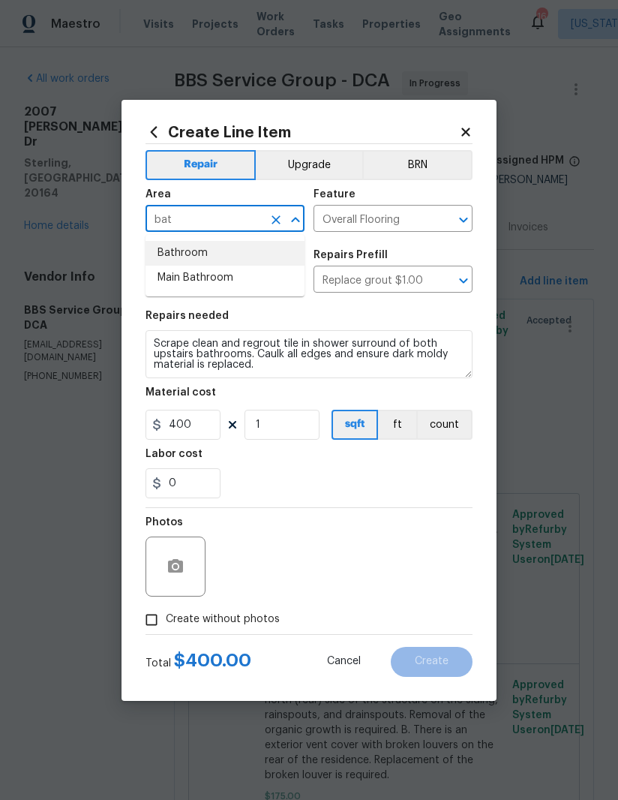
click at [228, 259] on li "Bathroom" at bounding box center [225, 253] width 159 height 25
type input "Bathroom"
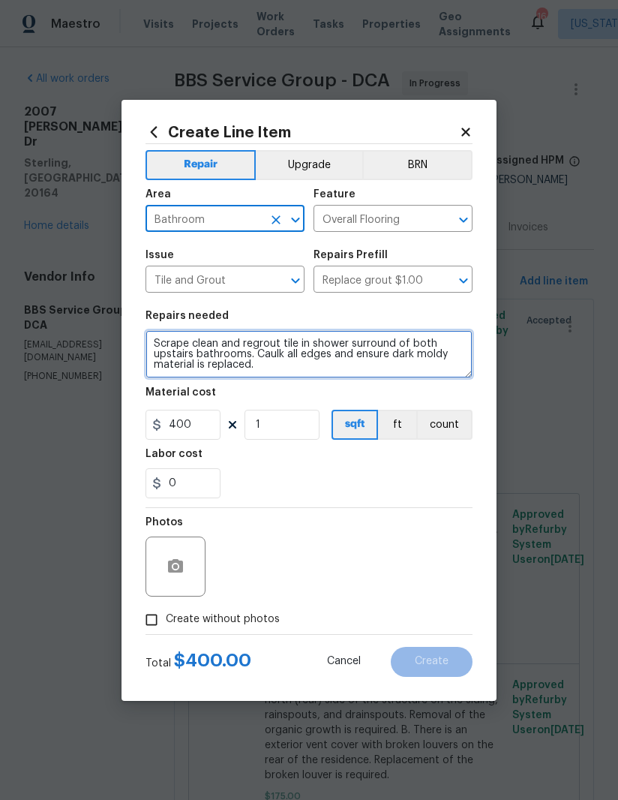
click at [158, 342] on textarea "Scrape clean and regrout tile in shower surround of both upstairs bathrooms. Ca…" at bounding box center [309, 354] width 327 height 48
type textarea "(Both upstairs showers) Scrape clean and regrout tile in shower surround of bot…"
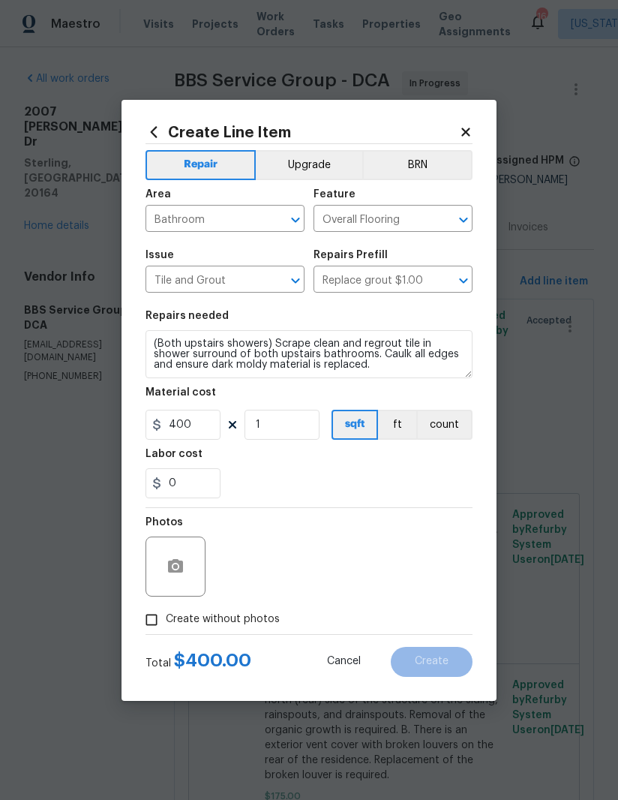
click at [407, 459] on div "Labor cost" at bounding box center [309, 459] width 327 height 20
click at [146, 621] on input "Create without photos" at bounding box center [151, 619] width 29 height 29
checkbox input "true"
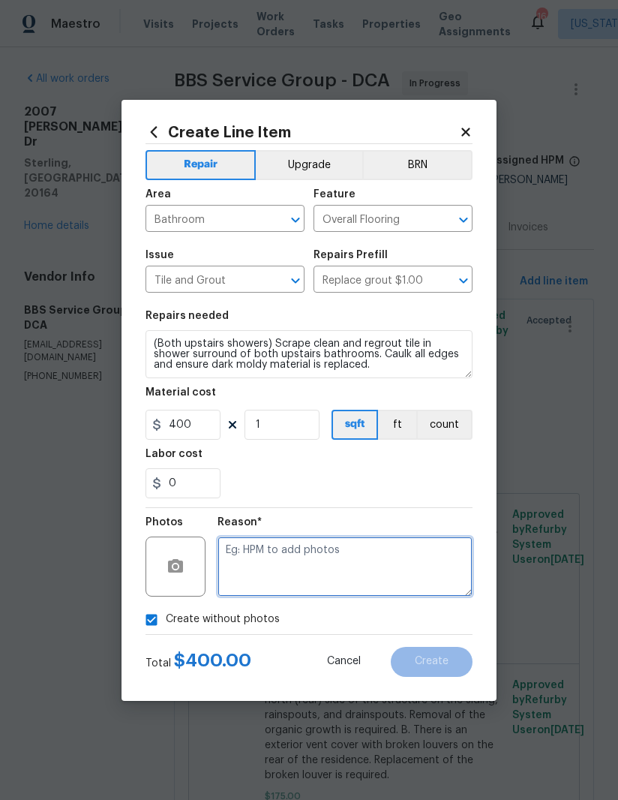
click at [369, 558] on textarea at bounding box center [345, 566] width 255 height 60
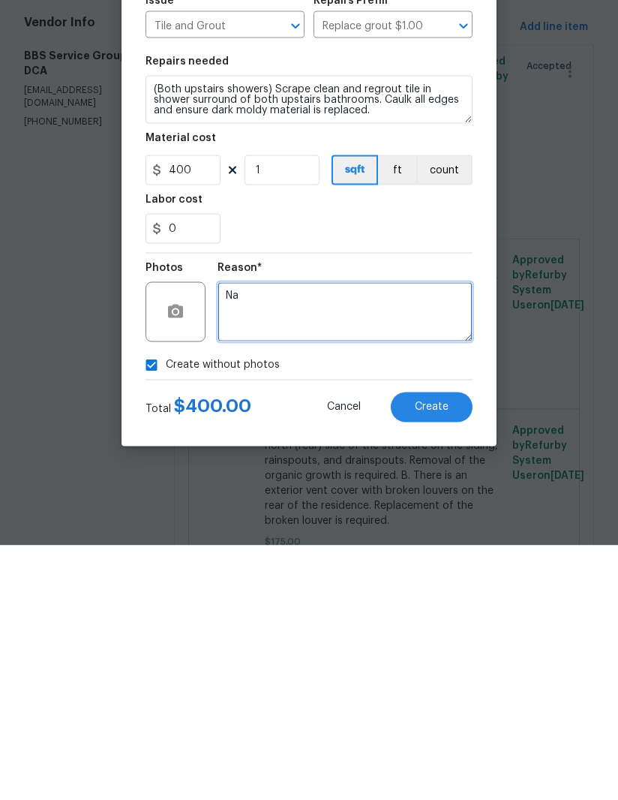
type textarea "Na"
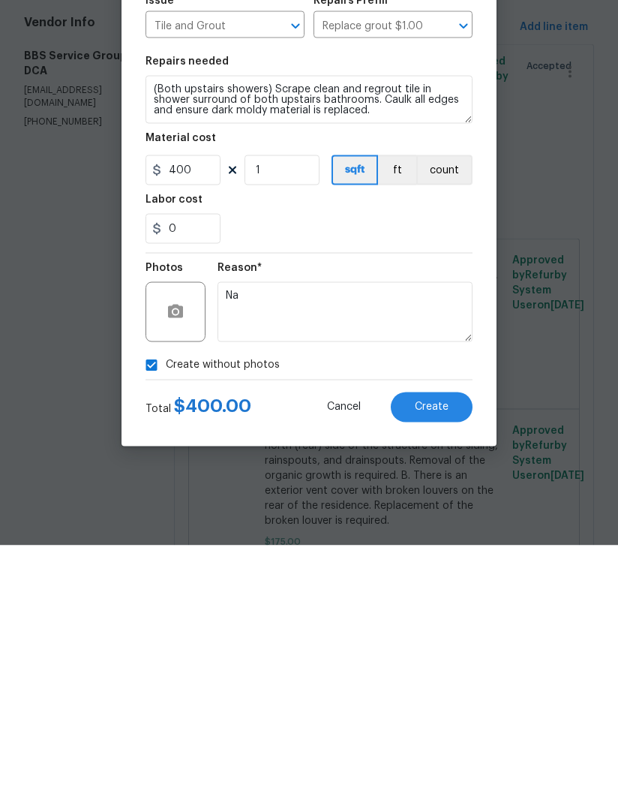
click at [450, 647] on button "Create" at bounding box center [432, 662] width 82 height 30
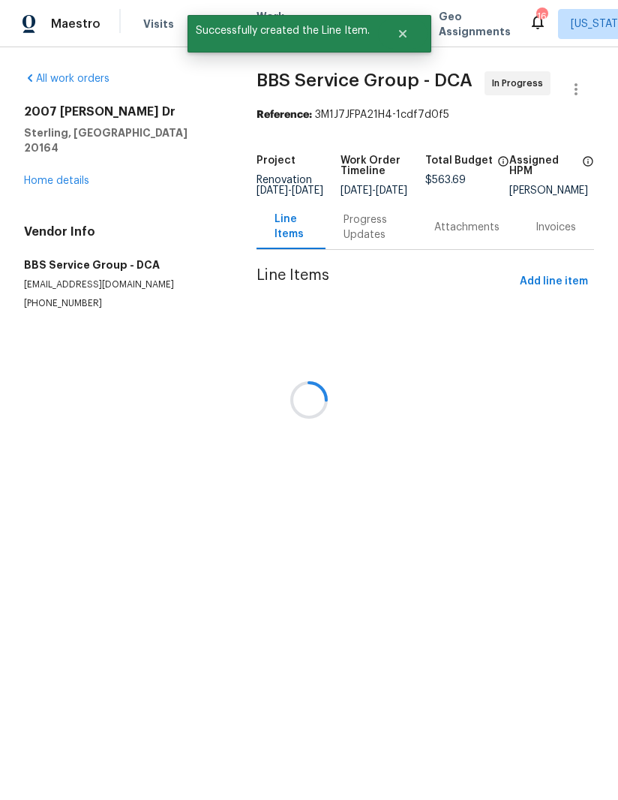
scroll to position [0, 0]
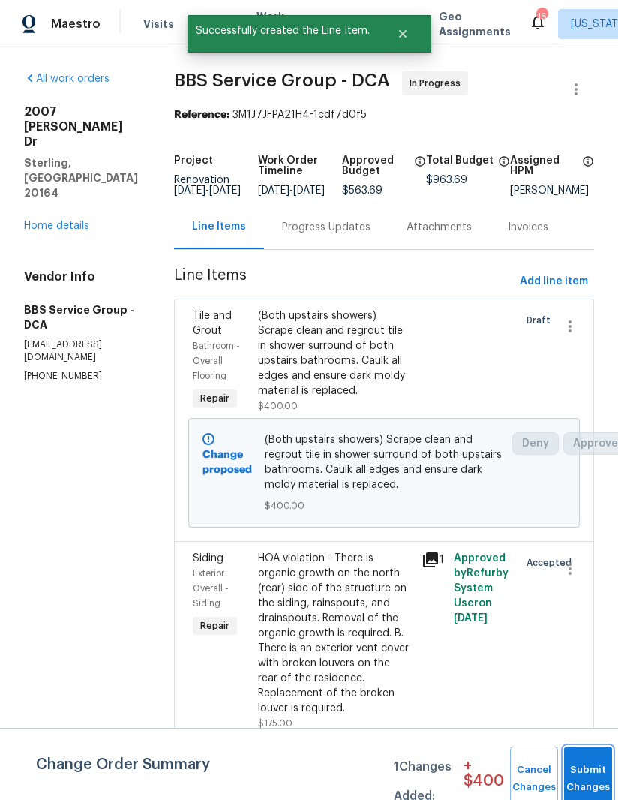
click at [584, 785] on span "Submit Changes" at bounding box center [588, 778] width 33 height 35
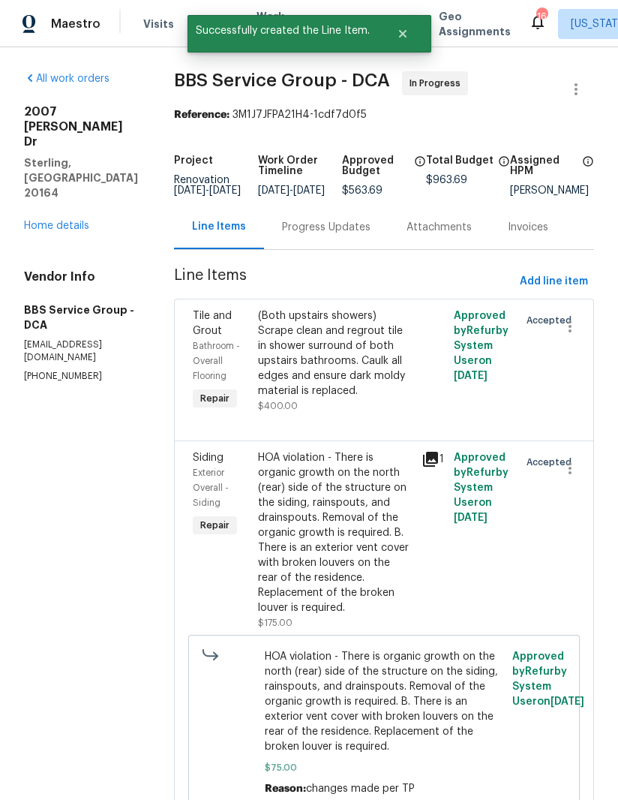
click at [42, 221] on link "Home details" at bounding box center [56, 226] width 65 height 11
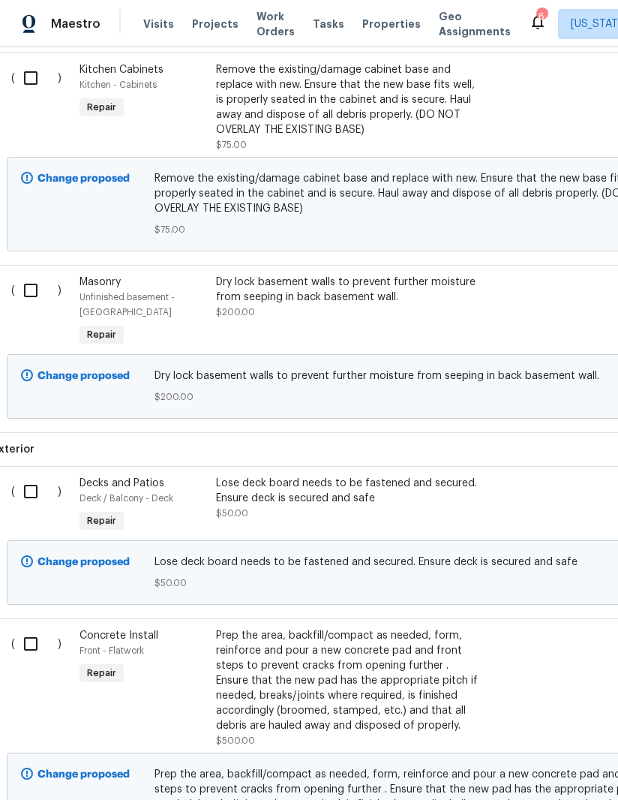
scroll to position [784, 8]
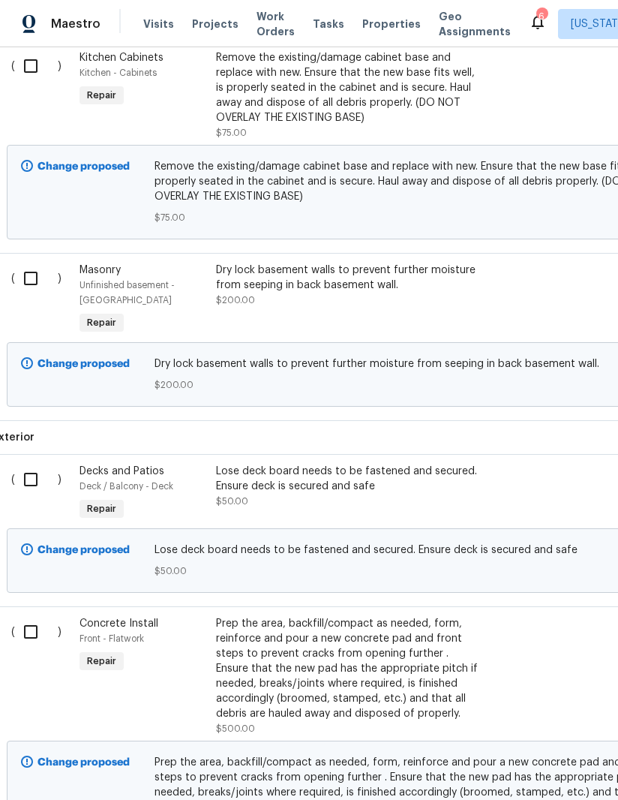
click at [310, 279] on div "Dry lock basement walls to prevent further moisture from seeping in back baseme…" at bounding box center [348, 278] width 264 height 30
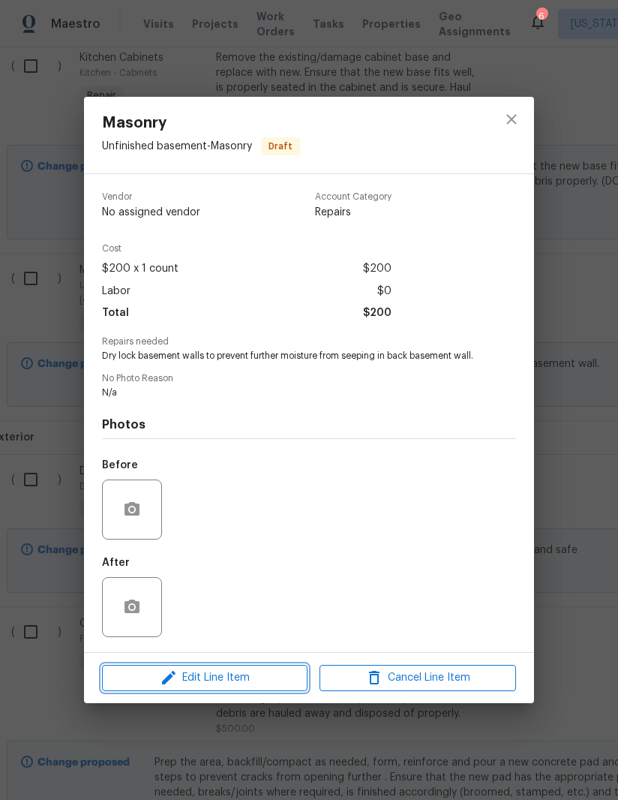
click at [244, 686] on span "Edit Line Item" at bounding box center [205, 677] width 197 height 19
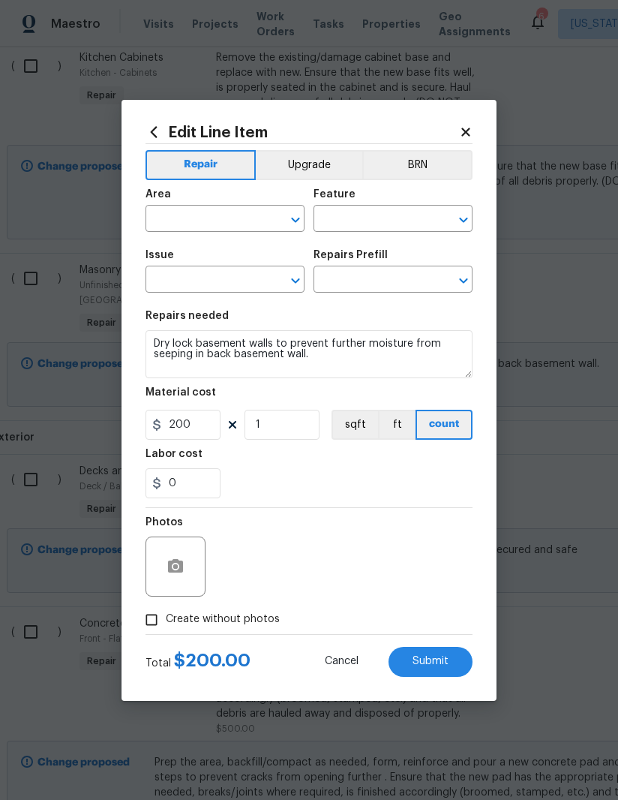
type input "Unfinished basement"
type input "Masonry"
type input "Add a Task $1.00"
click at [189, 419] on input "200" at bounding box center [183, 425] width 75 height 30
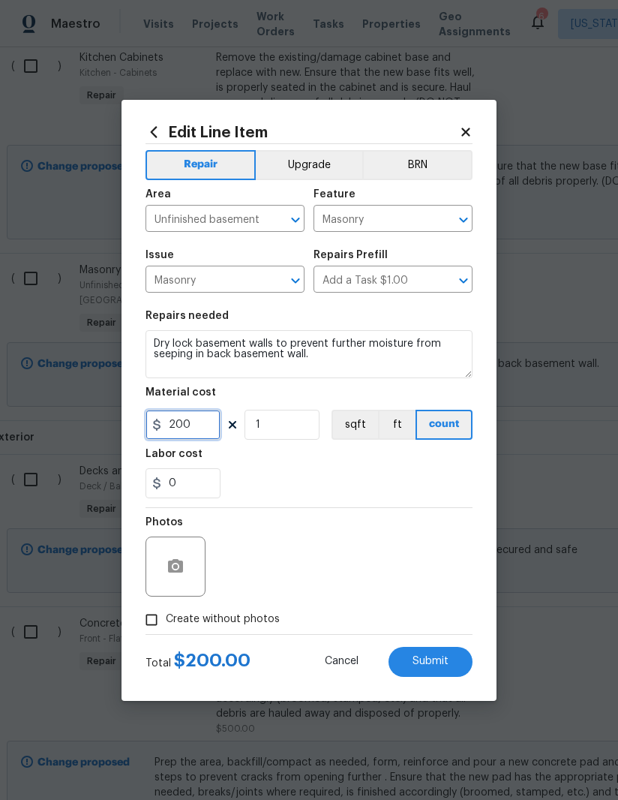
click at [189, 419] on input "200" at bounding box center [183, 425] width 75 height 30
click at [187, 427] on input "200" at bounding box center [183, 425] width 75 height 30
click at [186, 426] on input "200" at bounding box center [183, 425] width 75 height 30
type input "300"
click at [399, 469] on div "0" at bounding box center [309, 483] width 327 height 30
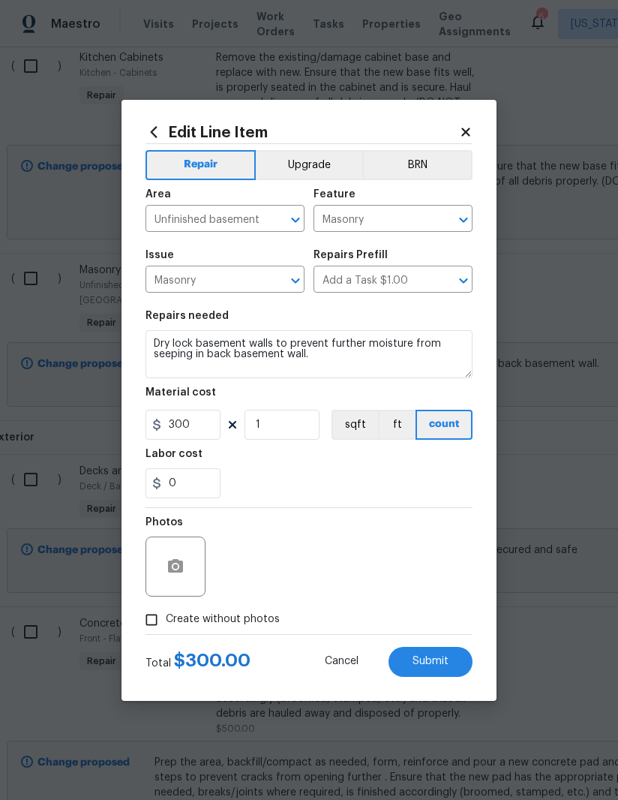
click at [150, 632] on input "Create without photos" at bounding box center [151, 619] width 29 height 29
checkbox input "true"
click at [401, 566] on textarea "N/a" at bounding box center [345, 566] width 255 height 60
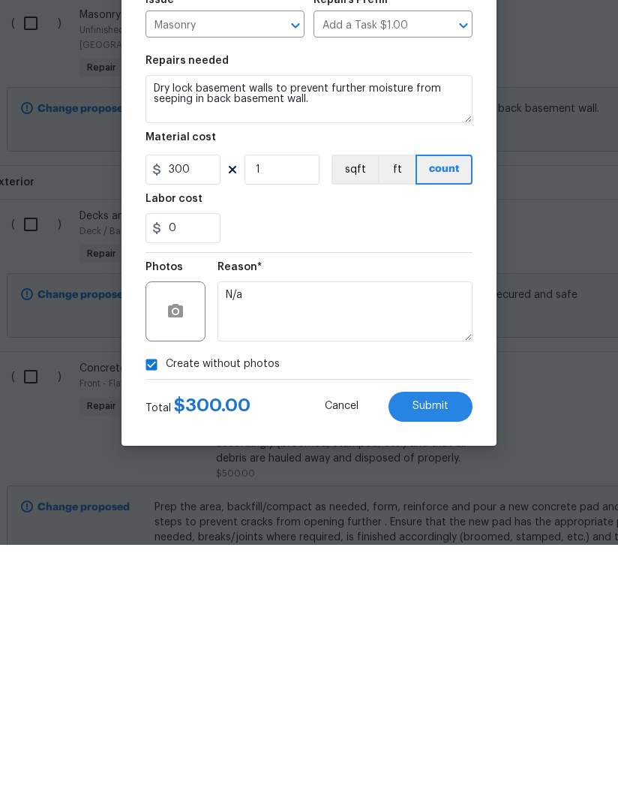
click at [439, 647] on button "Submit" at bounding box center [431, 662] width 84 height 30
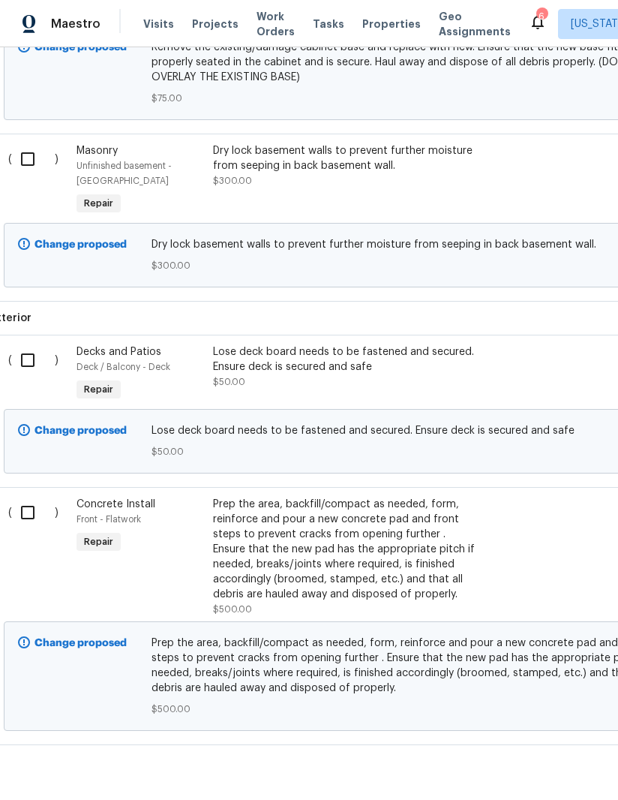
scroll to position [902, 11]
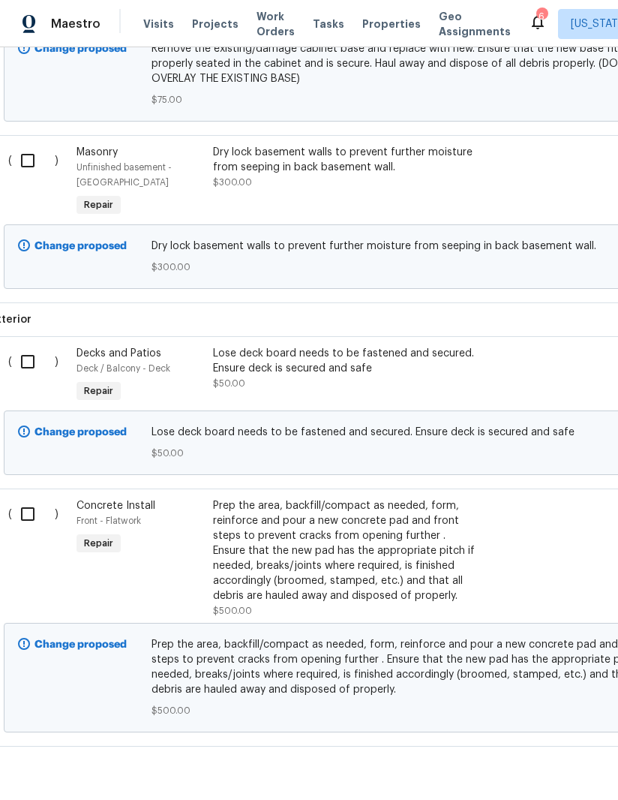
click at [27, 498] on input "checkbox" at bounding box center [33, 514] width 43 height 32
checkbox input "true"
click at [20, 346] on input "checkbox" at bounding box center [33, 362] width 43 height 32
checkbox input "true"
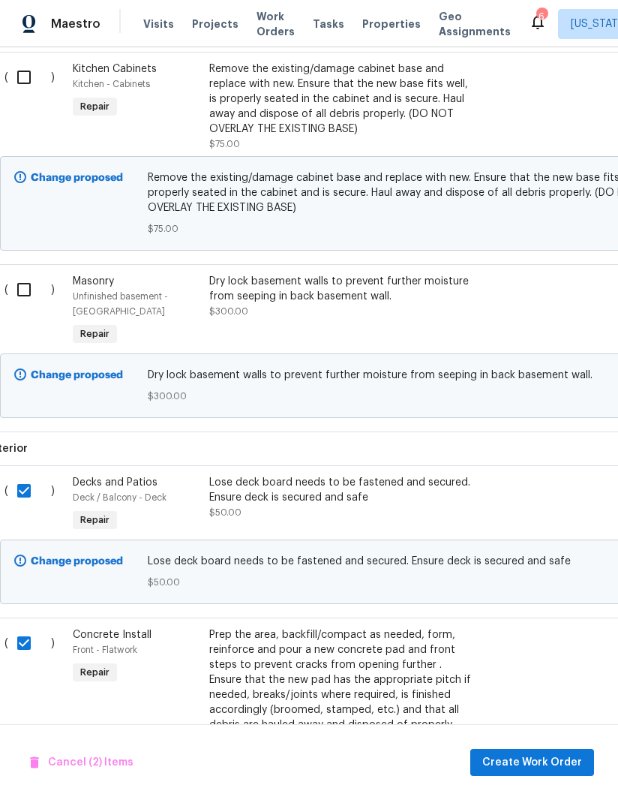
click at [11, 274] on input "checkbox" at bounding box center [29, 290] width 43 height 32
checkbox input "true"
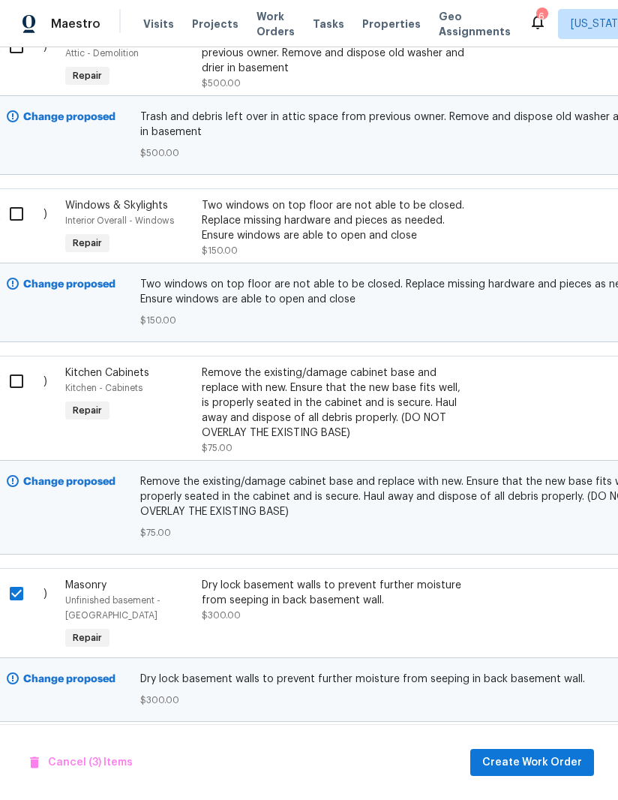
click at [16, 365] on input "checkbox" at bounding box center [22, 381] width 43 height 32
checkbox input "true"
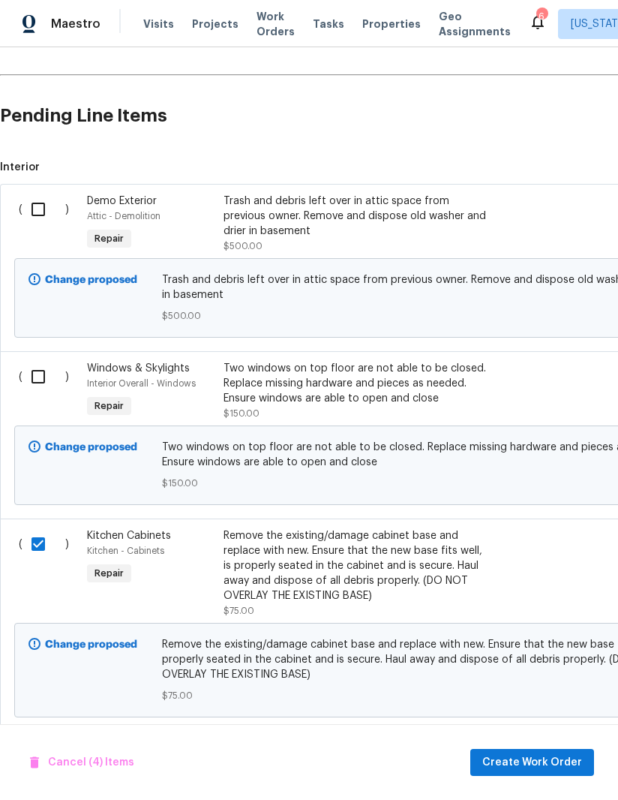
scroll to position [306, 0]
click at [26, 361] on input "checkbox" at bounding box center [44, 377] width 43 height 32
checkbox input "true"
click at [35, 194] on input "checkbox" at bounding box center [44, 210] width 43 height 32
checkbox input "true"
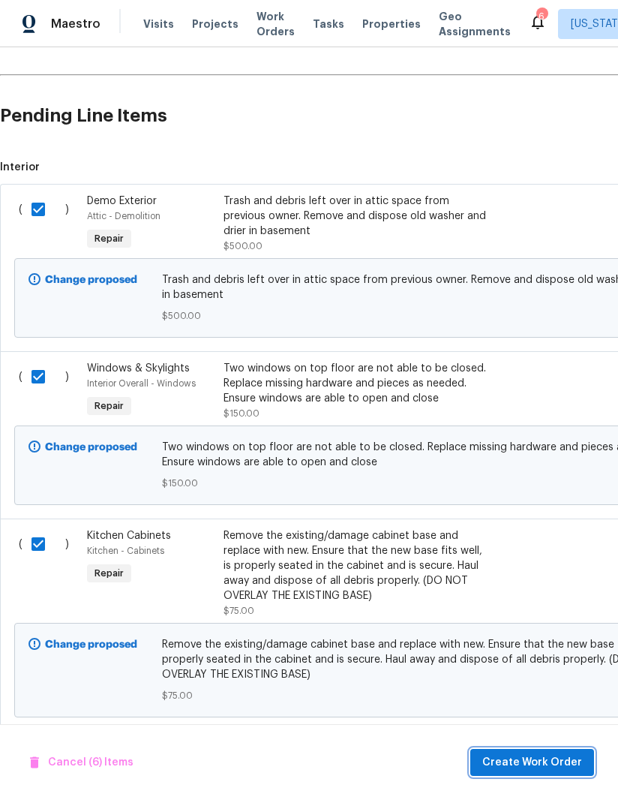
click at [552, 753] on span "Create Work Order" at bounding box center [532, 762] width 100 height 19
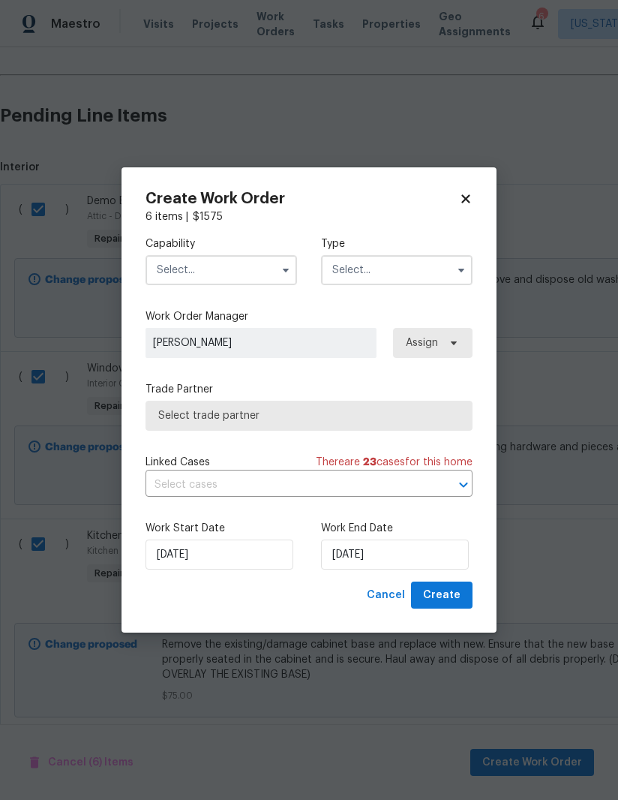
click at [252, 270] on input "text" at bounding box center [222, 270] width 152 height 30
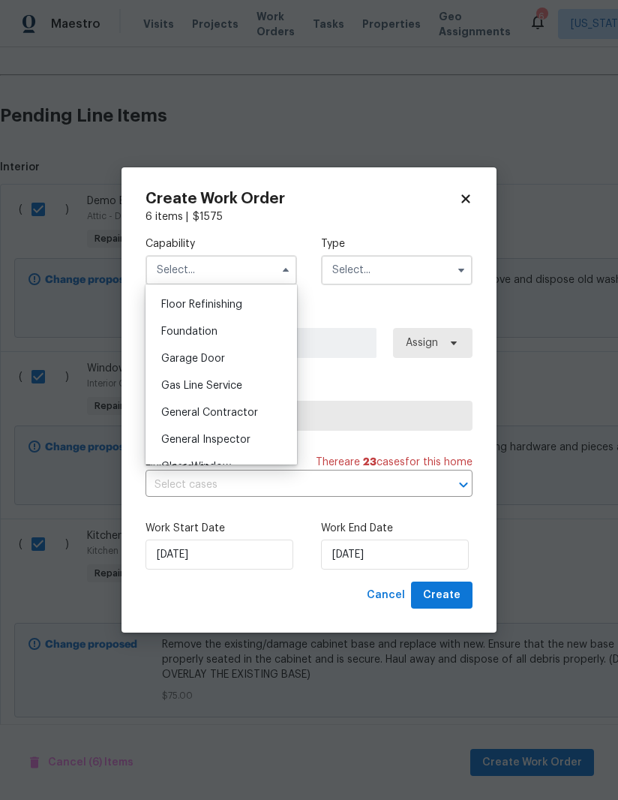
scroll to position [607, 0]
click at [251, 416] on span "General Contractor" at bounding box center [209, 412] width 97 height 11
type input "General Contractor"
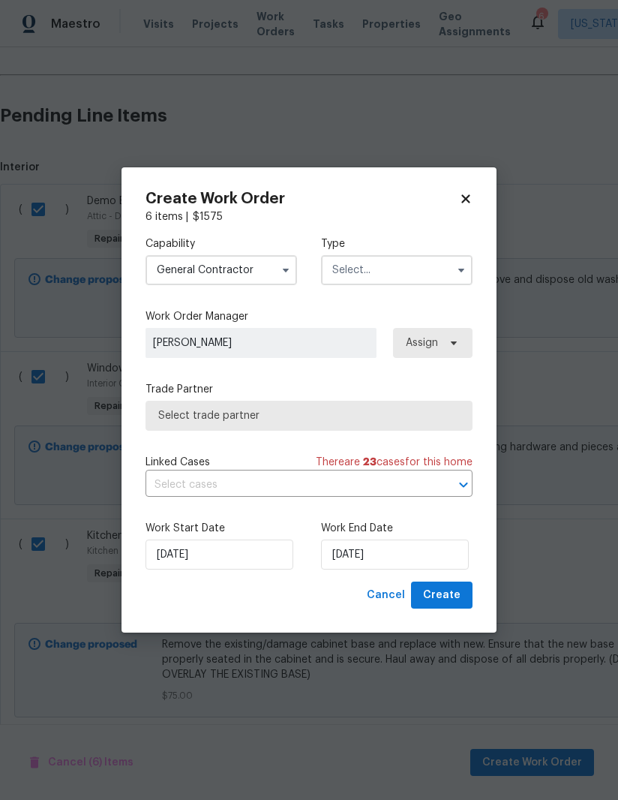
click at [437, 271] on input "text" at bounding box center [397, 270] width 152 height 30
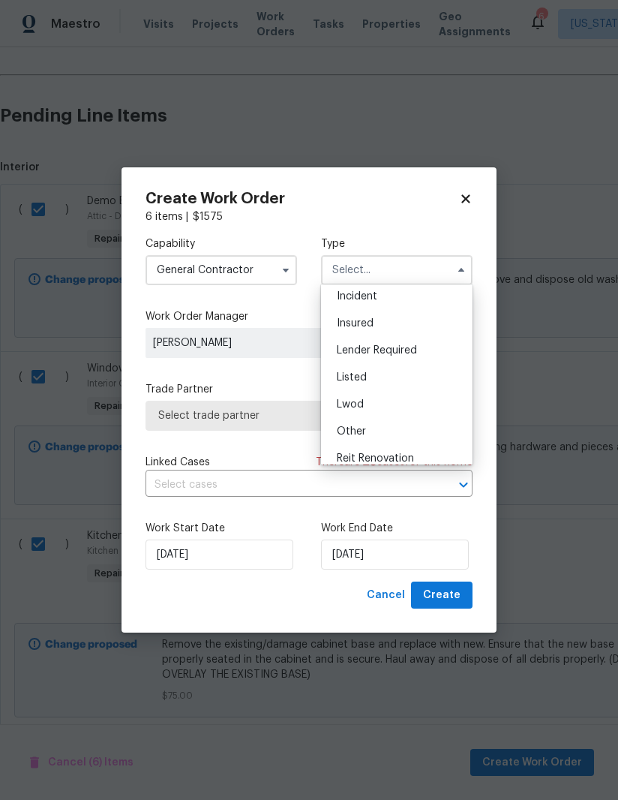
scroll to position [59, 0]
click at [395, 379] on div "Listed" at bounding box center [397, 378] width 144 height 27
type input "Listed"
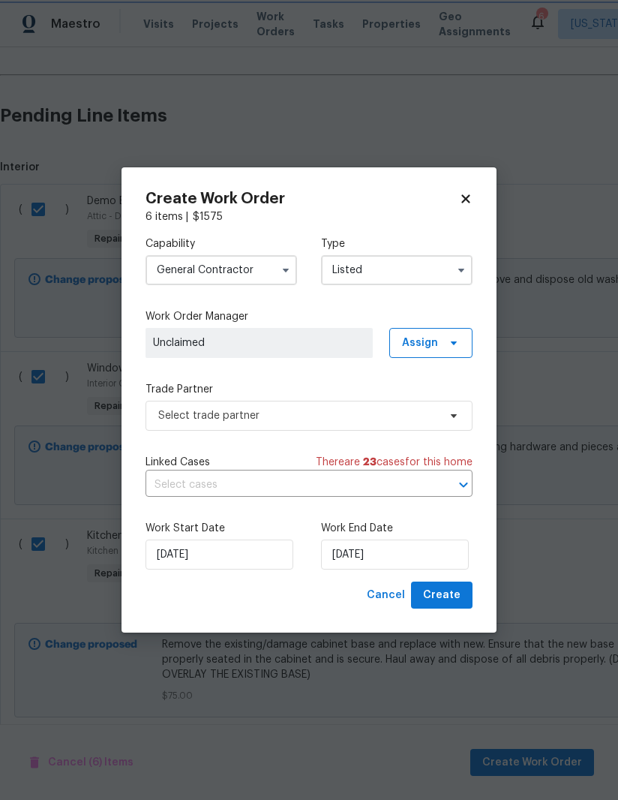
scroll to position [0, 0]
click at [442, 342] on span "Assign" at bounding box center [430, 343] width 83 height 30
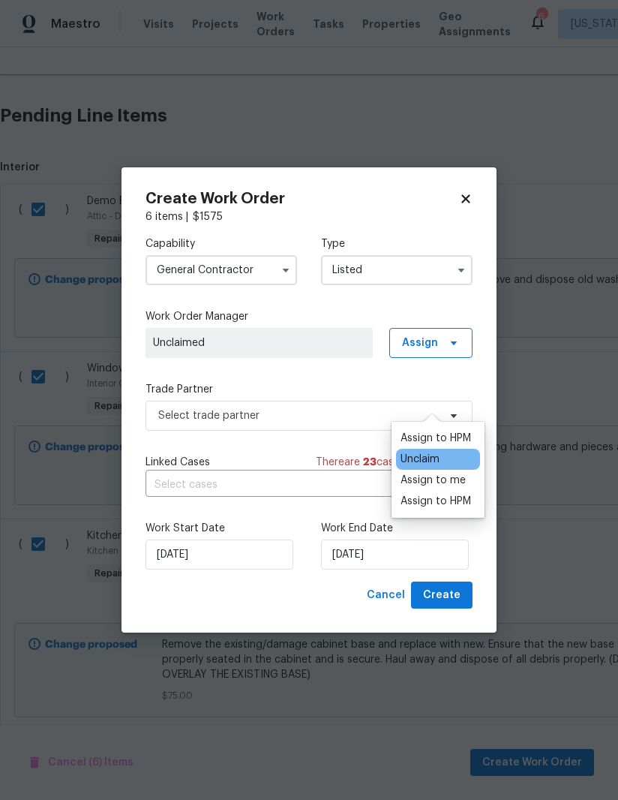
click at [458, 473] on div "Assign to me" at bounding box center [433, 480] width 65 height 15
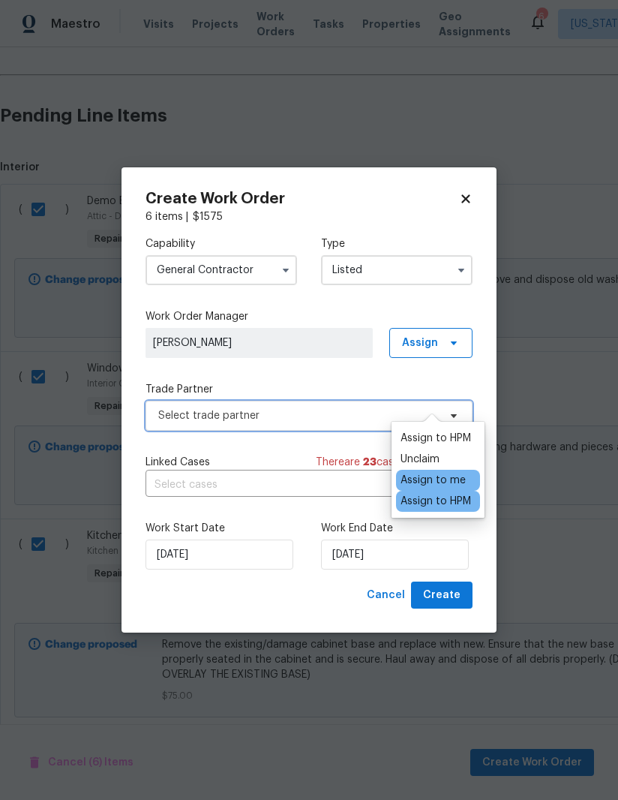
click at [313, 417] on span "Select trade partner" at bounding box center [298, 415] width 280 height 15
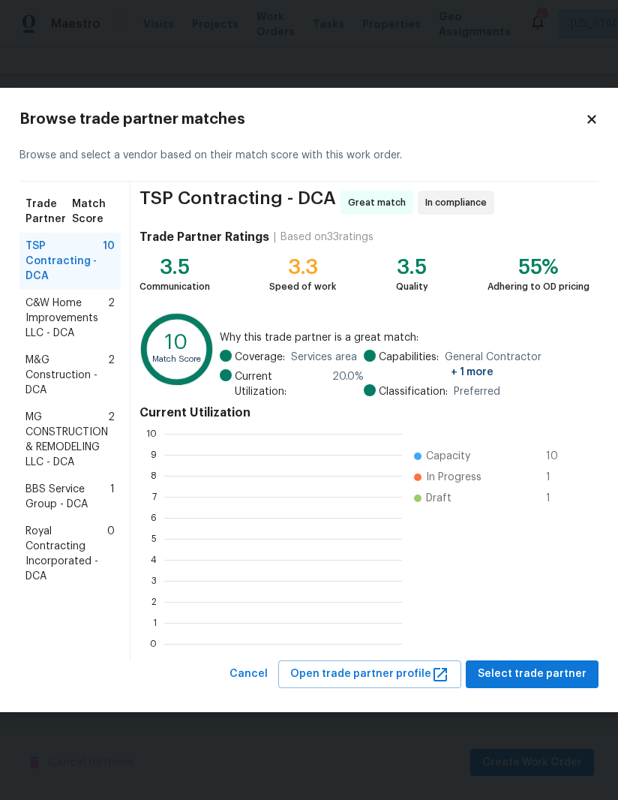
scroll to position [210, 238]
click at [532, 668] on span "Select trade partner" at bounding box center [532, 674] width 109 height 19
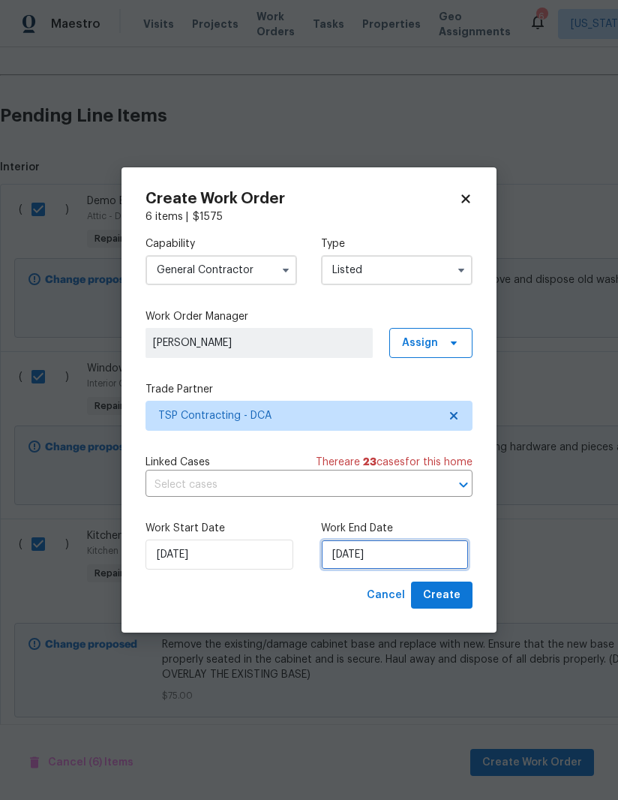
click at [393, 548] on input "[DATE]" at bounding box center [395, 554] width 148 height 30
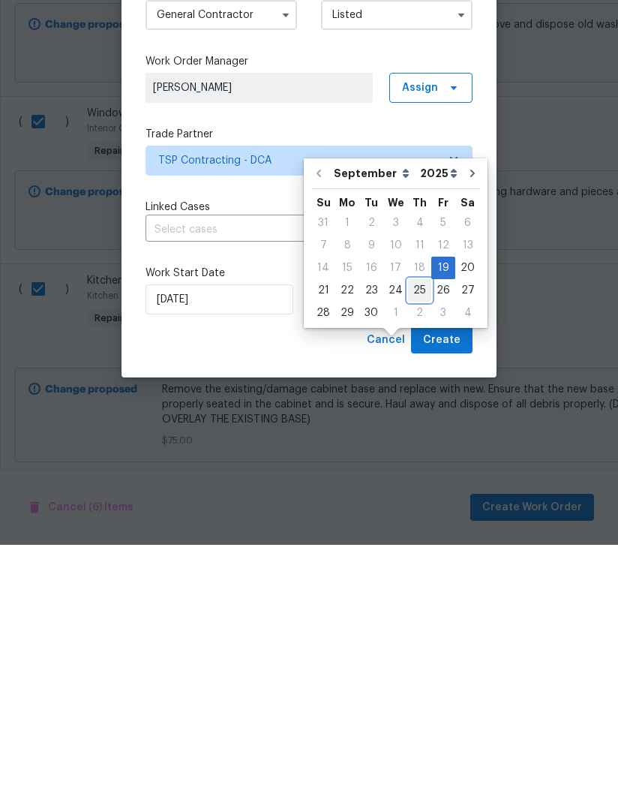
click at [416, 535] on div "25" at bounding box center [419, 545] width 23 height 21
type input "[DATE]"
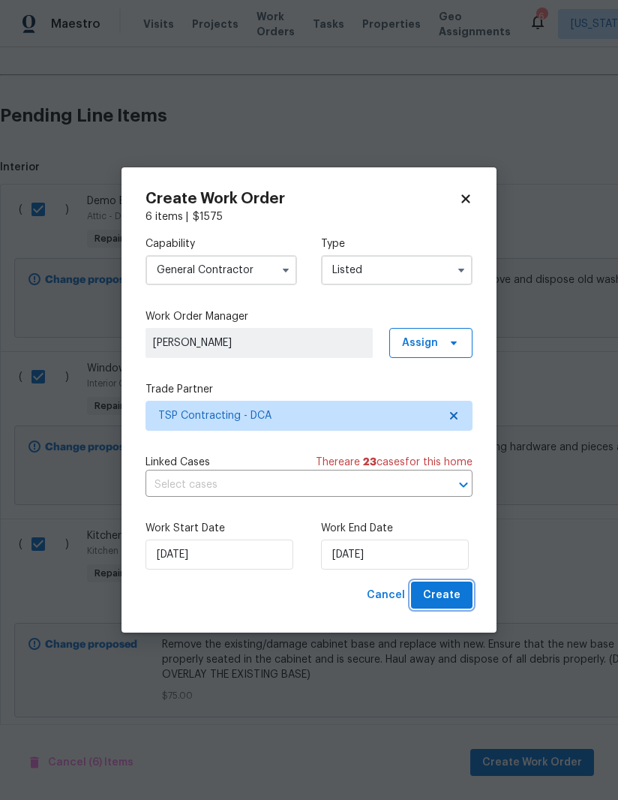
click at [452, 602] on span "Create" at bounding box center [442, 595] width 38 height 19
checkbox input "false"
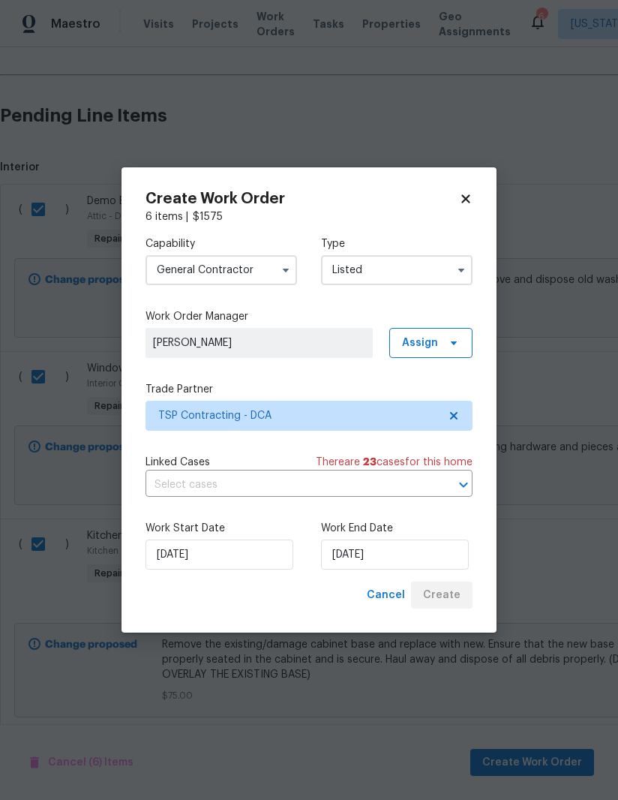
checkbox input "false"
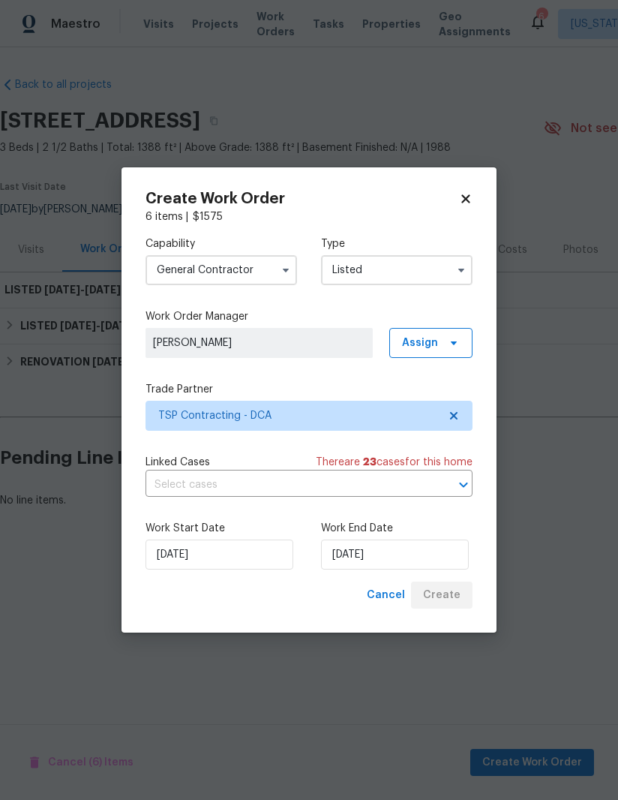
scroll to position [0, 0]
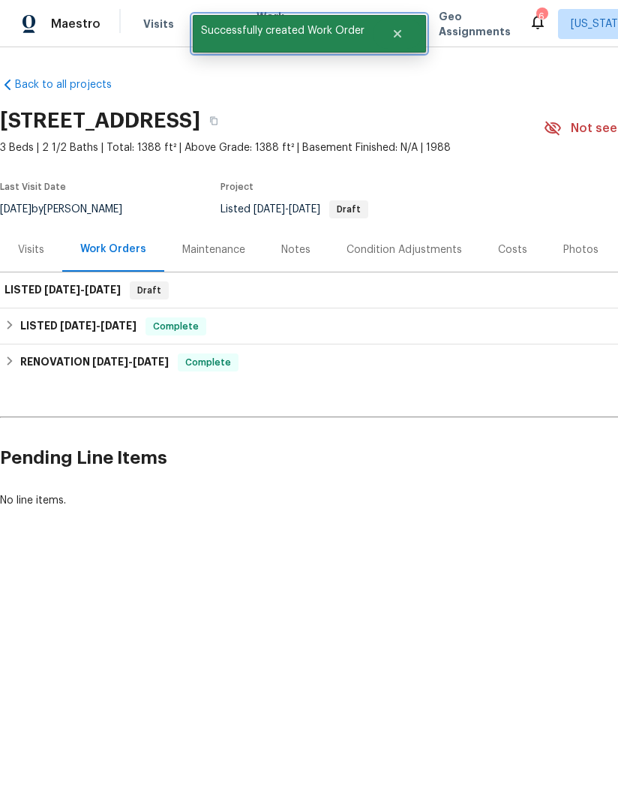
click at [400, 32] on icon "Close" at bounding box center [397, 34] width 8 height 8
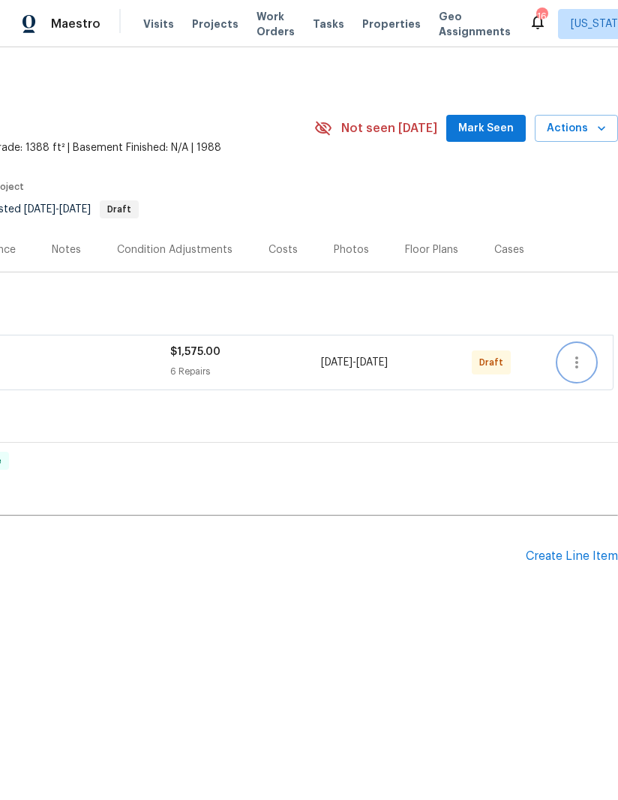
click at [578, 361] on icon "button" at bounding box center [577, 362] width 18 height 18
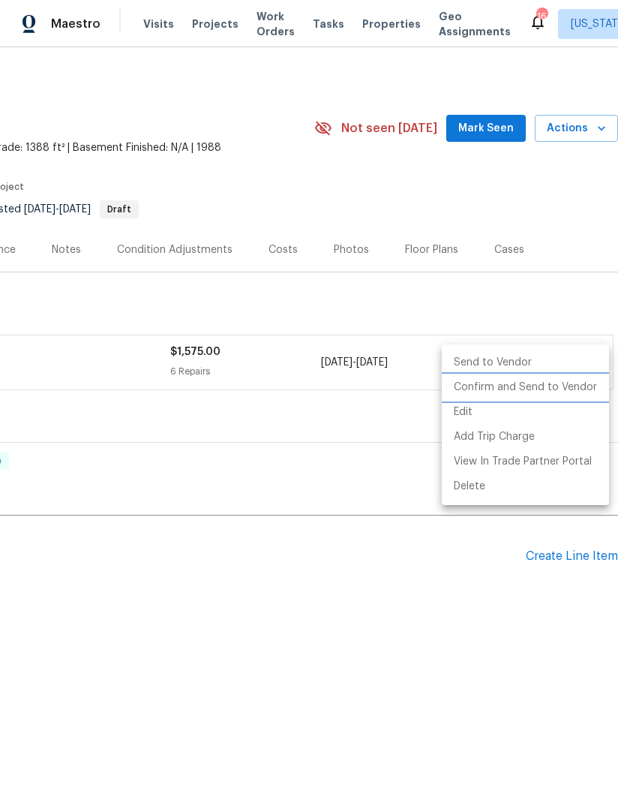
click at [535, 386] on li "Confirm and Send to Vendor" at bounding box center [525, 387] width 167 height 25
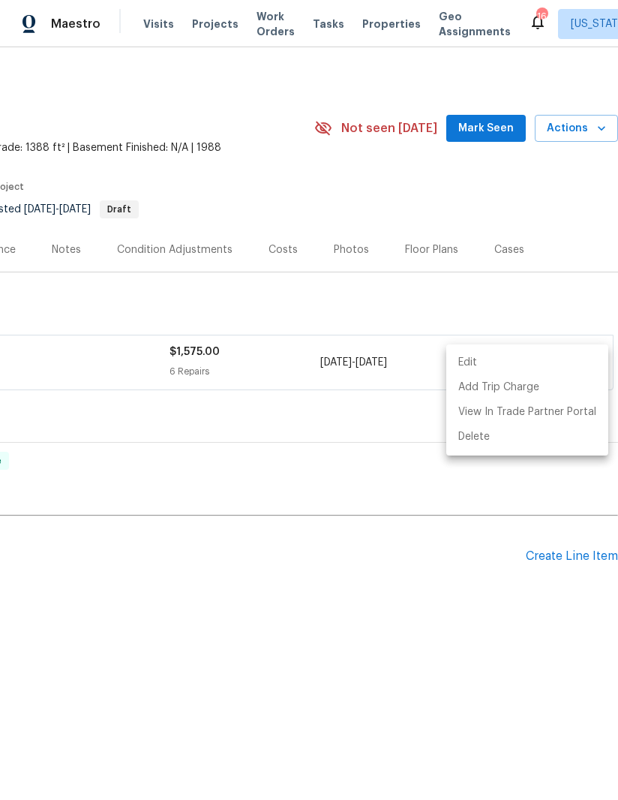
click at [429, 675] on div at bounding box center [309, 400] width 618 height 800
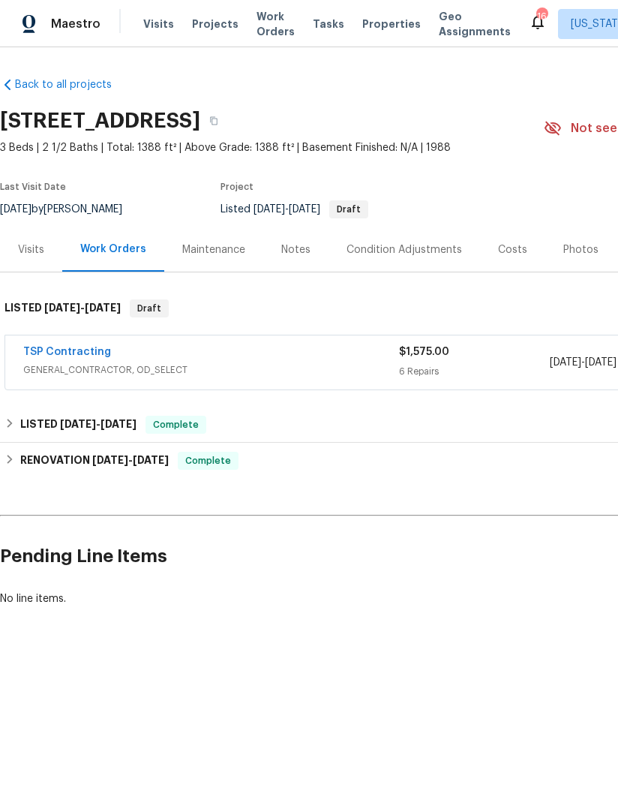
scroll to position [0, 0]
click at [47, 353] on link "TSP Contracting" at bounding box center [67, 352] width 88 height 11
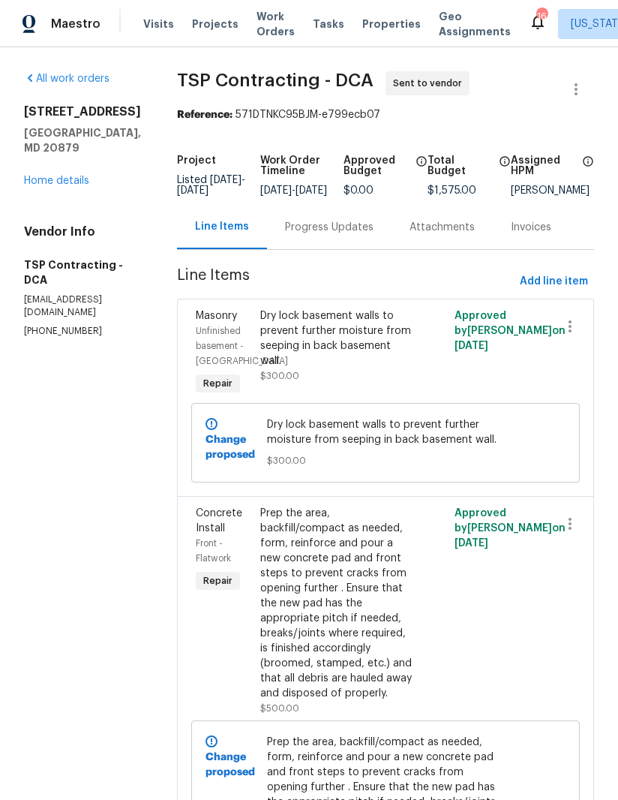
click at [42, 186] on link "Home details" at bounding box center [56, 181] width 65 height 11
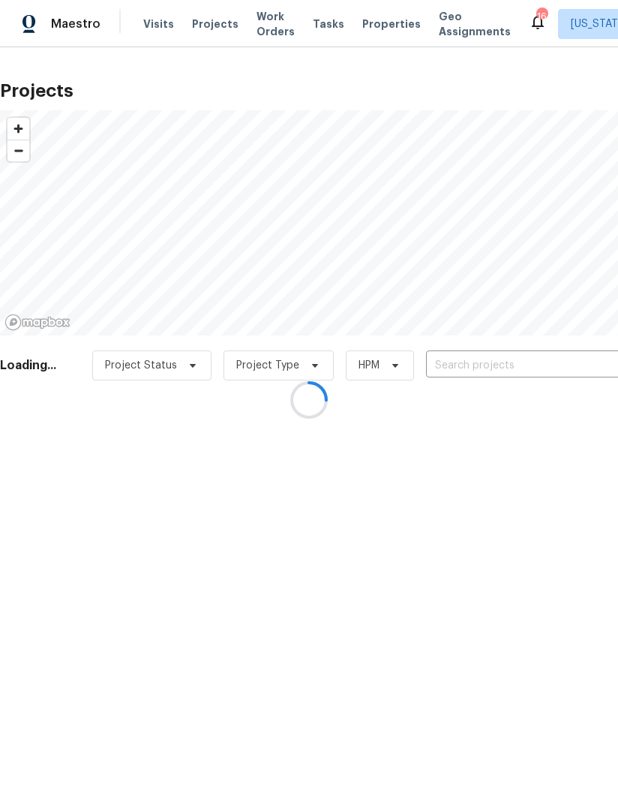
click at [259, 26] on div at bounding box center [309, 400] width 618 height 800
click at [263, 24] on div at bounding box center [309, 400] width 618 height 800
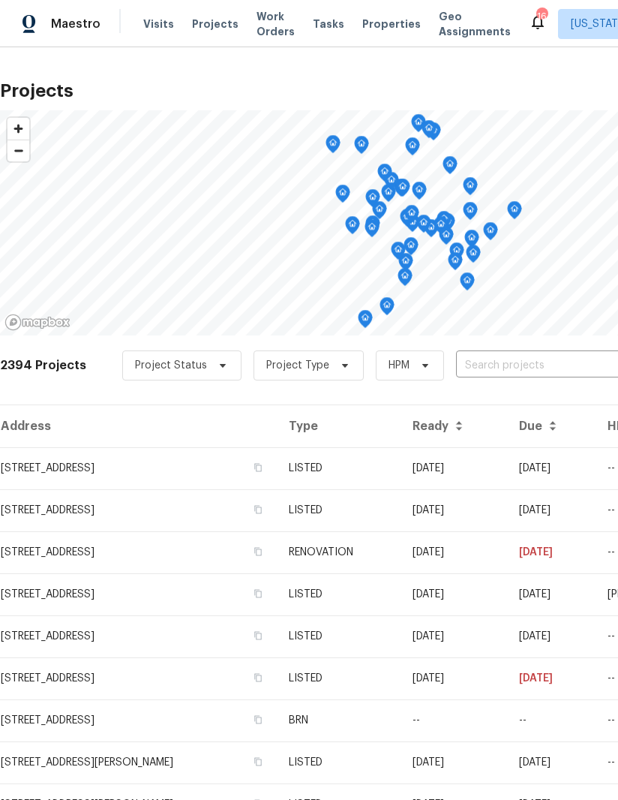
click at [257, 29] on span "Work Orders" at bounding box center [276, 24] width 38 height 30
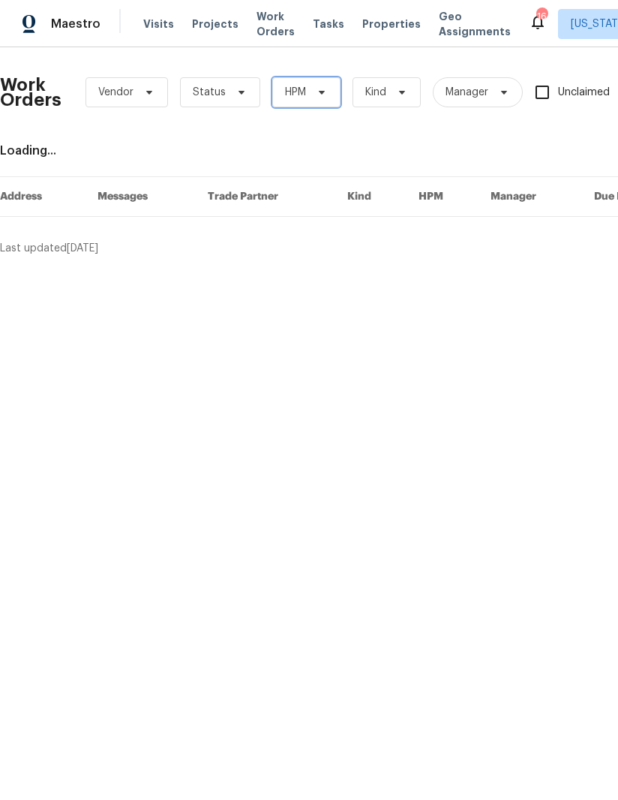
click at [314, 98] on span "HPM" at bounding box center [306, 92] width 68 height 30
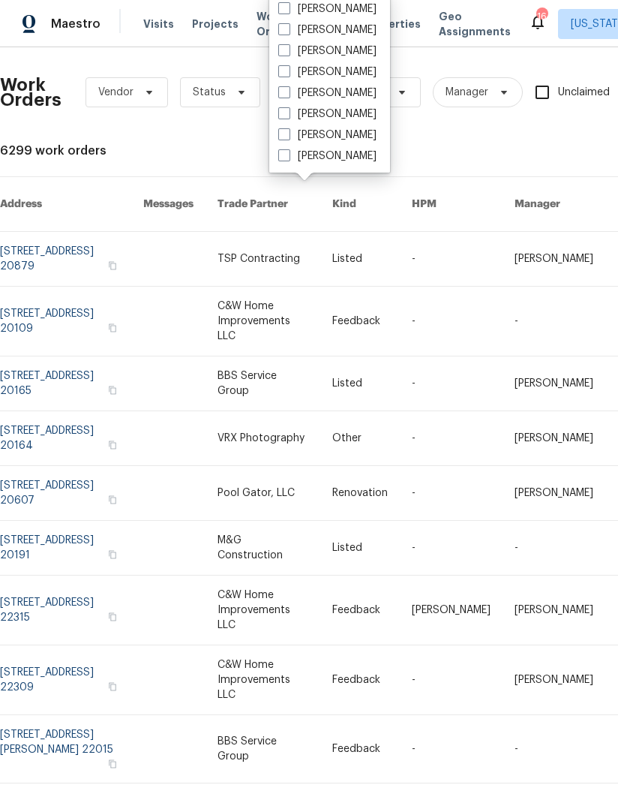
click at [288, 134] on span at bounding box center [284, 134] width 12 height 12
click at [288, 134] on input "[PERSON_NAME]" at bounding box center [283, 133] width 10 height 10
checkbox input "true"
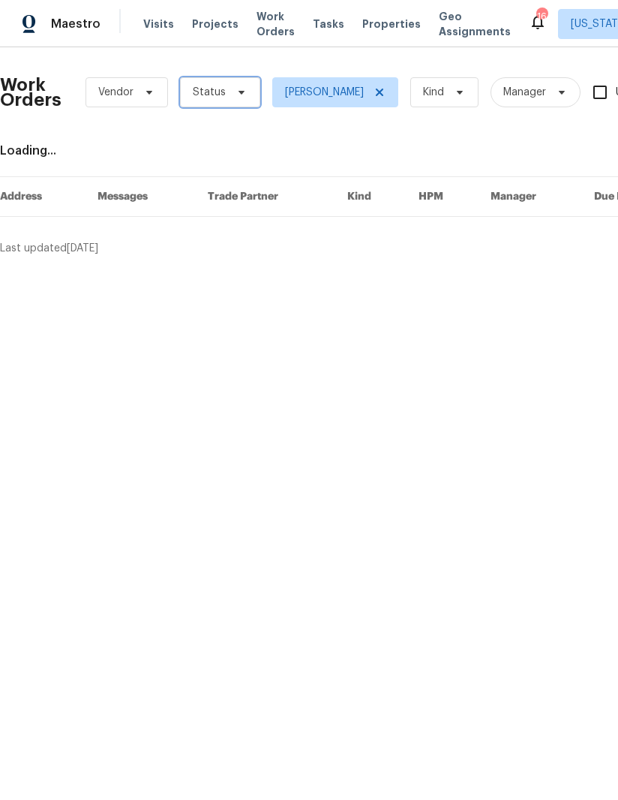
click at [218, 96] on span "Status" at bounding box center [209, 92] width 33 height 15
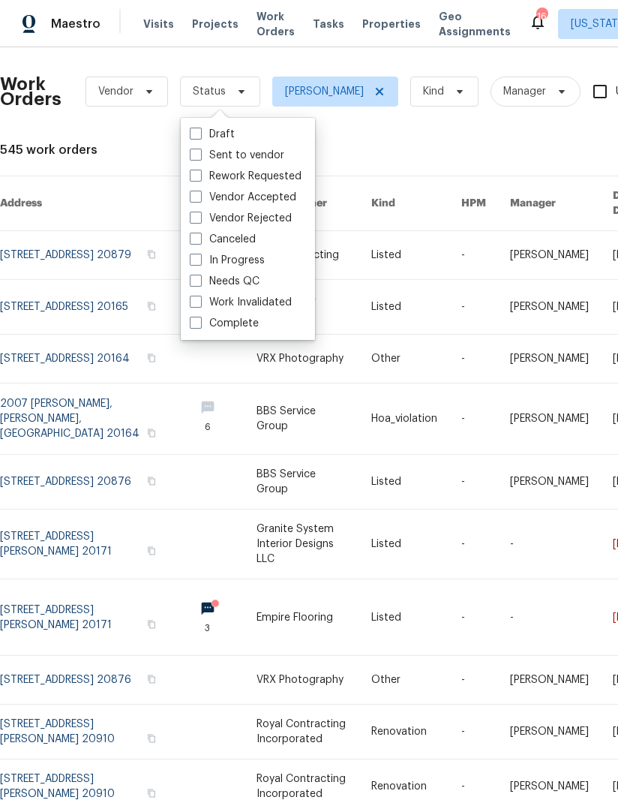
scroll to position [1, 0]
click at [189, 279] on span at bounding box center [194, 281] width 12 height 12
click at [189, 279] on input "Needs QC" at bounding box center [193, 279] width 10 height 10
checkbox input "true"
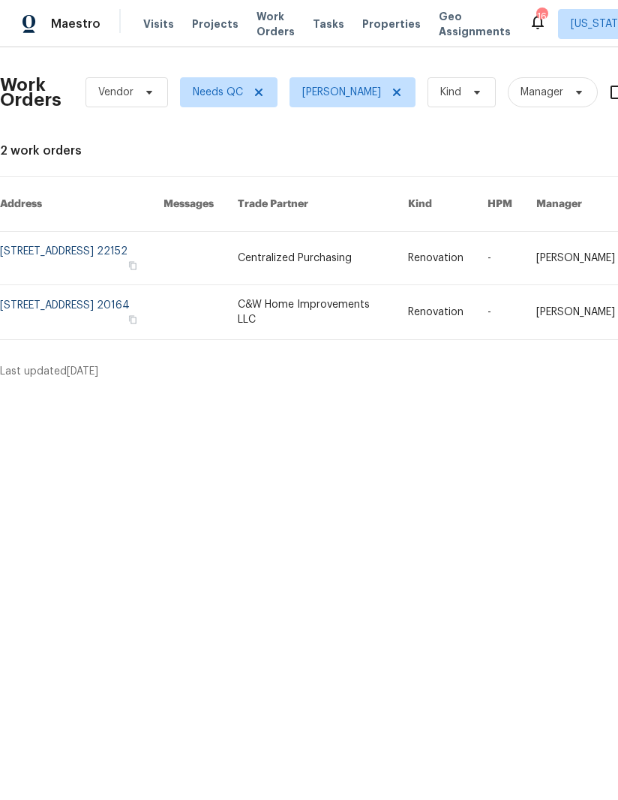
click at [24, 300] on link at bounding box center [82, 312] width 164 height 54
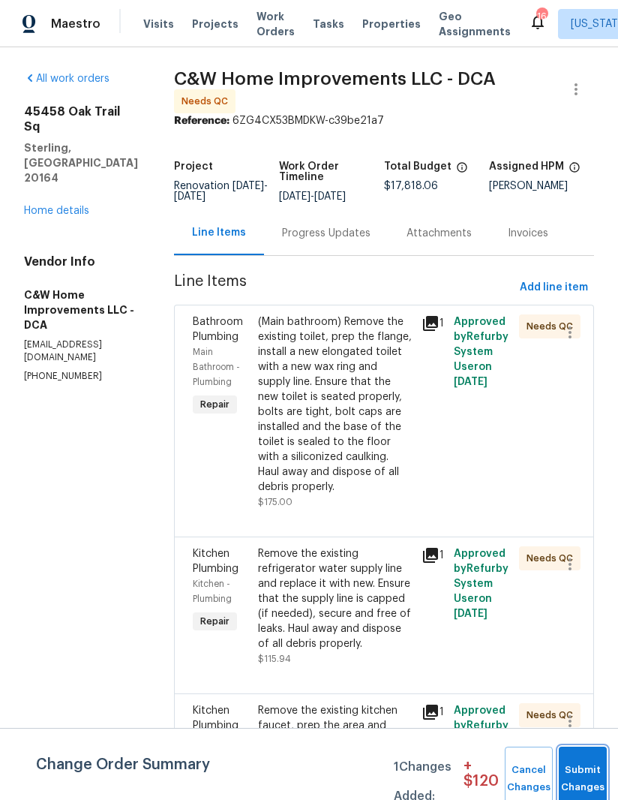
click at [575, 767] on button "Submit Changes" at bounding box center [583, 778] width 48 height 65
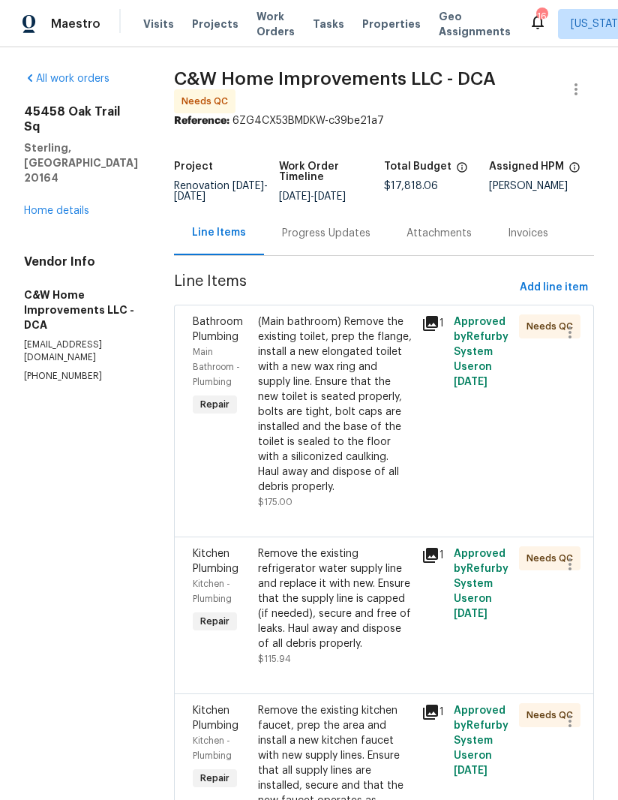
click at [355, 428] on div "(Main bathroom) Remove the existing toilet, prep the flange, install a new elon…" at bounding box center [335, 404] width 155 height 180
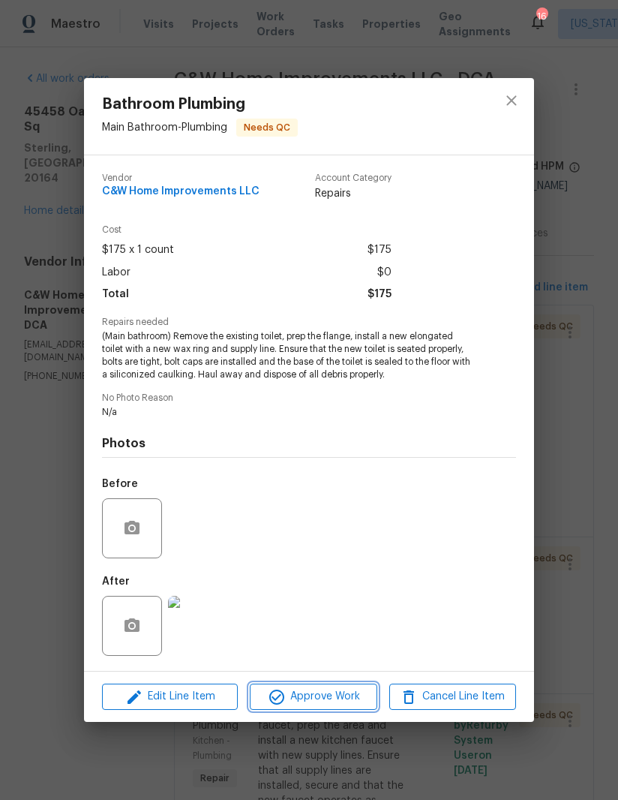
click at [340, 707] on button "Approve Work" at bounding box center [313, 696] width 127 height 26
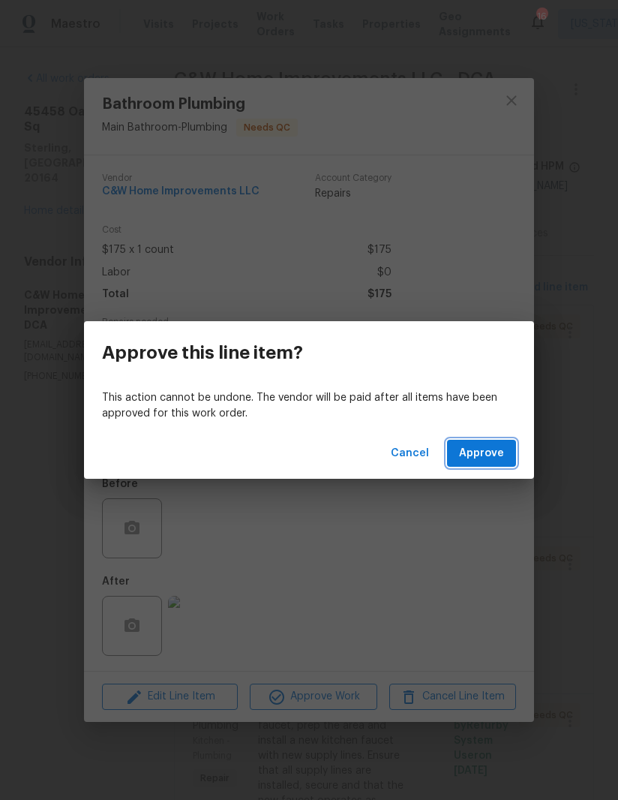
click at [483, 455] on span "Approve" at bounding box center [481, 453] width 45 height 19
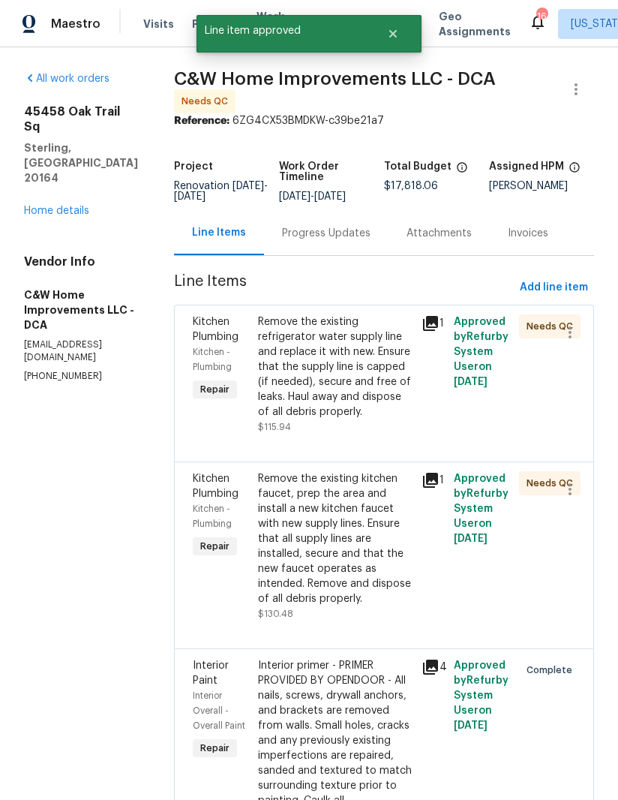
click at [321, 387] on div "Remove the existing refrigerator water supply line and replace it with new. Ens…" at bounding box center [335, 366] width 155 height 105
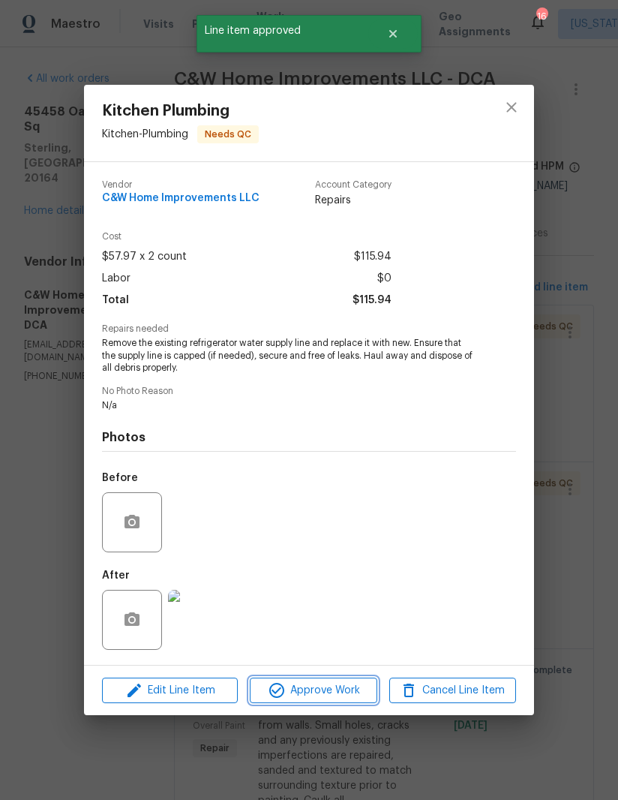
click at [335, 692] on span "Approve Work" at bounding box center [313, 690] width 118 height 19
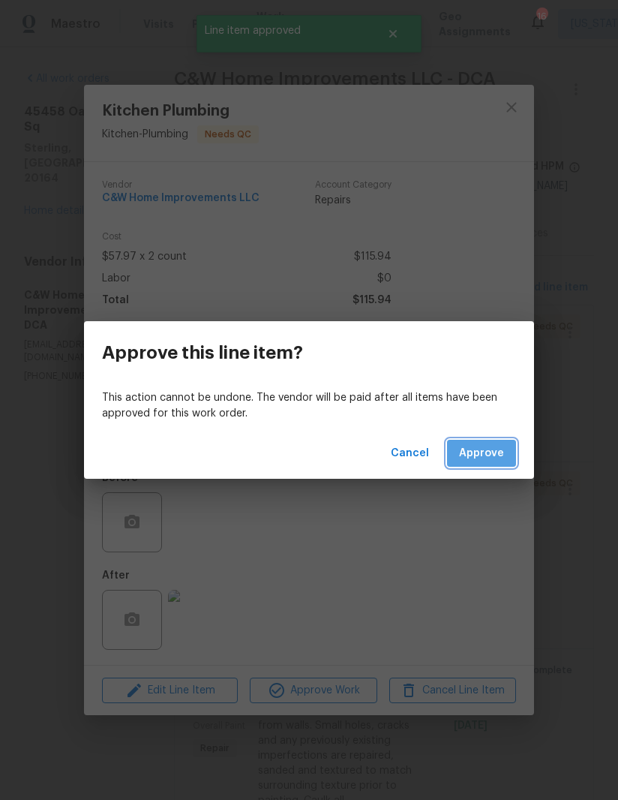
click at [487, 452] on span "Approve" at bounding box center [481, 453] width 45 height 19
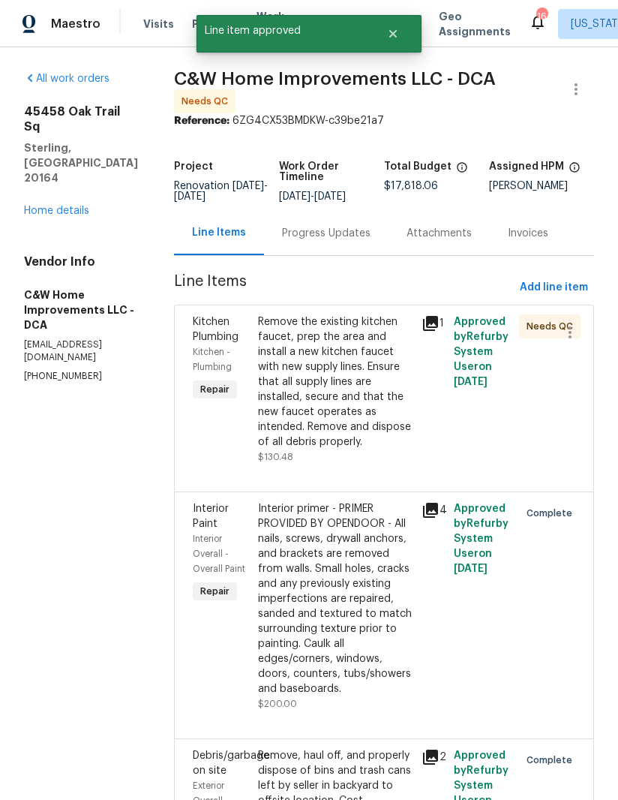
click at [341, 399] on div "Remove the existing kitchen faucet, prep the area and install a new kitchen fau…" at bounding box center [335, 381] width 155 height 135
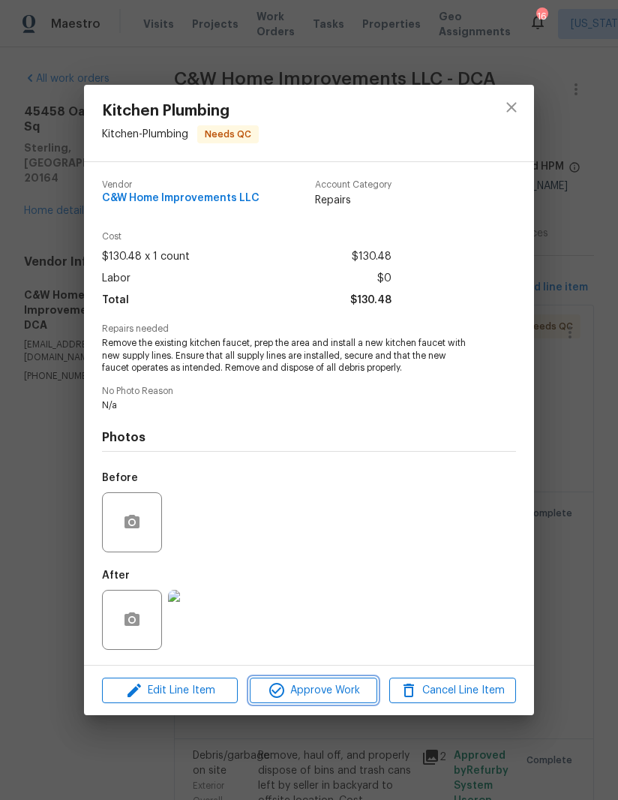
click at [328, 693] on span "Approve Work" at bounding box center [313, 690] width 118 height 19
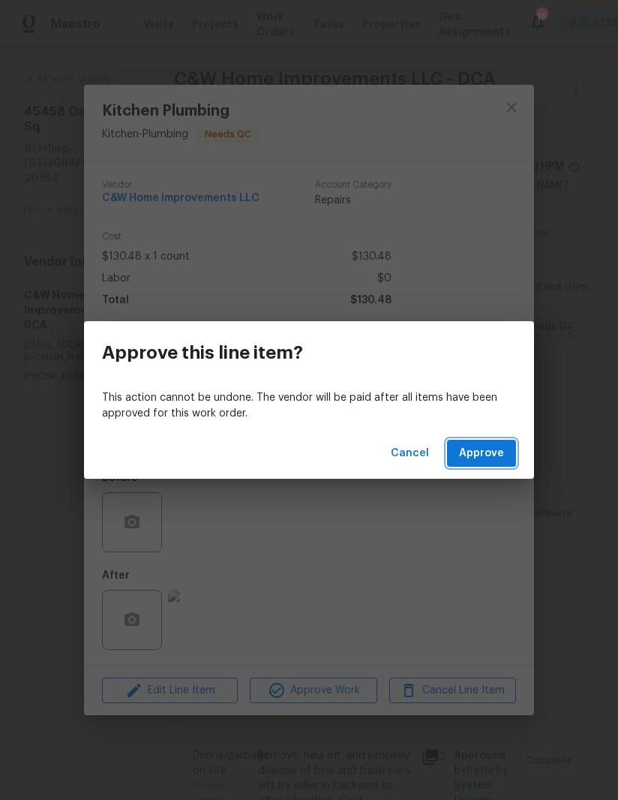
click at [468, 451] on span "Approve" at bounding box center [481, 453] width 45 height 19
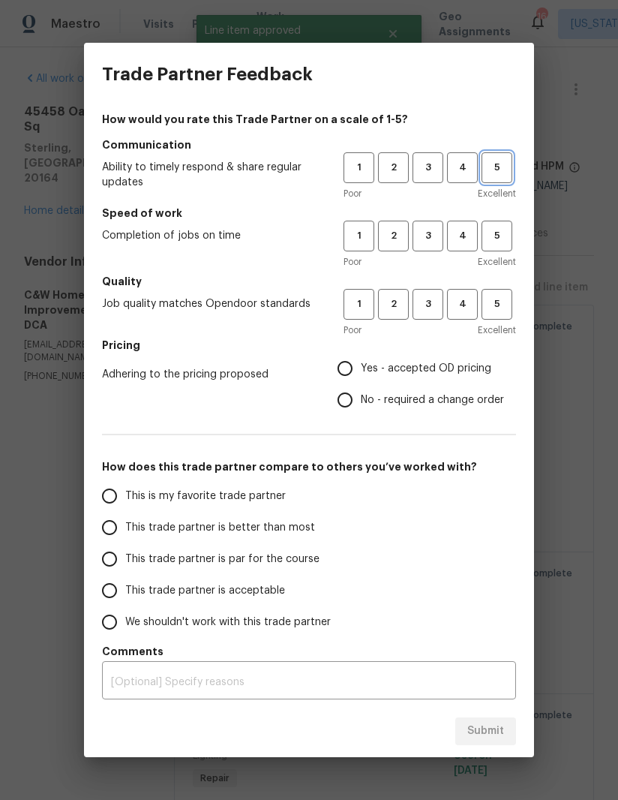
click at [495, 179] on button "5" at bounding box center [497, 167] width 31 height 31
click at [501, 240] on span "5" at bounding box center [497, 235] width 28 height 17
click at [503, 320] on button "5" at bounding box center [497, 304] width 31 height 31
click at [458, 241] on span "4" at bounding box center [463, 235] width 28 height 17
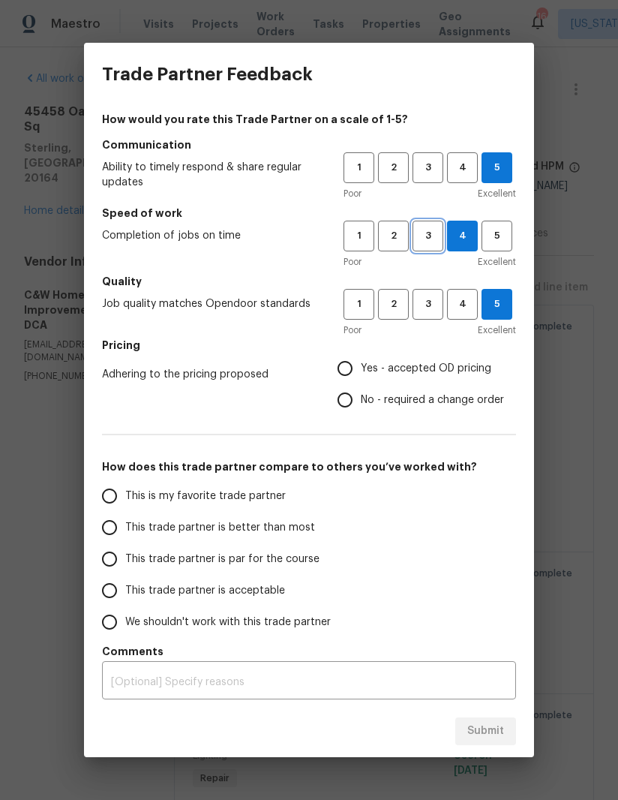
click at [429, 236] on span "3" at bounding box center [428, 235] width 28 height 17
click at [468, 303] on span "4" at bounding box center [463, 304] width 28 height 17
click at [360, 365] on input "Yes - accepted OD pricing" at bounding box center [345, 369] width 32 height 32
radio input "true"
click at [124, 533] on input "This trade partner is better than most" at bounding box center [110, 528] width 32 height 32
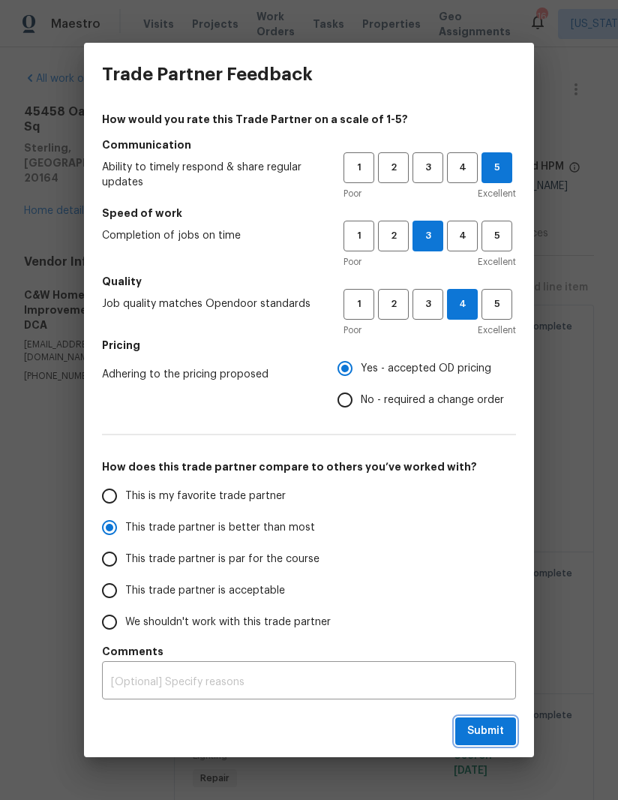
click at [489, 734] on span "Submit" at bounding box center [485, 731] width 37 height 19
radio input "true"
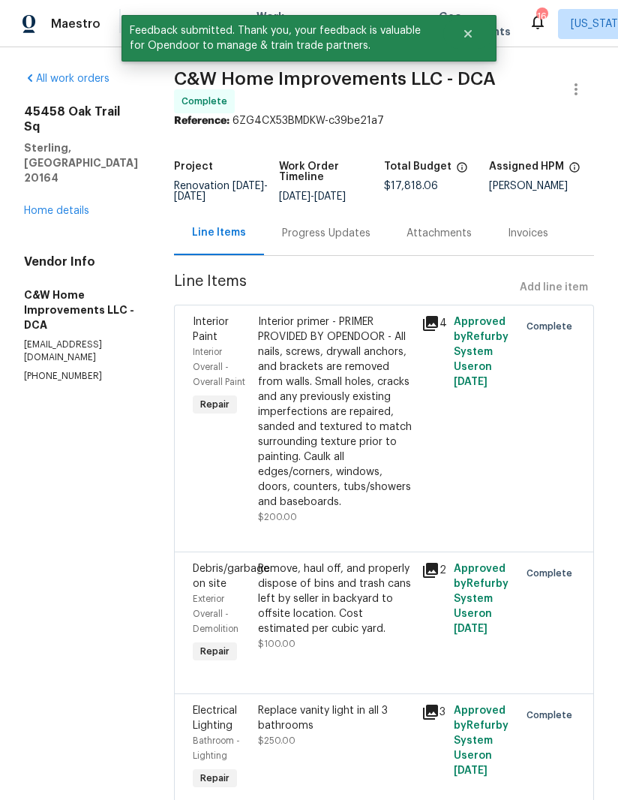
click at [66, 206] on link "Home details" at bounding box center [56, 211] width 65 height 11
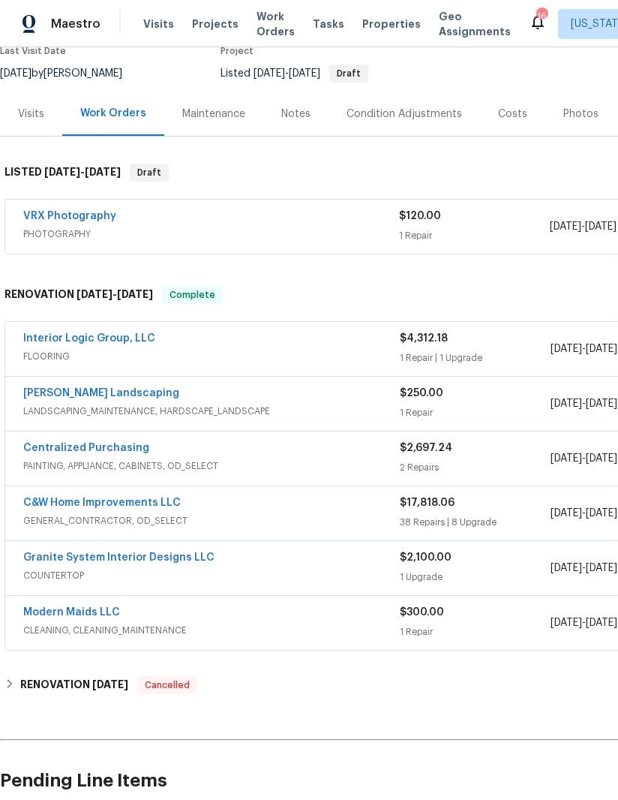
scroll to position [137, 0]
click at [54, 341] on link "Interior Logic Group, LLC" at bounding box center [89, 337] width 132 height 11
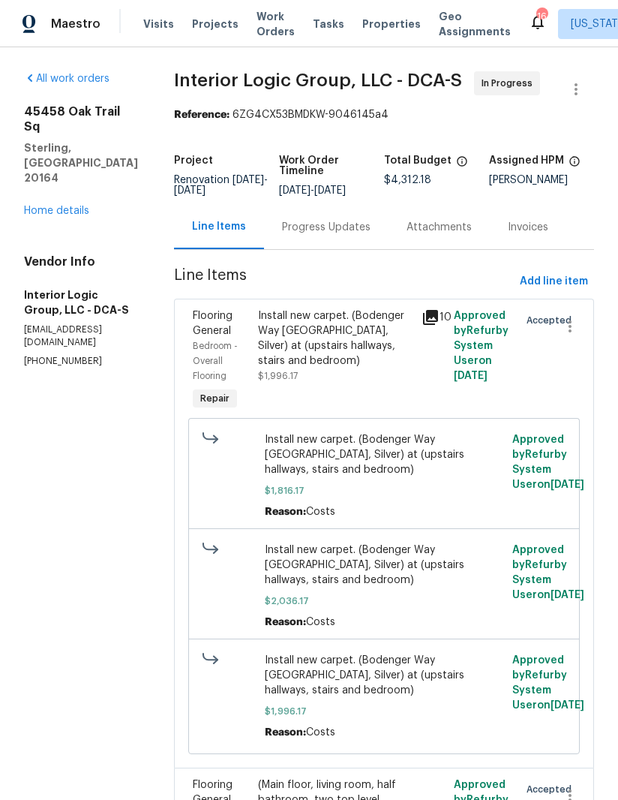
click at [330, 249] on div "Progress Updates" at bounding box center [326, 227] width 125 height 44
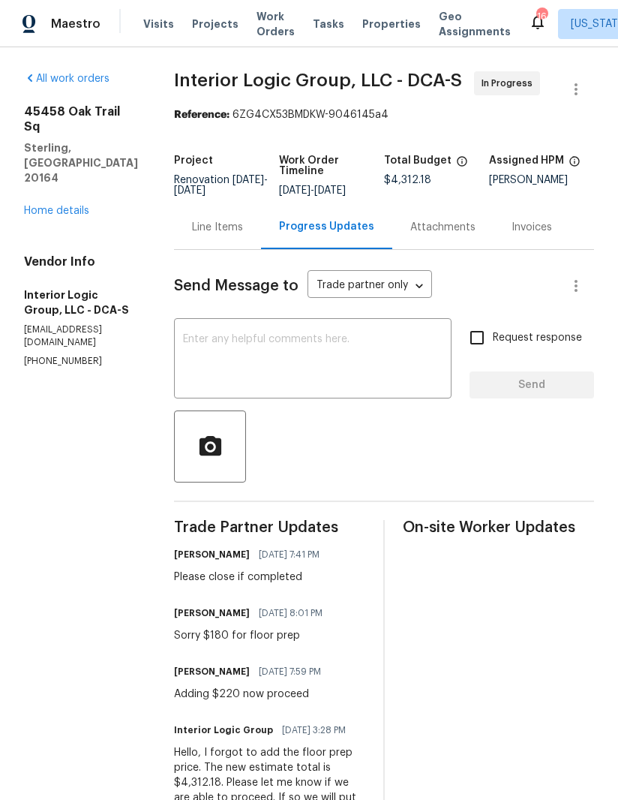
click at [410, 367] on textarea at bounding box center [313, 360] width 260 height 53
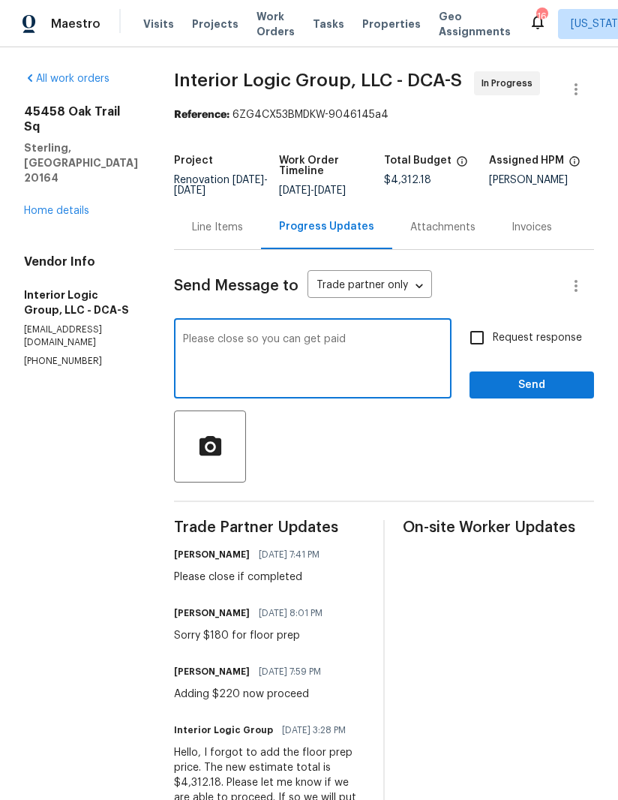
type textarea "Please close so you can get paid"
click at [476, 353] on input "Request response" at bounding box center [477, 338] width 32 height 32
checkbox input "true"
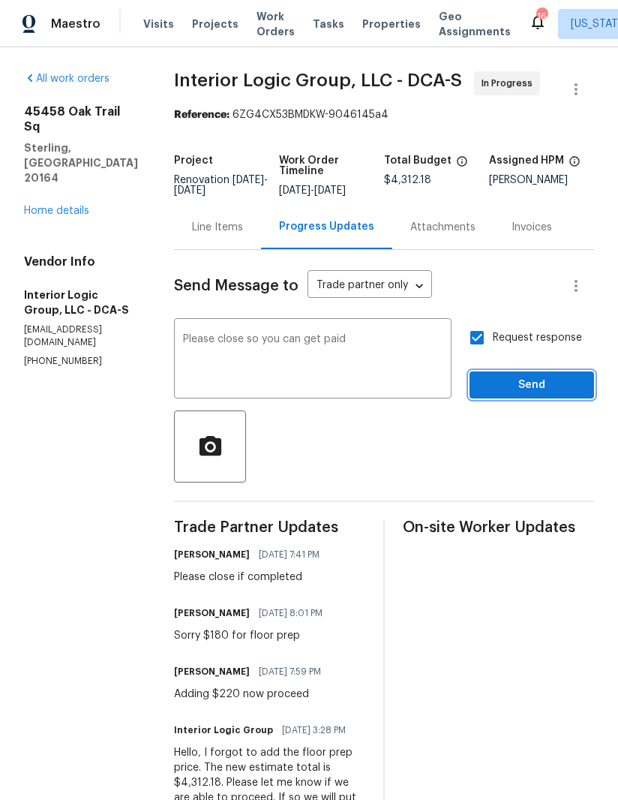
click at [541, 389] on button "Send" at bounding box center [532, 385] width 125 height 28
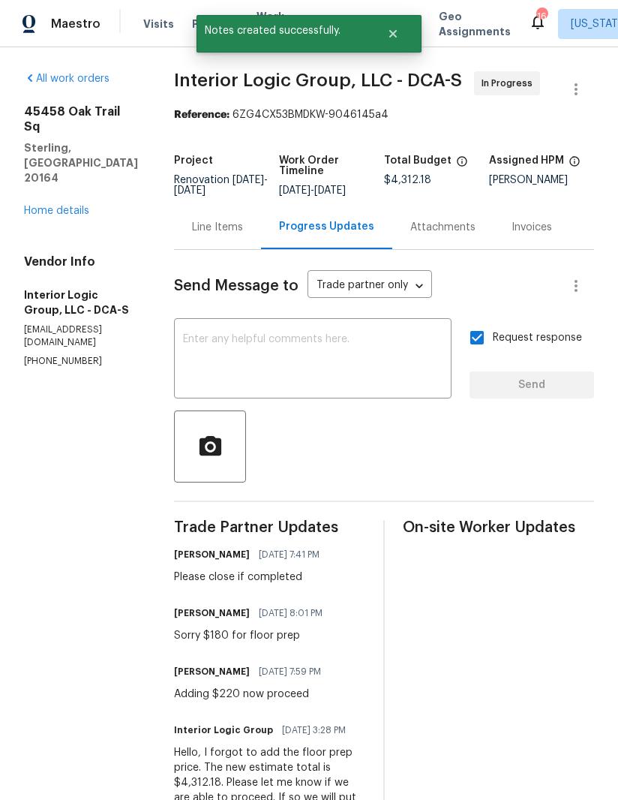
click at [37, 179] on div "All work orders 45458 Oak Trail Sq Sterling, VA 20164 Home details Vendor Info …" at bounding box center [81, 219] width 114 height 296
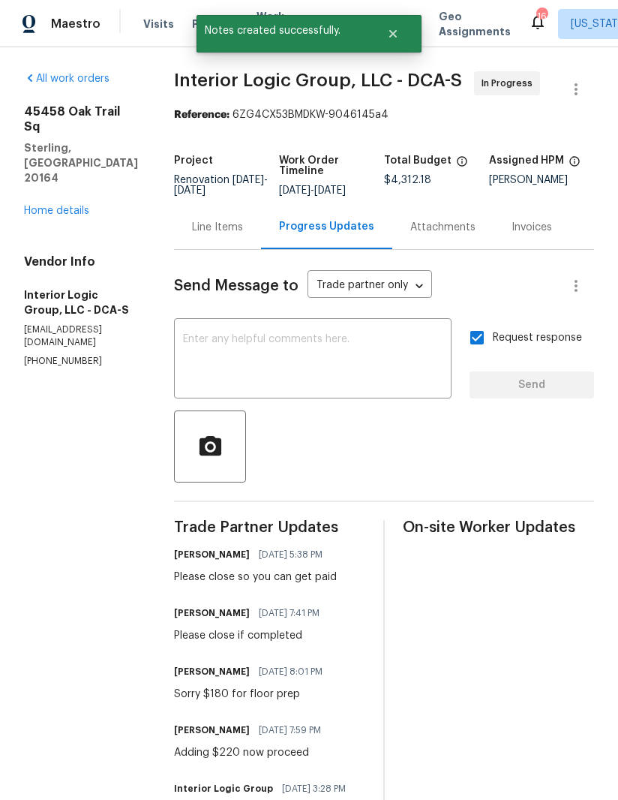
click at [29, 206] on link "Home details" at bounding box center [56, 211] width 65 height 11
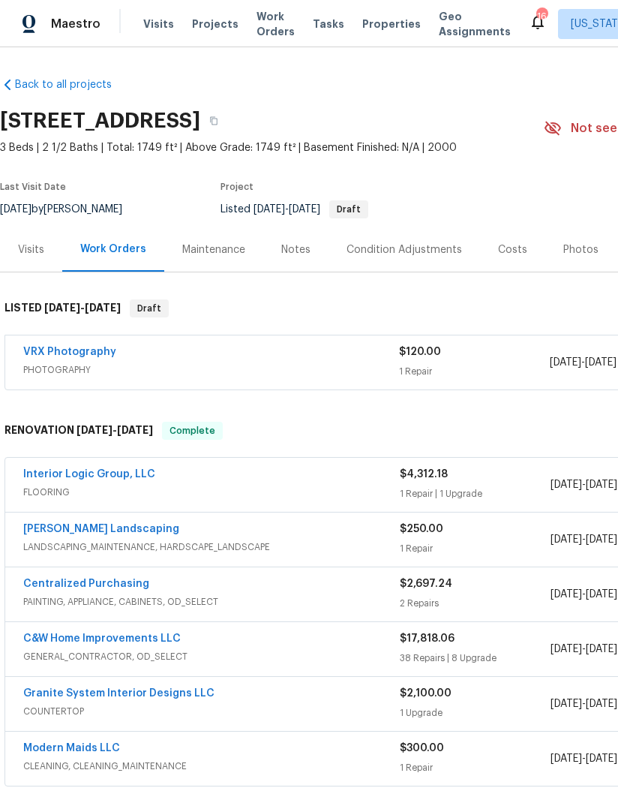
click at [261, 26] on span "Work Orders" at bounding box center [276, 24] width 38 height 30
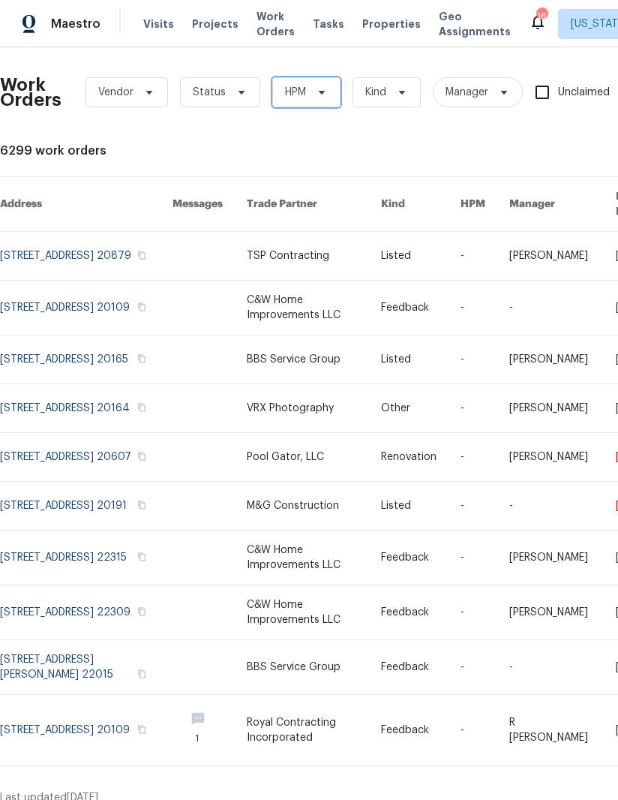
click at [333, 86] on span "HPM" at bounding box center [306, 92] width 68 height 30
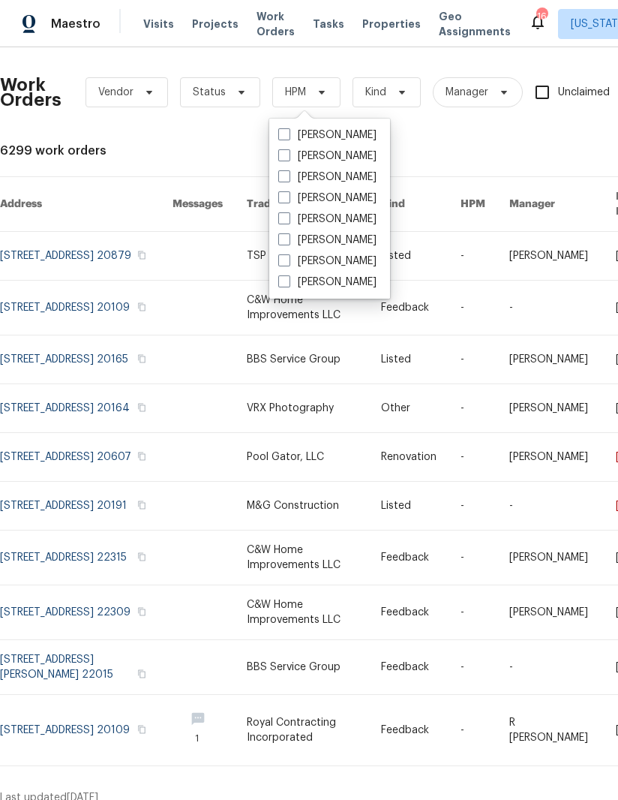
click at [288, 261] on span at bounding box center [284, 260] width 12 height 12
click at [288, 261] on input "[PERSON_NAME]" at bounding box center [283, 259] width 10 height 10
checkbox input "true"
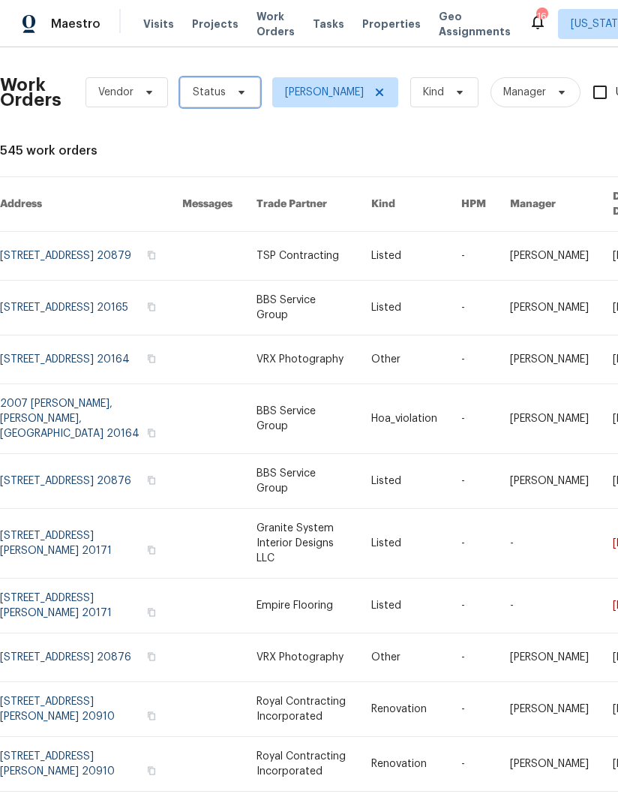
click at [245, 101] on span "Status" at bounding box center [220, 92] width 80 height 30
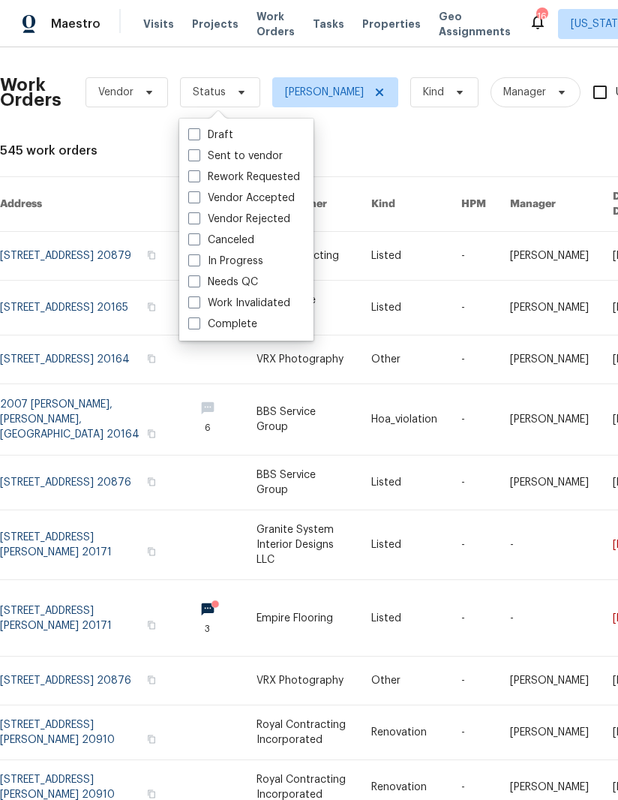
click at [201, 278] on label "Needs QC" at bounding box center [223, 282] width 70 height 15
click at [198, 278] on input "Needs QC" at bounding box center [193, 280] width 10 height 10
checkbox input "true"
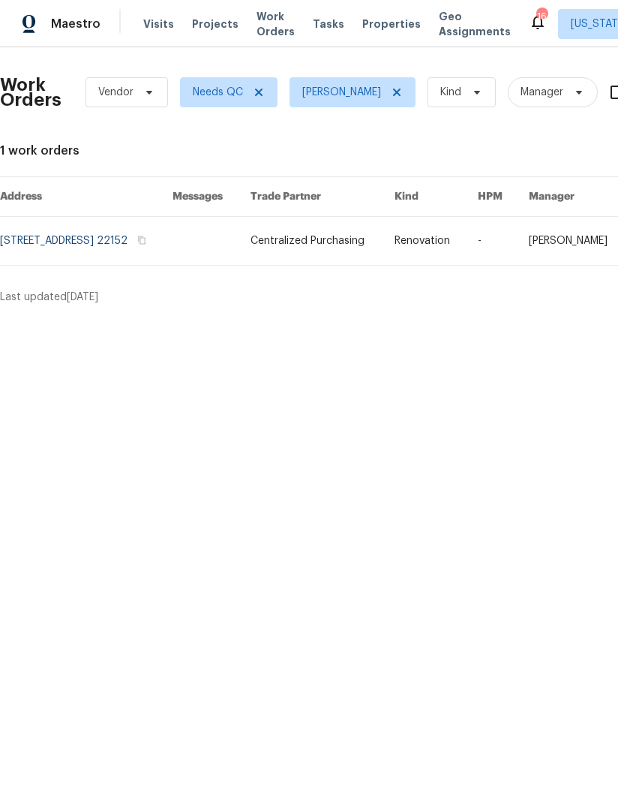
click at [130, 247] on link at bounding box center [86, 241] width 173 height 48
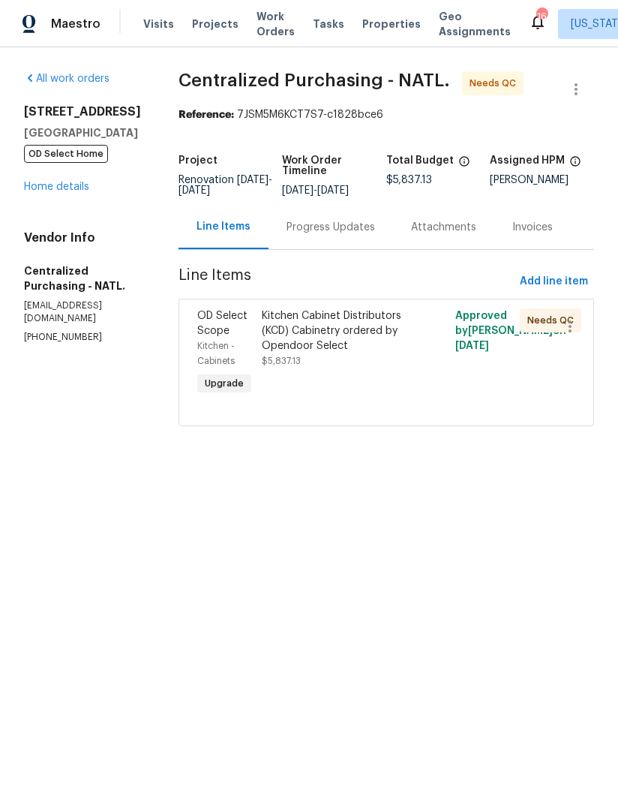
click at [342, 235] on div "Progress Updates" at bounding box center [331, 227] width 89 height 15
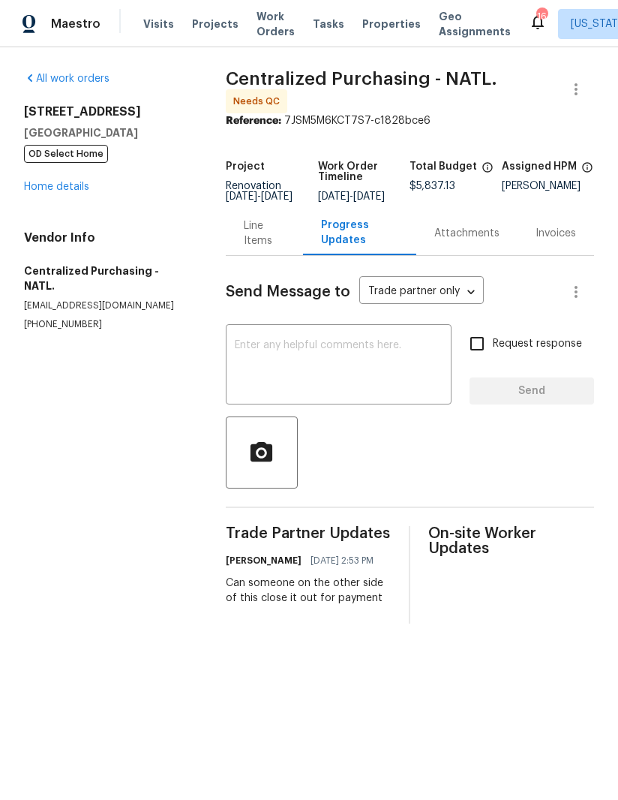
click at [248, 248] on div "Line Items" at bounding box center [264, 233] width 41 height 30
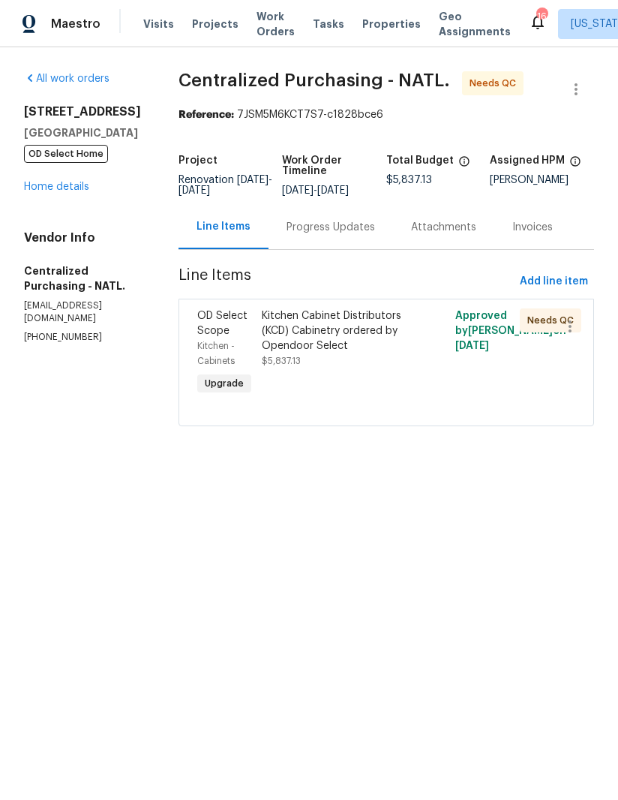
click at [301, 365] on span "$5,837.13" at bounding box center [281, 360] width 39 height 9
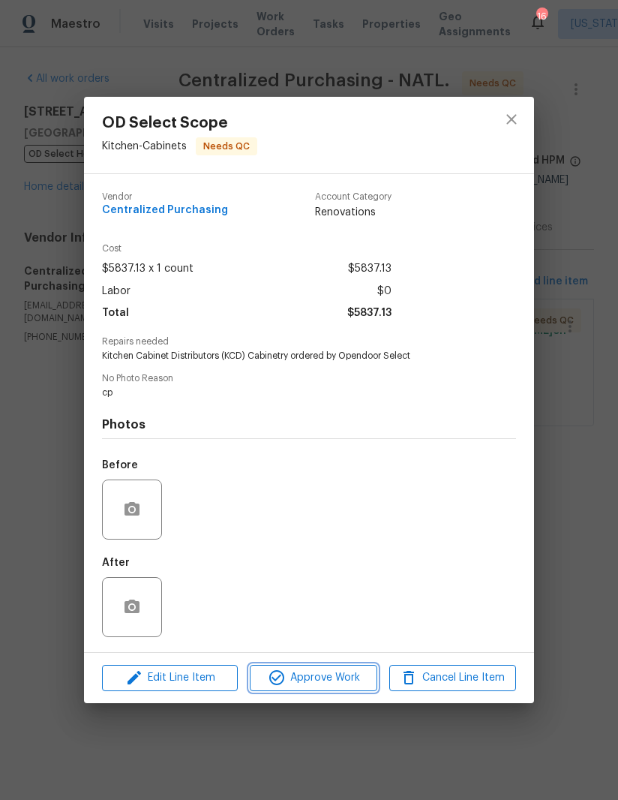
click at [317, 671] on span "Approve Work" at bounding box center [313, 677] width 118 height 19
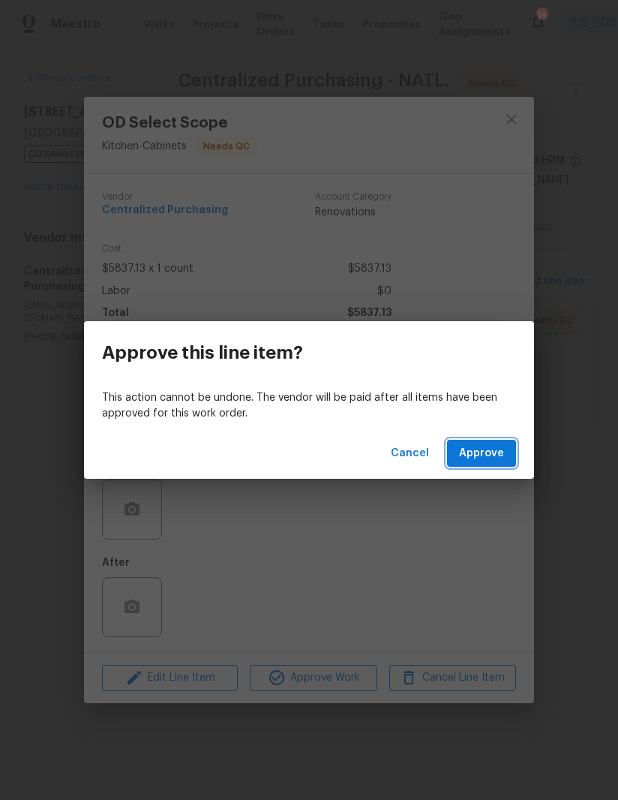
click at [480, 451] on span "Approve" at bounding box center [481, 453] width 45 height 19
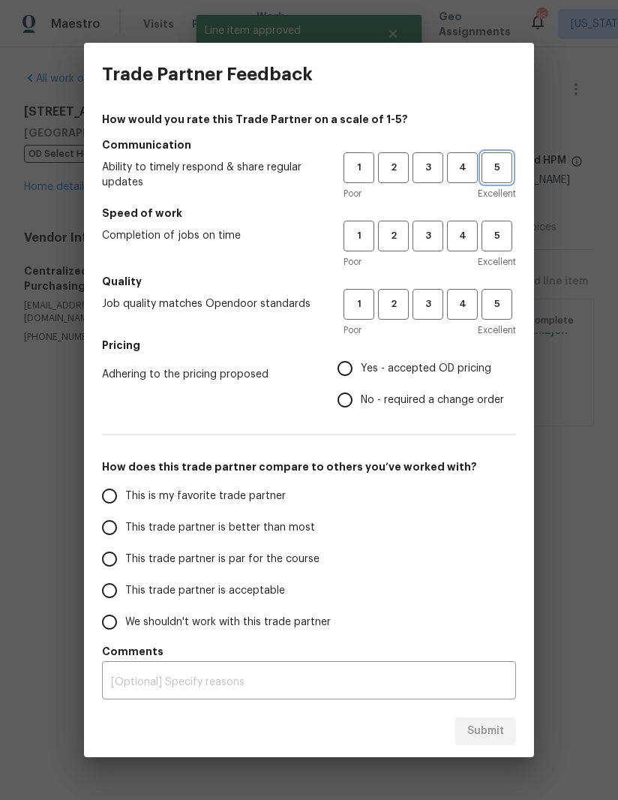
click at [505, 173] on span "5" at bounding box center [497, 167] width 28 height 17
click at [496, 240] on span "5" at bounding box center [497, 235] width 28 height 17
click at [504, 316] on button "5" at bounding box center [497, 304] width 31 height 31
click at [353, 366] on input "Yes - accepted OD pricing" at bounding box center [345, 369] width 32 height 32
radio input "true"
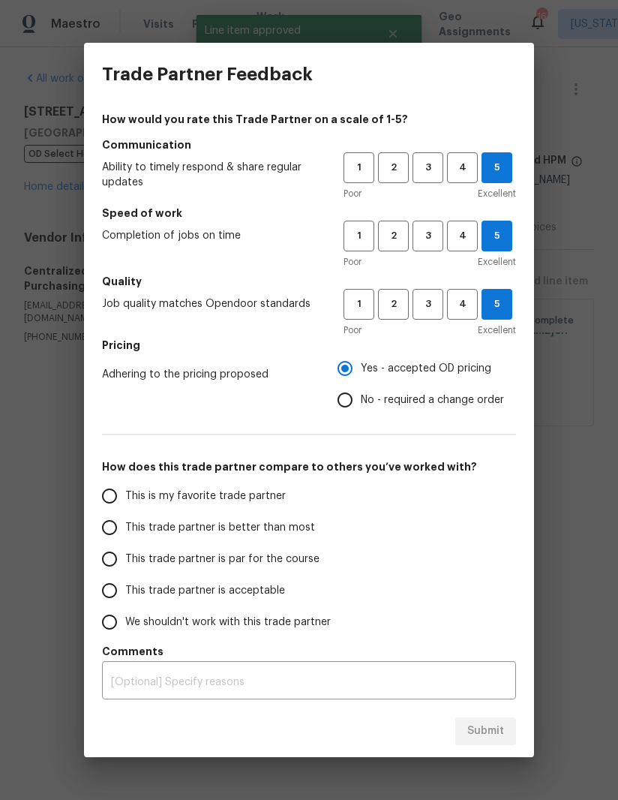
click at [110, 500] on input "This is my favorite trade partner" at bounding box center [110, 496] width 32 height 32
click at [496, 740] on span "Submit" at bounding box center [485, 731] width 37 height 19
radio input "true"
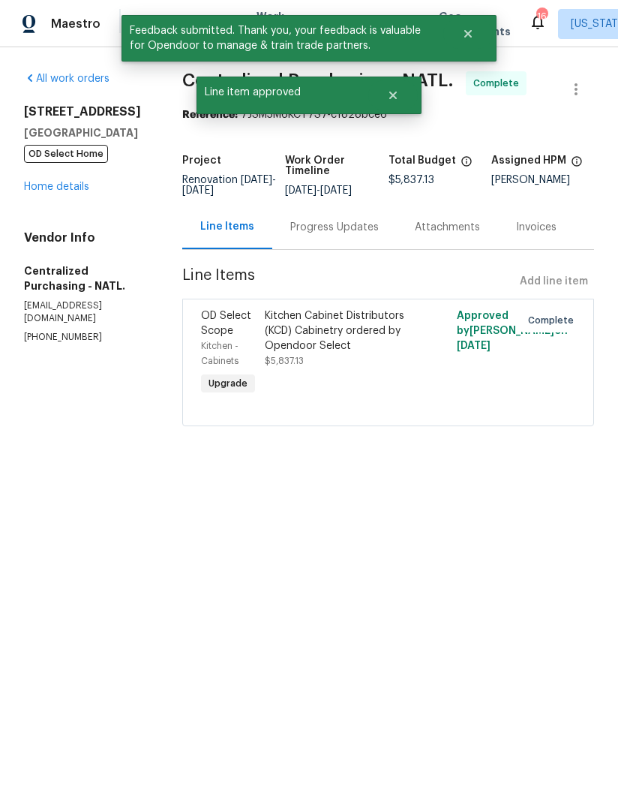
click at [45, 188] on link "Home details" at bounding box center [56, 187] width 65 height 11
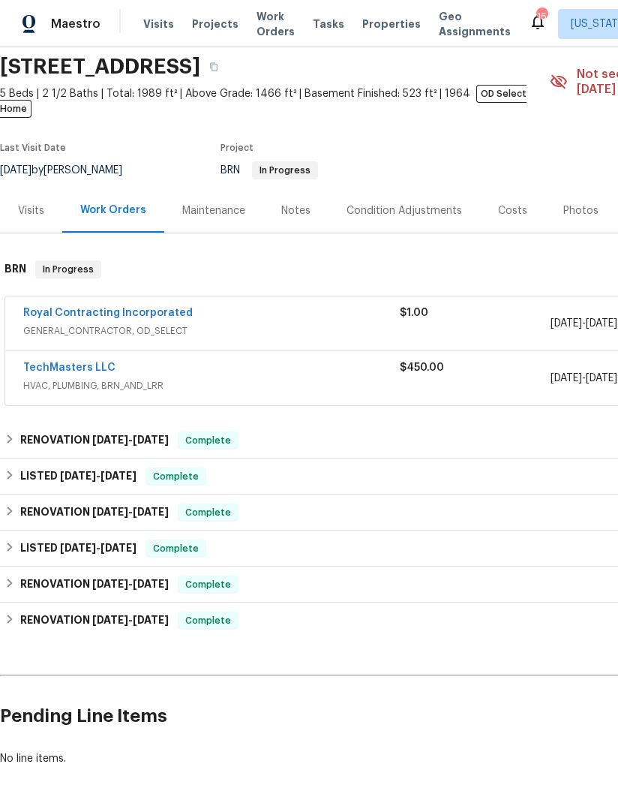
scroll to position [54, 0]
click at [111, 308] on link "Royal Contracting Incorporated" at bounding box center [108, 313] width 170 height 11
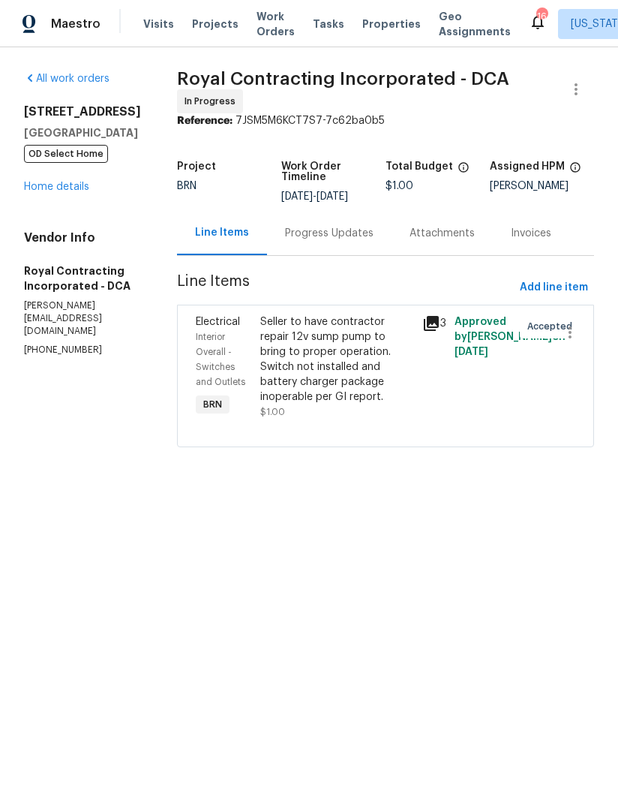
click at [59, 192] on link "Home details" at bounding box center [56, 187] width 65 height 11
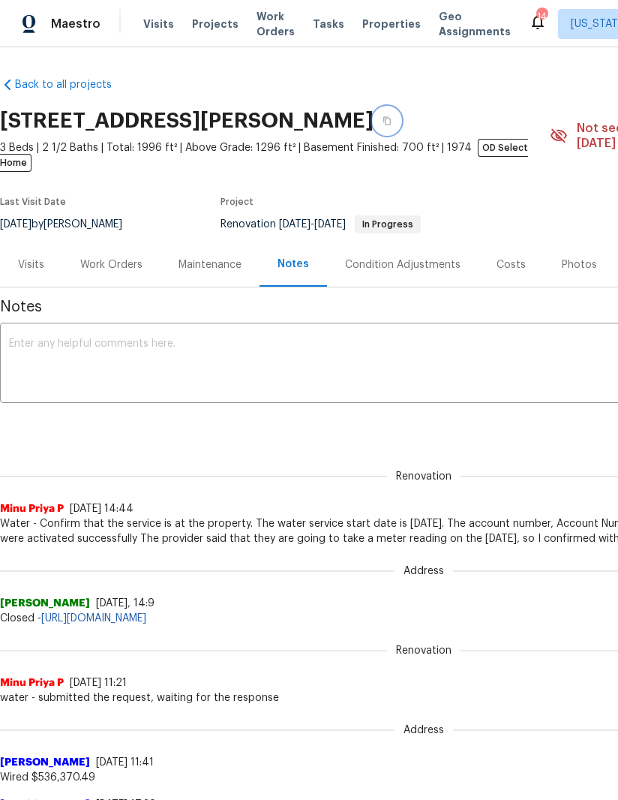
click at [401, 123] on button "button" at bounding box center [387, 120] width 27 height 27
